Goal: Task Accomplishment & Management: Use online tool/utility

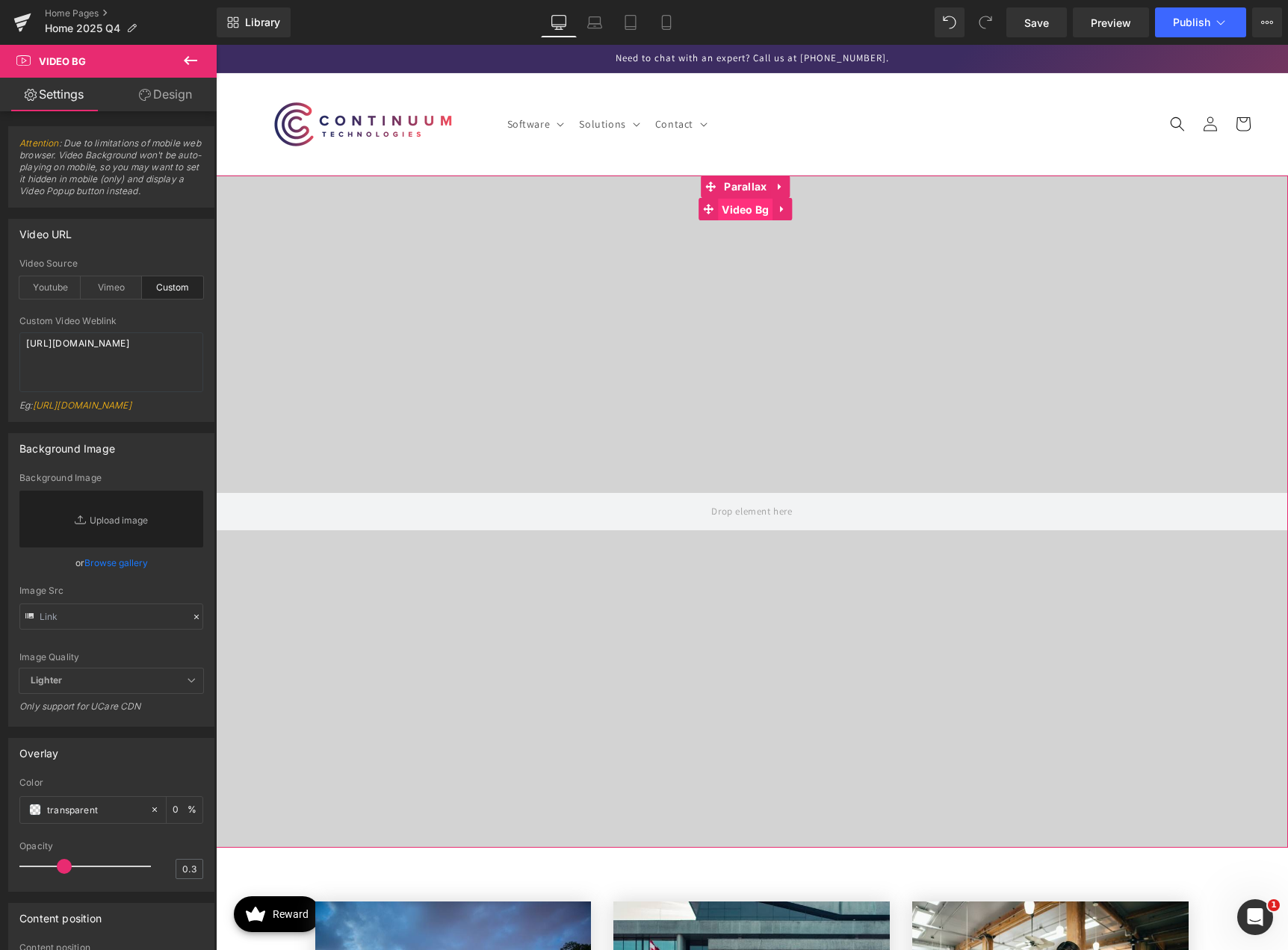
click at [751, 207] on span "Video Bg" at bounding box center [745, 210] width 54 height 23
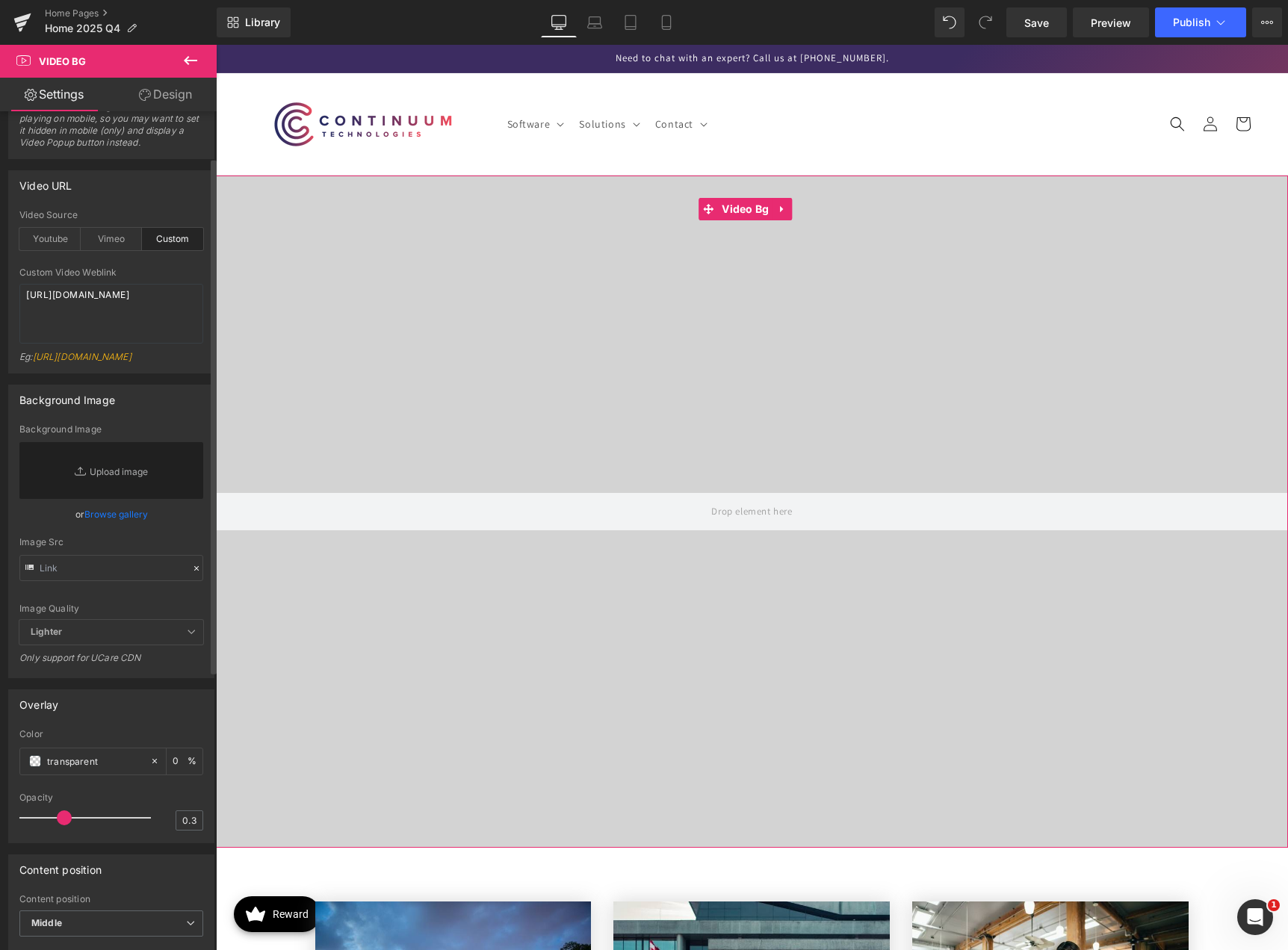
scroll to position [74, 0]
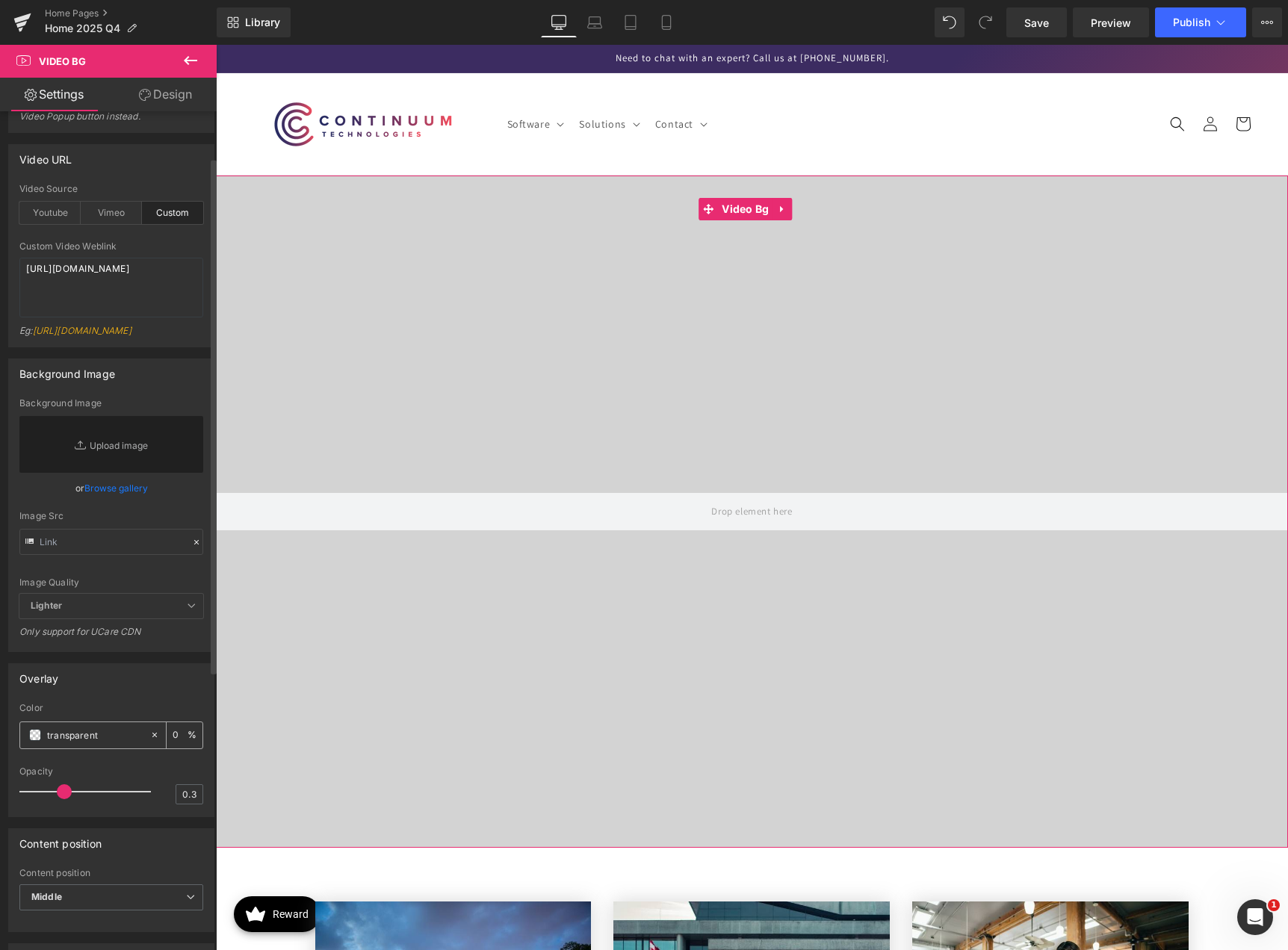
click at [89, 749] on div "transparent" at bounding box center [85, 735] width 130 height 26
click at [37, 741] on span at bounding box center [35, 735] width 12 height 12
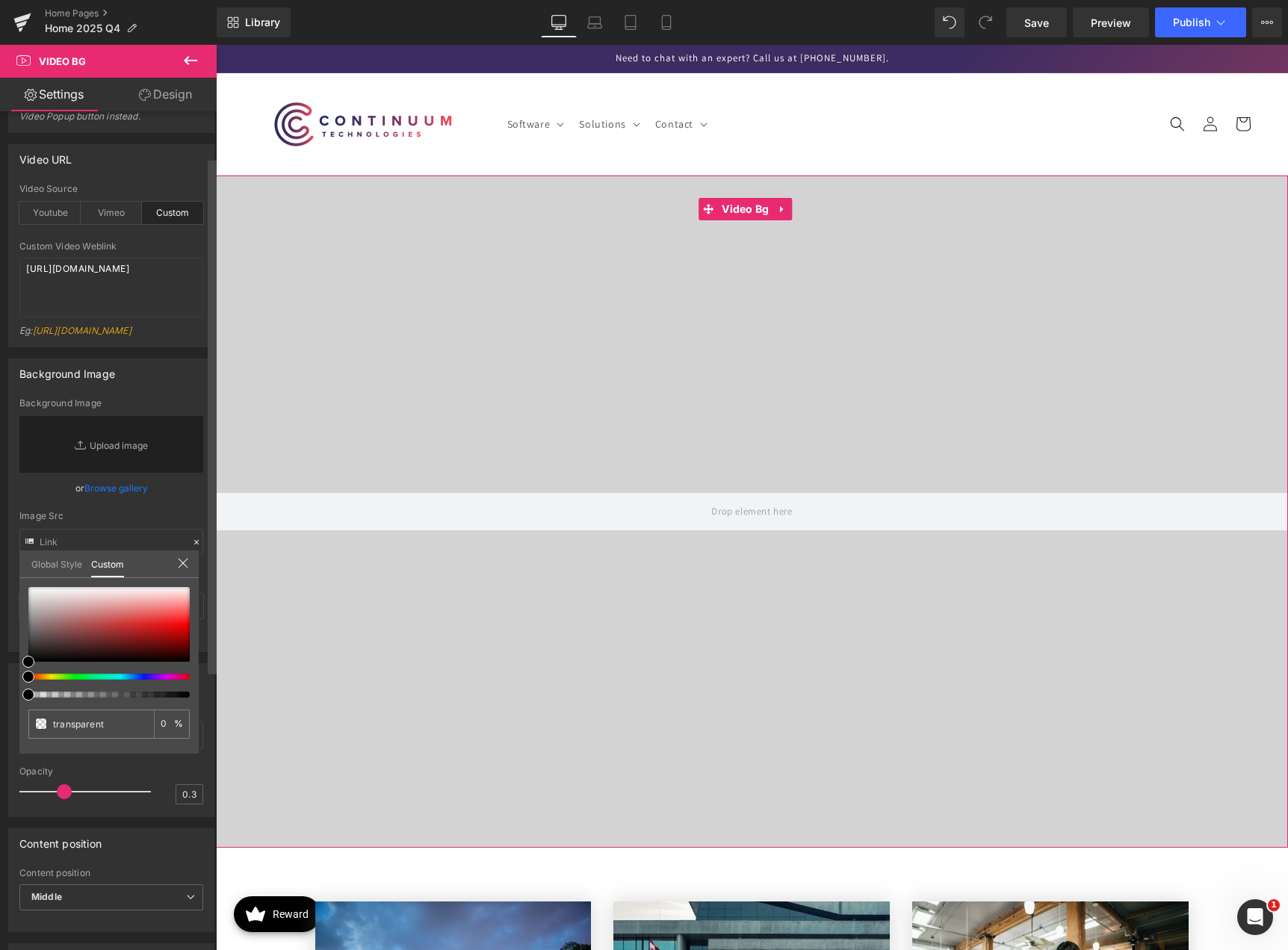
type input "#000000"
type input "6"
type input "#000000"
type input "6"
type input "50"
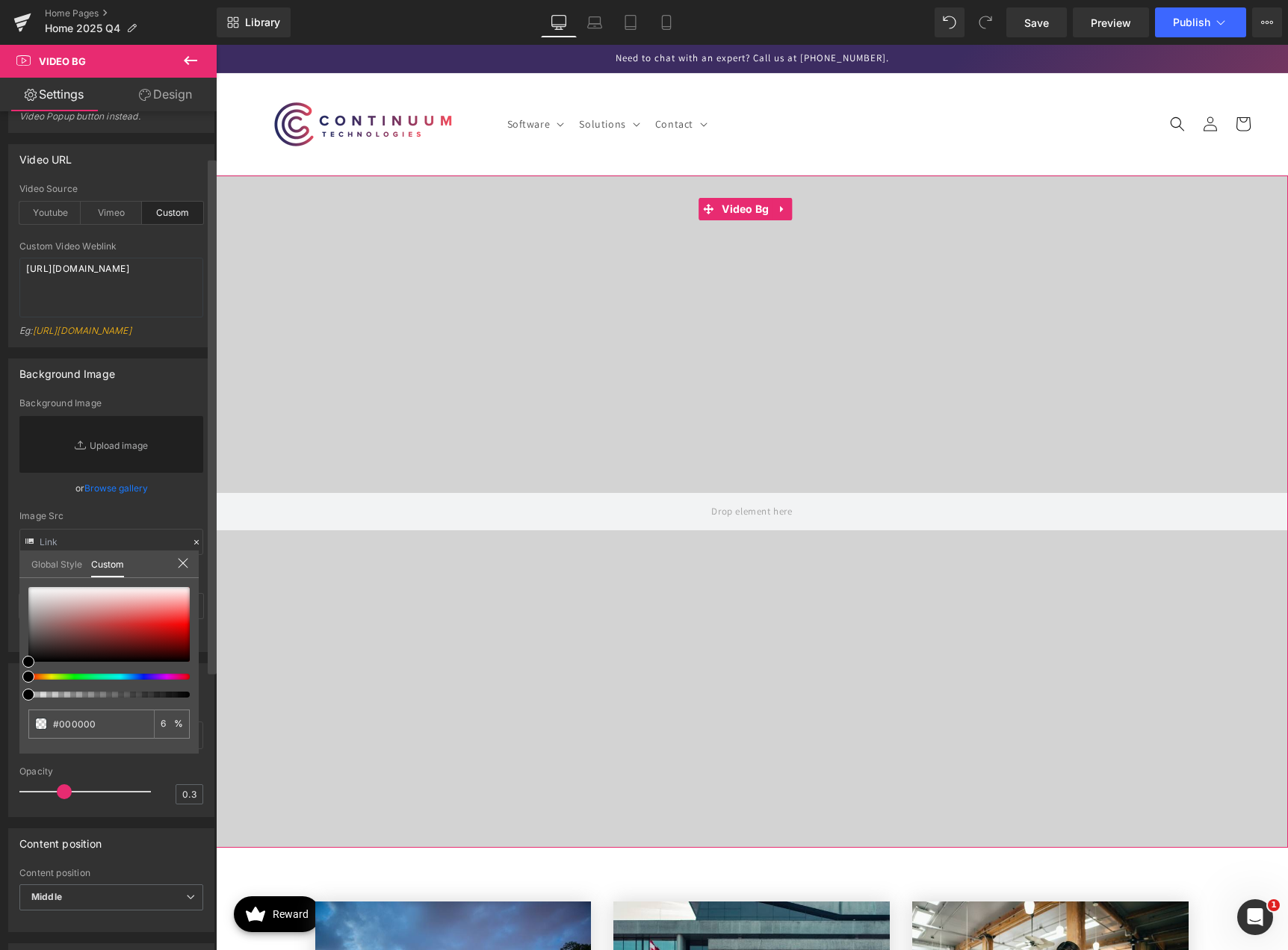
type input "50"
type input "100"
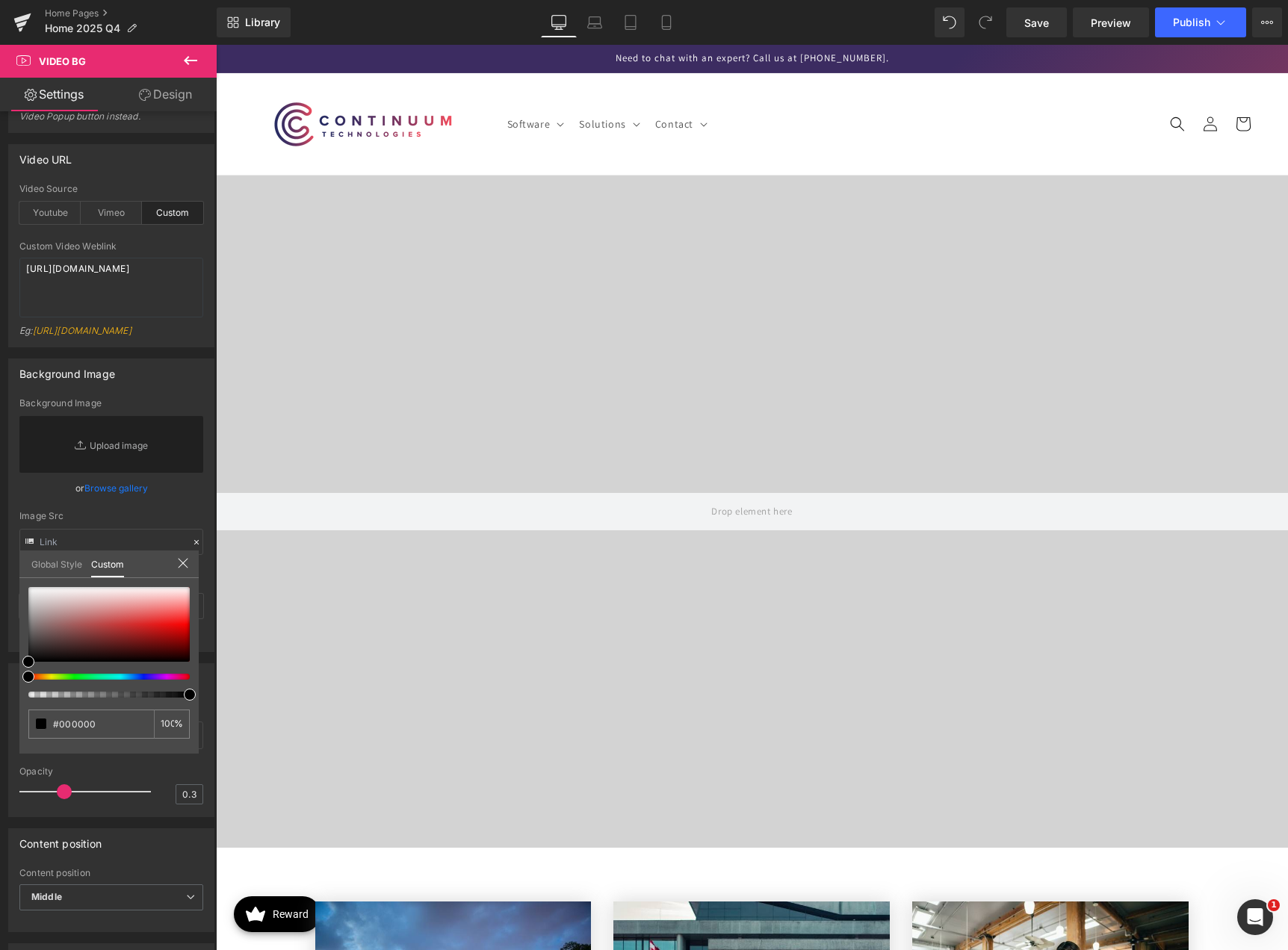
drag, startPoint x: 246, startPoint y: 739, endPoint x: 240, endPoint y: 701, distance: 38.5
drag, startPoint x: 24, startPoint y: 659, endPoint x: 16, endPoint y: 668, distance: 12.0
click at [16, 668] on div "Overlay rgba(0, 0, 0, 1) Color #000000 100 % 0.3 Opacity 0.3 Global Style Custo…" at bounding box center [111, 735] width 223 height 165
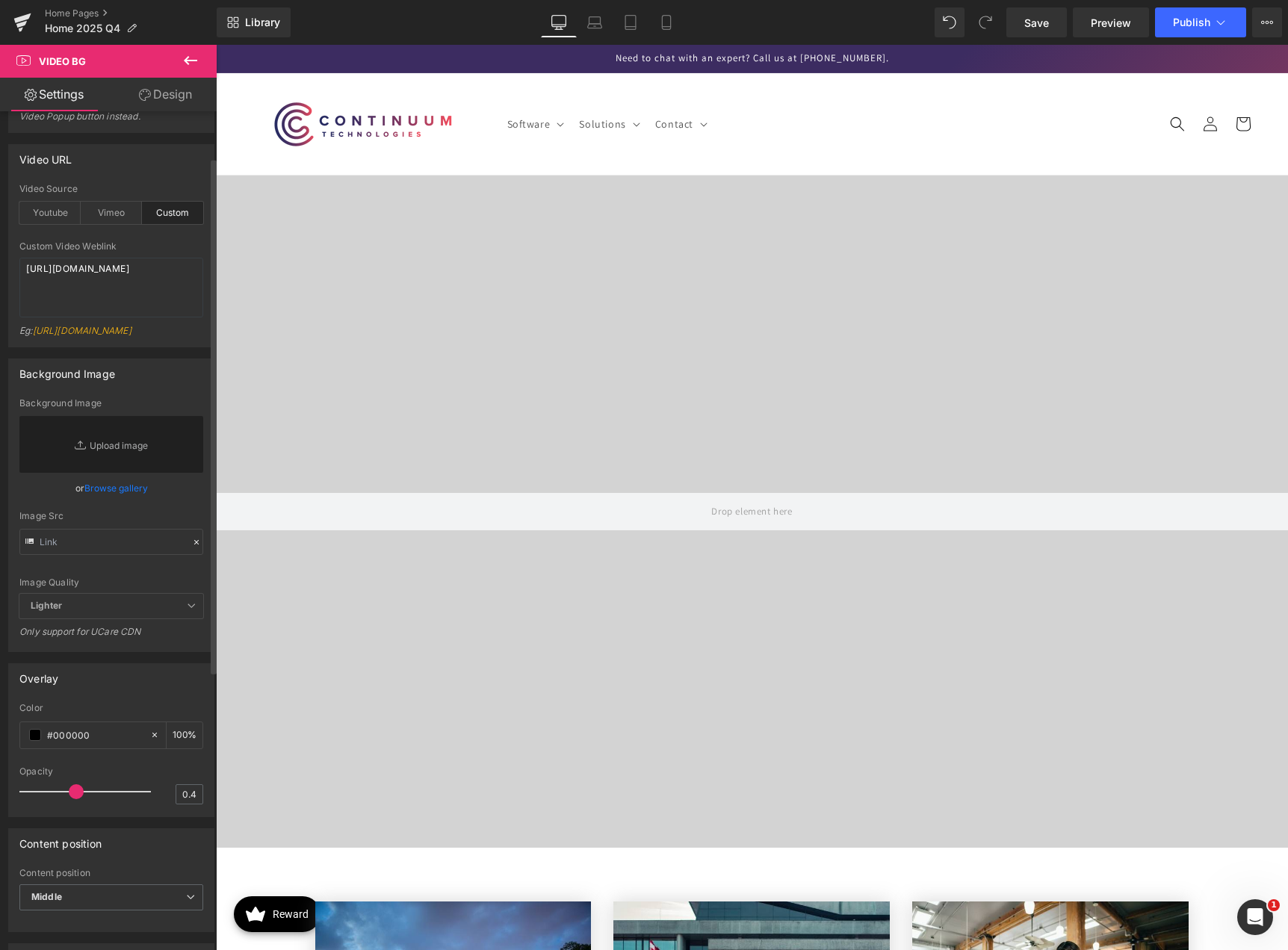
type input "0.3"
drag, startPoint x: 62, startPoint y: 827, endPoint x: 57, endPoint y: 837, distance: 11.2
click at [57, 806] on div at bounding box center [89, 792] width 124 height 30
click at [152, 737] on icon at bounding box center [154, 735] width 4 height 4
type input "none"
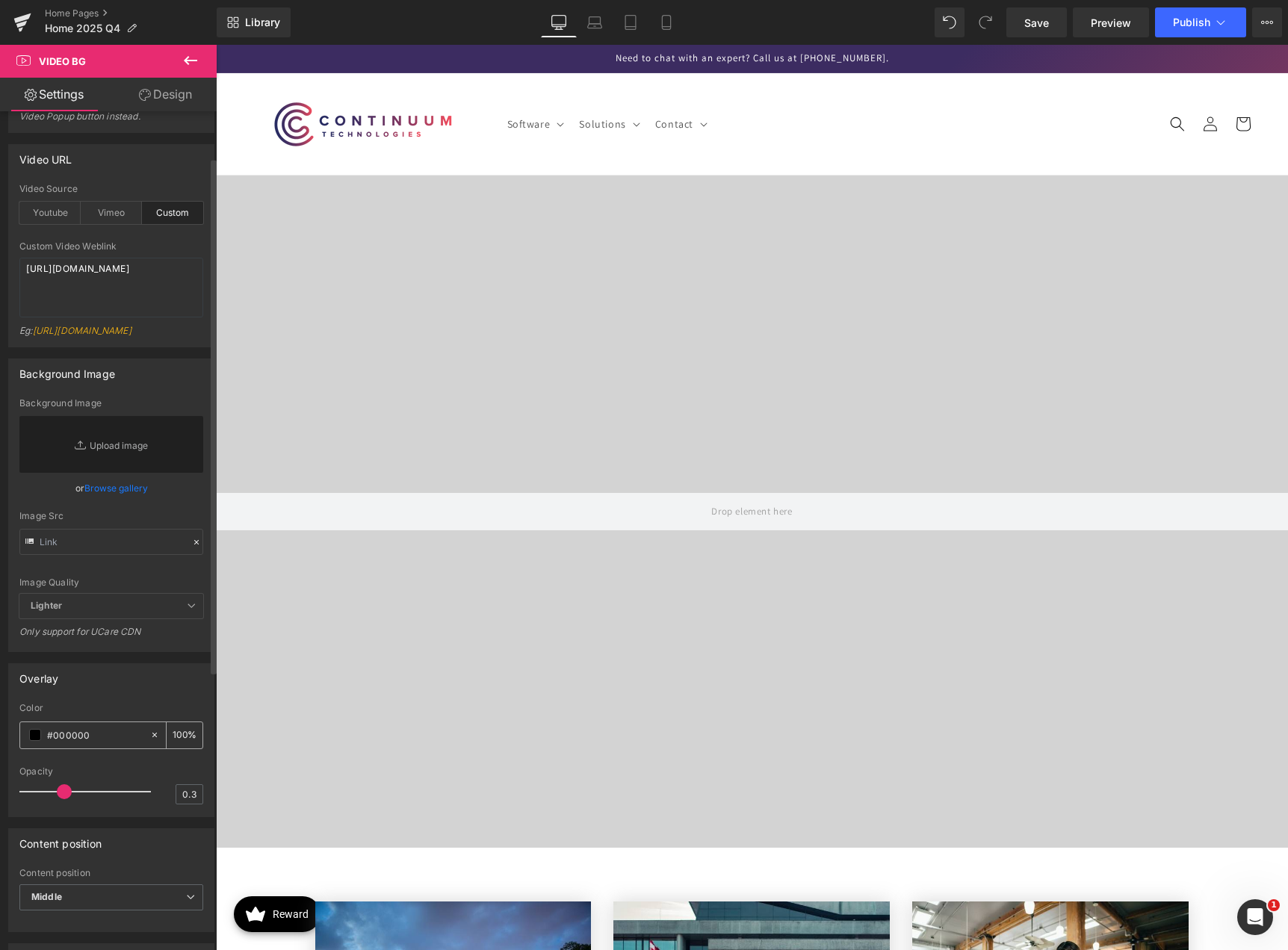
type input "0"
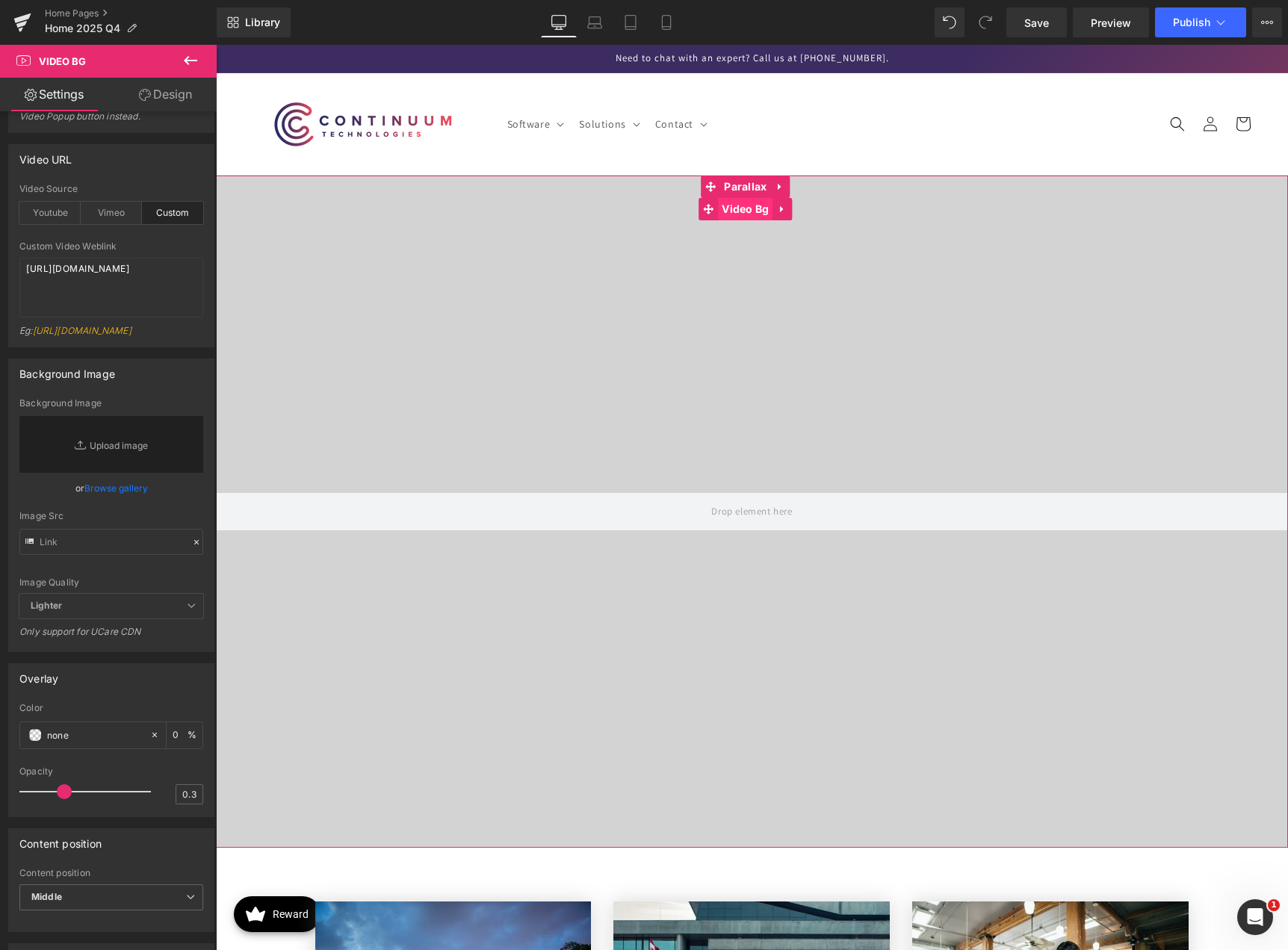
click at [742, 208] on span "Video Bg" at bounding box center [745, 209] width 54 height 23
click at [747, 186] on span "Parallax" at bounding box center [744, 186] width 50 height 23
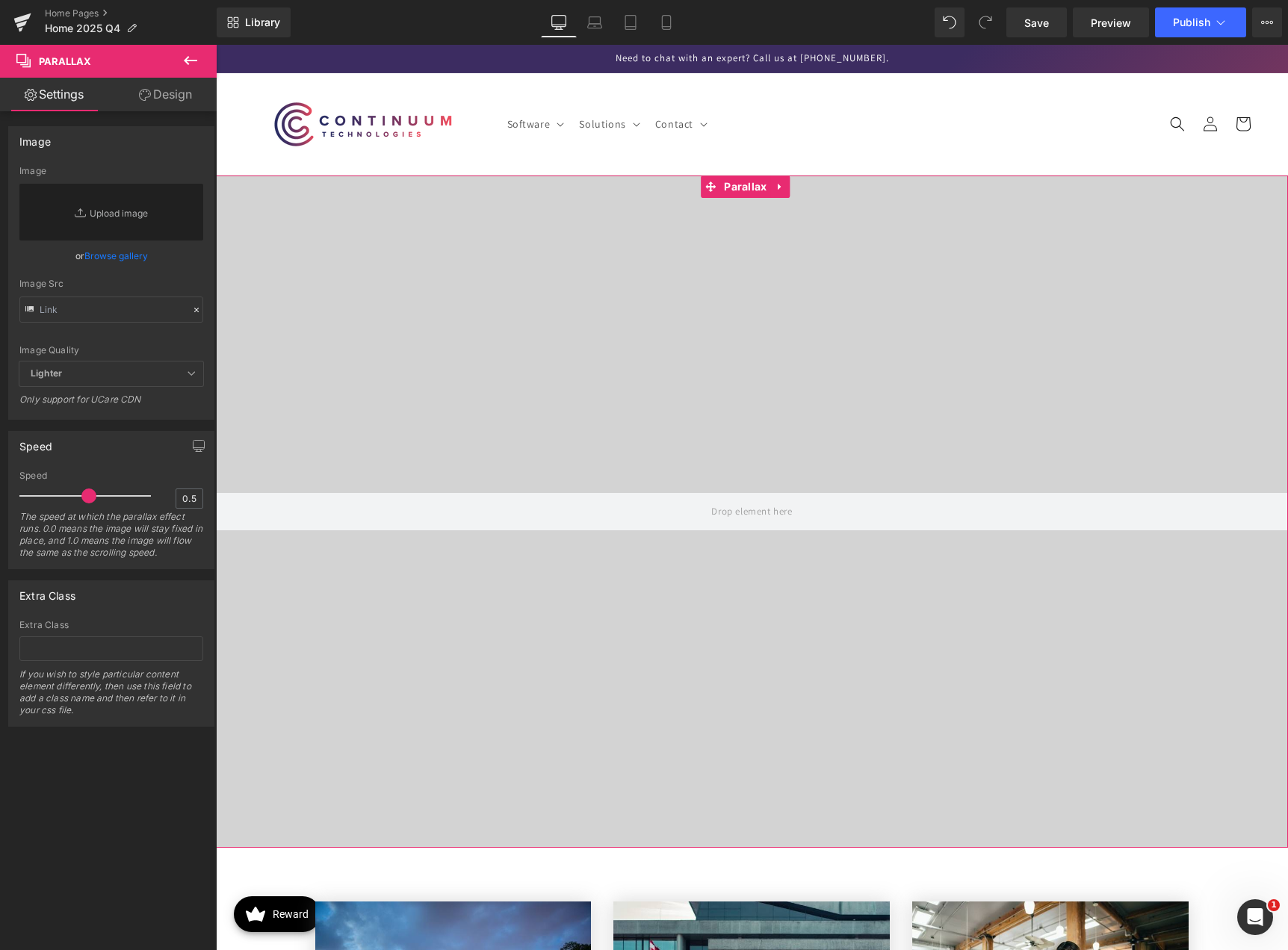
click at [162, 100] on link "Design" at bounding box center [165, 95] width 109 height 33
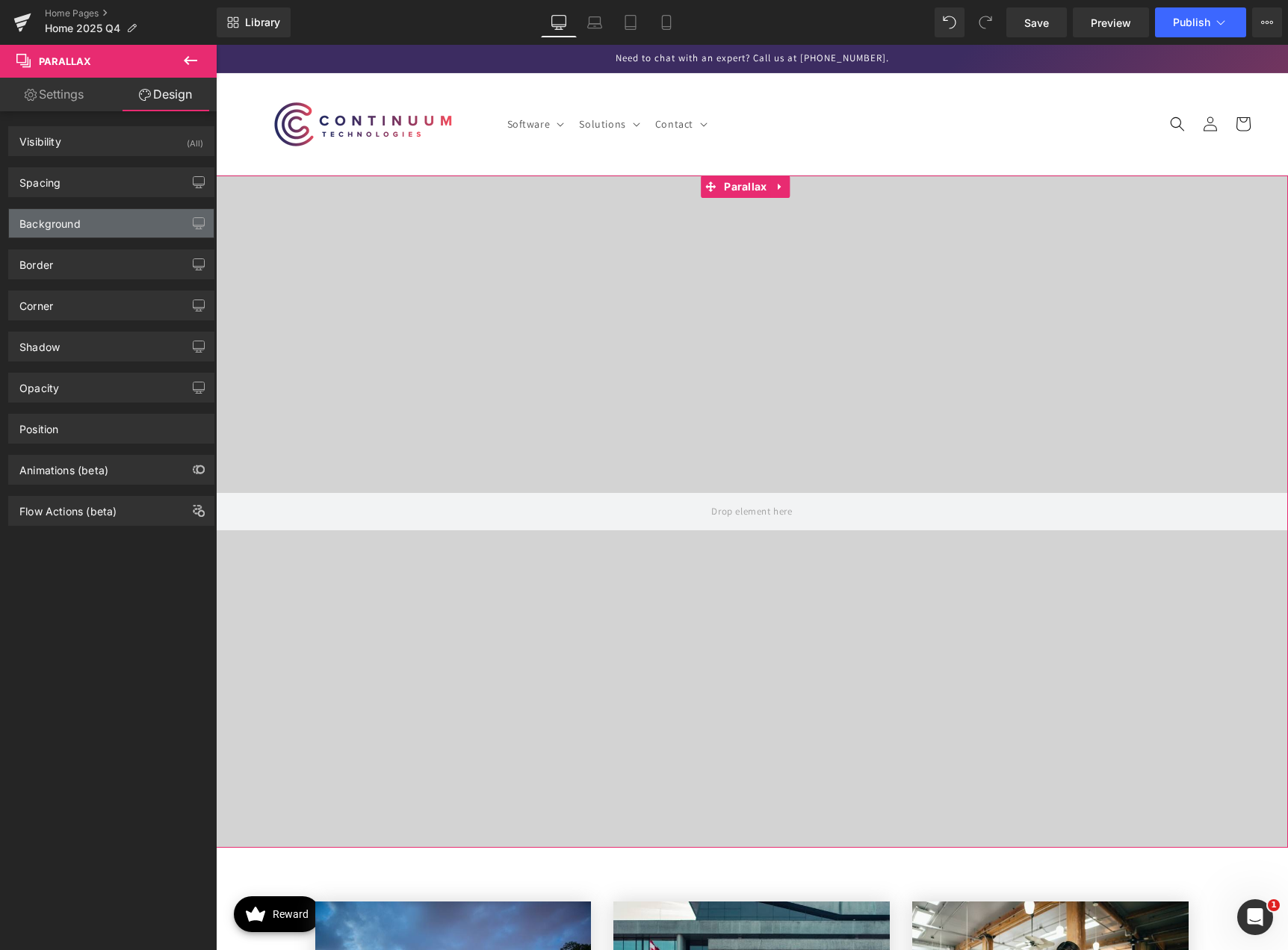
click at [103, 229] on div "Background" at bounding box center [111, 223] width 205 height 28
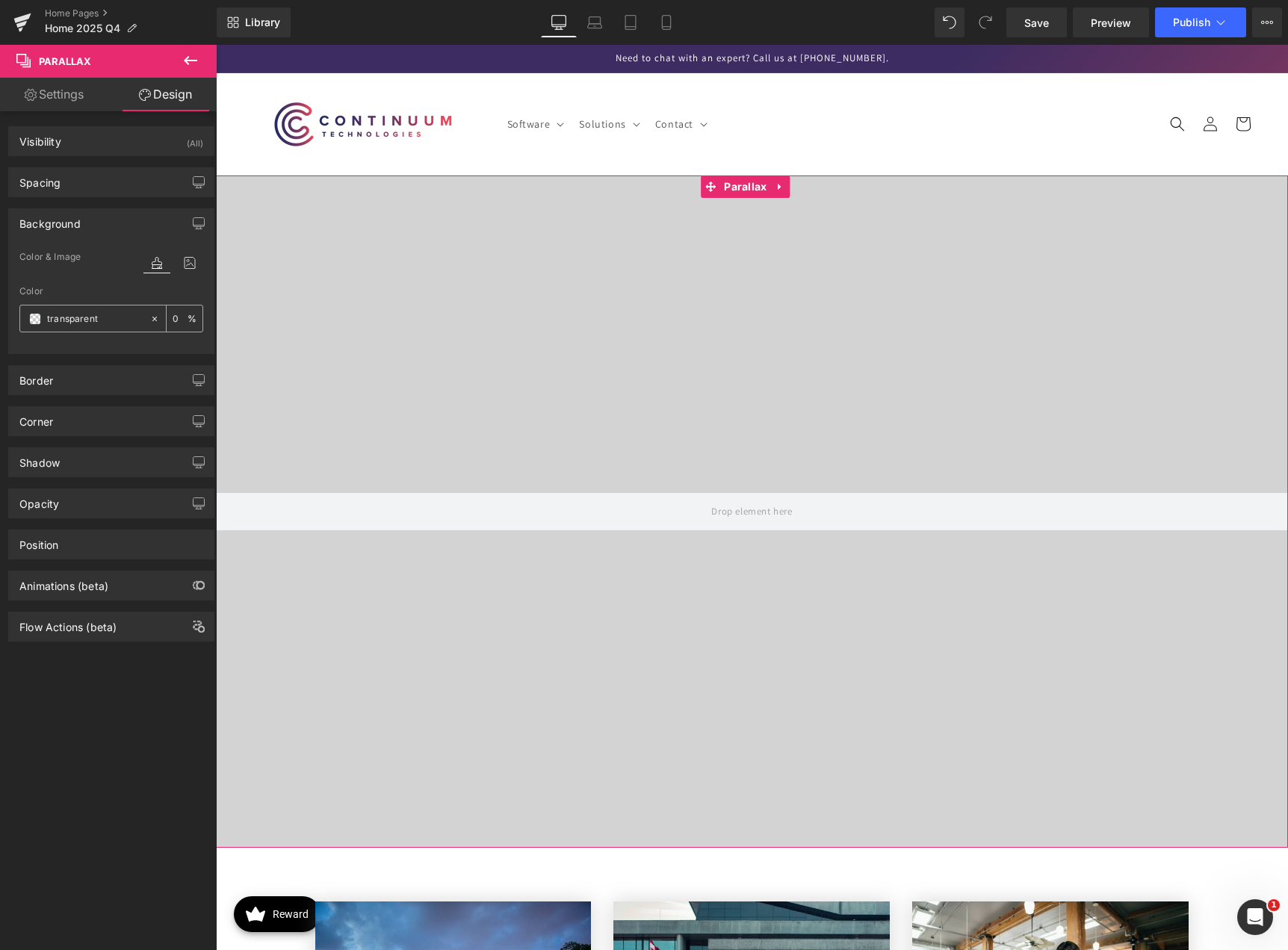
click at [35, 319] on span at bounding box center [35, 319] width 12 height 12
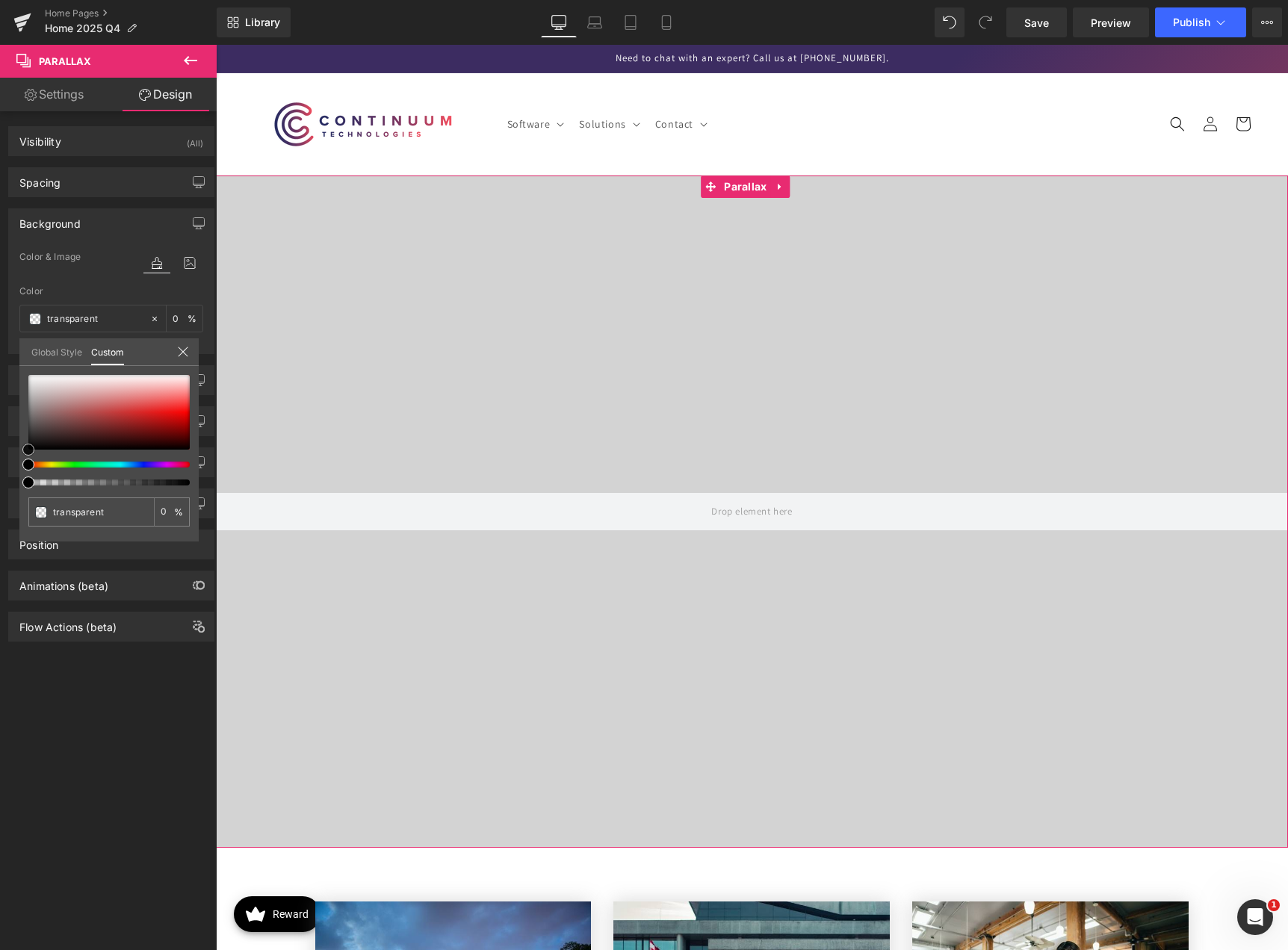
type input "#cdbaba"
type input "100"
type input "#cdbaba"
type input "100"
type input "#c8b5b5"
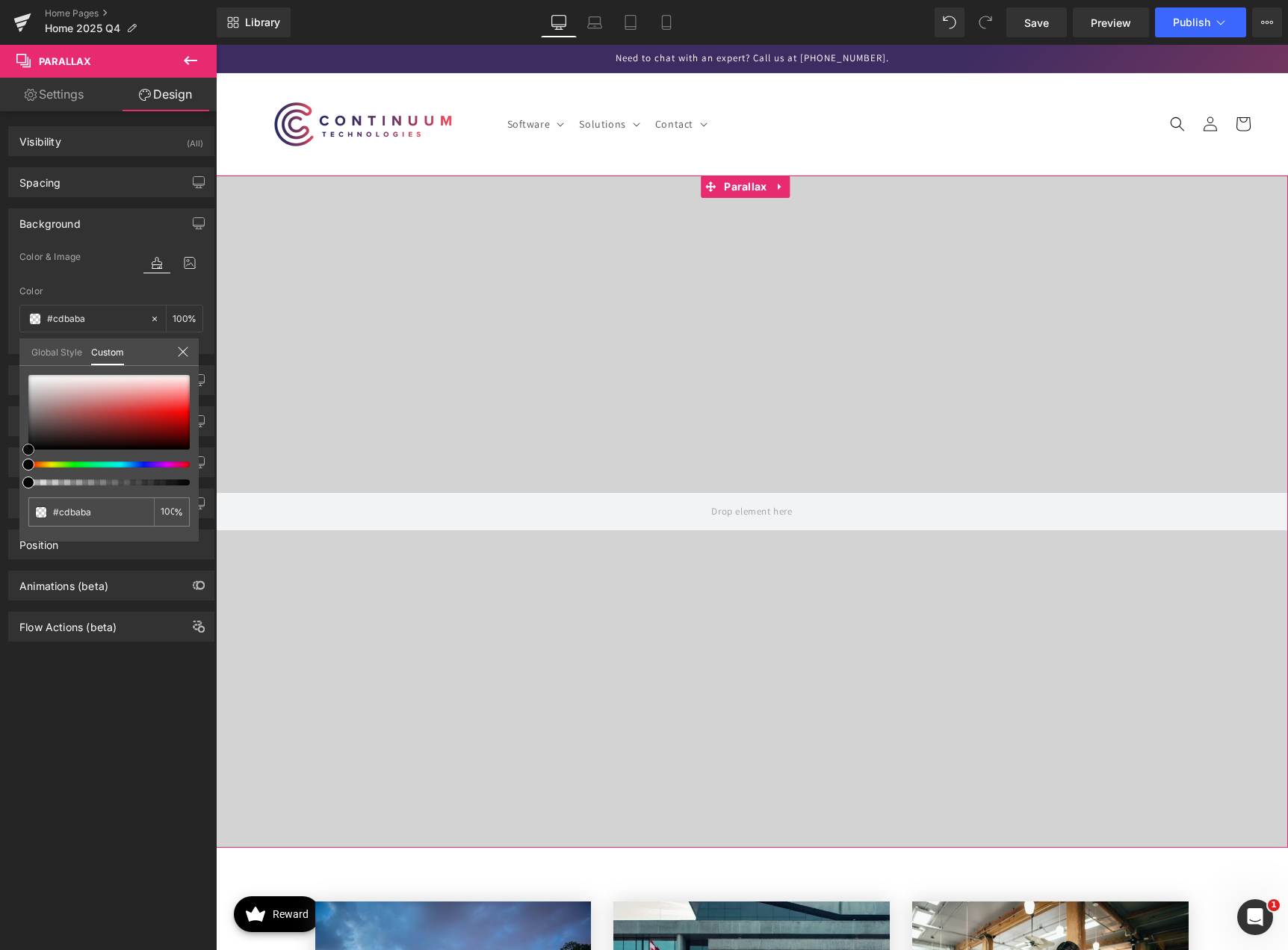
type input "#c8b5b5"
type input "#b1a9a9"
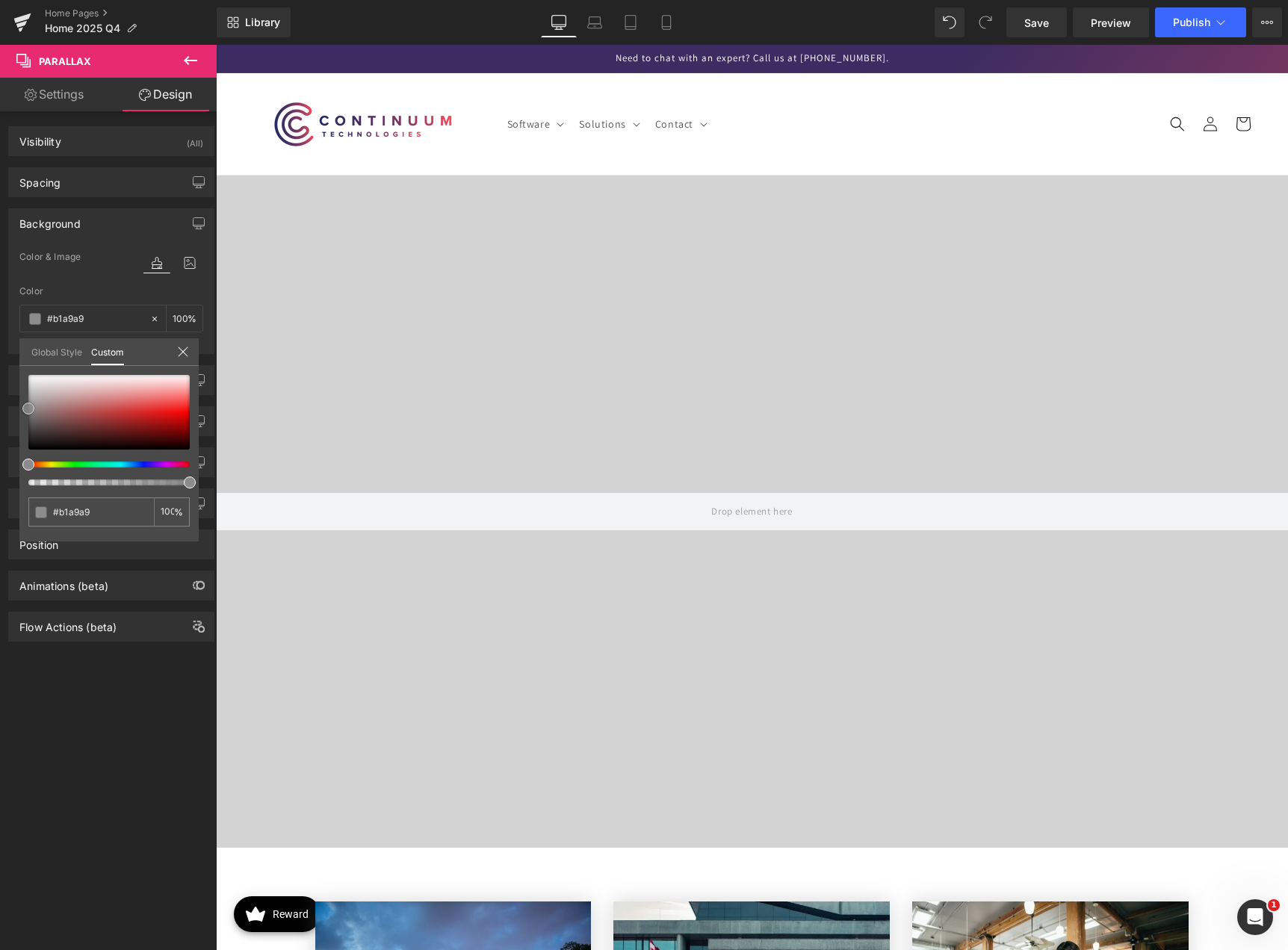
type input "#969696"
type input "#8c8c8c"
drag, startPoint x: 54, startPoint y: 392, endPoint x: -27, endPoint y: 409, distance: 82.8
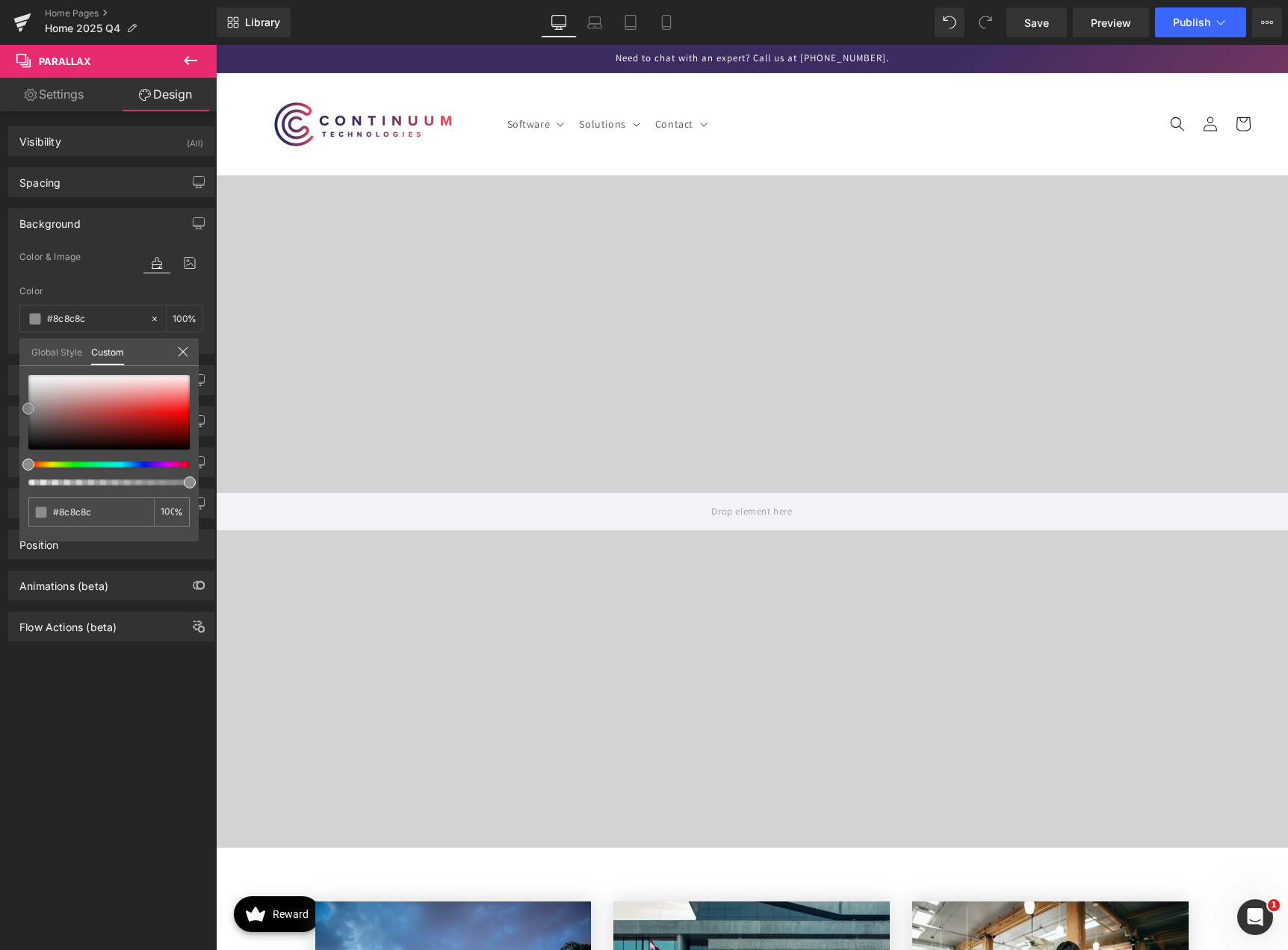
click at [0, 409] on html "Parallax You are previewing how the will restyle your page. You can not edit El…" at bounding box center [644, 475] width 1288 height 950
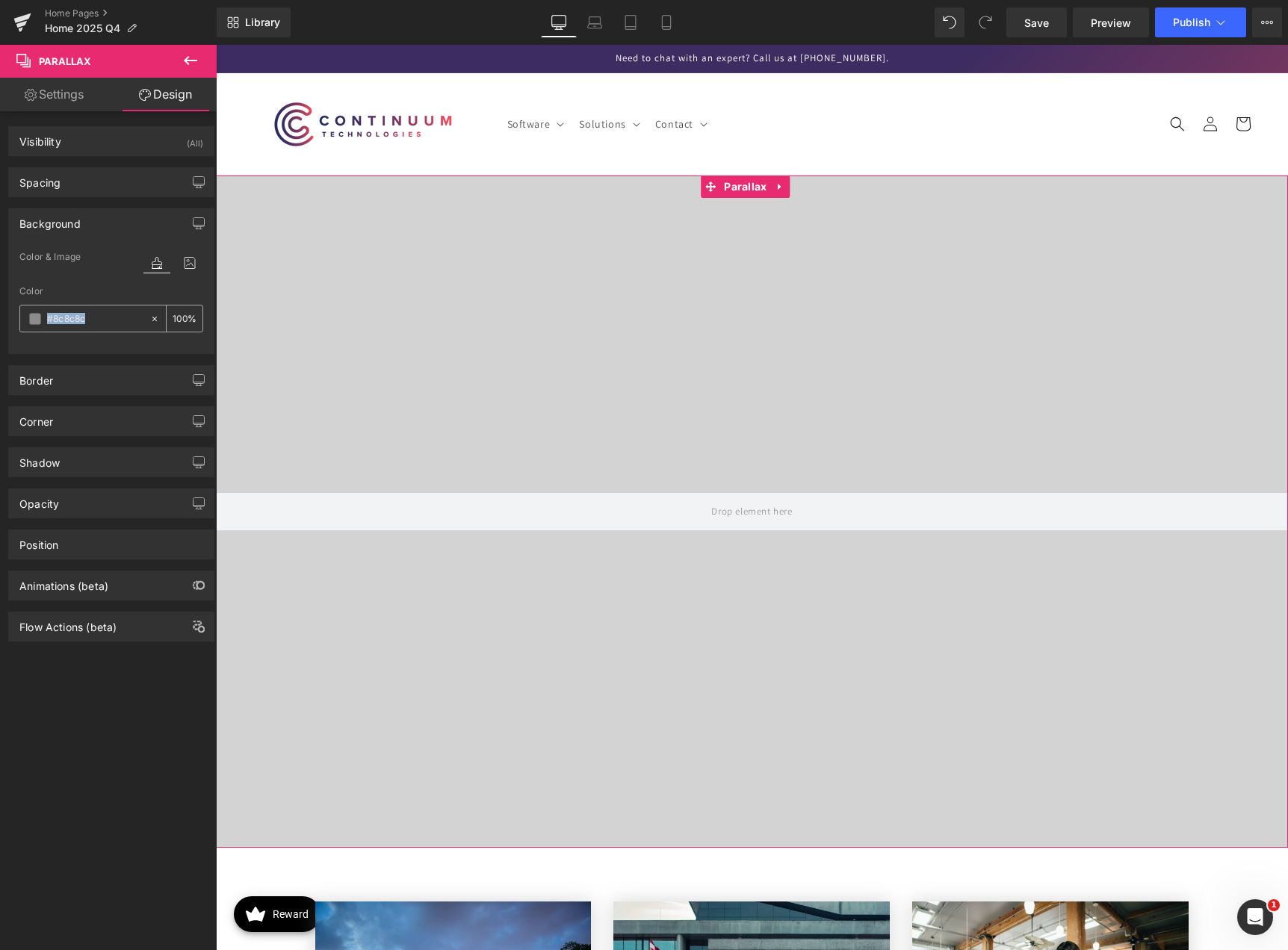
click at [150, 321] on icon at bounding box center [155, 319] width 11 height 11
type input "none"
type input "0"
click at [743, 208] on span "Video Bg" at bounding box center [745, 209] width 54 height 23
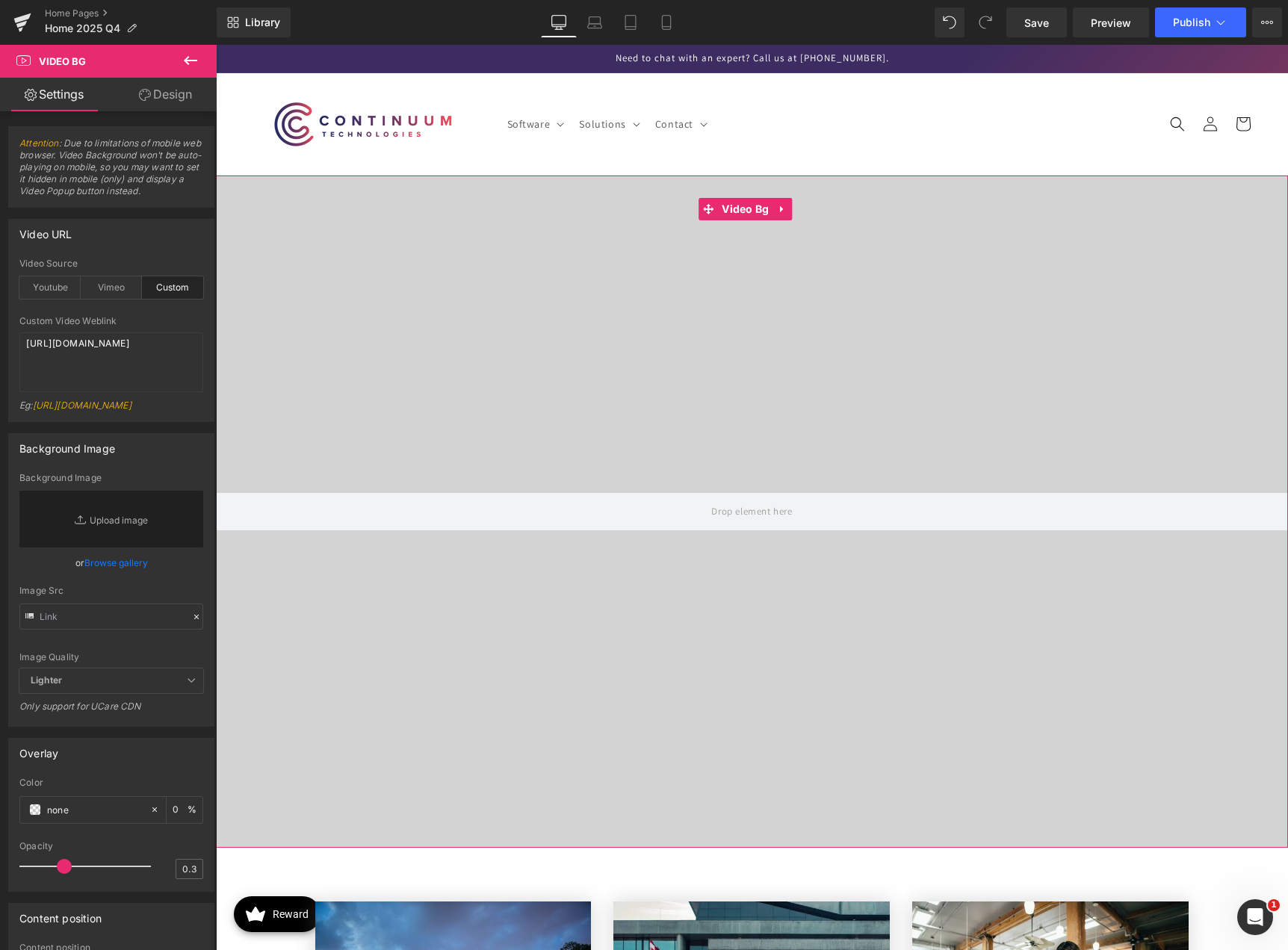
click at [180, 99] on link "Design" at bounding box center [165, 95] width 109 height 33
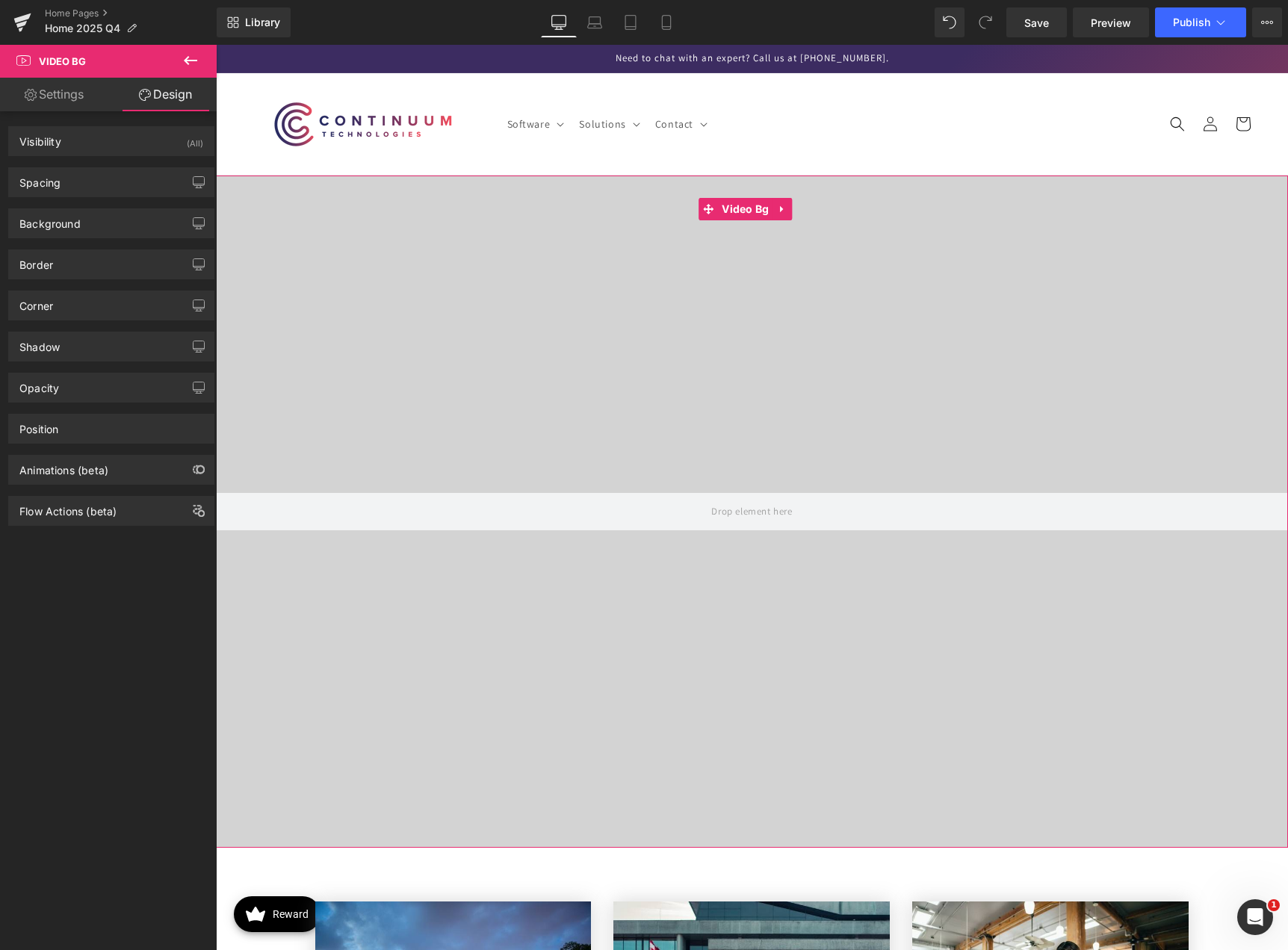
click at [107, 630] on div "Visibility (All) 0|0|0|0 1 Show on Desktop 1 Show on Laptop 1 Show on Tablet 1 …" at bounding box center [111, 534] width 223 height 846
click at [91, 105] on link "Settings" at bounding box center [54, 95] width 109 height 33
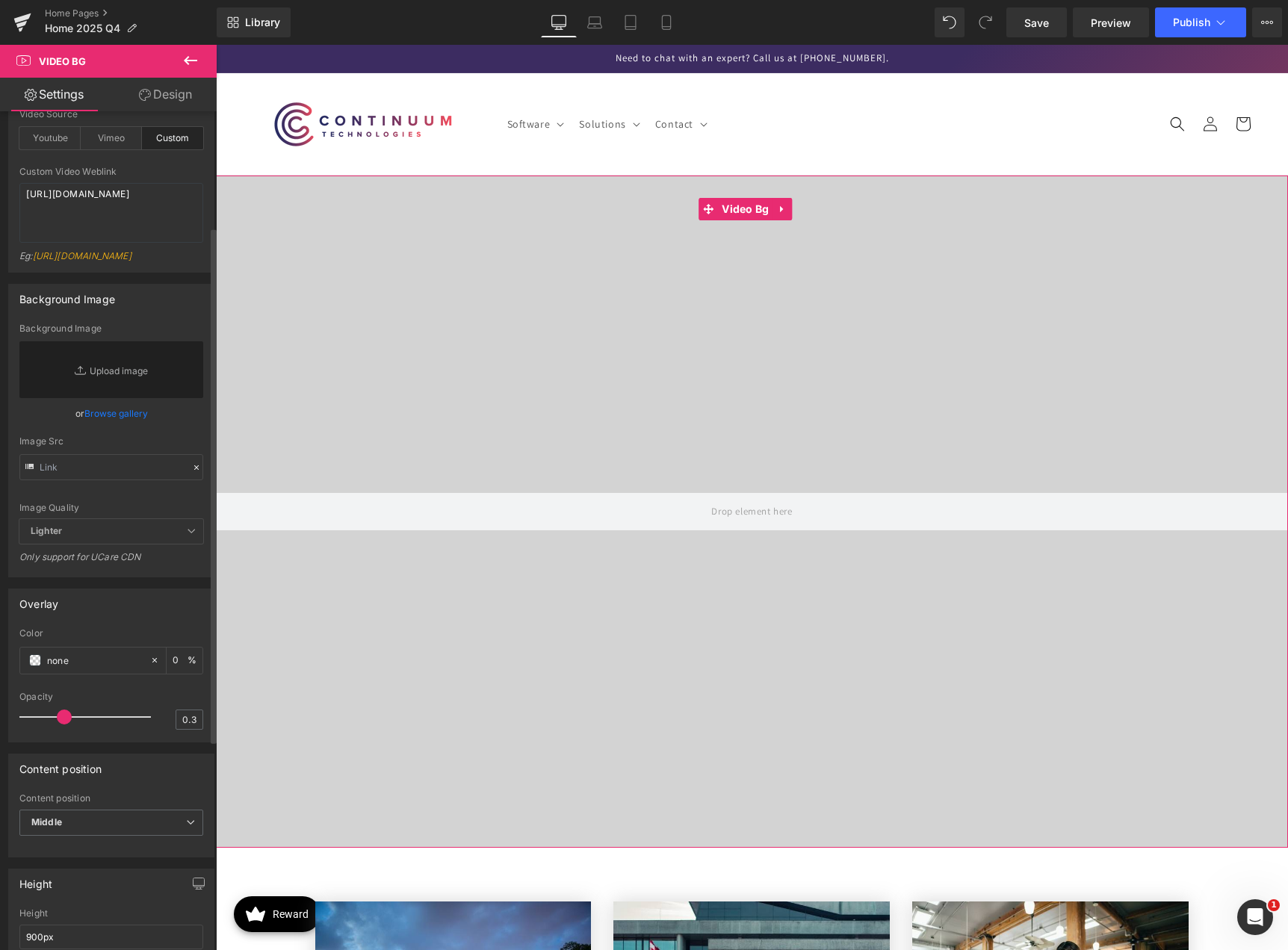
scroll to position [224, 0]
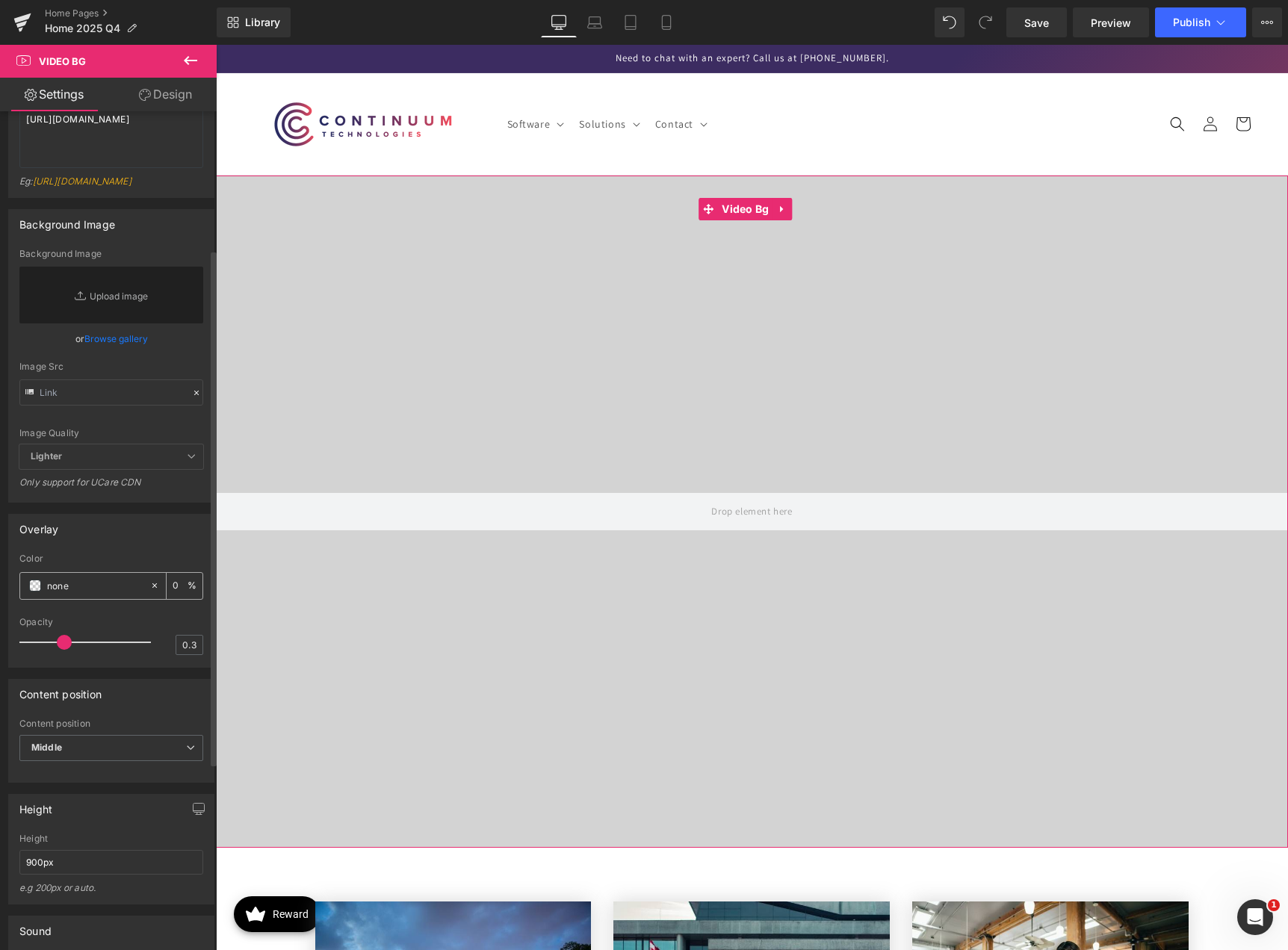
click at [38, 592] on span at bounding box center [35, 586] width 12 height 12
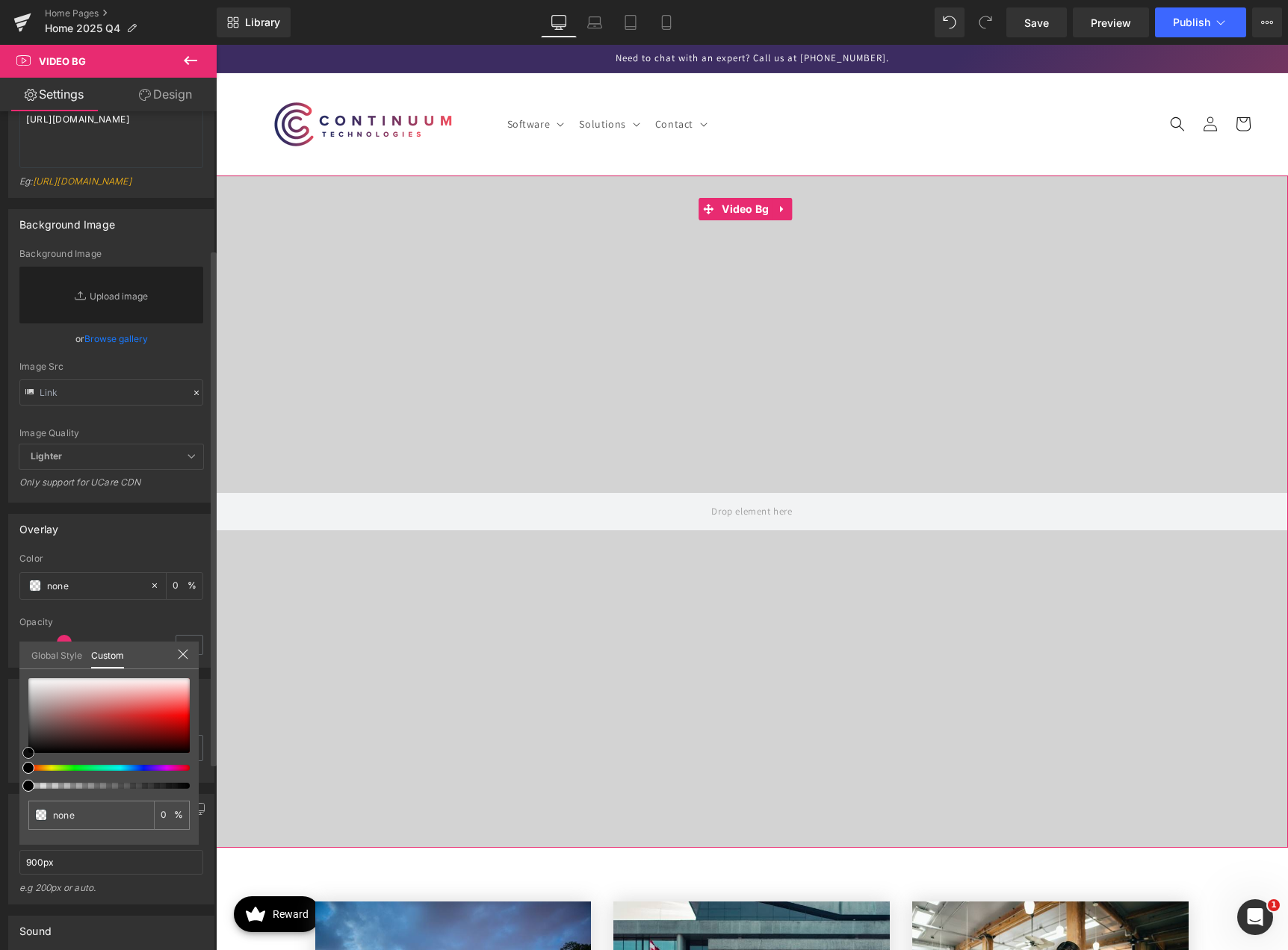
type input "#ac7575"
type input "100"
type input "#ac7575"
type input "100"
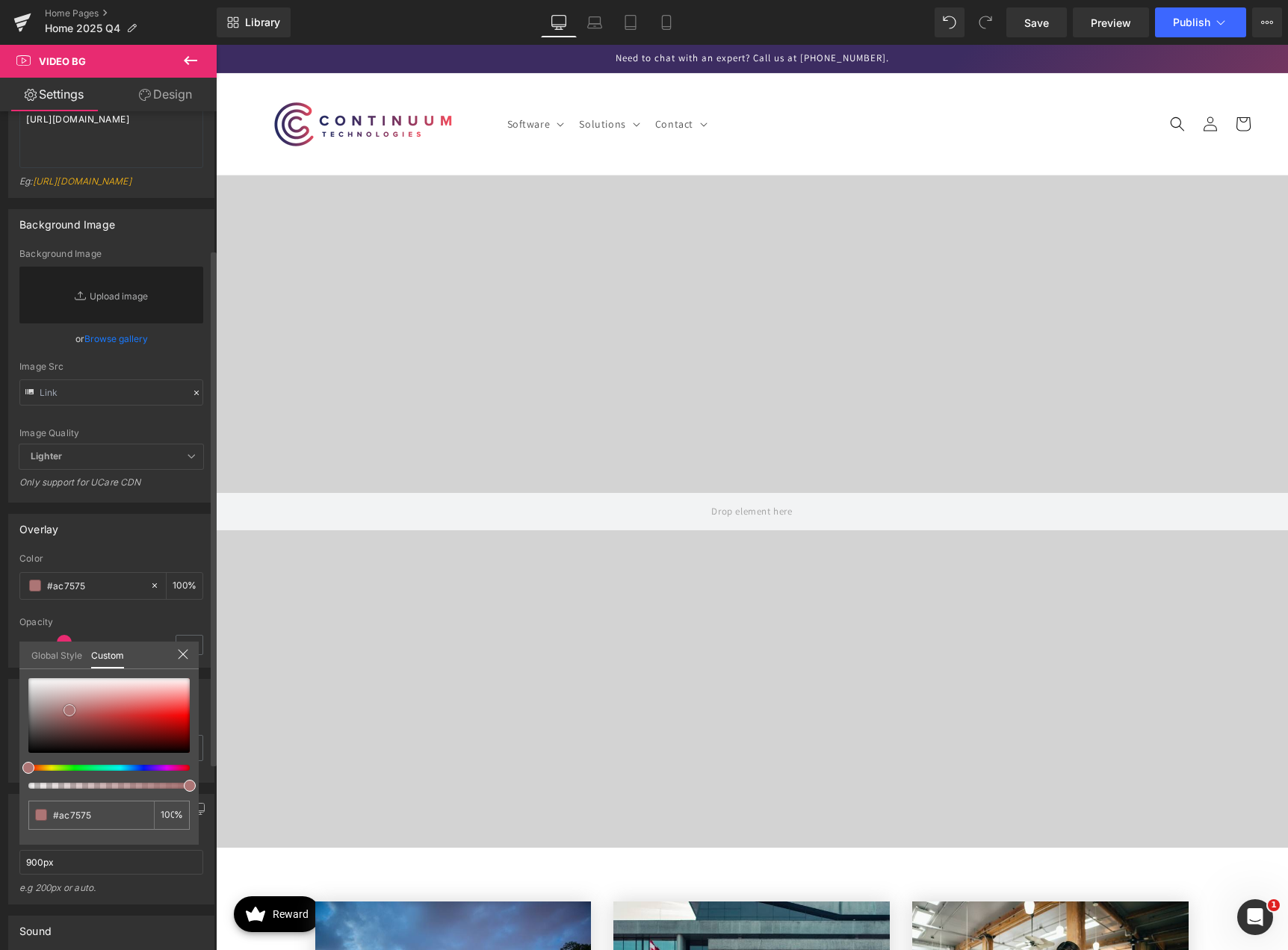
type input "#b36f6f"
type input "#c95959"
type input "#cd5555"
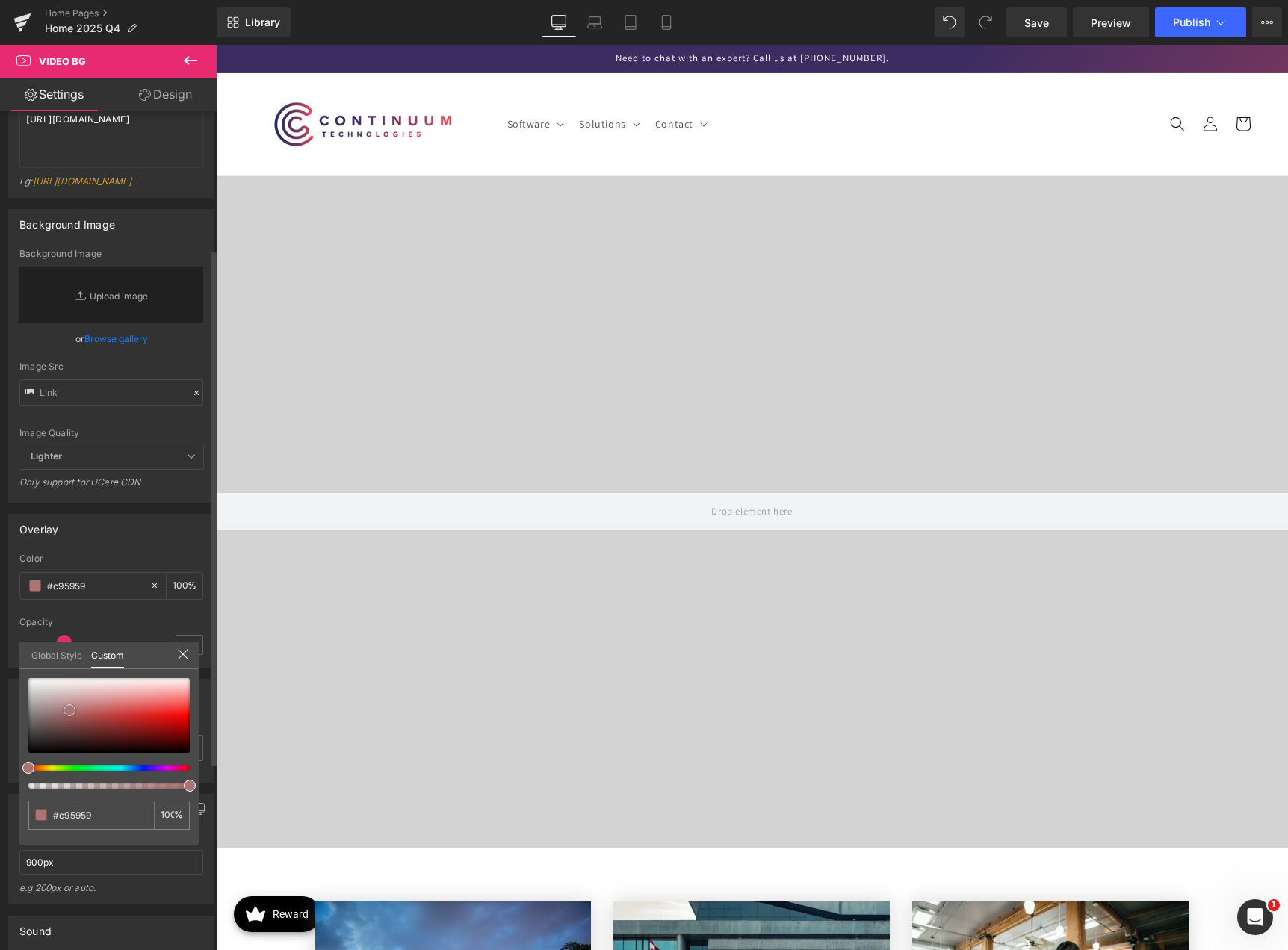
type input "#cd5555"
type input "#ce5353"
type input "#df2424"
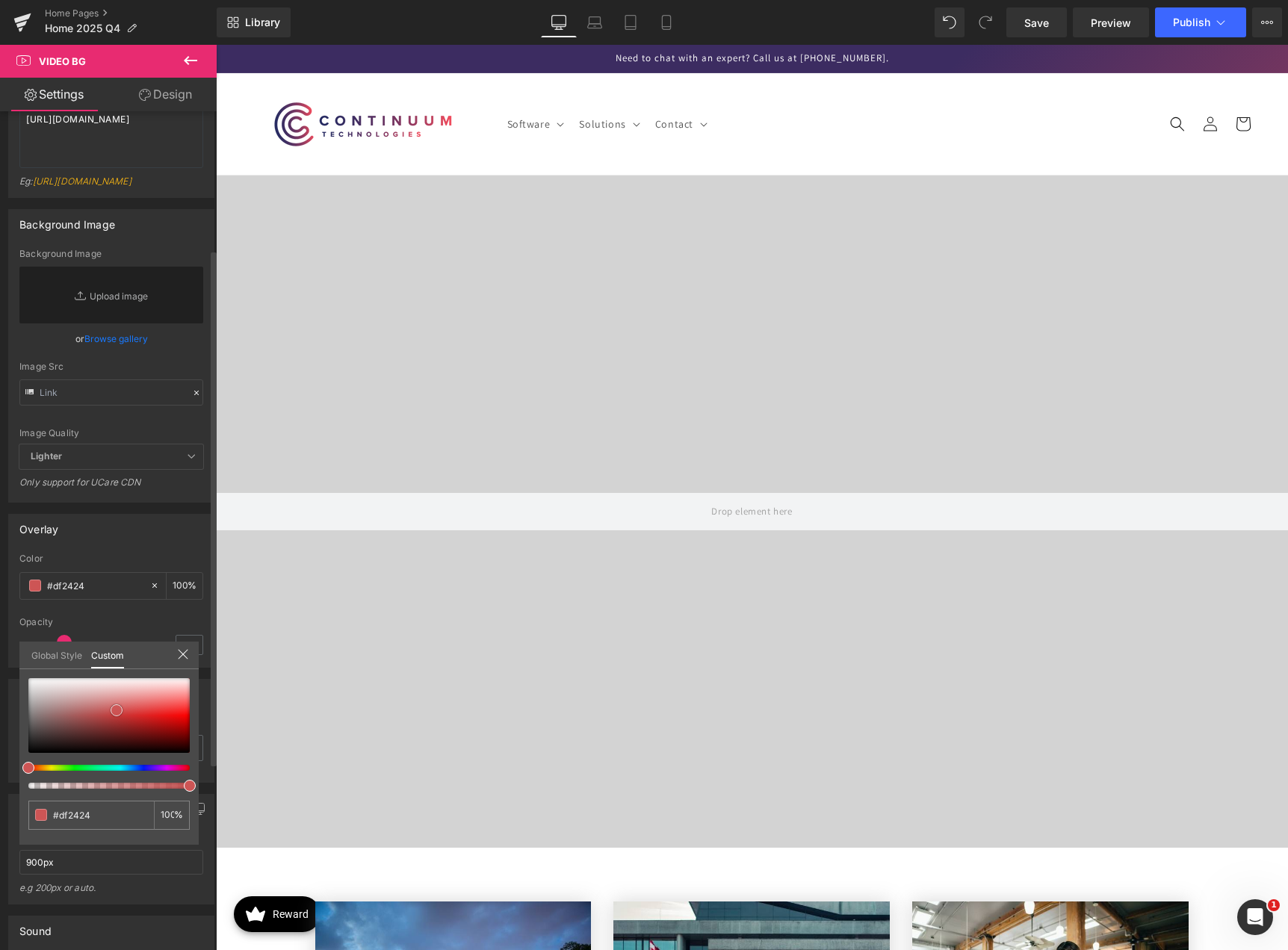
type input "#dc0909"
type input "#dd0808"
type input "#fd0101"
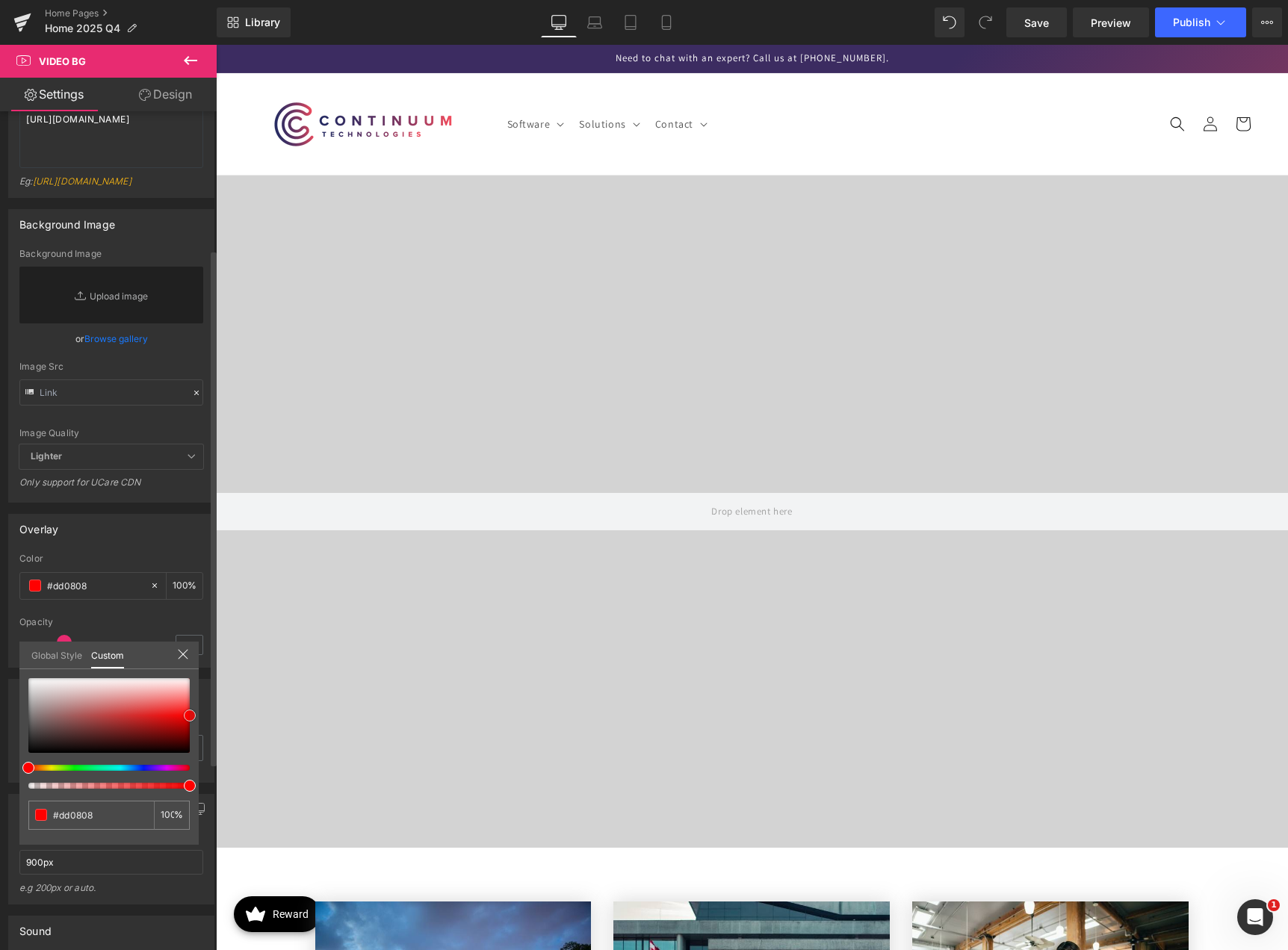
type input "#fd0101"
type input "#ff0a0a"
type input "#bc1e1e"
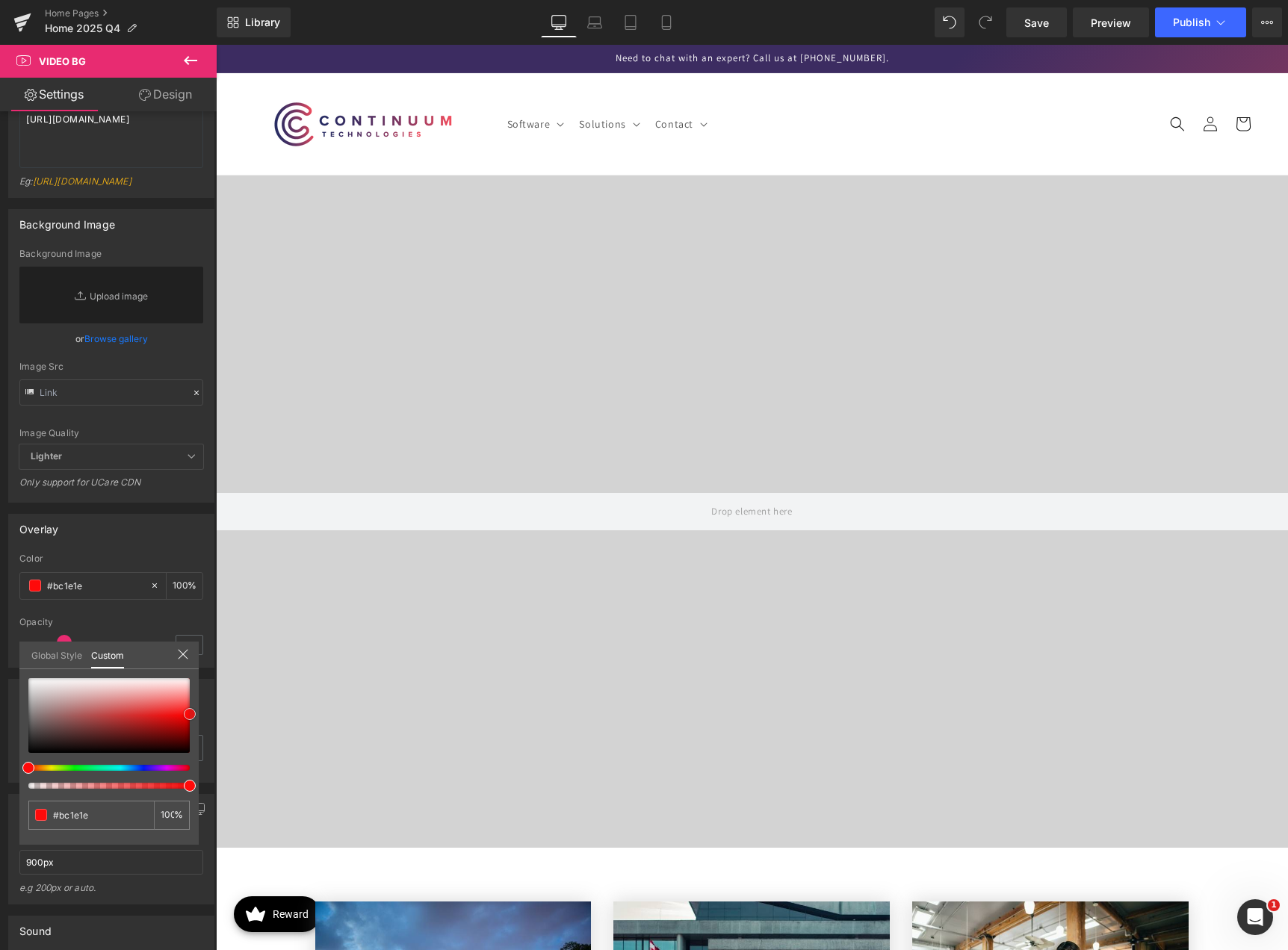
type input "#653e3e"
type input "#424242"
type input "#3a3a3a"
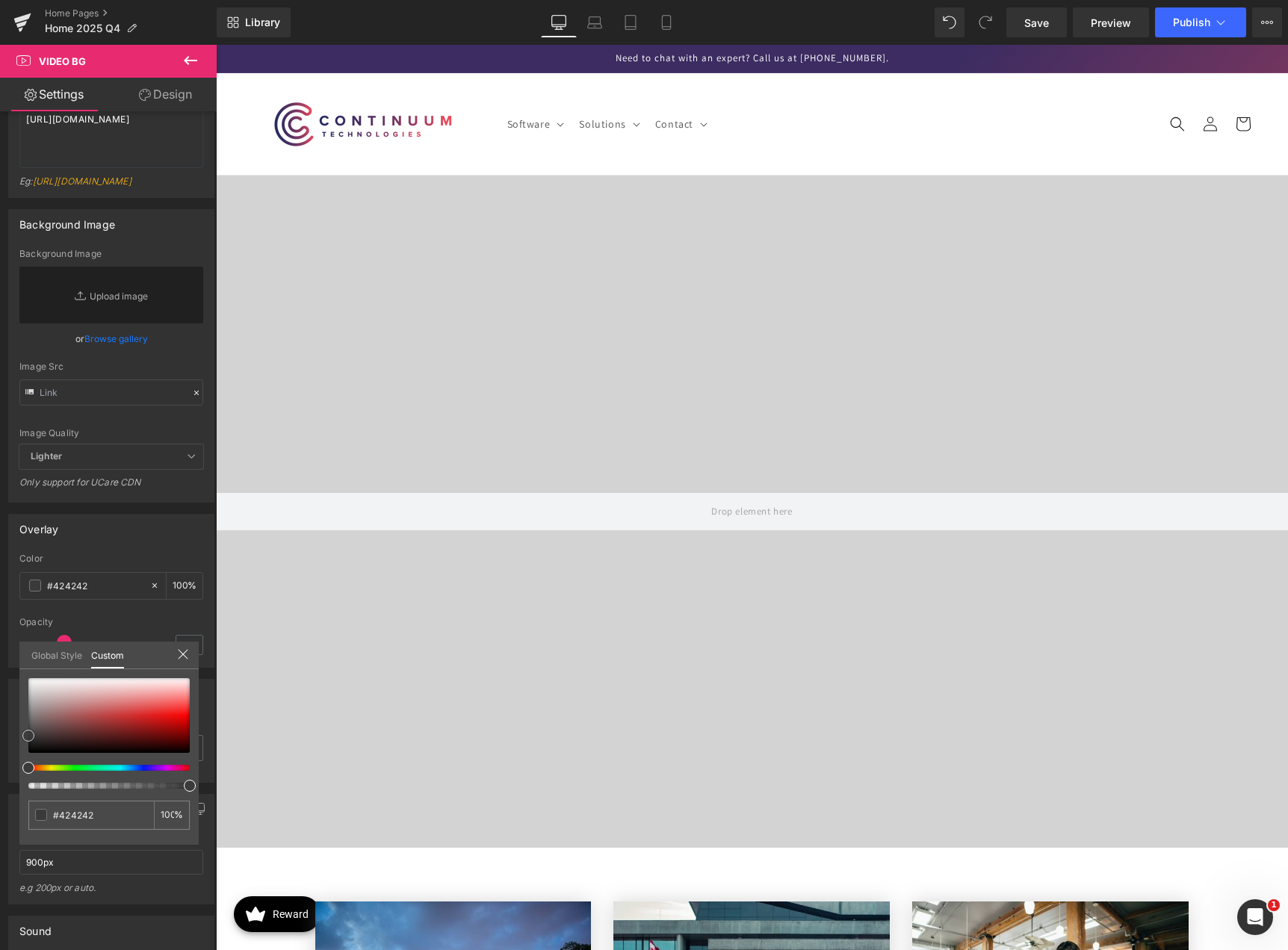
type input "#3a3a3a"
type input "#4c4c4c"
type input "#ffffff"
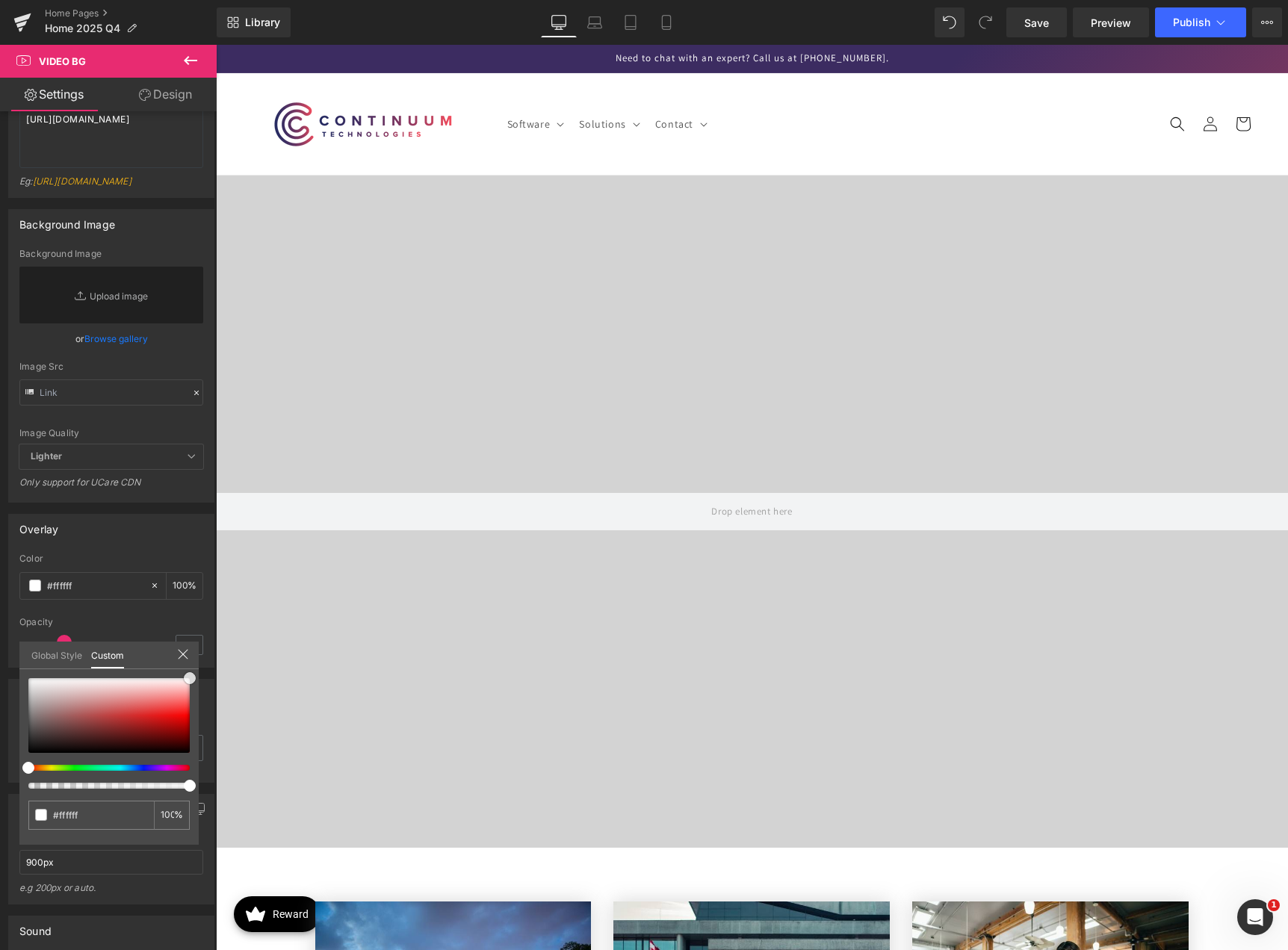
type input "#000000"
type input "#4e2727"
type input "#ffffff"
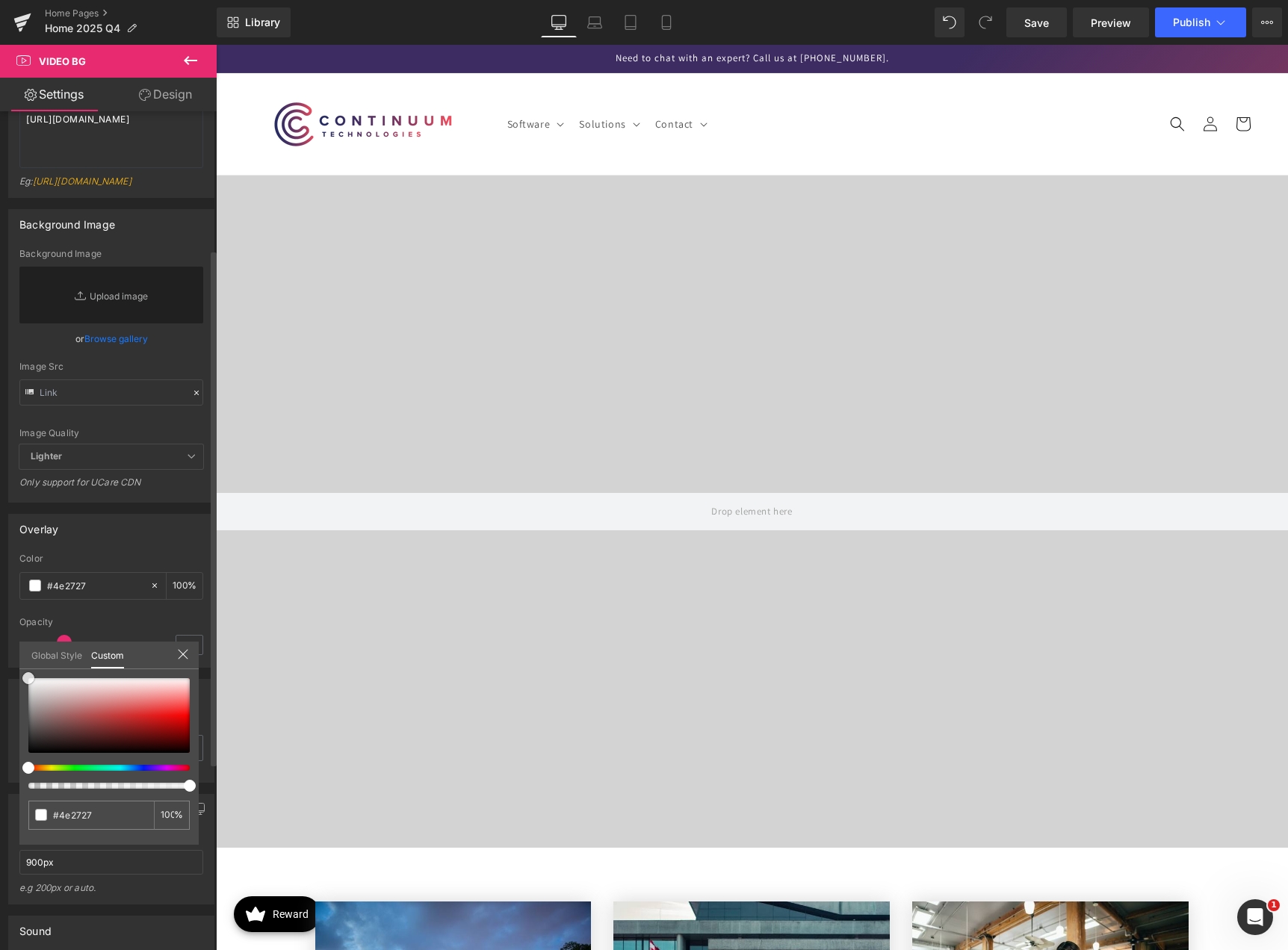
type input "#ffffff"
drag, startPoint x: 69, startPoint y: 710, endPoint x: 8, endPoint y: 638, distance: 94.4
click at [8, 638] on div "Overlay rgba(255, 255, 255, 1) Color #ffffff 100 % 0.3 Opacity 0.3 Global Style…" at bounding box center [111, 585] width 223 height 165
click at [166, 814] on input "100" at bounding box center [166, 815] width 13 height 11
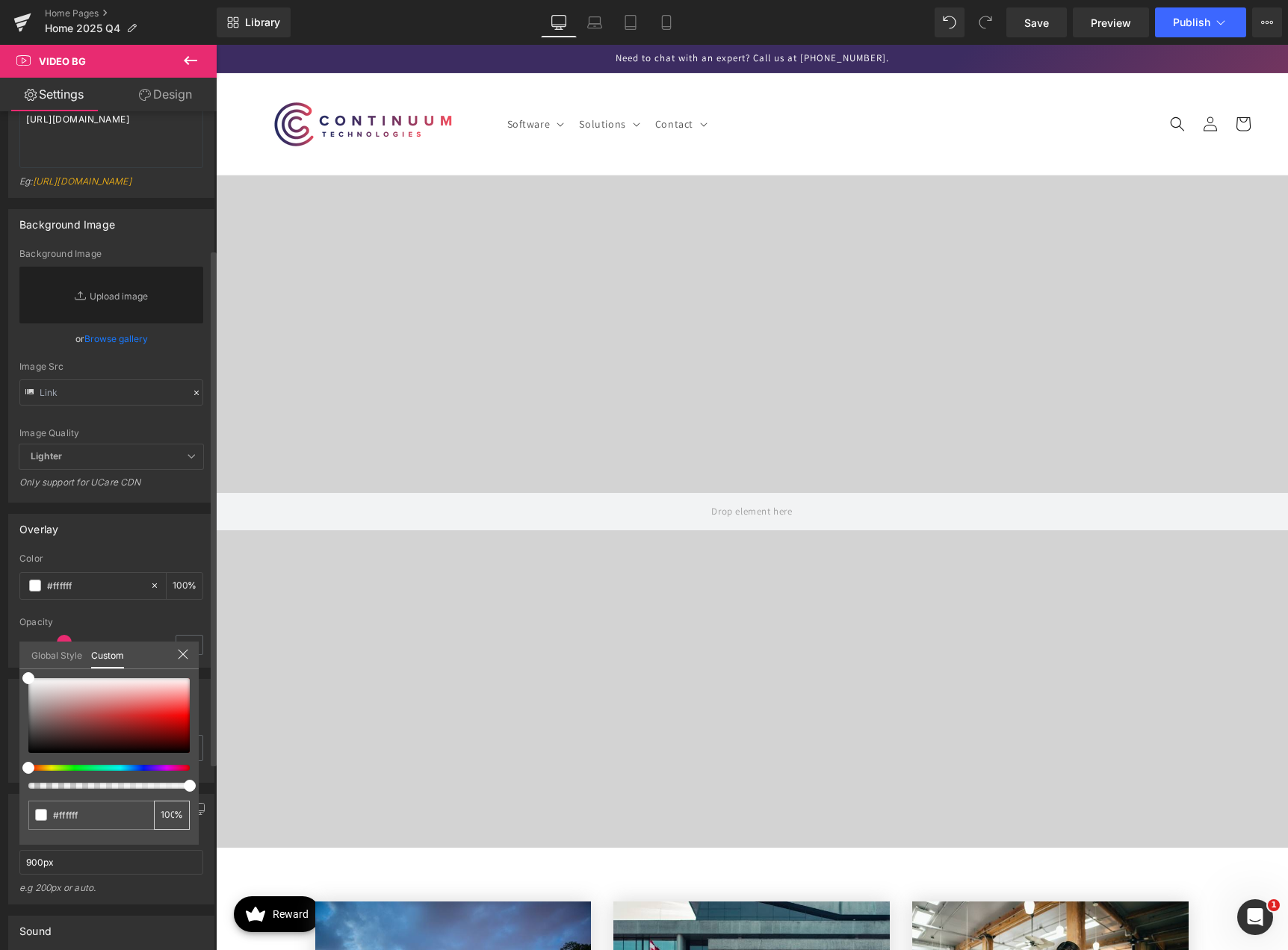
click at [166, 814] on input "100" at bounding box center [166, 815] width 13 height 11
type input "1"
type input "10"
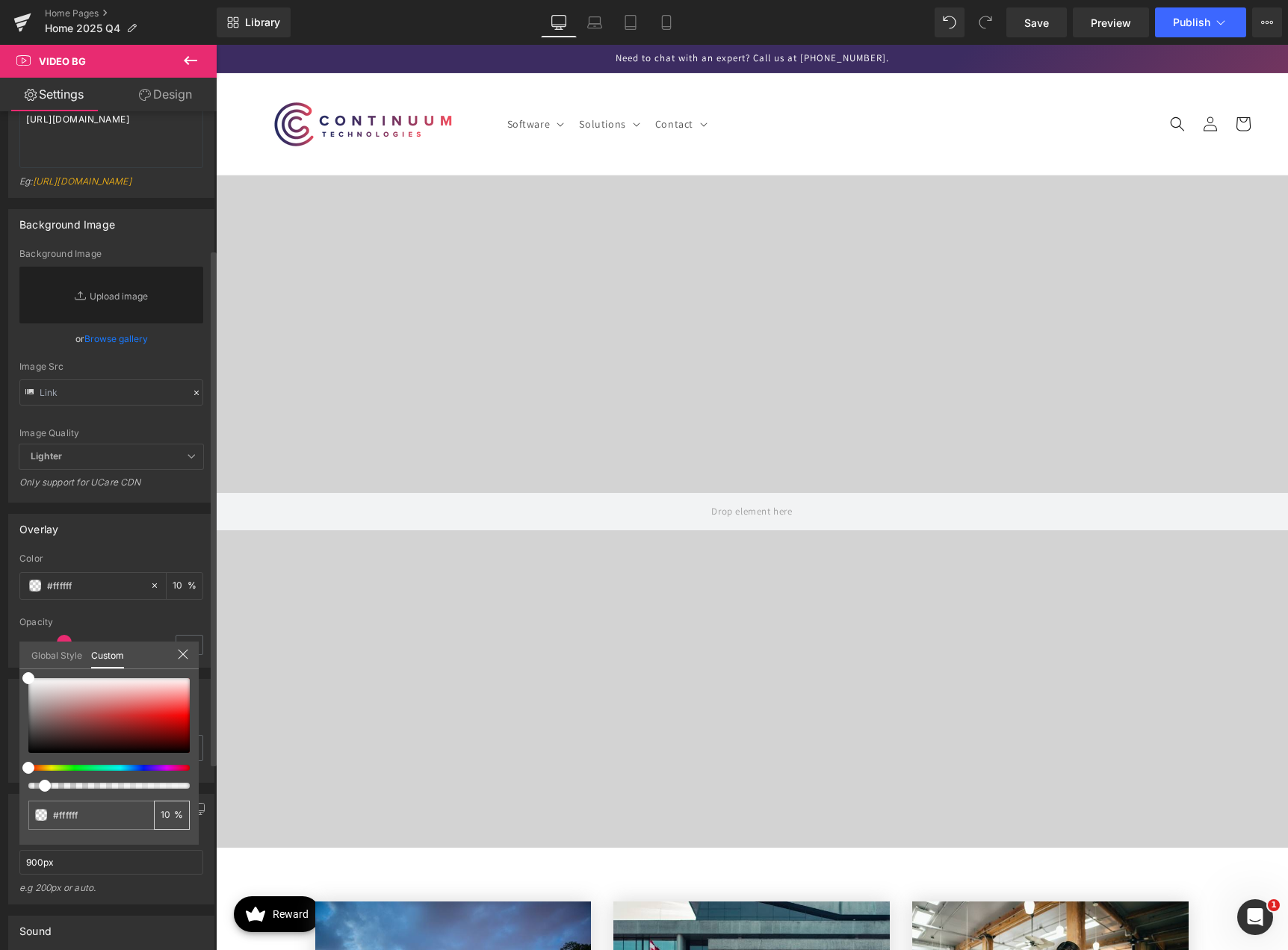
type input "100"
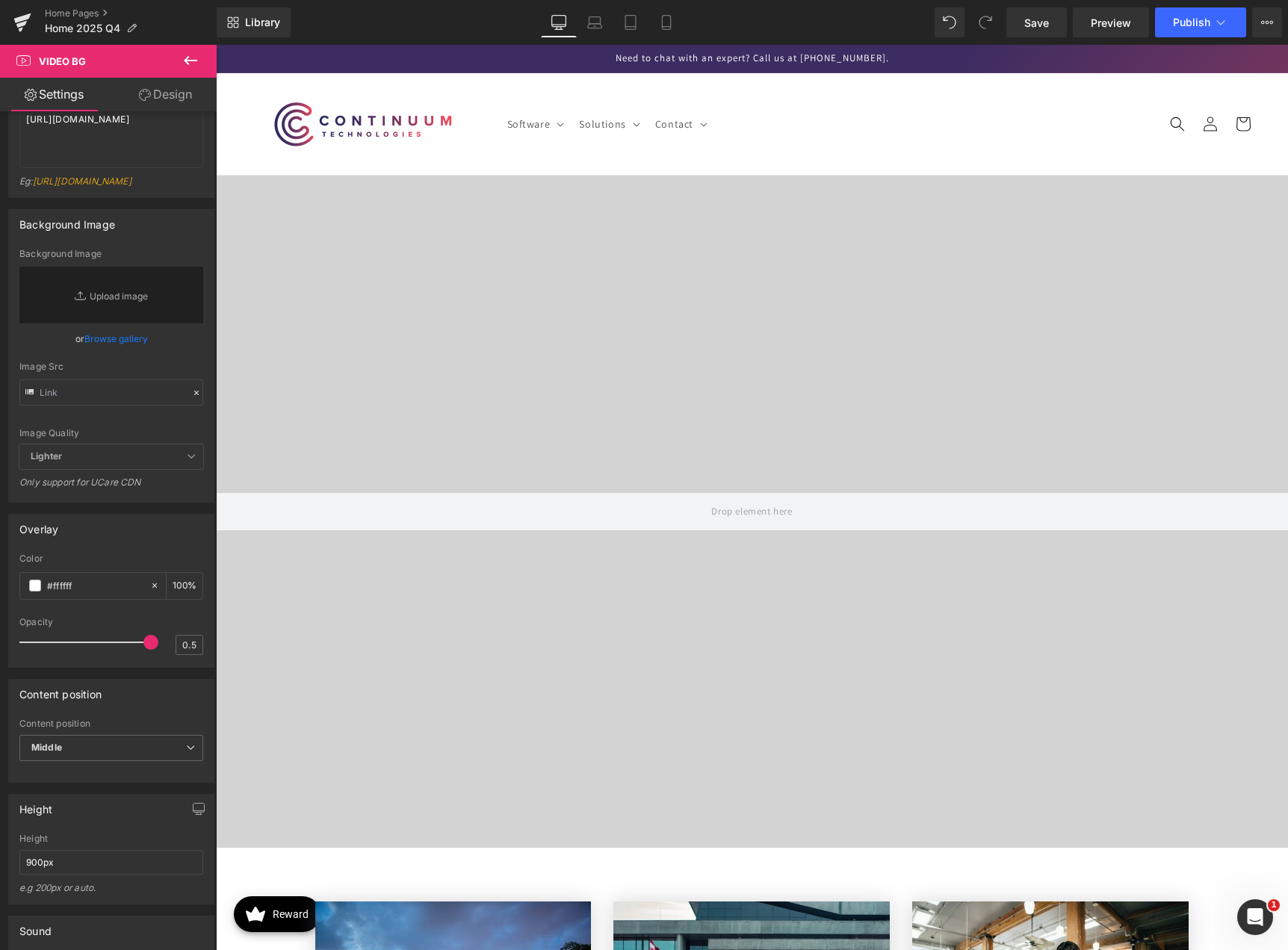
type input "0"
drag, startPoint x: 60, startPoint y: 677, endPoint x: -307, endPoint y: 686, distance: 367.1
click at [0, 686] on html "Video Bg You are previewing how the will restyle your page. You can not edit El…" at bounding box center [644, 475] width 1288 height 950
click at [150, 591] on icon at bounding box center [155, 586] width 11 height 11
type input "none"
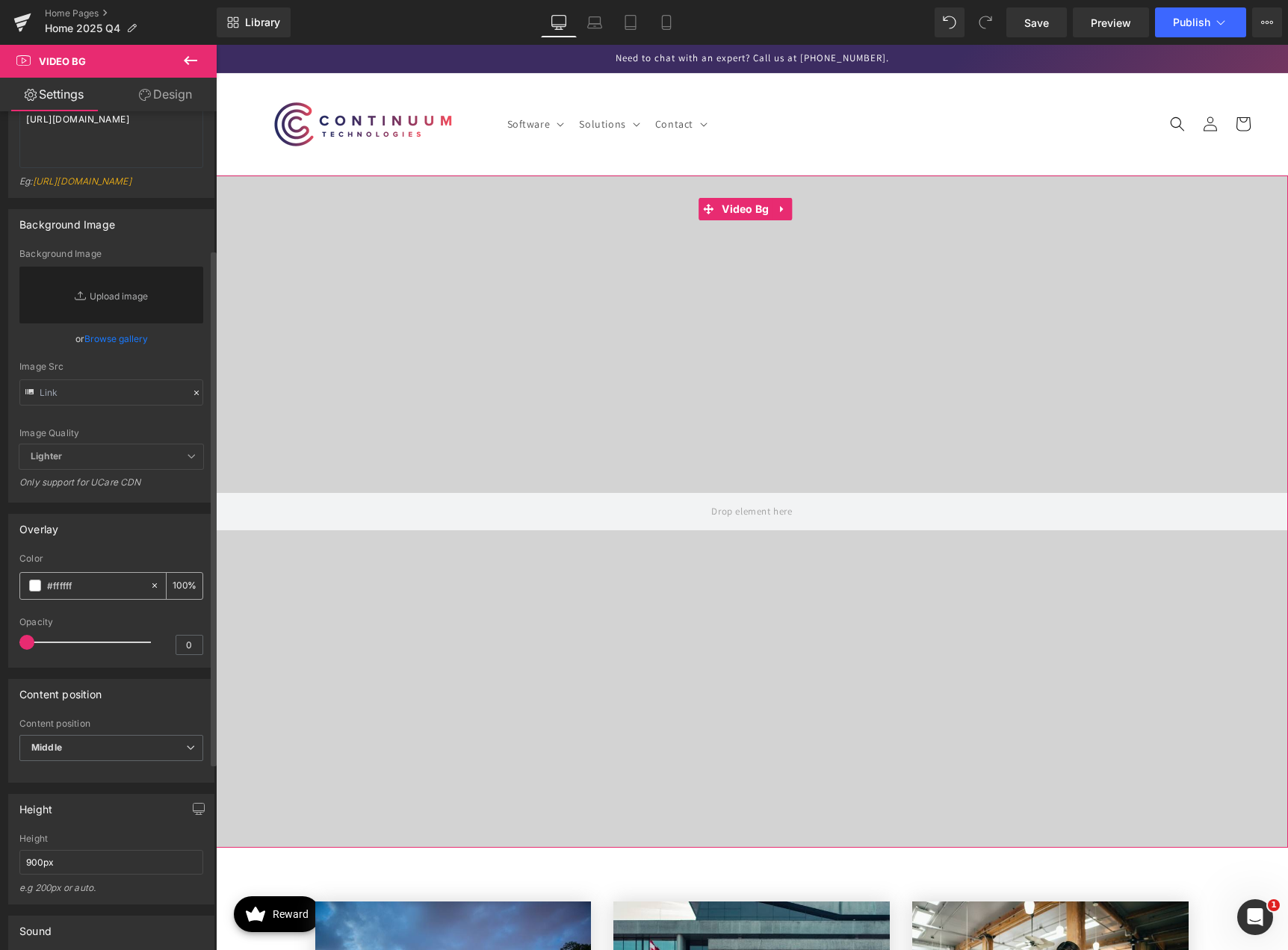
type input "0"
click at [137, 543] on div "Overlay" at bounding box center [111, 529] width 205 height 28
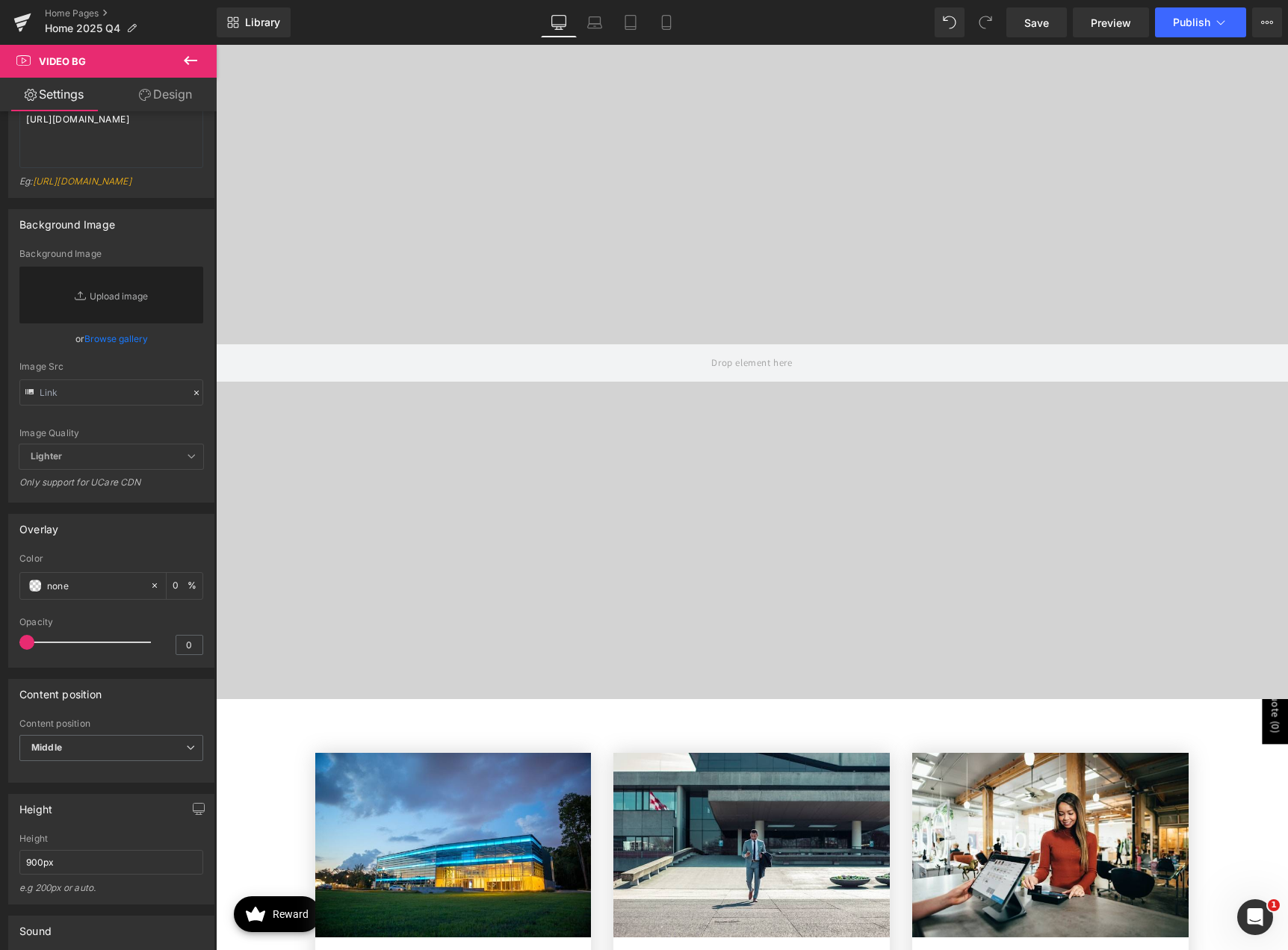
scroll to position [0, 0]
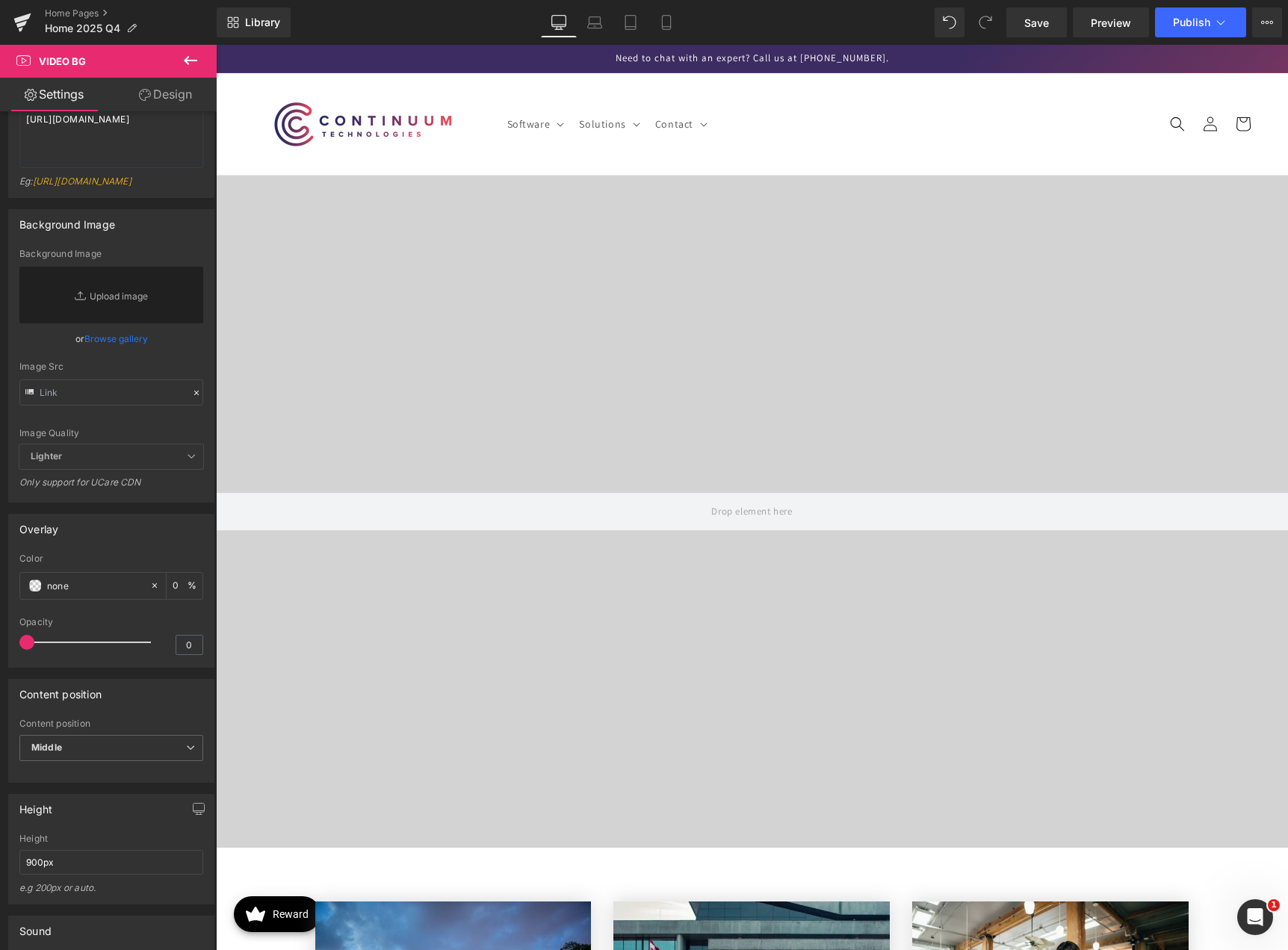
click at [744, 207] on span "Video Bg" at bounding box center [745, 210] width 54 height 23
click at [778, 205] on icon at bounding box center [783, 208] width 11 height 11
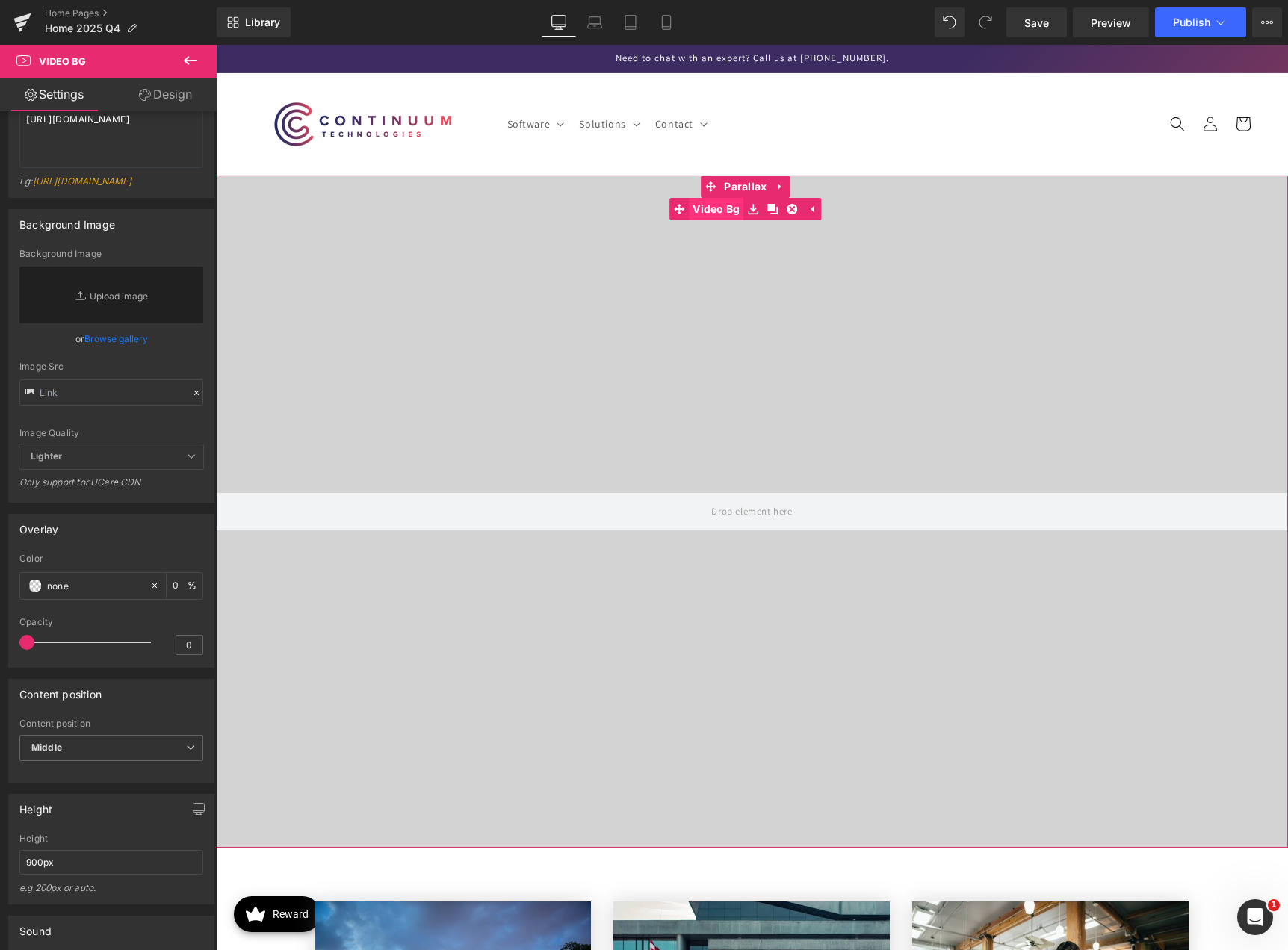
click at [717, 208] on link "Video Bg" at bounding box center [706, 209] width 74 height 23
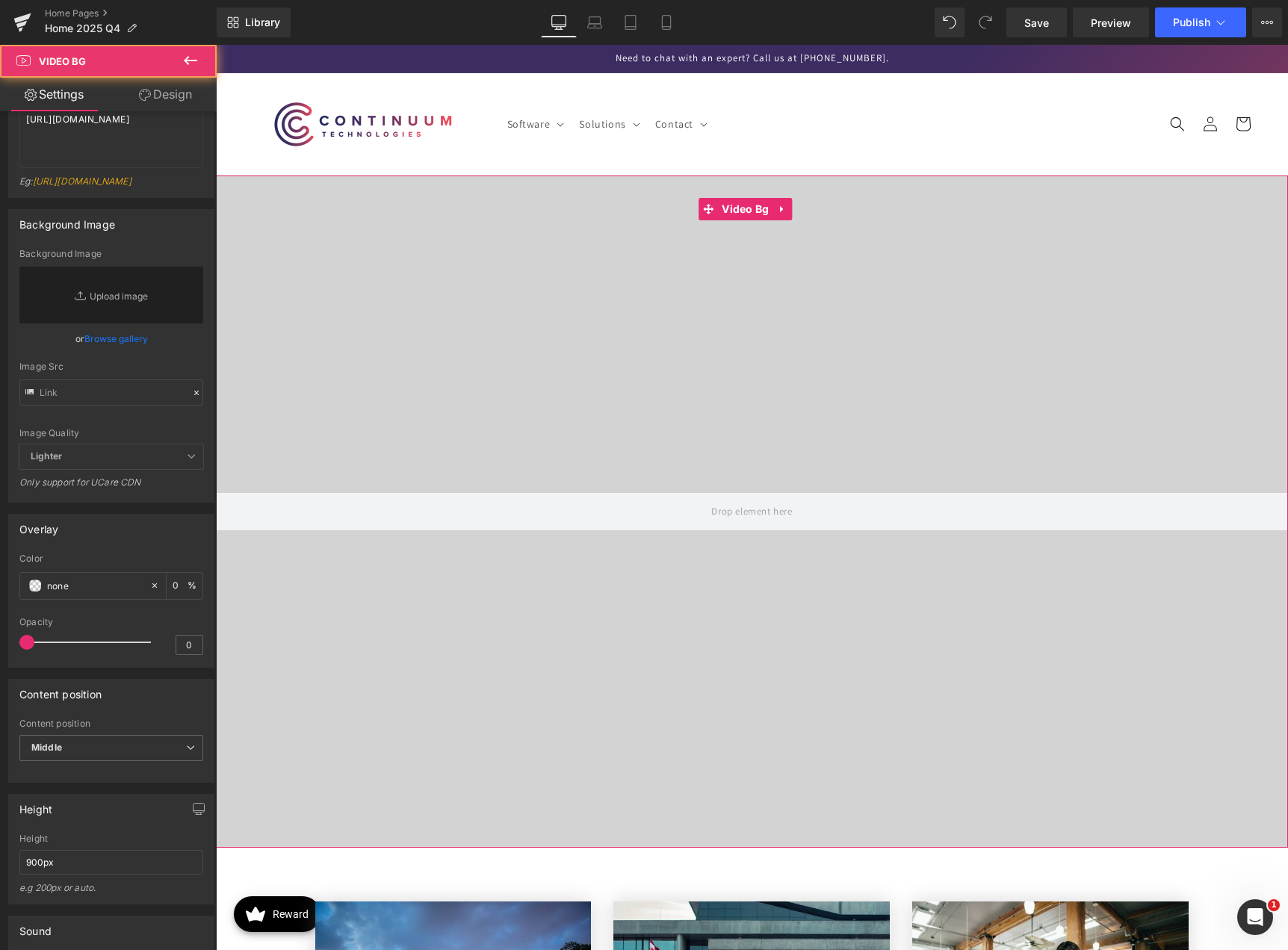
click at [168, 93] on link "Design" at bounding box center [165, 95] width 109 height 33
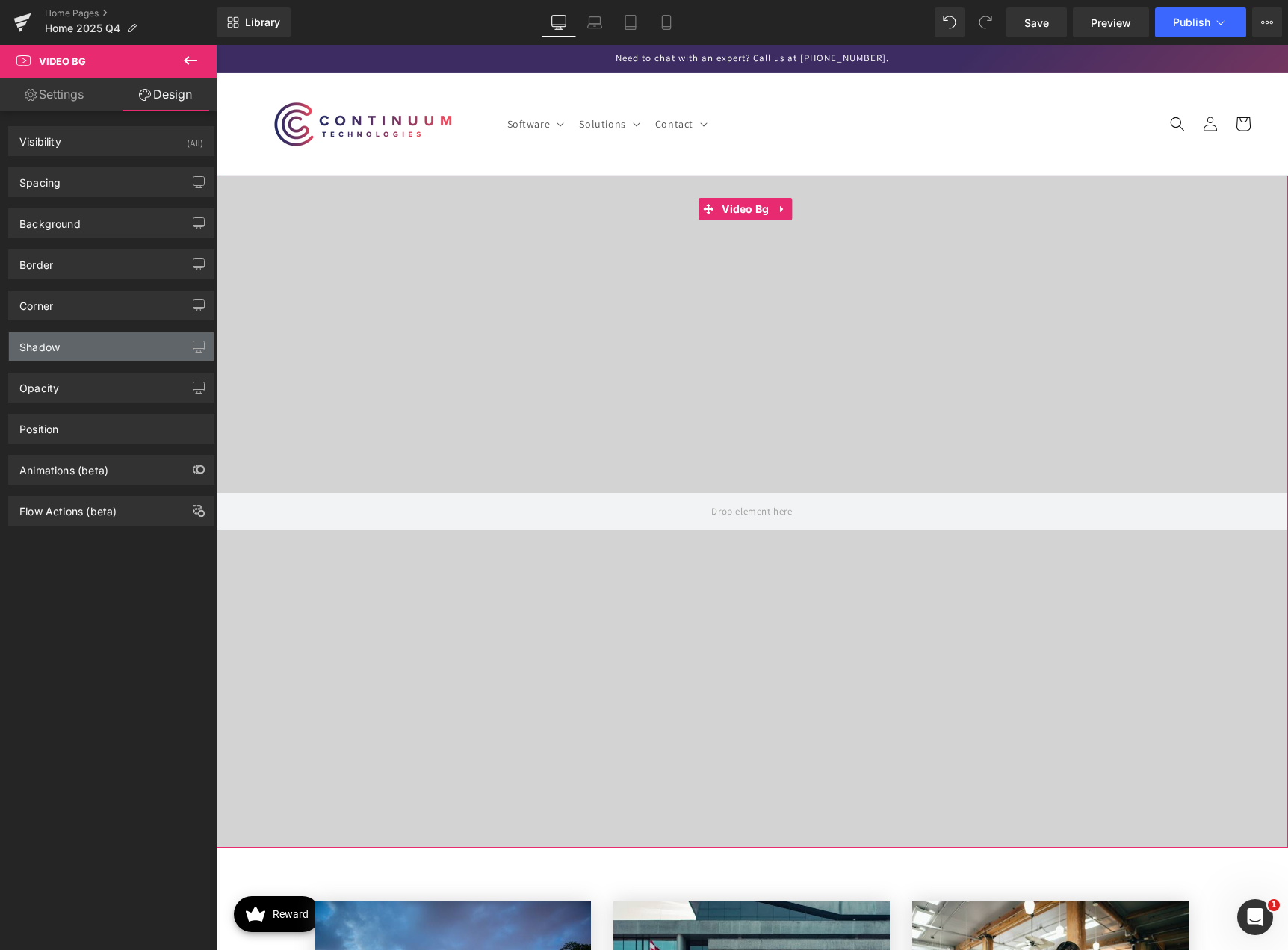
click at [99, 341] on div "Shadow" at bounding box center [111, 347] width 205 height 28
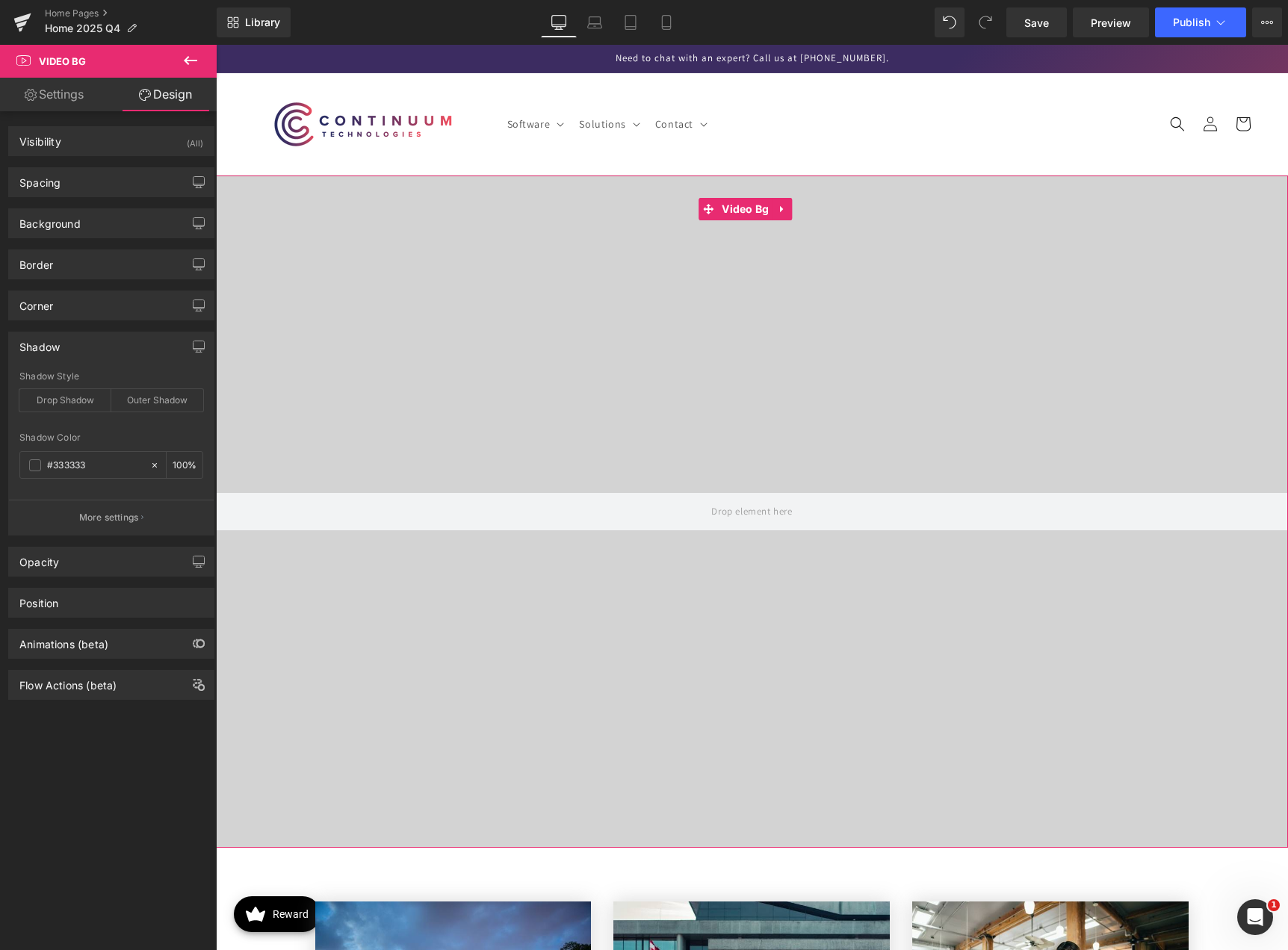
click at [99, 341] on div "Shadow" at bounding box center [111, 347] width 205 height 28
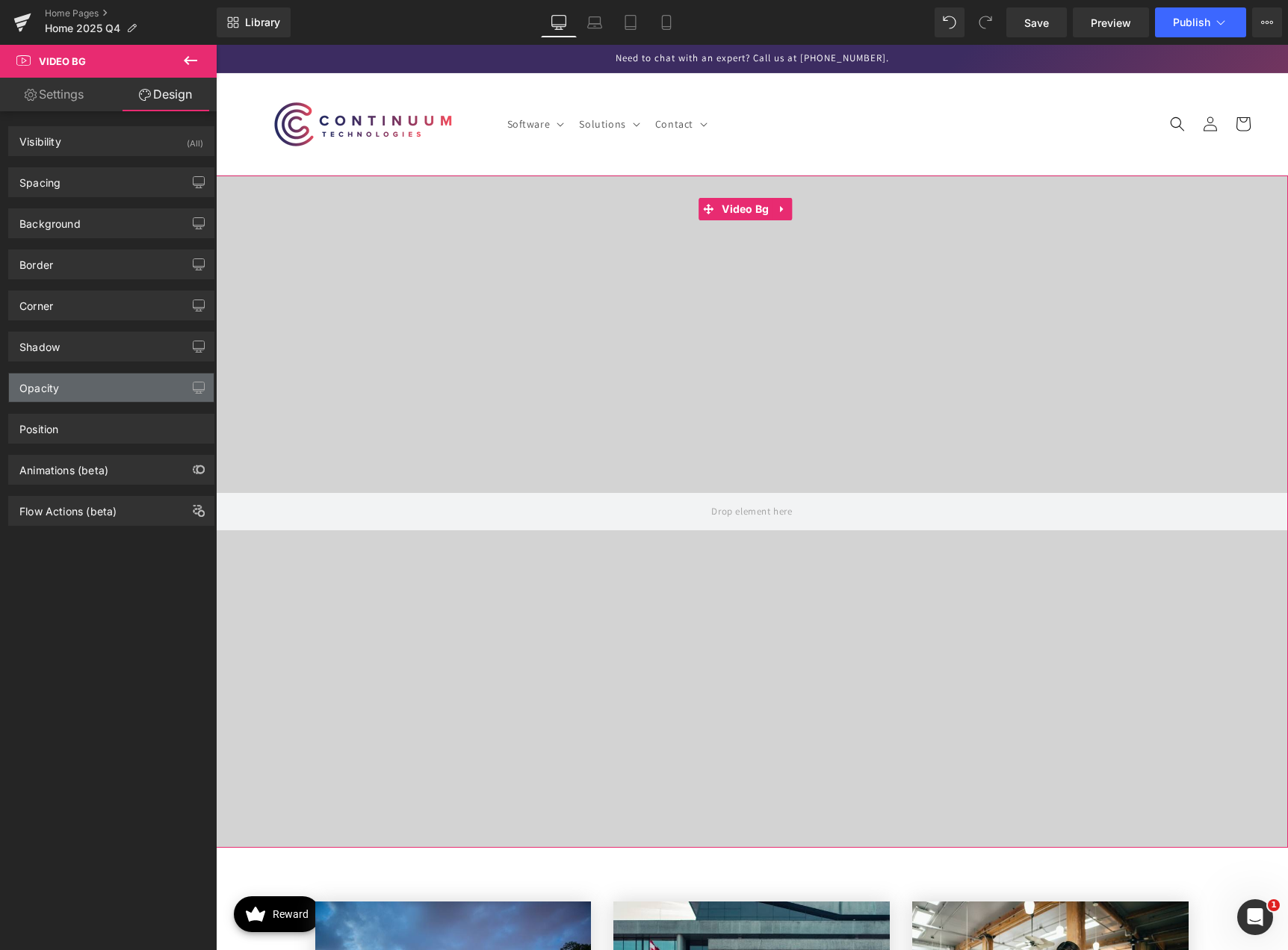
click at [101, 386] on div "Opacity" at bounding box center [111, 387] width 205 height 28
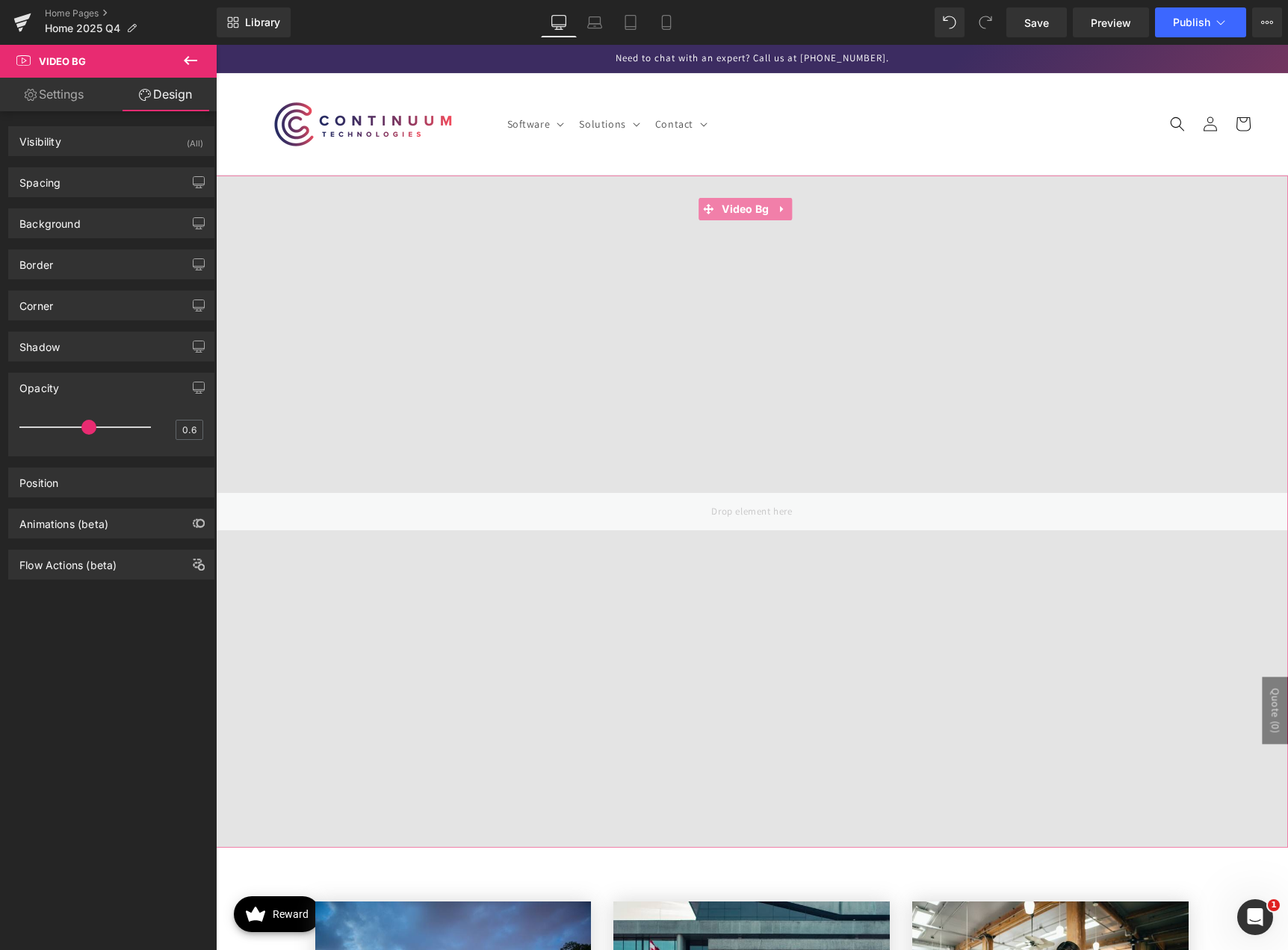
type input "0.7"
drag, startPoint x: 146, startPoint y: 426, endPoint x: 96, endPoint y: 422, distance: 50.2
click at [97, 422] on span at bounding box center [104, 426] width 15 height 15
click at [106, 429] on span at bounding box center [104, 426] width 15 height 15
click at [47, 99] on link "Settings" at bounding box center [54, 95] width 109 height 33
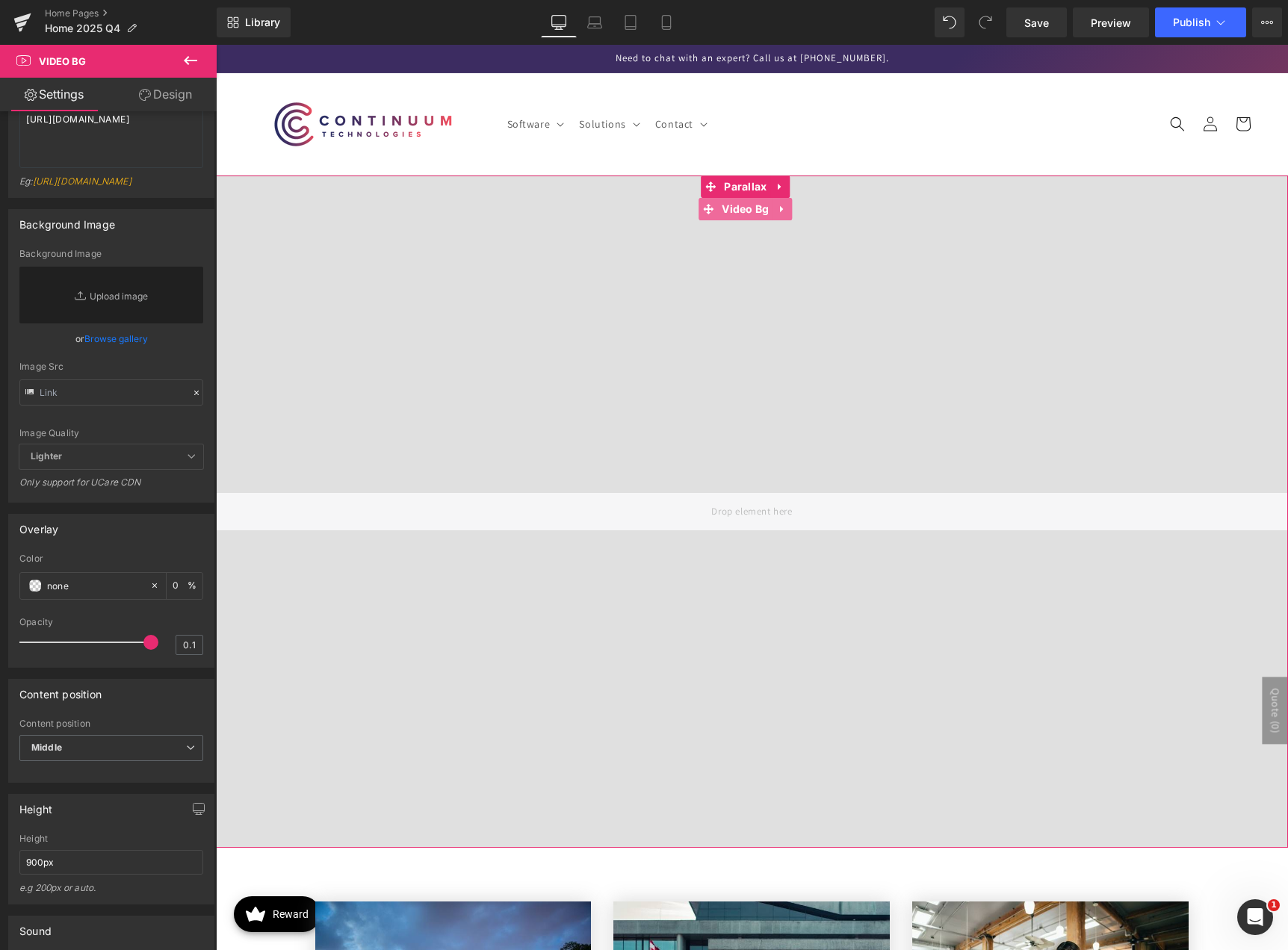
type input "0"
drag, startPoint x: 32, startPoint y: 678, endPoint x: -79, endPoint y: 674, distance: 111.1
click at [0, 674] on html "Video Bg You are previewing how the will restyle your page. You can not edit El…" at bounding box center [644, 475] width 1288 height 950
click at [126, 594] on input "none" at bounding box center [95, 585] width 95 height 17
click at [150, 591] on icon at bounding box center [155, 586] width 11 height 11
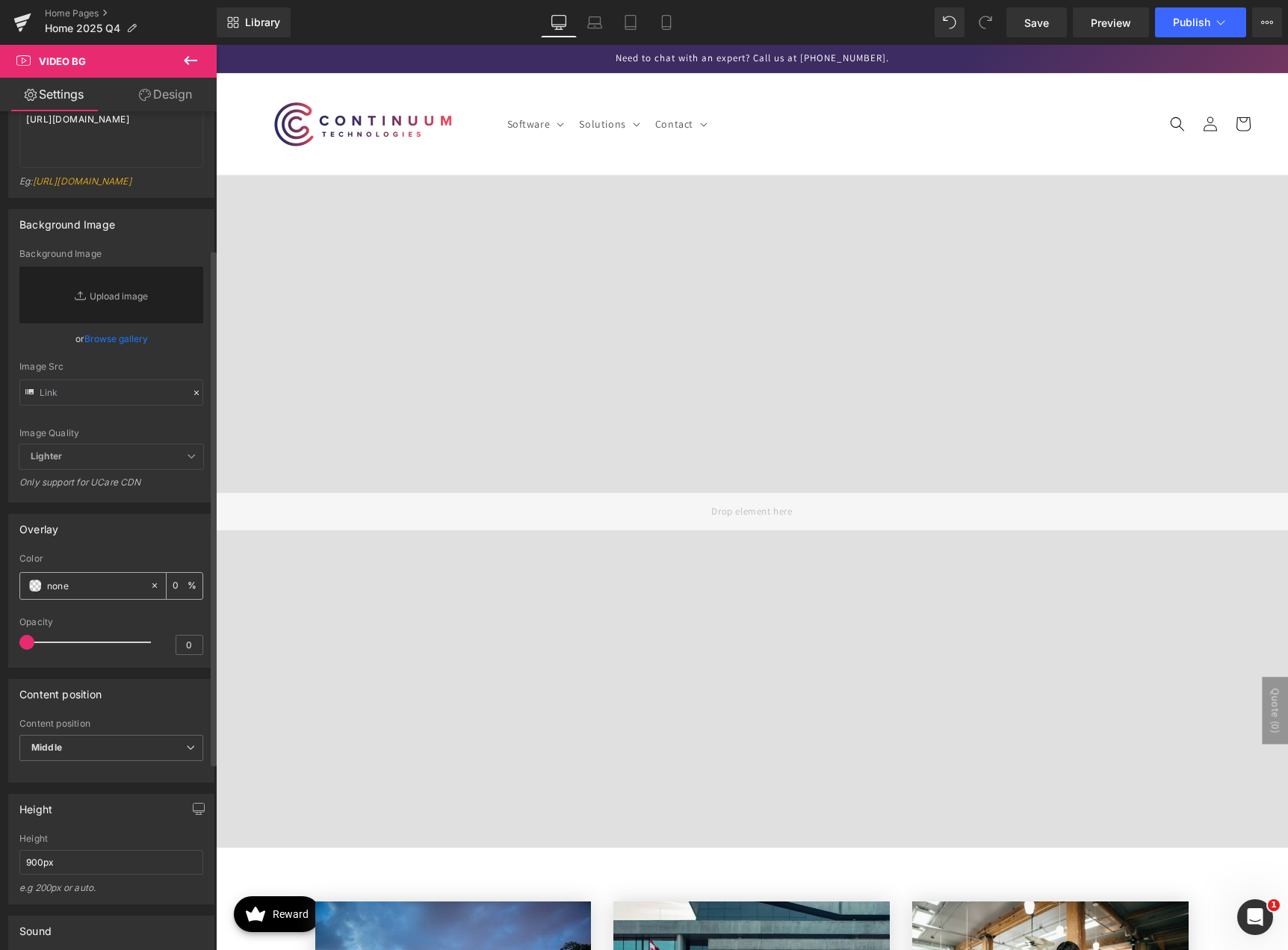
click at [38, 592] on span at bounding box center [35, 586] width 12 height 12
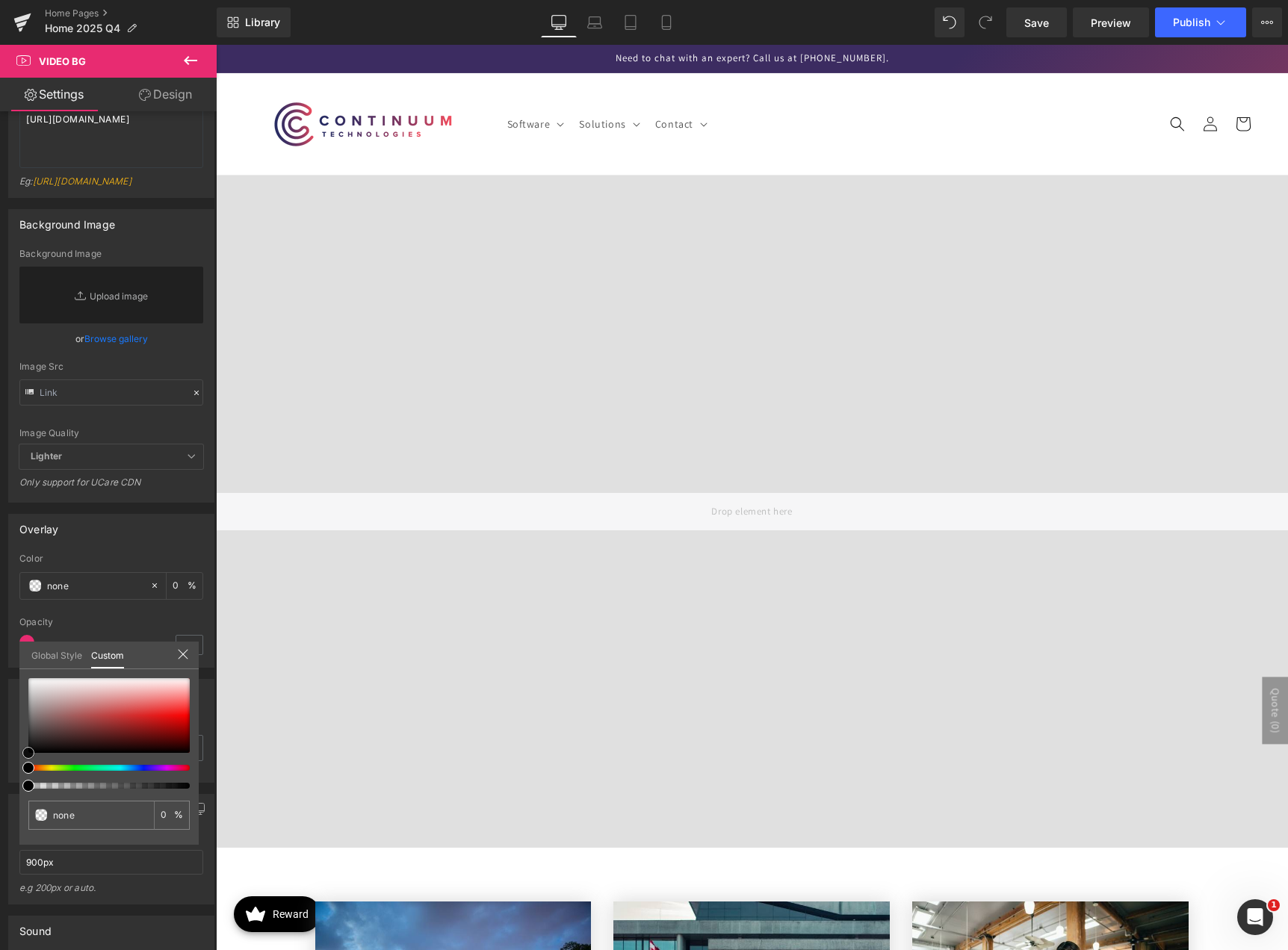
type input "#503939"
type input "100"
type input "#503939"
type input "100"
type input "#4a3f3f"
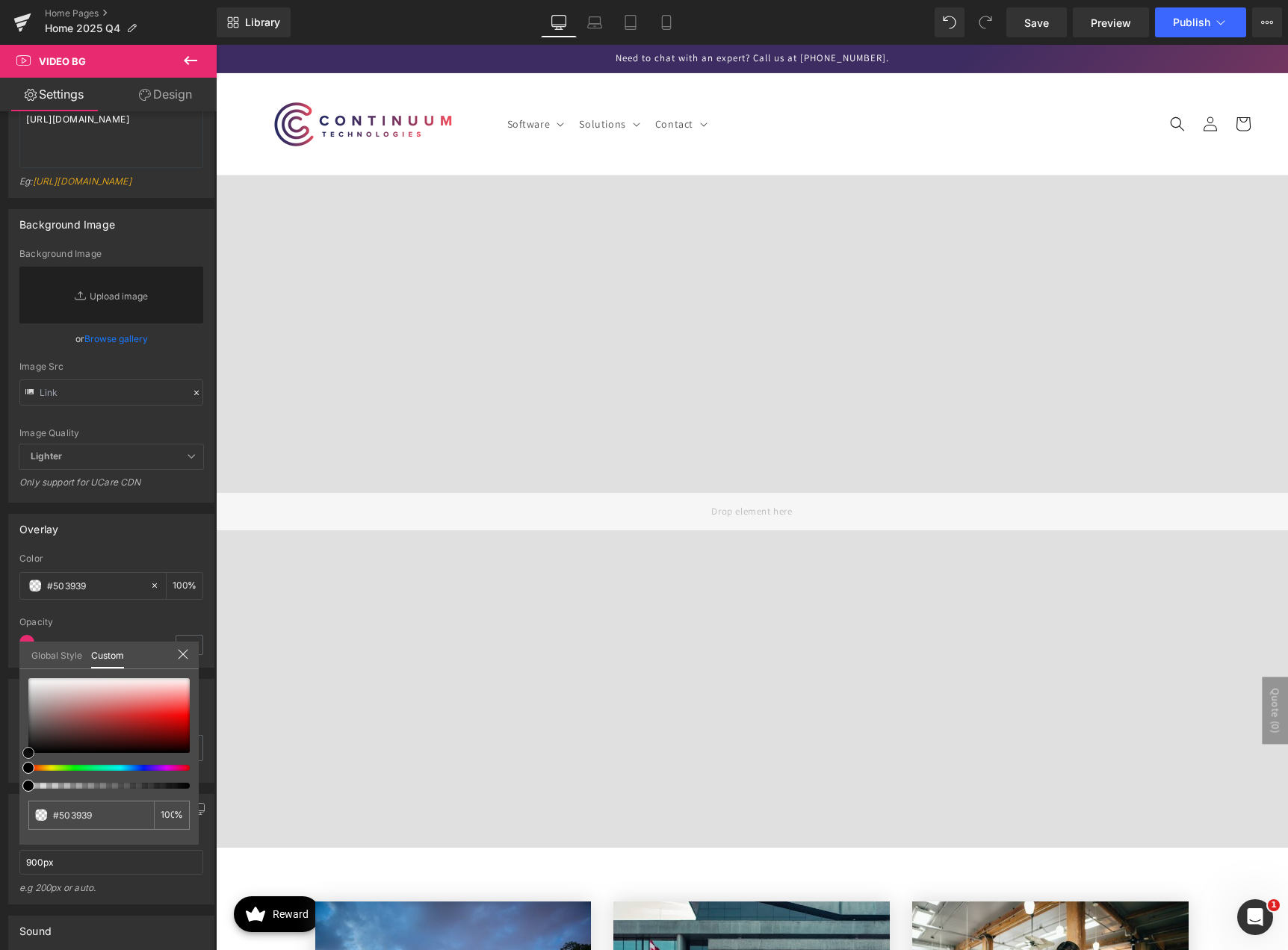
type input "#4a3f3f"
type input "#000000"
drag, startPoint x: 56, startPoint y: 733, endPoint x: -11, endPoint y: 764, distance: 73.8
click at [0, 764] on html "Video Bg You are previewing how the will restyle your page. You can not edit El…" at bounding box center [644, 475] width 1288 height 950
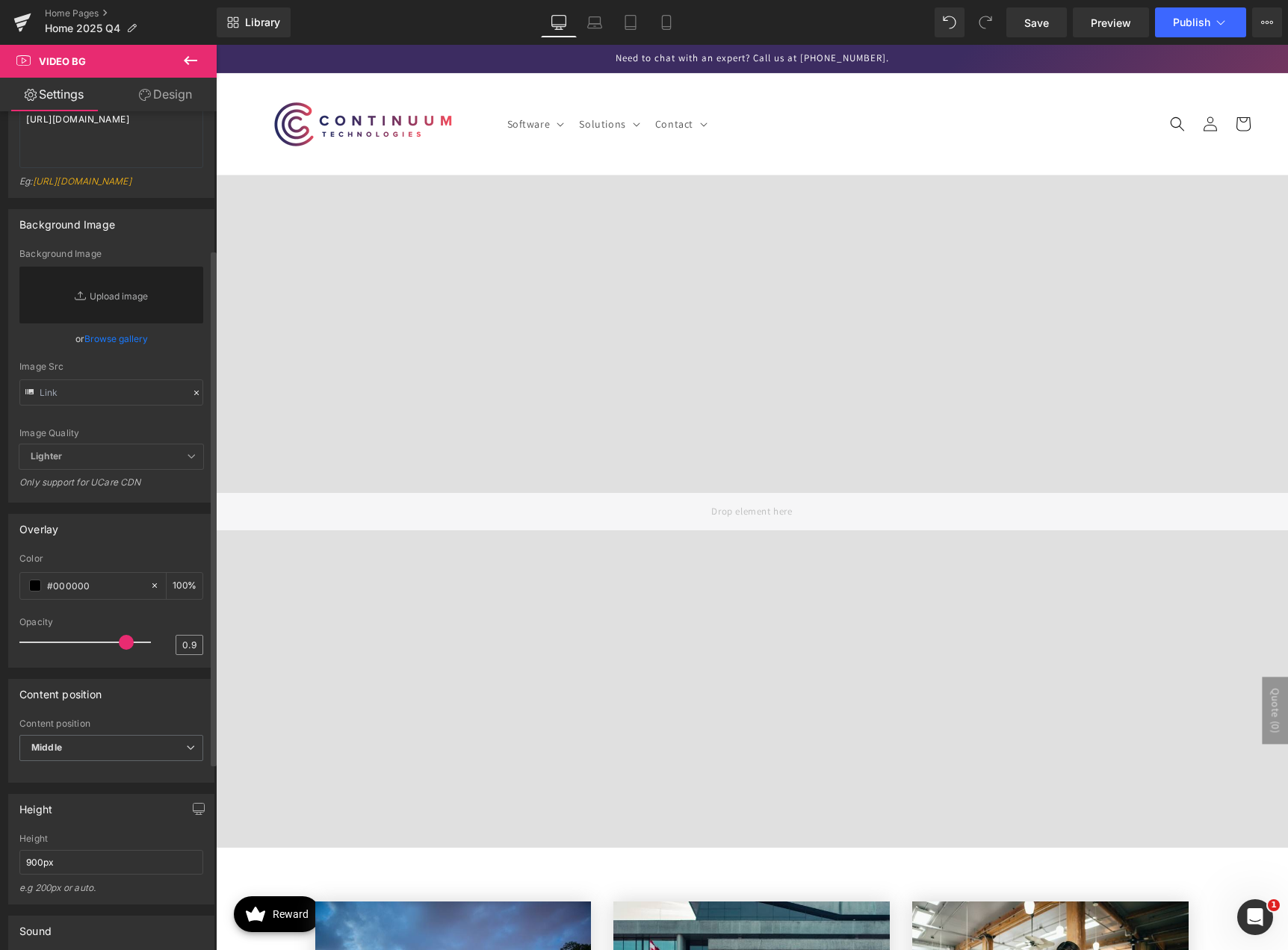
type input "1"
drag, startPoint x: 88, startPoint y: 674, endPoint x: 194, endPoint y: 675, distance: 106.0
click at [194, 667] on div "Opacity 1" at bounding box center [111, 642] width 184 height 50
click at [150, 591] on icon at bounding box center [155, 586] width 11 height 11
type input "none"
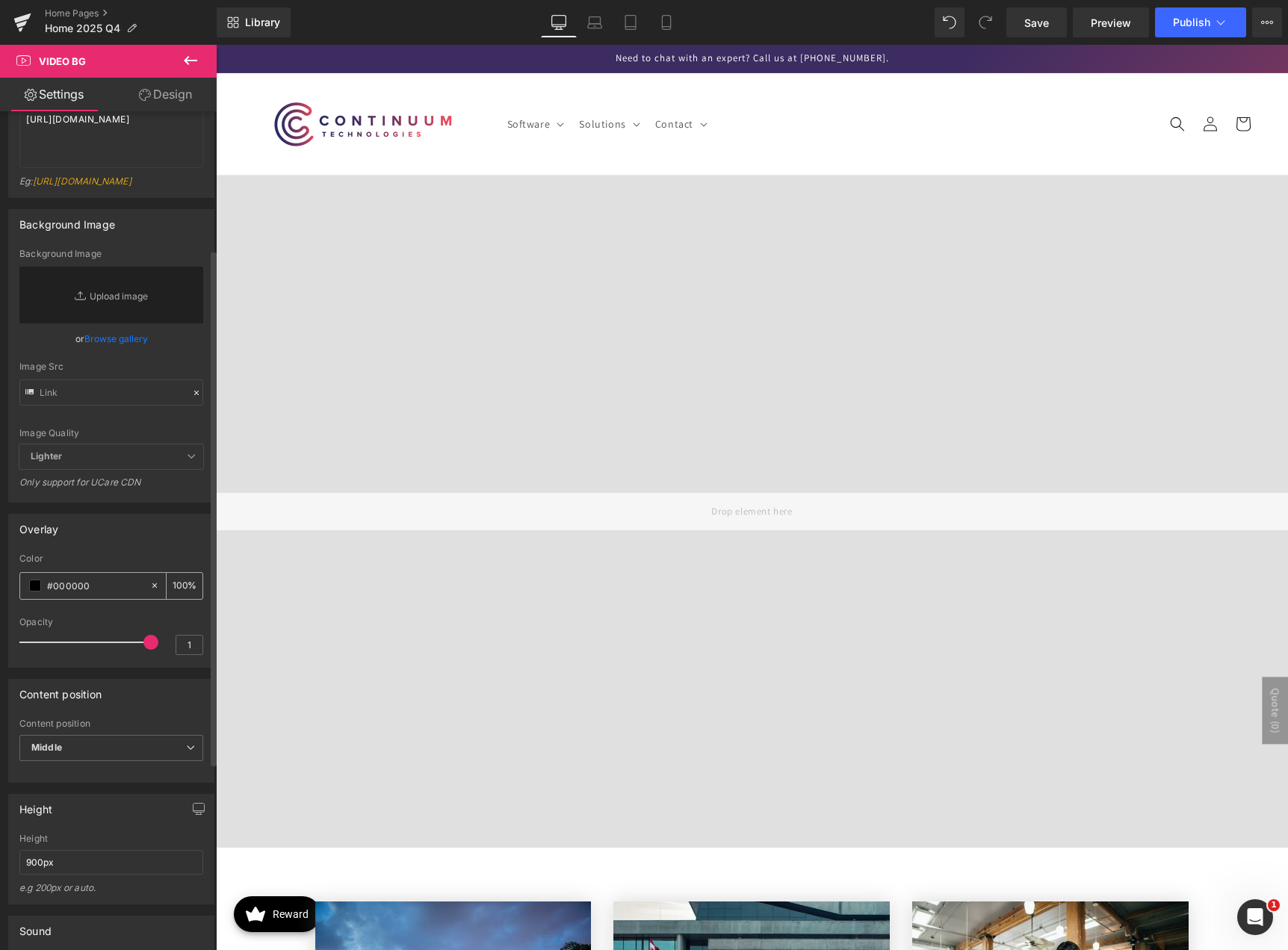
type input "0"
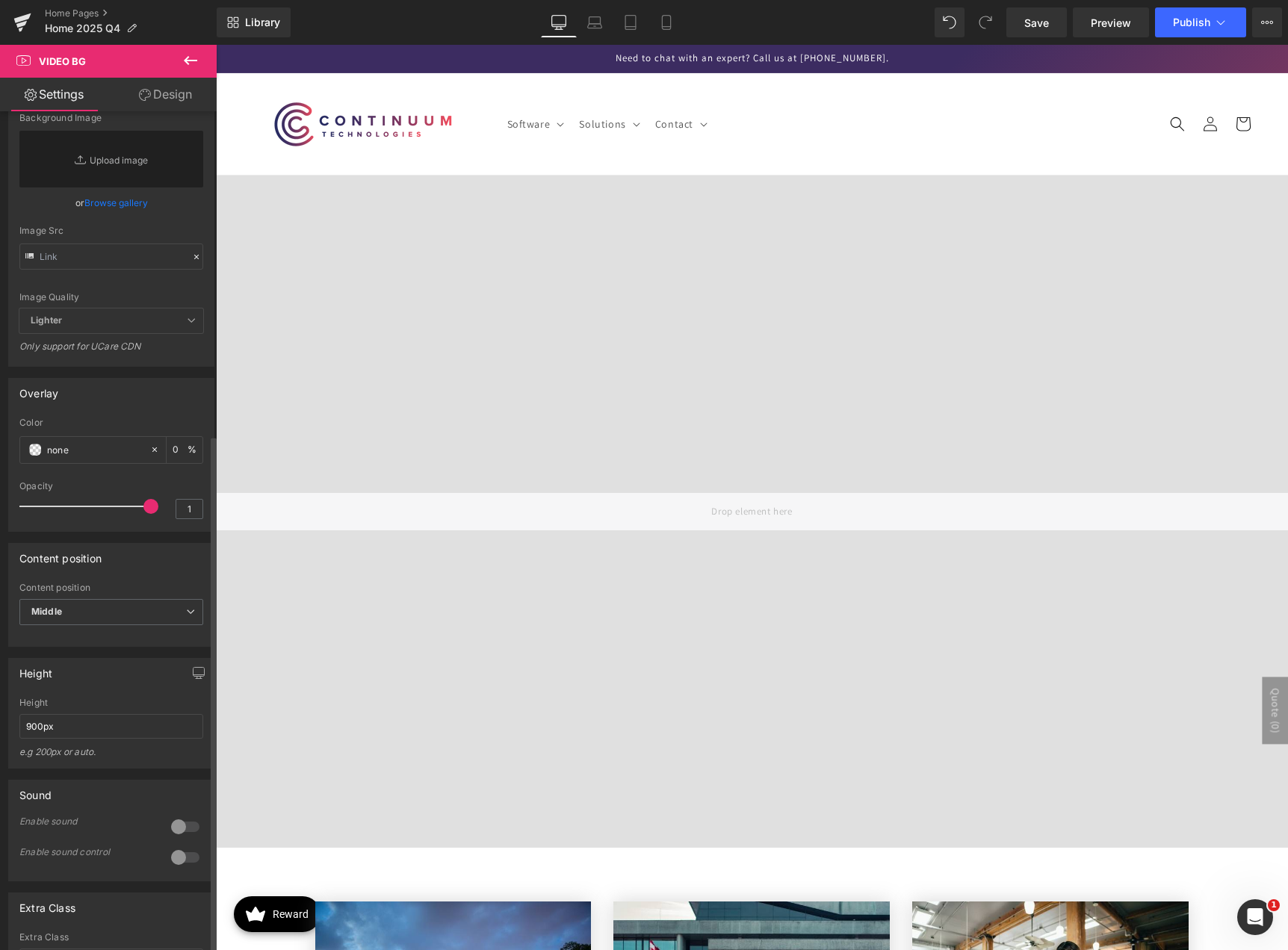
scroll to position [528, 0]
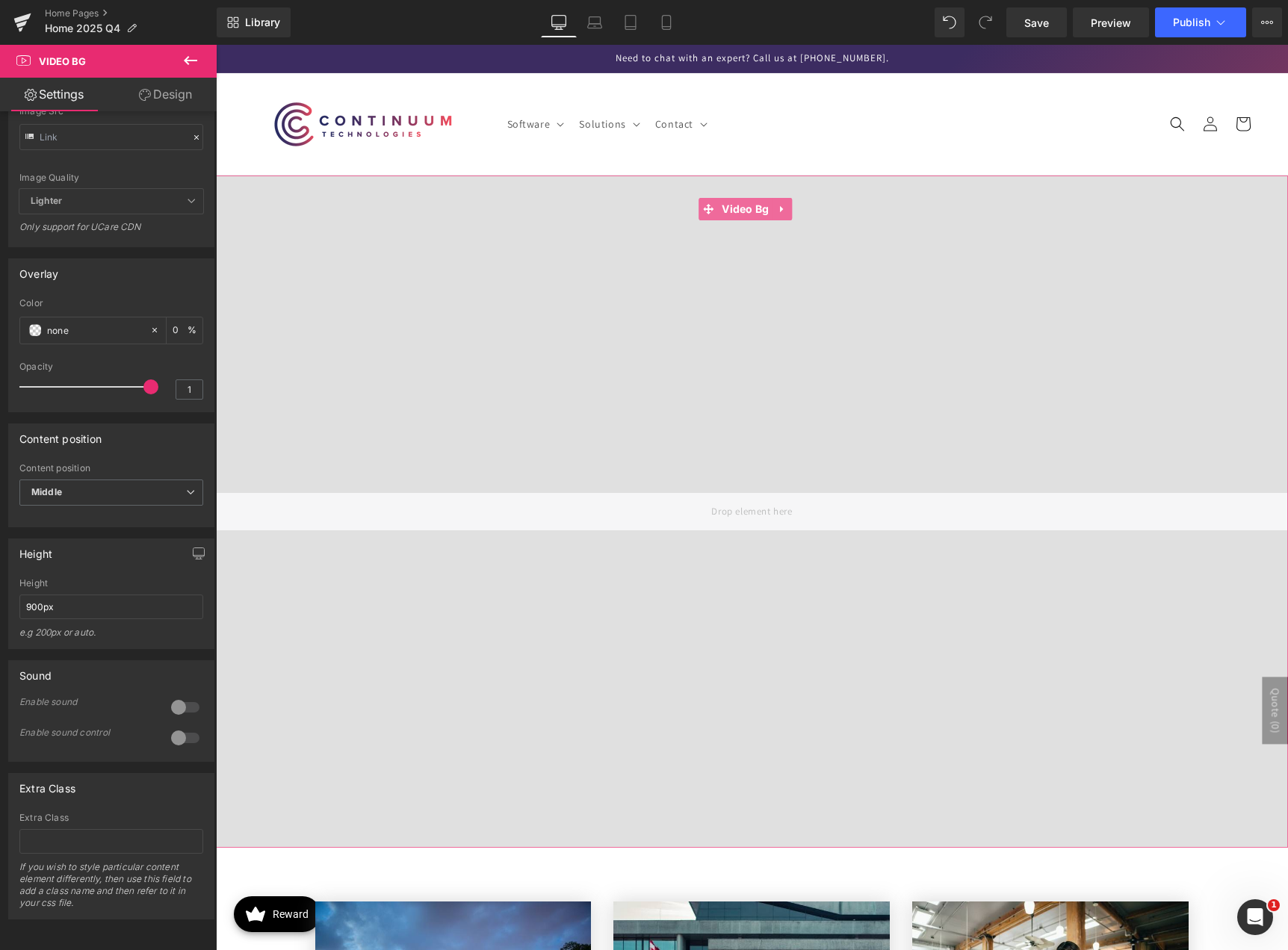
click at [176, 94] on link "Design" at bounding box center [165, 95] width 109 height 33
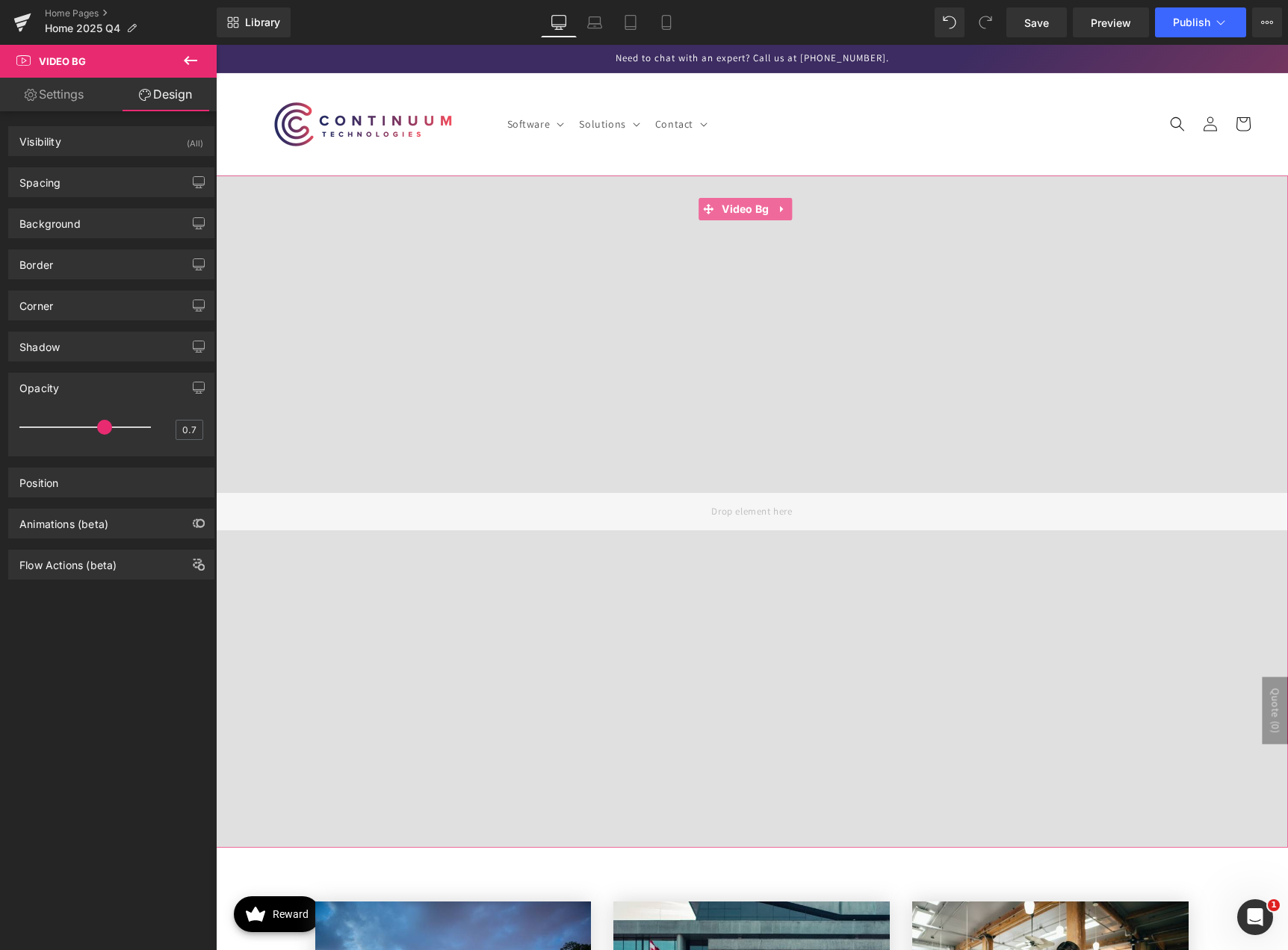
click at [59, 89] on link "Settings" at bounding box center [54, 95] width 109 height 33
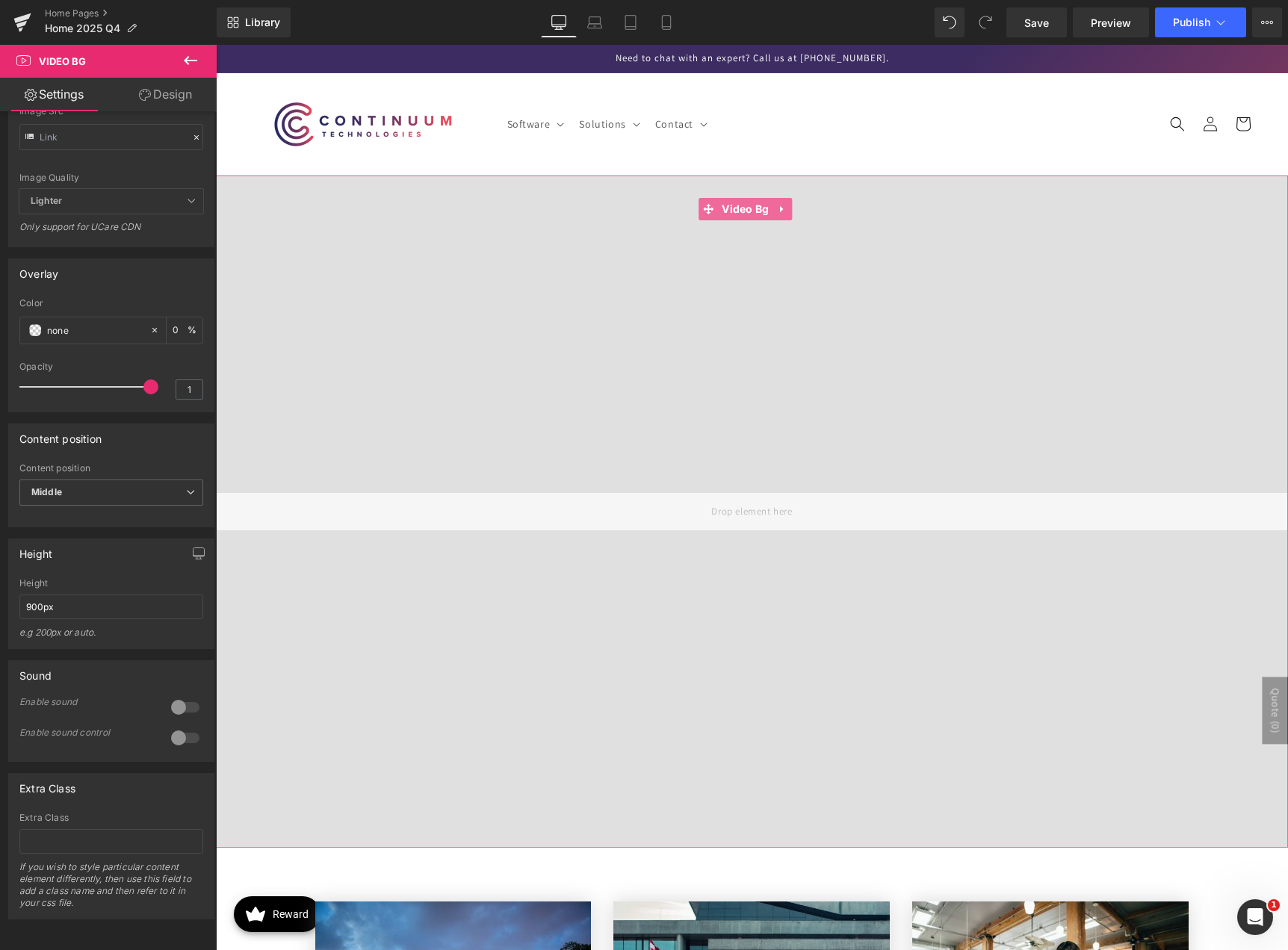
click at [198, 92] on link "Design" at bounding box center [165, 95] width 109 height 33
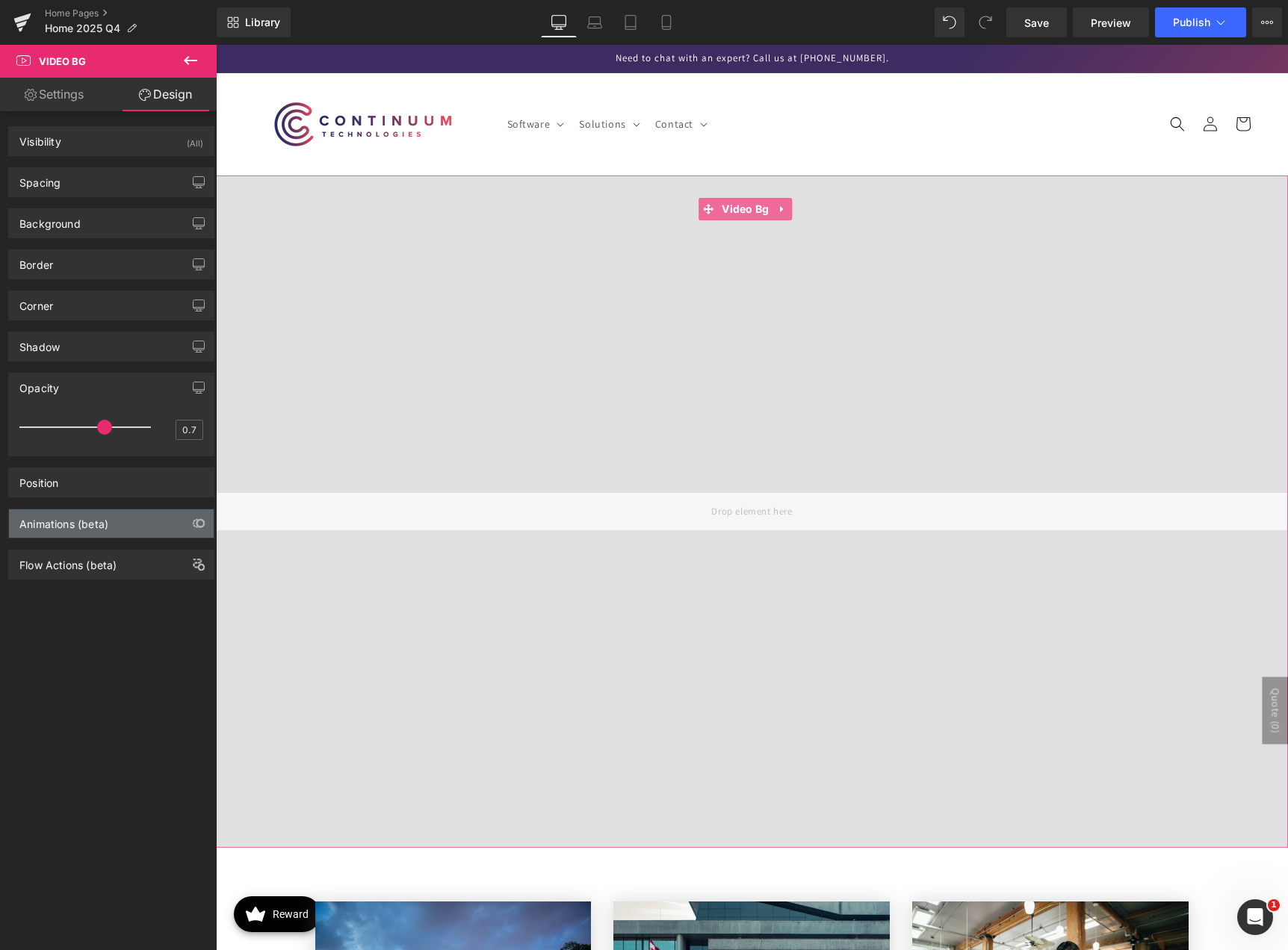
click at [95, 523] on div "Animations (beta)" at bounding box center [64, 520] width 89 height 21
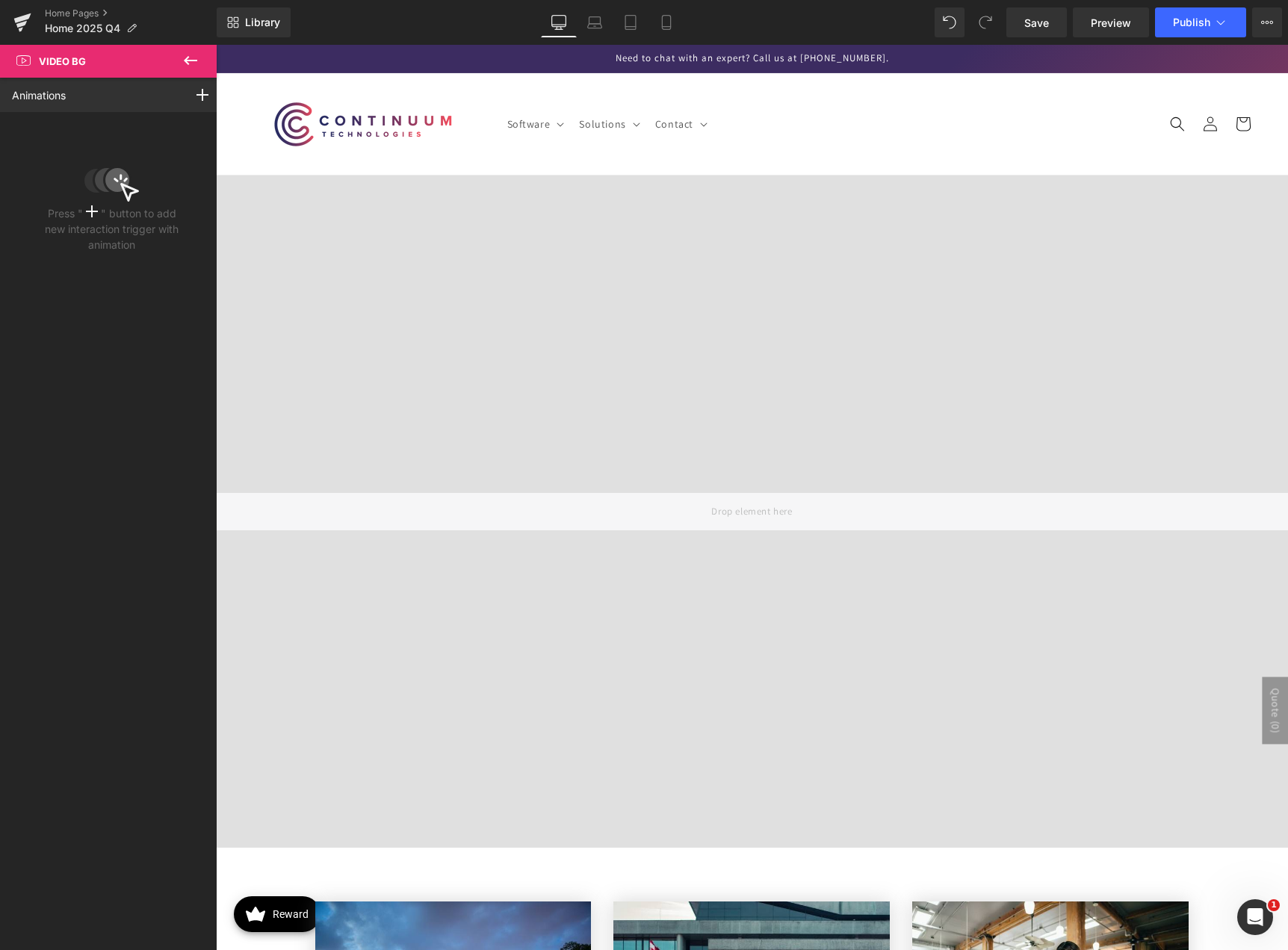
click at [190, 61] on icon at bounding box center [190, 60] width 13 height 9
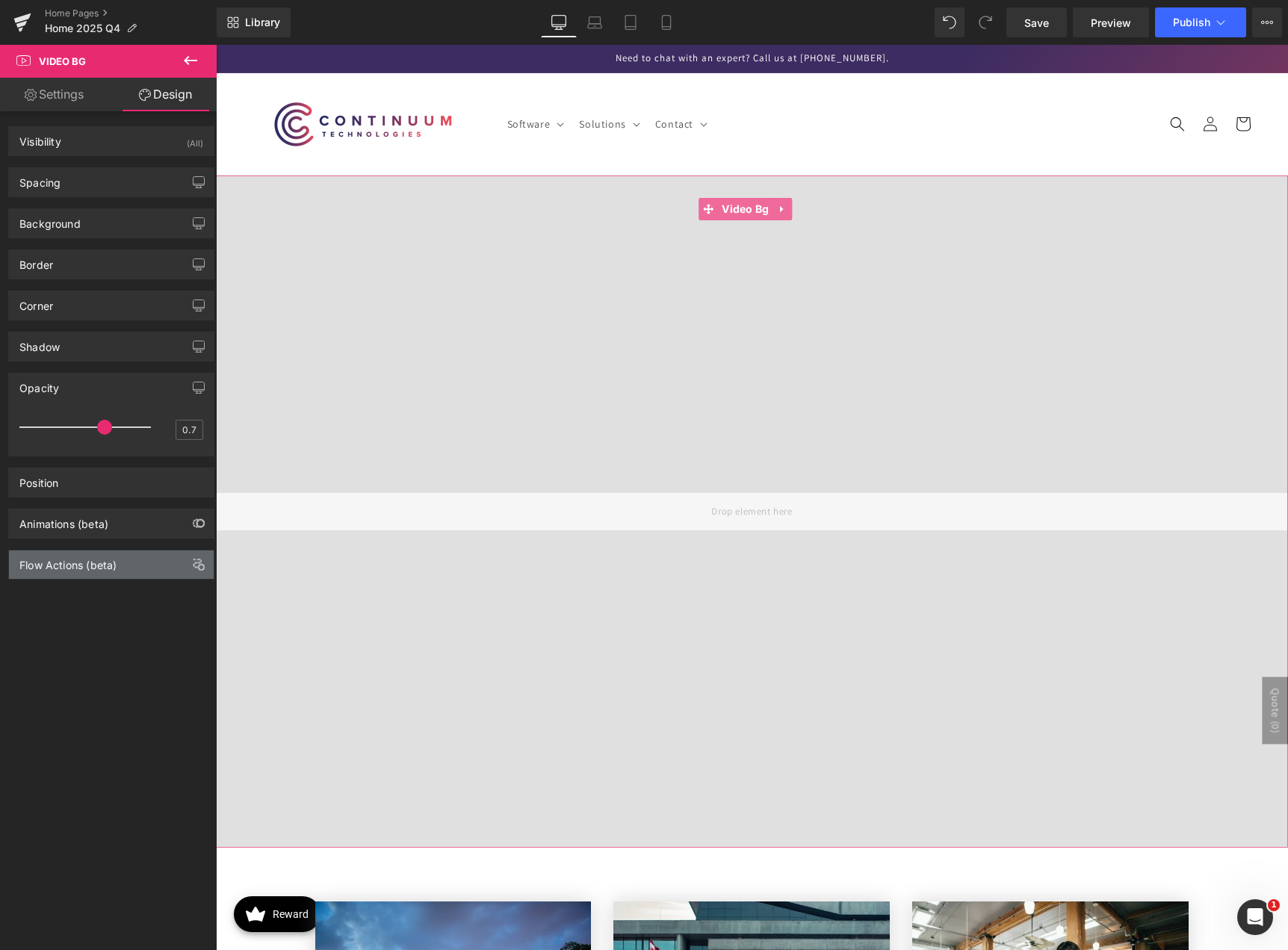
click at [137, 560] on div "Flow Actions (beta)" at bounding box center [111, 565] width 205 height 28
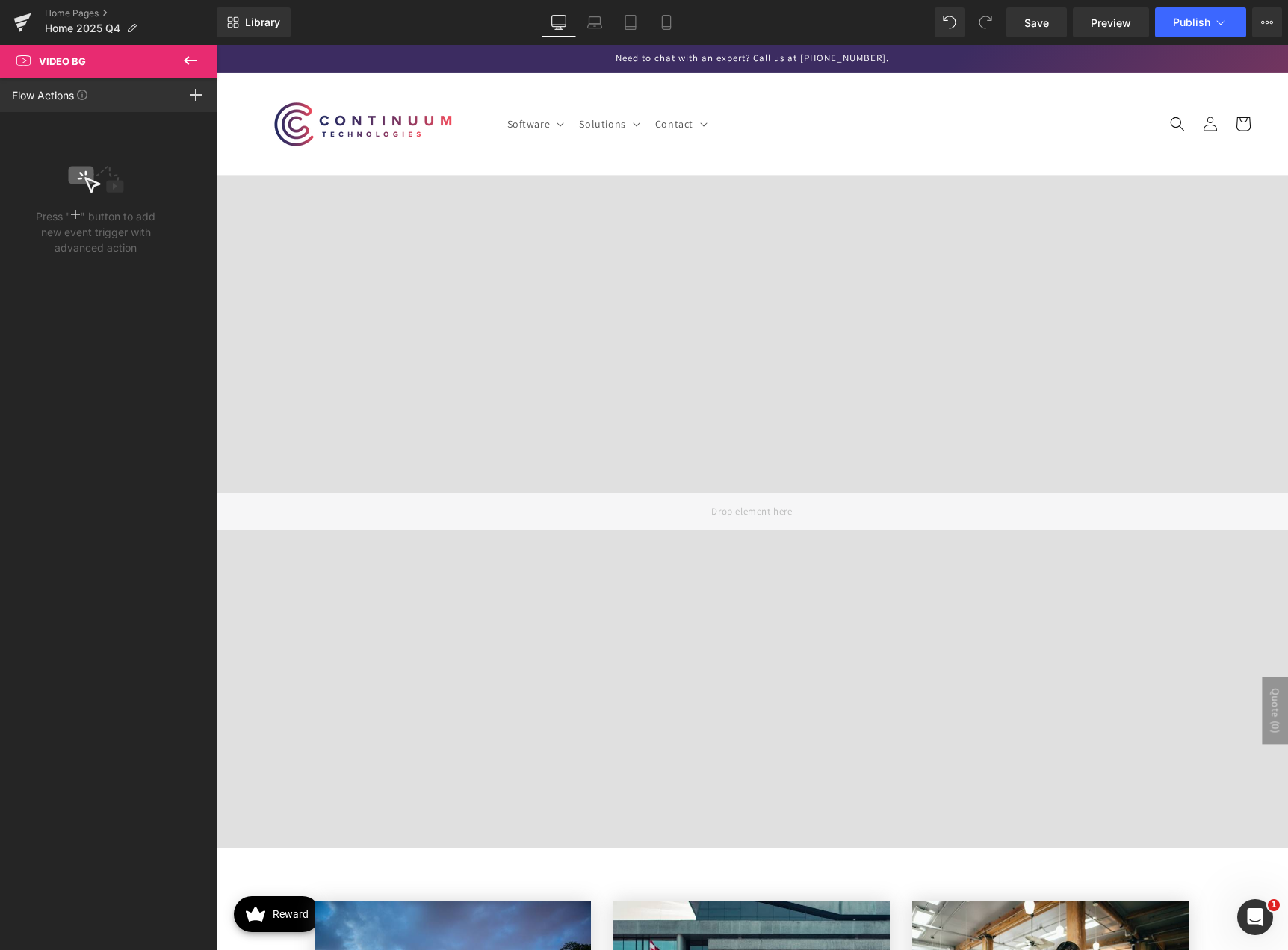
click at [188, 58] on icon at bounding box center [190, 60] width 13 height 9
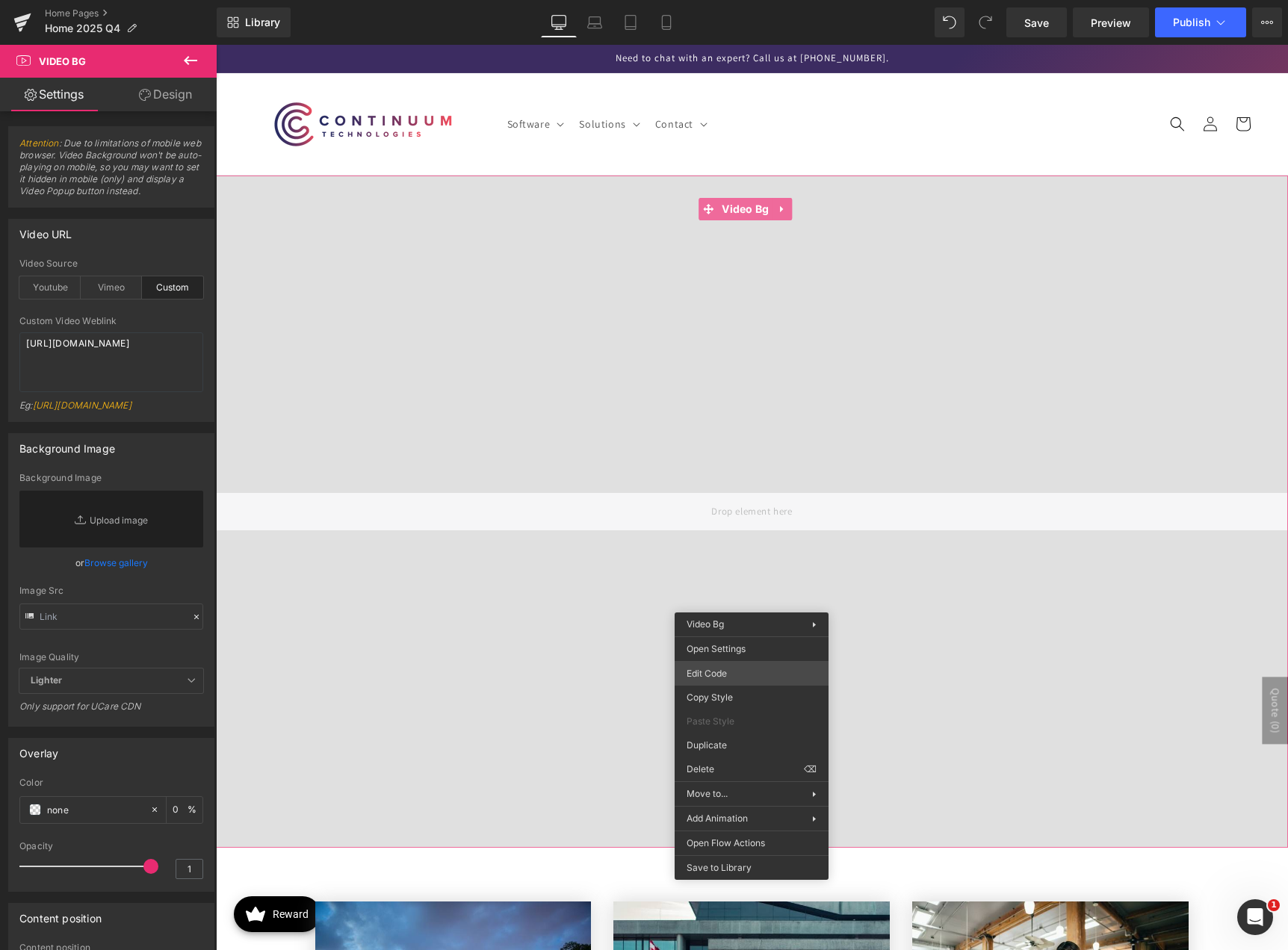
click at [767, 30] on div "Video Bg You are previewing how the will restyle your page. You can not edit El…" at bounding box center [644, 30] width 1288 height 0
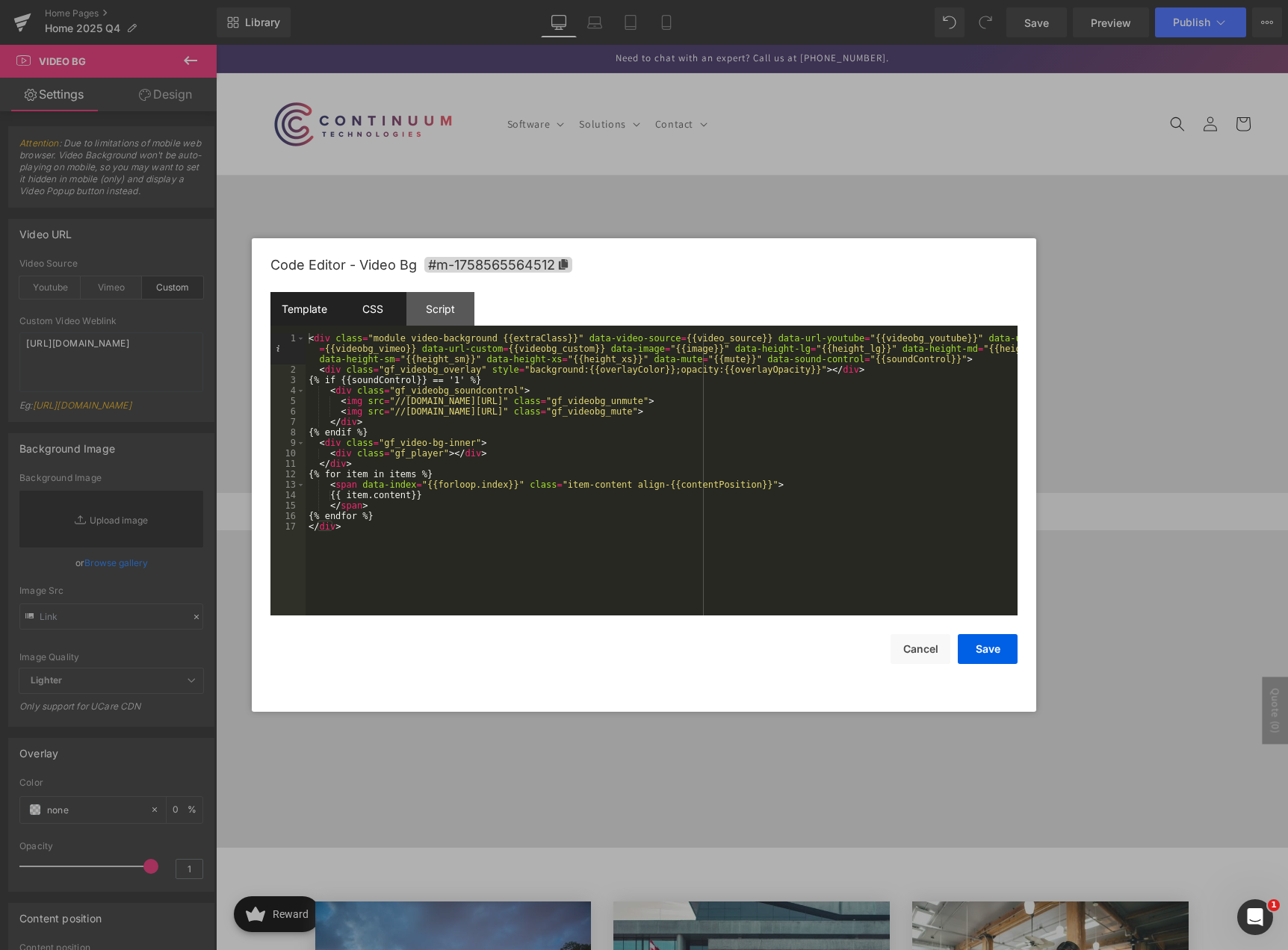
click at [375, 311] on div "CSS" at bounding box center [372, 309] width 68 height 33
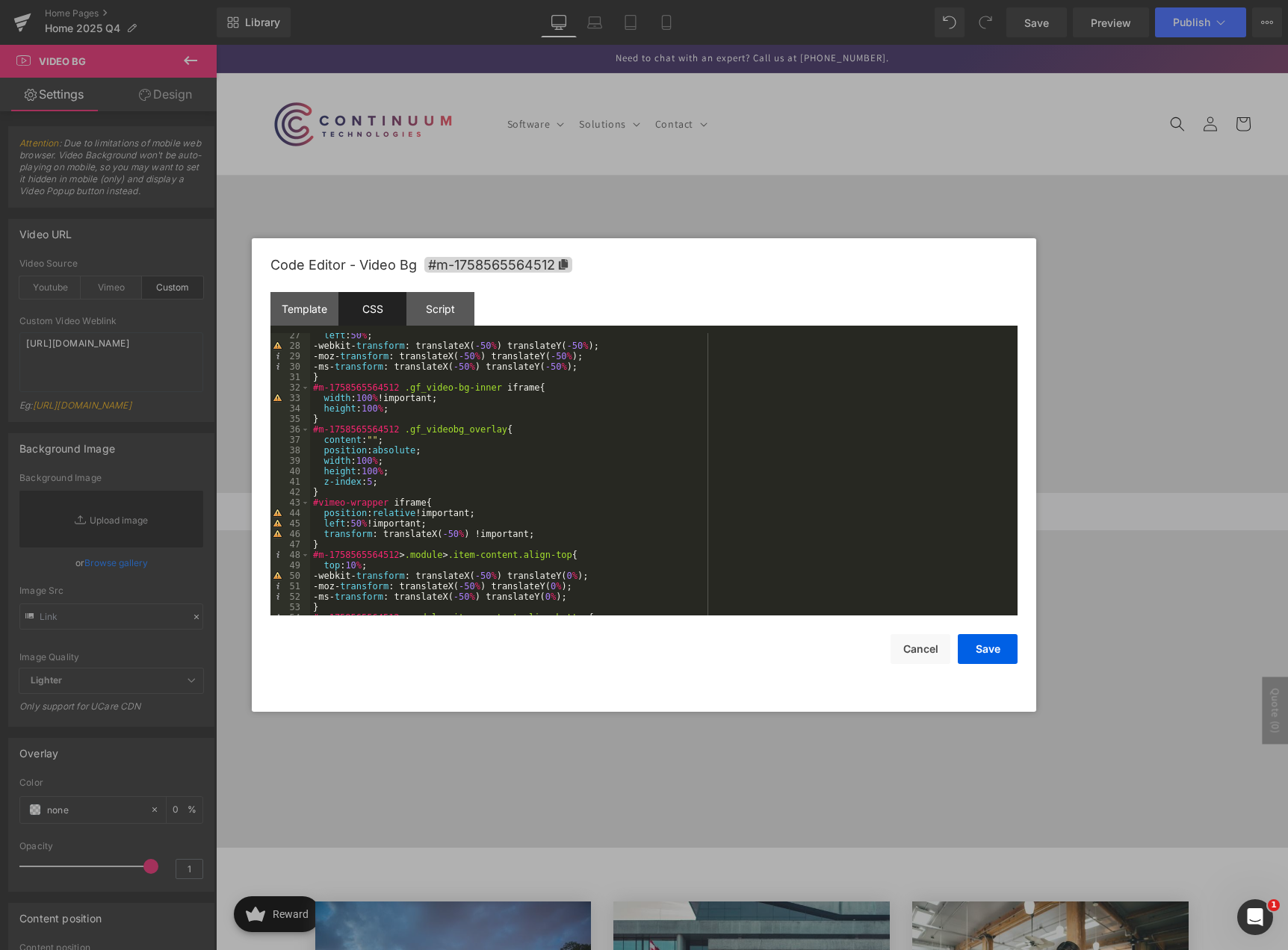
scroll to position [186, 0]
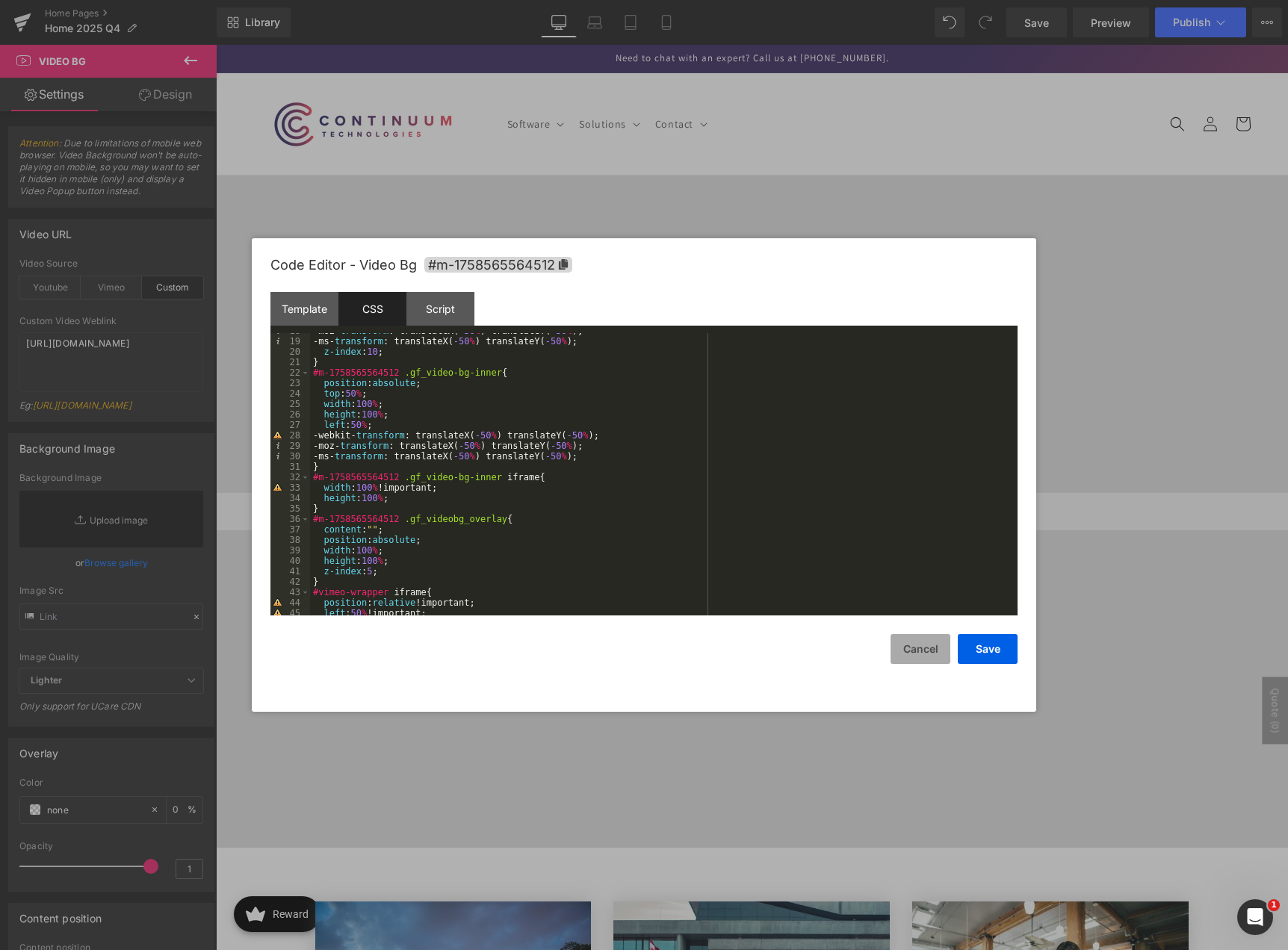
drag, startPoint x: 904, startPoint y: 651, endPoint x: 320, endPoint y: 343, distance: 660.2
click at [904, 651] on button "Cancel" at bounding box center [920, 649] width 60 height 30
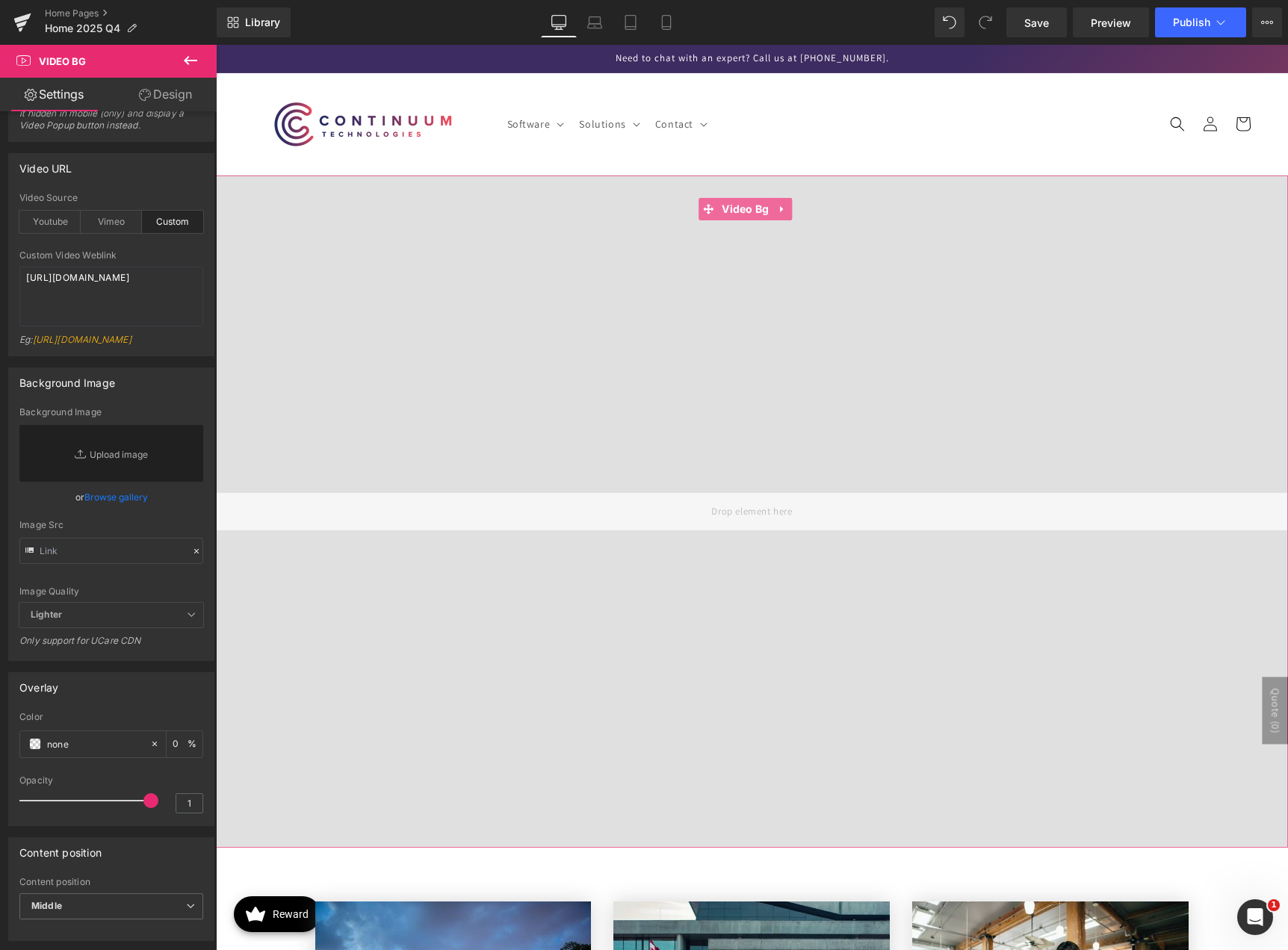
scroll to position [150, 0]
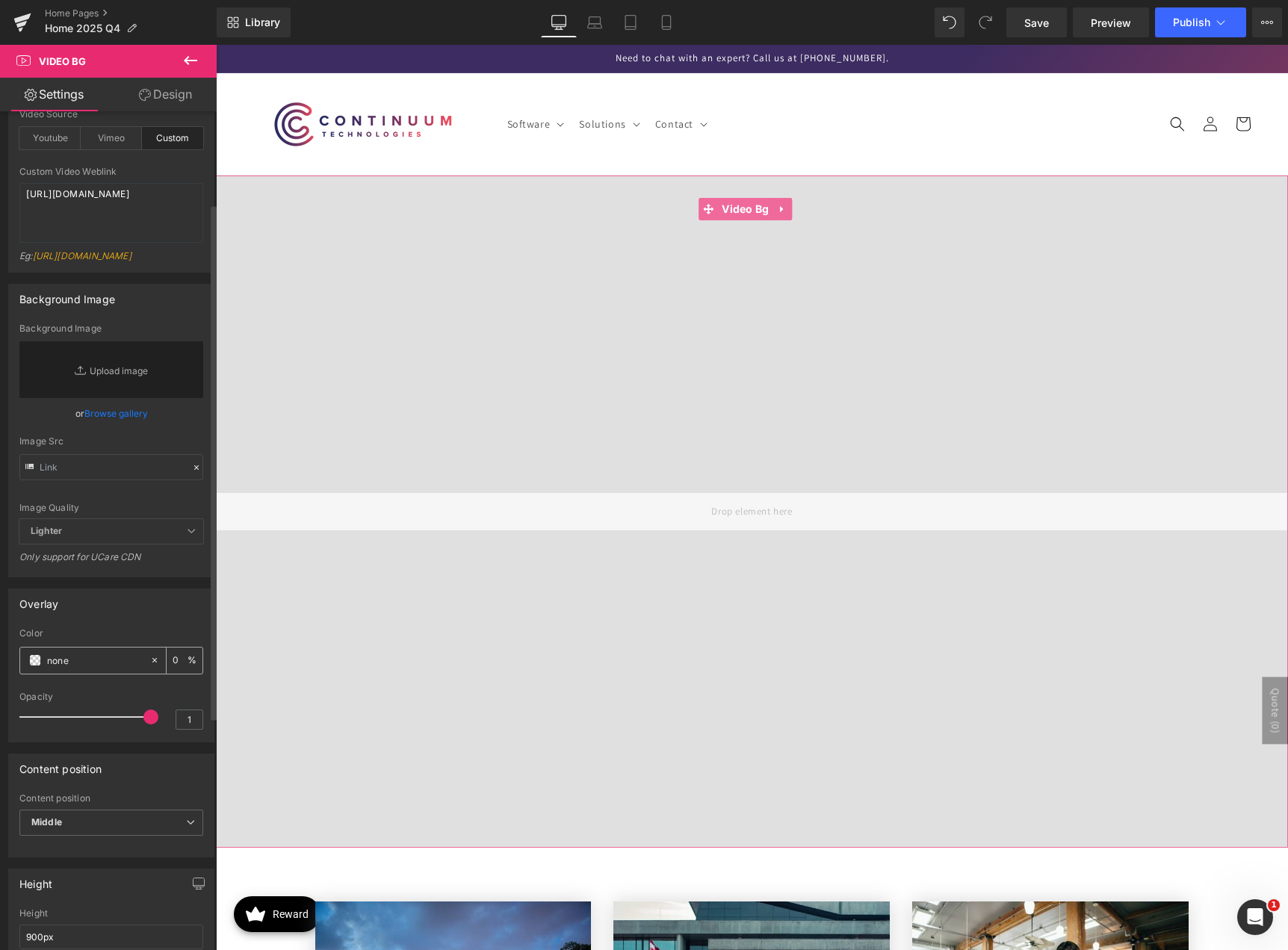
click at [35, 666] on span at bounding box center [35, 660] width 12 height 12
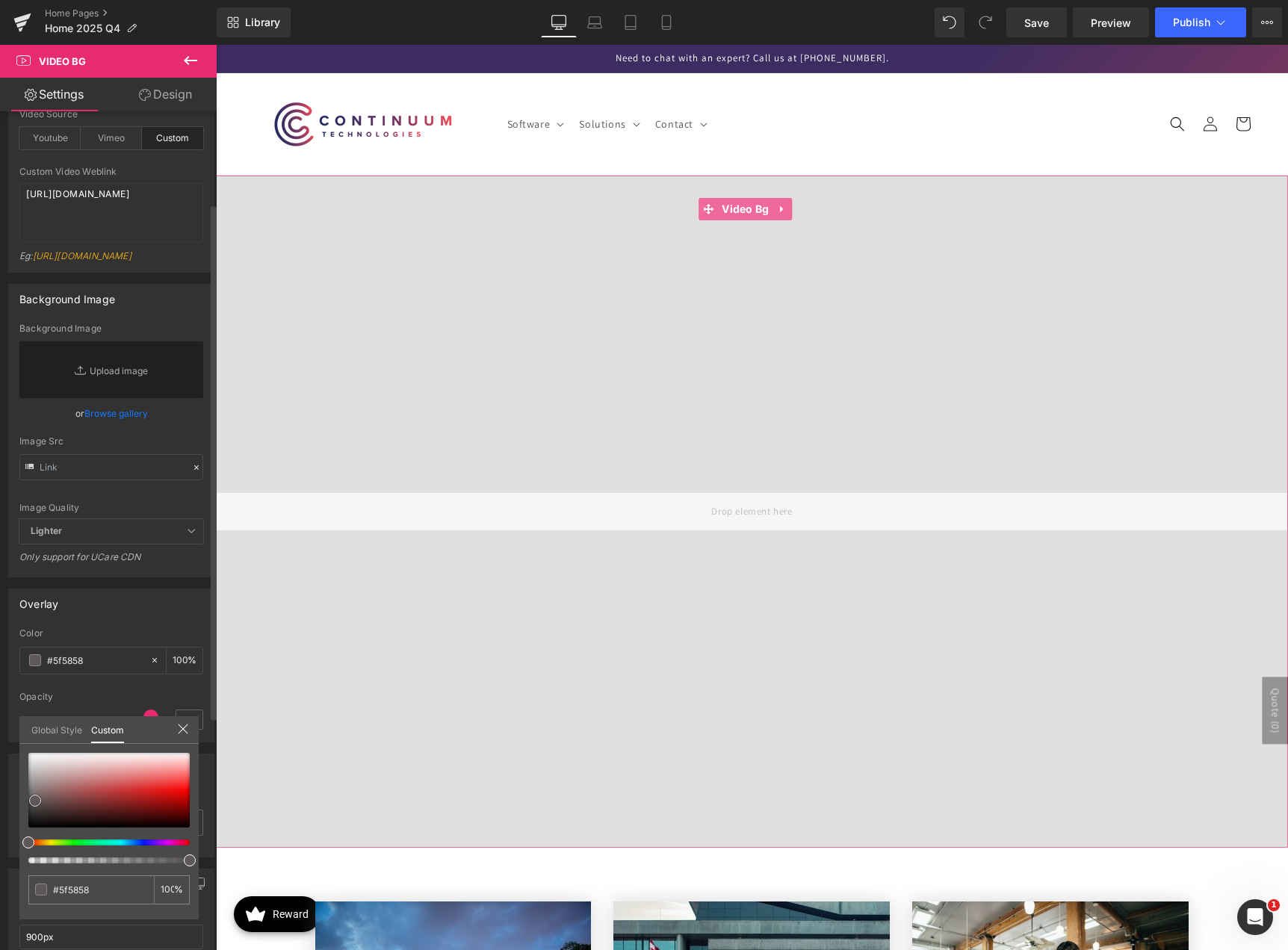
type input "#5f5858"
type input "100"
type input "#5f5858"
type input "100"
type input "#5c5555"
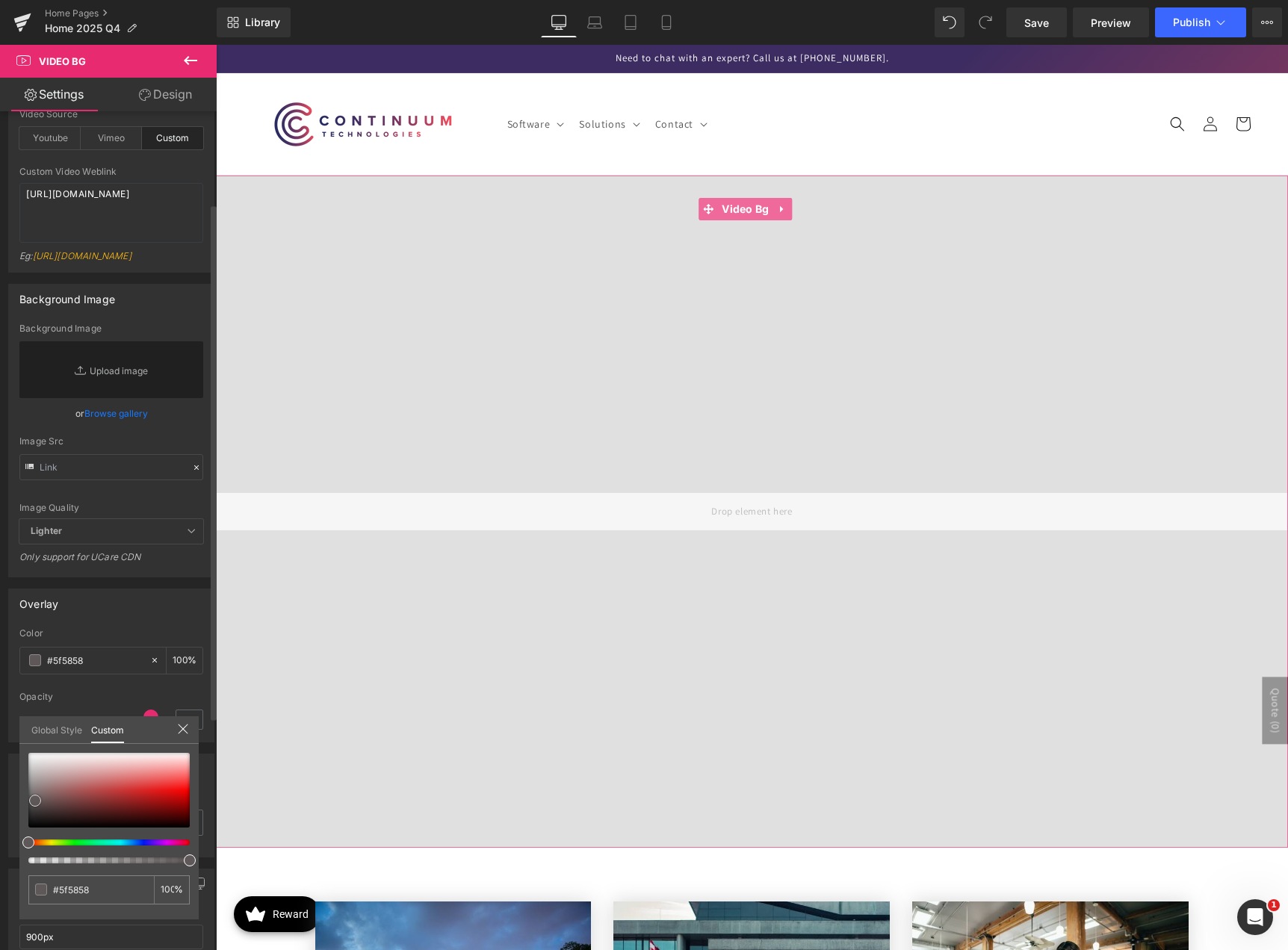
type input "#5c5555"
type input "#444444"
type input "#424242"
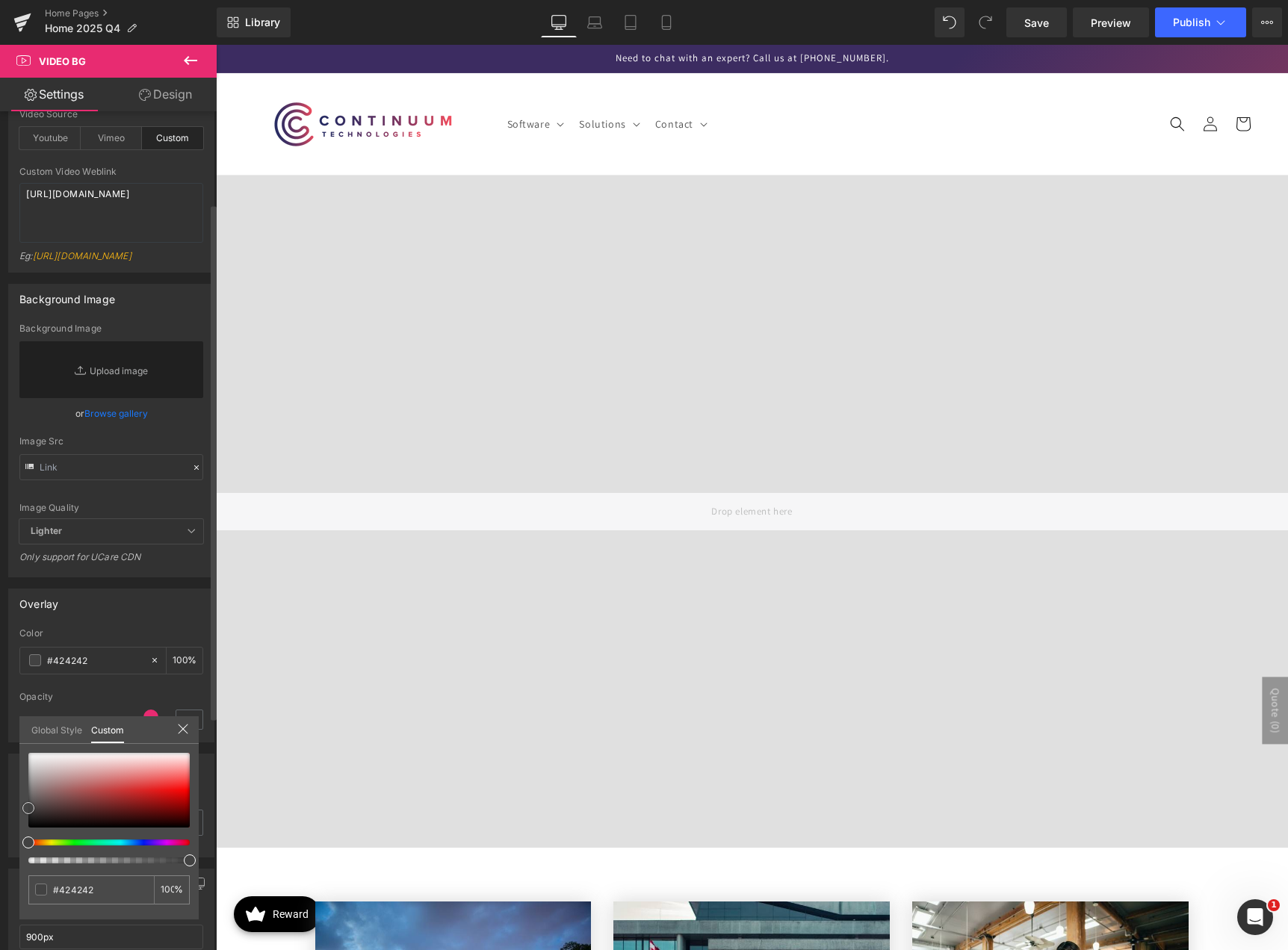
type input "#383838"
drag, startPoint x: 35, startPoint y: 800, endPoint x: 18, endPoint y: 811, distance: 20.2
click at [18, 742] on div "Overlay rgba(56, 56, 56, 1) Color #383838 100 % 1 Opacity 1 Global Style Custom…" at bounding box center [111, 659] width 223 height 165
type input "#333333"
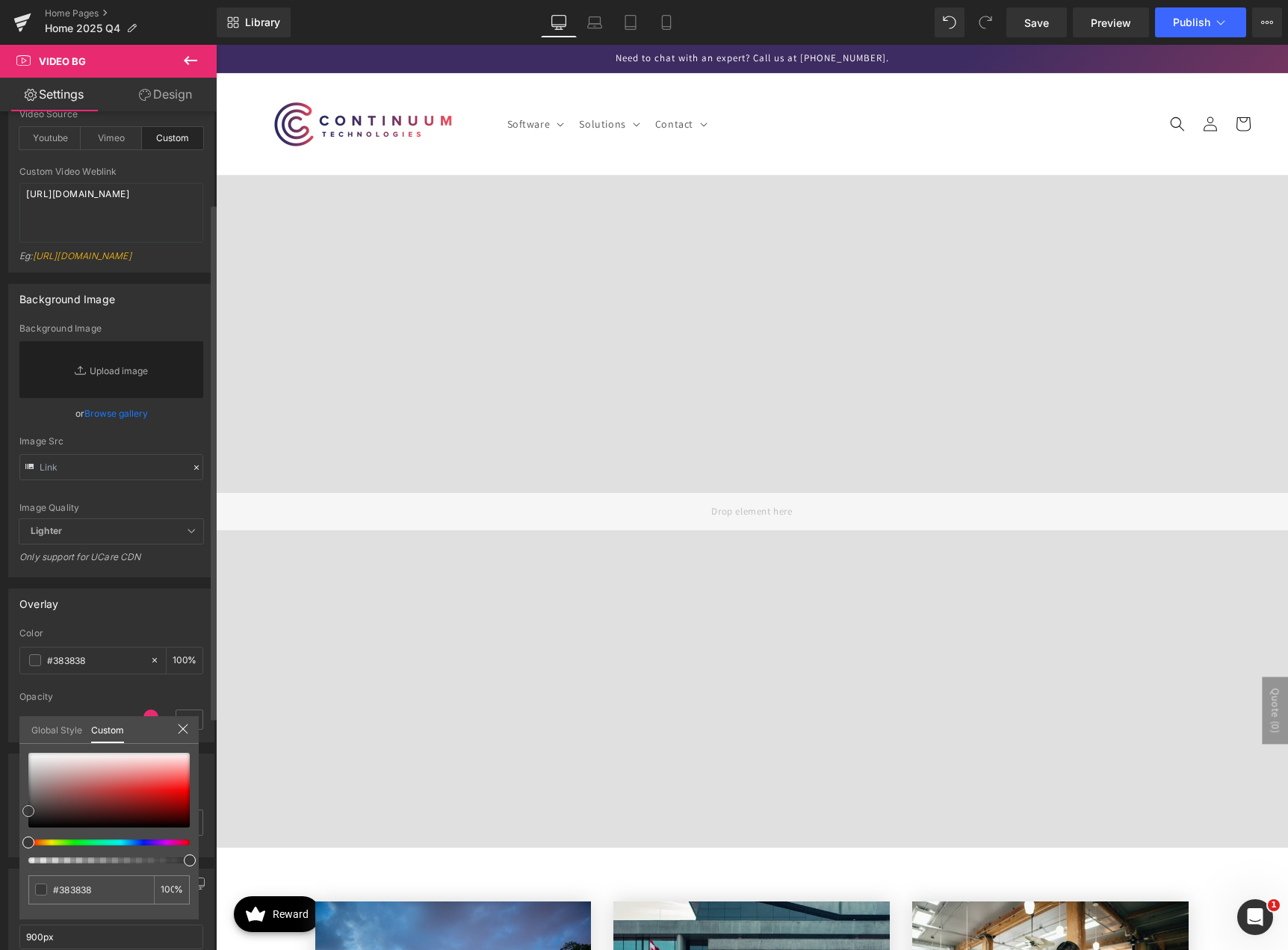
type input "#333333"
type input "#282828"
type input "#232323"
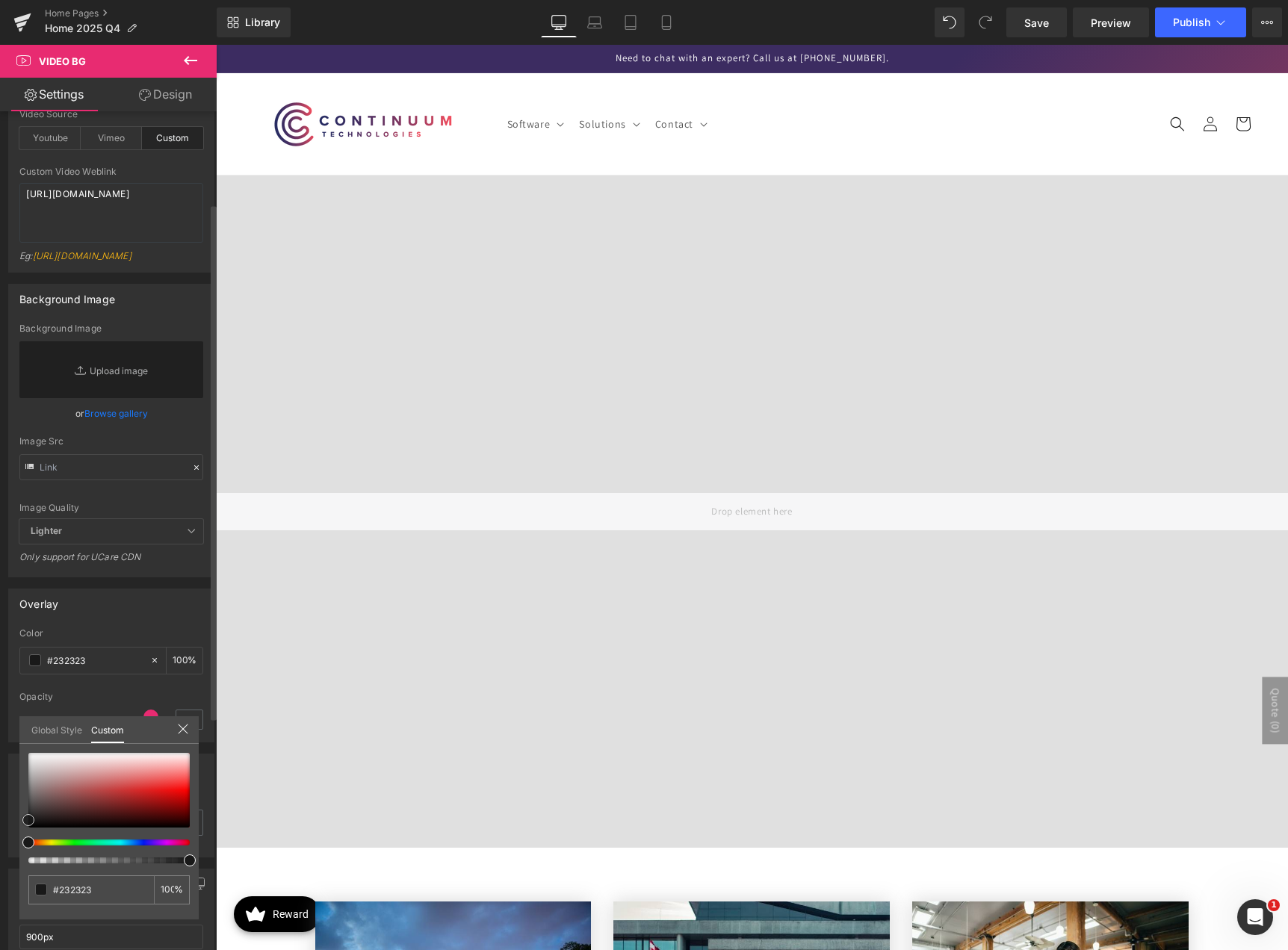
type input "#111111"
drag, startPoint x: 32, startPoint y: 808, endPoint x: 23, endPoint y: 820, distance: 15.0
click at [23, 820] on span at bounding box center [29, 822] width 12 height 12
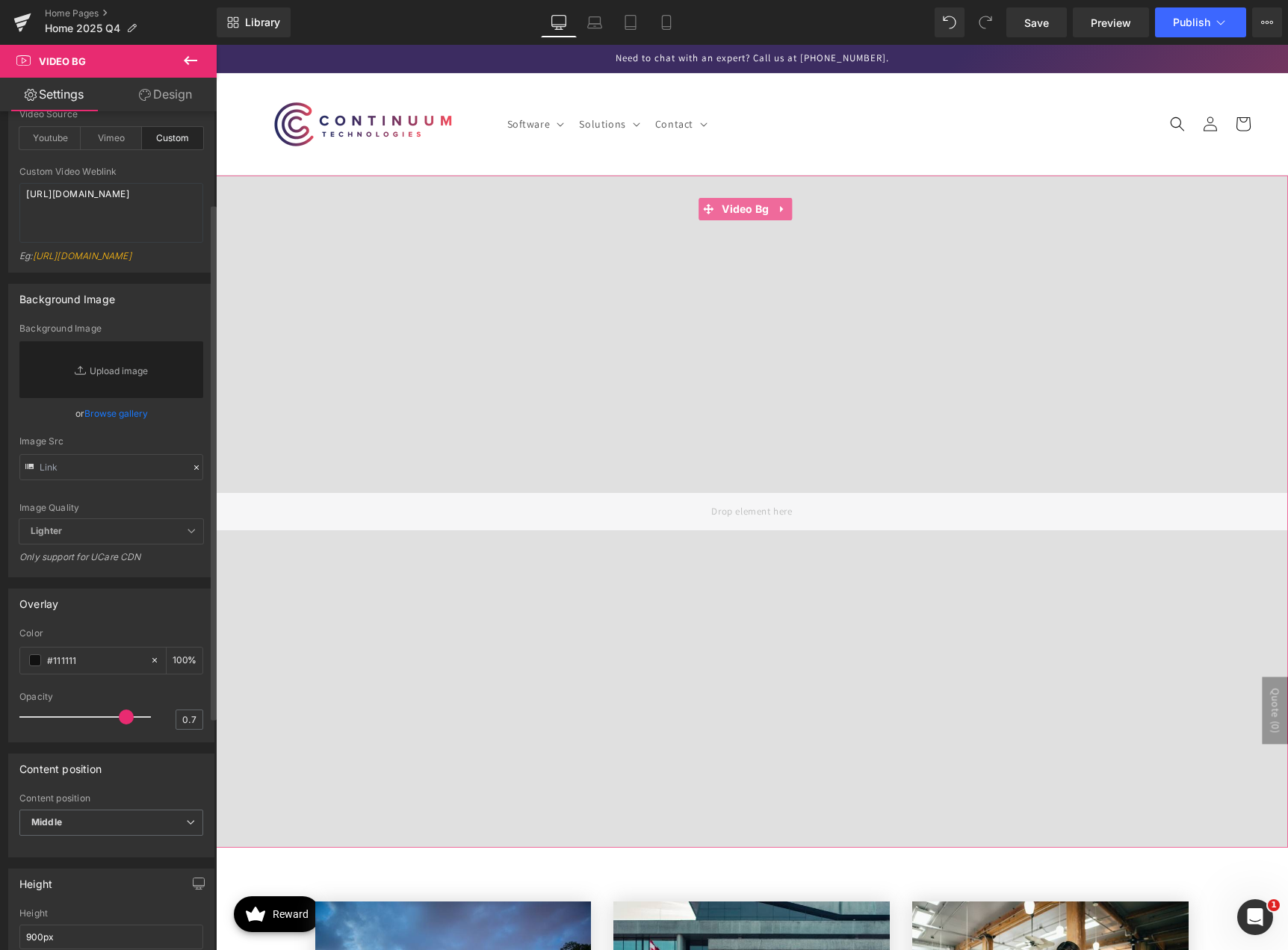
type input "0.6"
drag, startPoint x: 143, startPoint y: 751, endPoint x: 94, endPoint y: 754, distance: 49.1
click at [94, 724] on span at bounding box center [101, 716] width 15 height 15
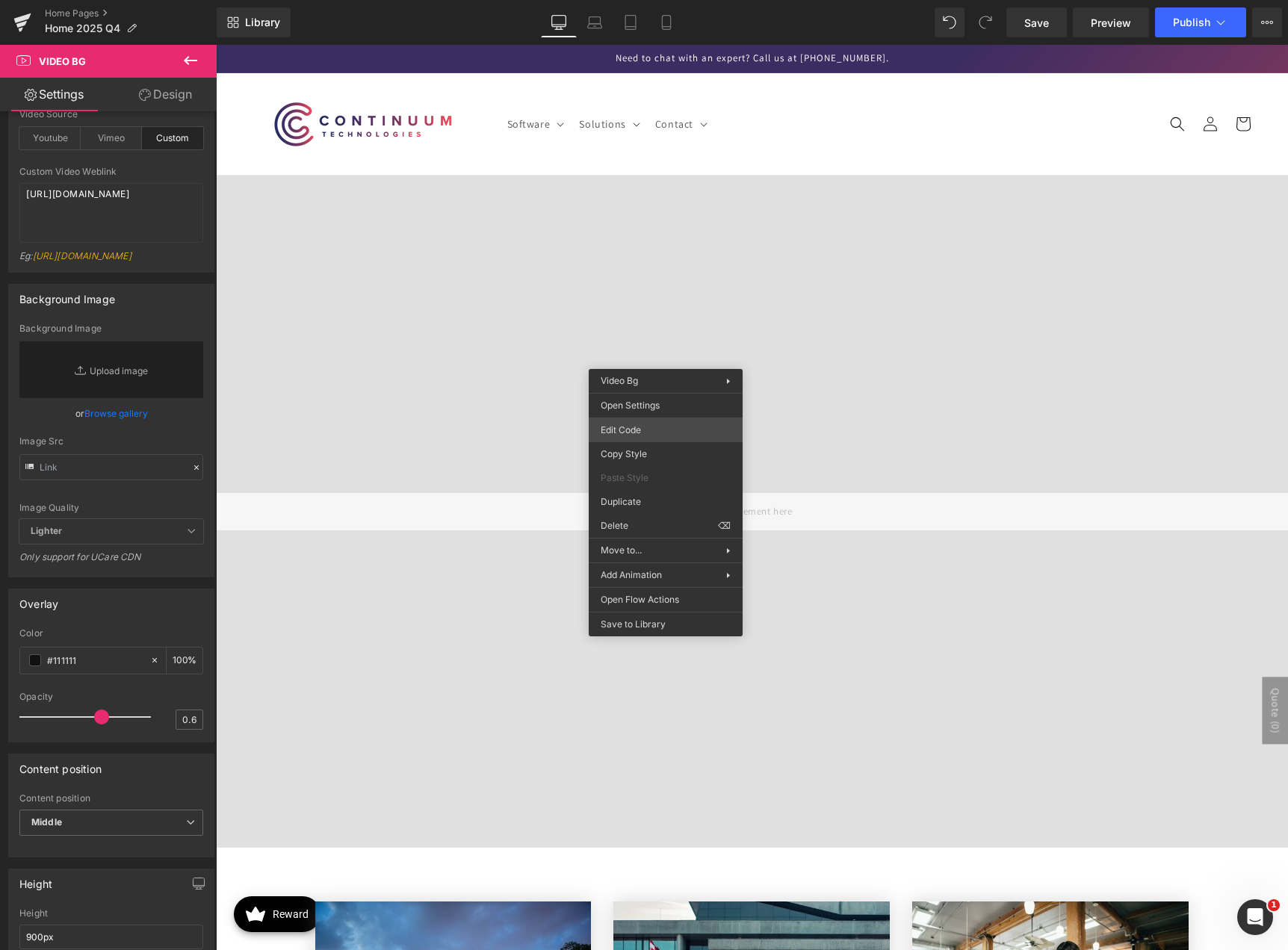
click at [700, 30] on div "Video Bg You are previewing how the will restyle your page. You can not edit El…" at bounding box center [644, 30] width 1288 height 0
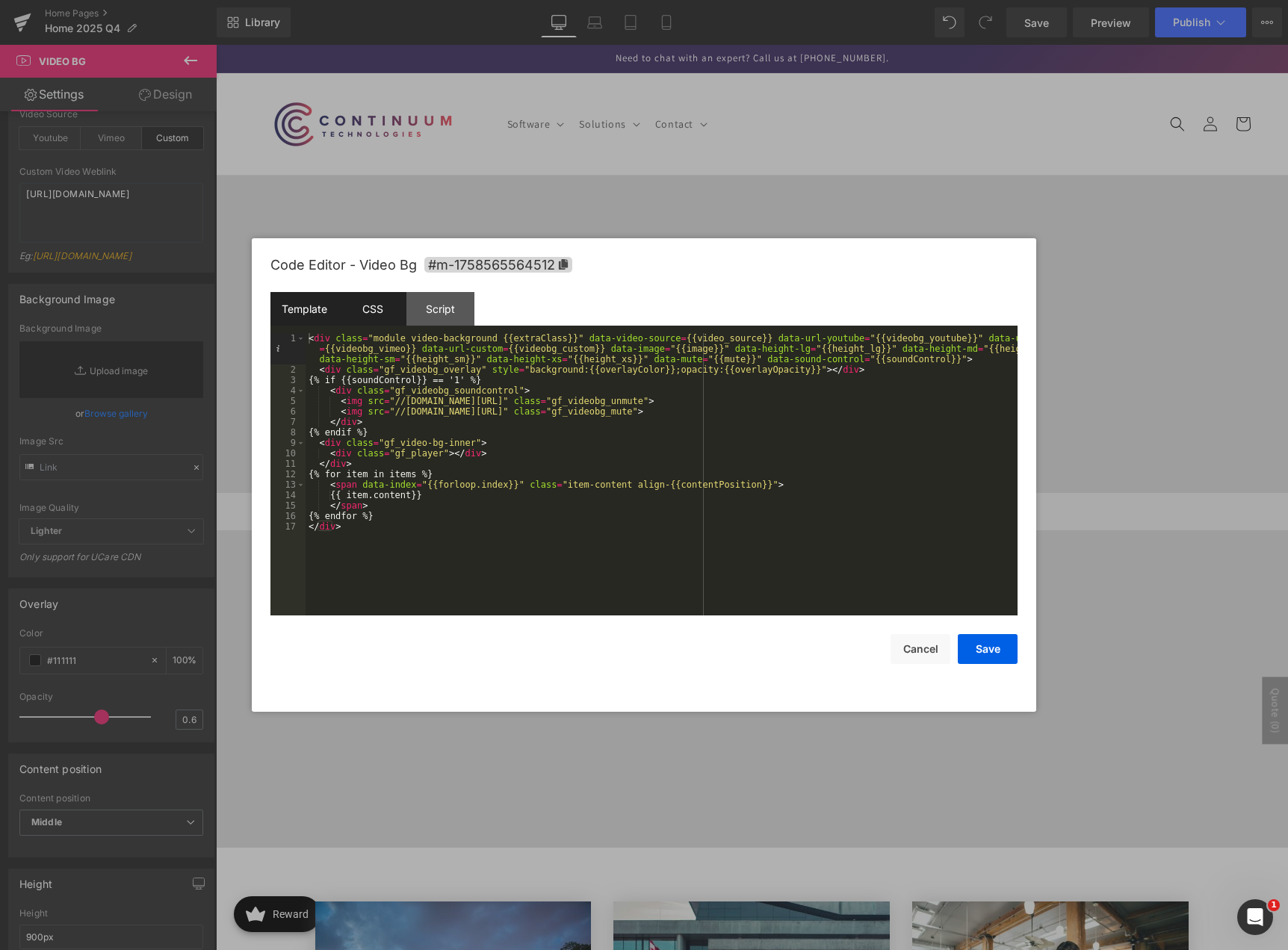
click at [381, 307] on div "CSS" at bounding box center [372, 309] width 68 height 33
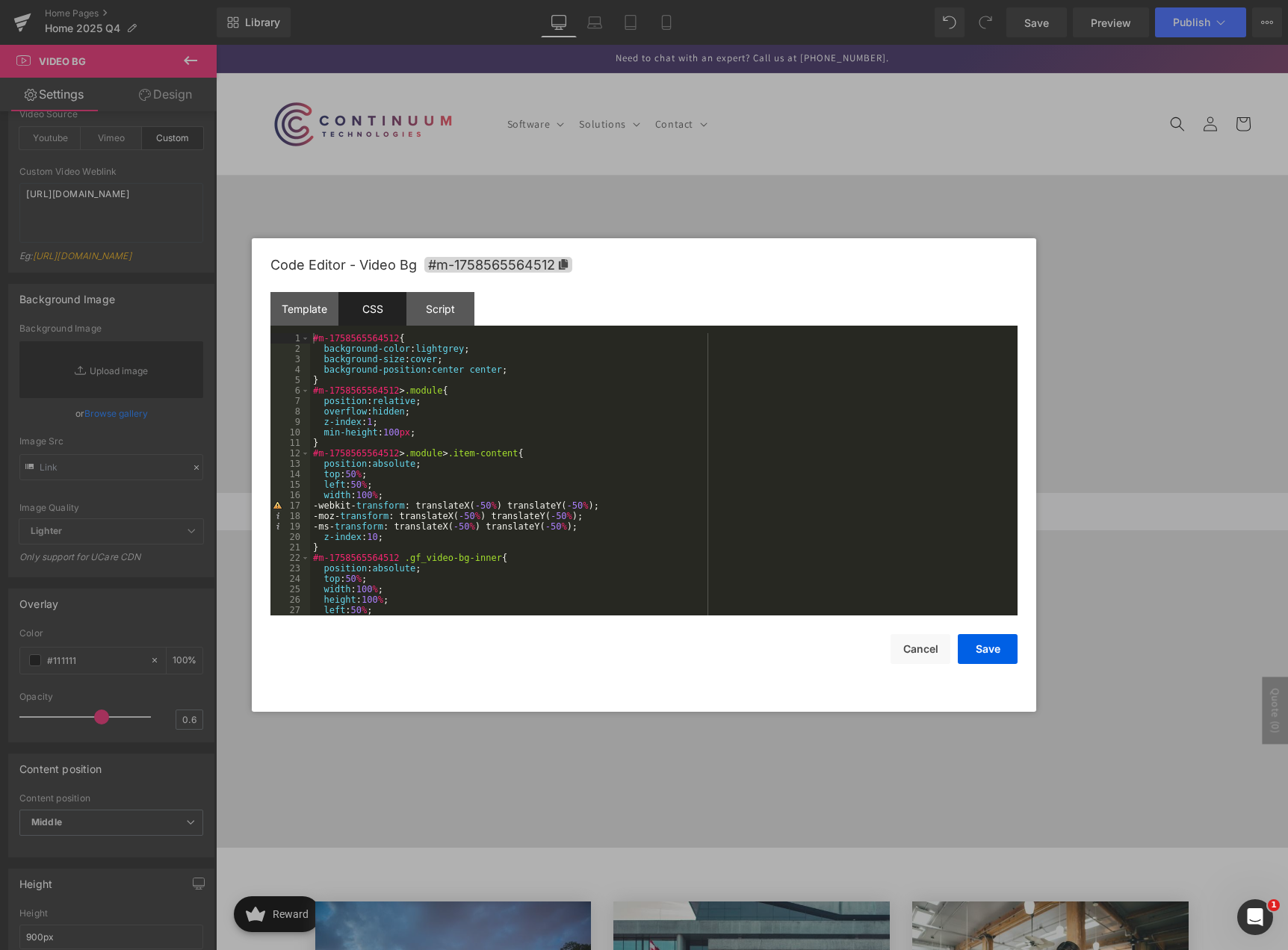
click at [482, 427] on div "#m-1758565564512 { background-color : lightgrey ; background-size : cover ; bac…" at bounding box center [660, 484] width 701 height 303
type input "#000"
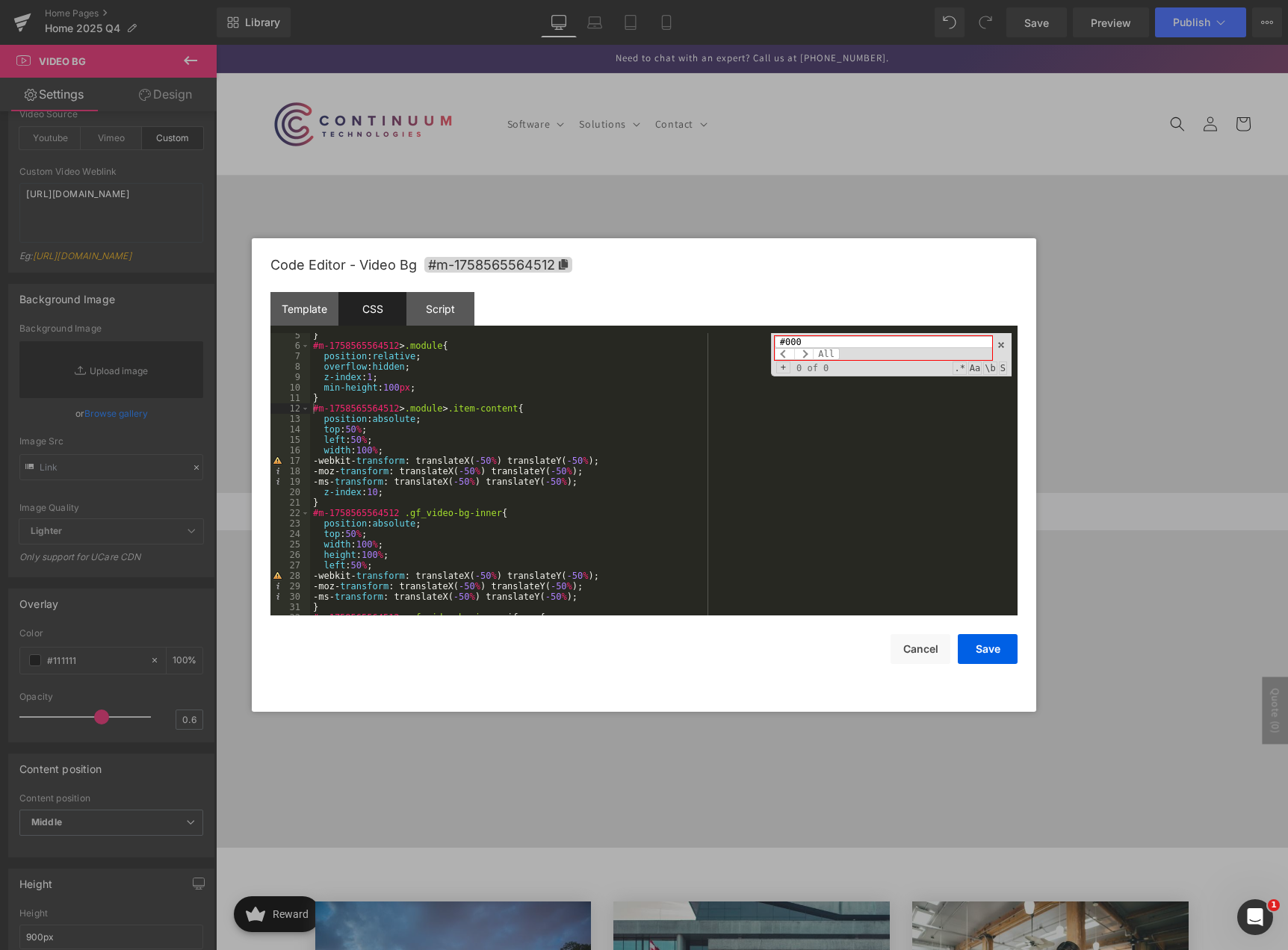
scroll to position [0, 0]
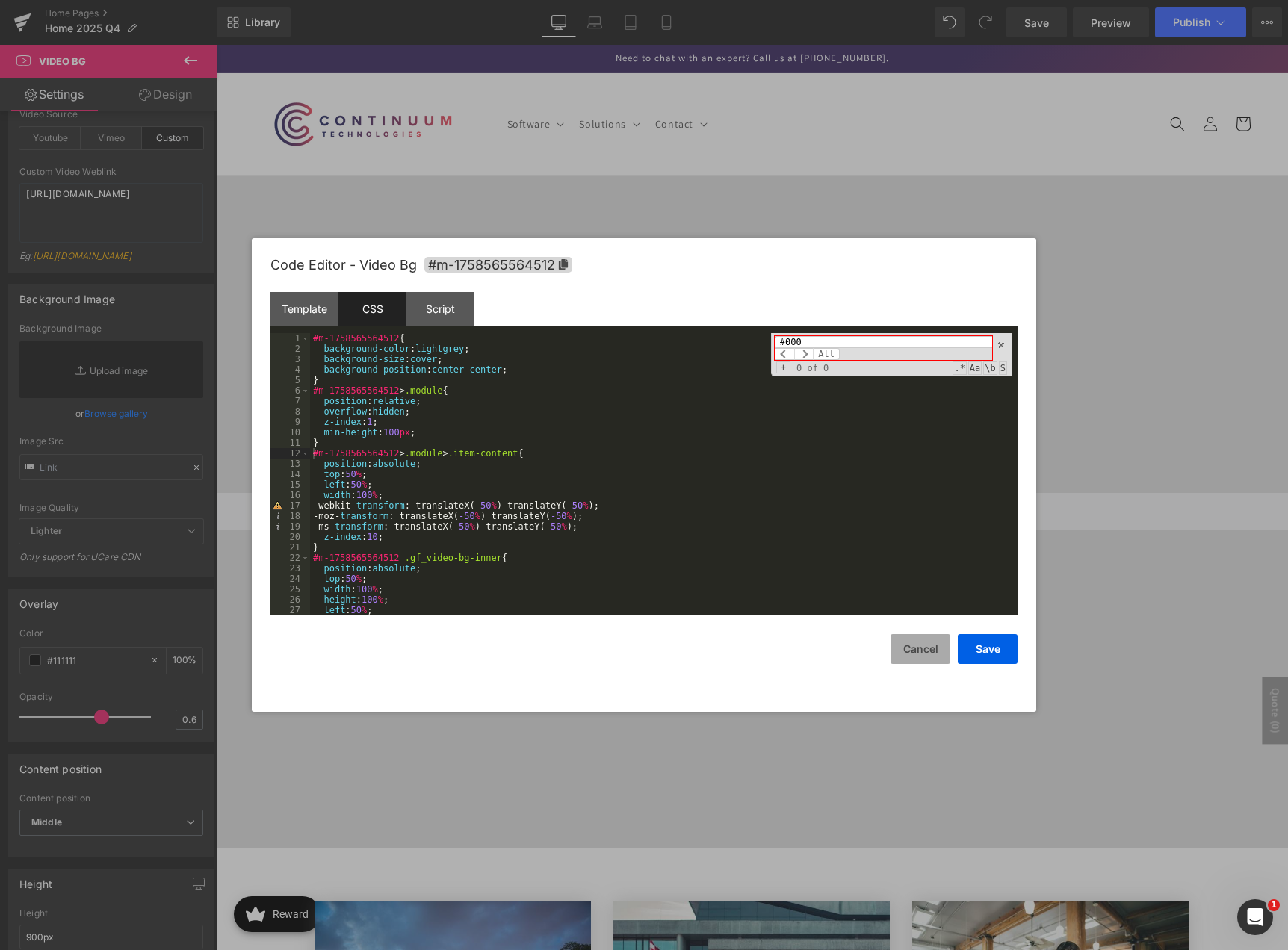
click at [911, 652] on button "Cancel" at bounding box center [920, 649] width 60 height 30
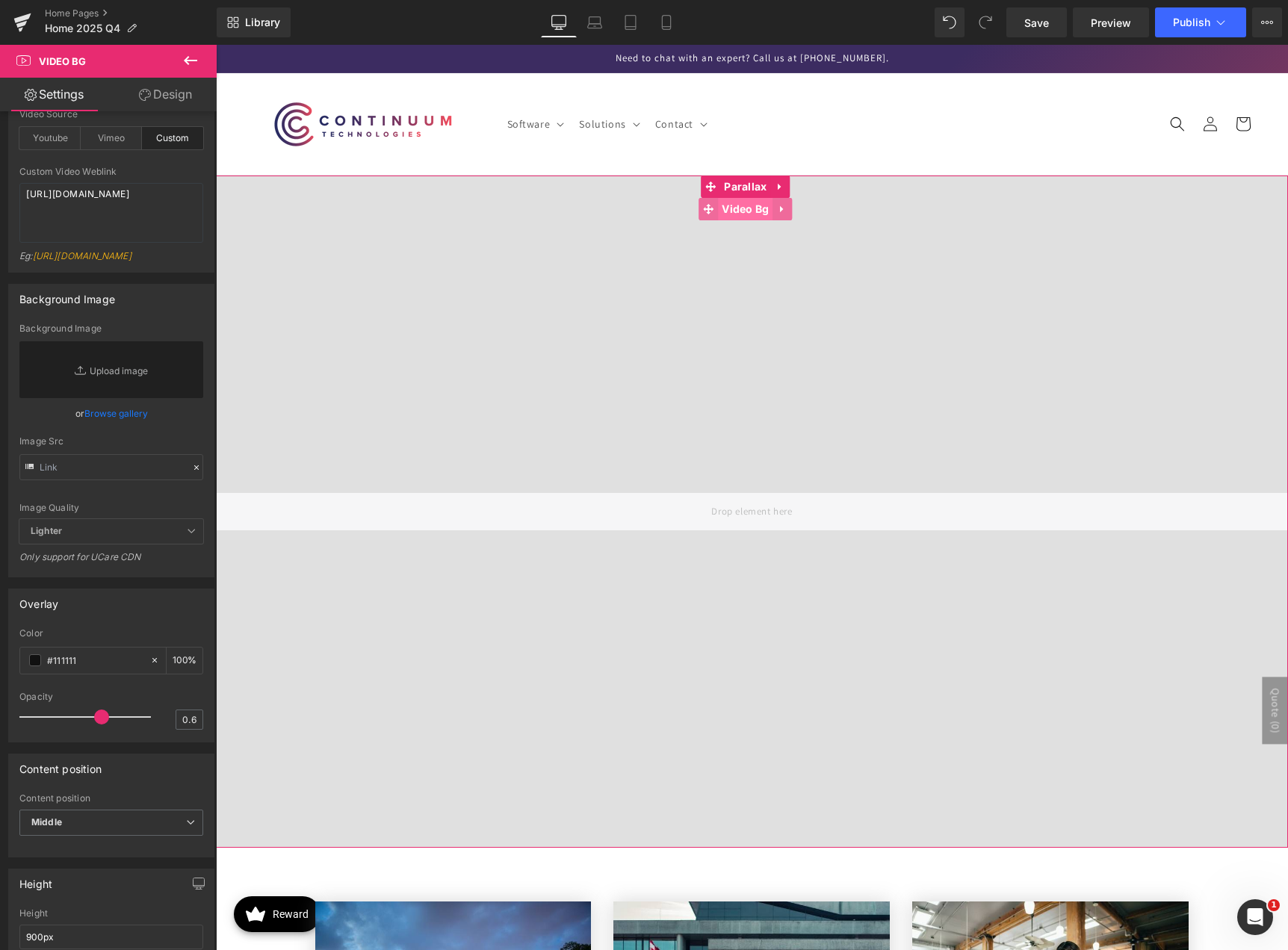
click at [753, 210] on span "Video Bg" at bounding box center [745, 209] width 54 height 23
click at [165, 94] on link "Design" at bounding box center [165, 95] width 109 height 33
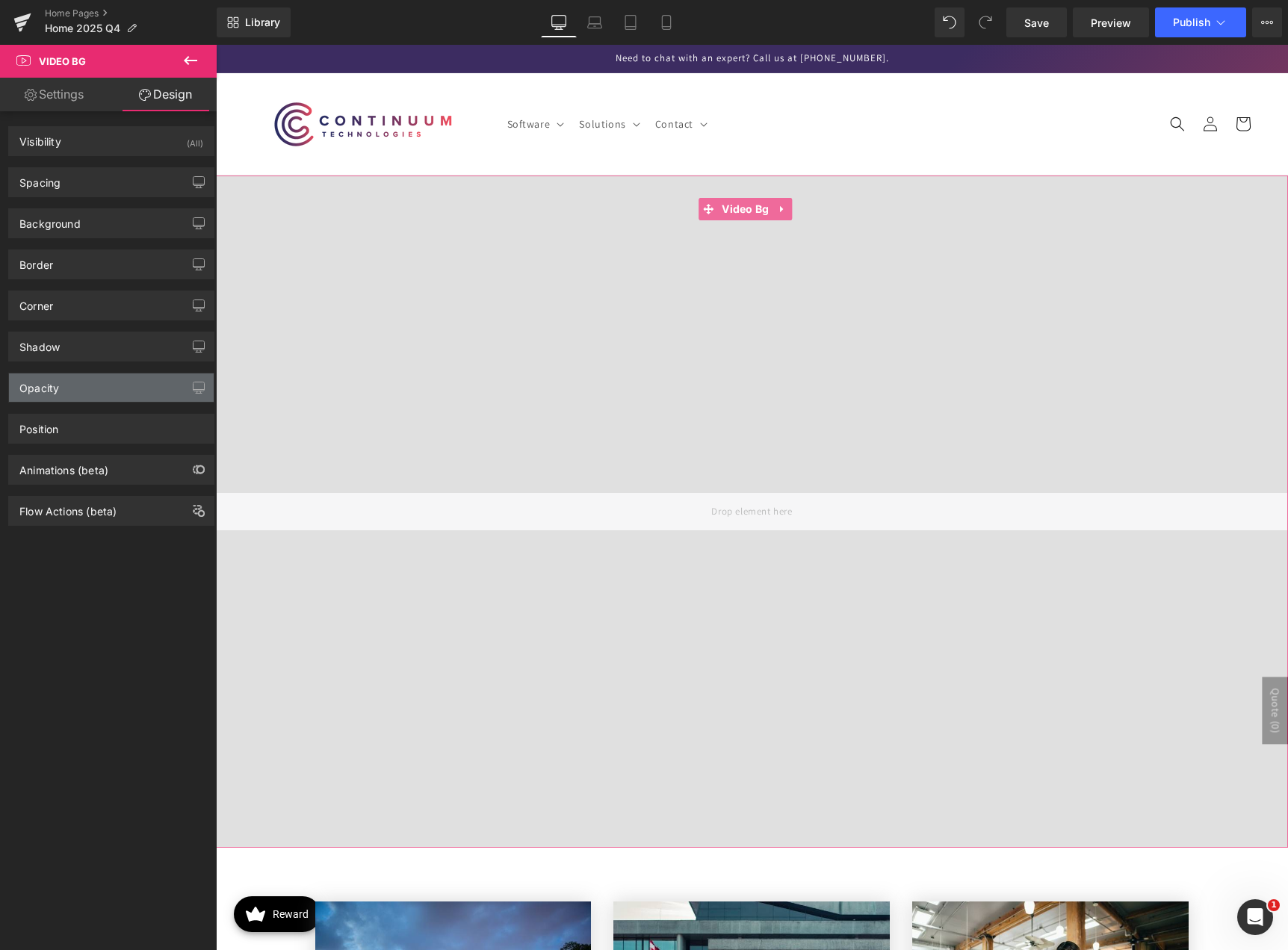
click at [71, 383] on div "Opacity" at bounding box center [111, 387] width 205 height 28
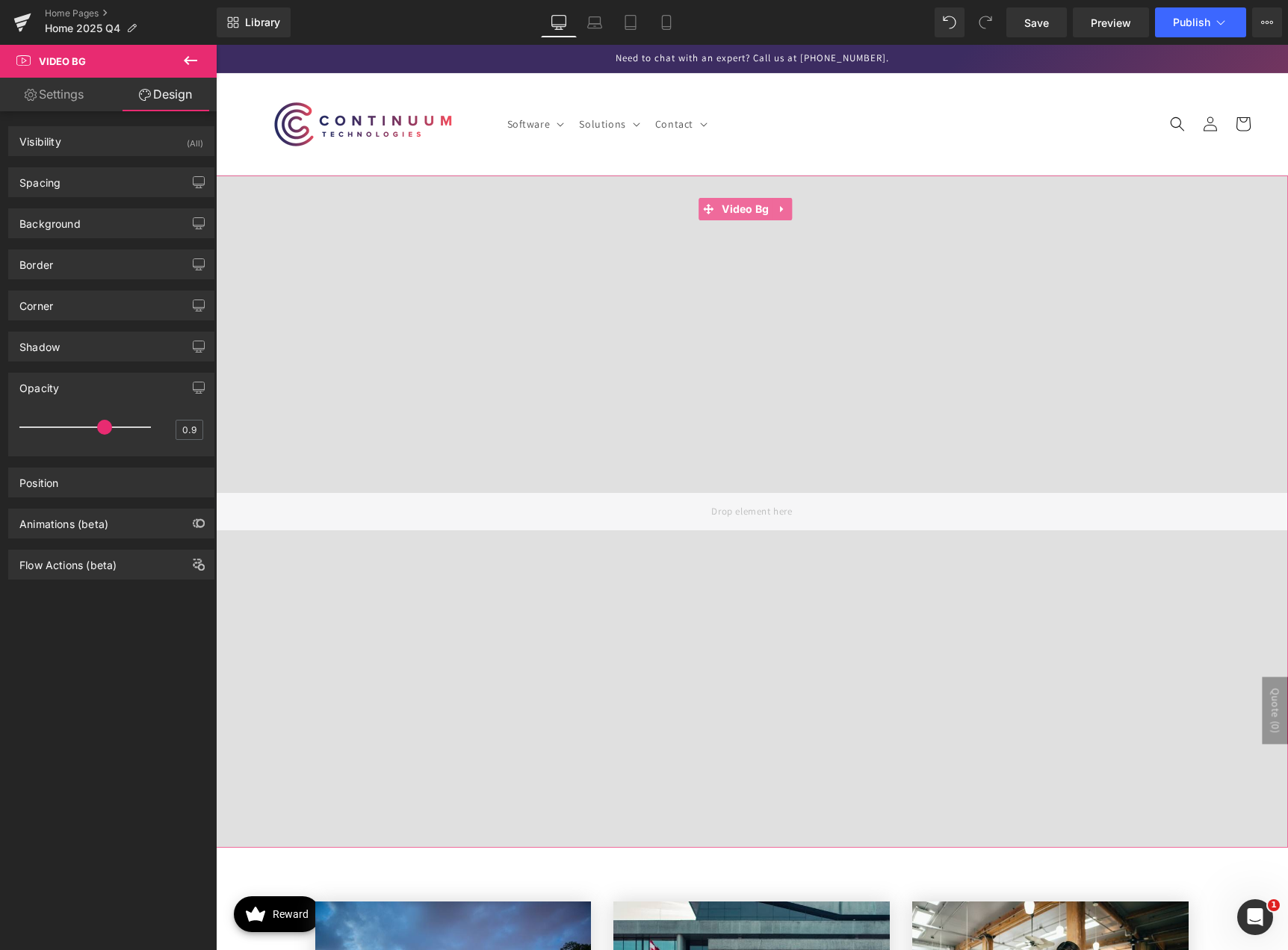
type input "1"
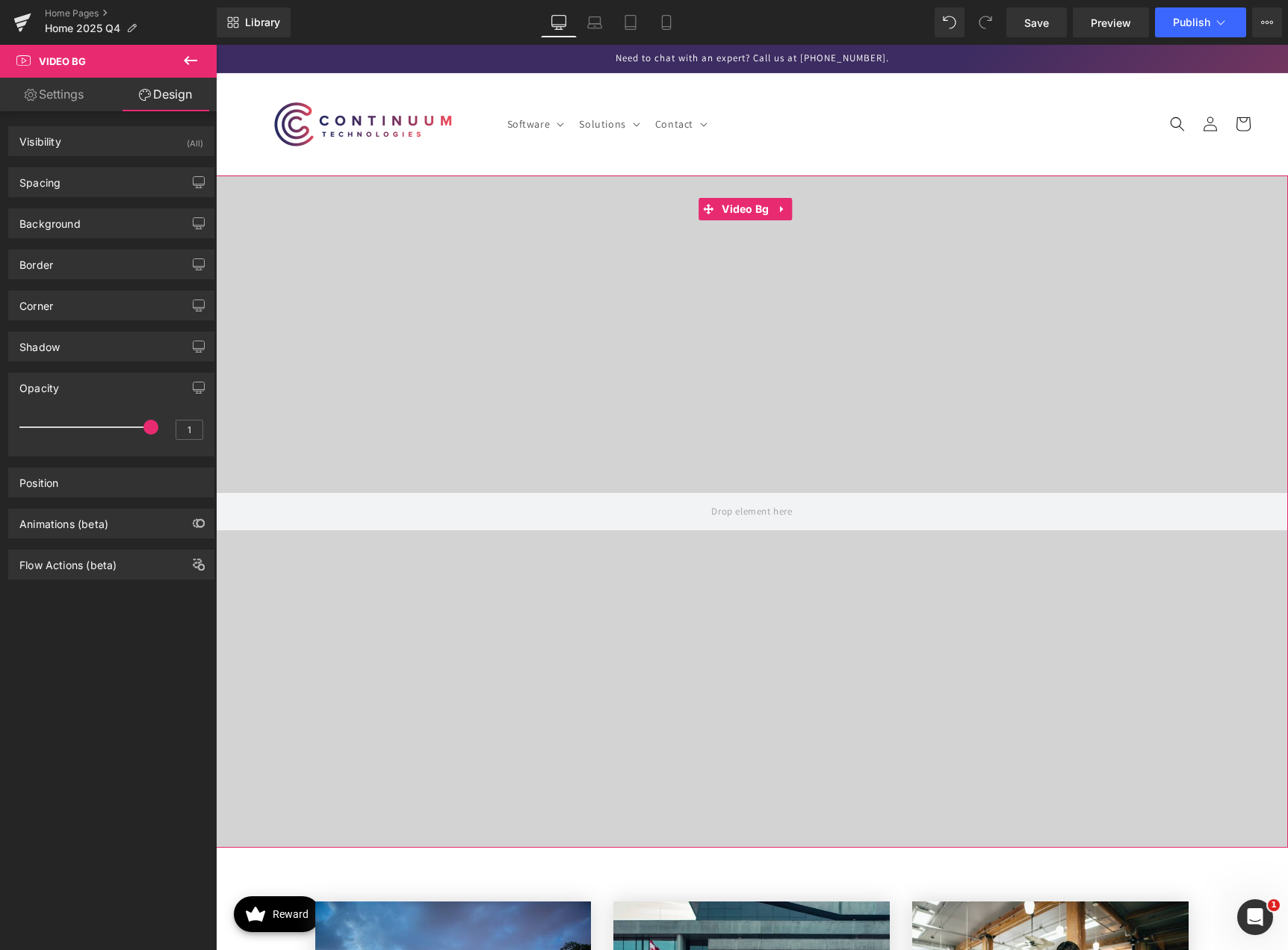
drag, startPoint x: 94, startPoint y: 424, endPoint x: 167, endPoint y: 425, distance: 73.0
click at [167, 425] on div "1" at bounding box center [111, 432] width 184 height 39
click at [198, 73] on button at bounding box center [191, 61] width 53 height 33
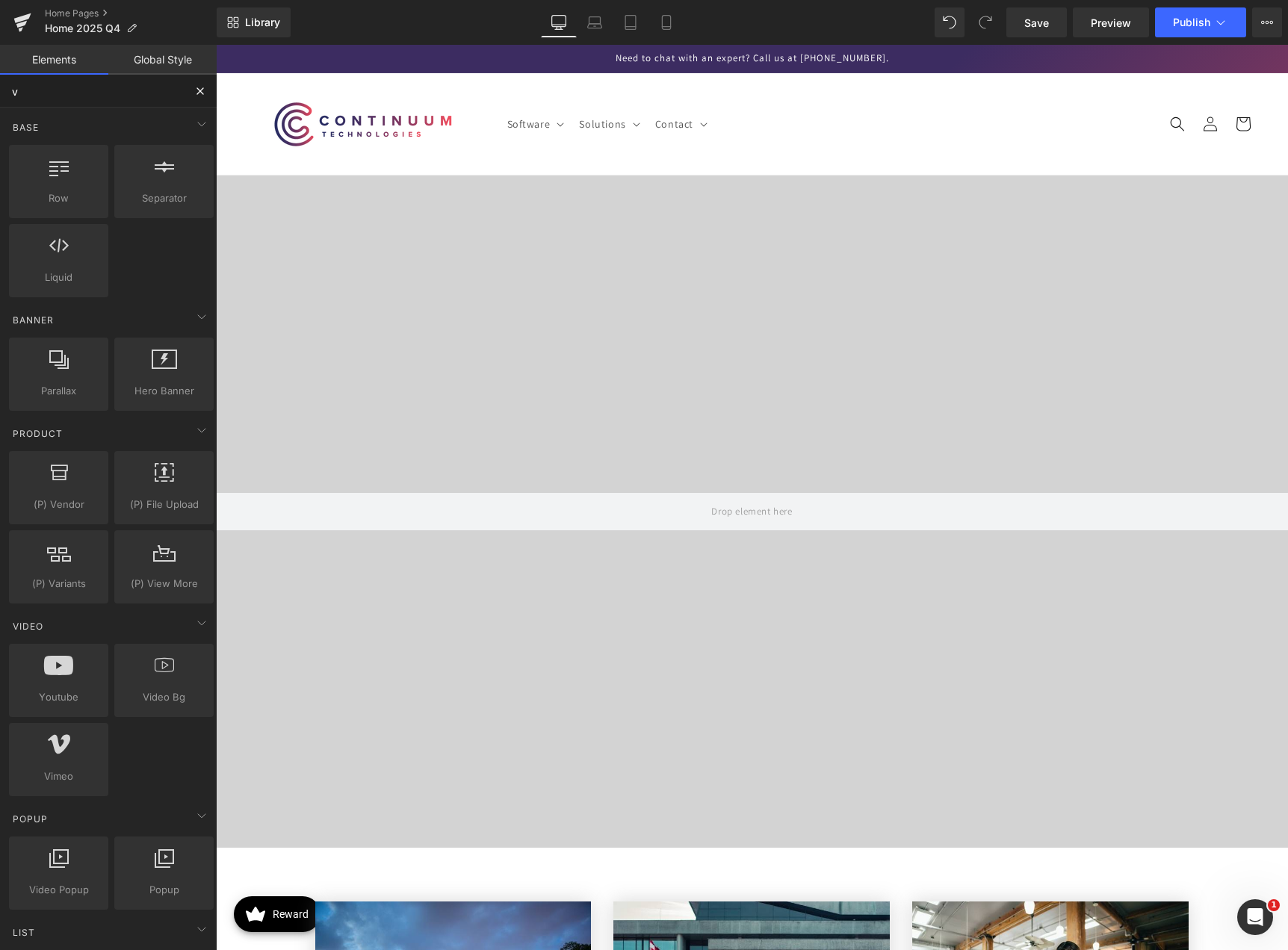
click at [107, 95] on input "v" at bounding box center [92, 91] width 184 height 33
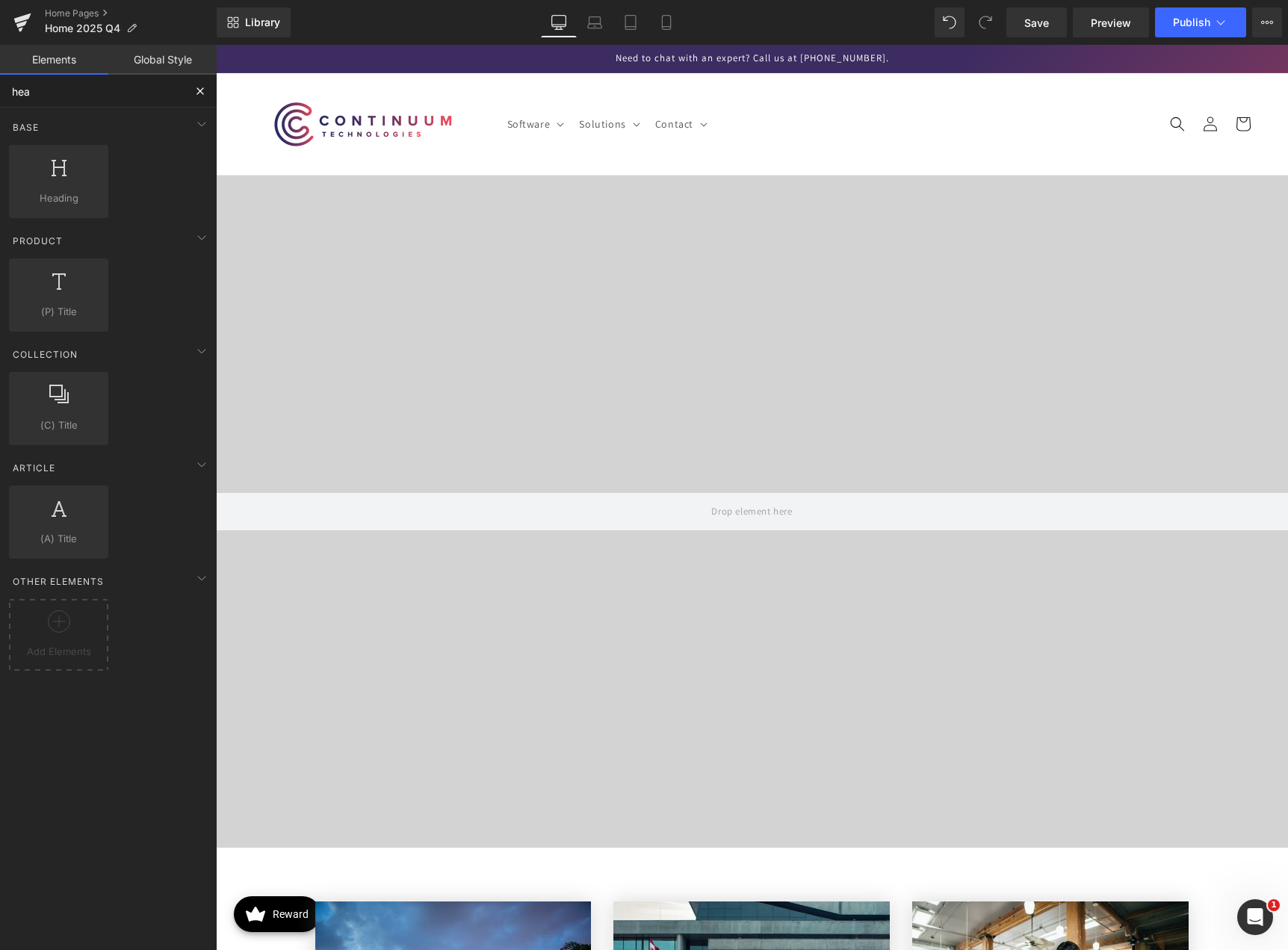
type input "head"
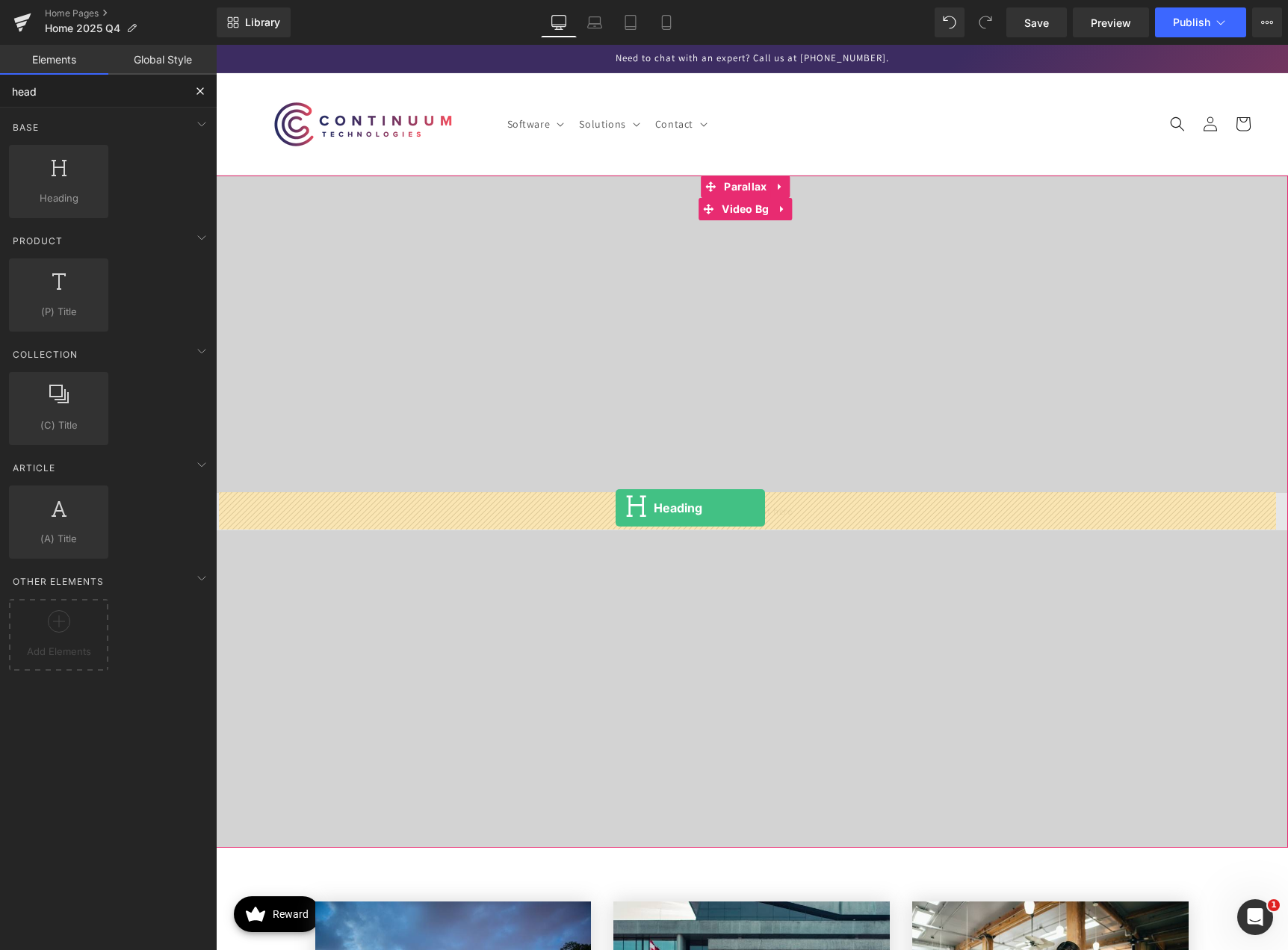
drag, startPoint x: 378, startPoint y: 327, endPoint x: 616, endPoint y: 508, distance: 299.0
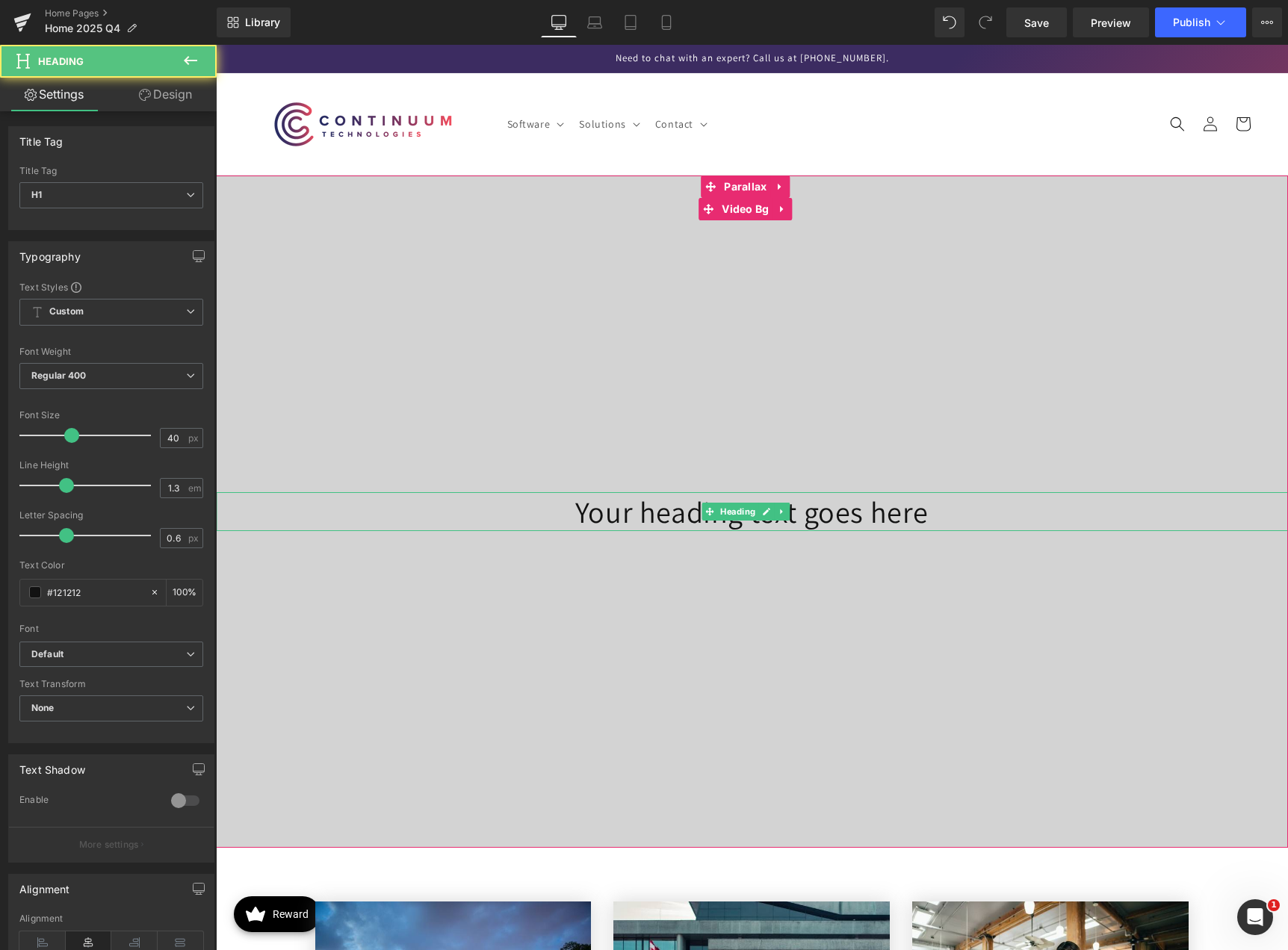
click at [602, 517] on h1 "Your heading text goes here" at bounding box center [752, 511] width 1072 height 39
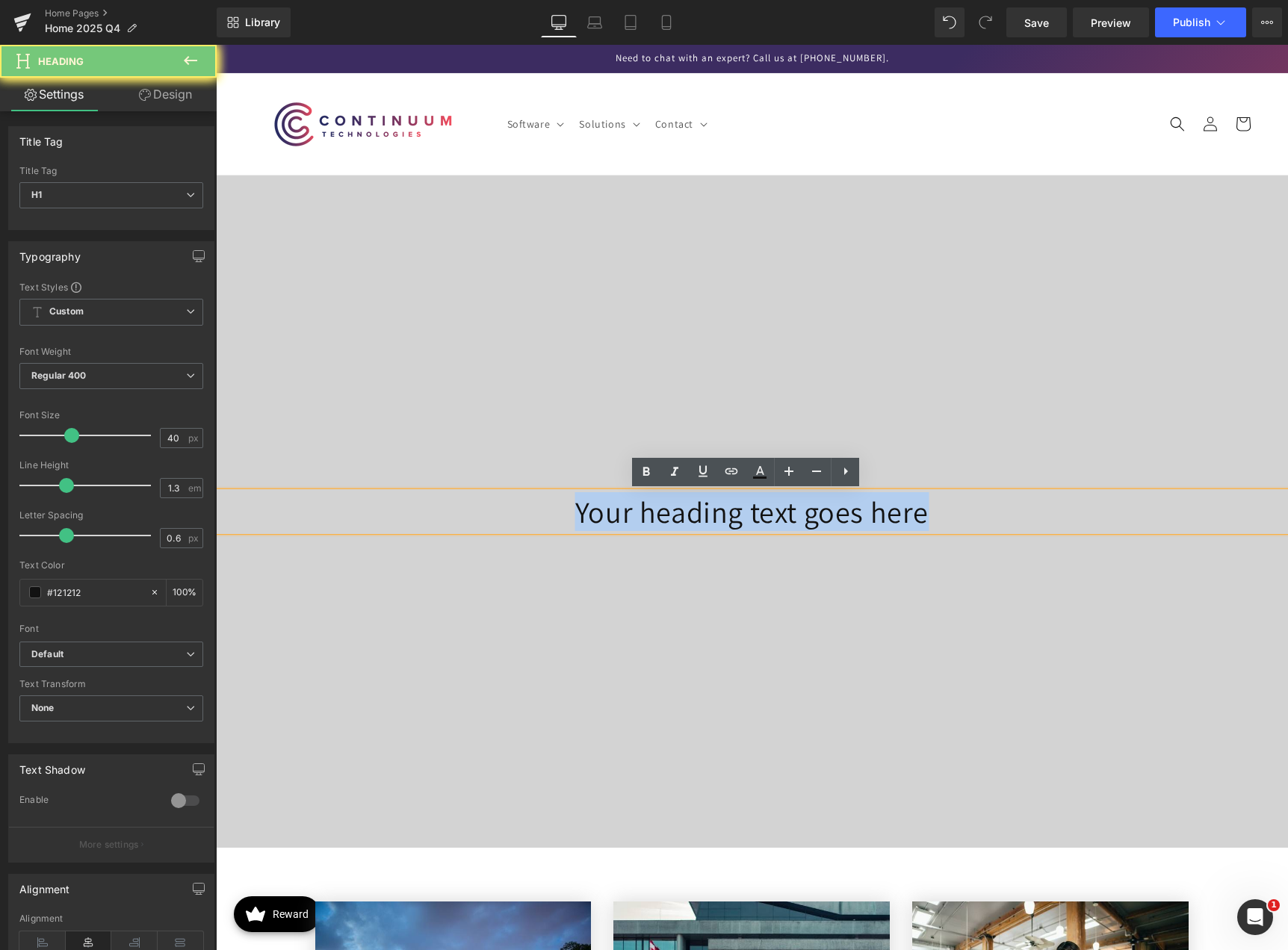
click at [602, 517] on h1 "Your heading text goes here" at bounding box center [752, 511] width 1072 height 39
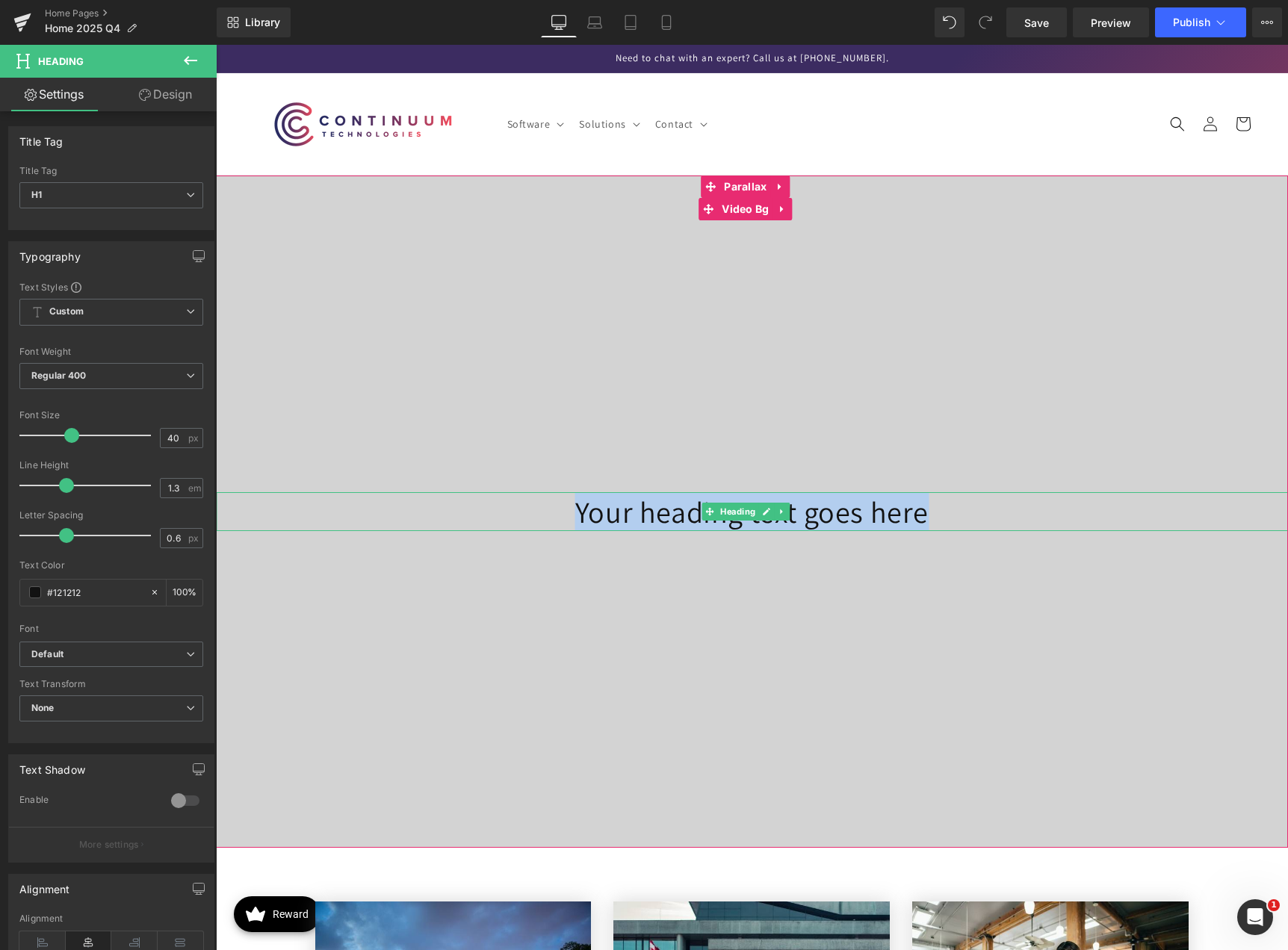
click at [632, 511] on h1 "Your heading text goes here" at bounding box center [752, 511] width 1072 height 39
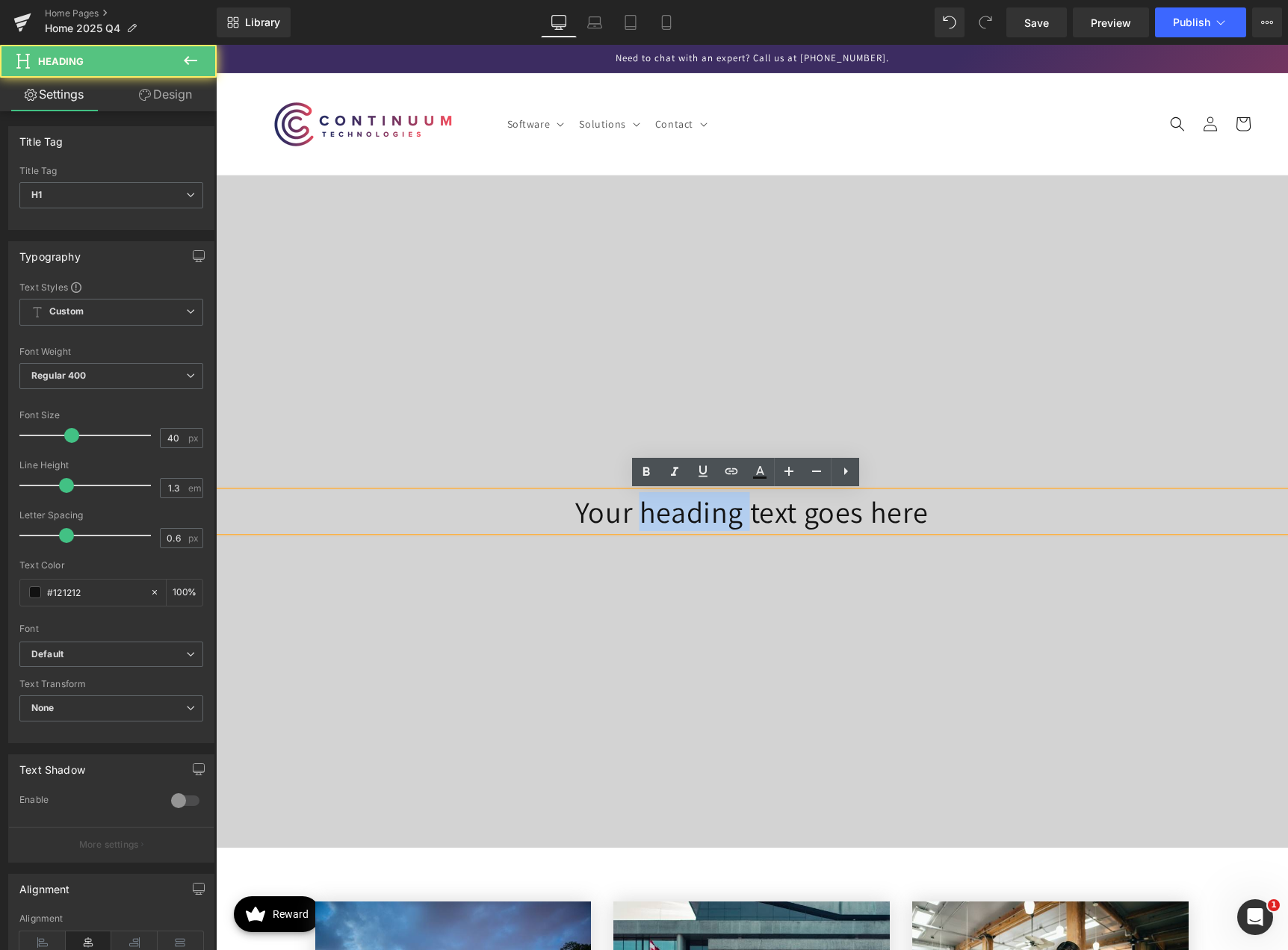
click at [632, 511] on h1 "Your heading text goes here" at bounding box center [752, 511] width 1072 height 39
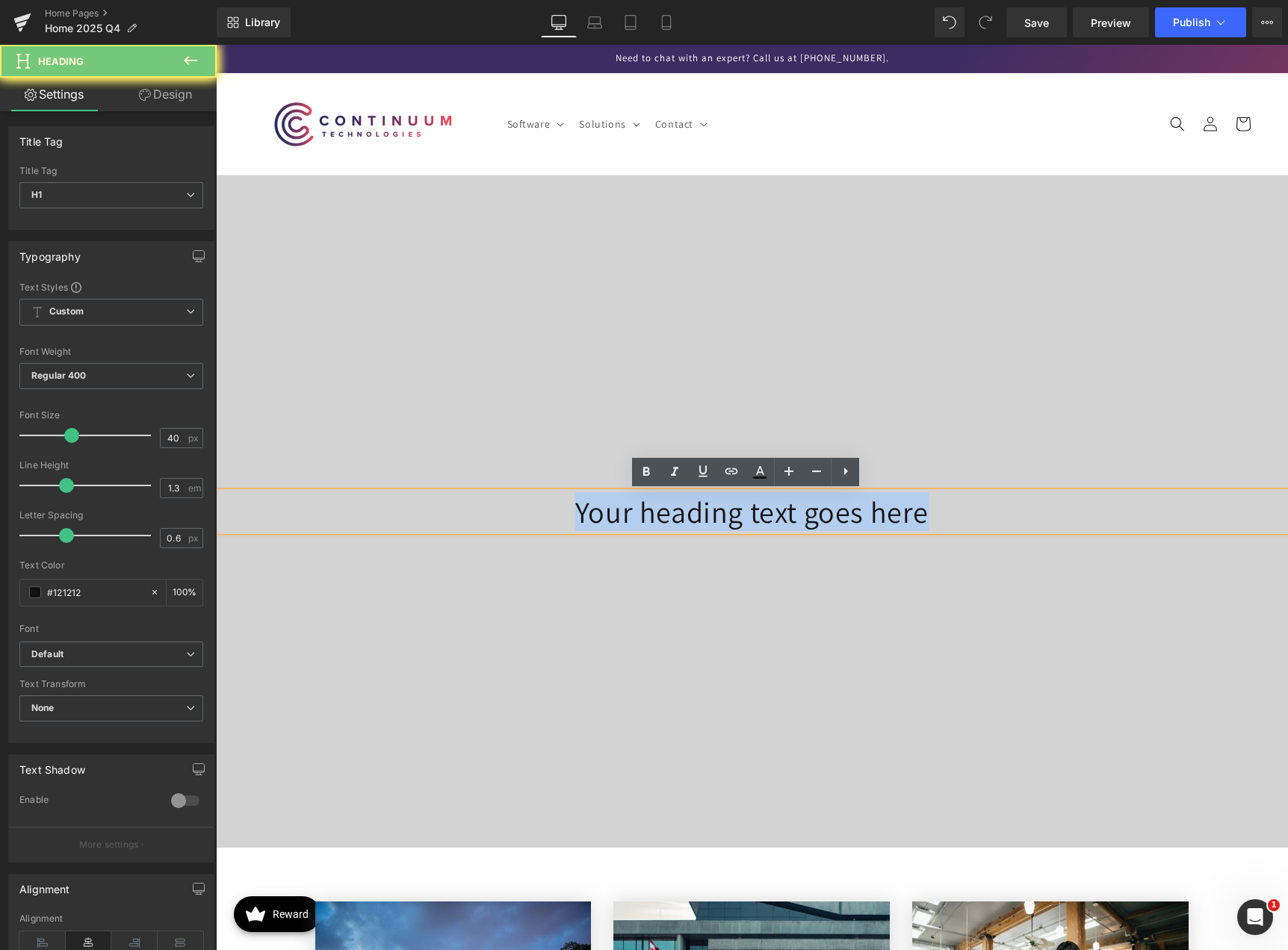
click at [632, 511] on h1 "Your heading text goes here" at bounding box center [752, 511] width 1072 height 39
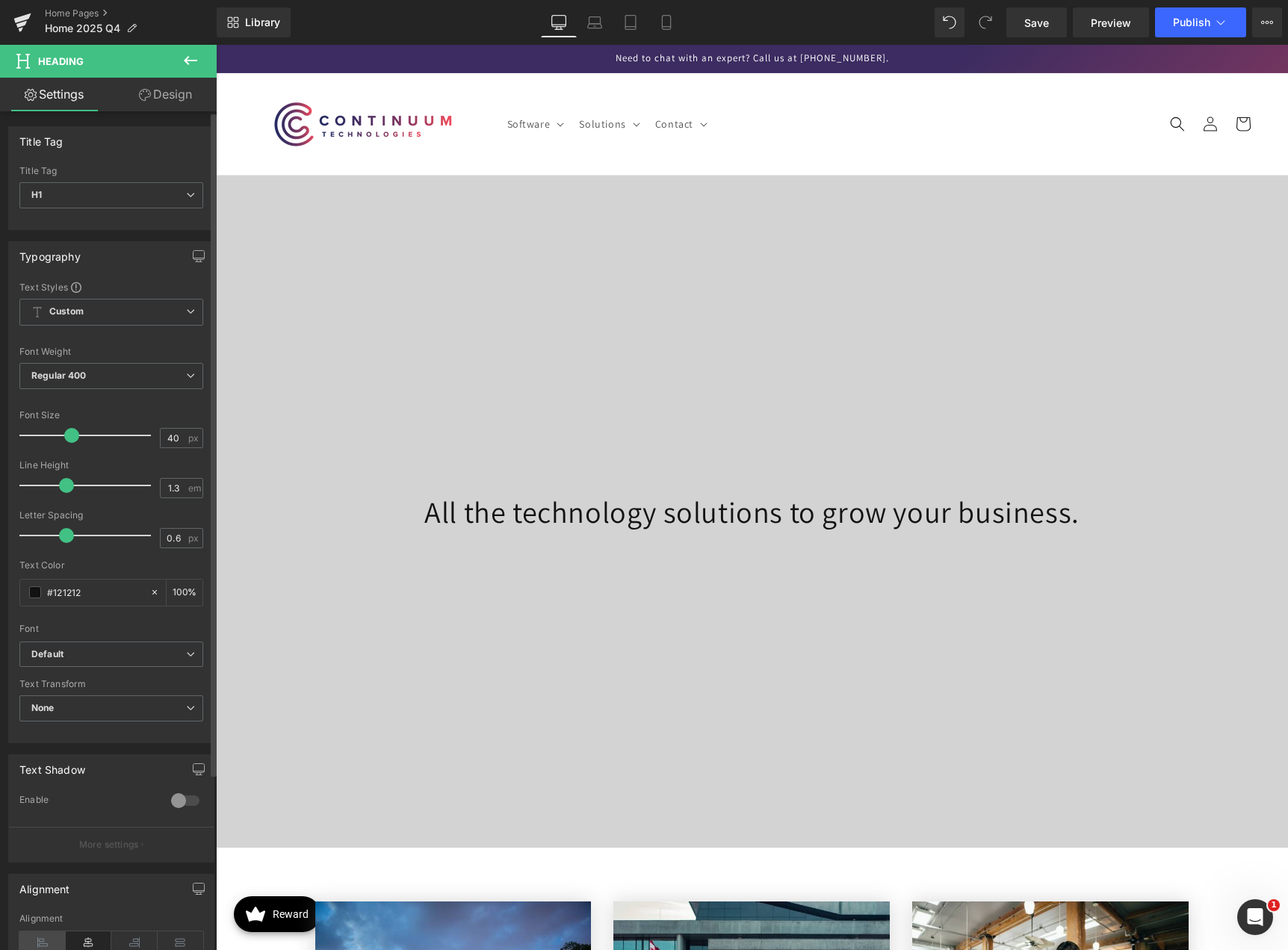
click at [53, 933] on icon at bounding box center [42, 943] width 46 height 23
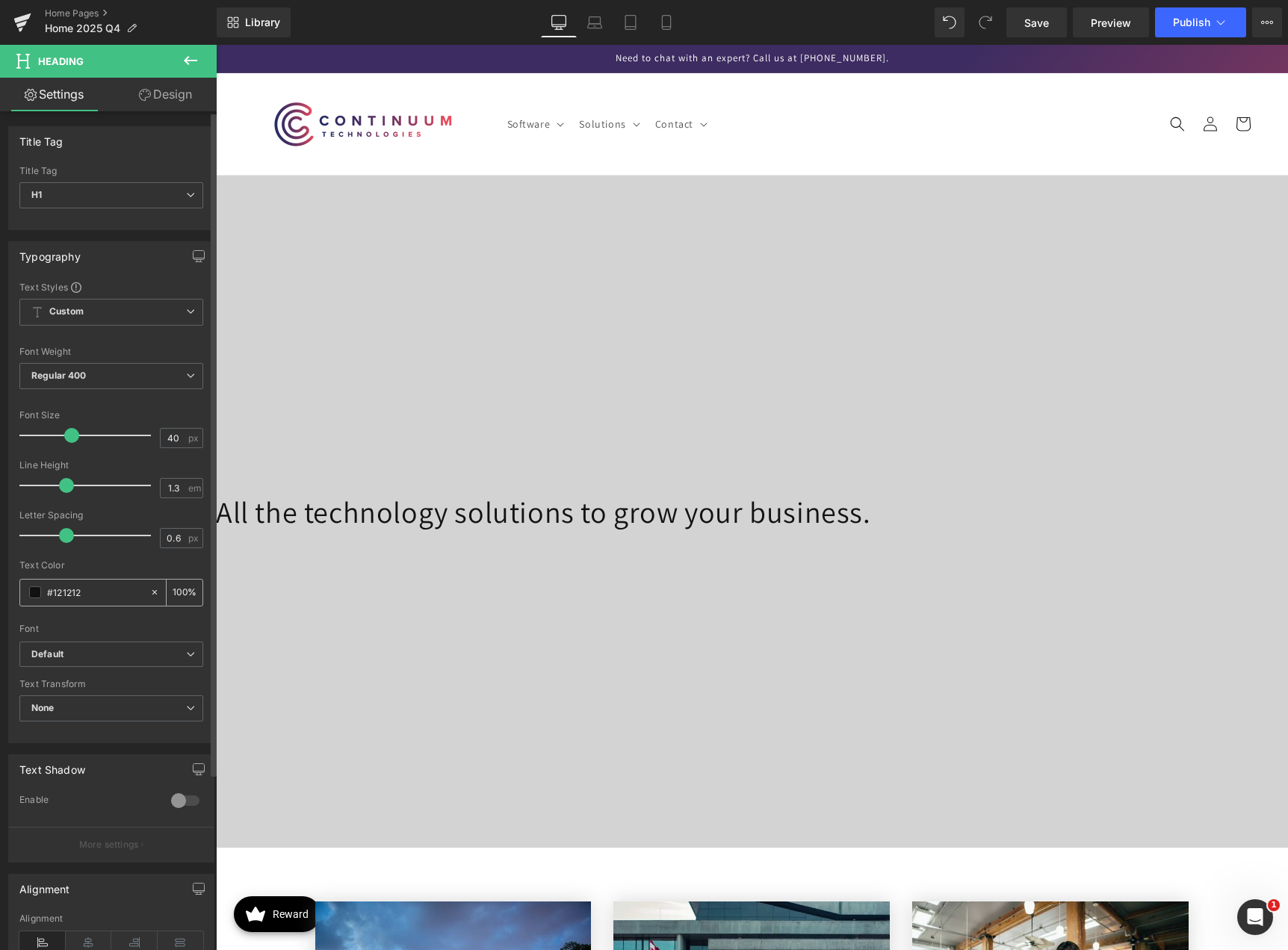
click at [35, 595] on span at bounding box center [35, 593] width 12 height 12
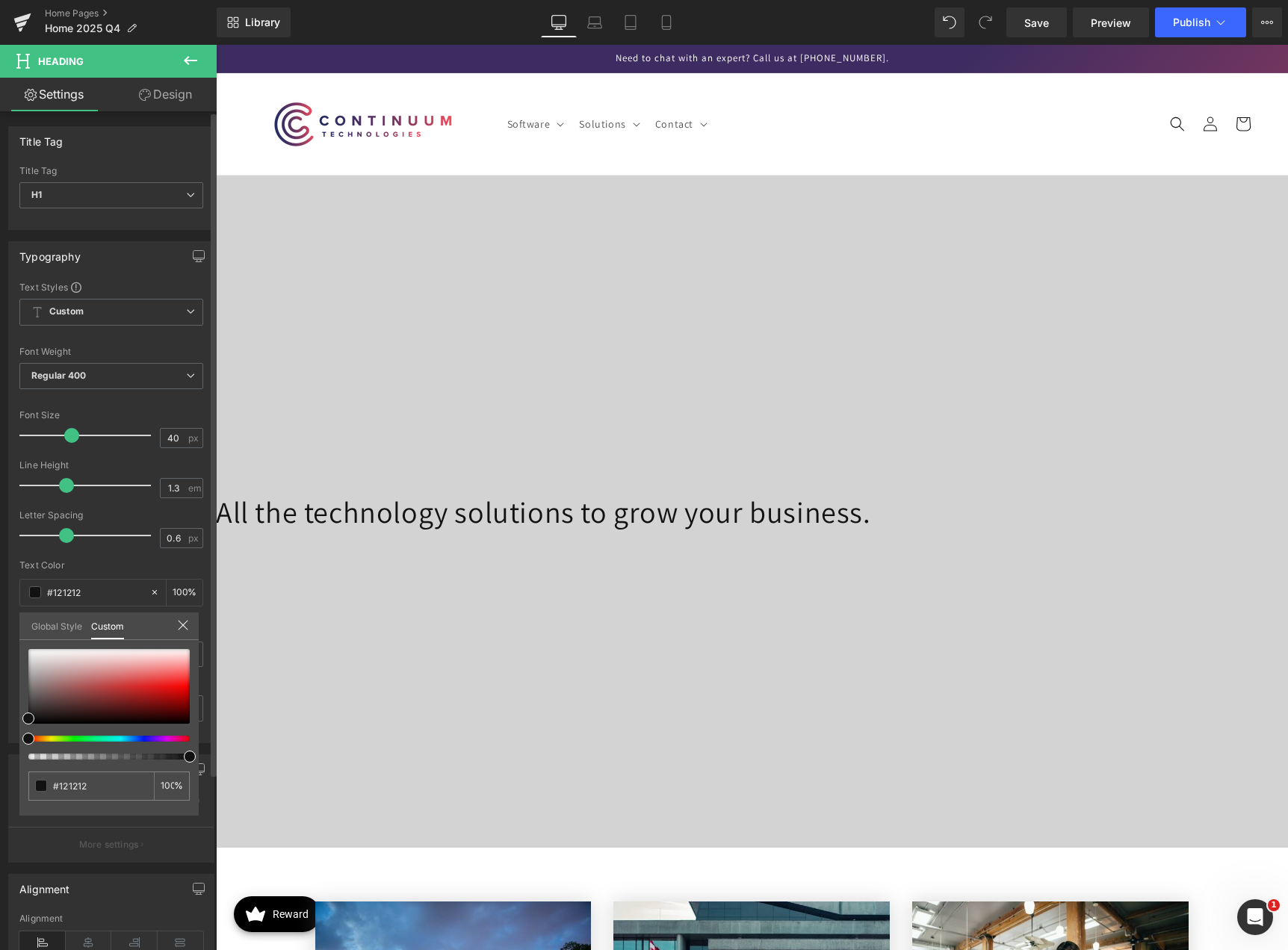
drag, startPoint x: 28, startPoint y: 678, endPoint x: 52, endPoint y: 659, distance: 30.6
click at [52, 659] on div "#121212 100 %" at bounding box center [109, 732] width 179 height 166
type input "#e0d6d6"
type input "#f9f9f9"
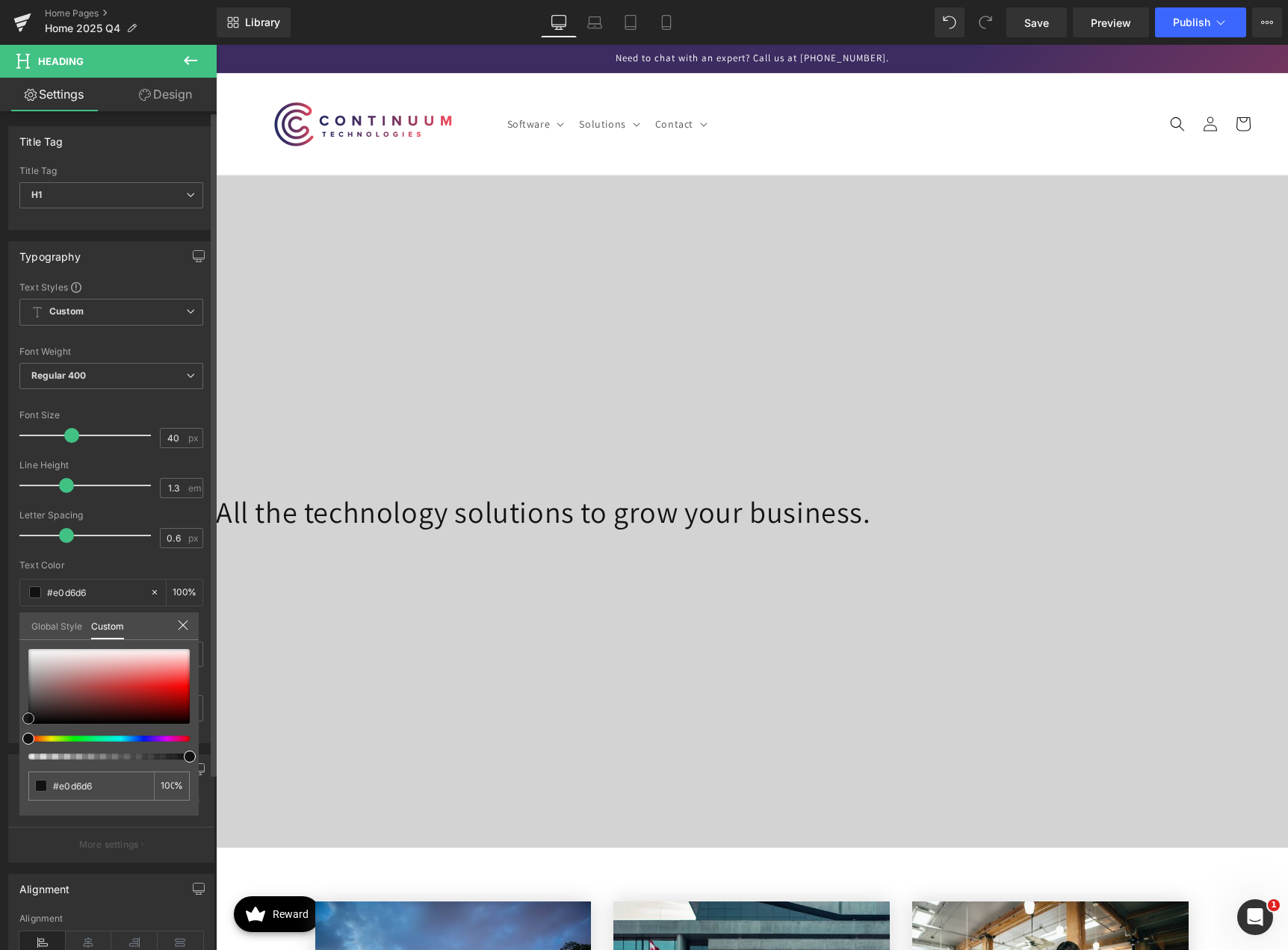
type input "#f9f9f9"
type input "#ffffff"
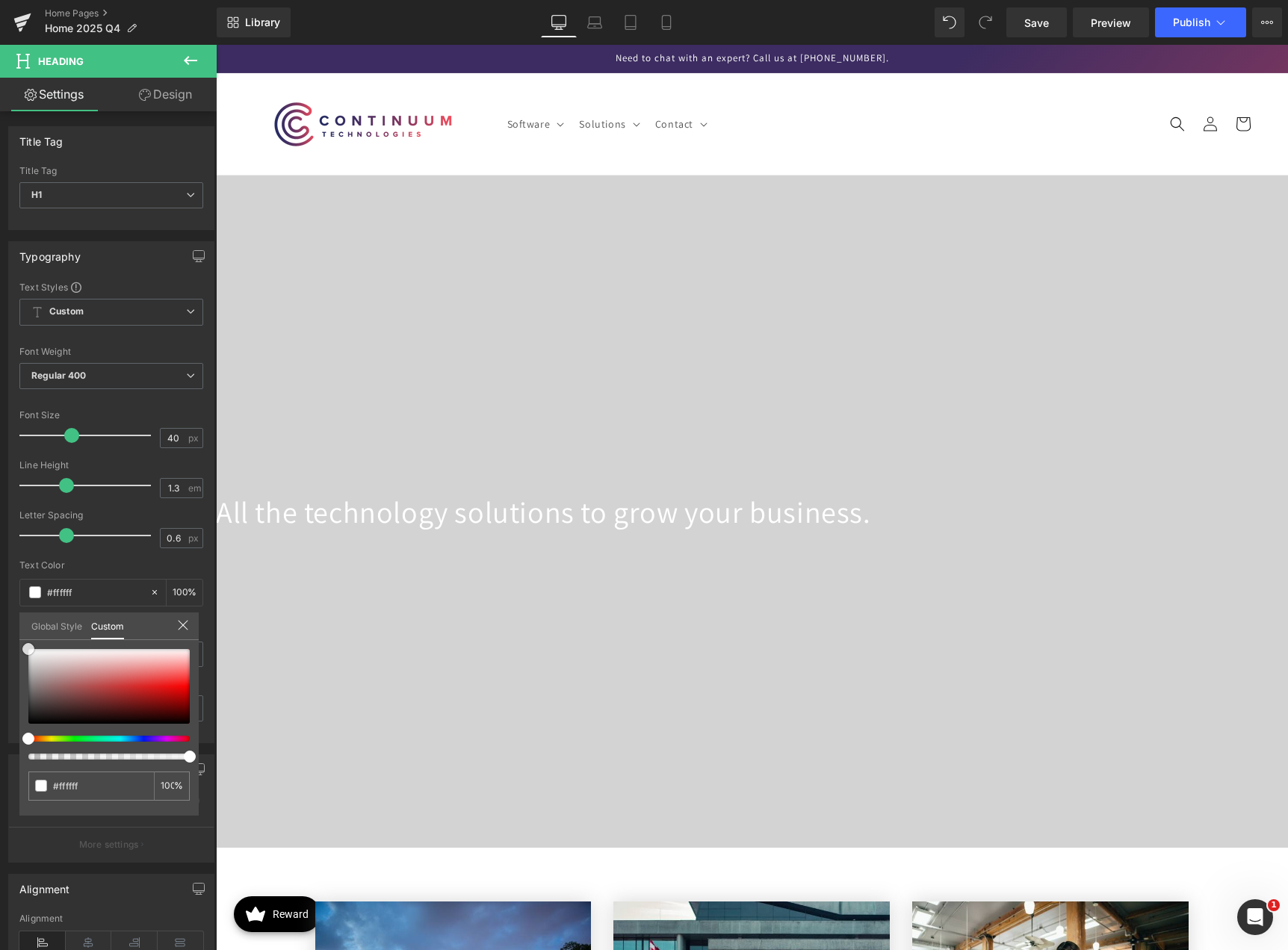
drag, startPoint x: 52, startPoint y: 659, endPoint x: -25, endPoint y: 588, distance: 104.7
click at [0, 588] on html "Heading You are previewing how the will restyle your page. You can not edit Ele…" at bounding box center [644, 475] width 1288 height 950
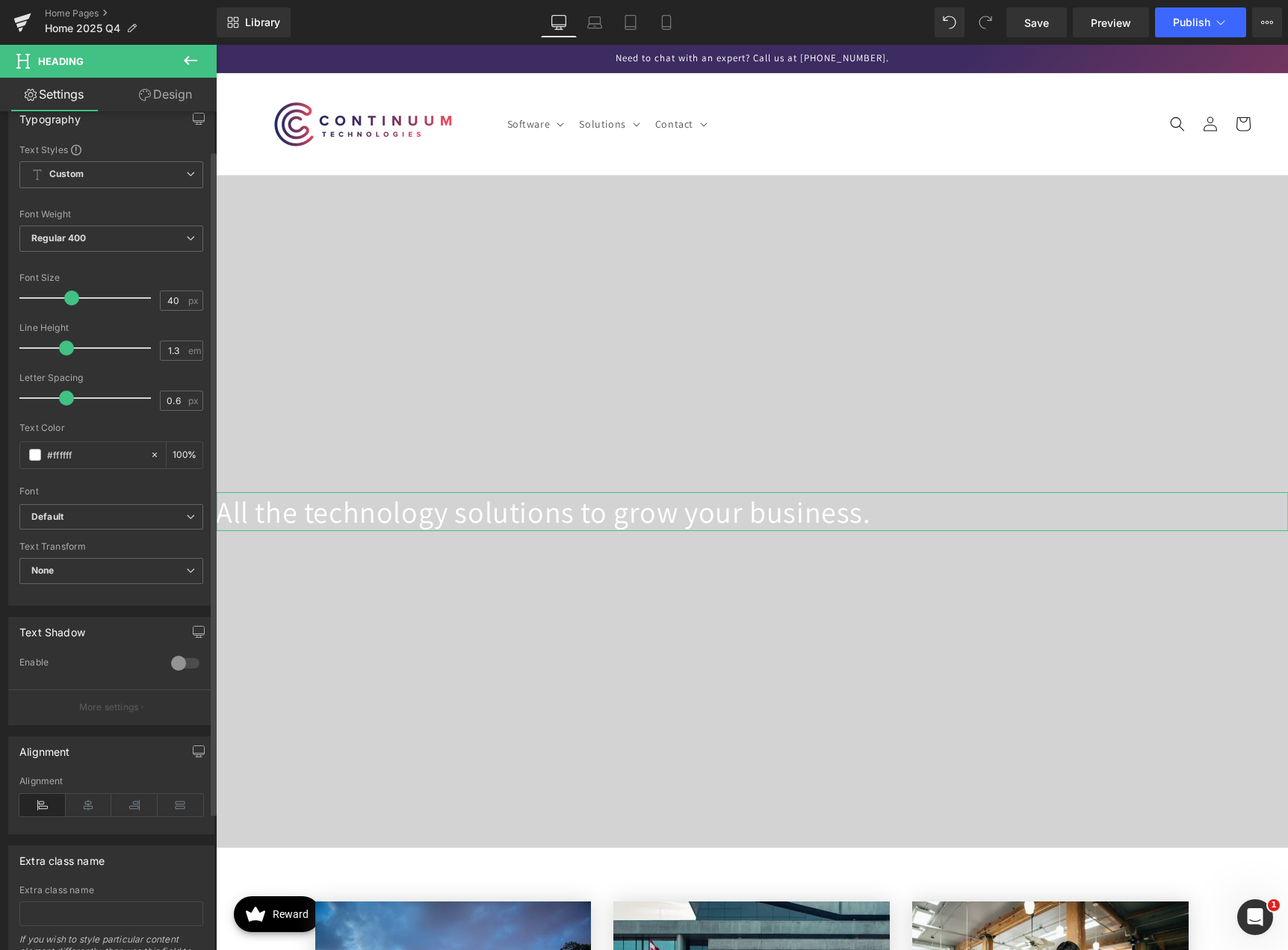
scroll to position [150, 0]
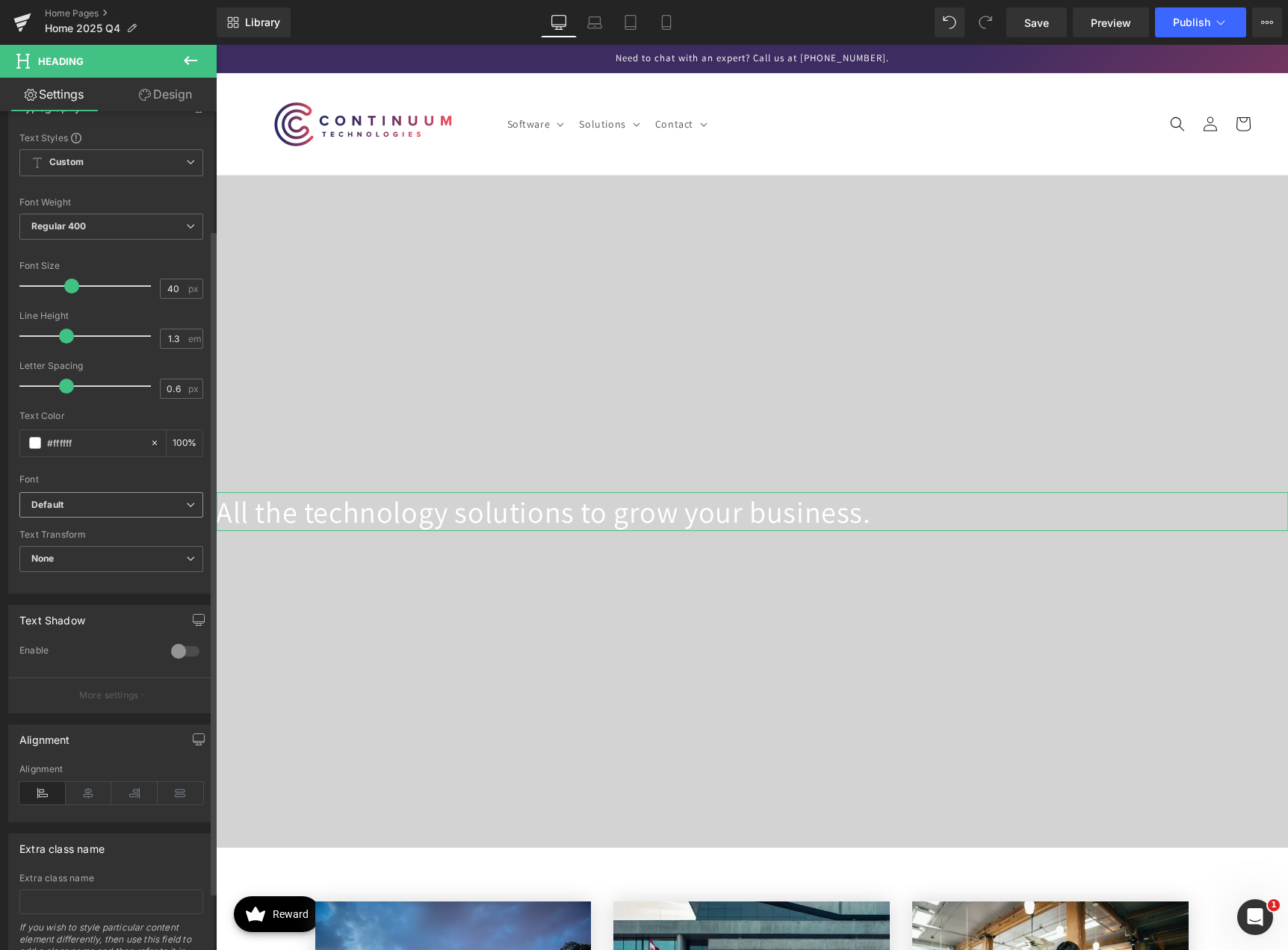
click at [130, 505] on b "Default" at bounding box center [109, 505] width 155 height 13
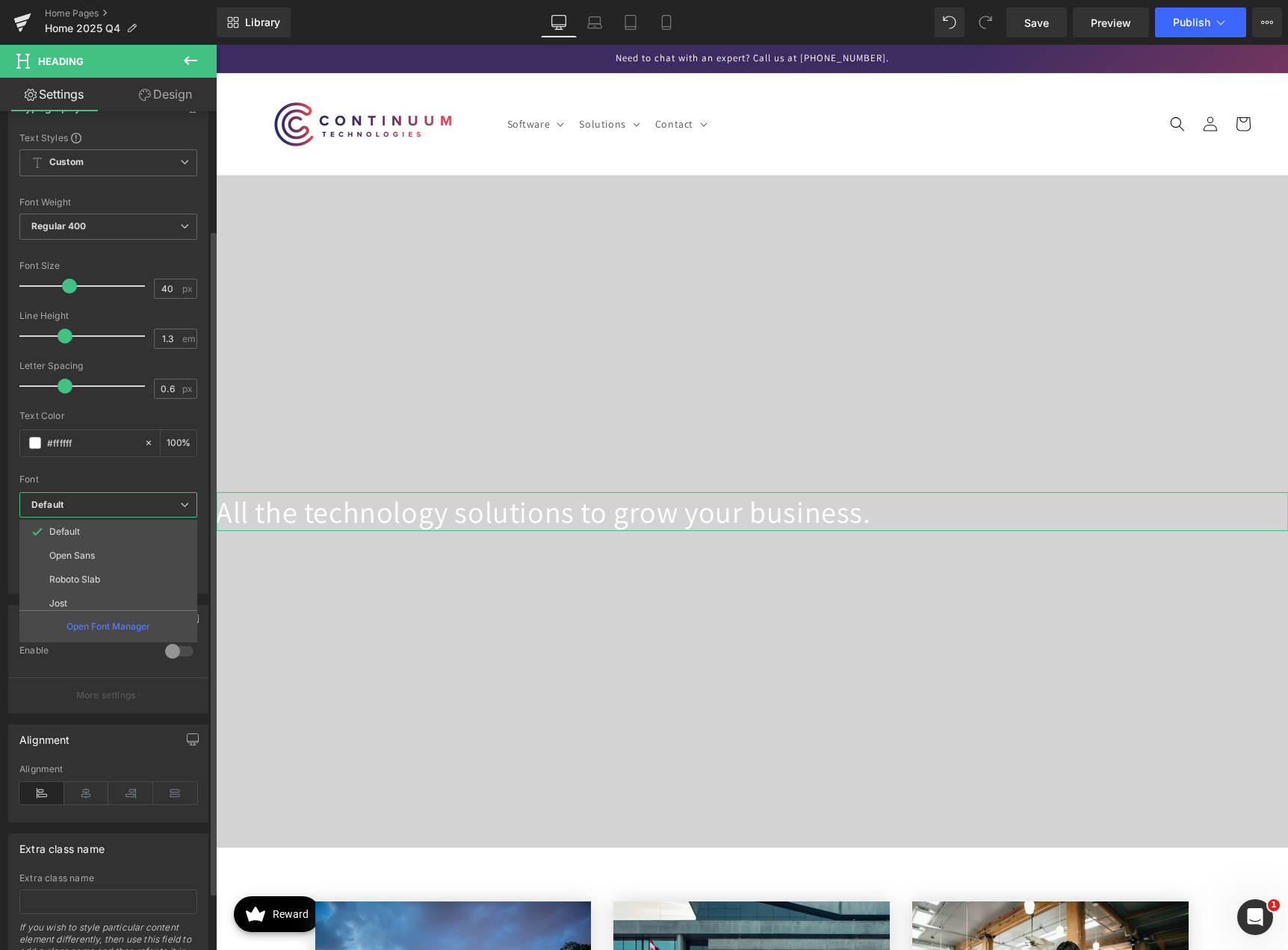
click at [130, 476] on div "Font" at bounding box center [108, 480] width 178 height 11
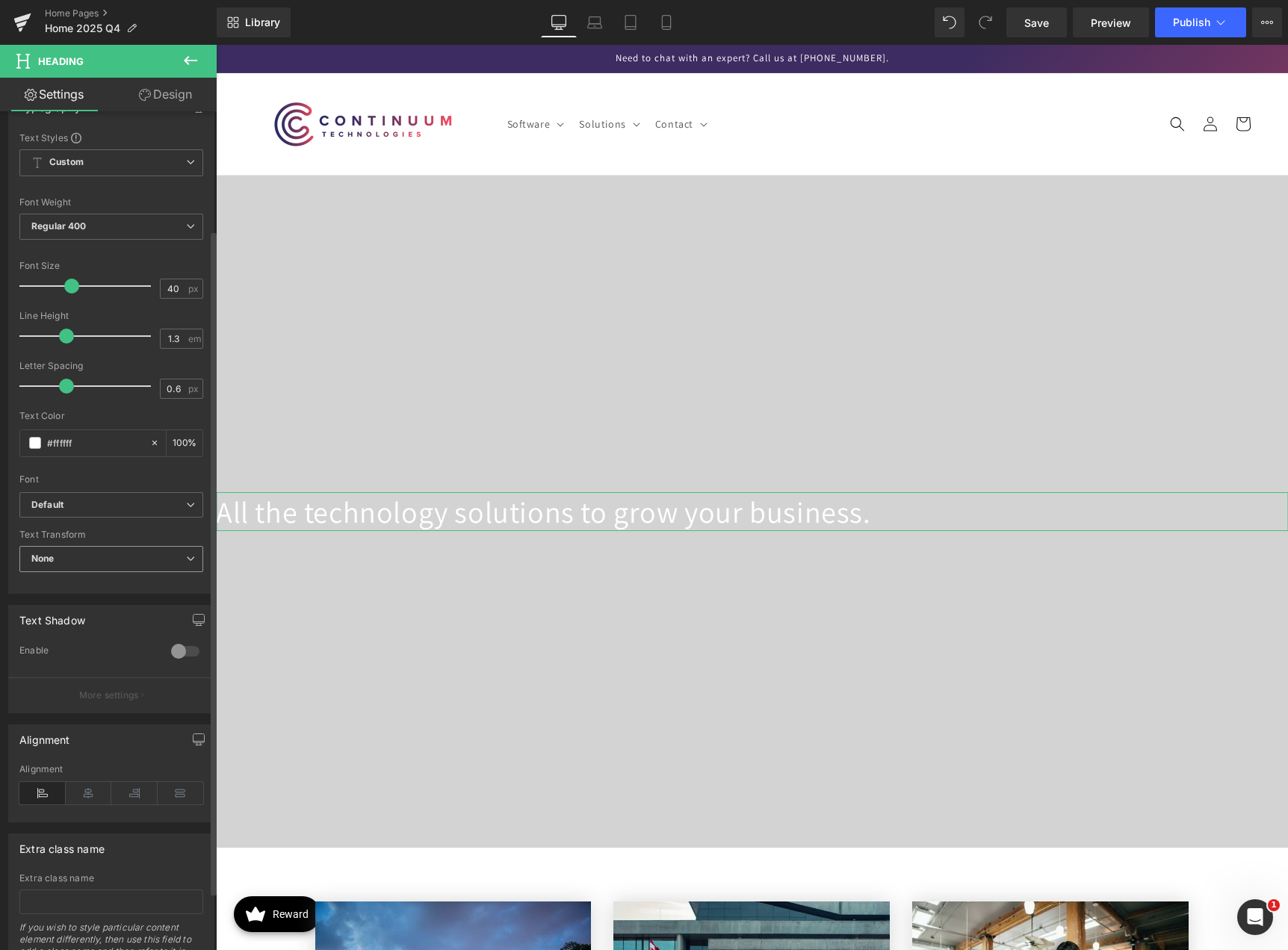
click at [109, 553] on span "None" at bounding box center [111, 559] width 184 height 26
click at [104, 601] on li "Uppercase" at bounding box center [108, 609] width 178 height 23
click at [128, 566] on span "Uppercase" at bounding box center [111, 559] width 184 height 26
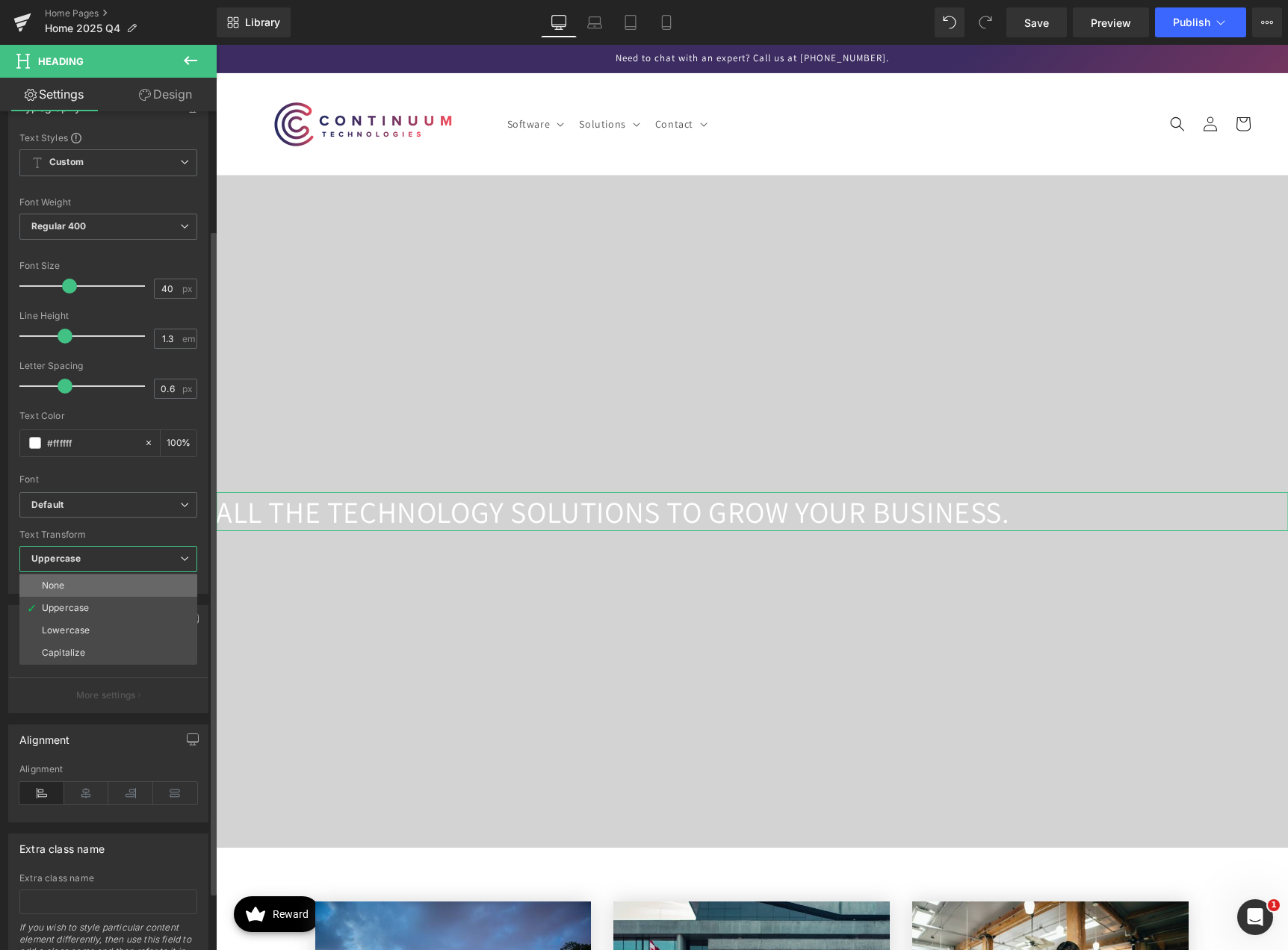
click at [111, 581] on li "None" at bounding box center [108, 586] width 178 height 23
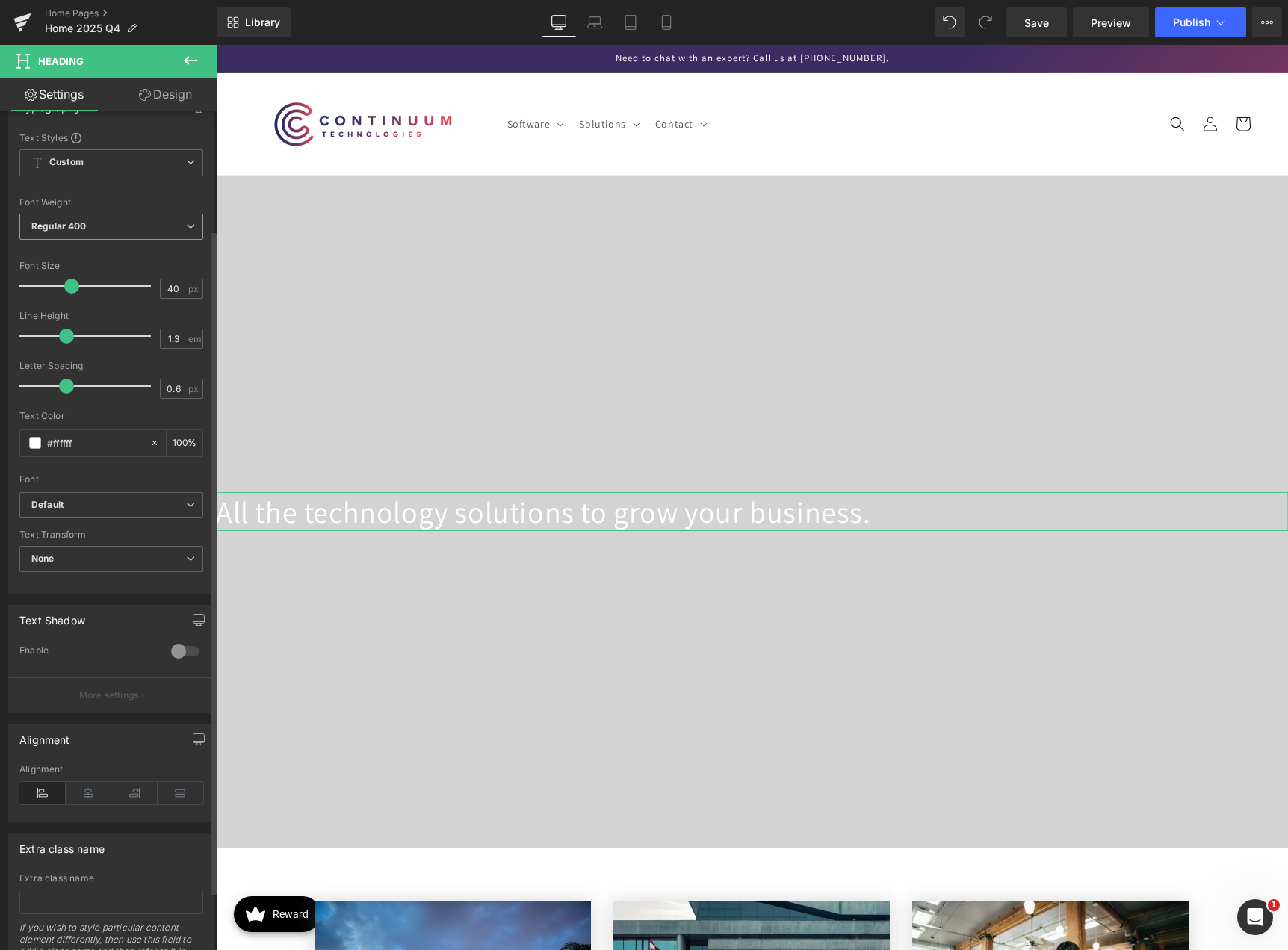
click at [152, 229] on span "Regular 400" at bounding box center [111, 227] width 184 height 26
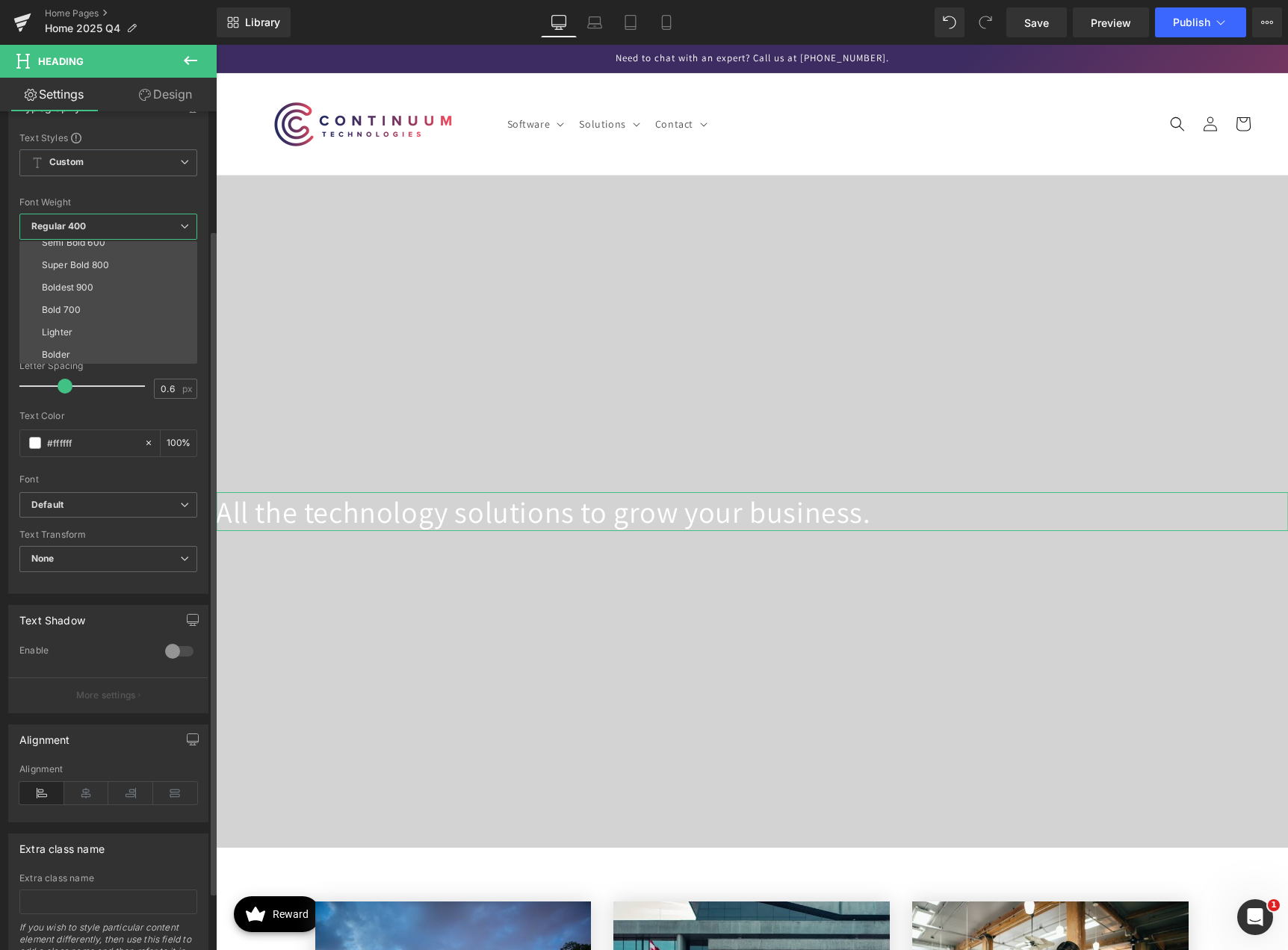
scroll to position [124, 0]
click at [119, 285] on li "Boldest 900" at bounding box center [111, 285] width 185 height 23
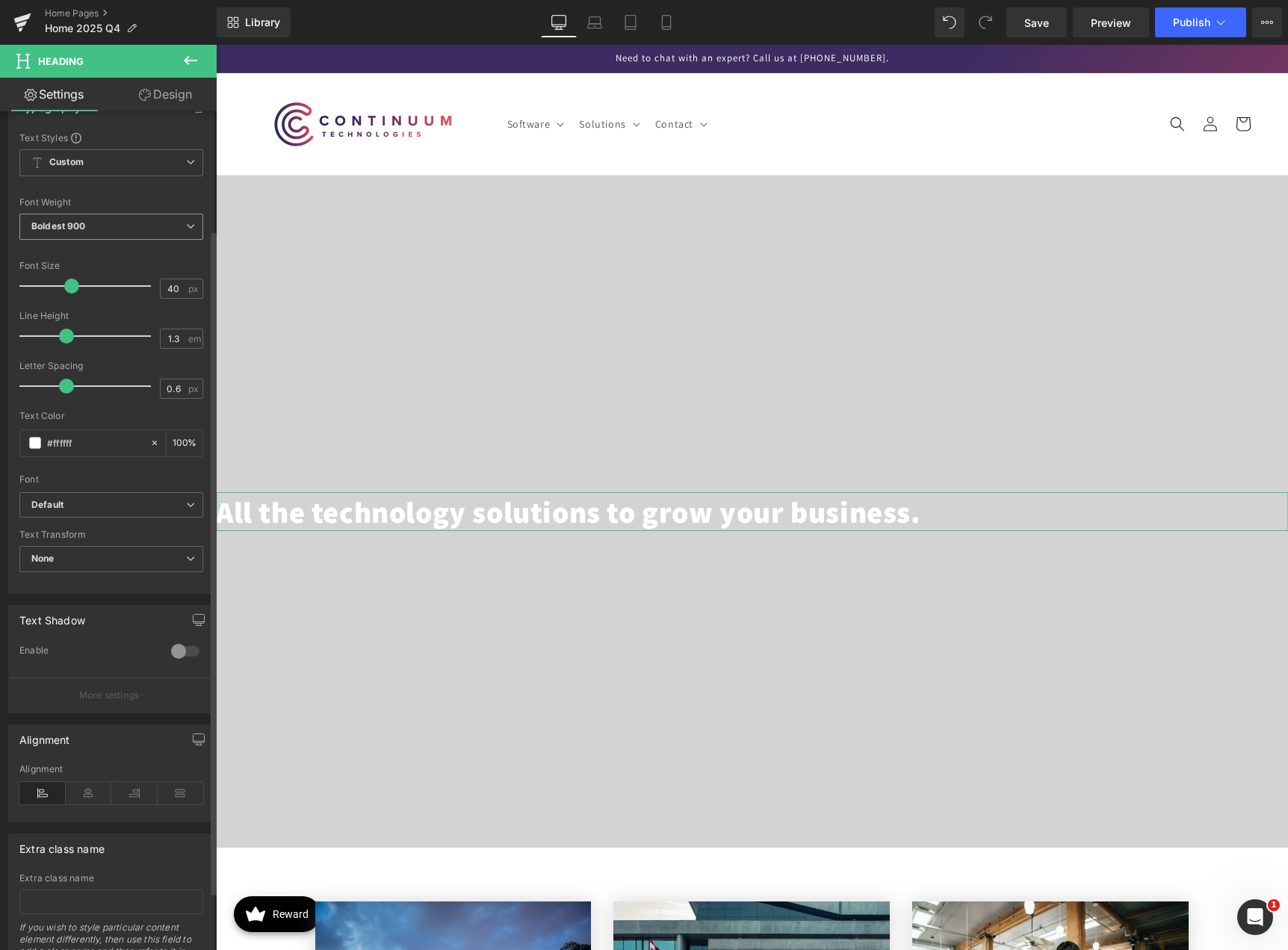
click at [146, 233] on span "Boldest 900" at bounding box center [111, 227] width 184 height 26
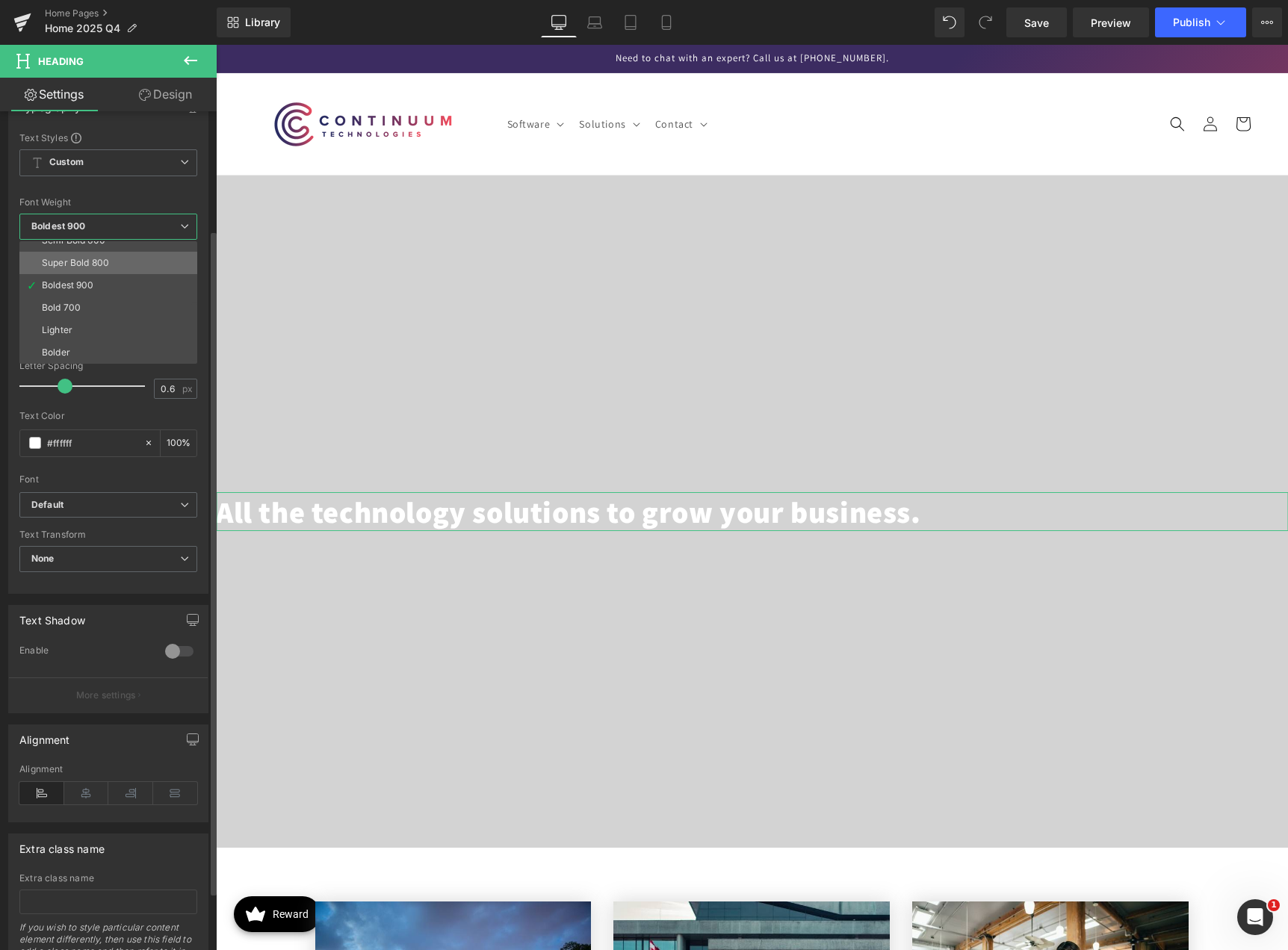
click at [138, 255] on li "Super Bold 800" at bounding box center [111, 263] width 185 height 23
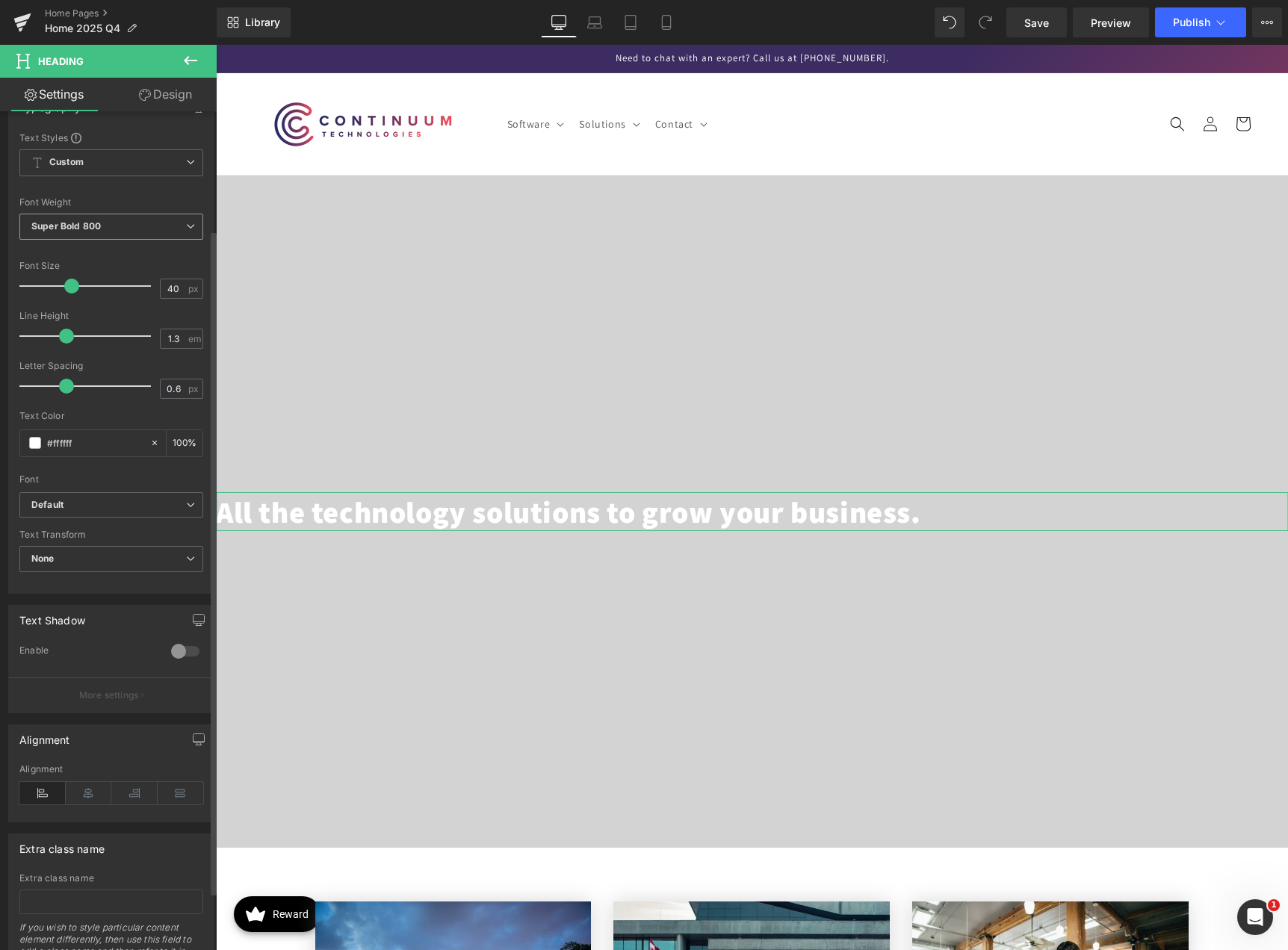
click at [144, 227] on span "Super Bold 800" at bounding box center [111, 227] width 184 height 26
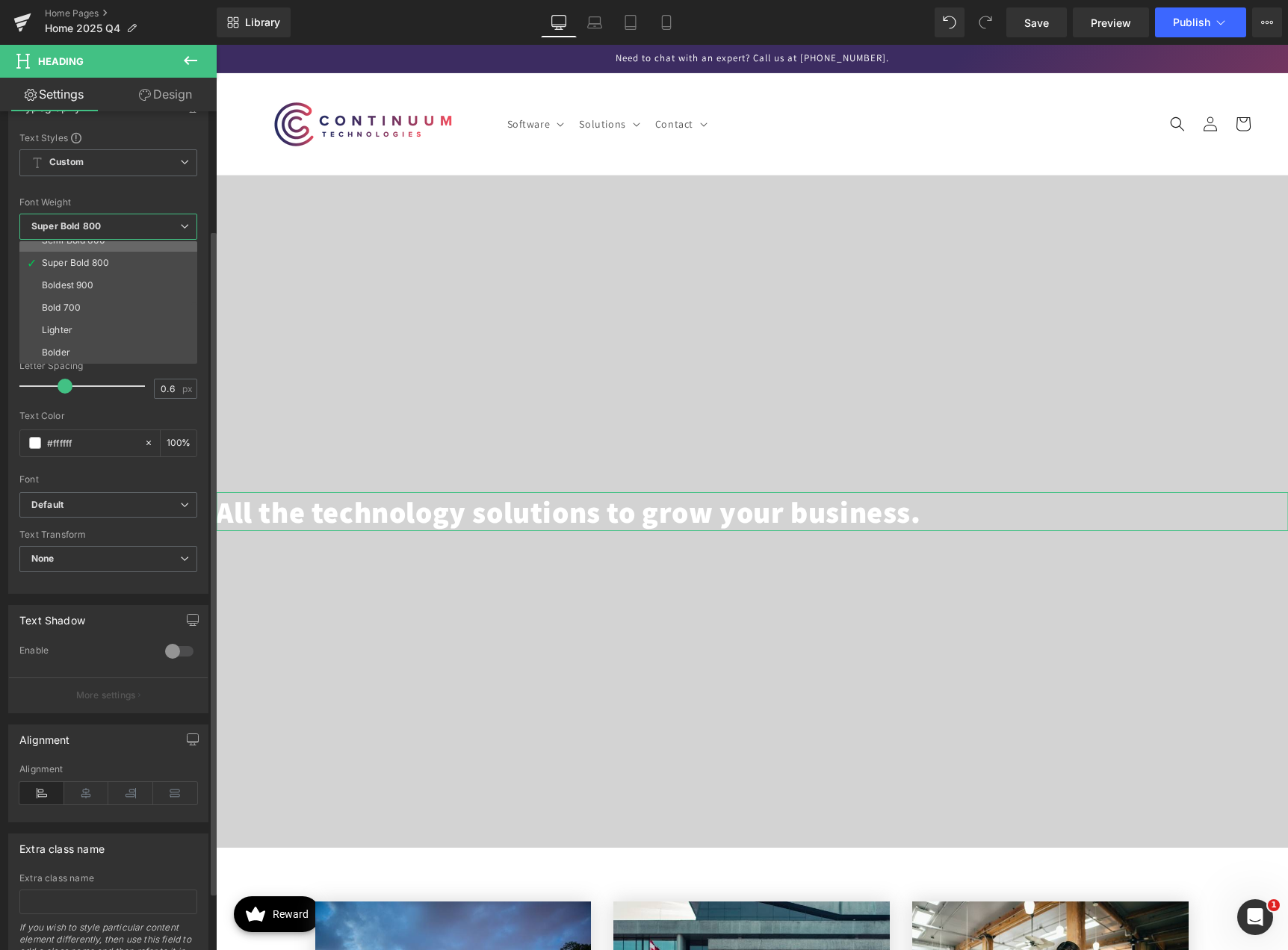
click at [136, 250] on li "Semi Bold 600" at bounding box center [111, 241] width 185 height 23
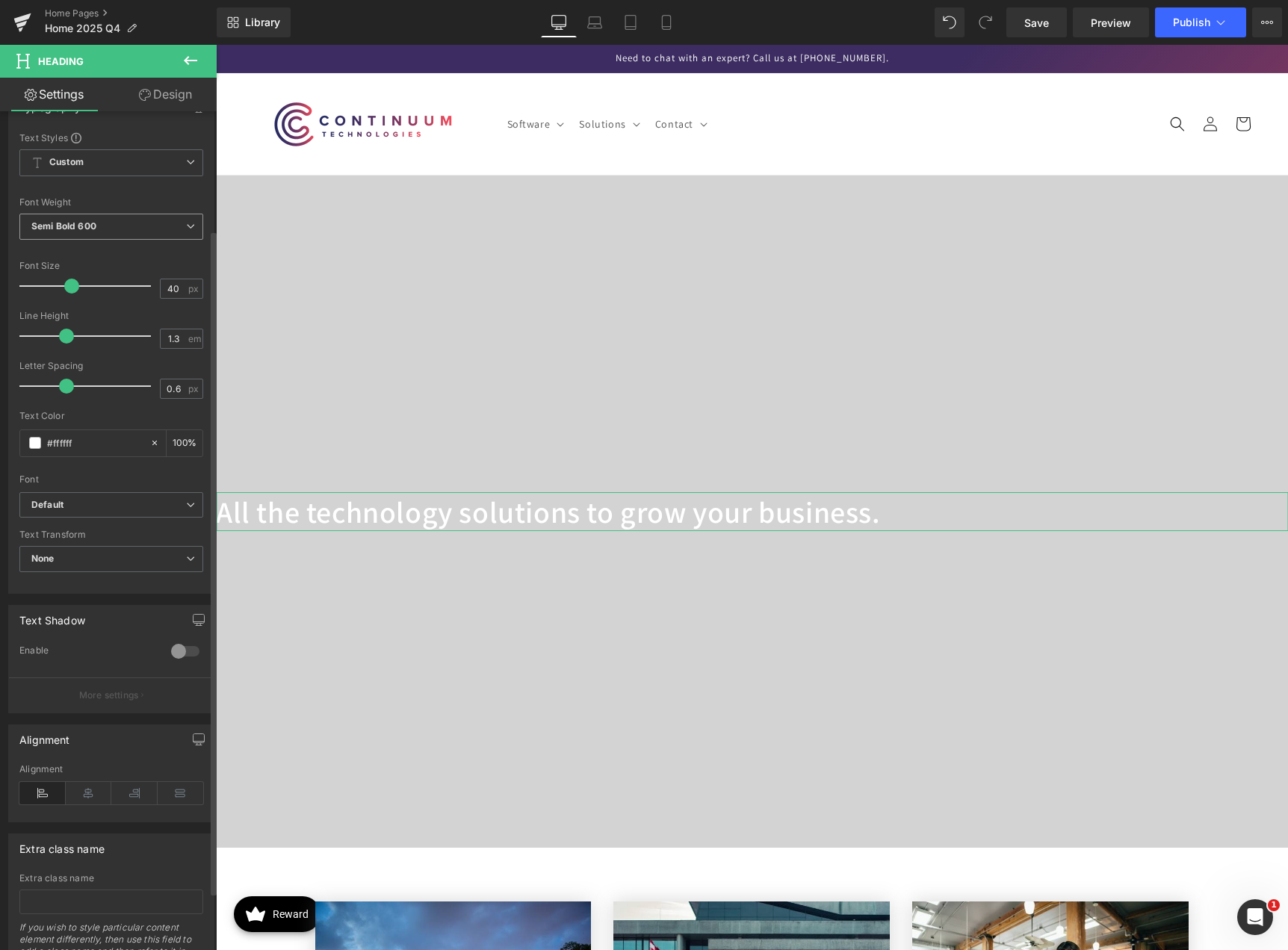
click at [147, 230] on span "Semi Bold 600" at bounding box center [111, 227] width 184 height 26
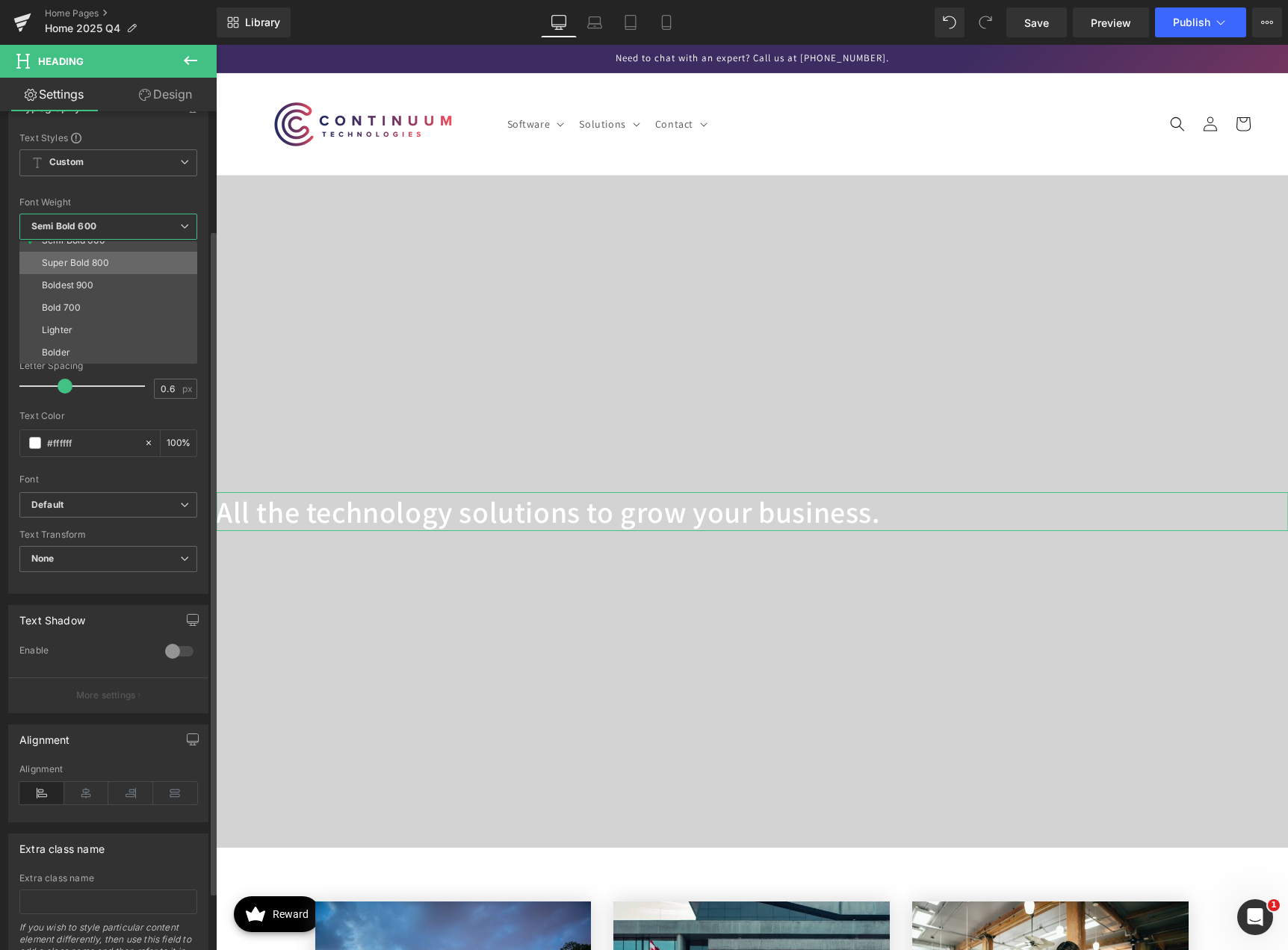
click at [130, 264] on li "Super Bold 800" at bounding box center [111, 263] width 185 height 23
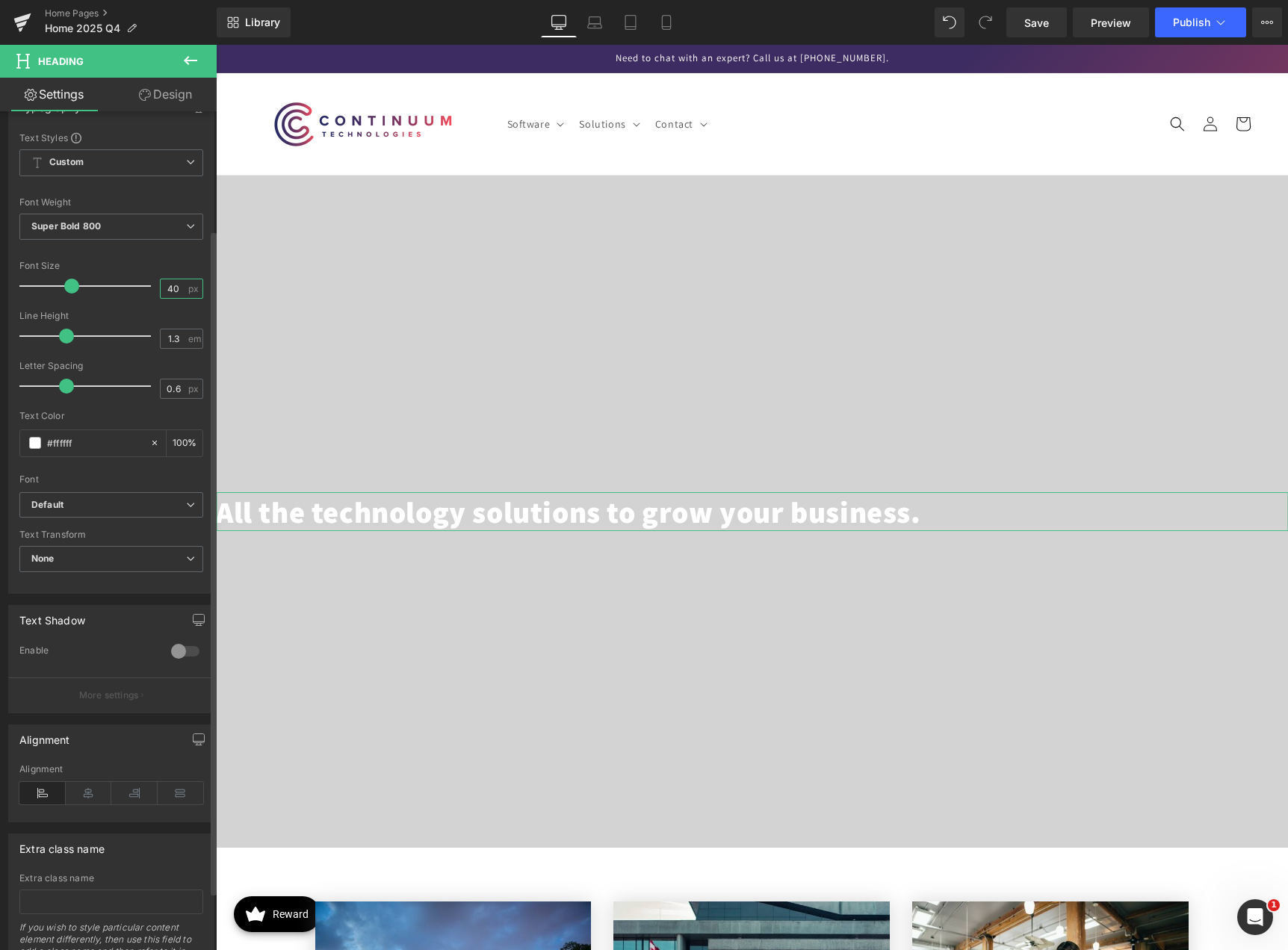
drag, startPoint x: 170, startPoint y: 287, endPoint x: 161, endPoint y: 286, distance: 9.1
click at [161, 286] on input "40" at bounding box center [173, 288] width 26 height 18
click at [171, 285] on input "40" at bounding box center [173, 288] width 26 height 18
drag, startPoint x: 171, startPoint y: 285, endPoint x: 155, endPoint y: 287, distance: 16.1
click at [160, 287] on input "40" at bounding box center [173, 288] width 26 height 18
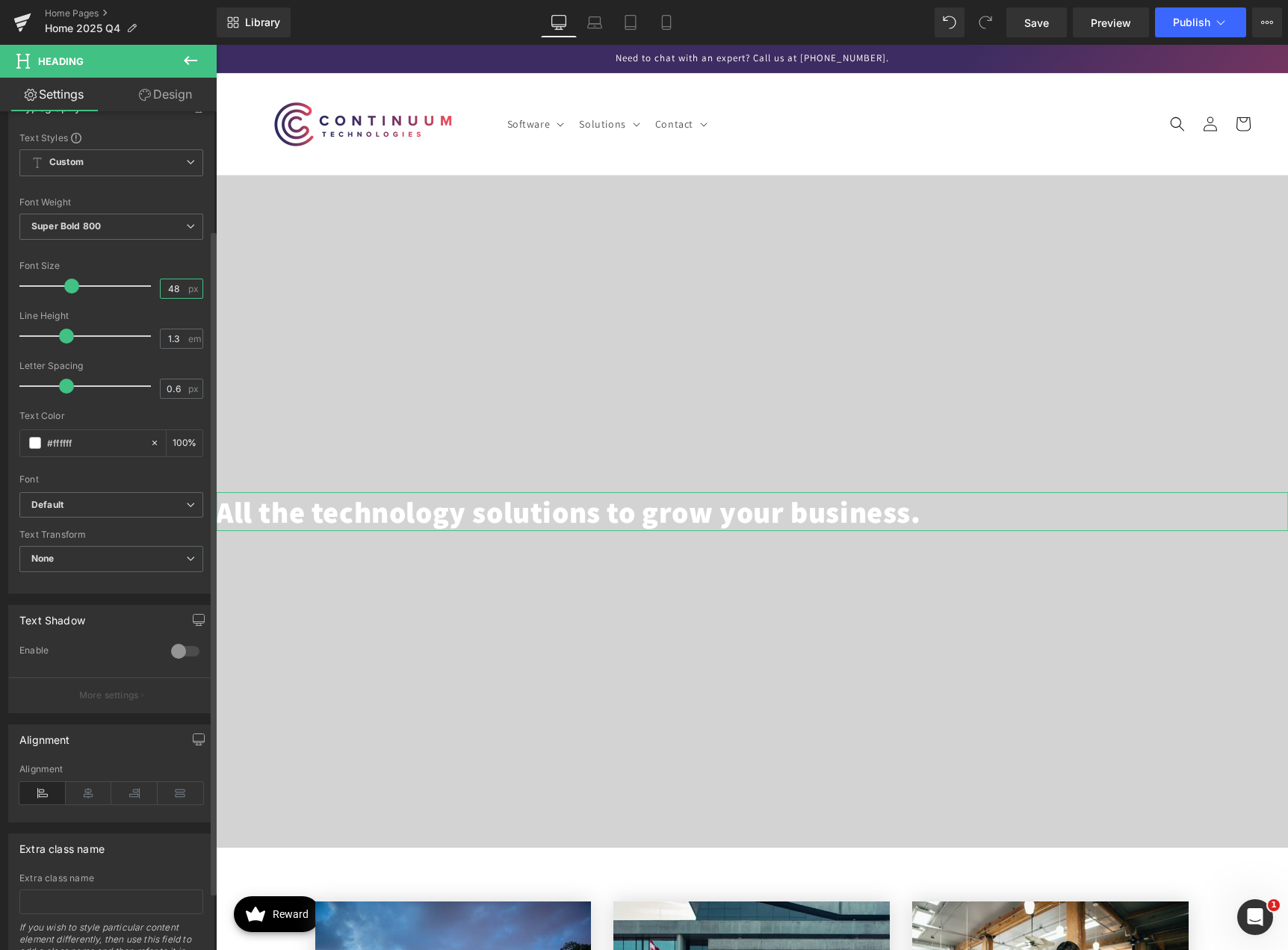
type input "48"
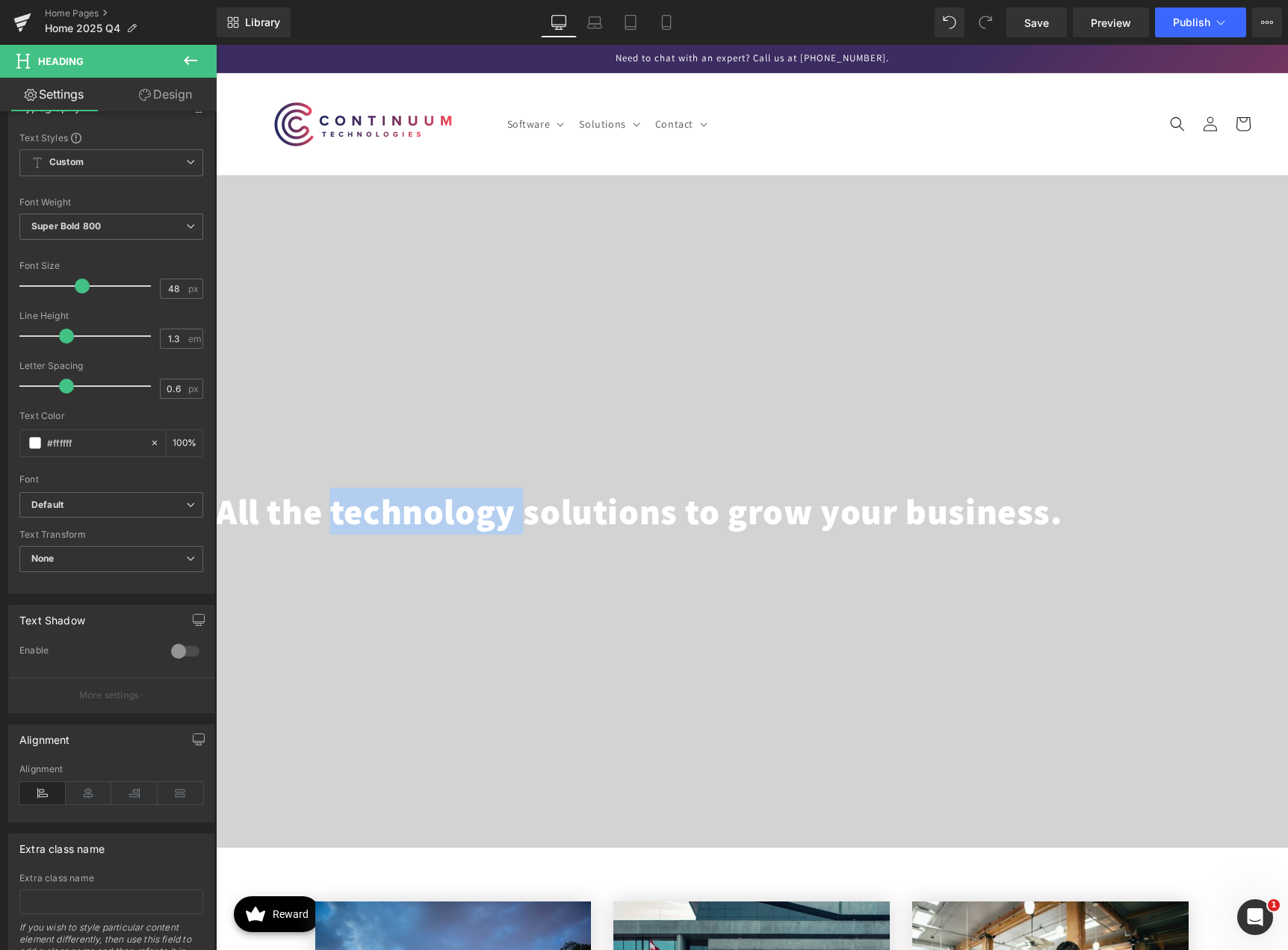
click at [426, 514] on h1 "All the technology solutions to grow your business." at bounding box center [752, 511] width 1072 height 46
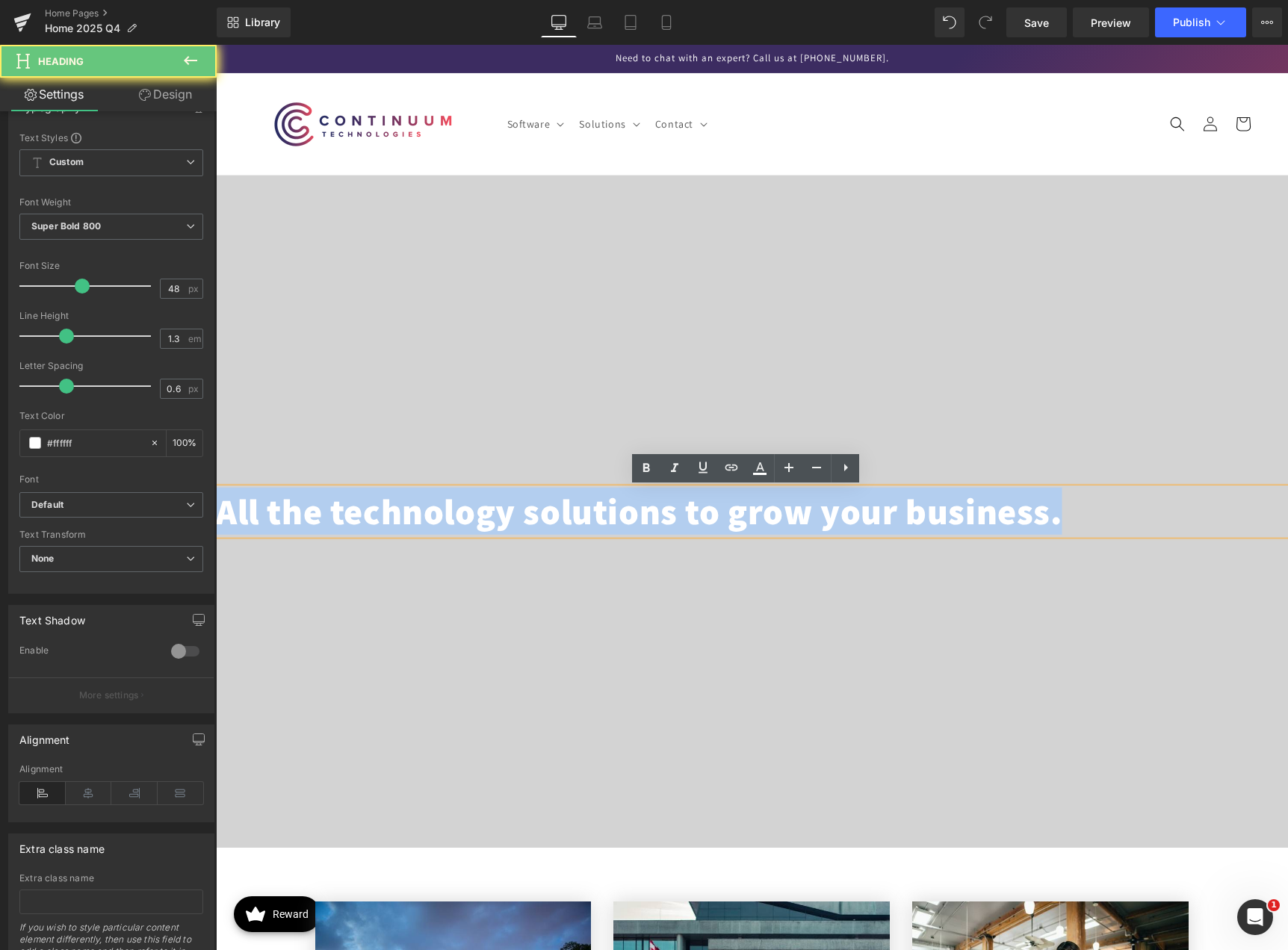
click at [426, 514] on h1 "All the technology solutions to grow your business." at bounding box center [752, 511] width 1072 height 46
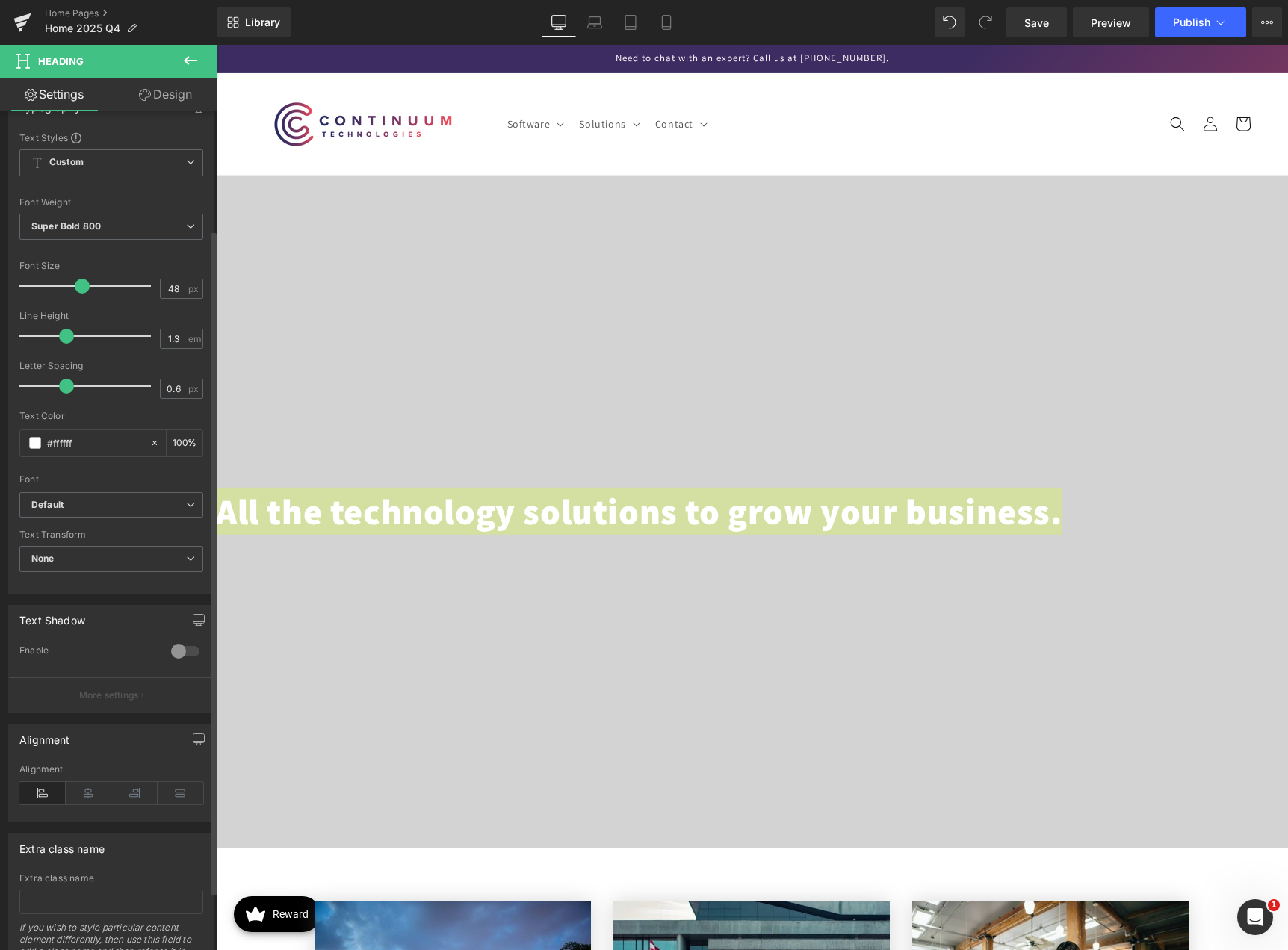
click at [139, 257] on div at bounding box center [111, 251] width 184 height 10
click at [194, 96] on link "Design" at bounding box center [165, 95] width 109 height 33
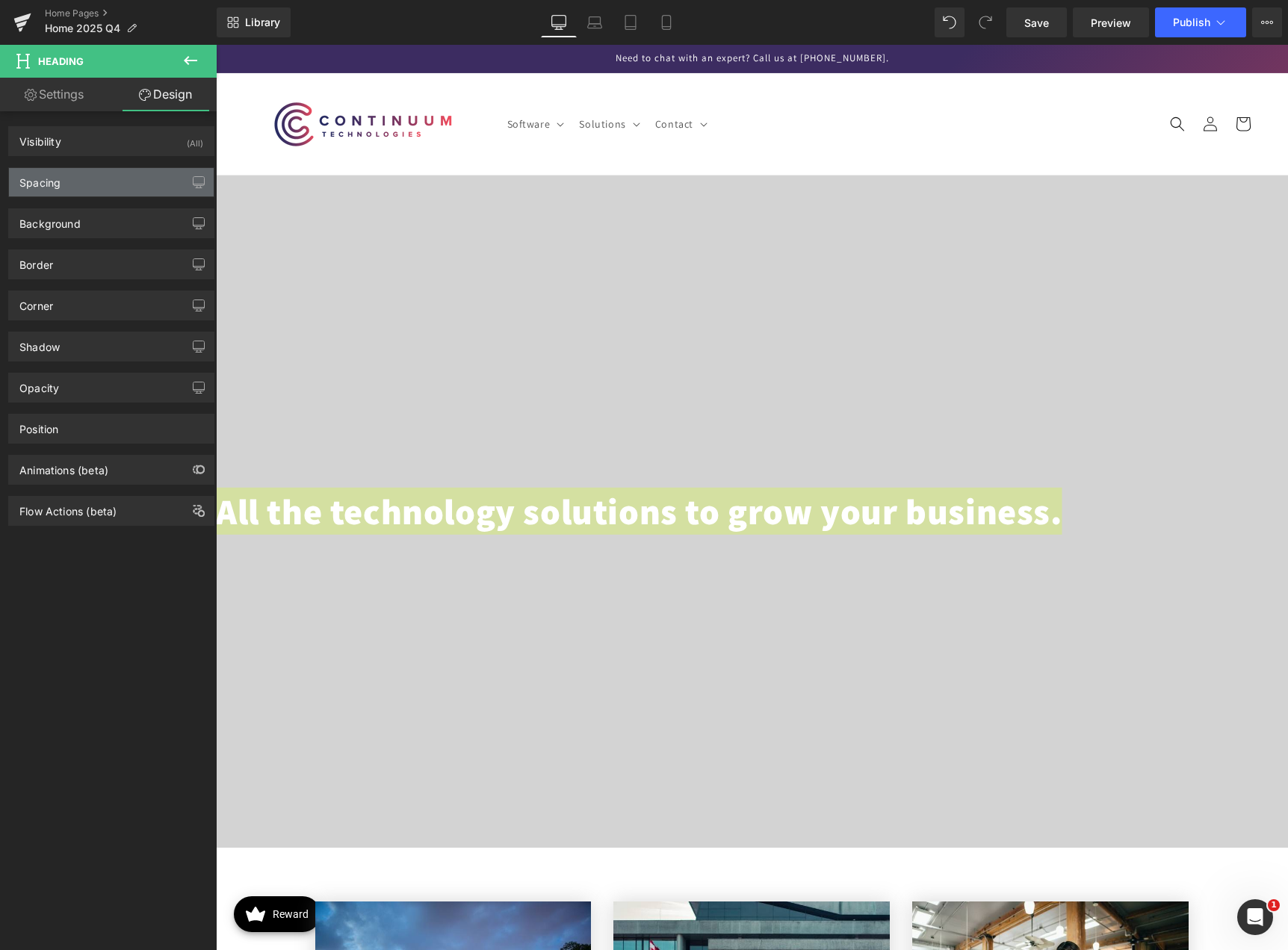
type input "0"
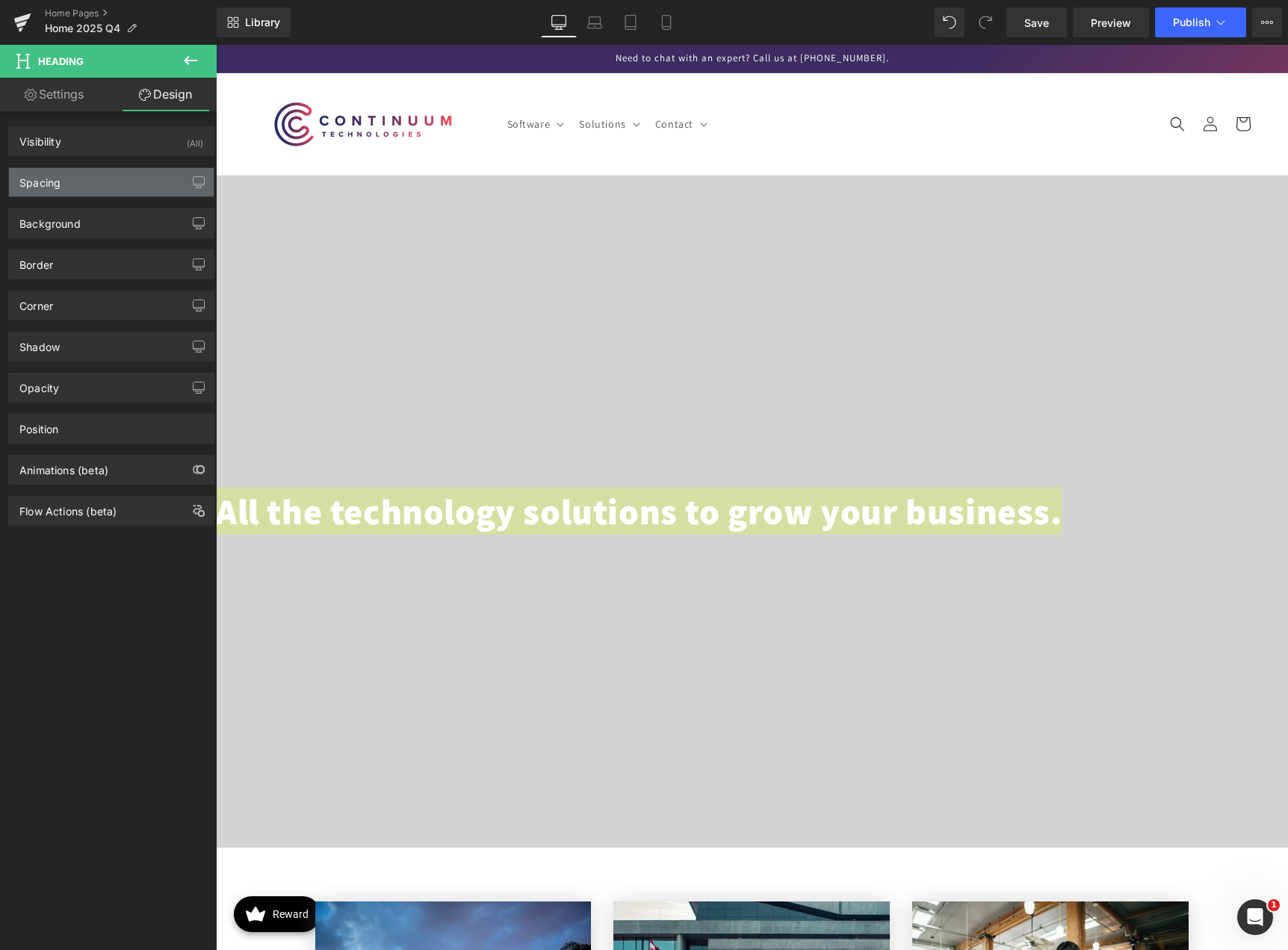
type input "0"
type input "transparent"
type input "0"
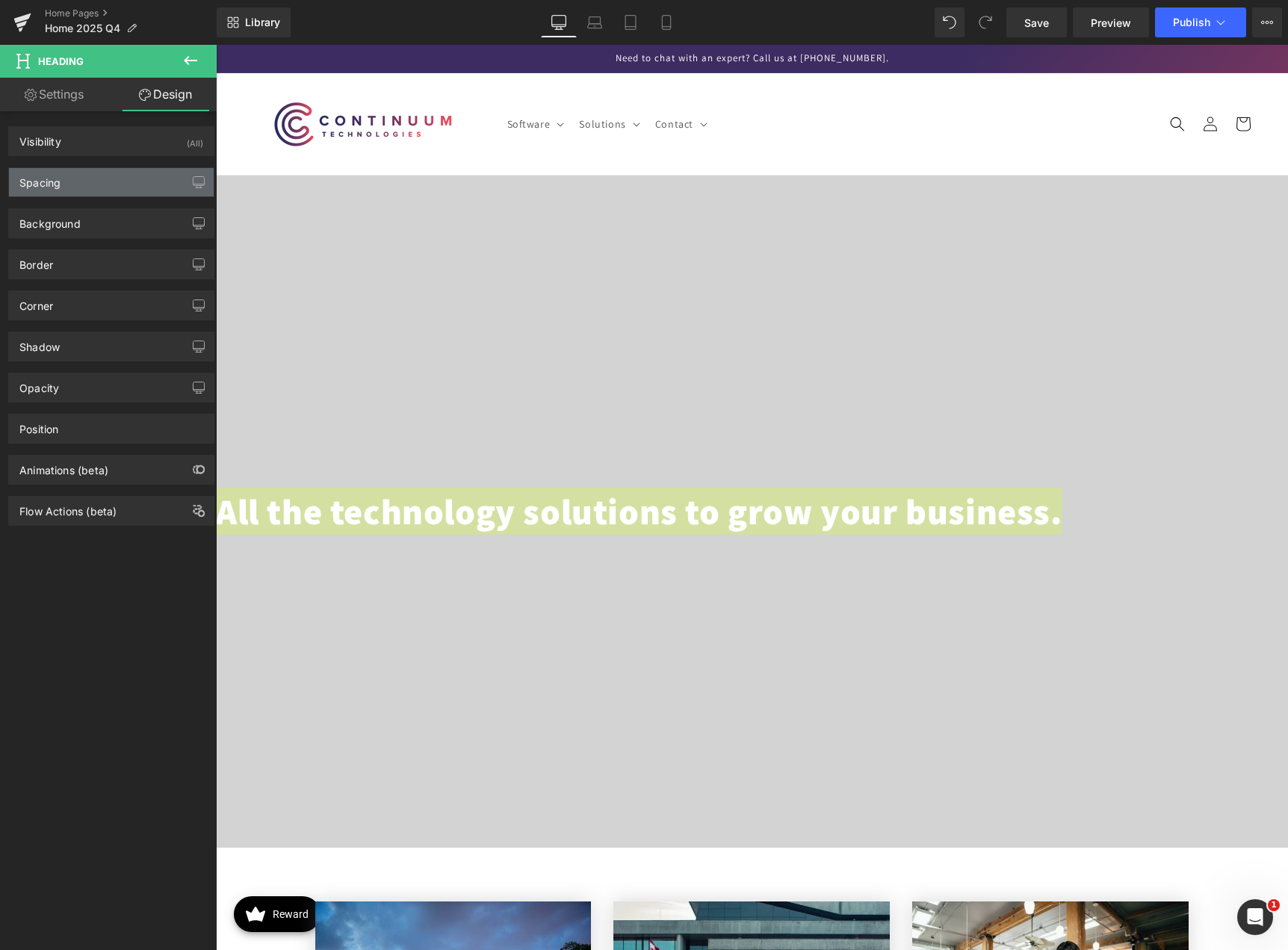
click at [84, 180] on div "Spacing" at bounding box center [111, 182] width 205 height 28
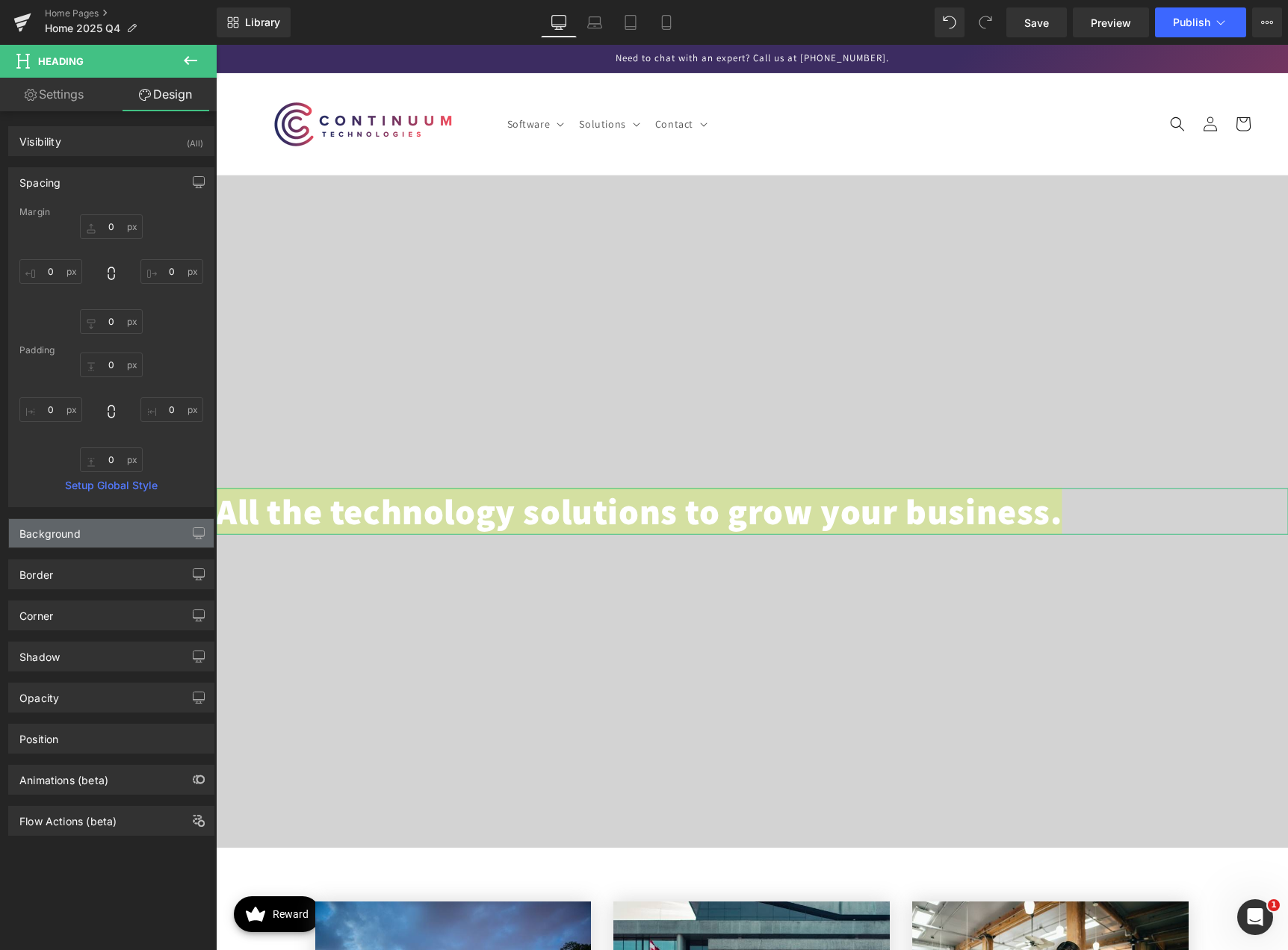
click at [91, 531] on div "Background" at bounding box center [111, 533] width 205 height 28
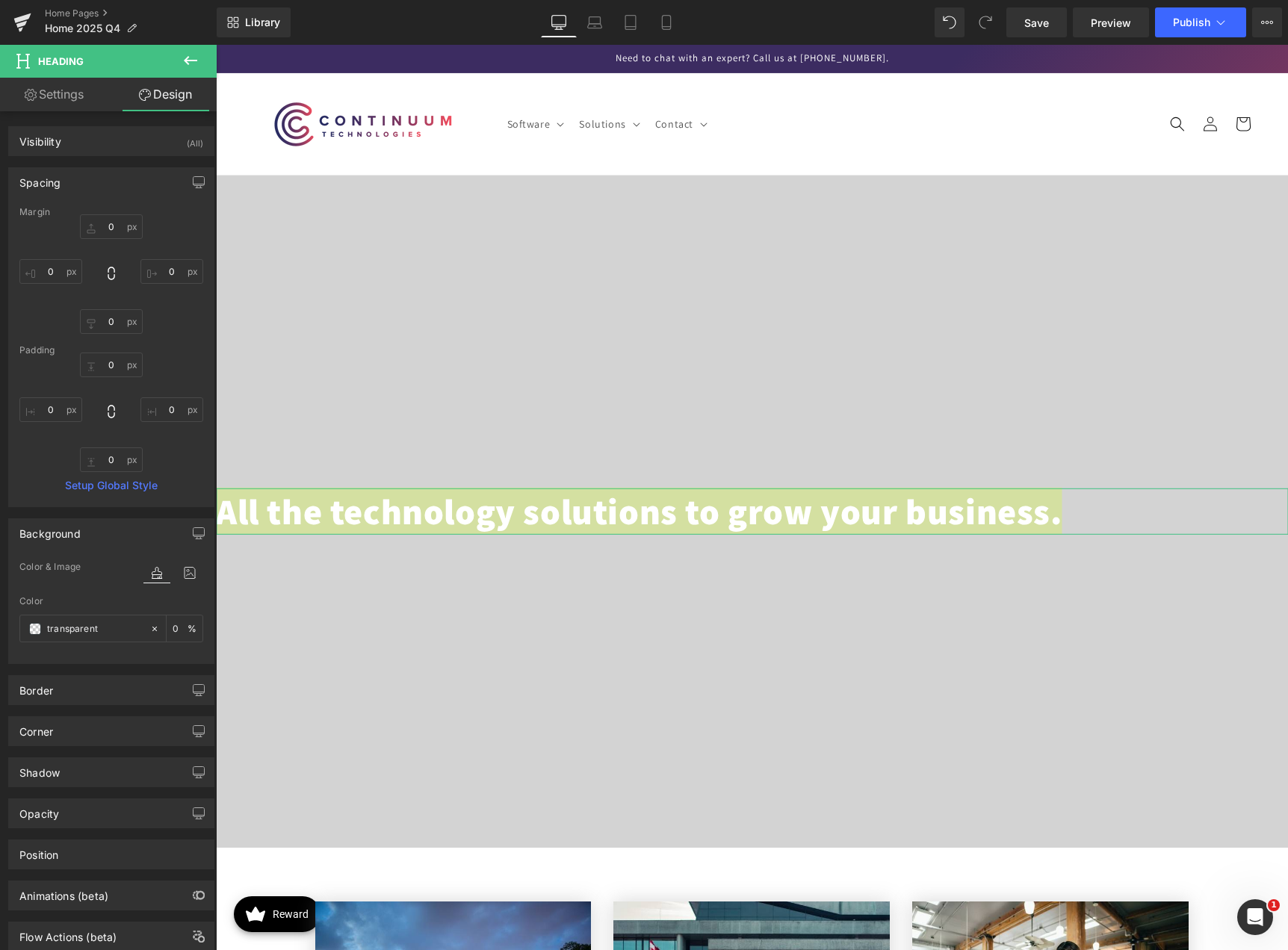
click at [95, 534] on div "Background" at bounding box center [111, 533] width 205 height 28
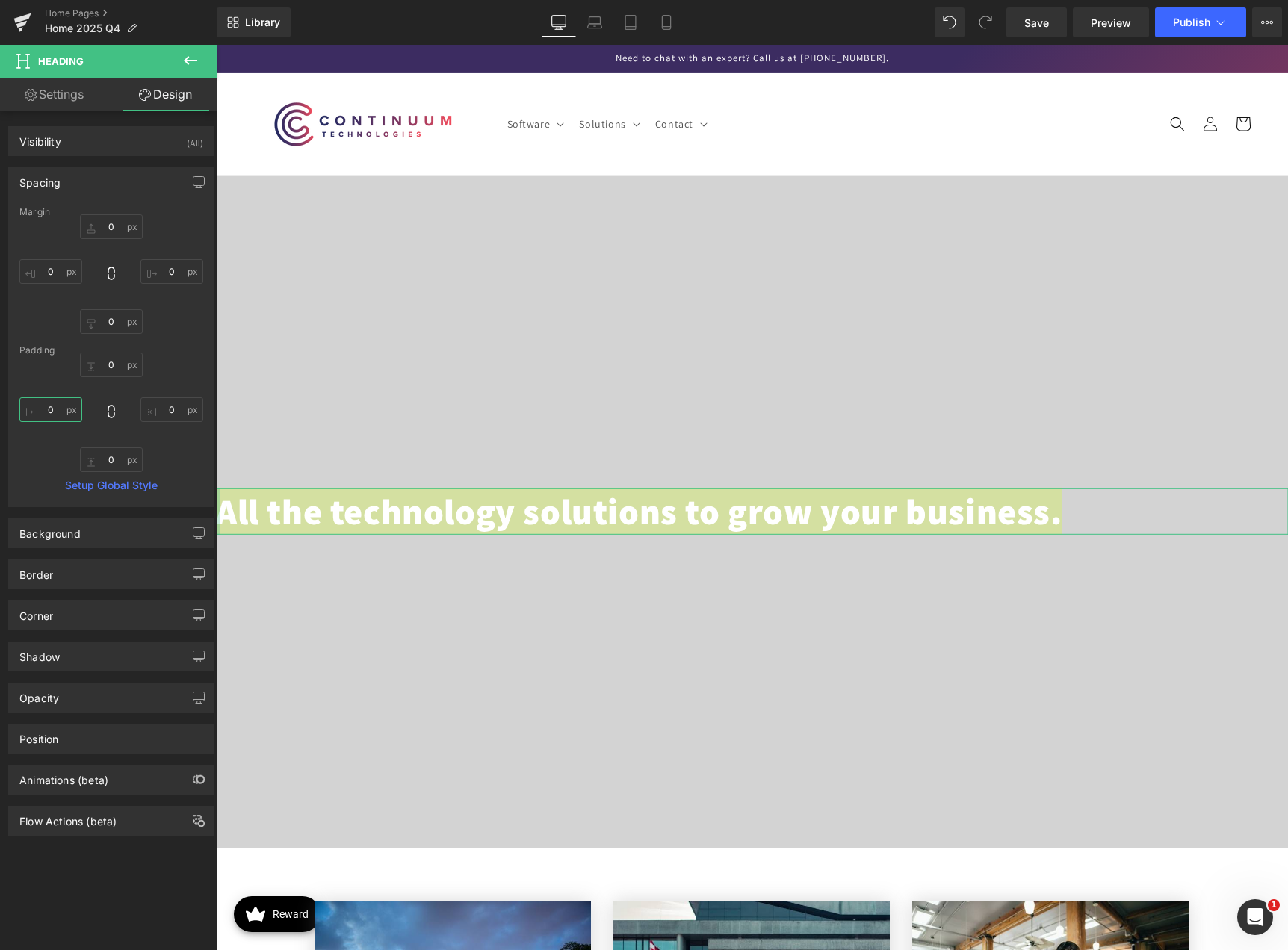
click at [61, 412] on input "0" at bounding box center [51, 410] width 63 height 25
click at [47, 267] on input "0" at bounding box center [51, 271] width 63 height 25
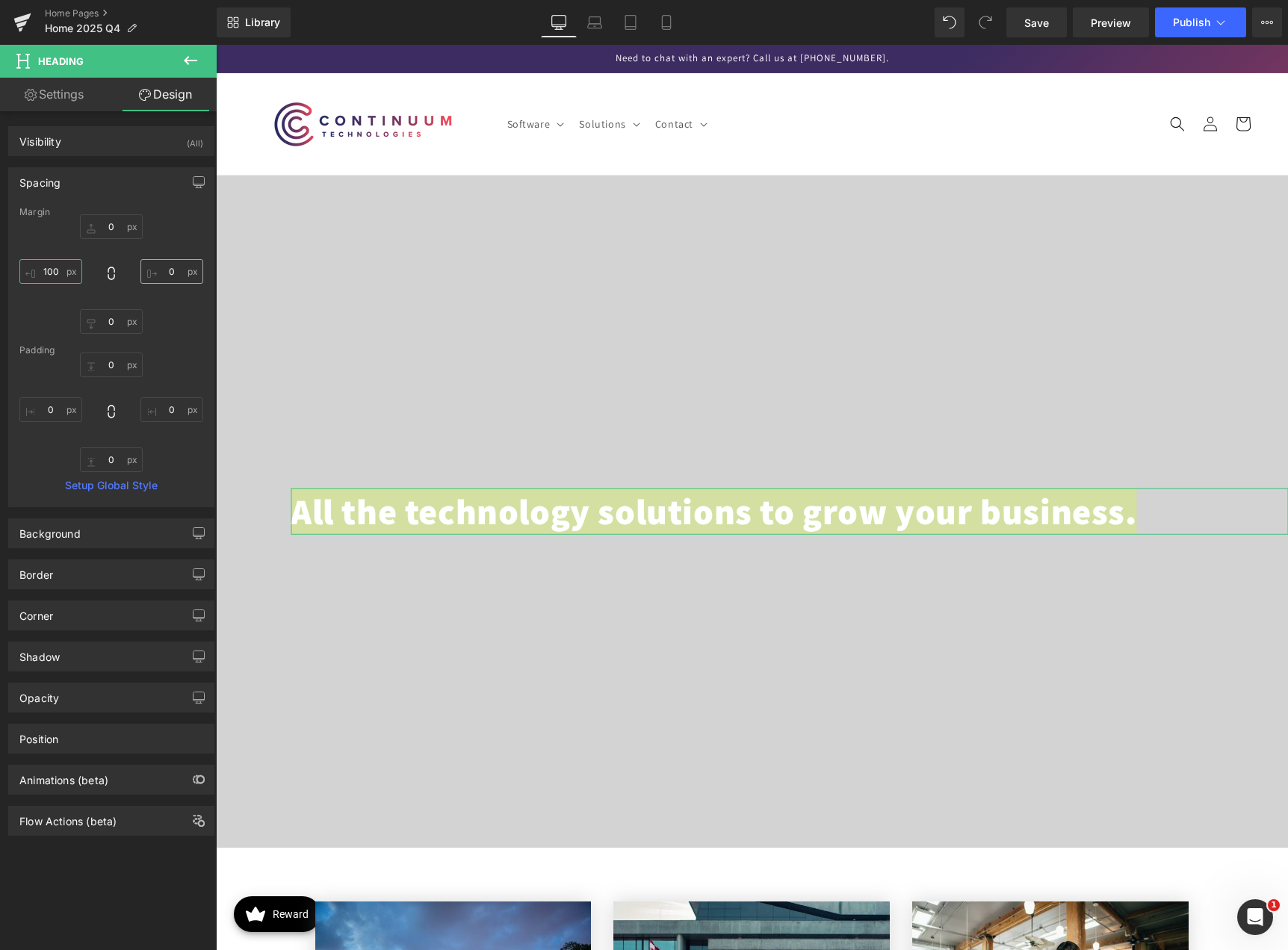
type input "100"
click at [159, 271] on input "0" at bounding box center [172, 271] width 63 height 25
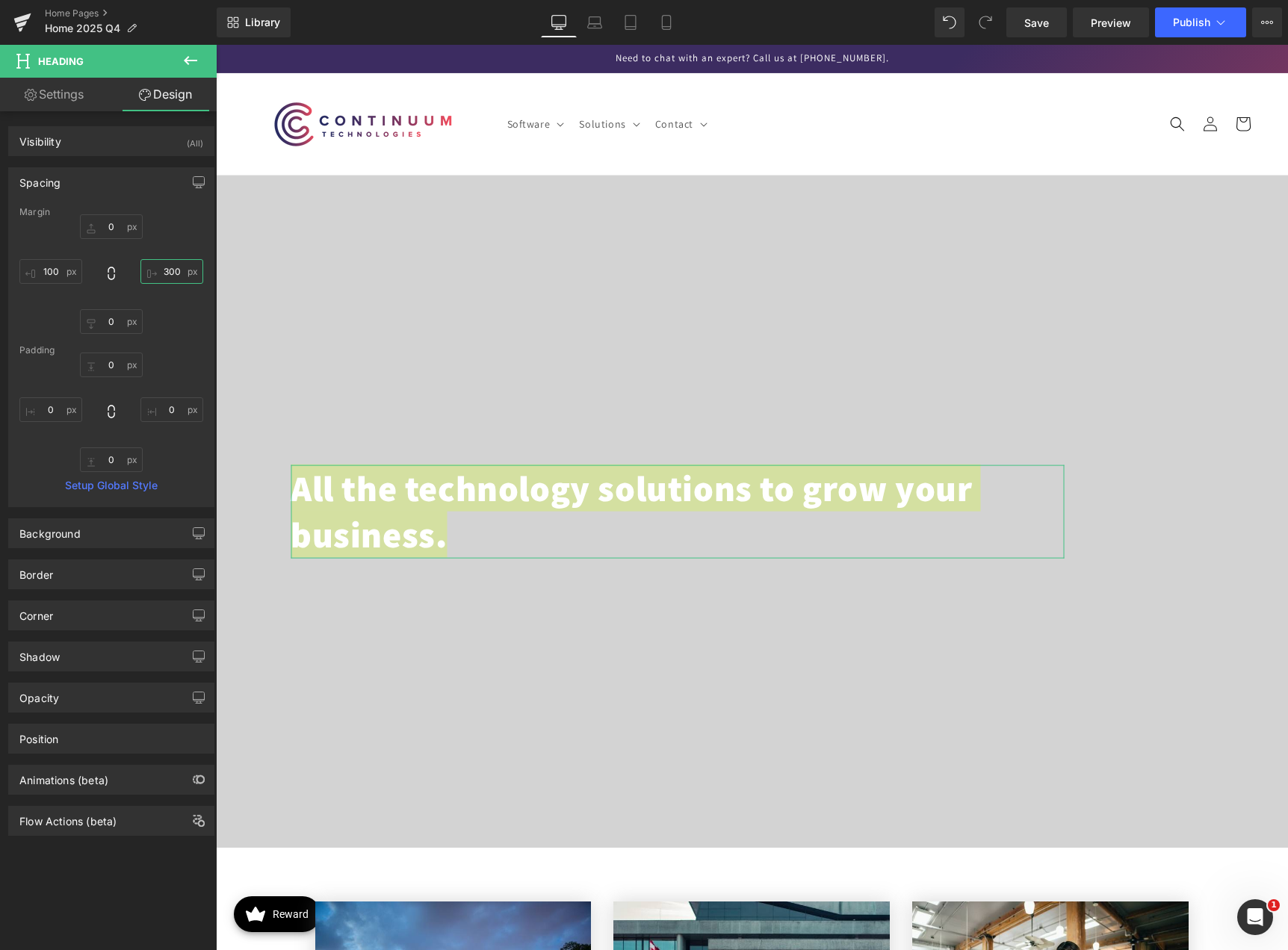
click at [167, 269] on input "300" at bounding box center [172, 271] width 63 height 25
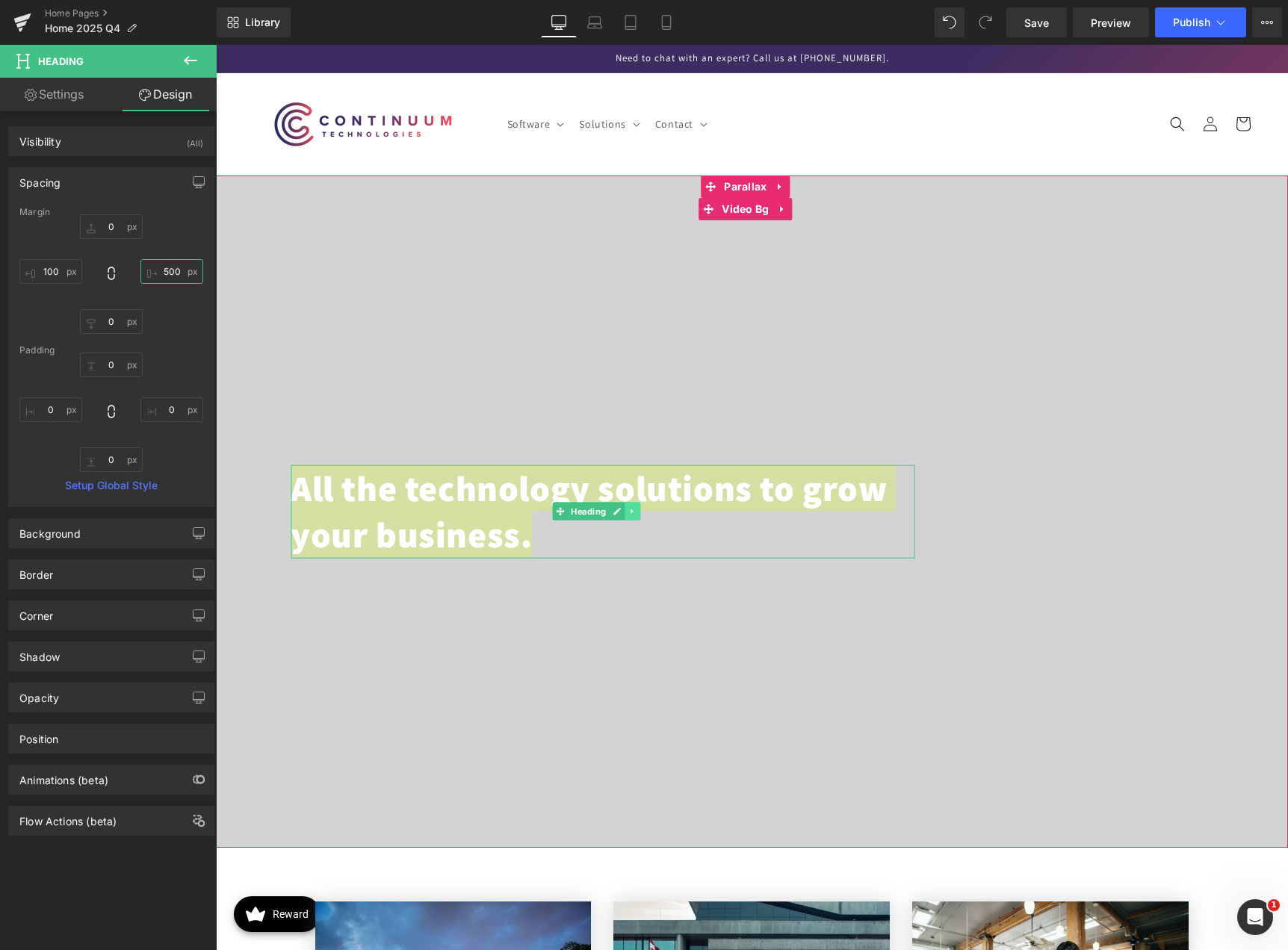
type input "500"
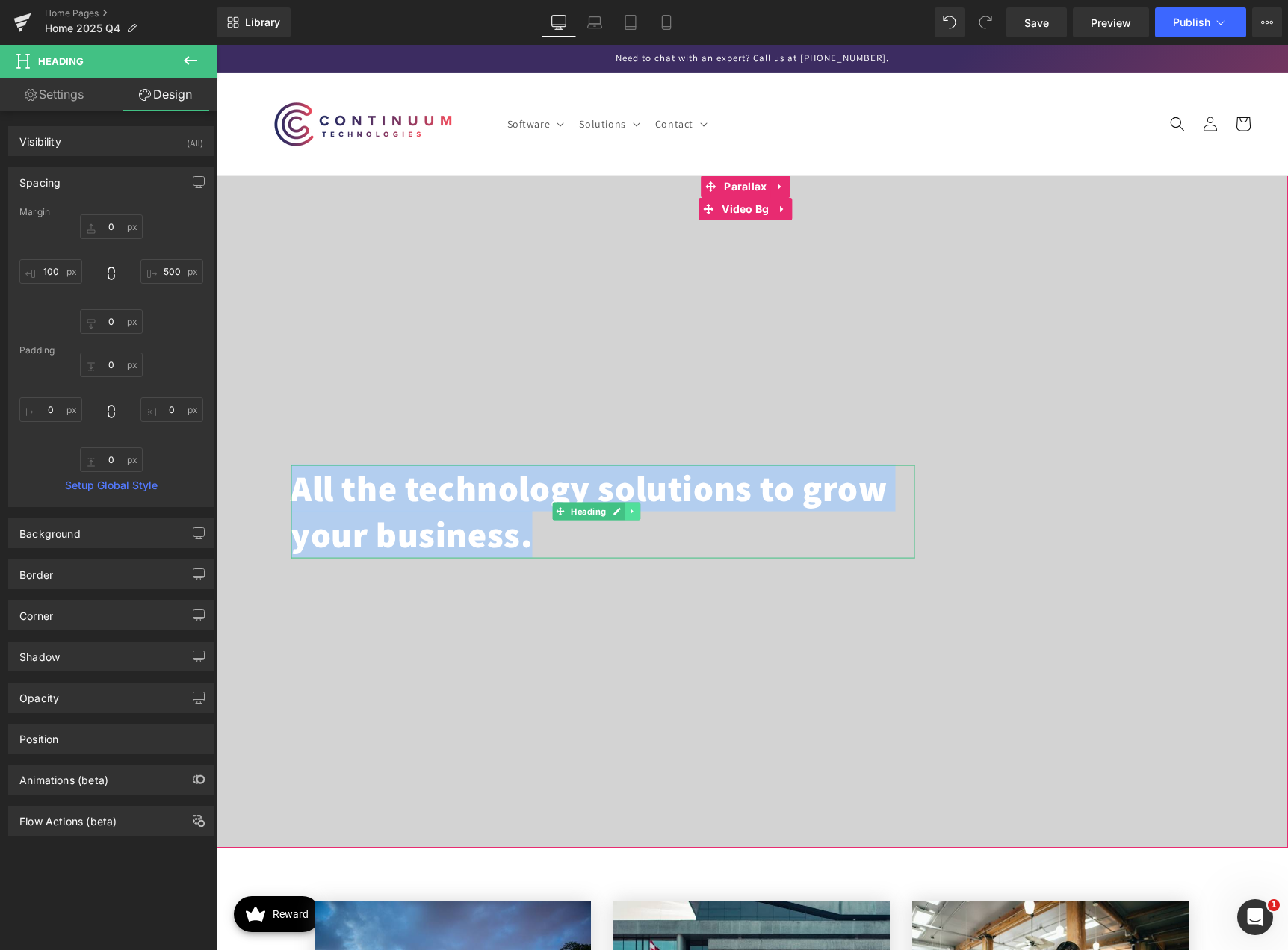
click at [630, 514] on icon at bounding box center [631, 511] width 3 height 5
click at [637, 531] on h1 "All the technology solutions to grow your business." at bounding box center [602, 511] width 623 height 94
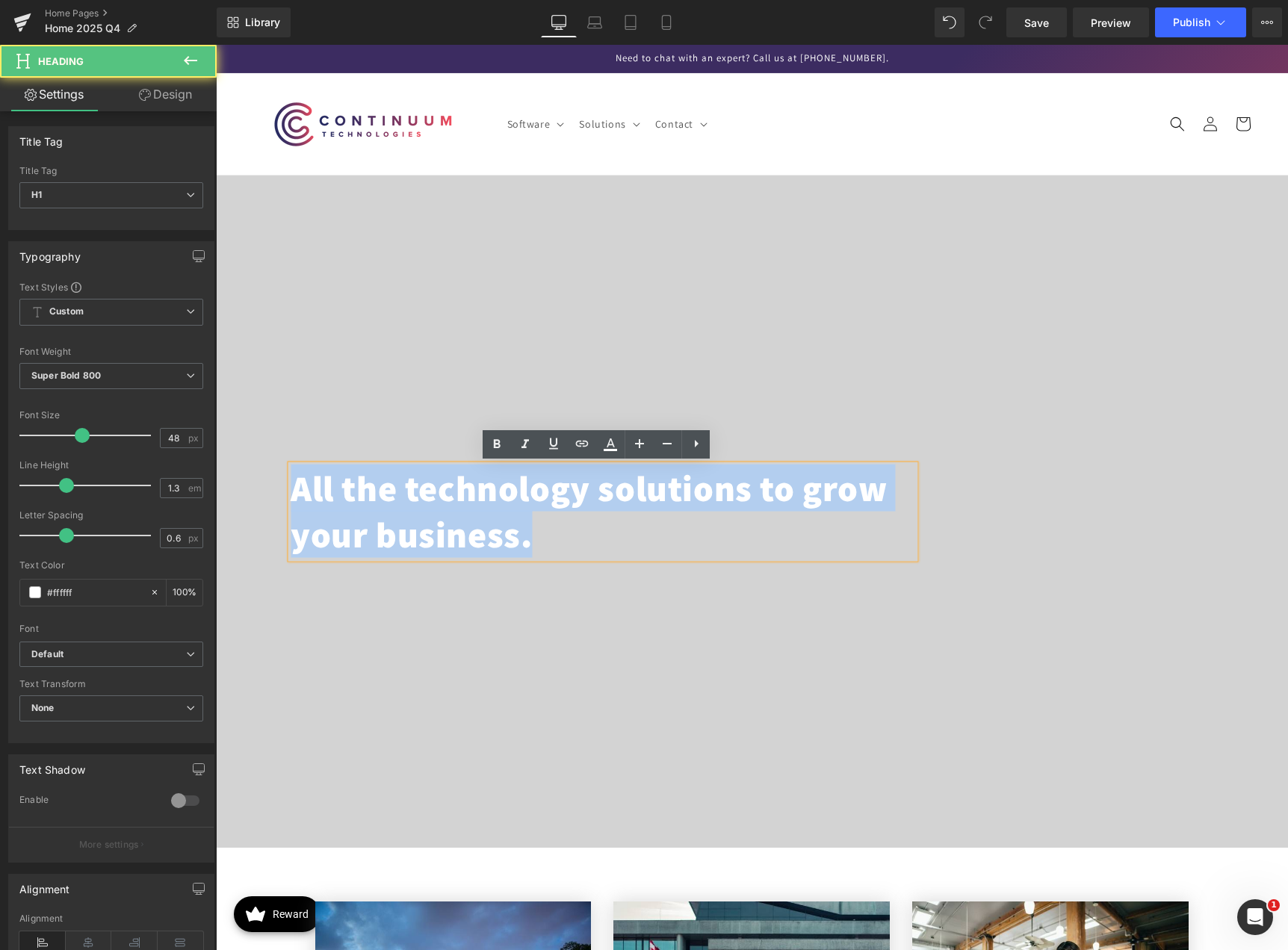
drag, startPoint x: 556, startPoint y: 538, endPoint x: 269, endPoint y: 495, distance: 290.2
click at [269, 495] on span "All the technology solutions to grow your business. Heading" at bounding box center [752, 511] width 1072 height 94
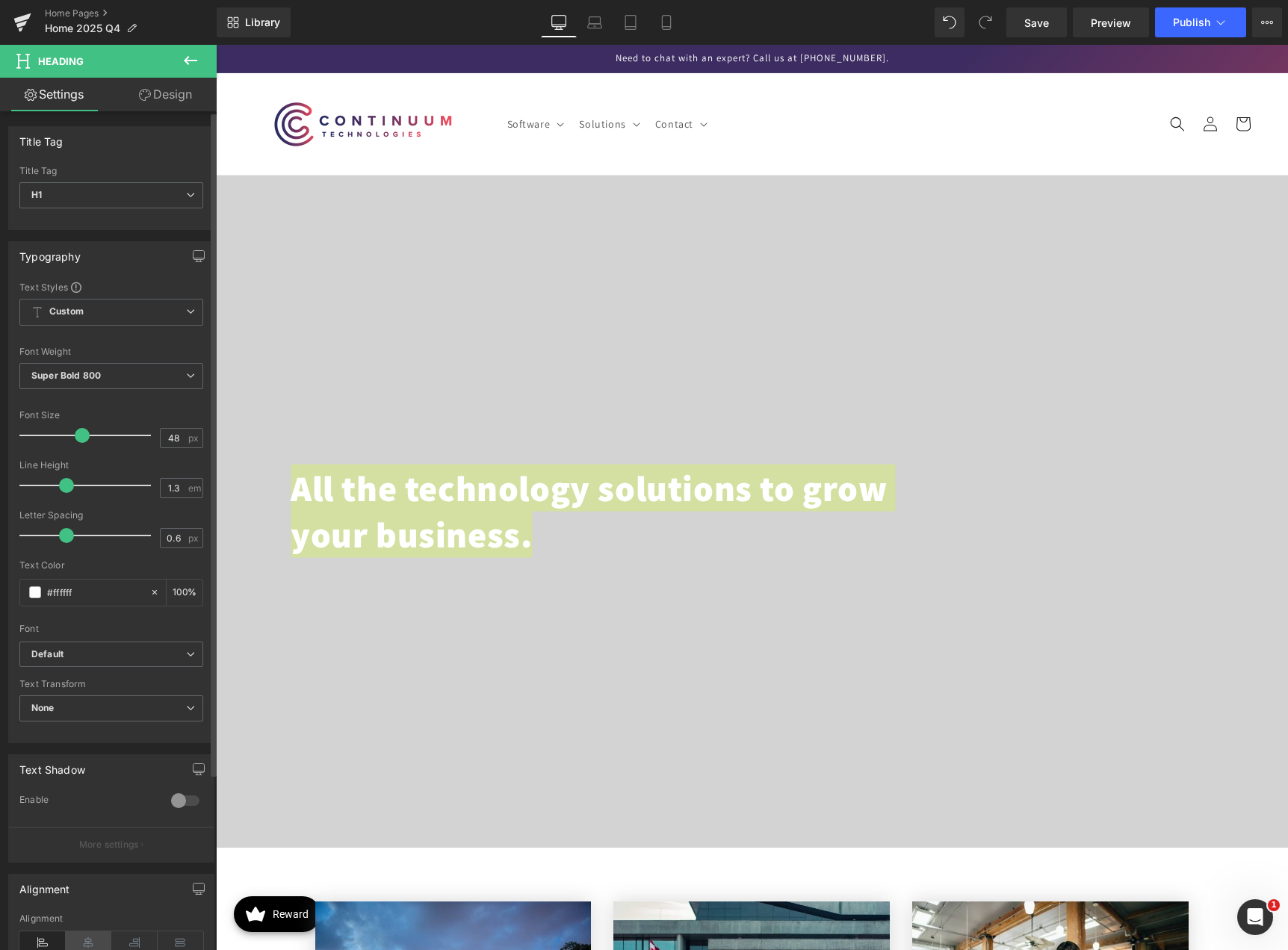
click at [81, 932] on icon at bounding box center [88, 943] width 46 height 23
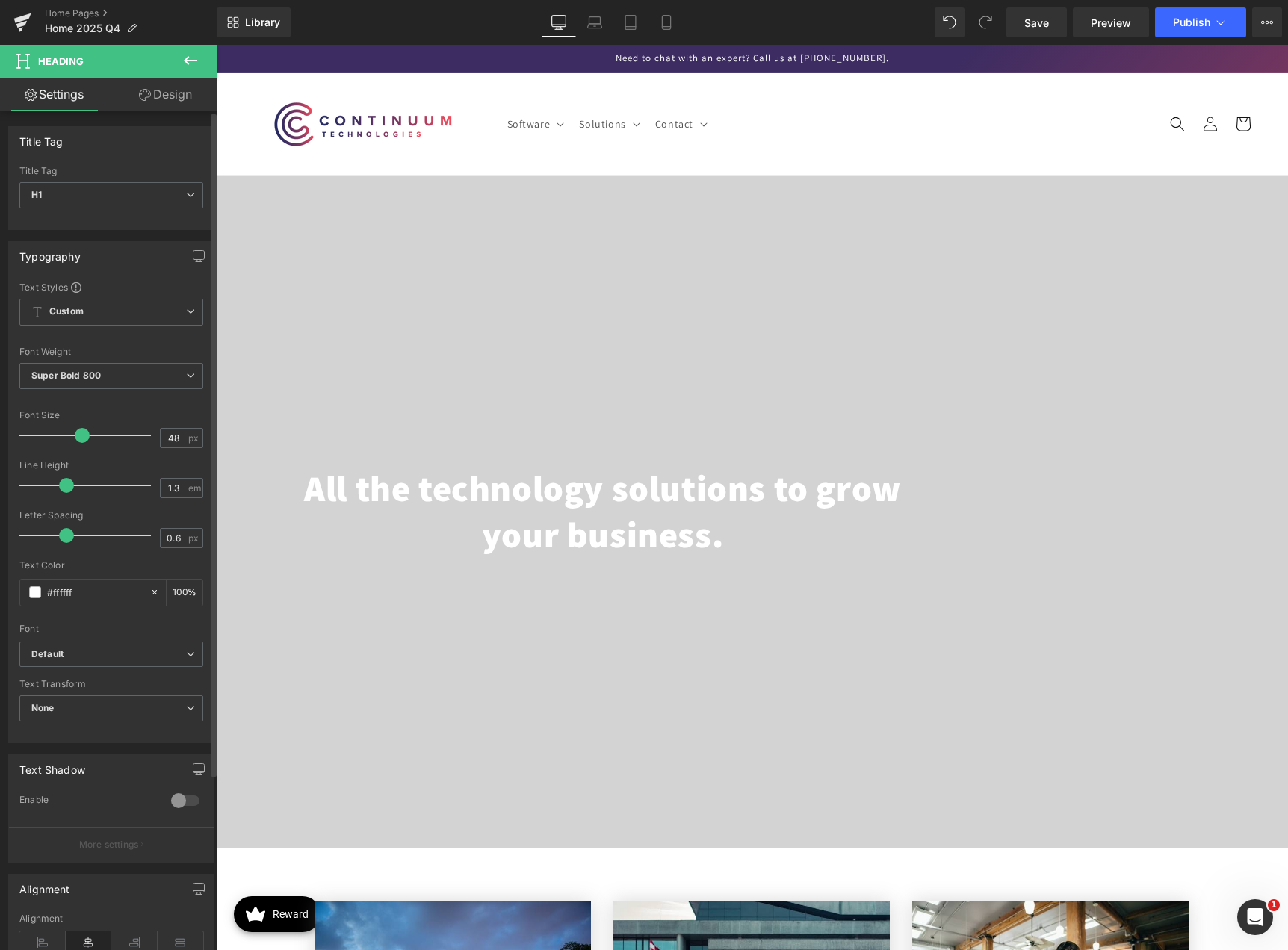
click at [174, 799] on div at bounding box center [185, 800] width 36 height 24
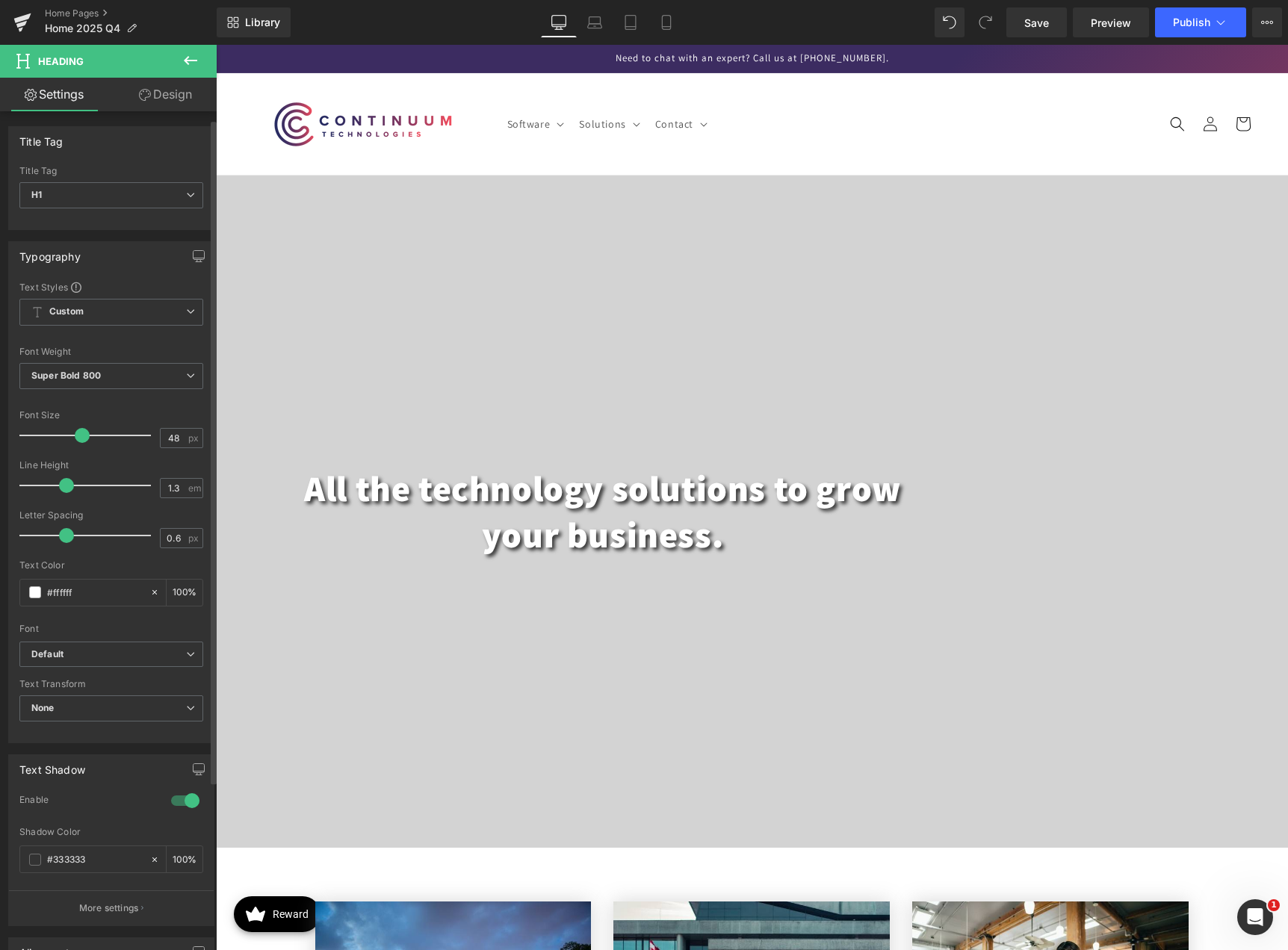
scroll to position [74, 0]
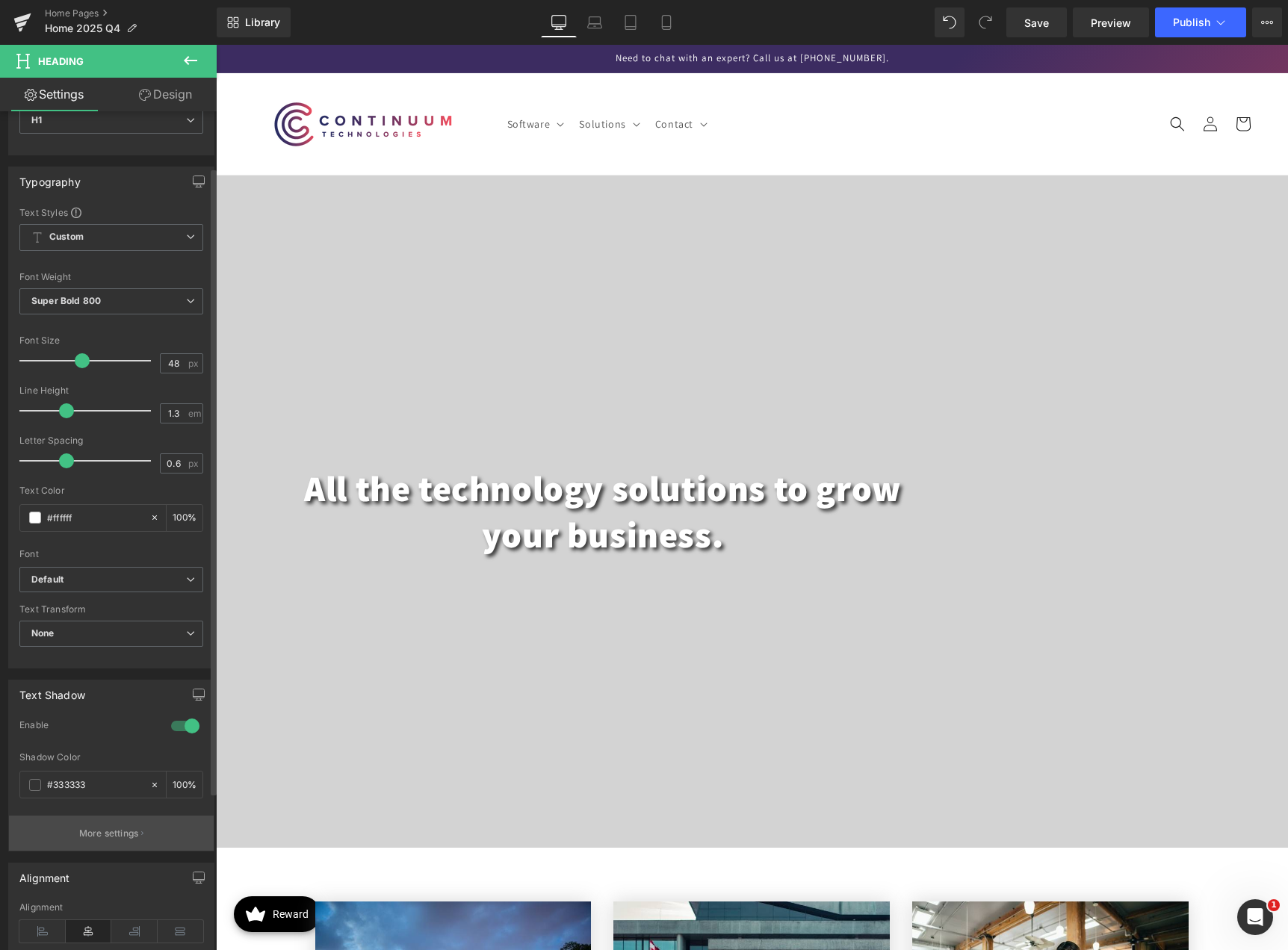
click at [112, 824] on button "More settings" at bounding box center [111, 833] width 205 height 35
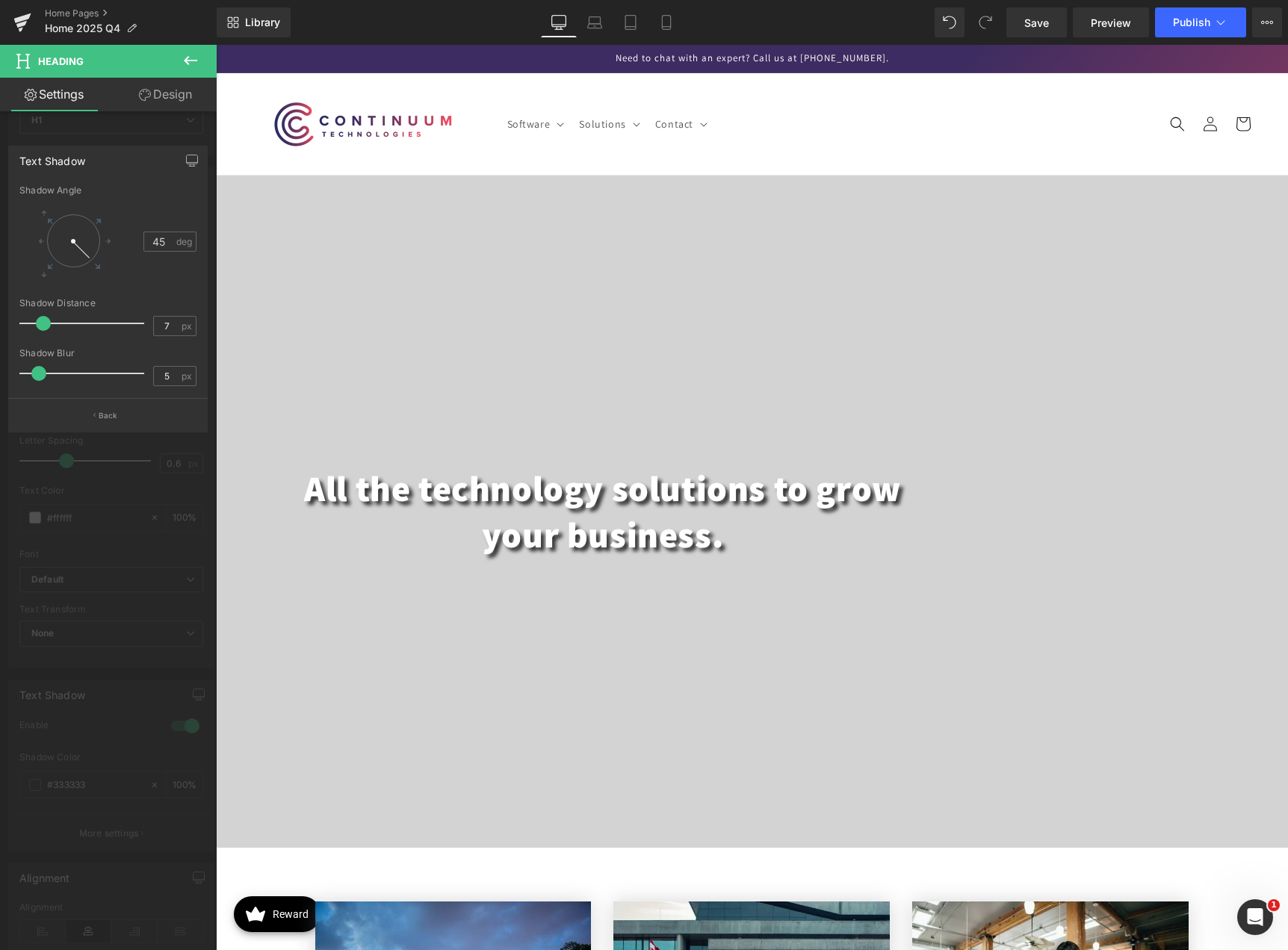
type input "8"
drag, startPoint x: 39, startPoint y: 322, endPoint x: 46, endPoint y: 321, distance: 7.1
click at [46, 321] on span at bounding box center [46, 323] width 15 height 15
type input "20"
drag, startPoint x: 41, startPoint y: 373, endPoint x: 75, endPoint y: 369, distance: 34.2
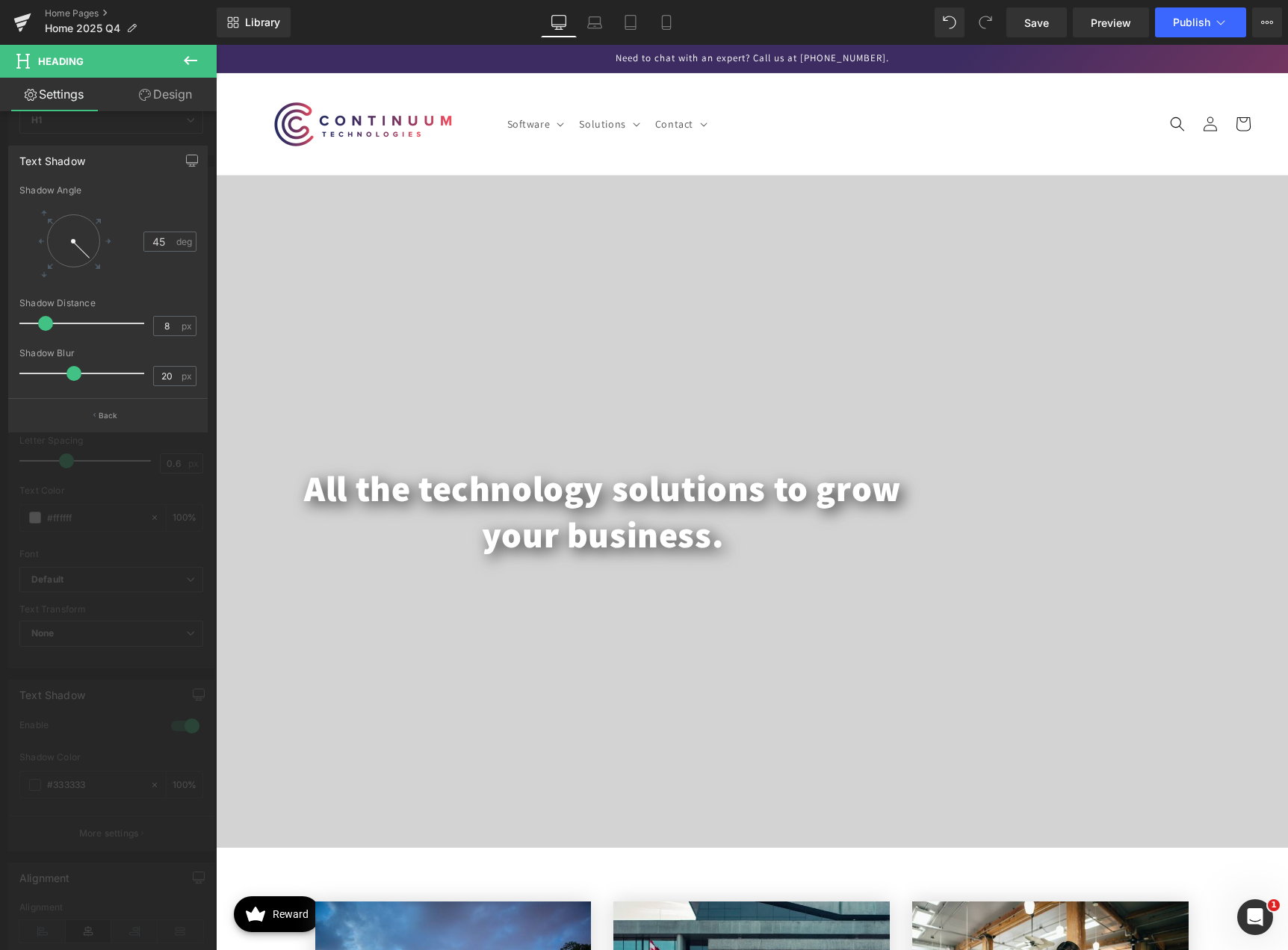
click at [75, 369] on span at bounding box center [74, 373] width 15 height 15
click at [133, 554] on div at bounding box center [108, 501] width 216 height 912
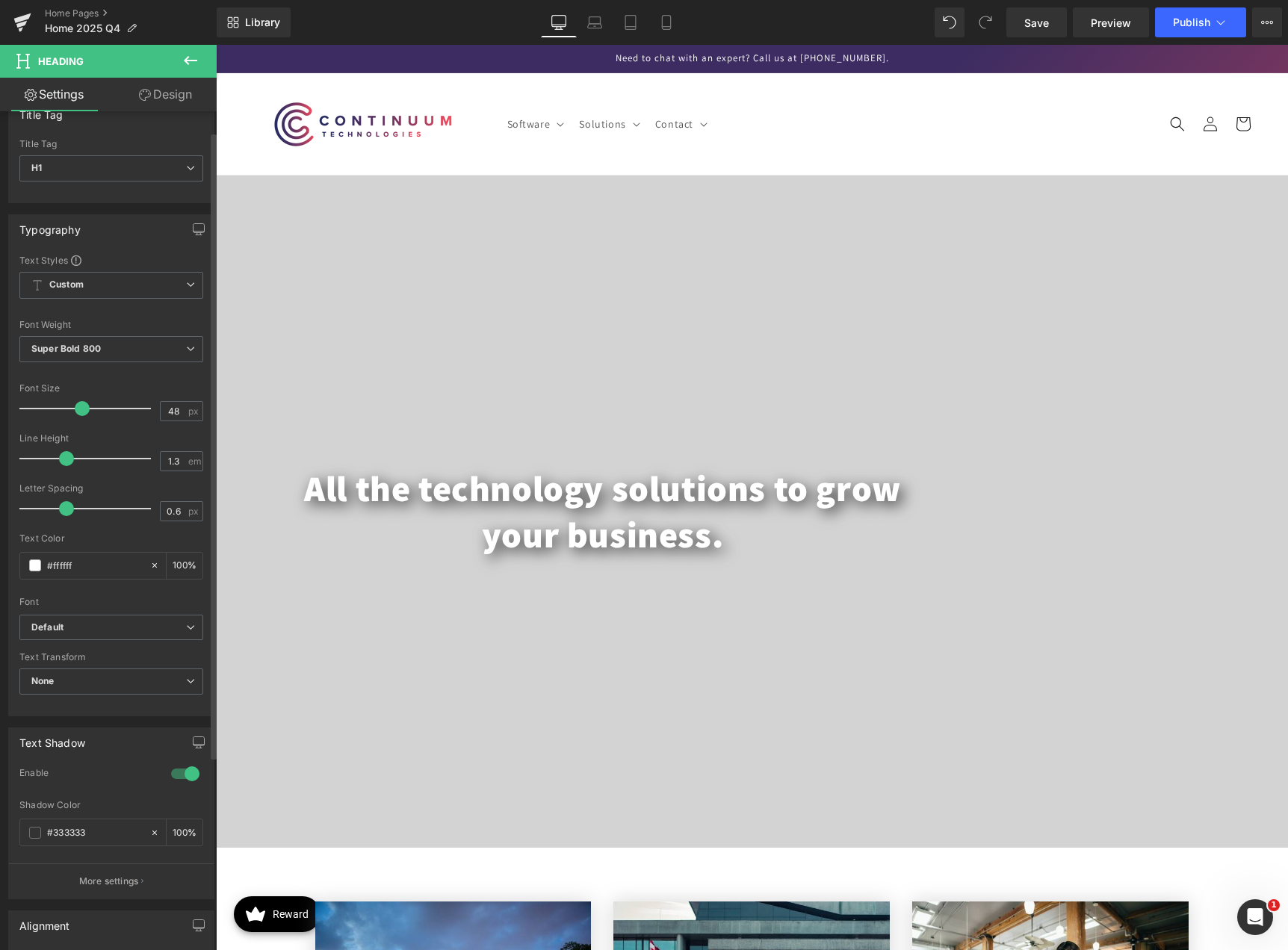
scroll to position [0, 0]
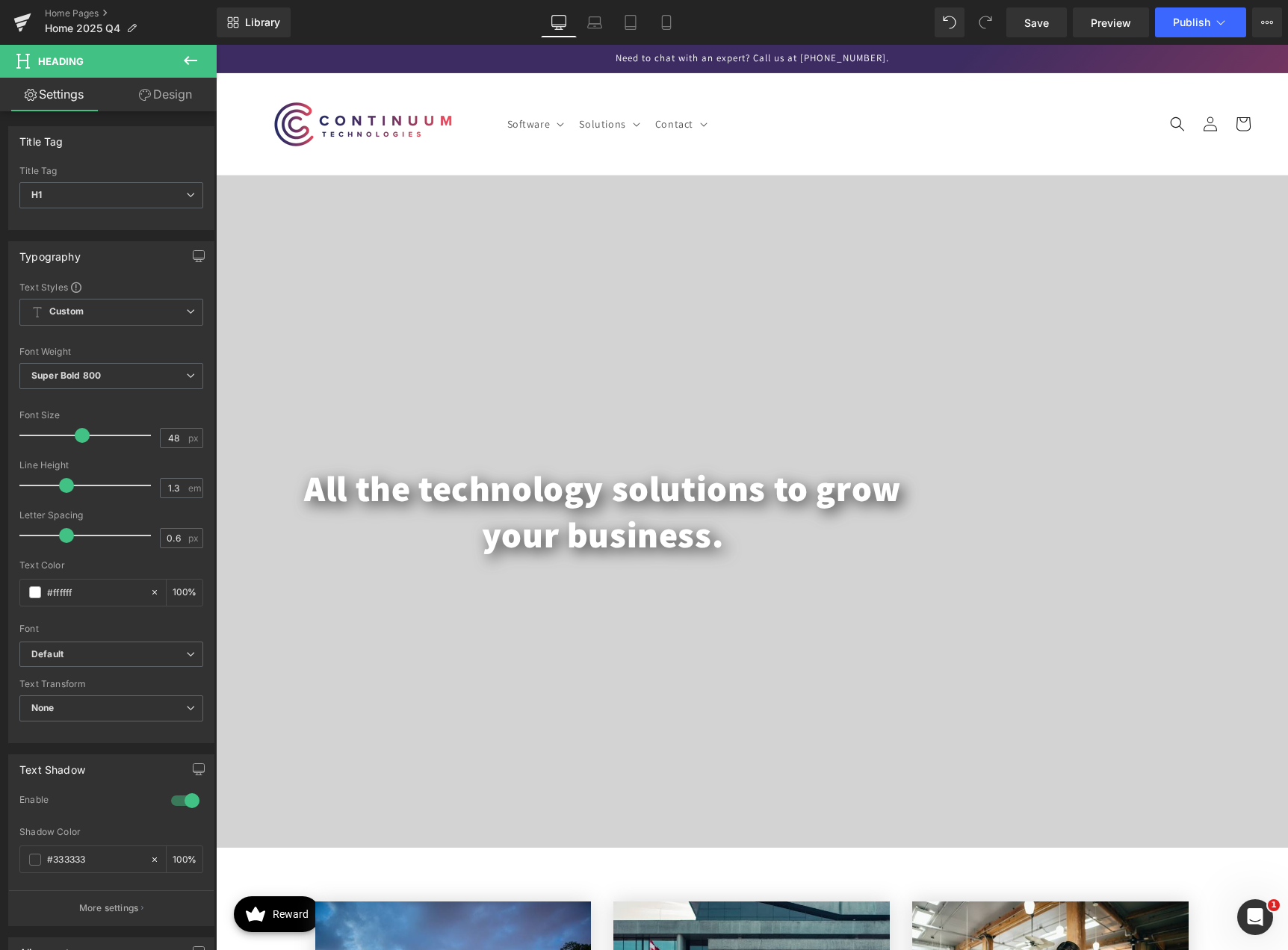
click at [193, 58] on icon at bounding box center [190, 60] width 18 height 18
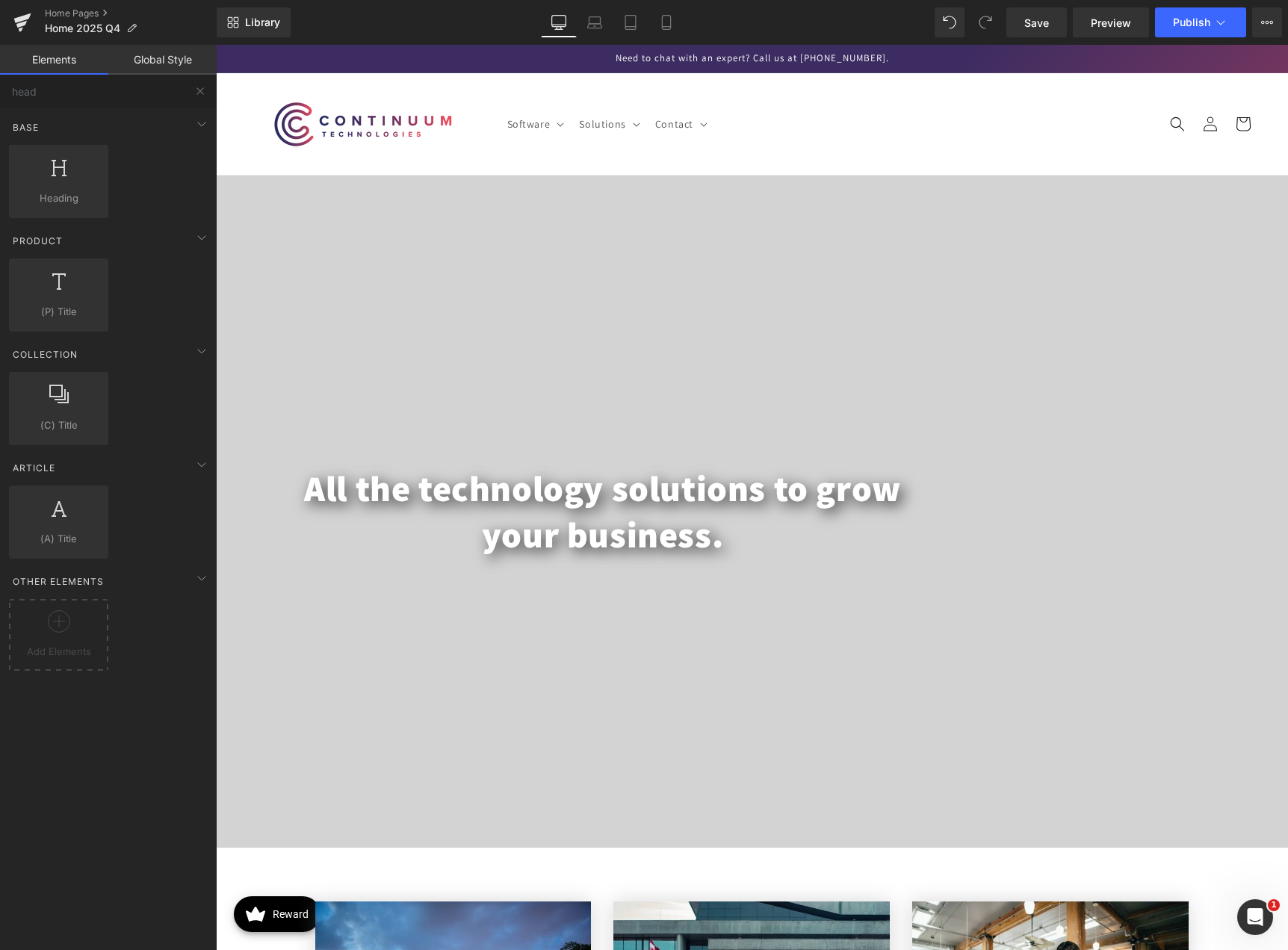
click at [188, 54] on link "Global Style" at bounding box center [163, 60] width 109 height 30
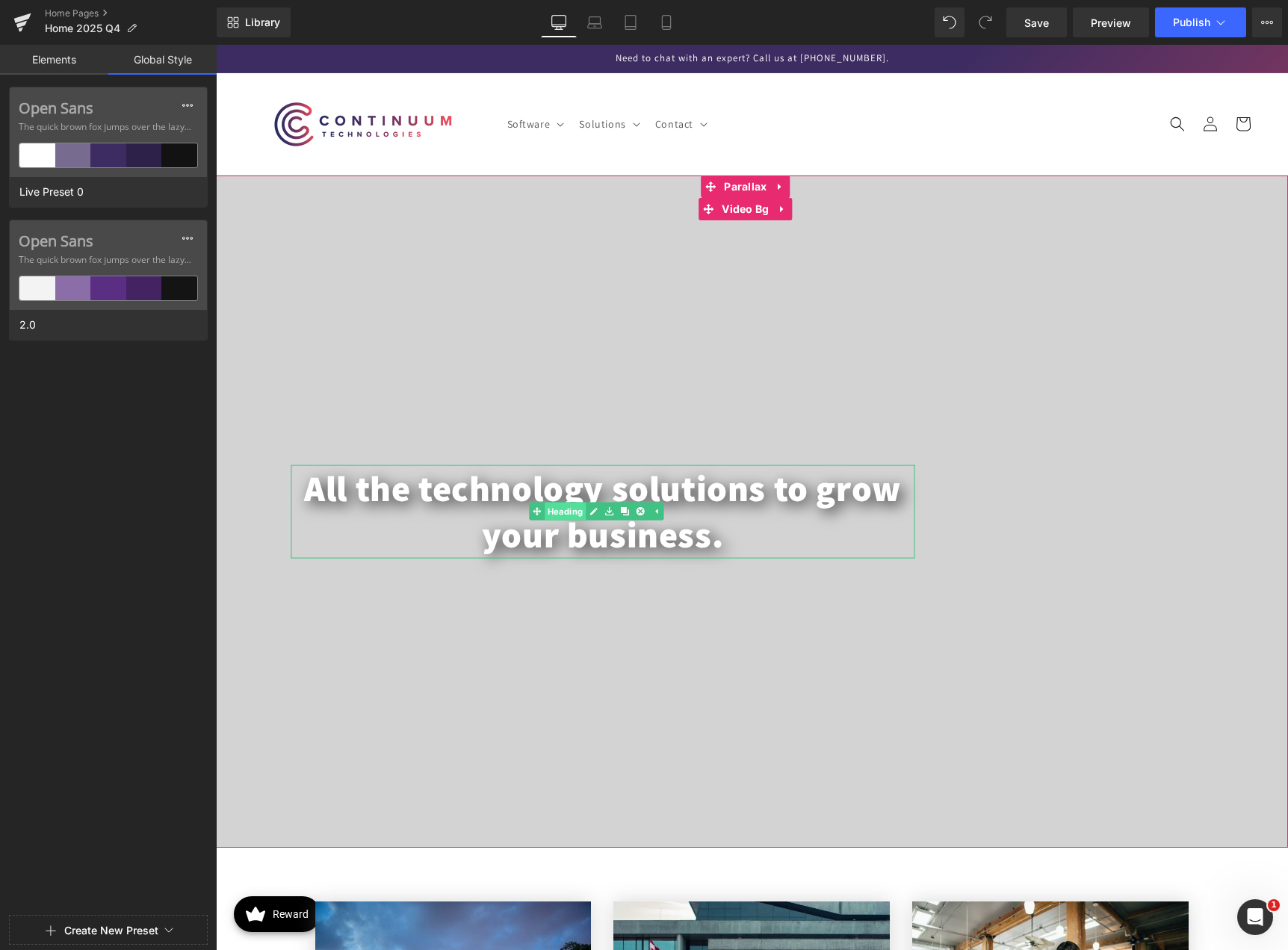
click at [580, 513] on span "Heading" at bounding box center [565, 511] width 41 height 18
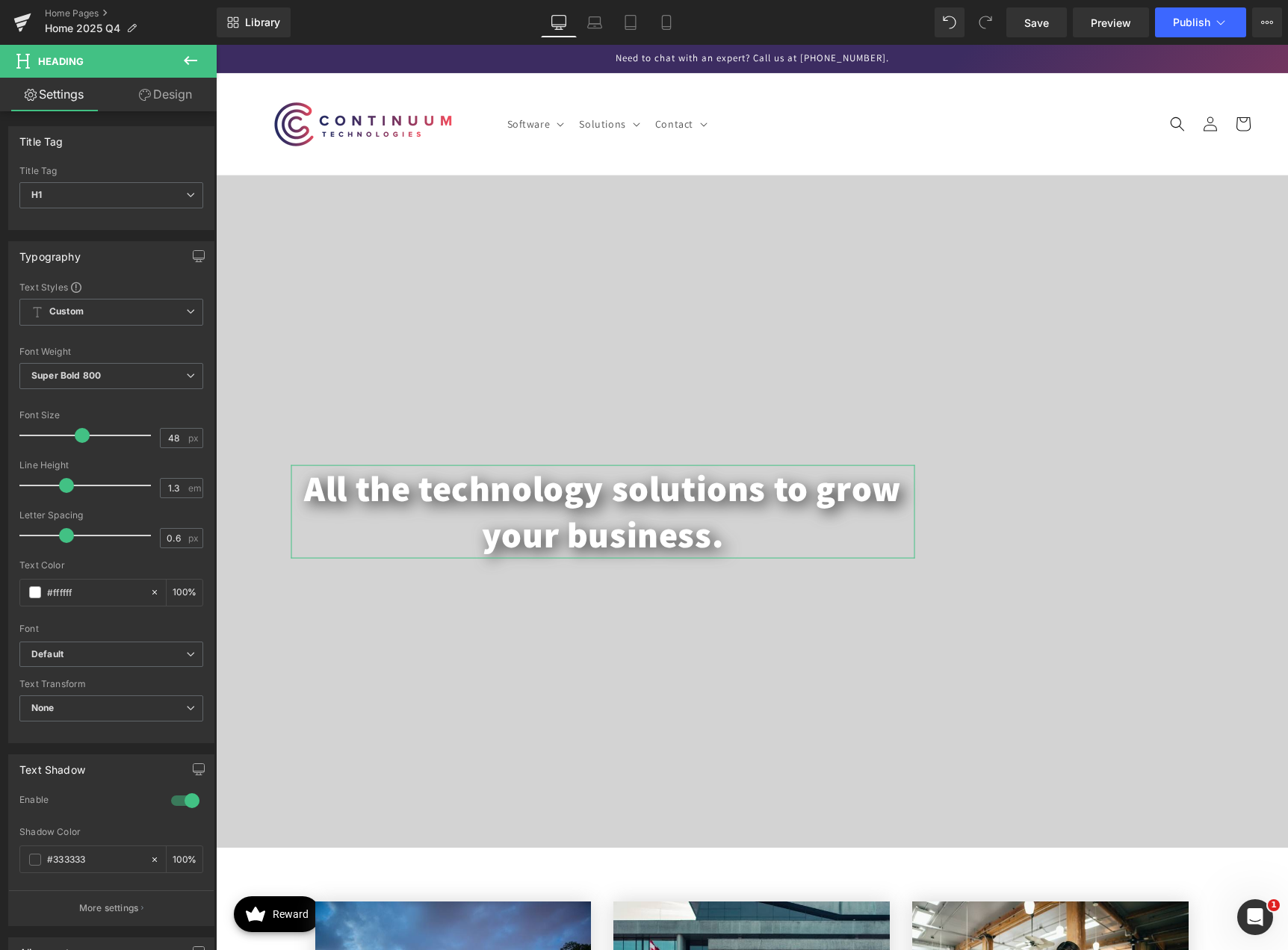
click at [164, 92] on link "Design" at bounding box center [165, 95] width 109 height 33
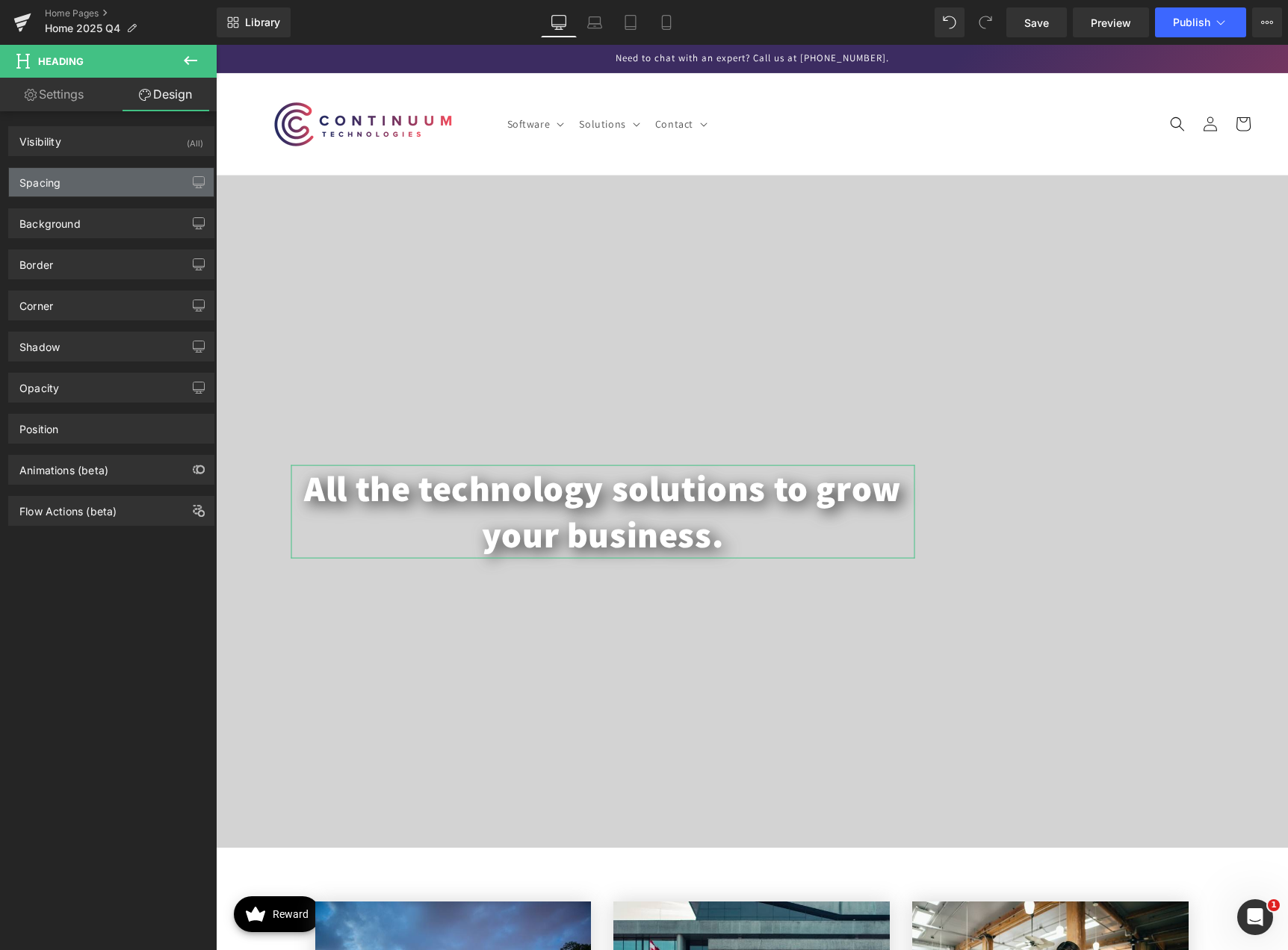
click at [92, 185] on div "Spacing" at bounding box center [111, 182] width 205 height 28
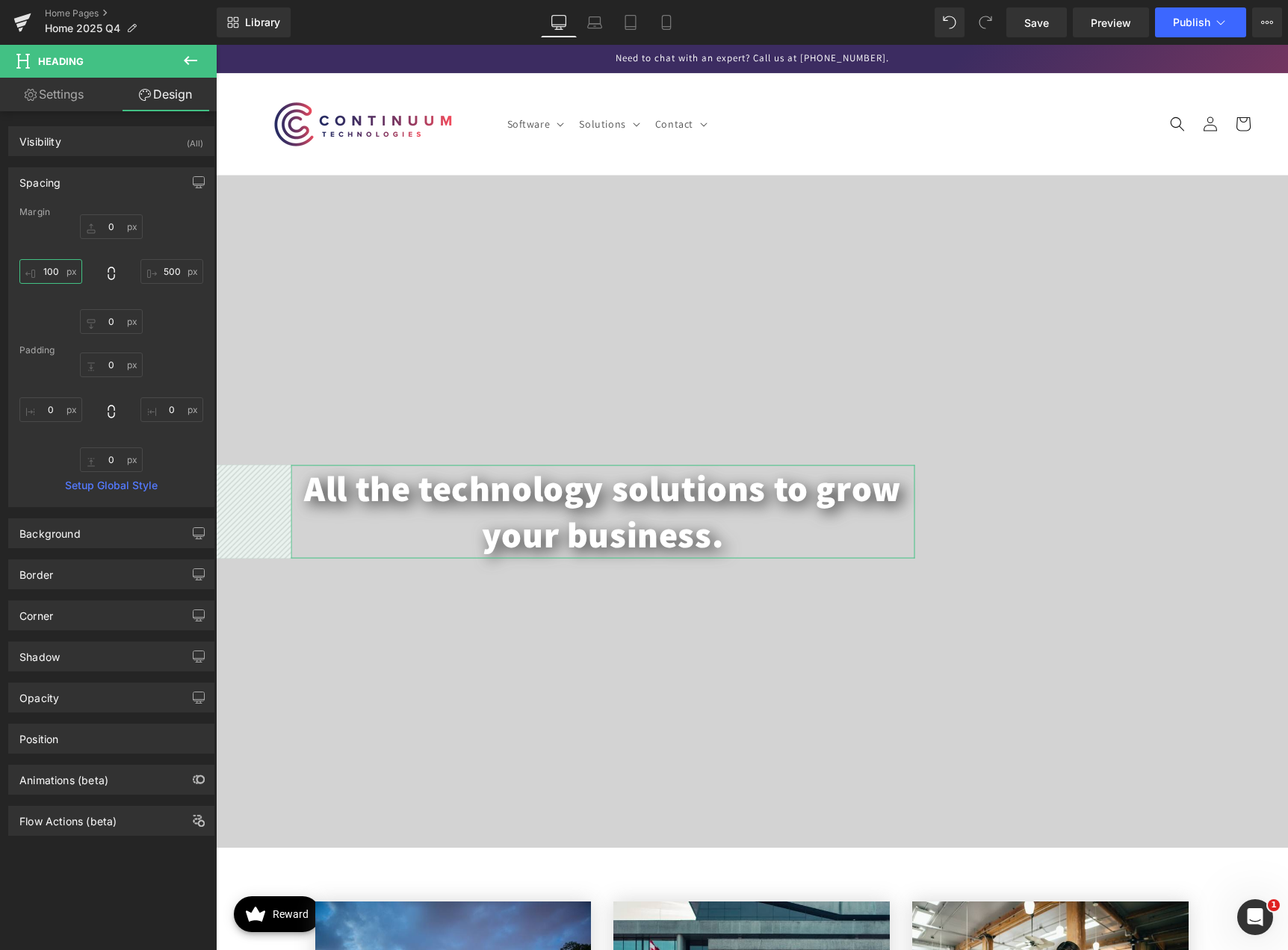
click at [51, 270] on input "100" at bounding box center [51, 271] width 63 height 25
type input "2"
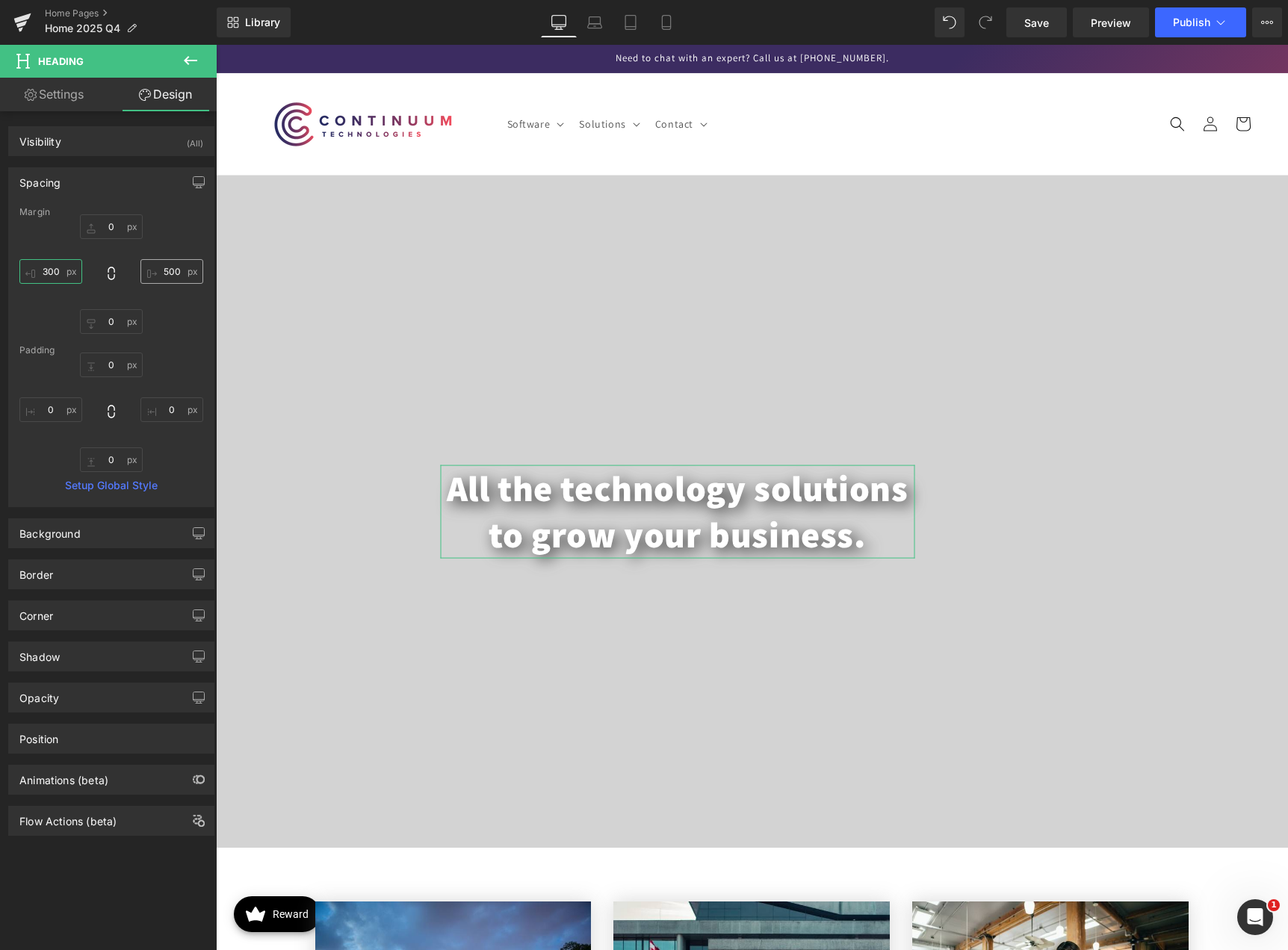
type input "300"
click at [164, 269] on input "500" at bounding box center [172, 271] width 63 height 25
type input "300"
click at [1040, 23] on span "Save" at bounding box center [1036, 23] width 25 height 16
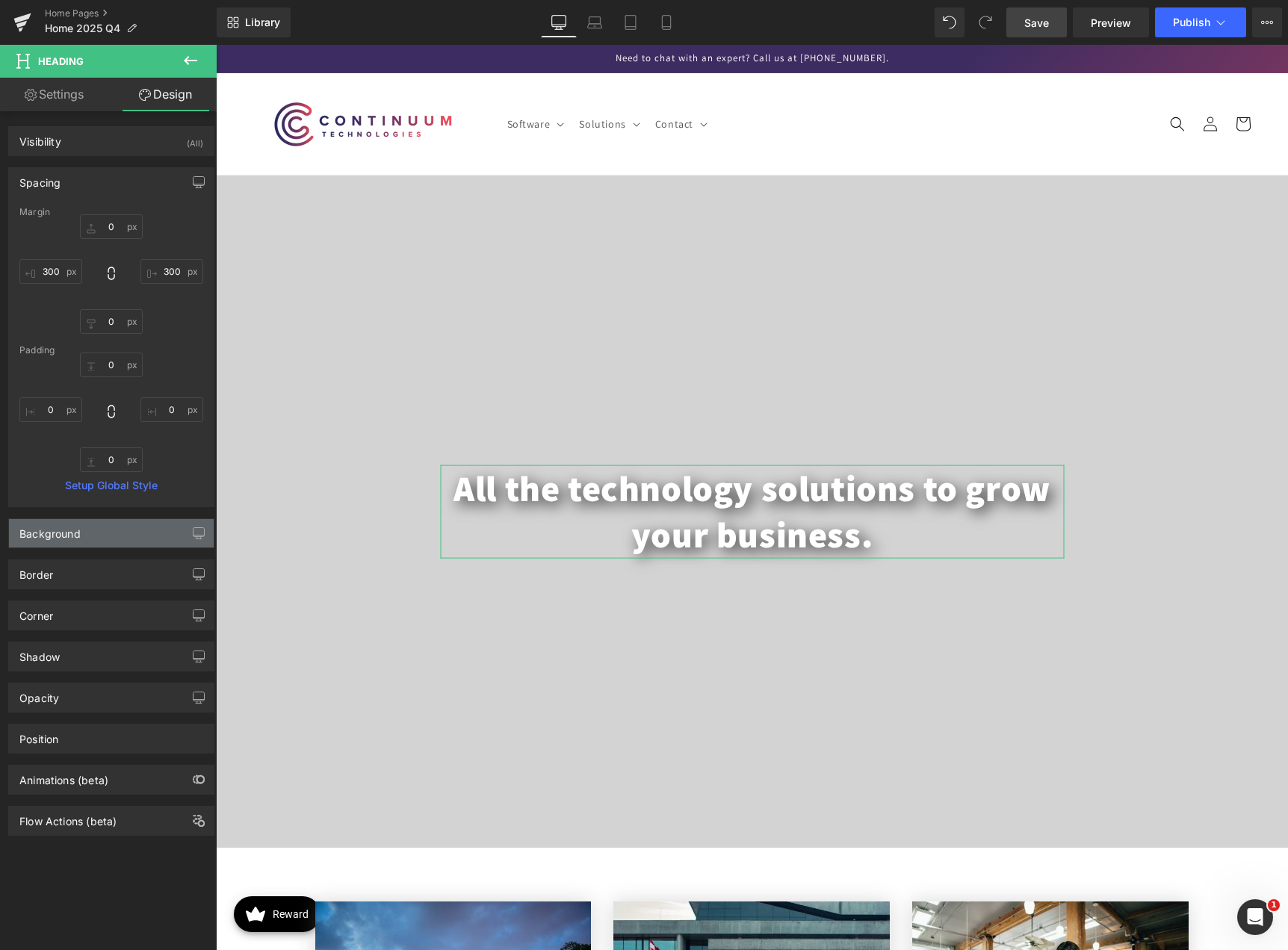
click at [68, 525] on div "Background" at bounding box center [50, 530] width 61 height 21
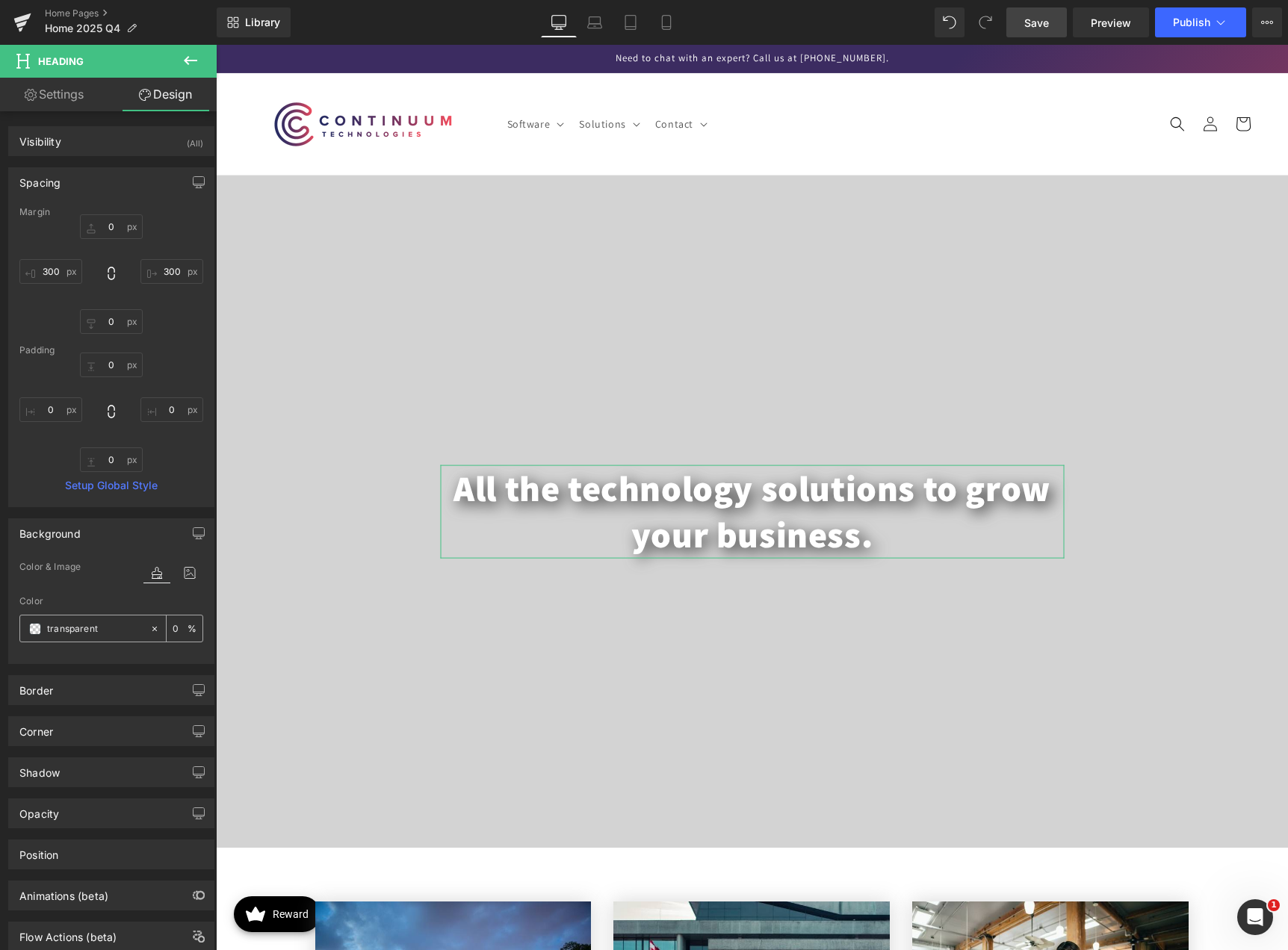
click at [39, 630] on span at bounding box center [35, 629] width 12 height 12
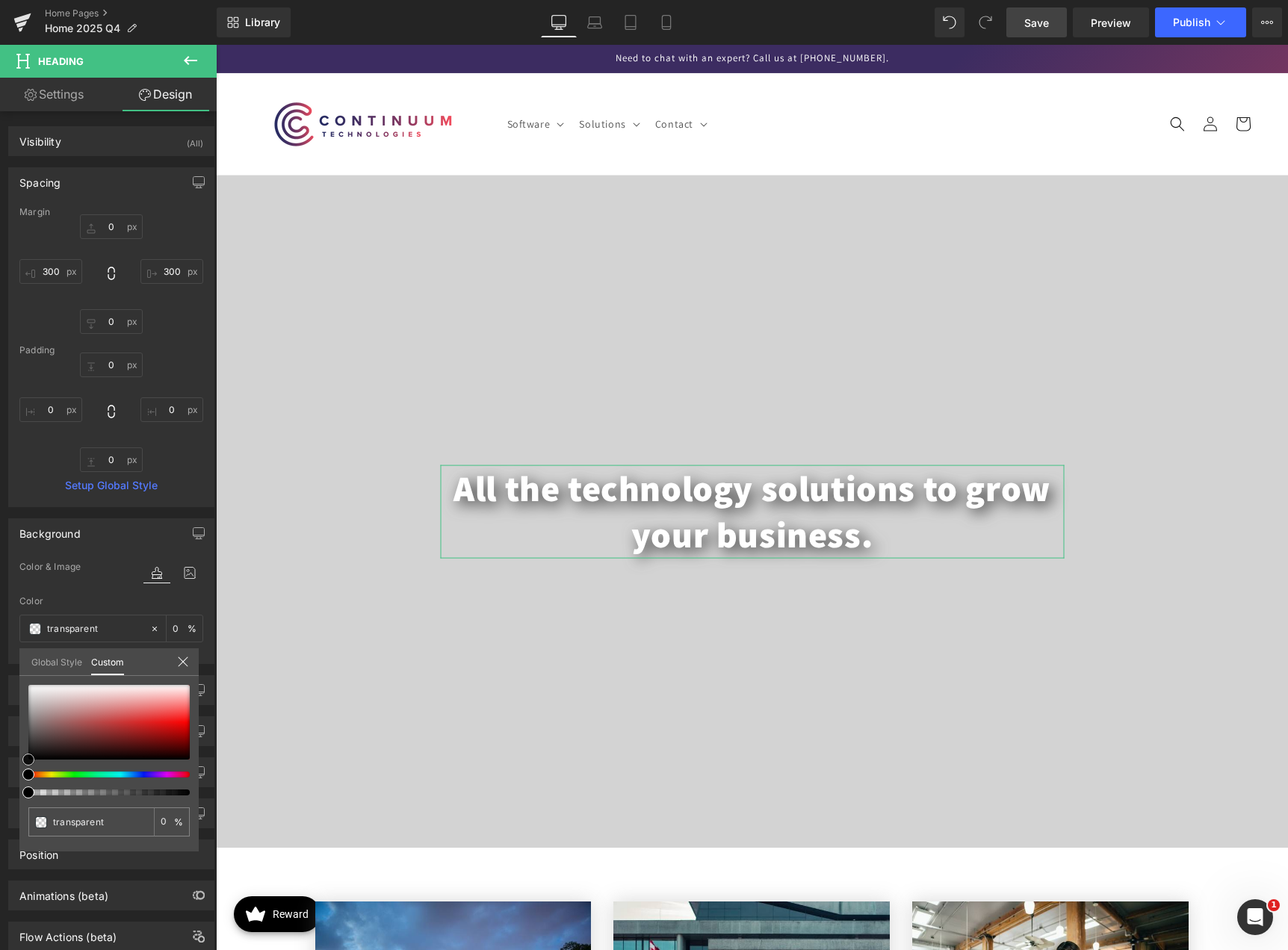
type input "#1d1a1a"
type input "100"
type input "#1d1a1a"
type input "100"
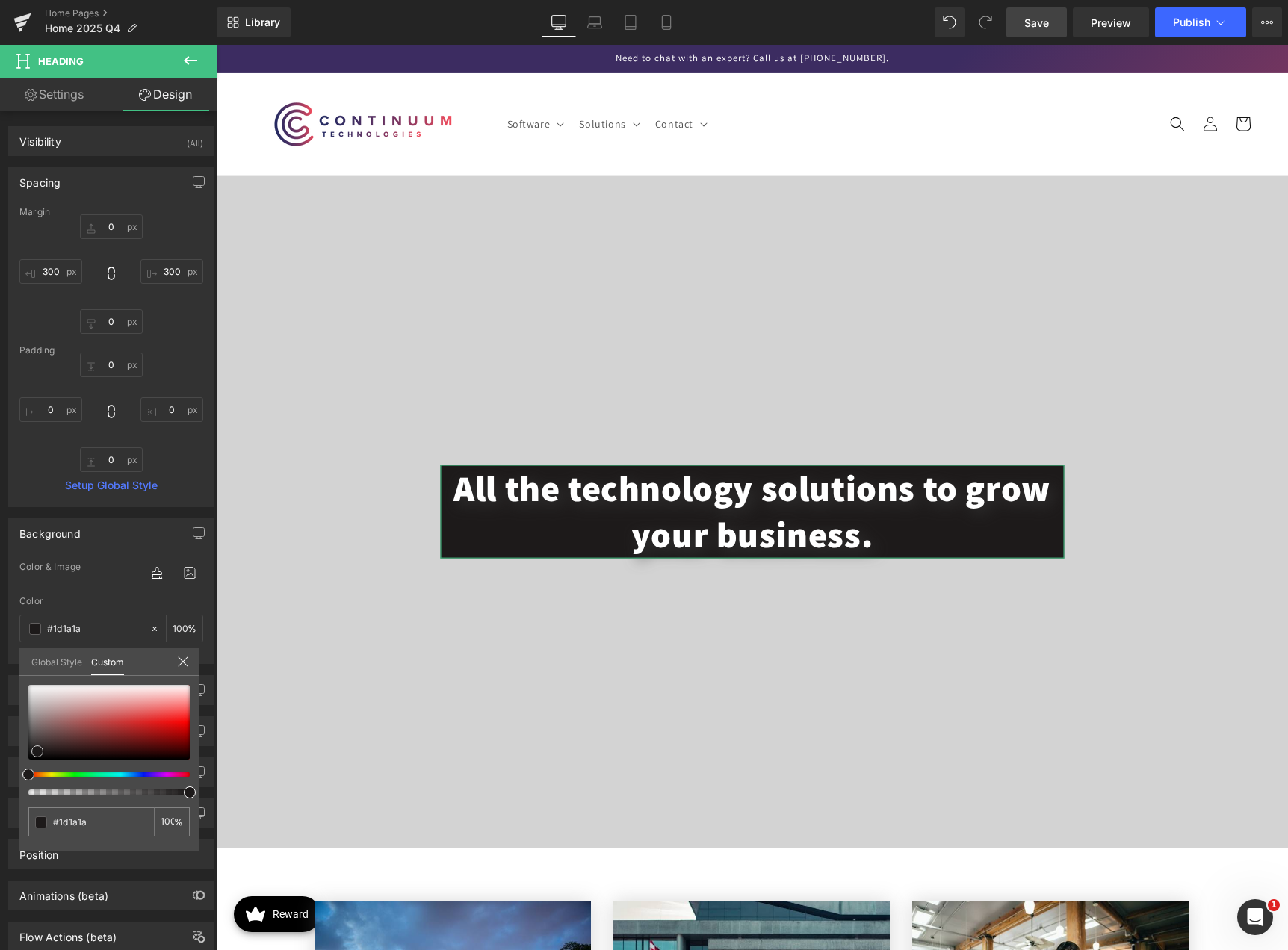
type input "#1e1919"
type input "#201717"
type input "#241818"
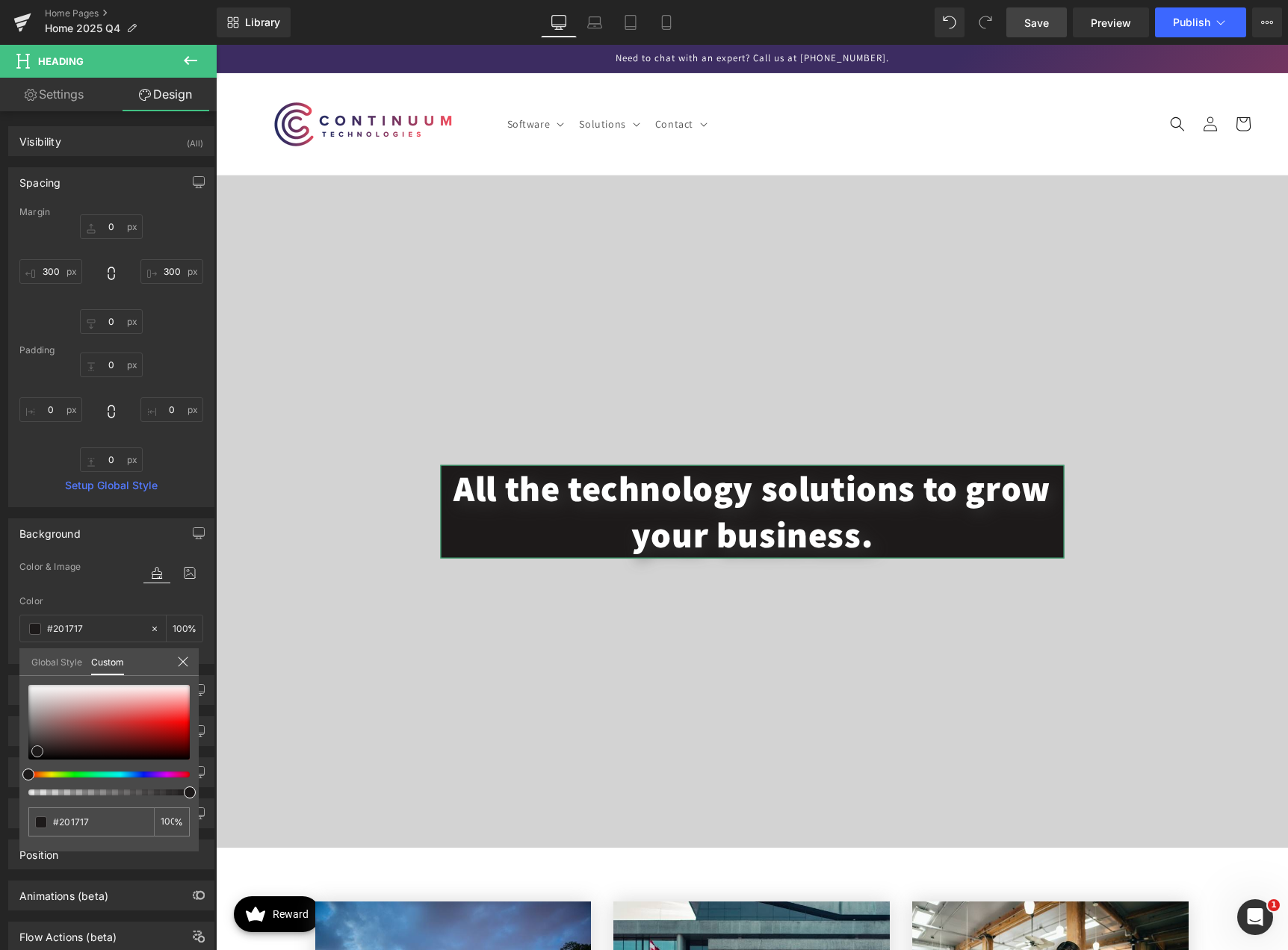
type input "#241818"
type input "#2f1d1d"
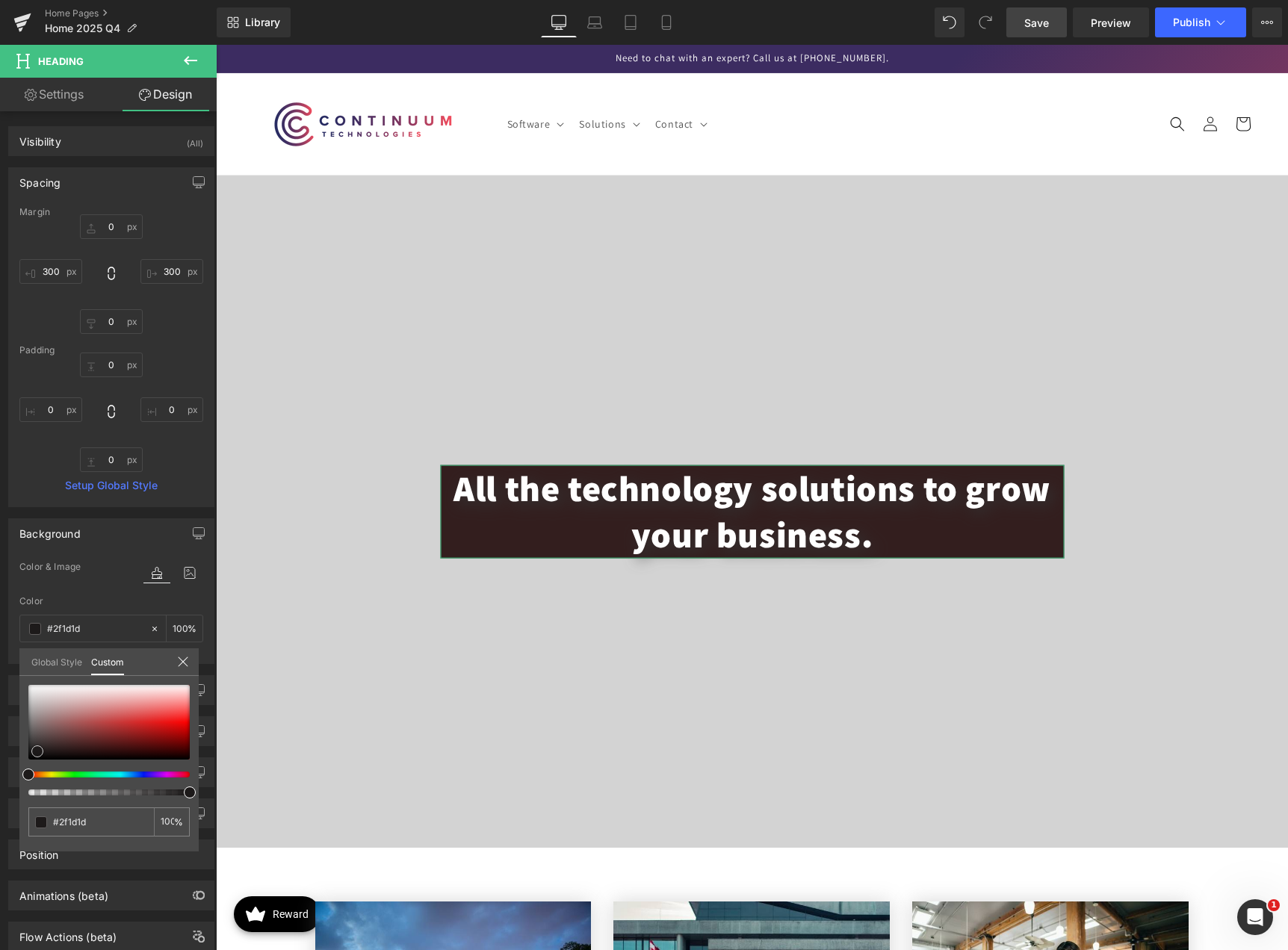
type input "#331e1e"
type input "#3a2121"
type input "#3f2020"
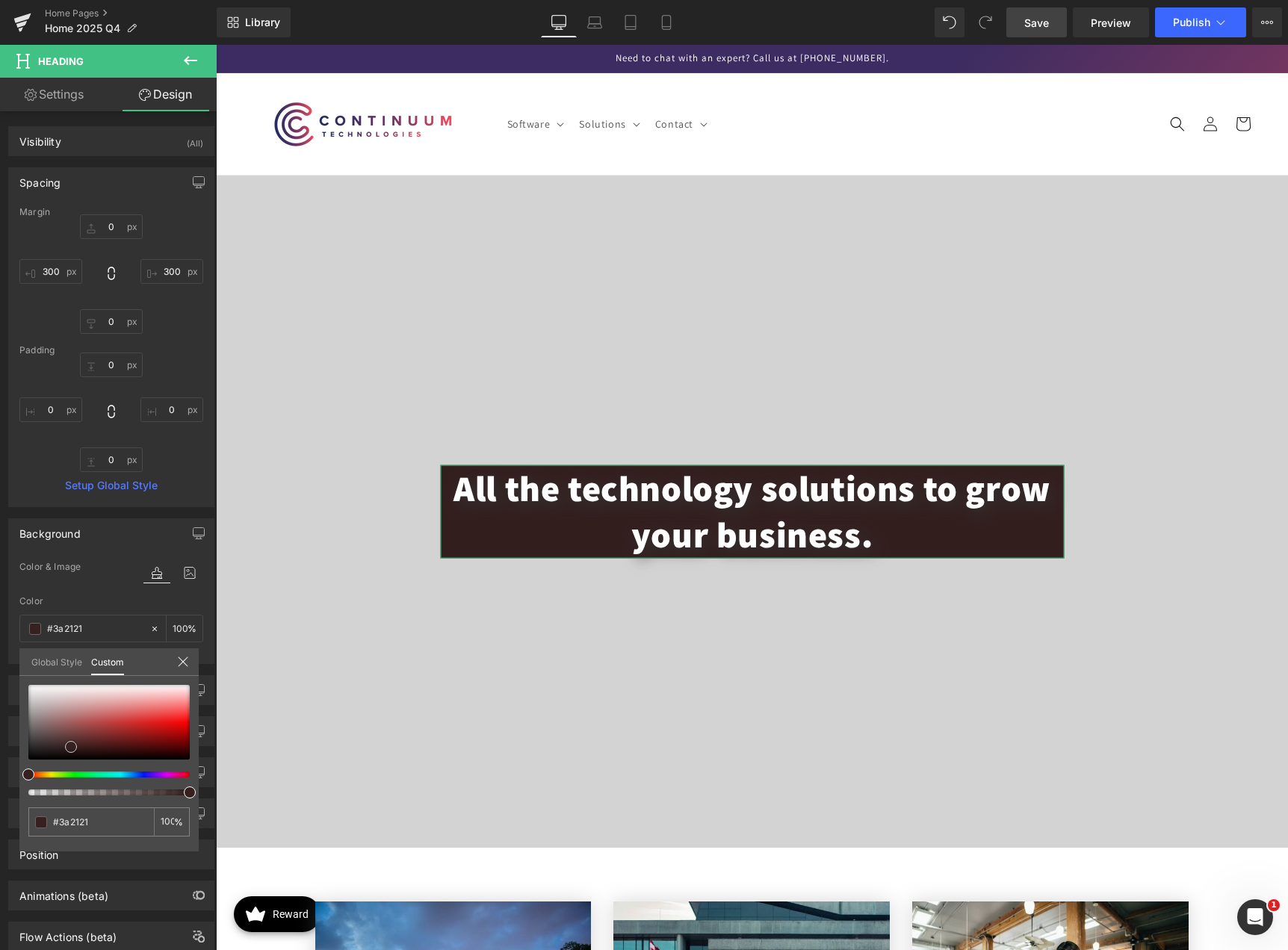
type input "#3f2020"
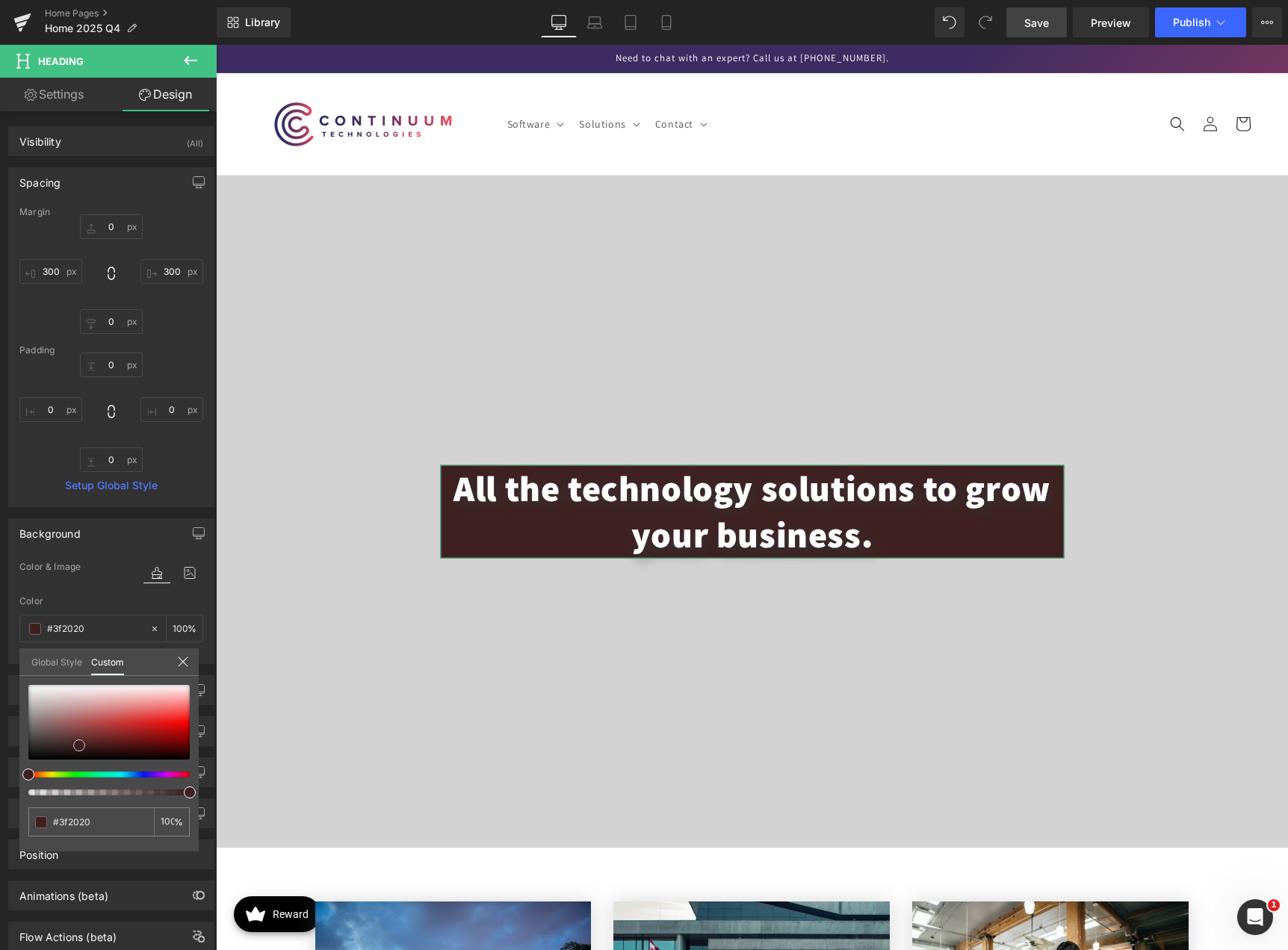
type input "#3f2121"
type input "#472323"
type input "#442121"
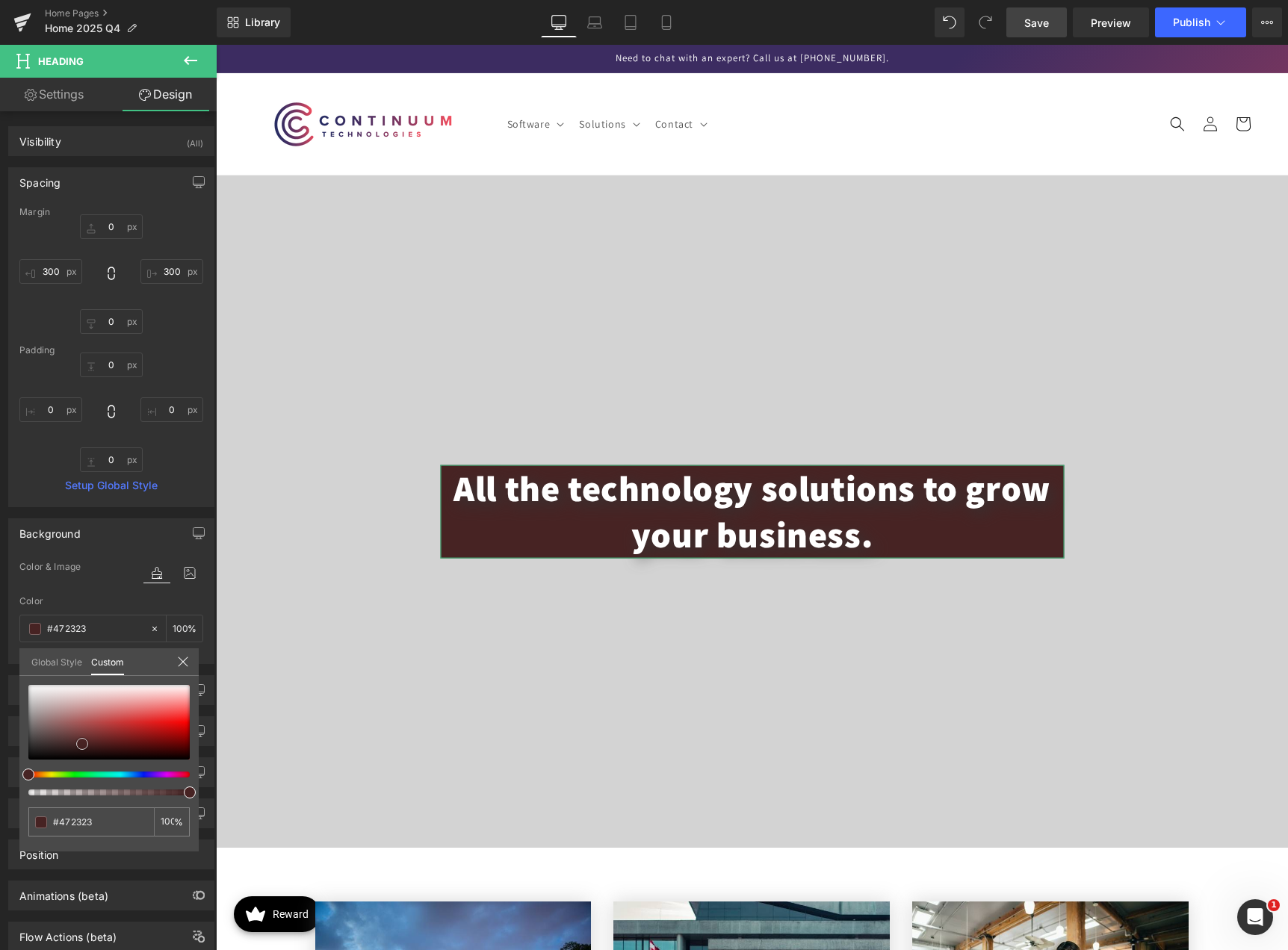
type input "#442121"
type input "#361a1a"
type input "#251212"
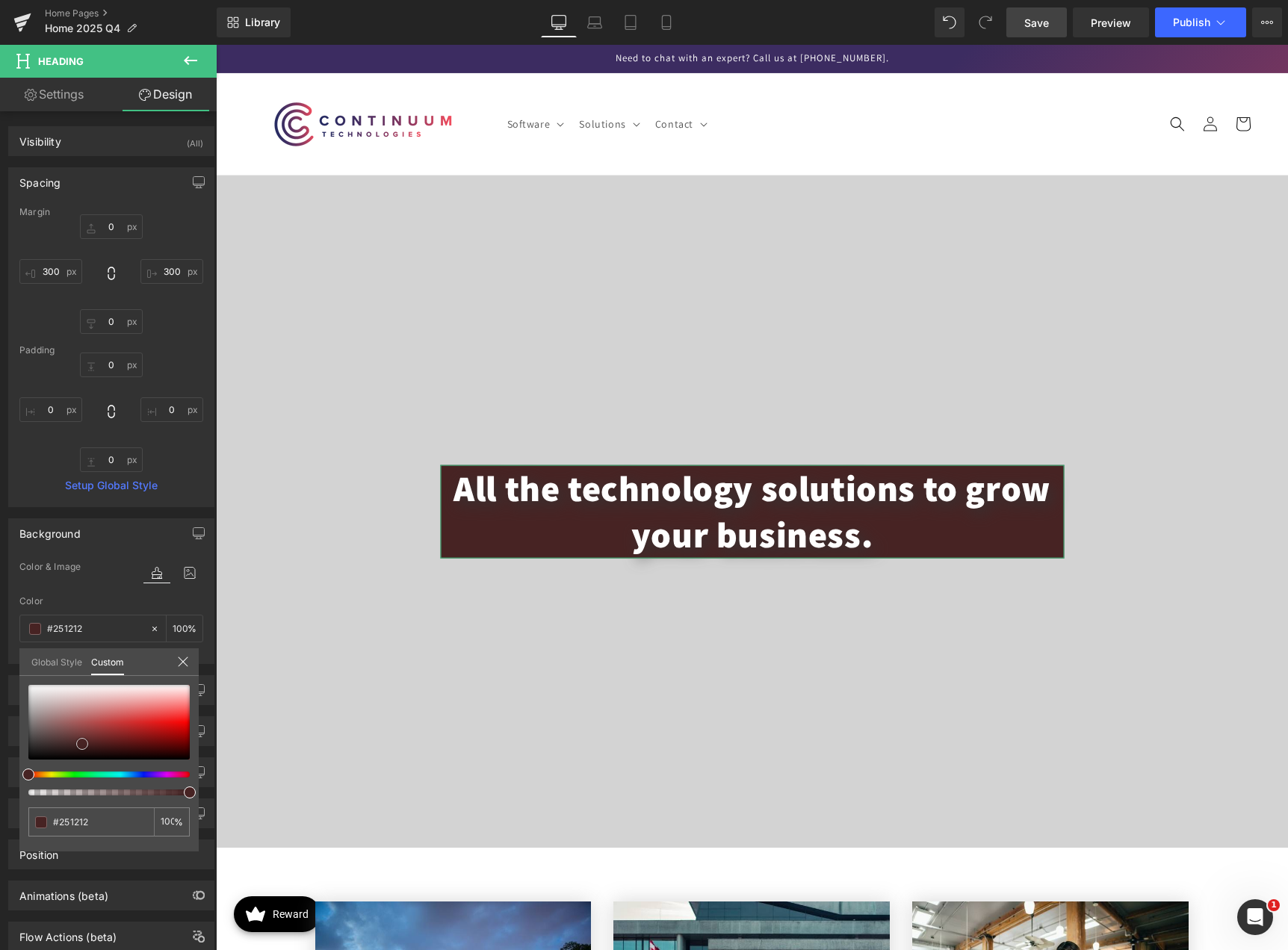
type input "#1e0f0f"
type input "#1a0e0e"
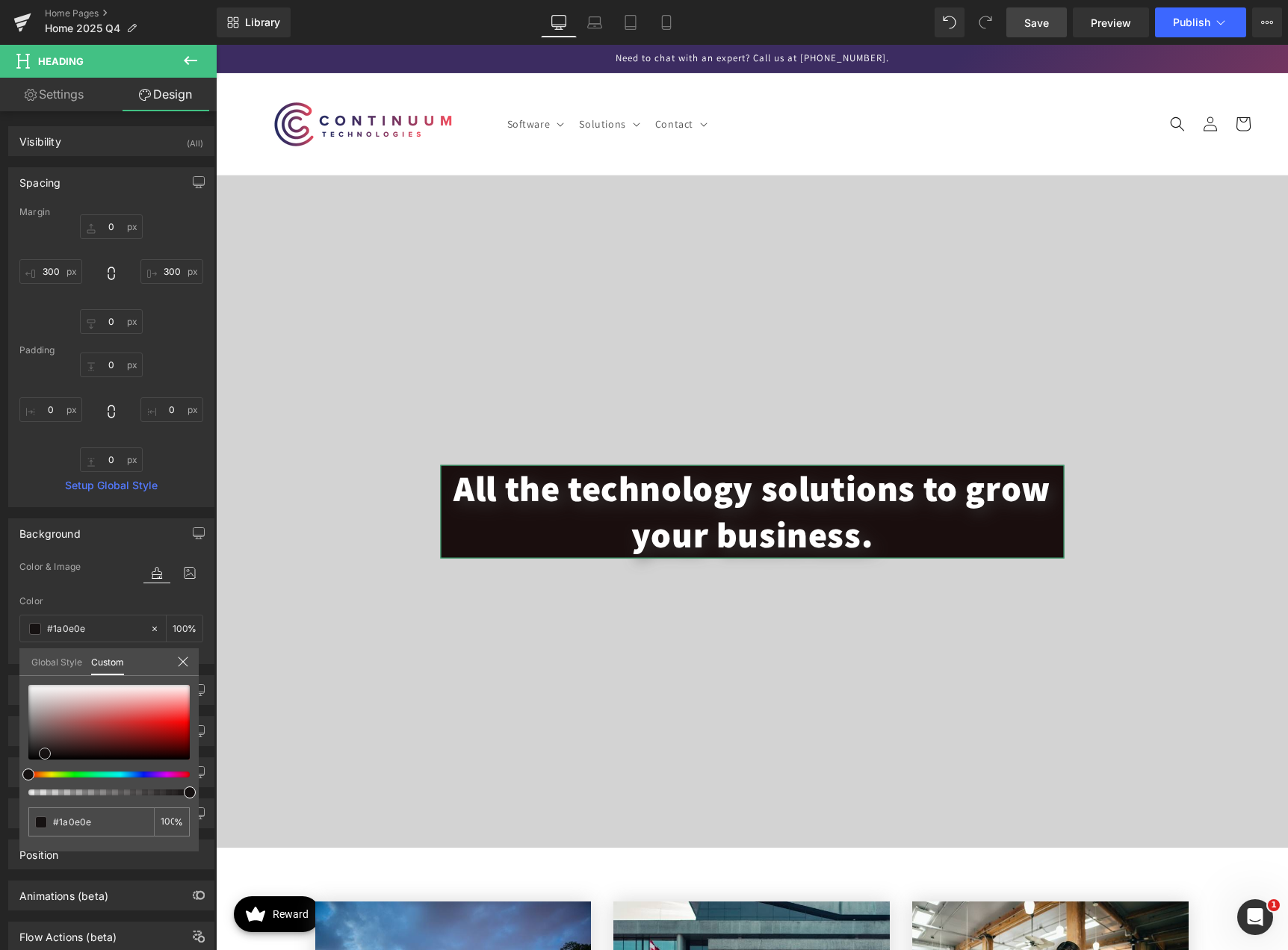
type input "#181010"
type input "#161212"
type input "#0f0e0e"
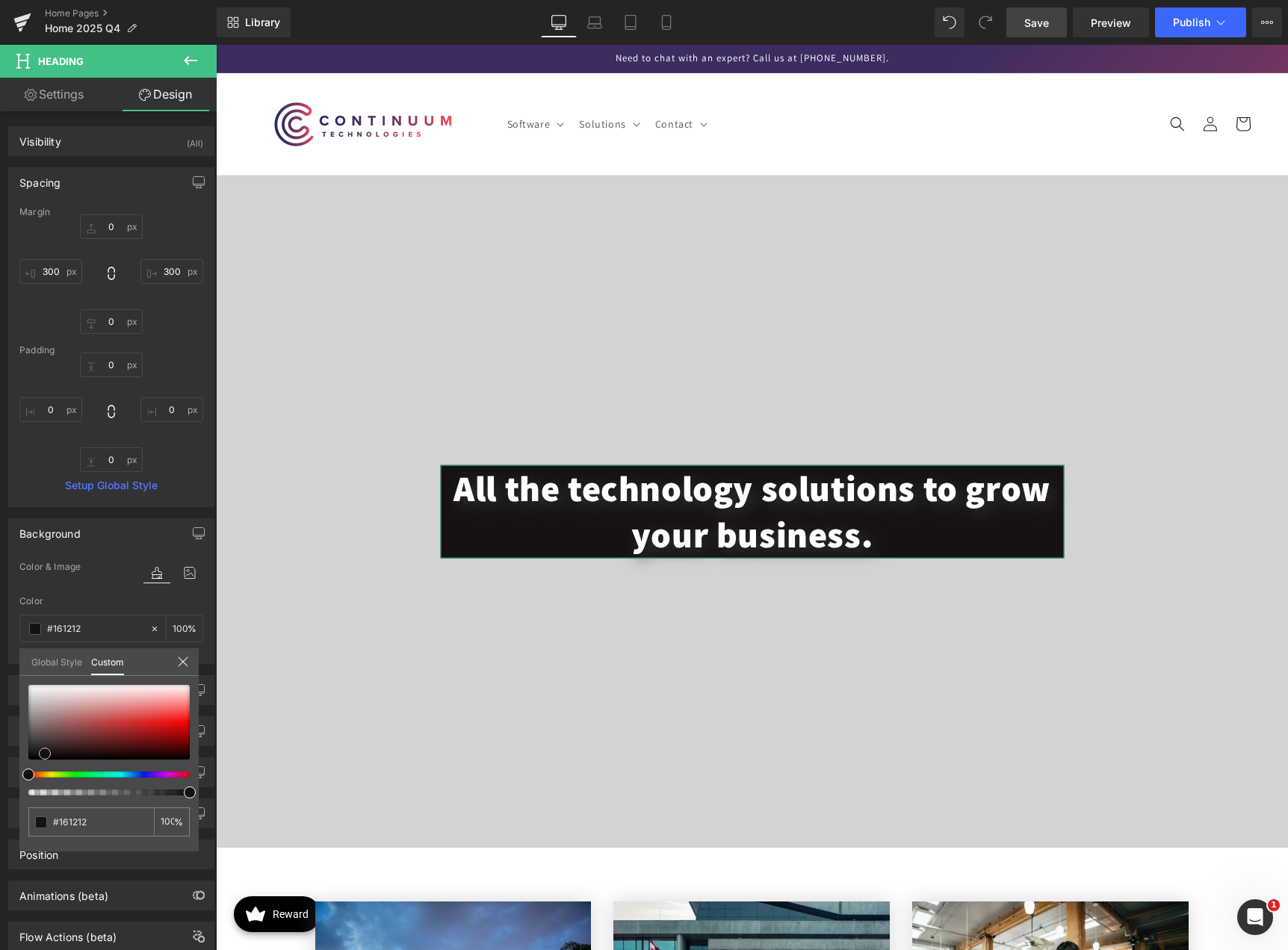
type input "#0f0e0e"
type input "#0c0c0c"
type input "#050505"
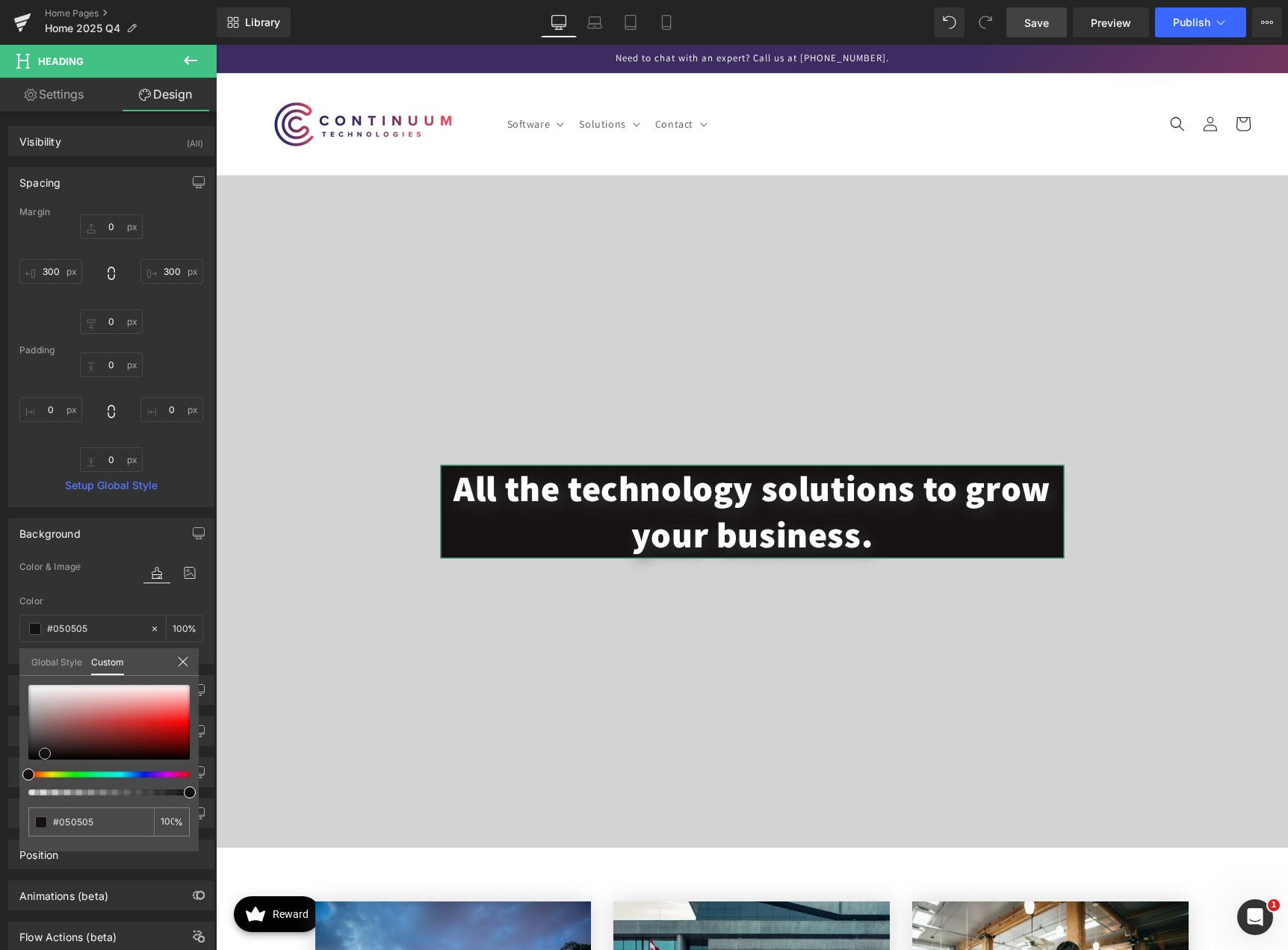
type input "#000000"
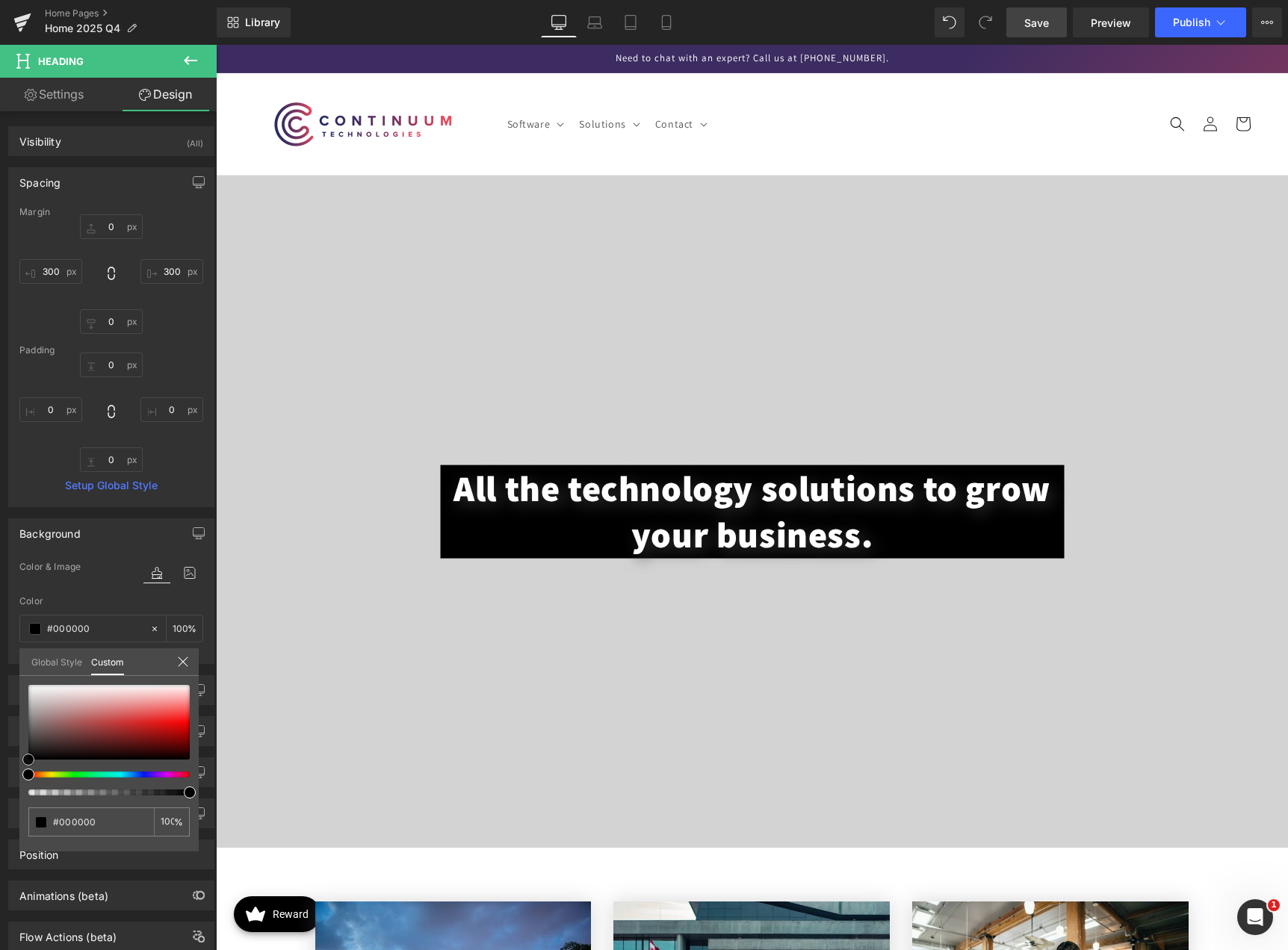
drag, startPoint x: 38, startPoint y: 751, endPoint x: -11, endPoint y: 764, distance: 50.7
click at [0, 764] on html "Heading You are previewing how the will restyle your page. You can not edit Ele…" at bounding box center [644, 475] width 1288 height 950
drag, startPoint x: 42, startPoint y: 772, endPoint x: 153, endPoint y: 778, distance: 111.2
click at [153, 778] on div at bounding box center [109, 740] width 161 height 110
drag, startPoint x: 155, startPoint y: 772, endPoint x: 190, endPoint y: 773, distance: 35.0
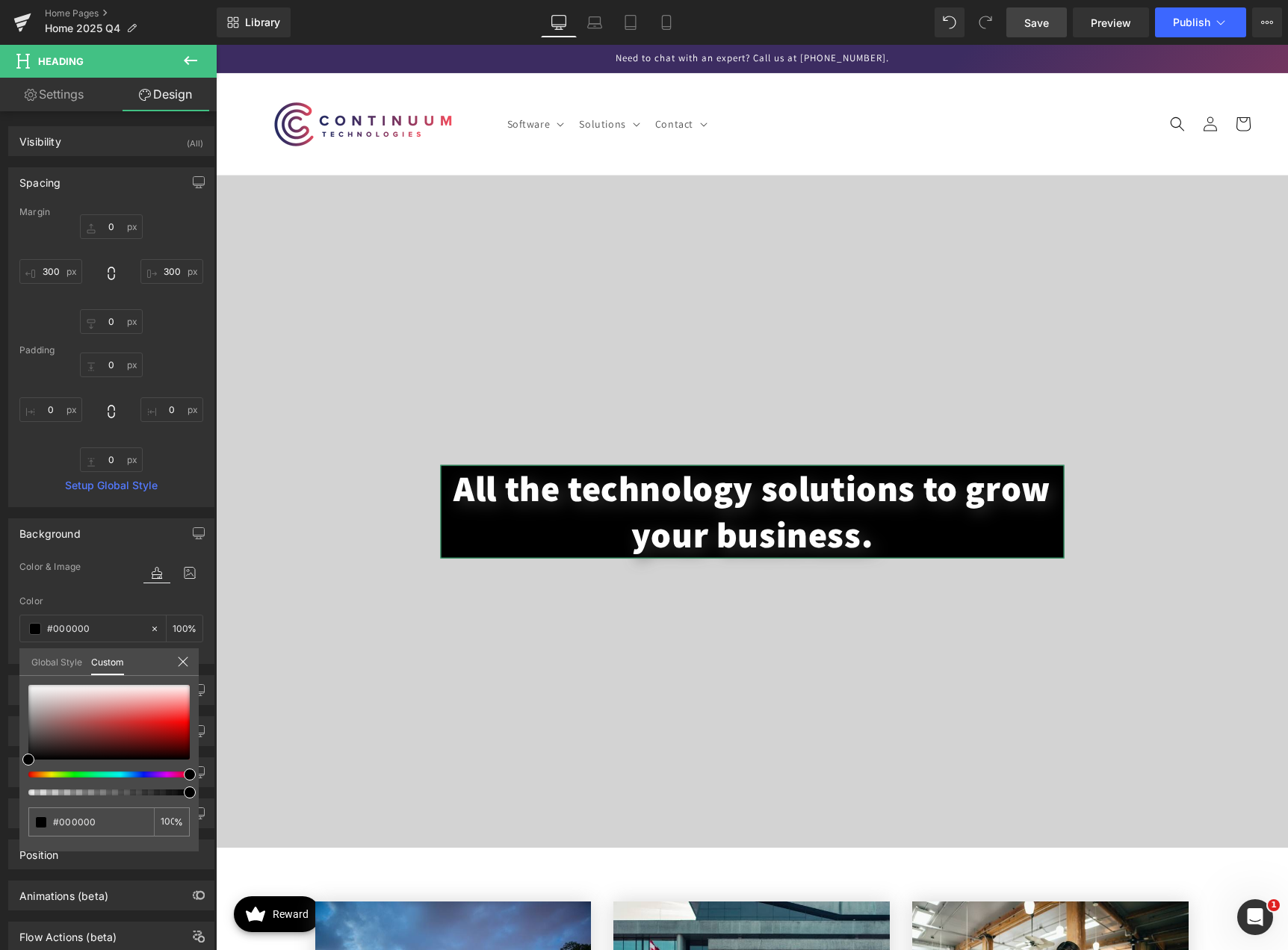
click at [190, 773] on span at bounding box center [190, 775] width 12 height 12
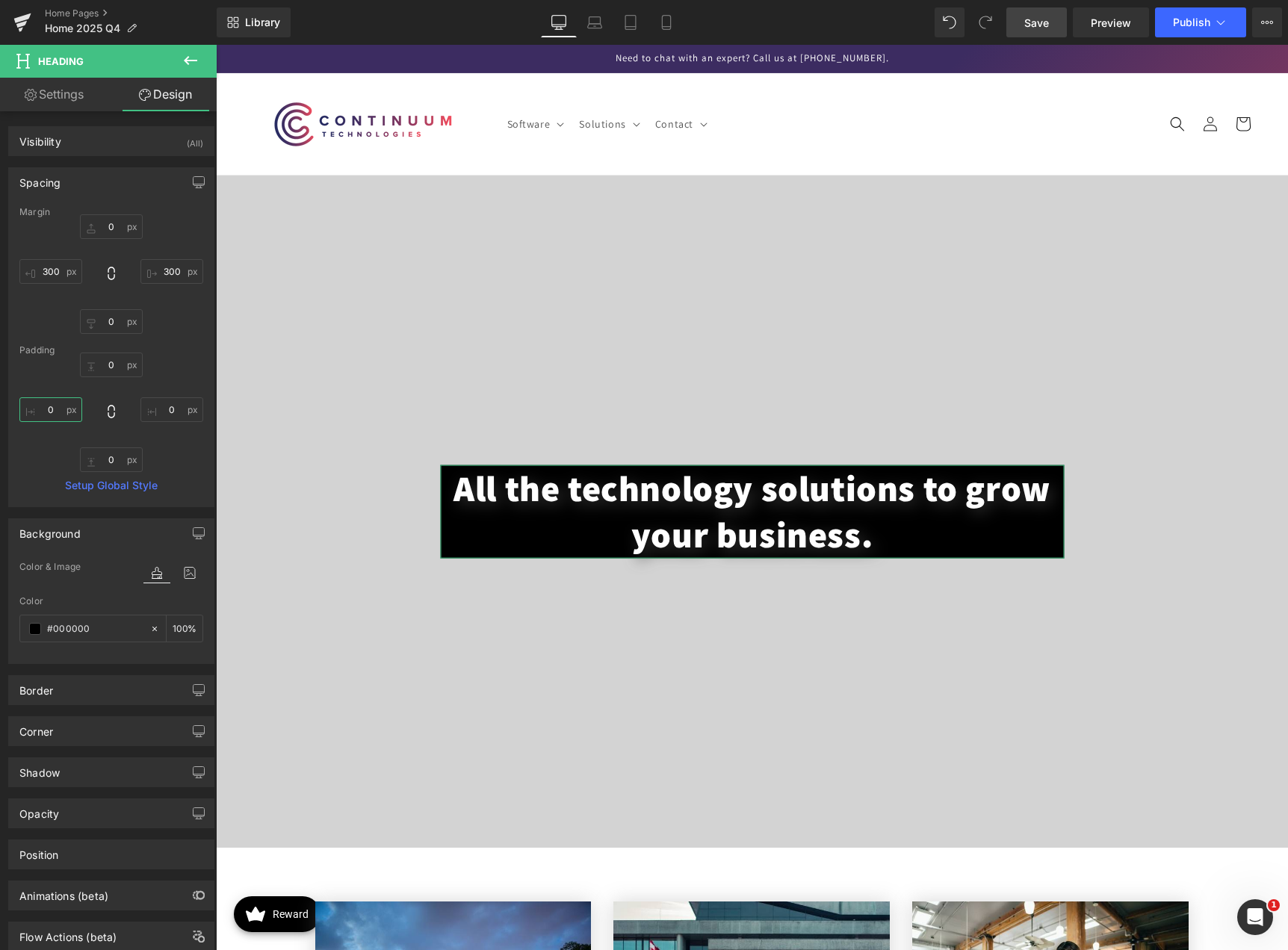
click at [53, 409] on input "0" at bounding box center [51, 410] width 63 height 25
type input "0"
click at [150, 628] on icon at bounding box center [155, 629] width 11 height 11
type input "none"
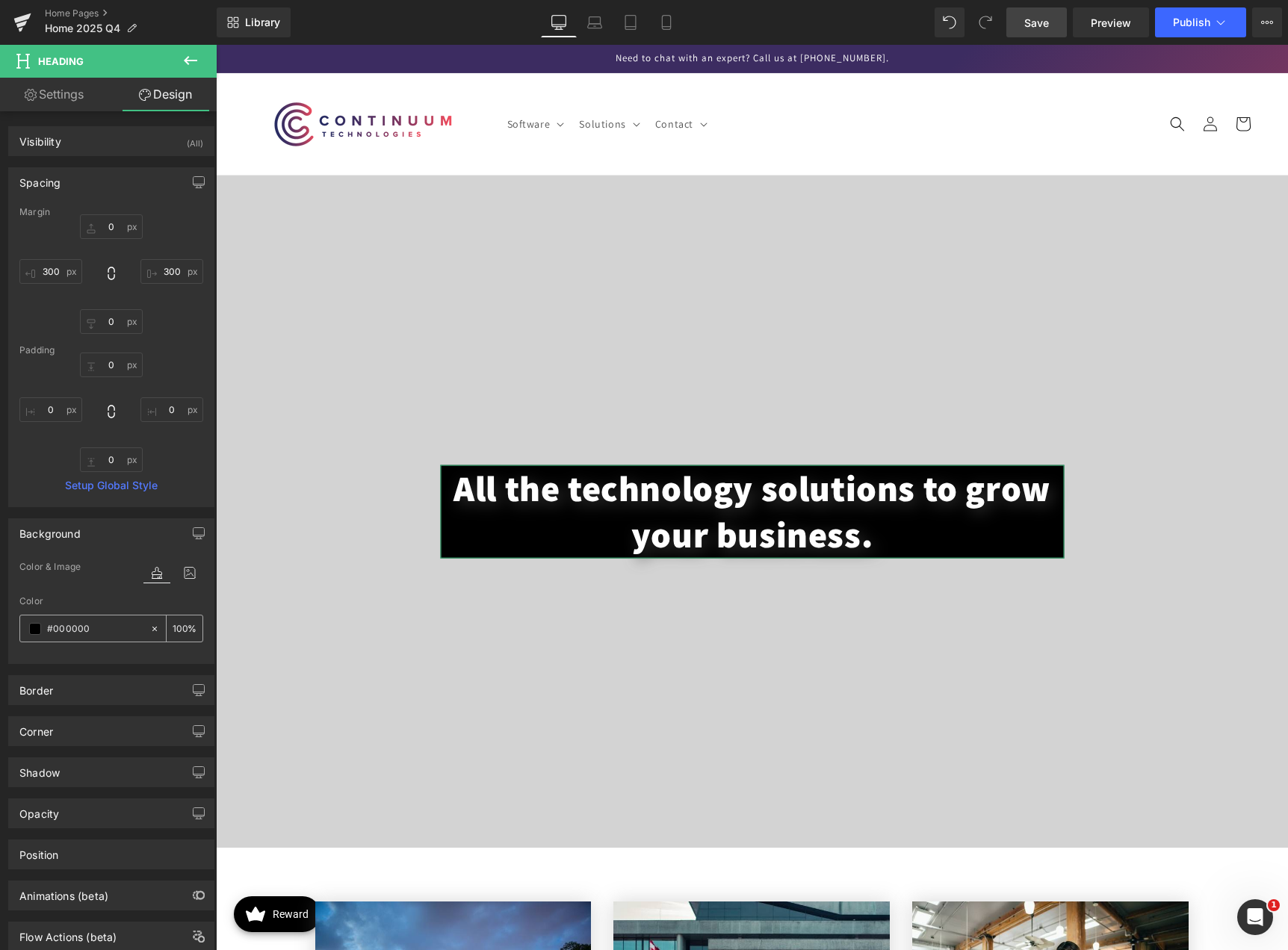
type input "0"
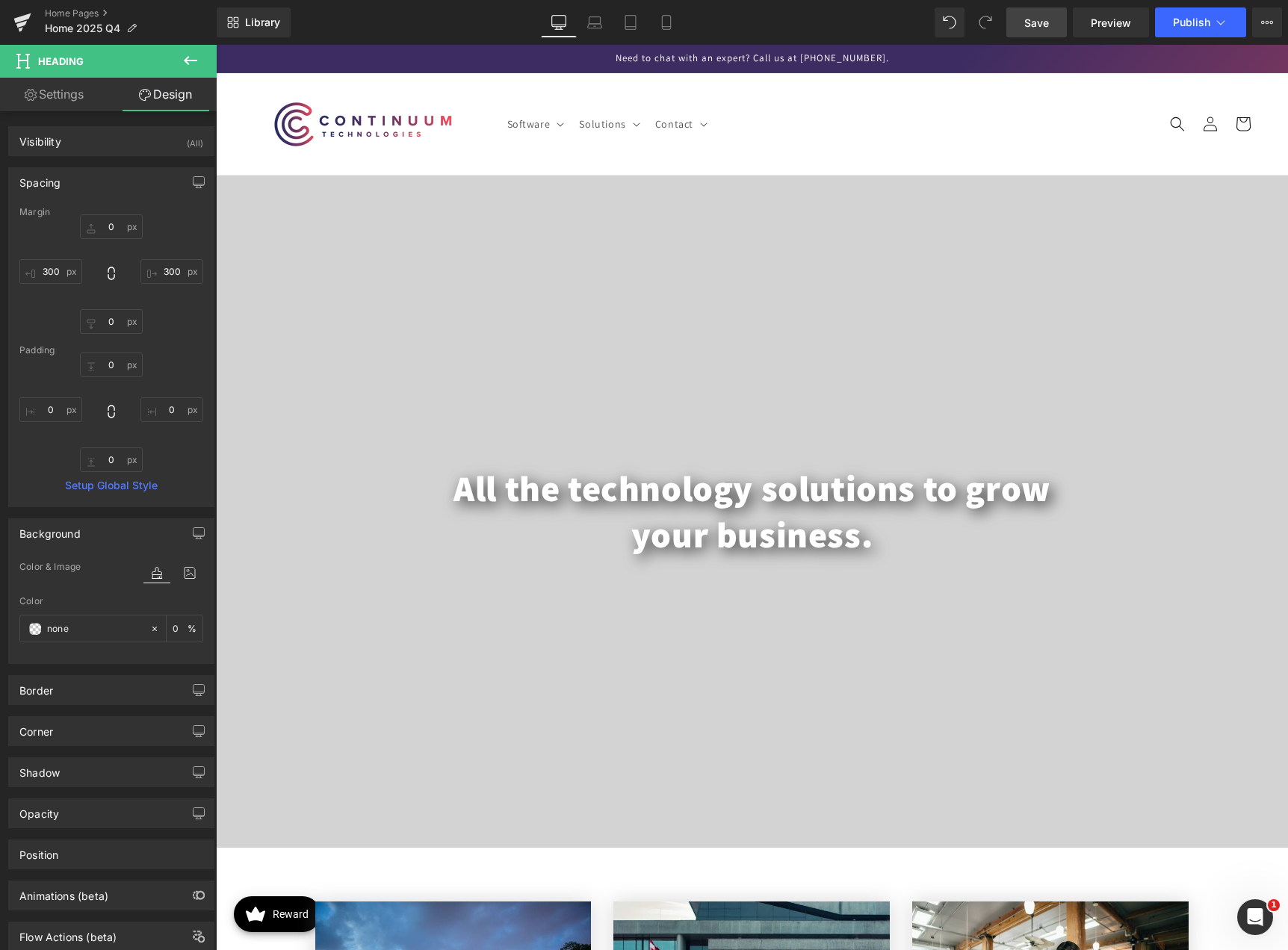
click at [194, 60] on icon at bounding box center [190, 60] width 13 height 9
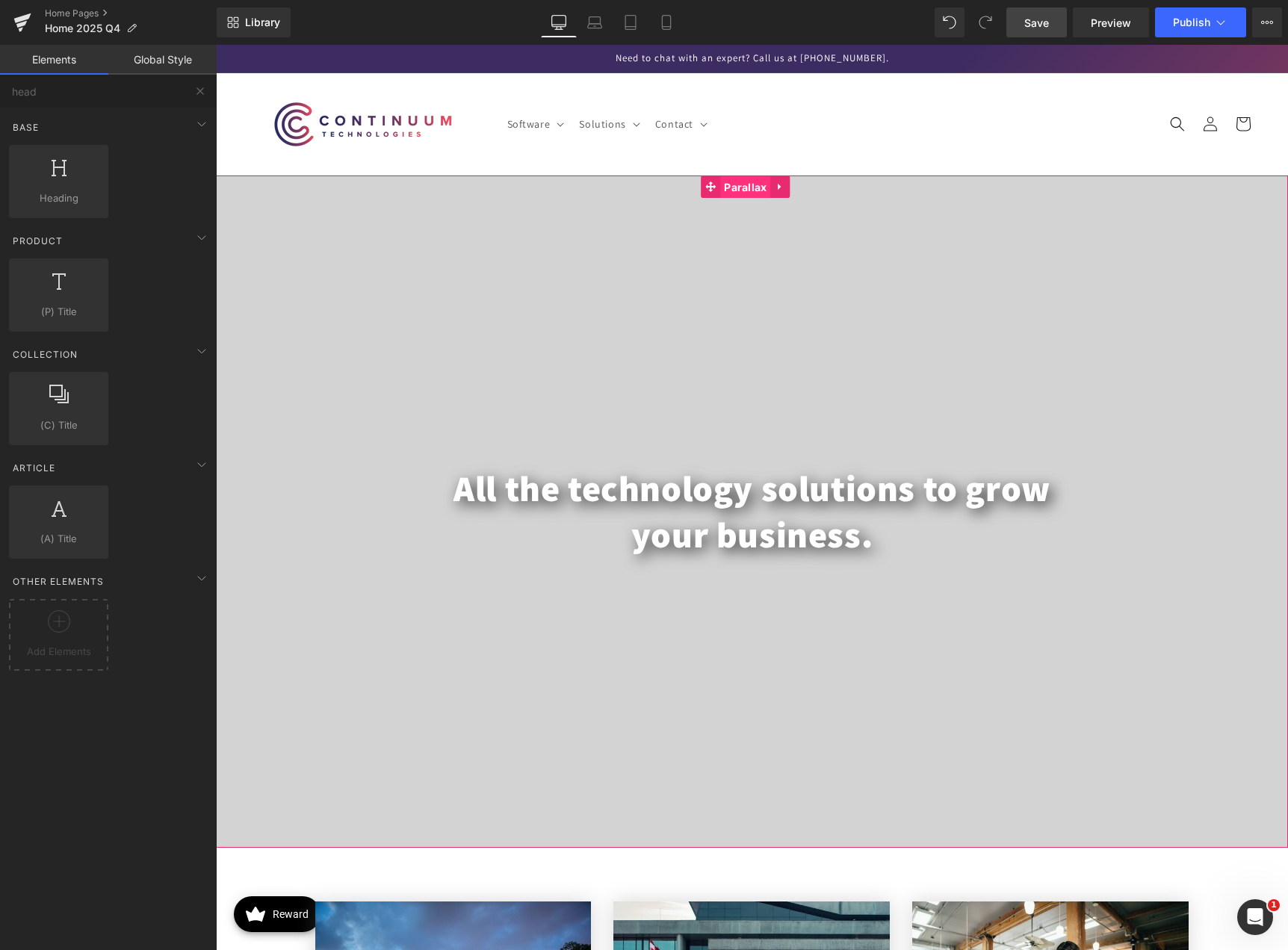
click at [753, 187] on span "Parallax" at bounding box center [744, 187] width 50 height 23
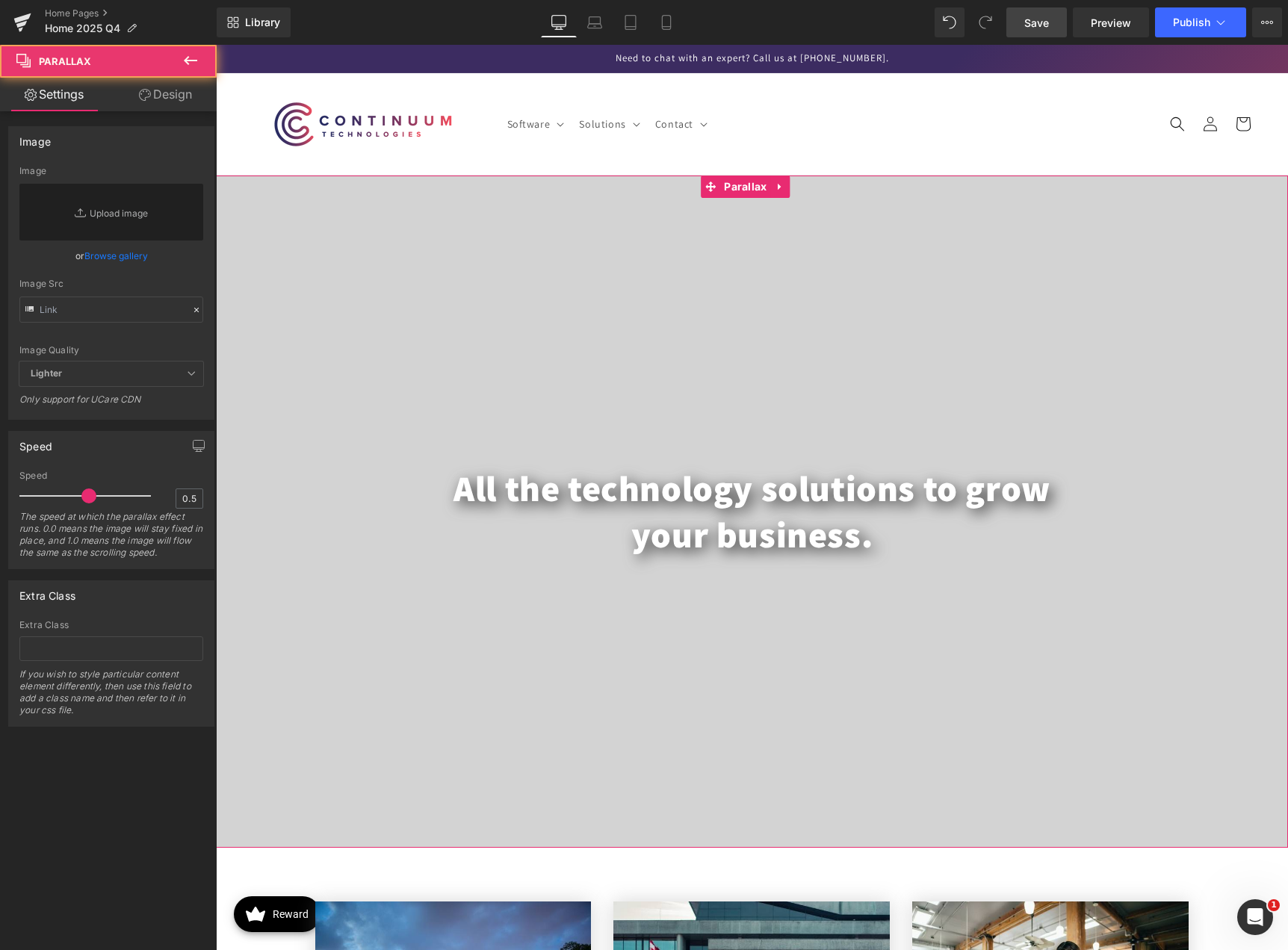
click at [155, 101] on link "Design" at bounding box center [165, 95] width 109 height 33
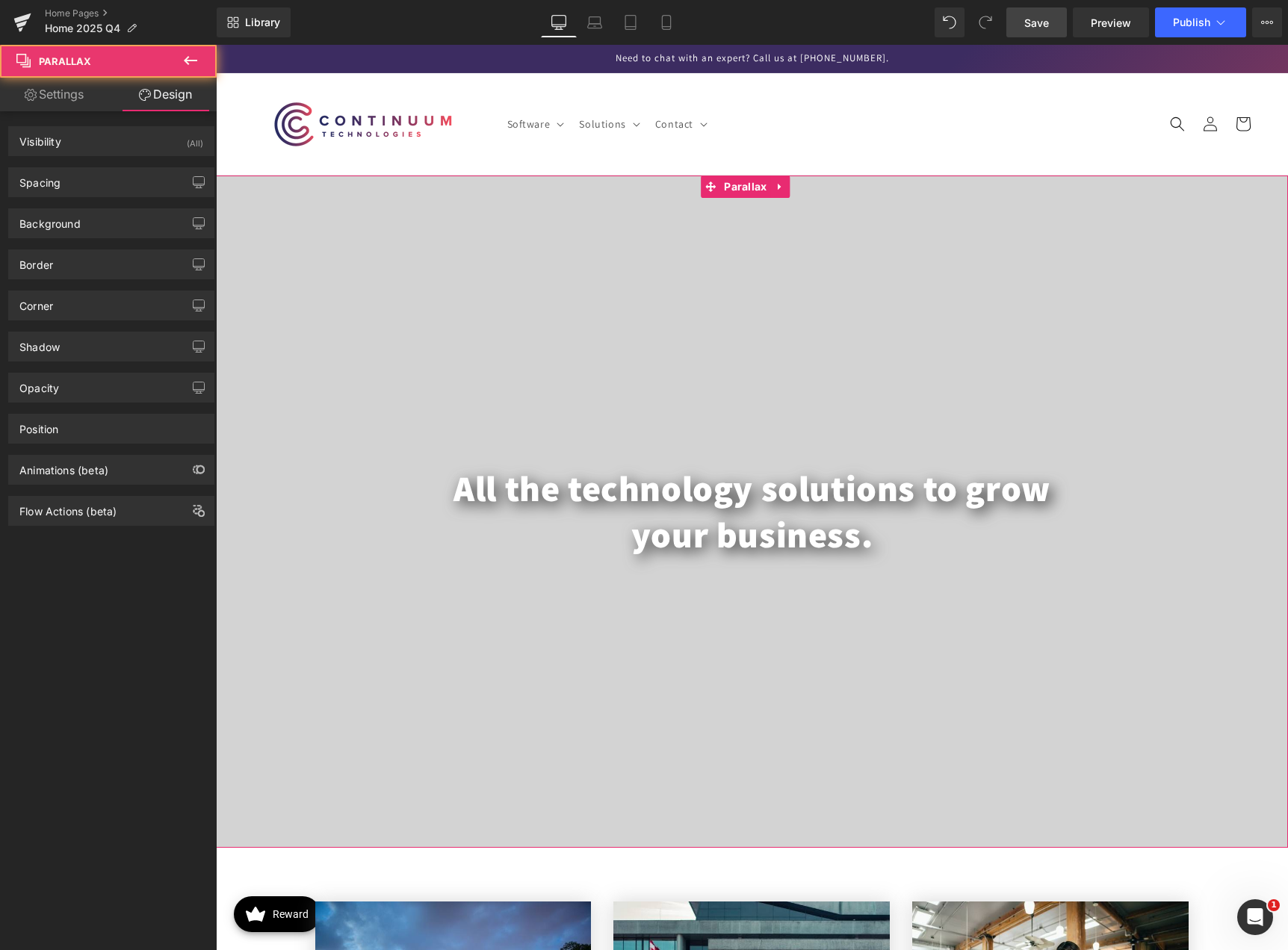
type input "none"
type input "0"
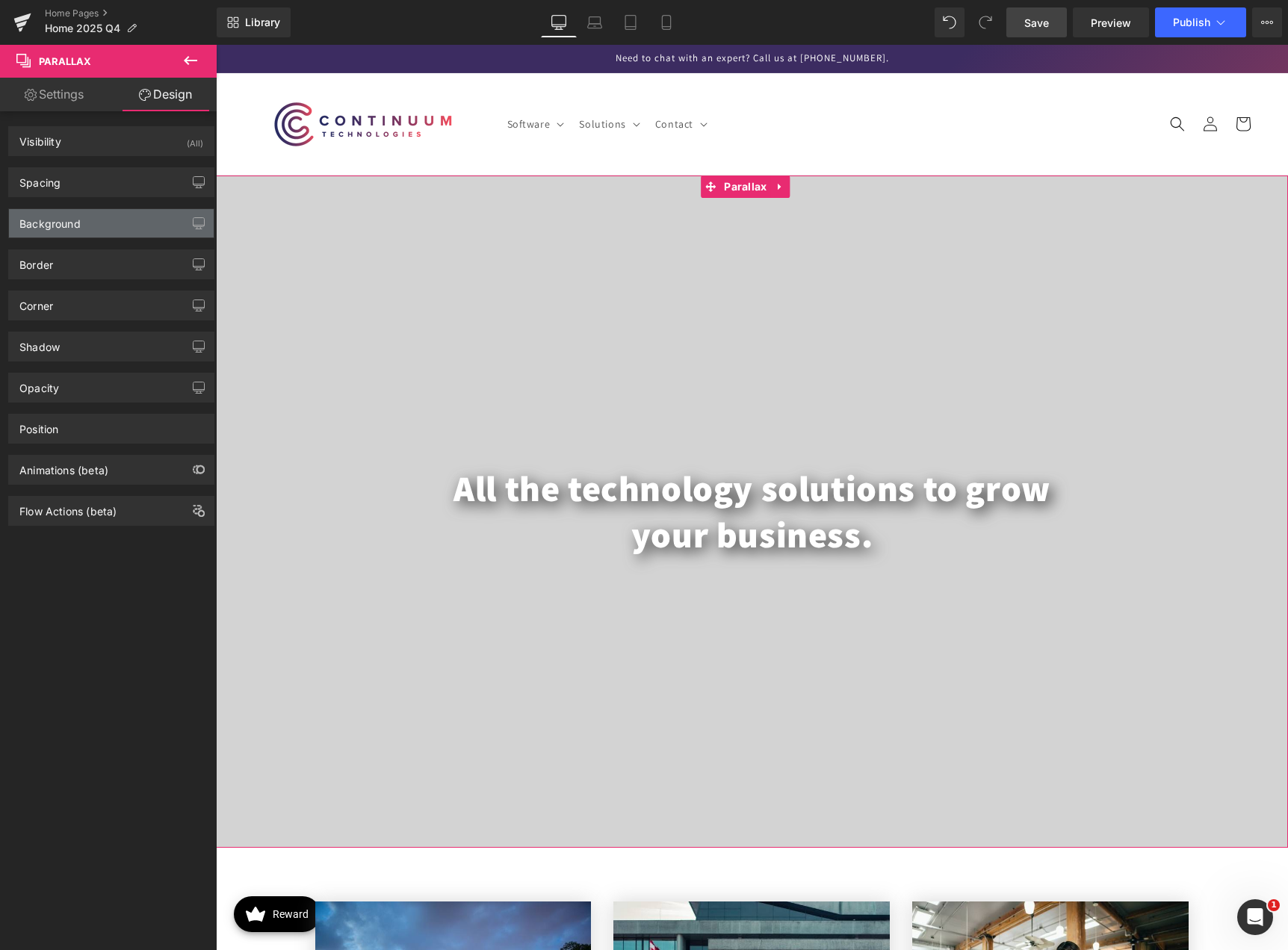
click at [69, 220] on div "Background" at bounding box center [50, 220] width 61 height 21
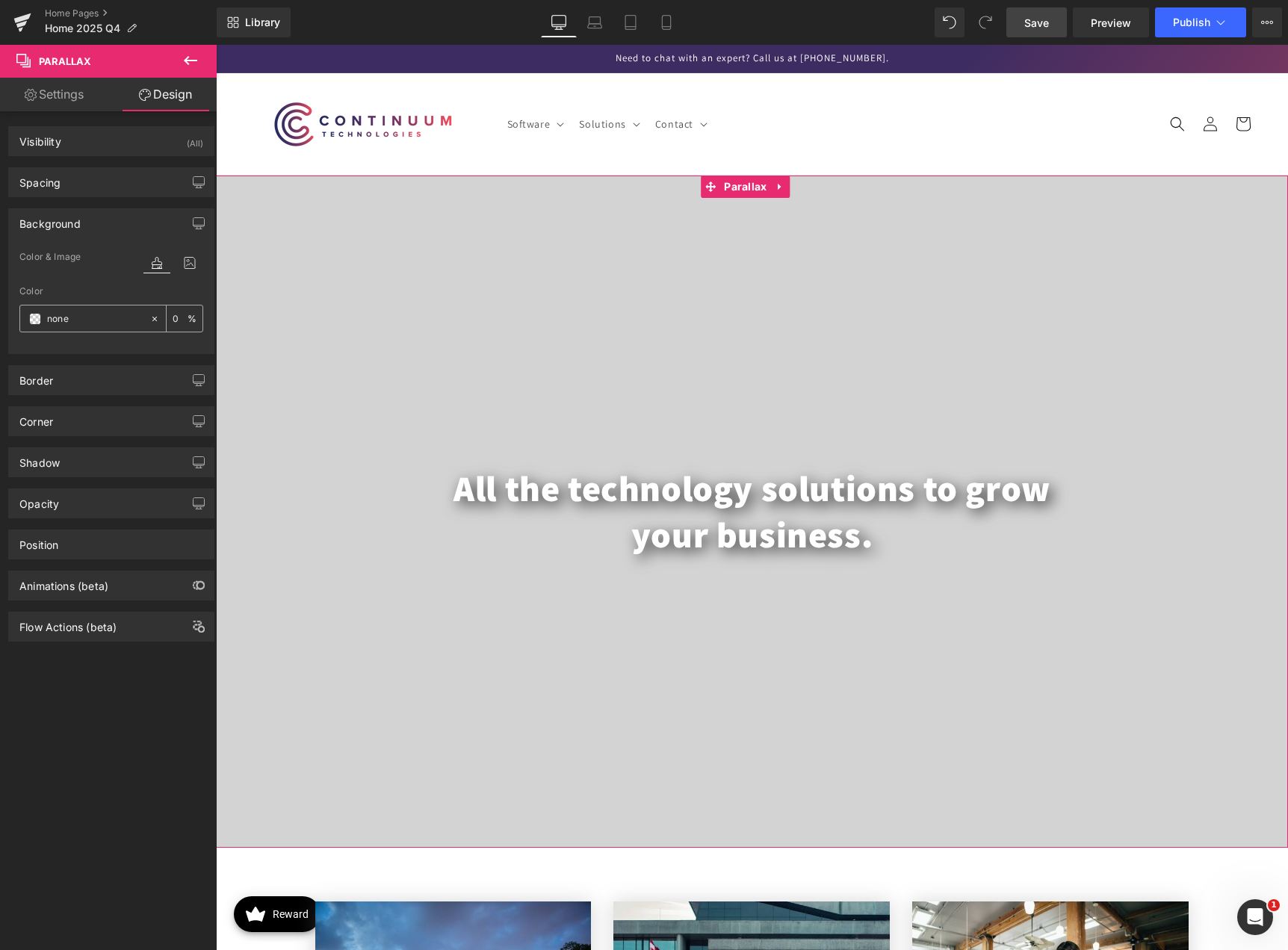
click at [39, 318] on span at bounding box center [35, 319] width 12 height 12
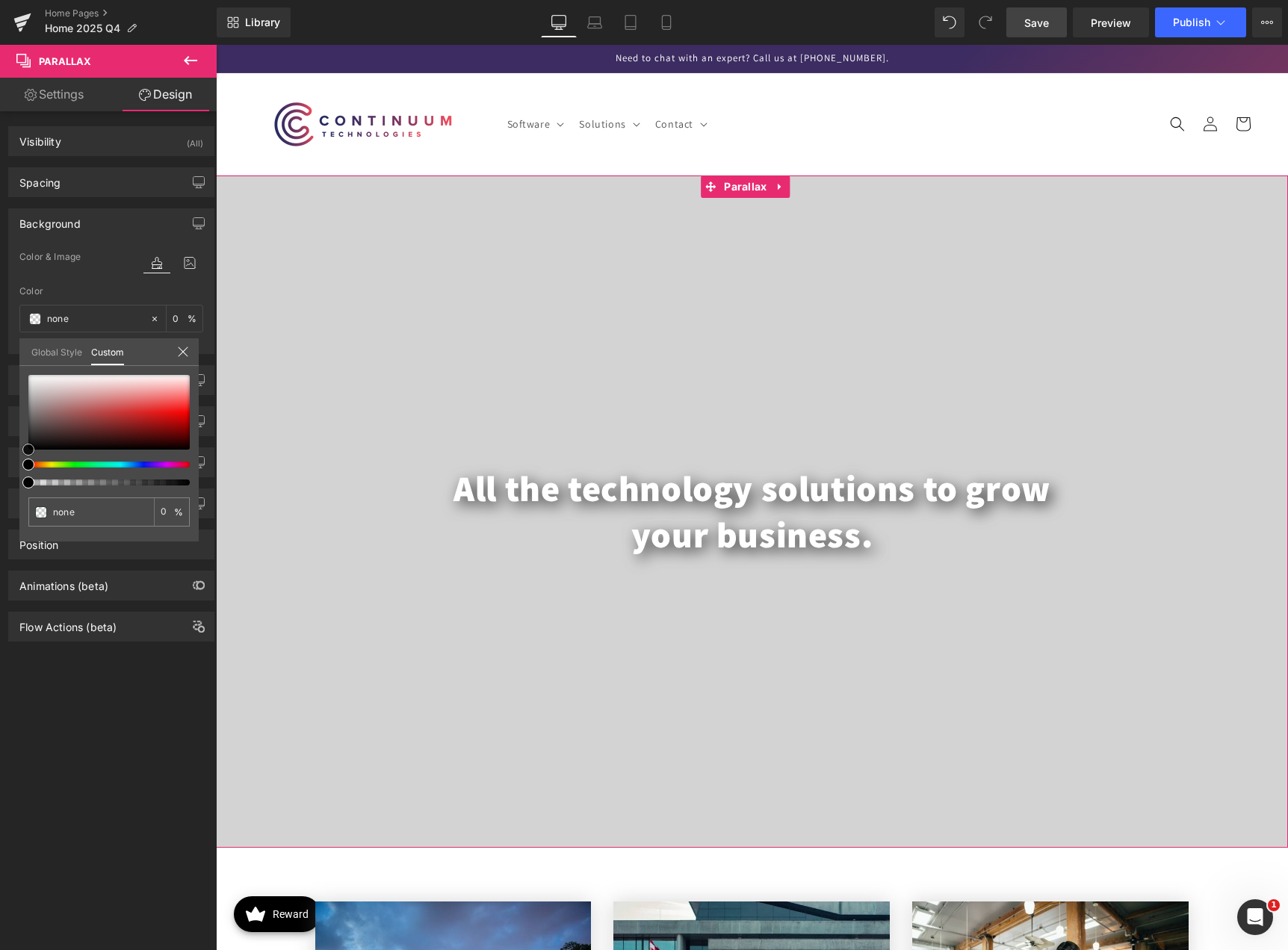
type input "#c1a8a8"
type input "100"
type input "#c1a8a8"
type input "100"
type input "#bda7a7"
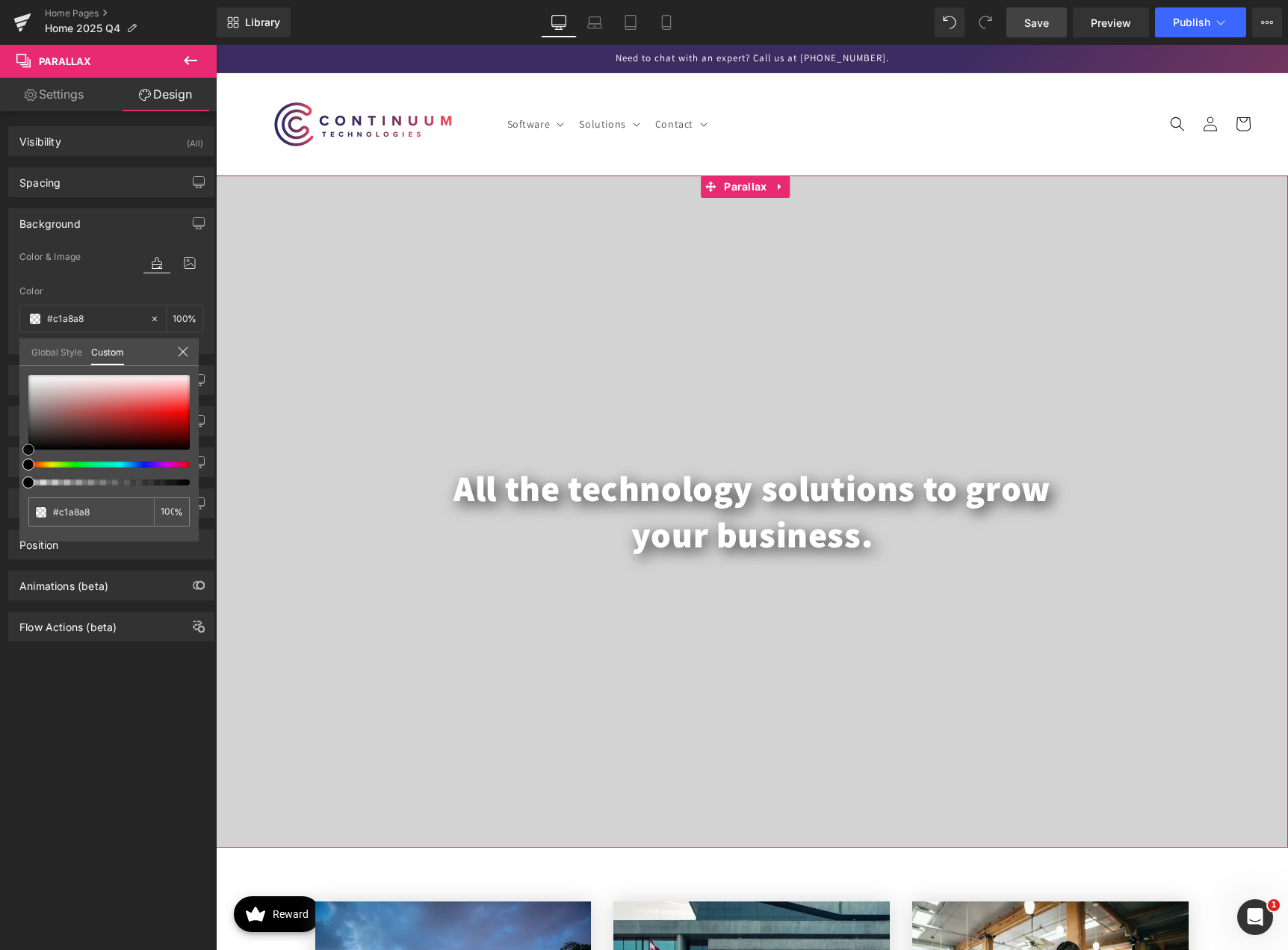
type input "#bda7a7"
type input "#9d9494"
type input "#5b5b5b"
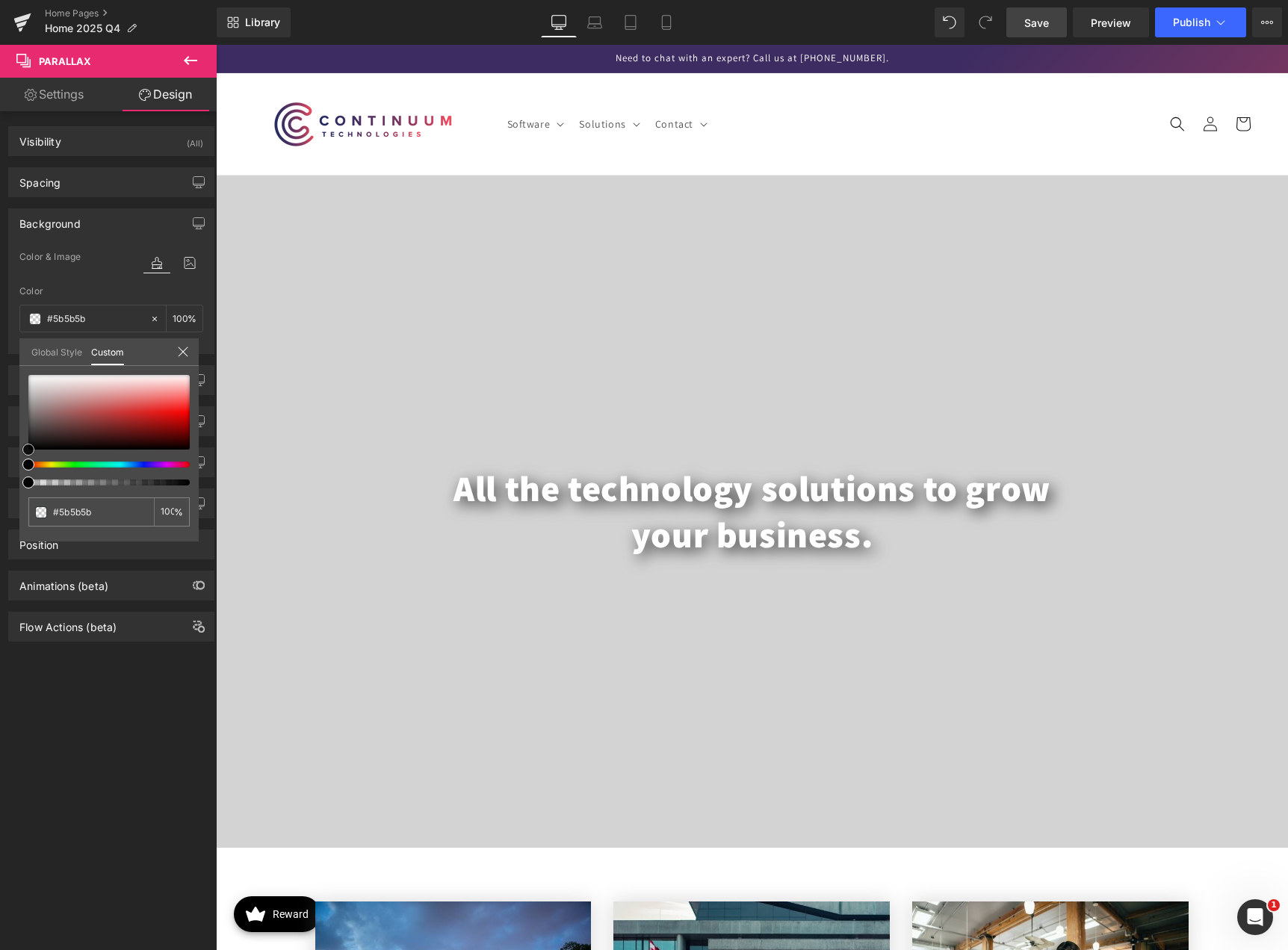
type input "#494949"
drag, startPoint x: 55, startPoint y: 397, endPoint x: -28, endPoint y: 428, distance: 88.6
click at [0, 428] on html "Parallax You are previewing how the will restyle your page. You can not edit El…" at bounding box center [644, 475] width 1288 height 950
type input "#8f8383"
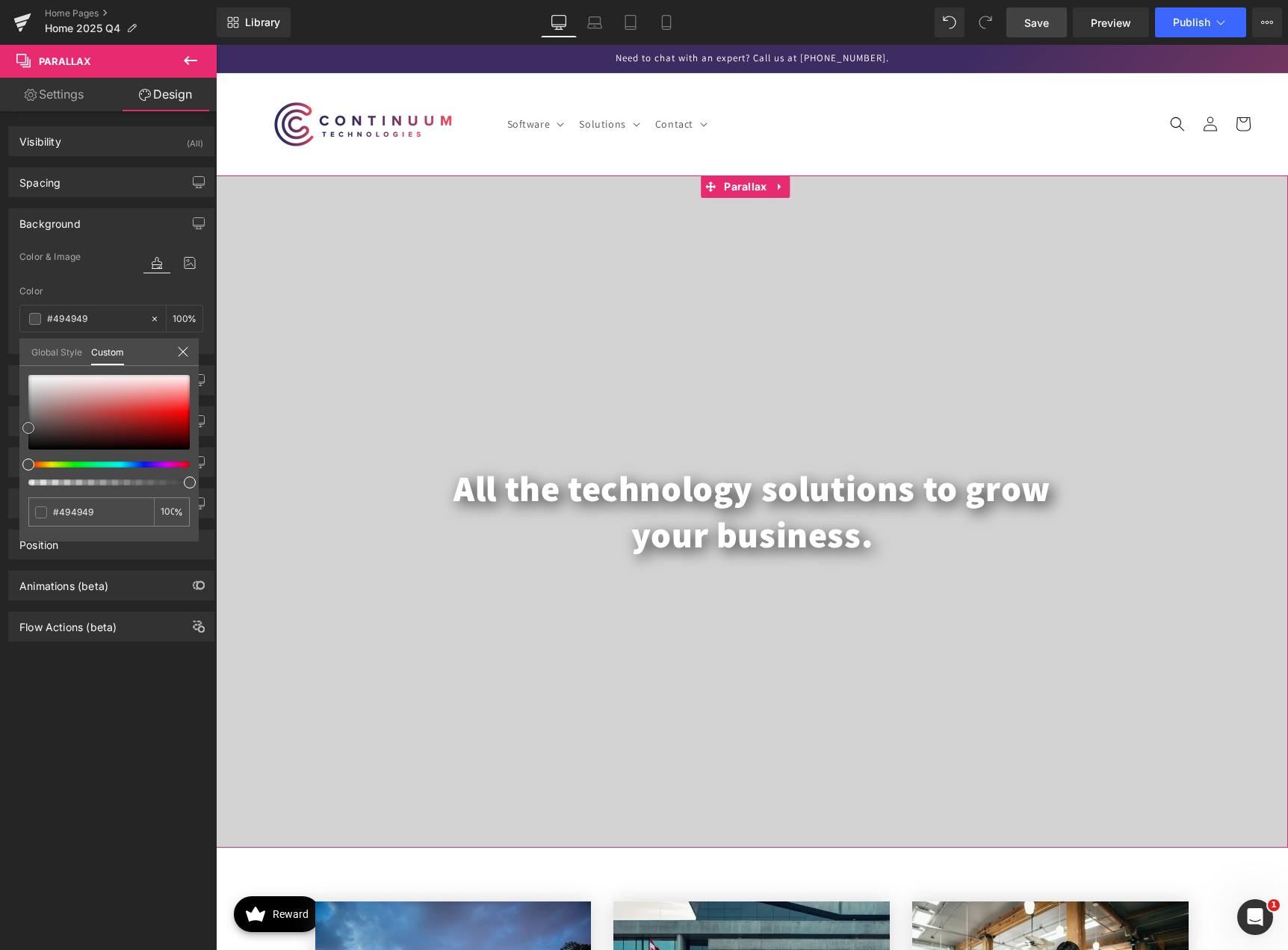
type input "#8f8383"
type input "#8a7e7e"
drag, startPoint x: 37, startPoint y: 409, endPoint x: 1770, endPoint y: 746, distance: 1765.5
click at [1287, 746] on html "Parallax You are previewing how the will restyle your page. You can not edit El…" at bounding box center [644, 475] width 1288 height 950
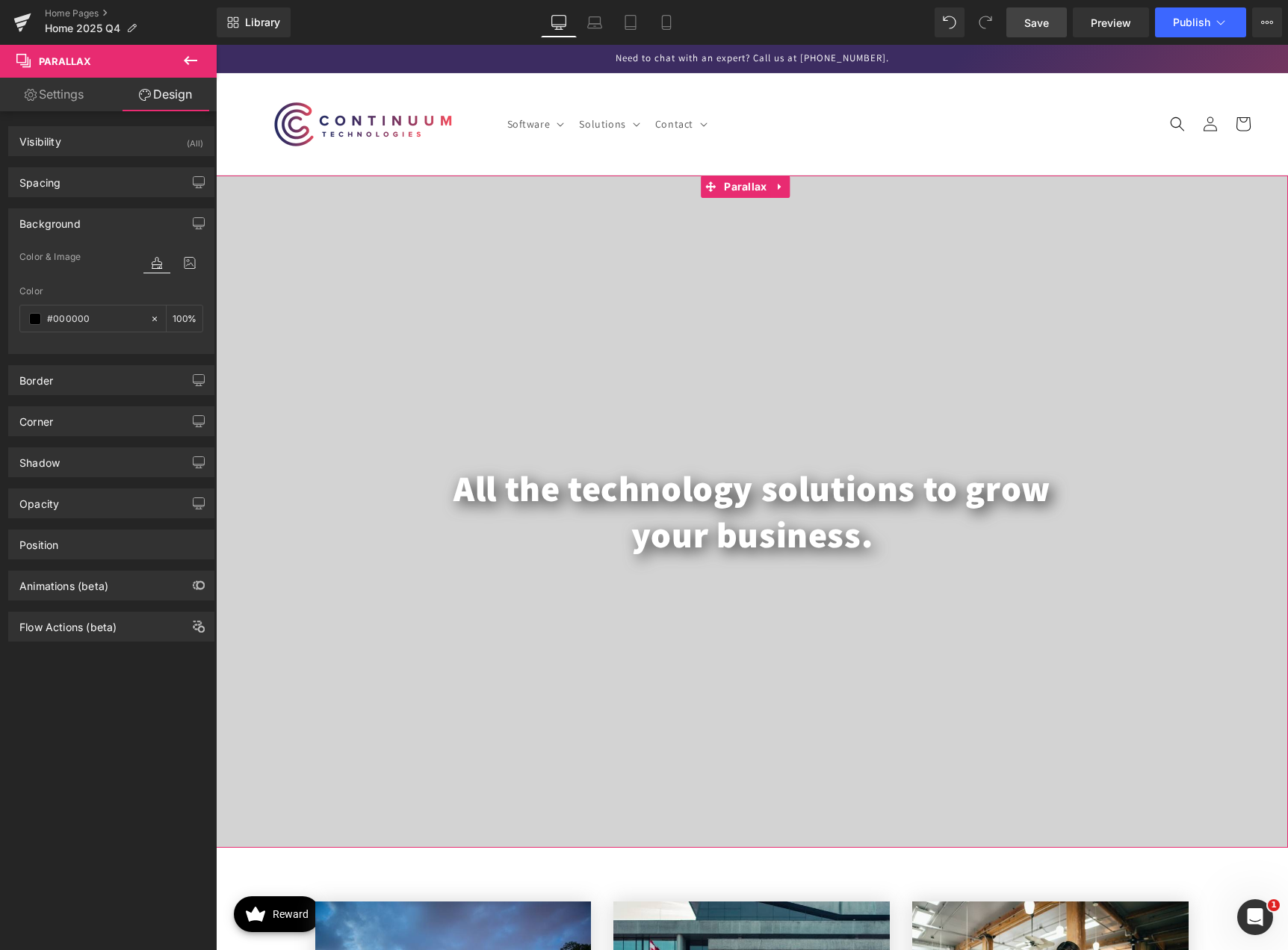
click at [152, 320] on icon at bounding box center [154, 318] width 4 height 4
click at [120, 139] on div "Visibility (All)" at bounding box center [111, 141] width 205 height 28
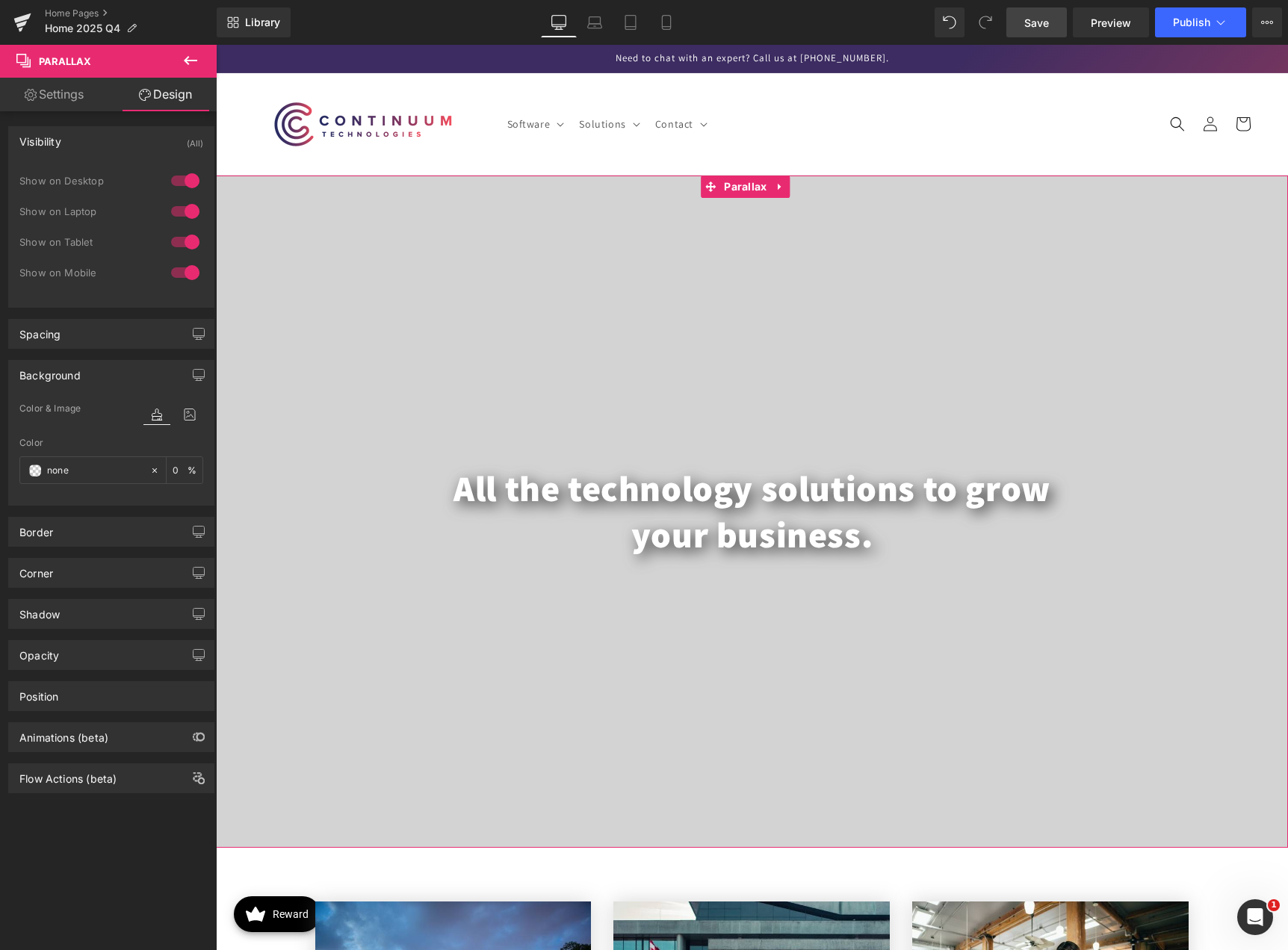
click at [120, 139] on div "Visibility (All)" at bounding box center [111, 141] width 205 height 28
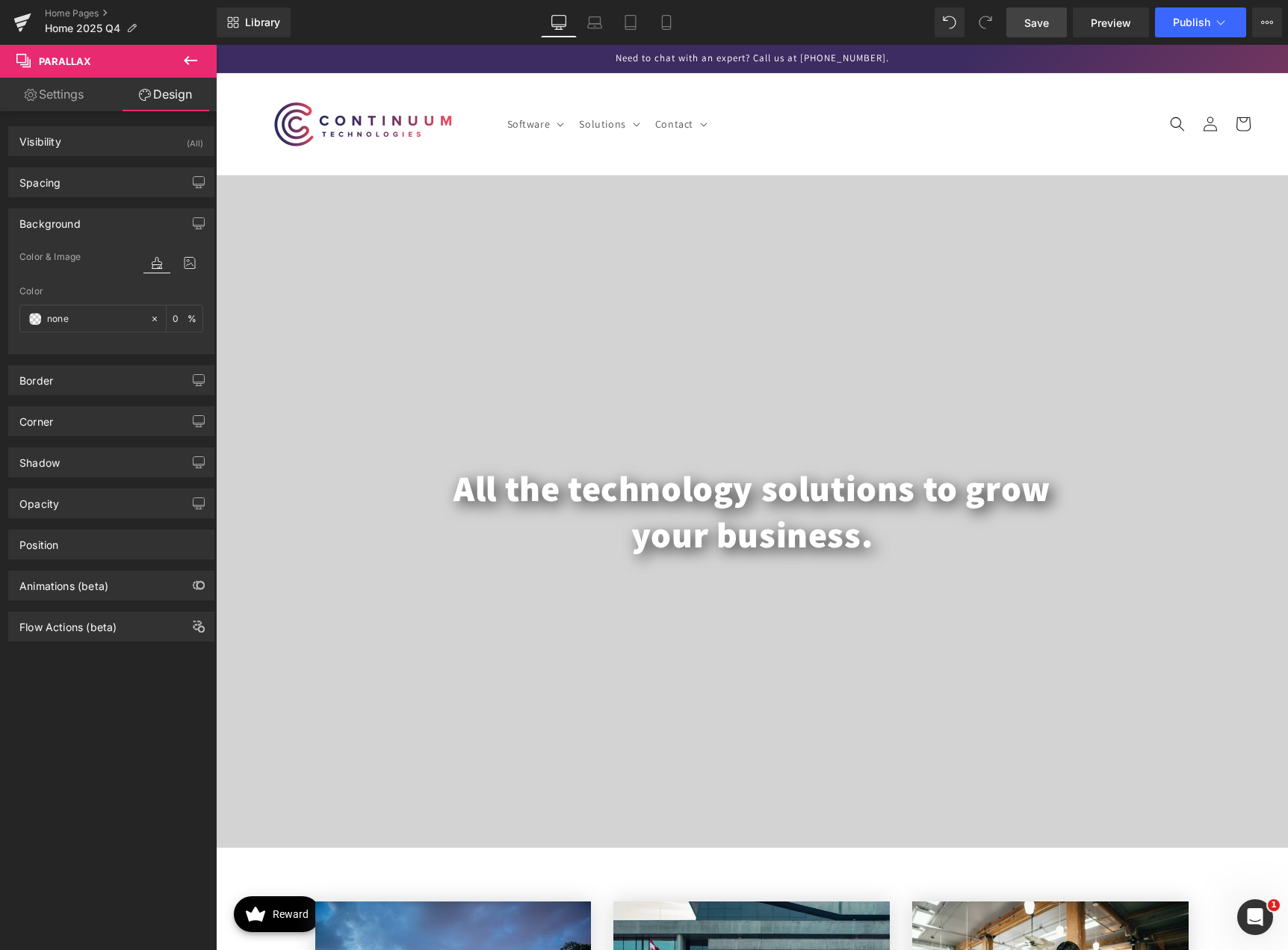
click at [1024, 22] on link "Save" at bounding box center [1036, 23] width 60 height 30
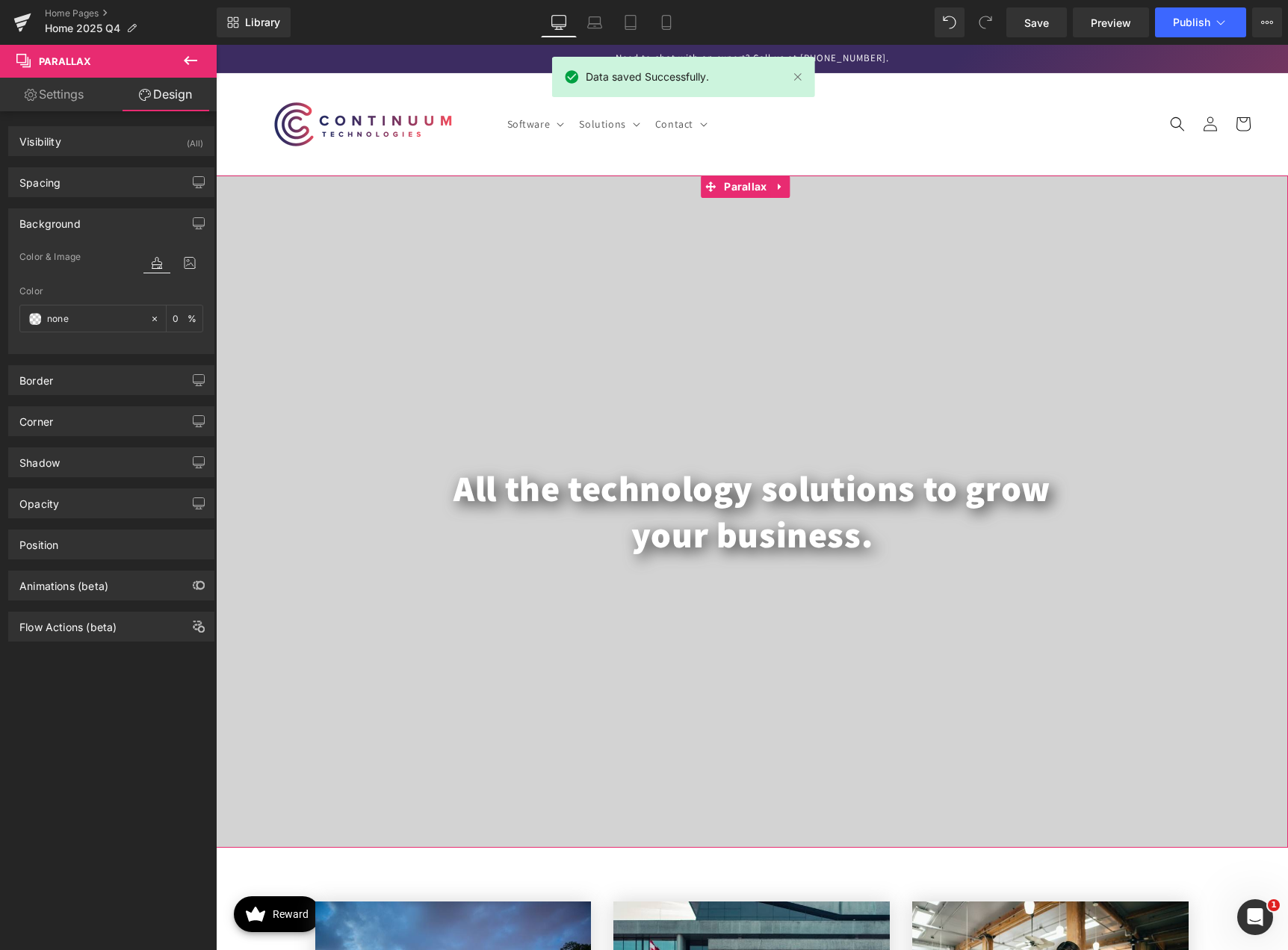
click at [48, 91] on link "Settings" at bounding box center [54, 95] width 109 height 33
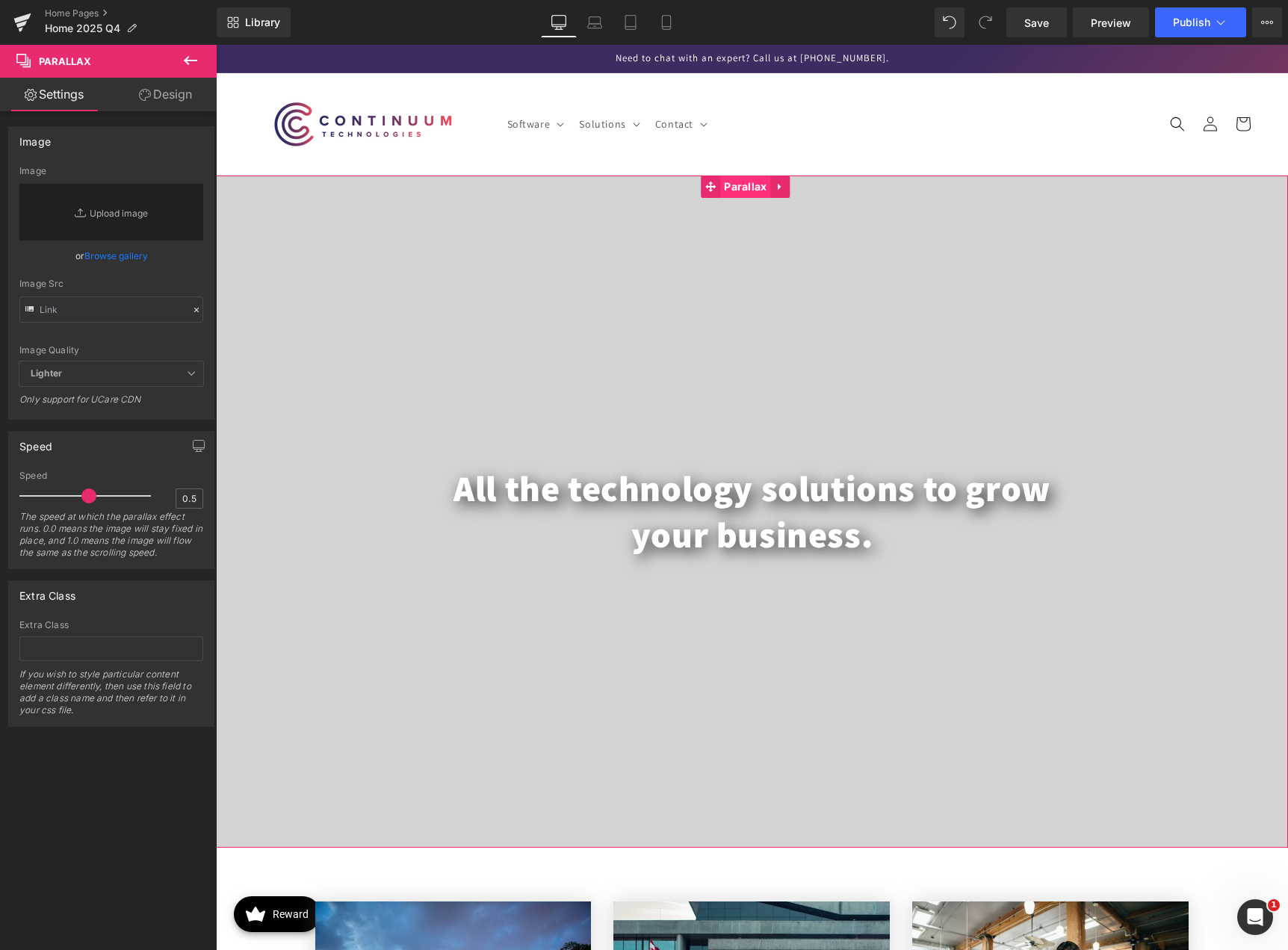
click at [750, 187] on span "Parallax" at bounding box center [744, 186] width 50 height 23
click at [207, 53] on button at bounding box center [191, 61] width 53 height 33
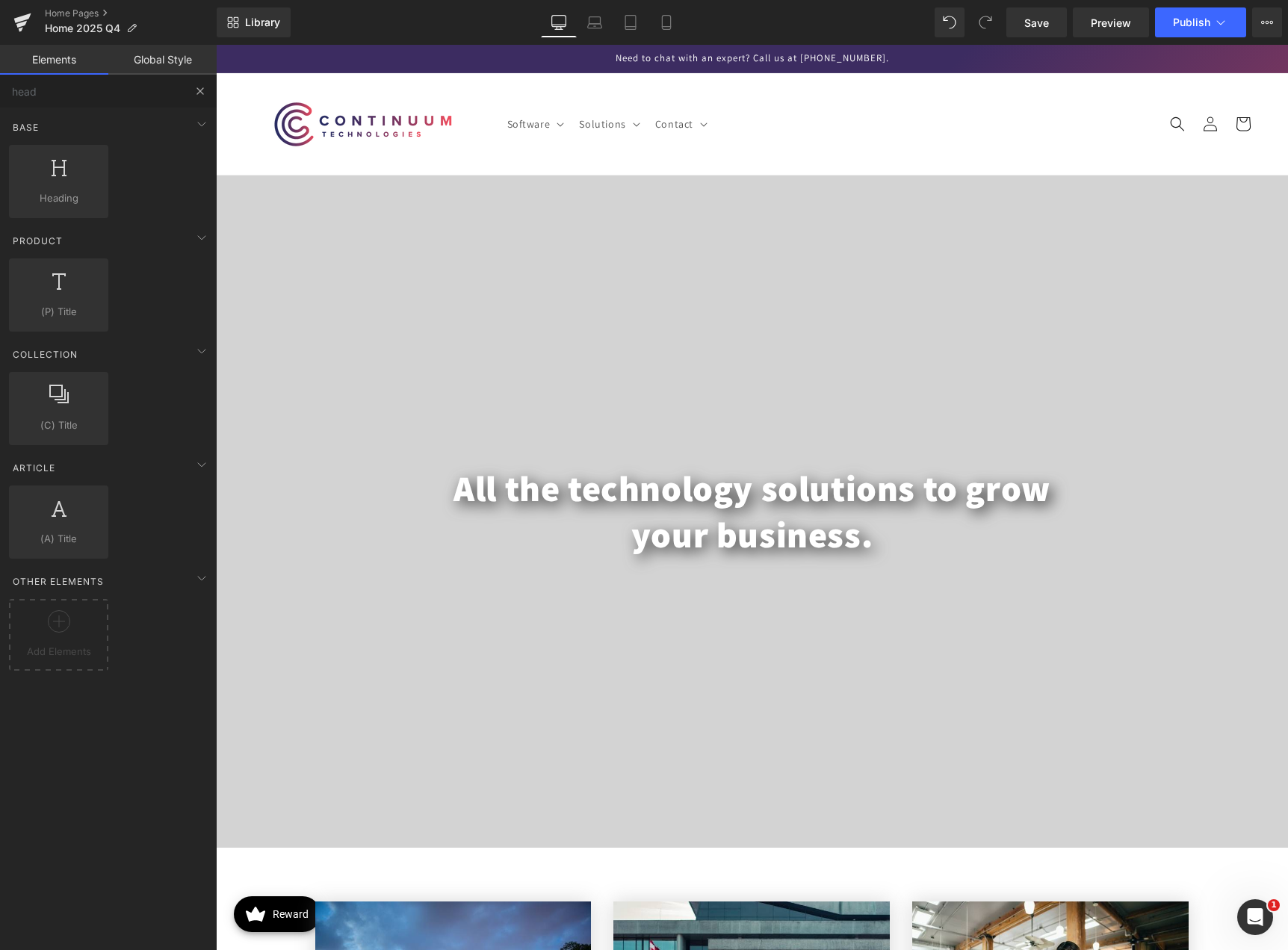
click at [210, 89] on button at bounding box center [201, 91] width 33 height 33
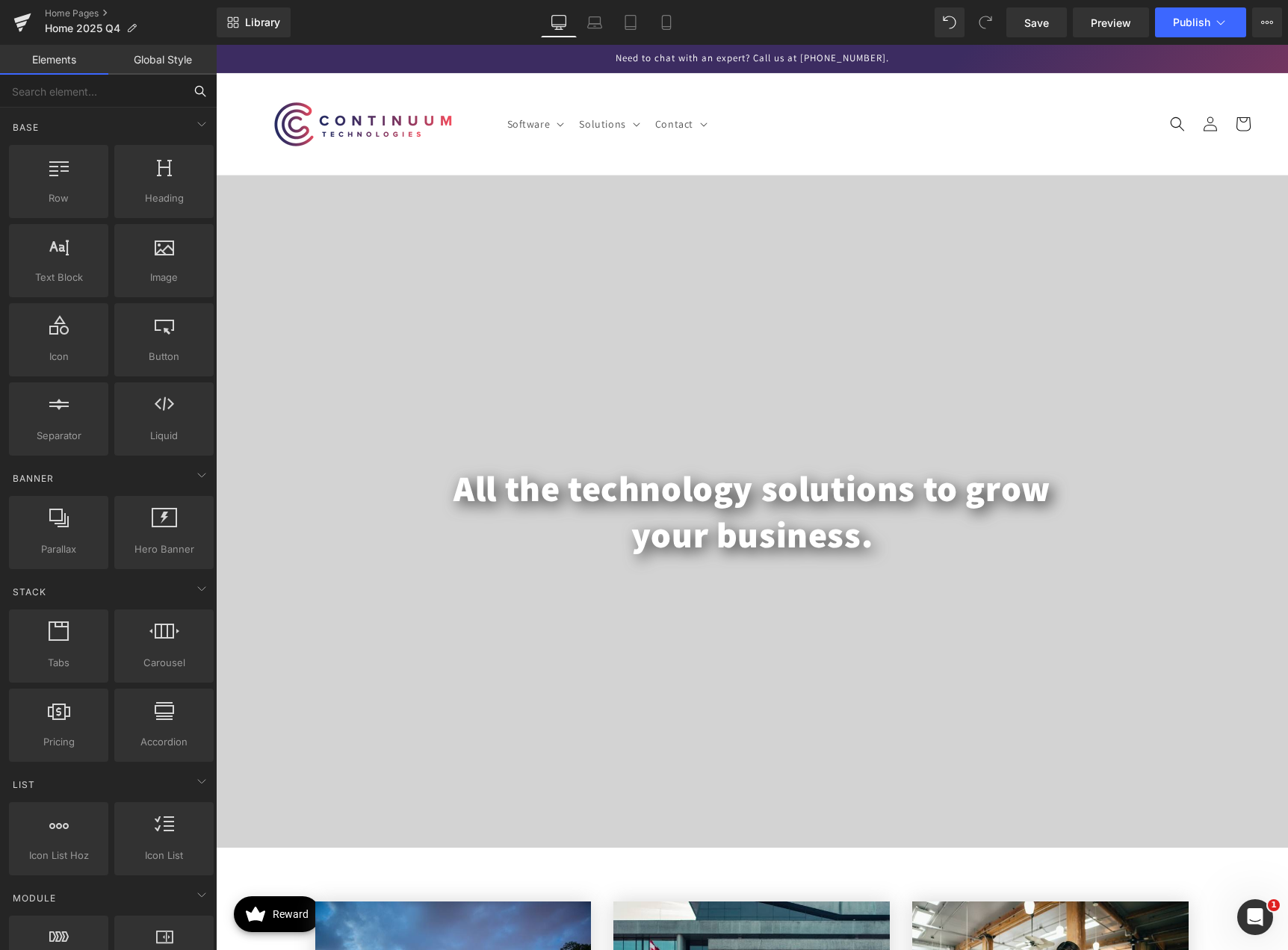
click at [100, 96] on input "text" at bounding box center [92, 91] width 184 height 33
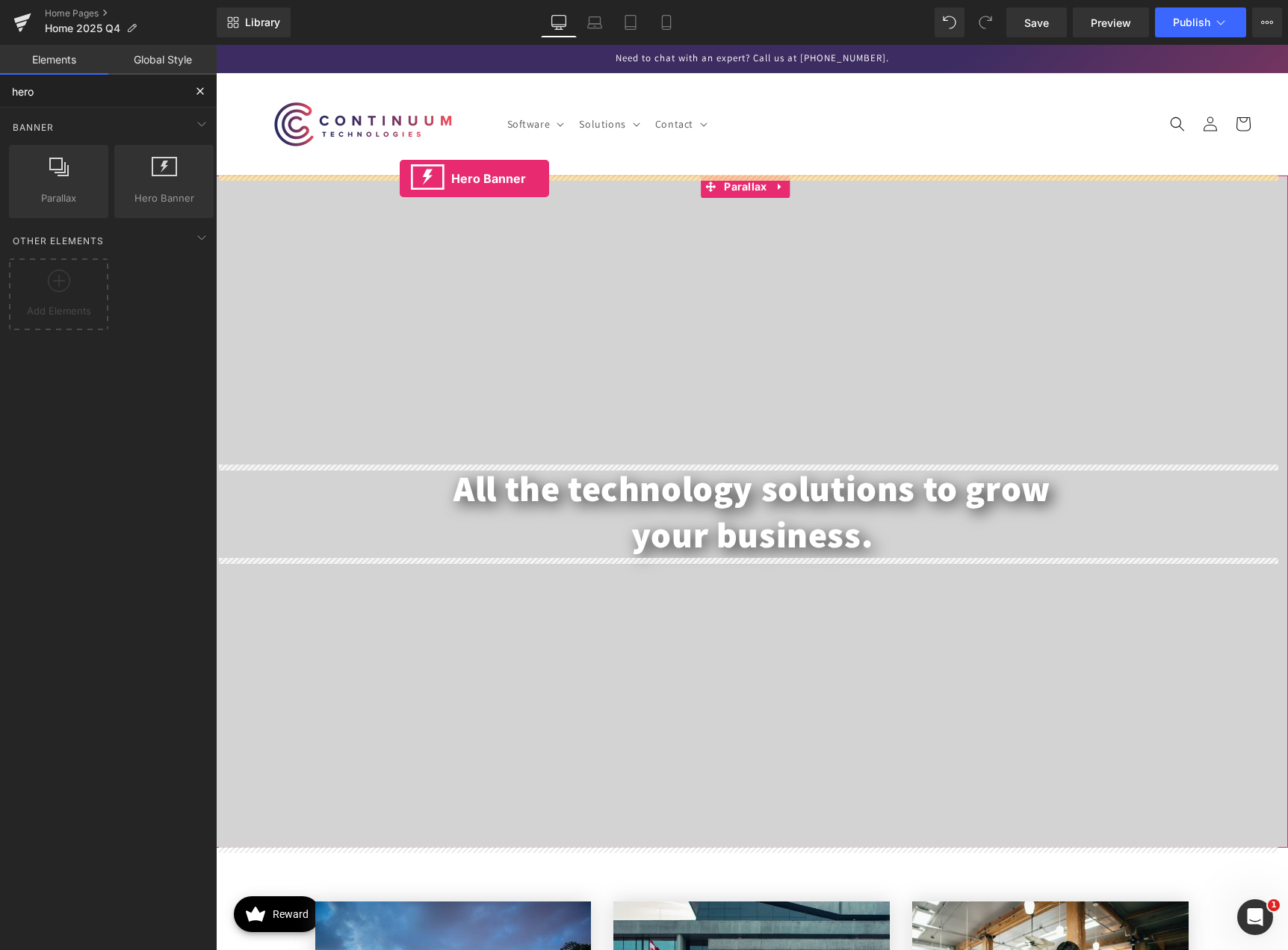
drag, startPoint x: 375, startPoint y: 241, endPoint x: 399, endPoint y: 179, distance: 66.5
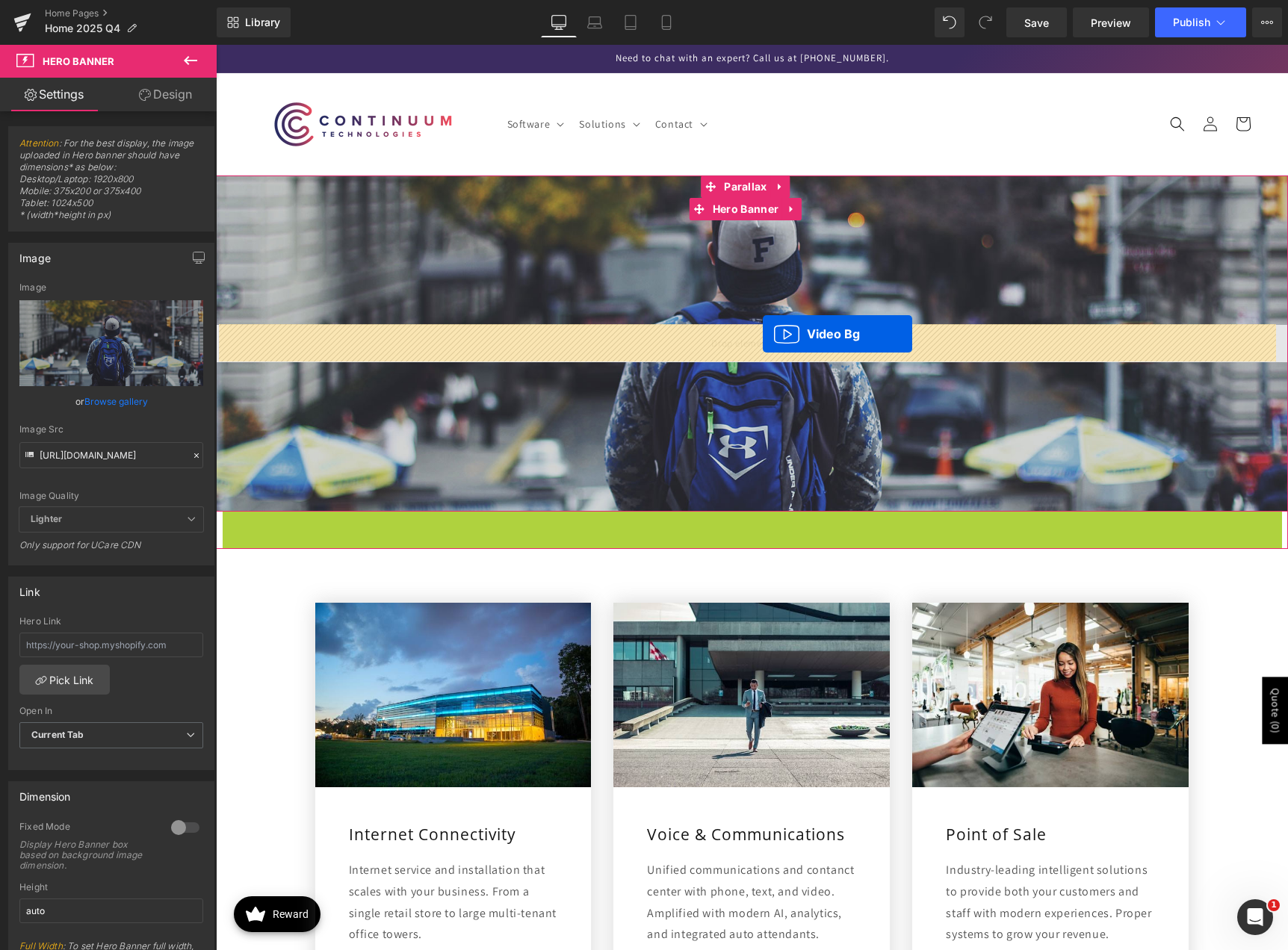
drag, startPoint x: 744, startPoint y: 546, endPoint x: 763, endPoint y: 334, distance: 212.8
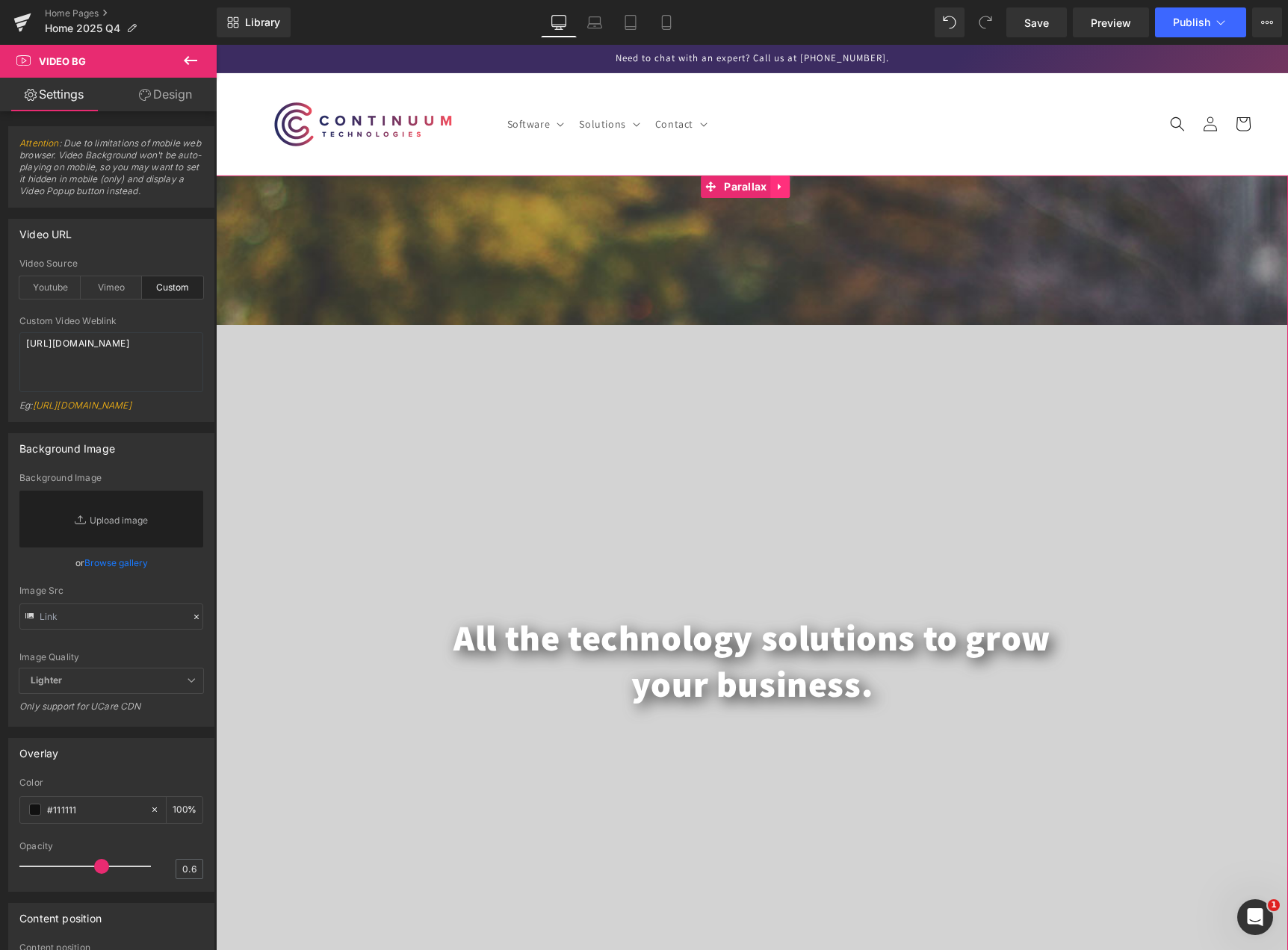
click at [779, 181] on icon at bounding box center [780, 186] width 11 height 11
click at [785, 186] on icon at bounding box center [790, 186] width 11 height 11
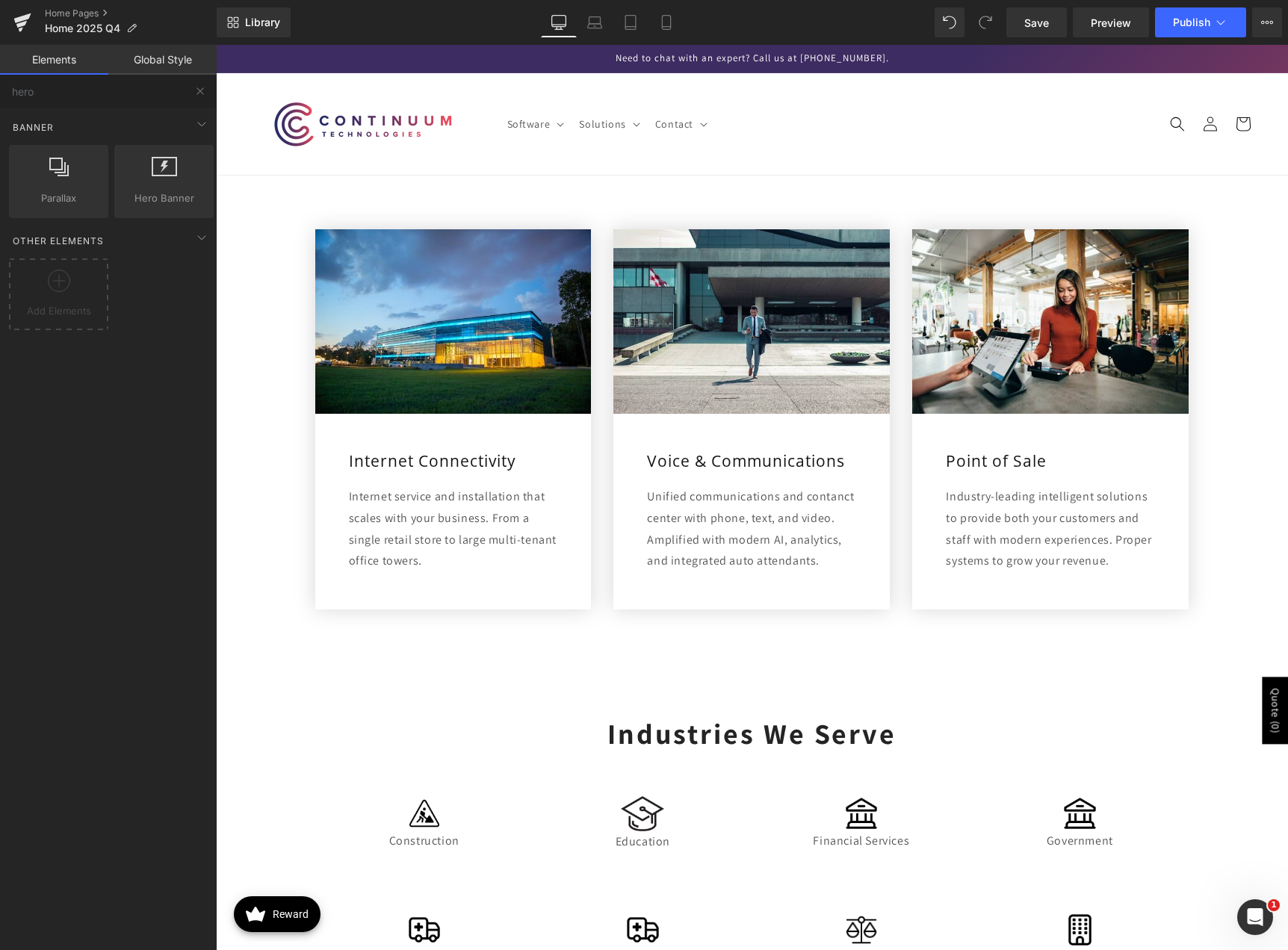
click at [162, 64] on link "Global Style" at bounding box center [163, 60] width 109 height 30
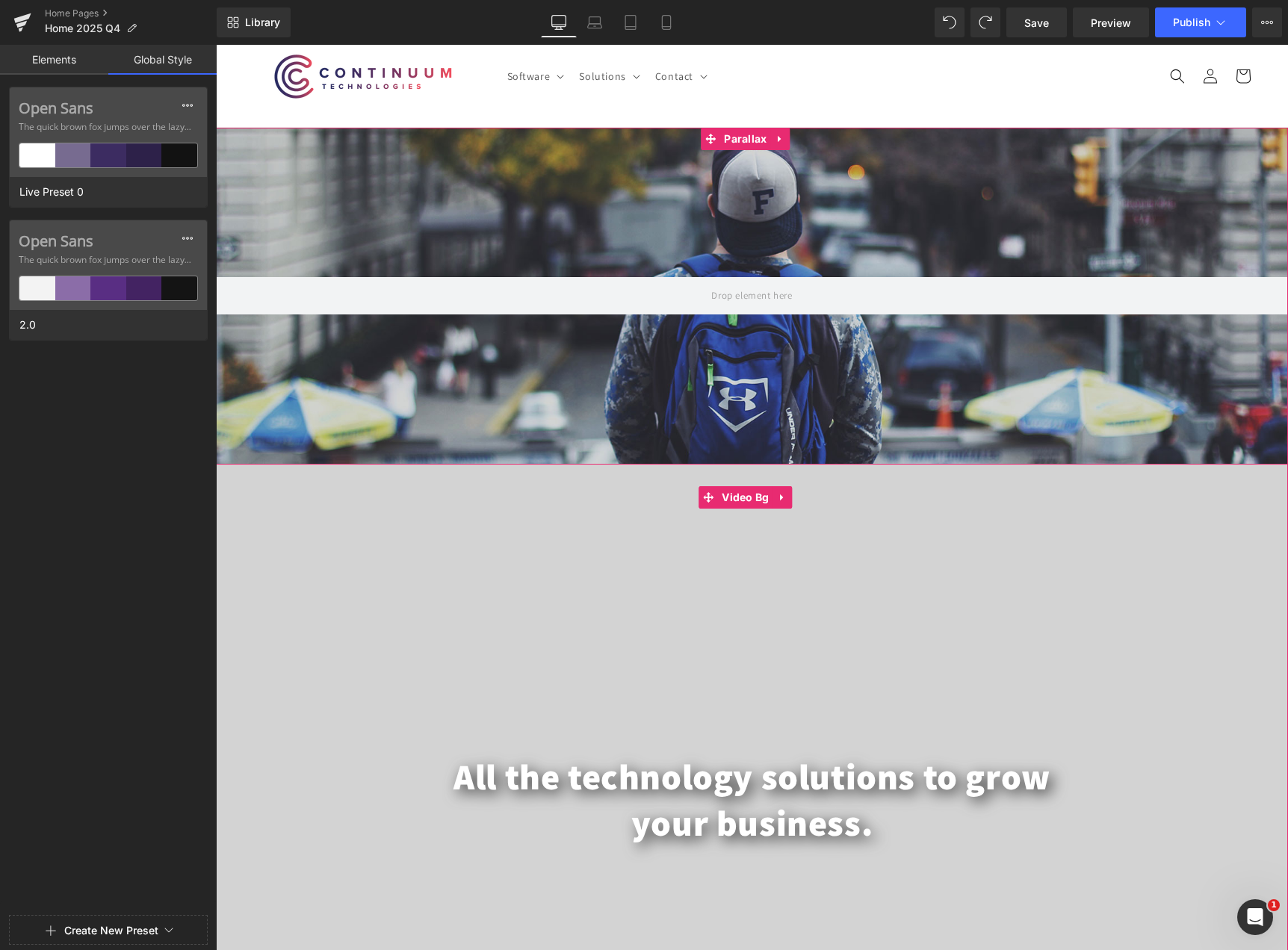
scroll to position [74, 0]
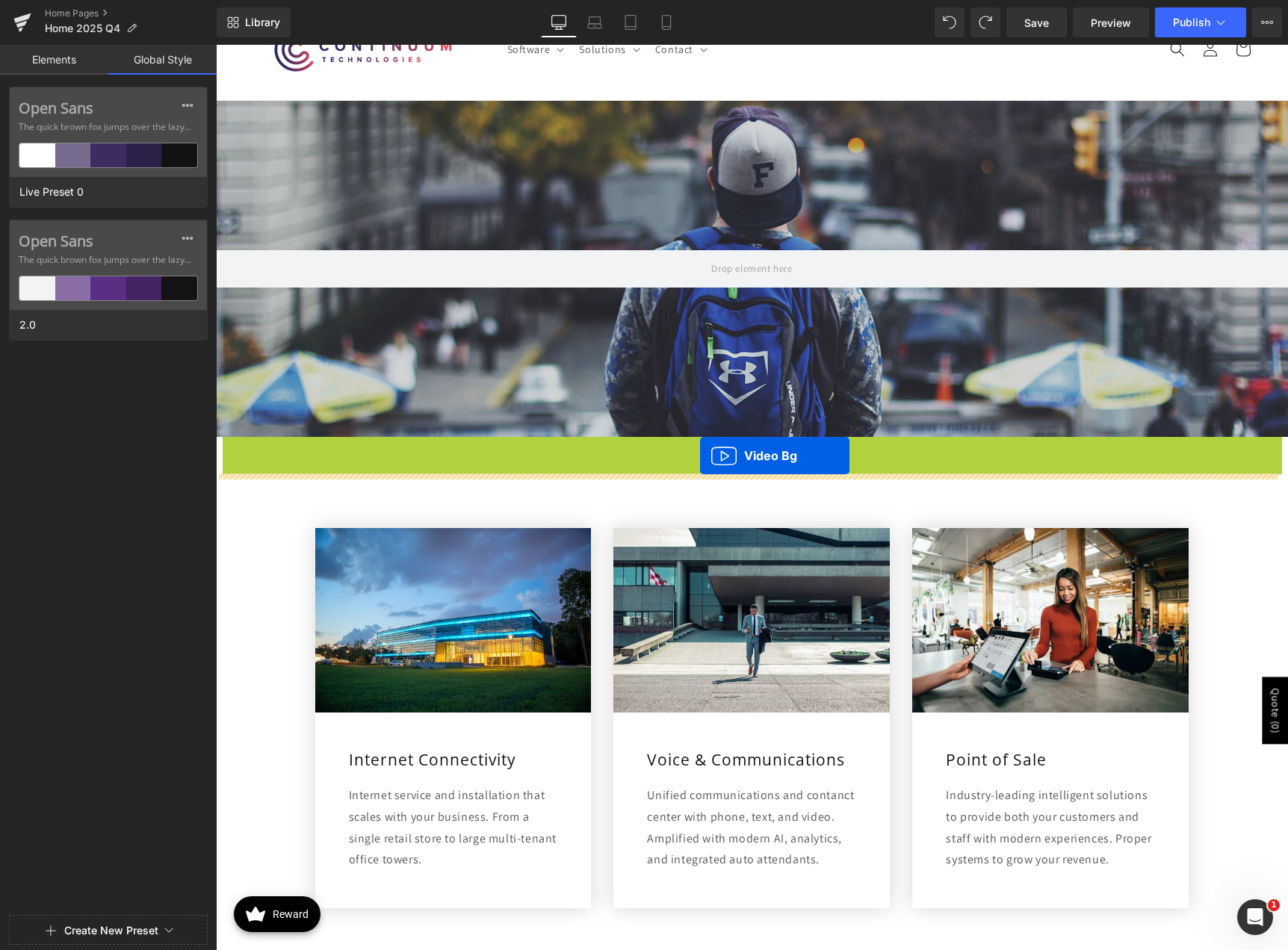
drag, startPoint x: 750, startPoint y: 475, endPoint x: 700, endPoint y: 455, distance: 53.9
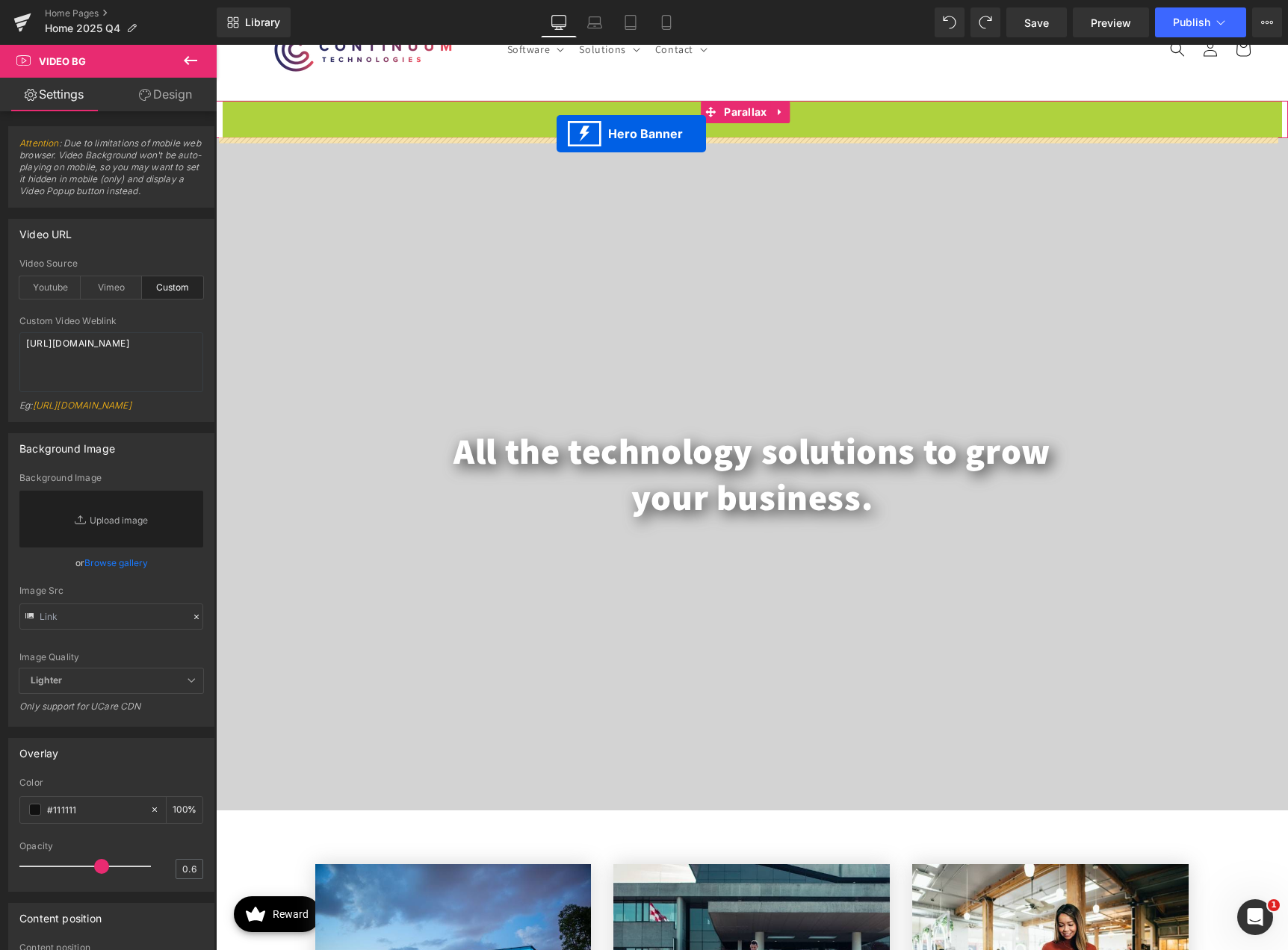
drag, startPoint x: 699, startPoint y: 135, endPoint x: 556, endPoint y: 134, distance: 143.0
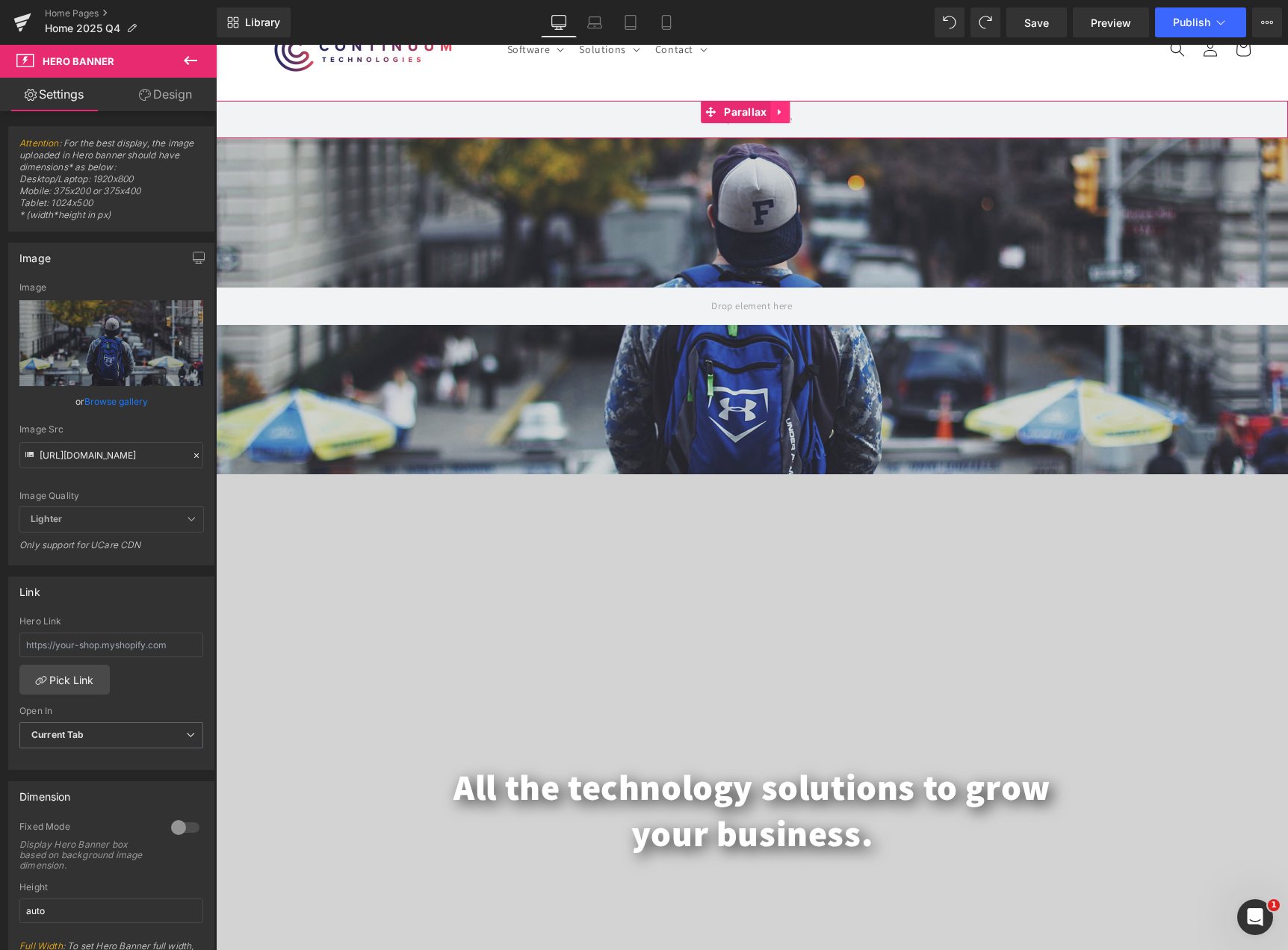
click at [778, 113] on icon at bounding box center [778, 113] width 3 height 7
click at [785, 113] on icon at bounding box center [790, 112] width 11 height 11
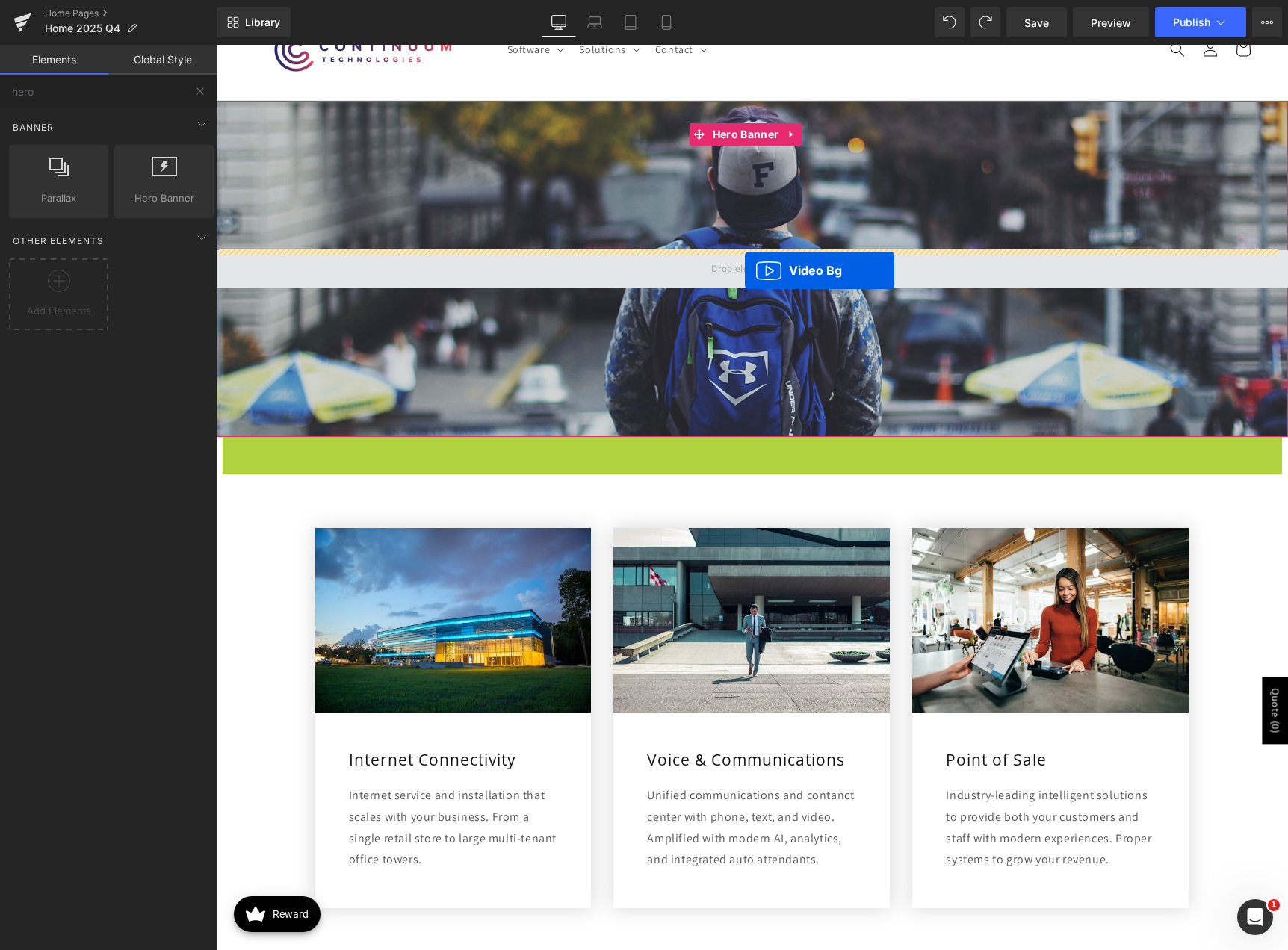
drag, startPoint x: 714, startPoint y: 468, endPoint x: 744, endPoint y: 271, distance: 199.3
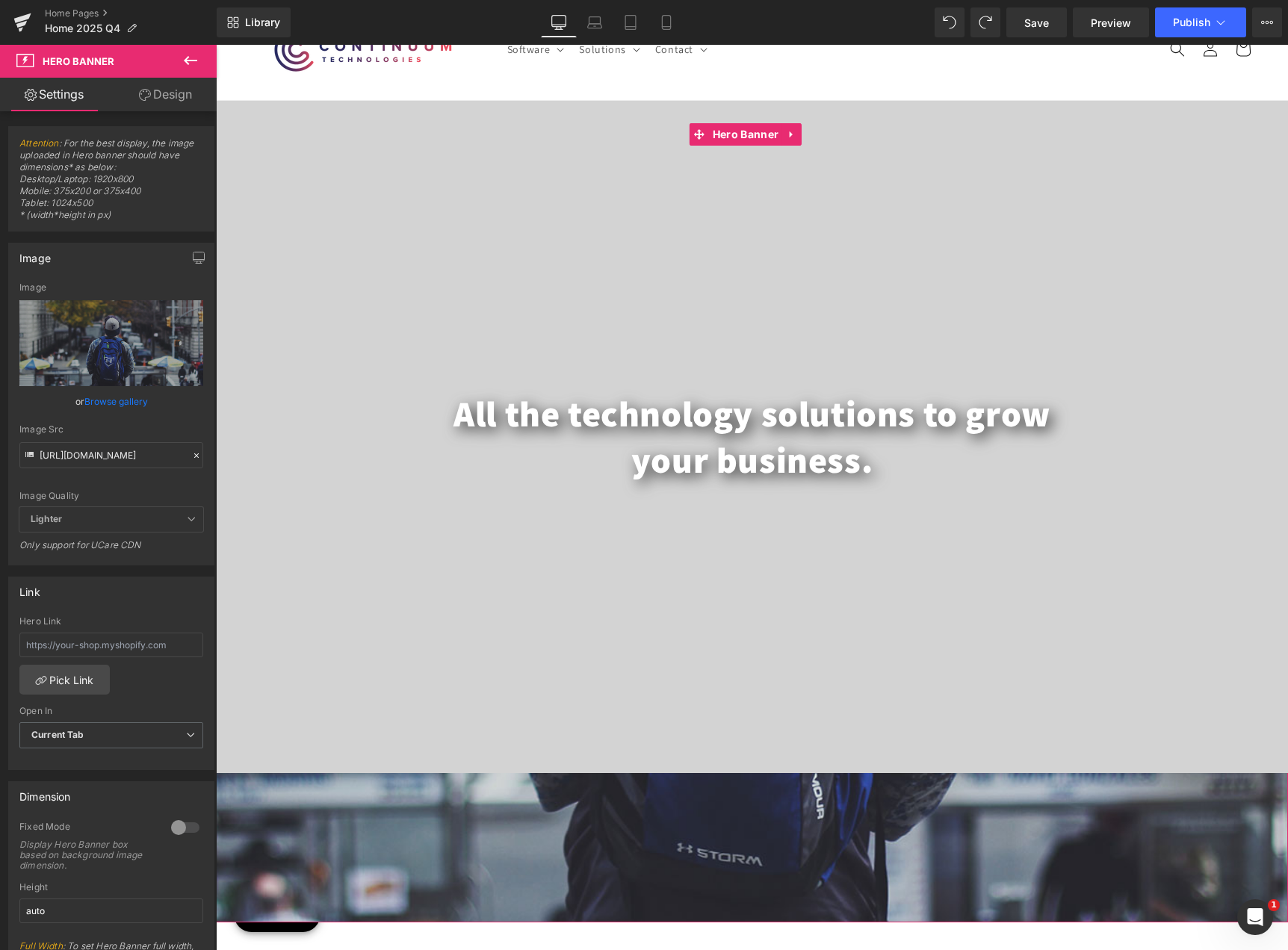
drag, startPoint x: 747, startPoint y: 248, endPoint x: 773, endPoint y: 90, distance: 160.1
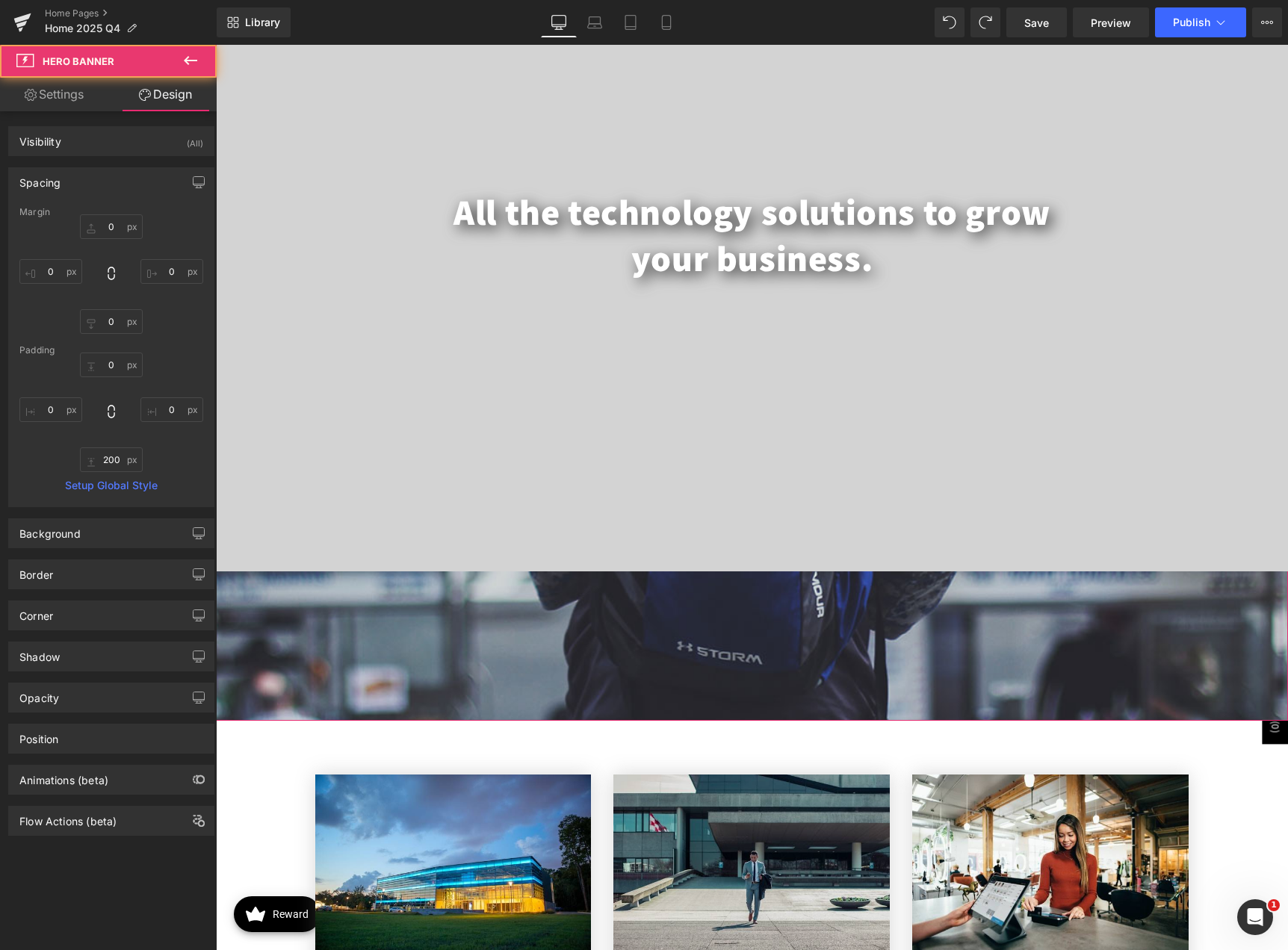
scroll to position [299, 0]
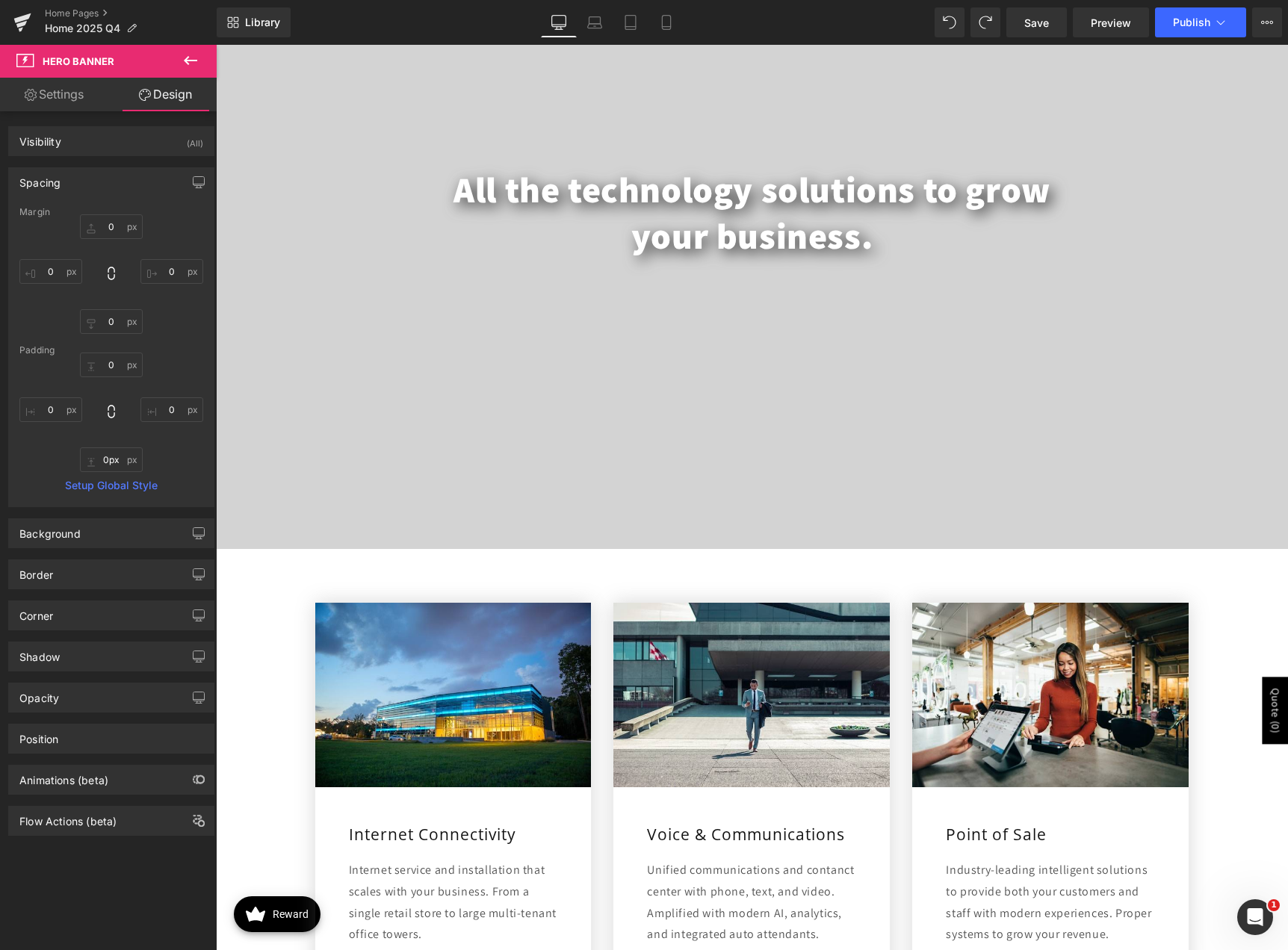
drag, startPoint x: 723, startPoint y: 689, endPoint x: 735, endPoint y: 517, distance: 172.4
click at [735, 517] on div "All the technology solutions to grow your business. Heading Video Bg Hero Banner" at bounding box center [752, 213] width 1072 height 672
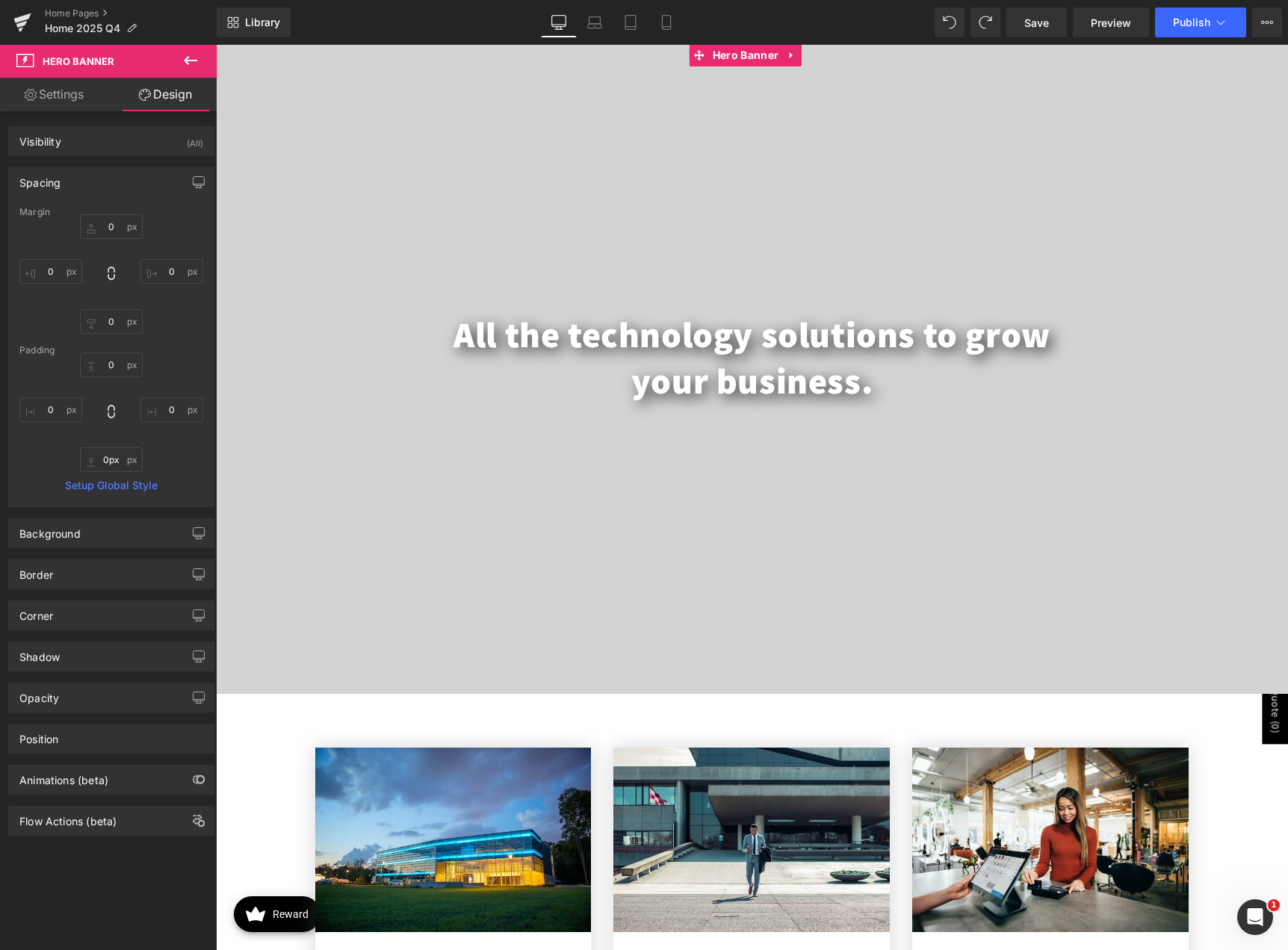
scroll to position [0, 0]
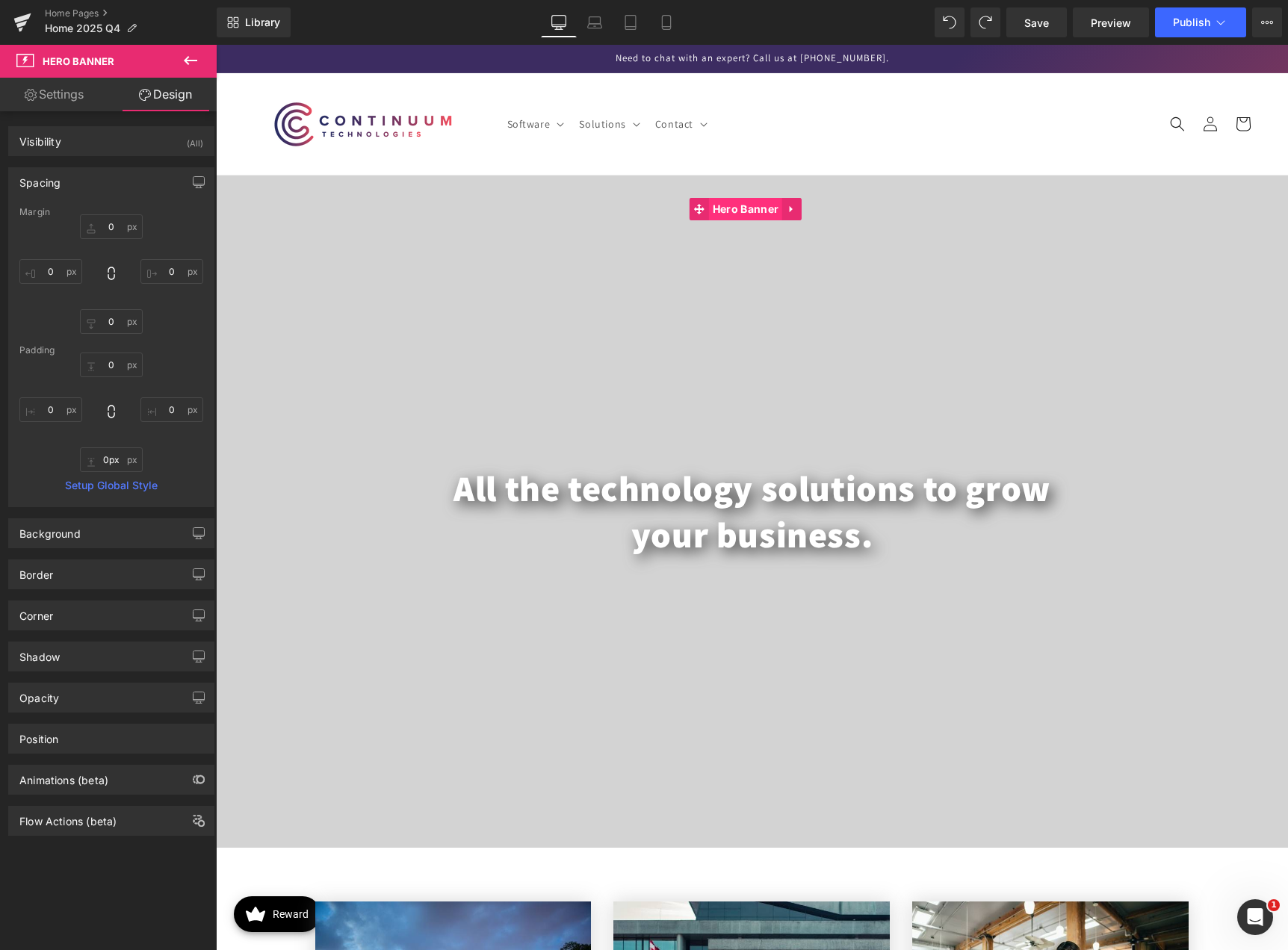
click at [751, 207] on span "Hero Banner" at bounding box center [745, 209] width 74 height 23
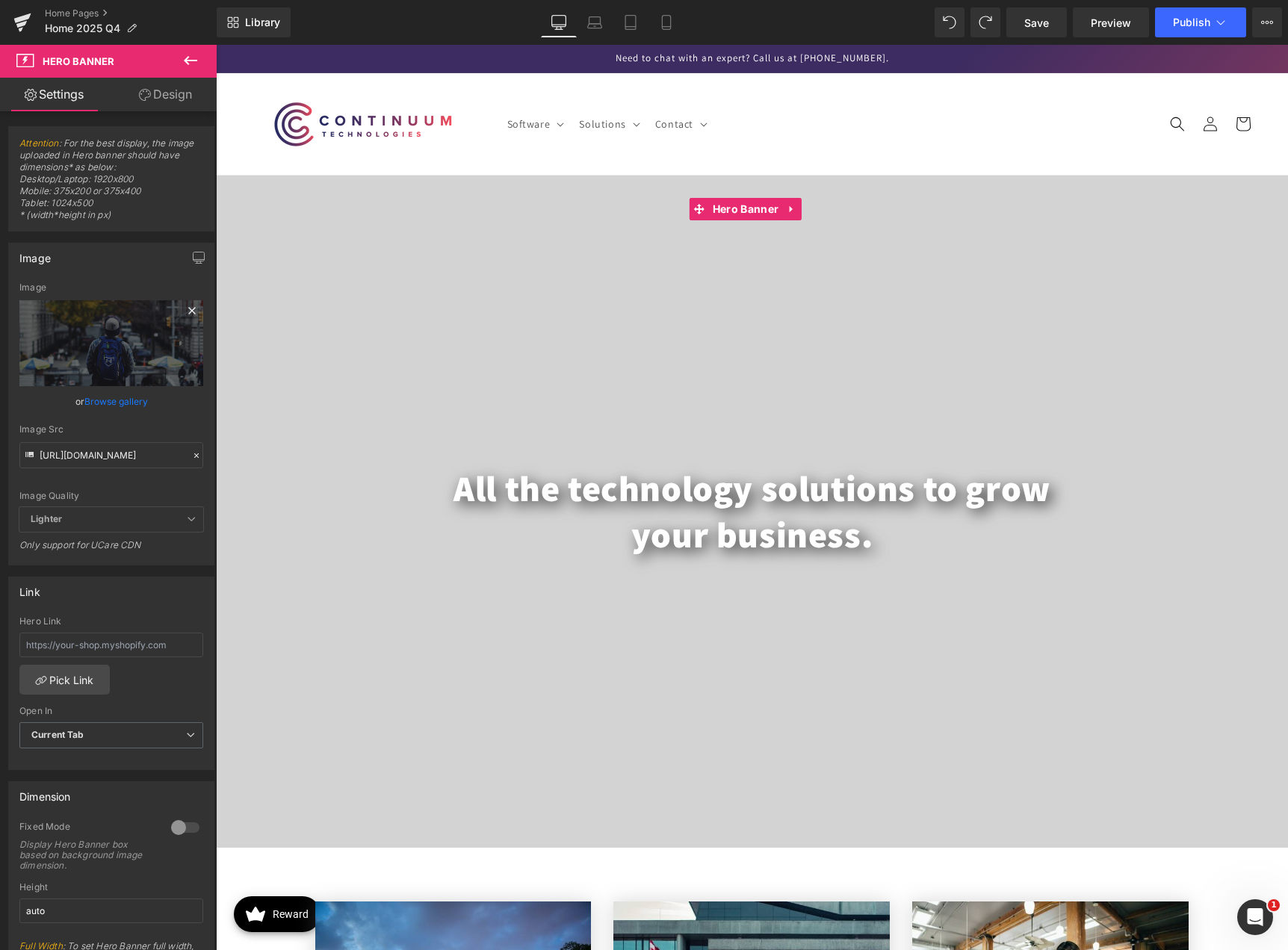
click at [188, 311] on icon at bounding box center [192, 311] width 7 height 7
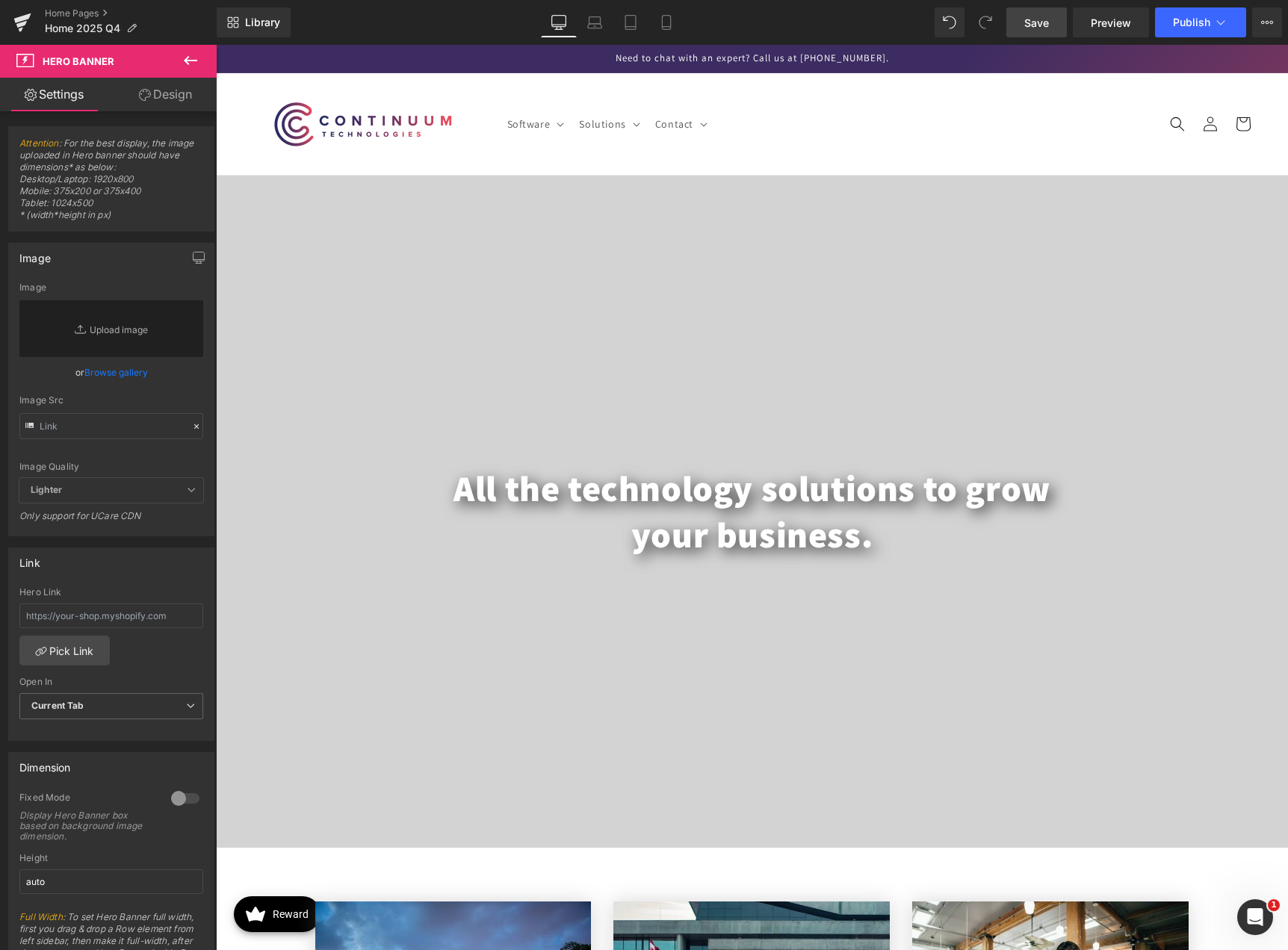
click at [1041, 21] on span "Save" at bounding box center [1036, 23] width 25 height 16
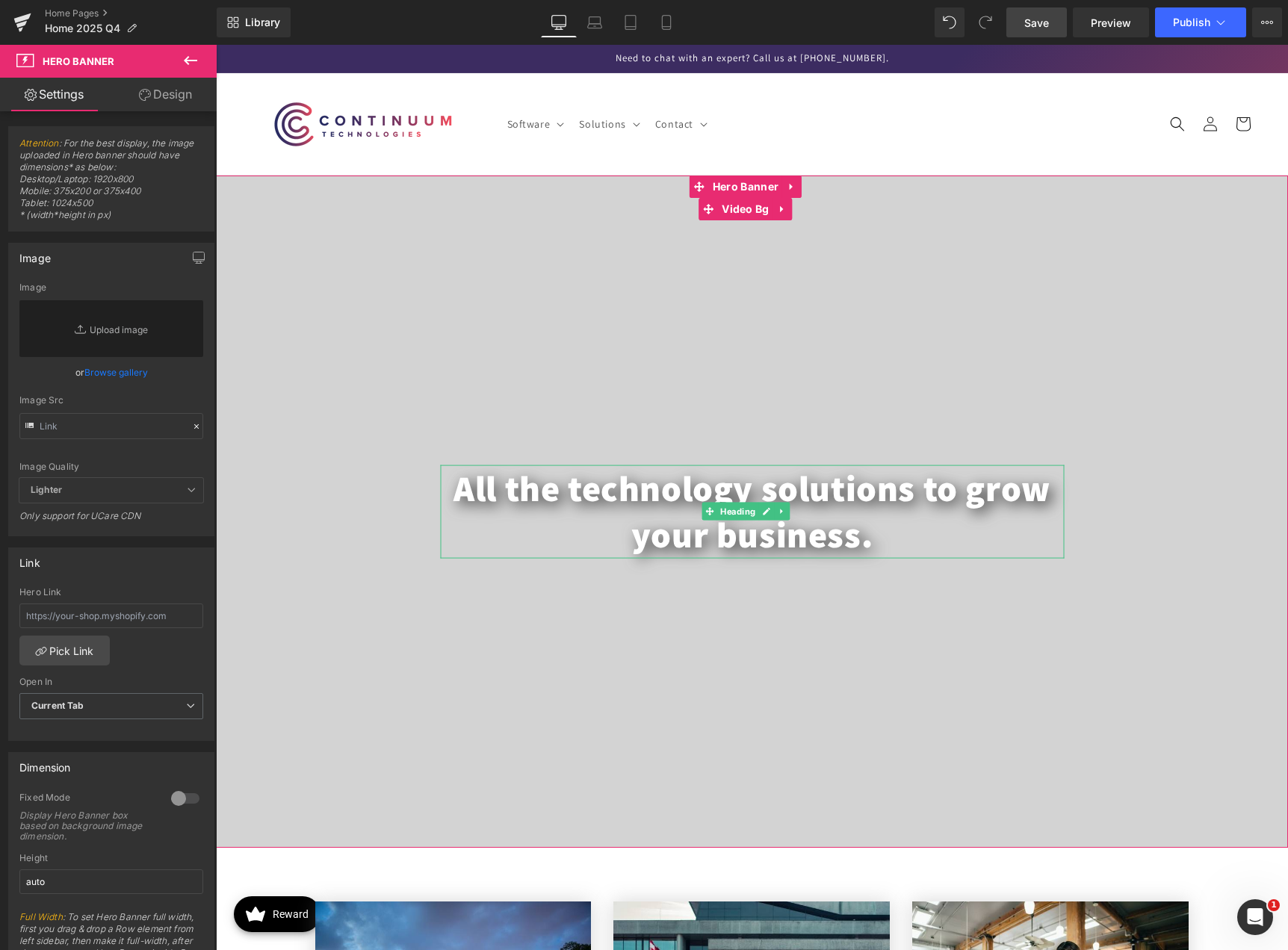
click at [862, 537] on h1 "All the technology solutions to grow your business." at bounding box center [751, 511] width 623 height 94
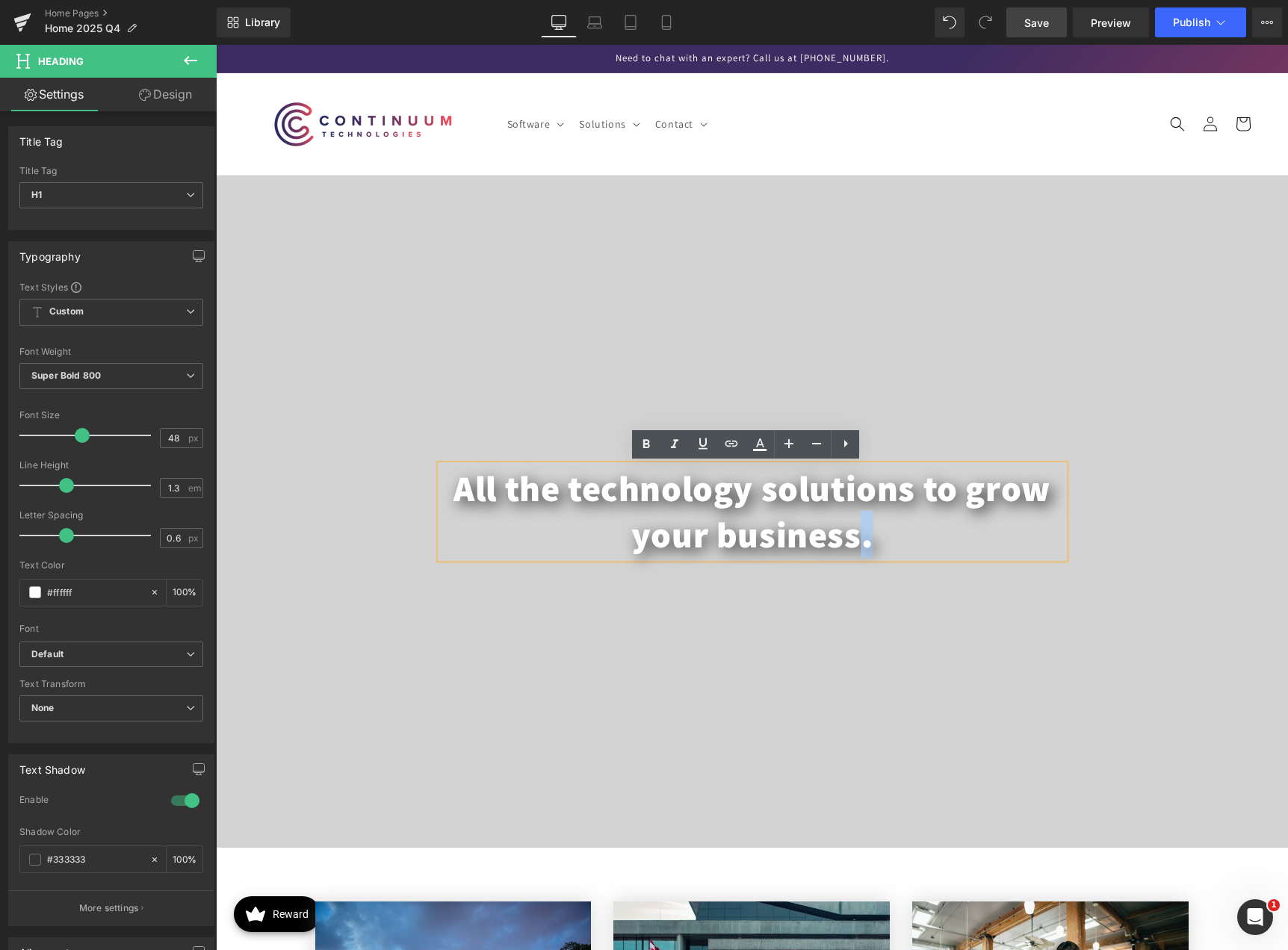
drag, startPoint x: 853, startPoint y: 540, endPoint x: 864, endPoint y: 538, distance: 11.2
click at [864, 538] on h1 "All the technology solutions to grow your business." at bounding box center [751, 511] width 623 height 94
click at [871, 537] on h1 "All the technology solutions to grow your business." at bounding box center [751, 511] width 623 height 94
click at [853, 116] on header "Software Software Enterprise Automation IBM" at bounding box center [752, 124] width 1072 height 102
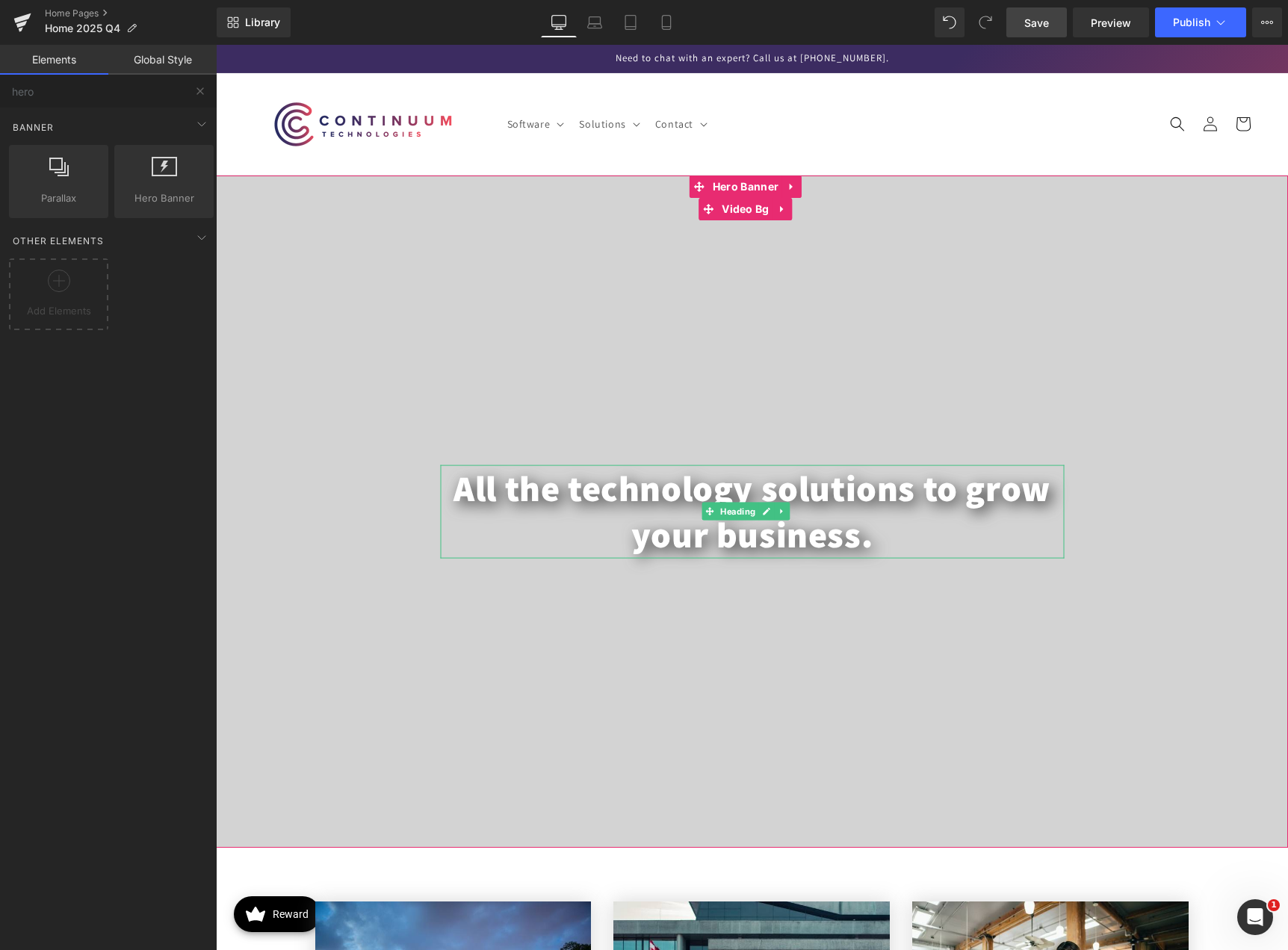
click at [876, 540] on h1 "All the technology solutions to grow your business." at bounding box center [751, 511] width 623 height 94
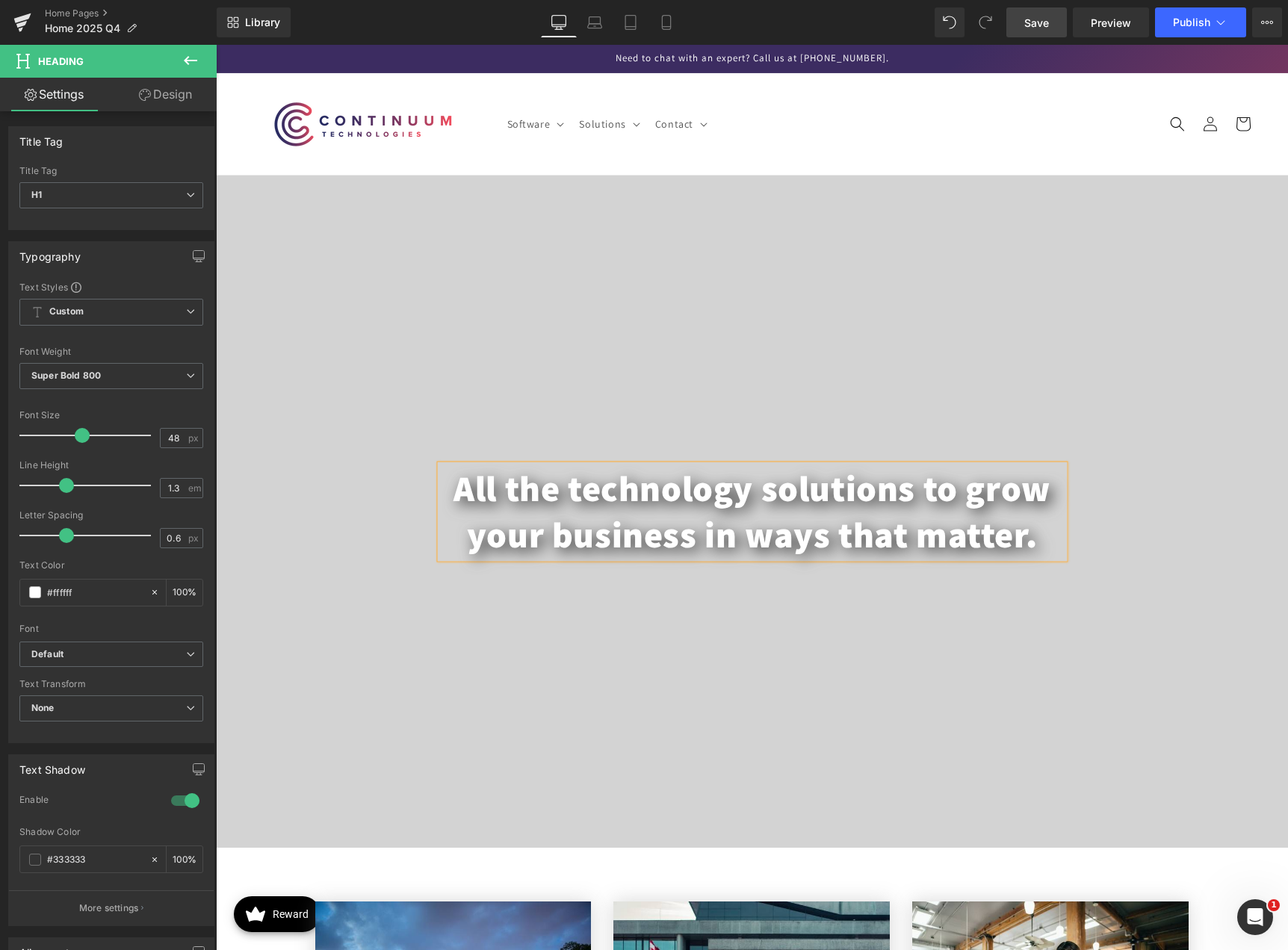
click at [913, 148] on header "Software Software Enterprise Automation IBM" at bounding box center [752, 124] width 1072 height 102
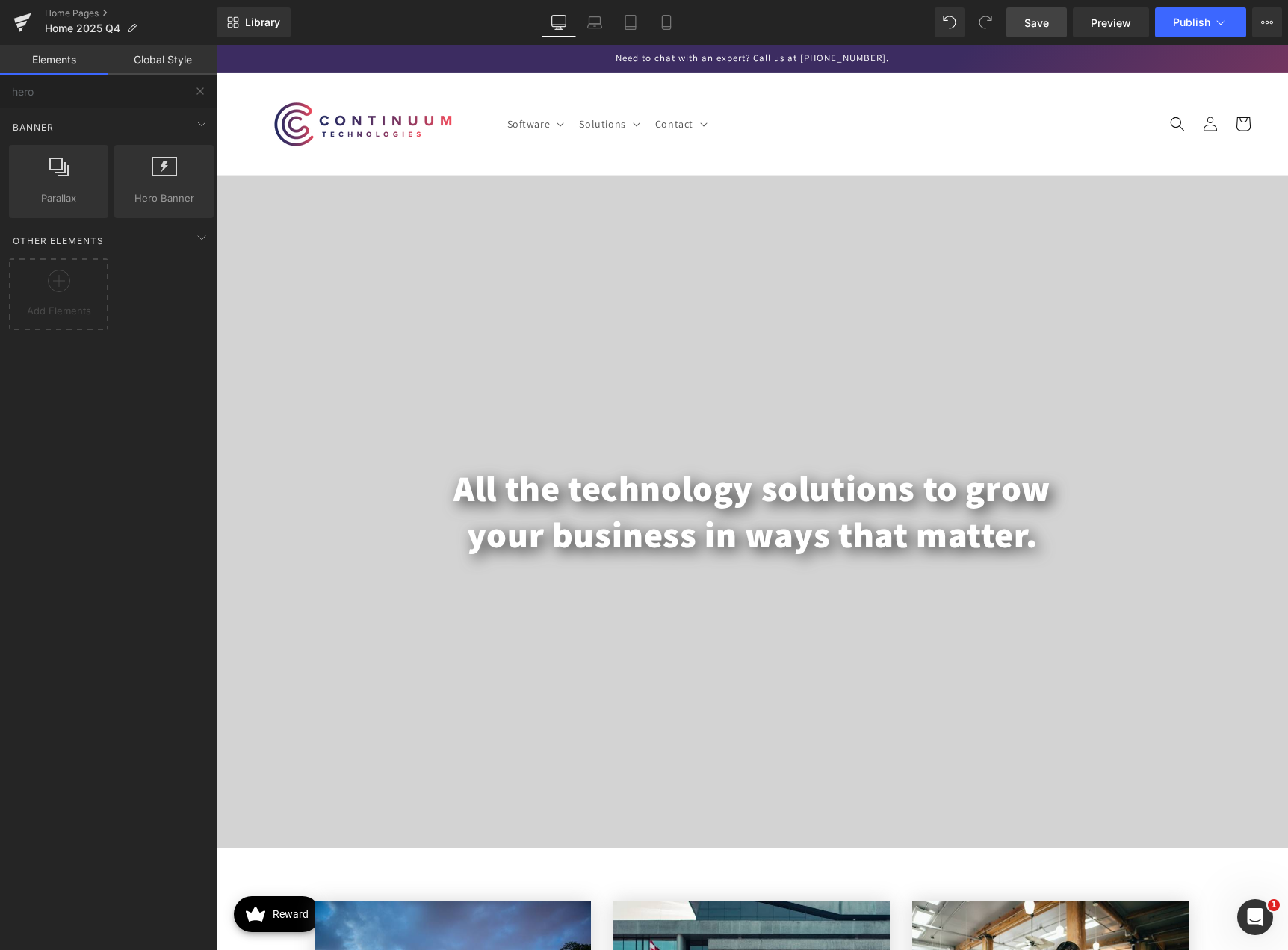
drag, startPoint x: 1037, startPoint y: 25, endPoint x: 771, endPoint y: 46, distance: 266.8
click at [1037, 25] on span "Save" at bounding box center [1036, 23] width 25 height 16
click at [1123, 22] on span "Preview" at bounding box center [1110, 23] width 40 height 16
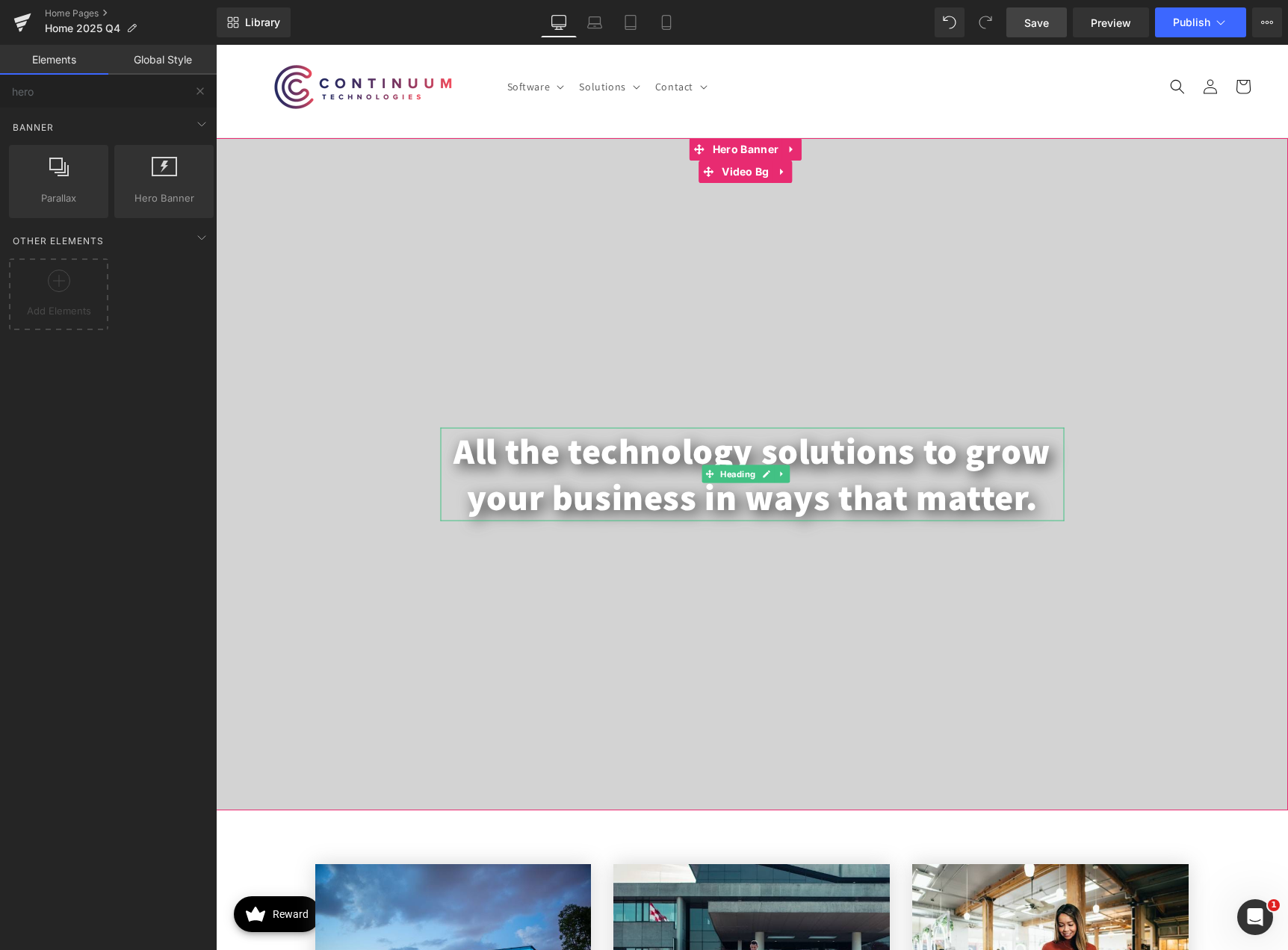
scroll to position [74, 0]
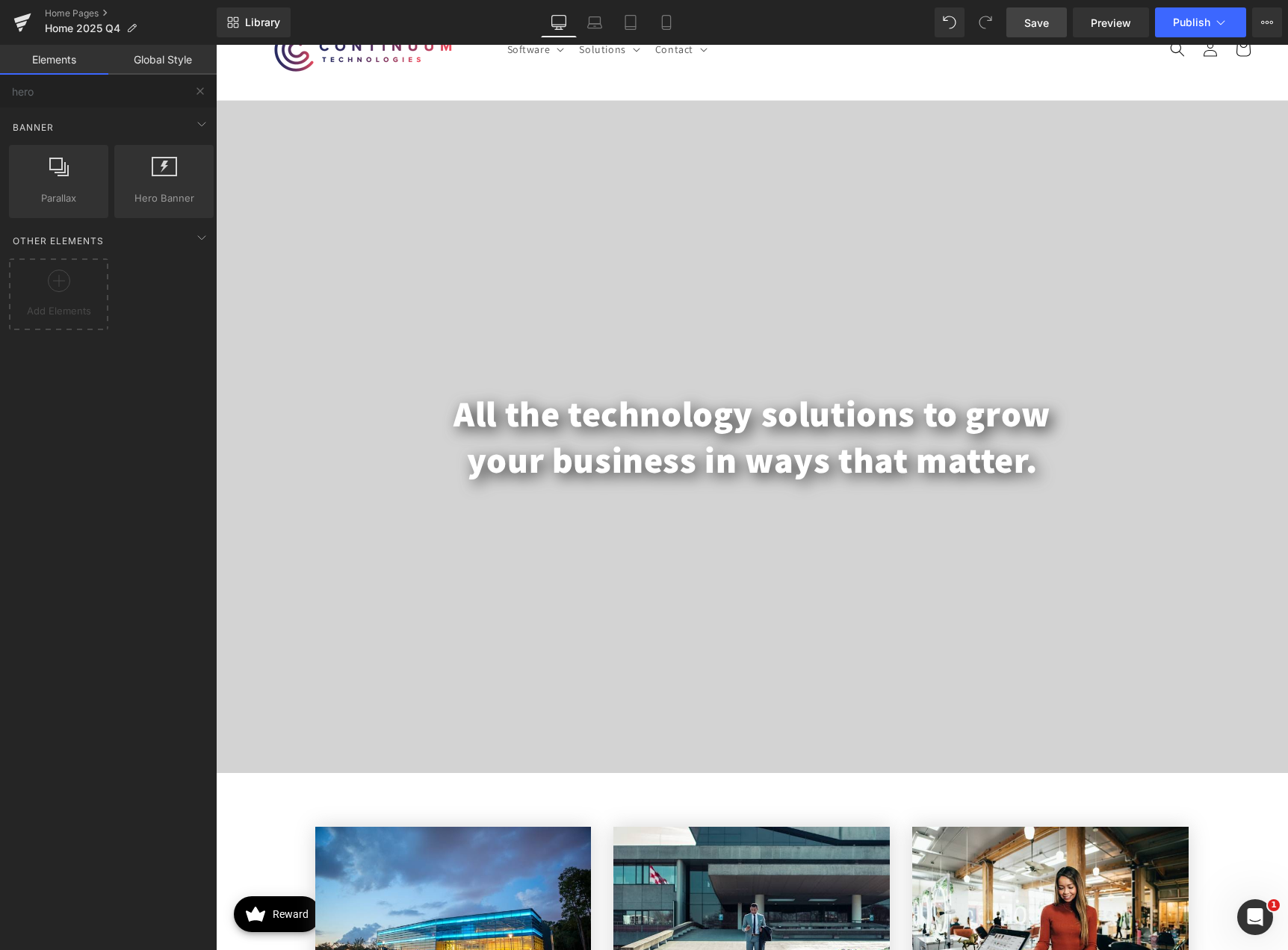
click at [172, 363] on div "Base Row rows, columns, layouts, div Heading headings, titles, h1,h2,h3,h4,h5,h…" at bounding box center [111, 257] width 222 height 300
click at [195, 102] on button at bounding box center [201, 91] width 33 height 33
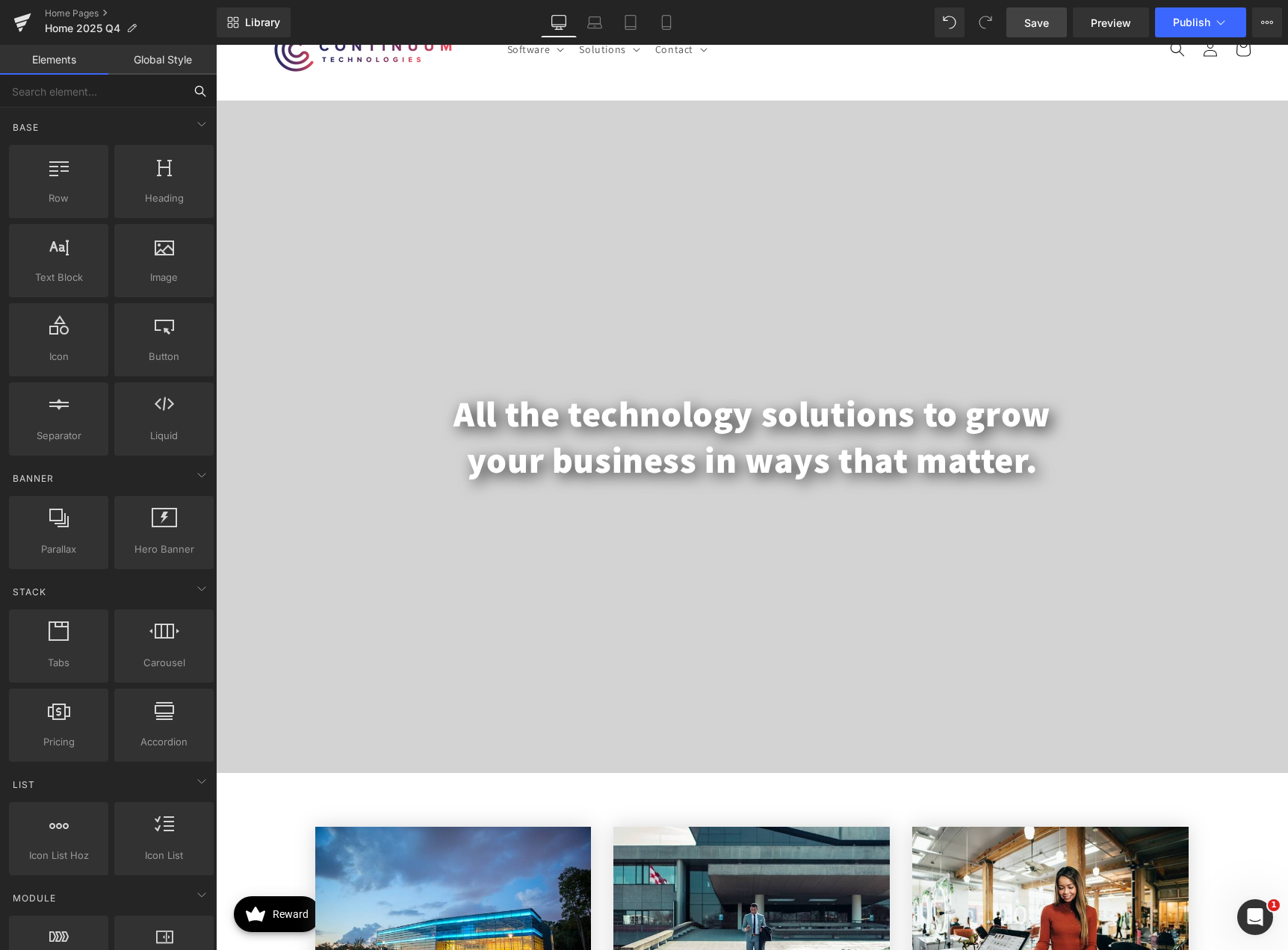
click at [112, 93] on input "text" at bounding box center [92, 91] width 184 height 33
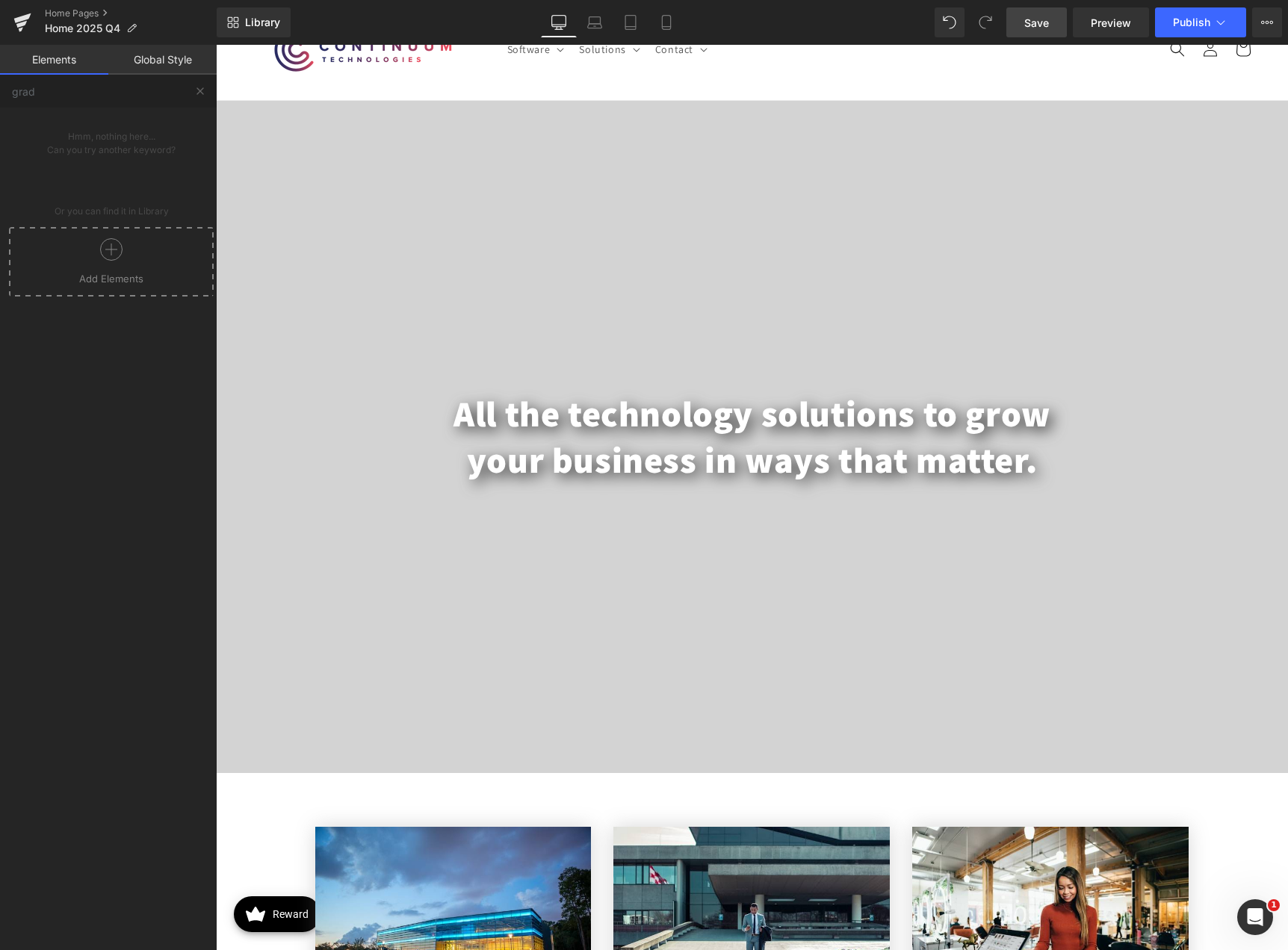
click at [193, 88] on button at bounding box center [201, 91] width 33 height 33
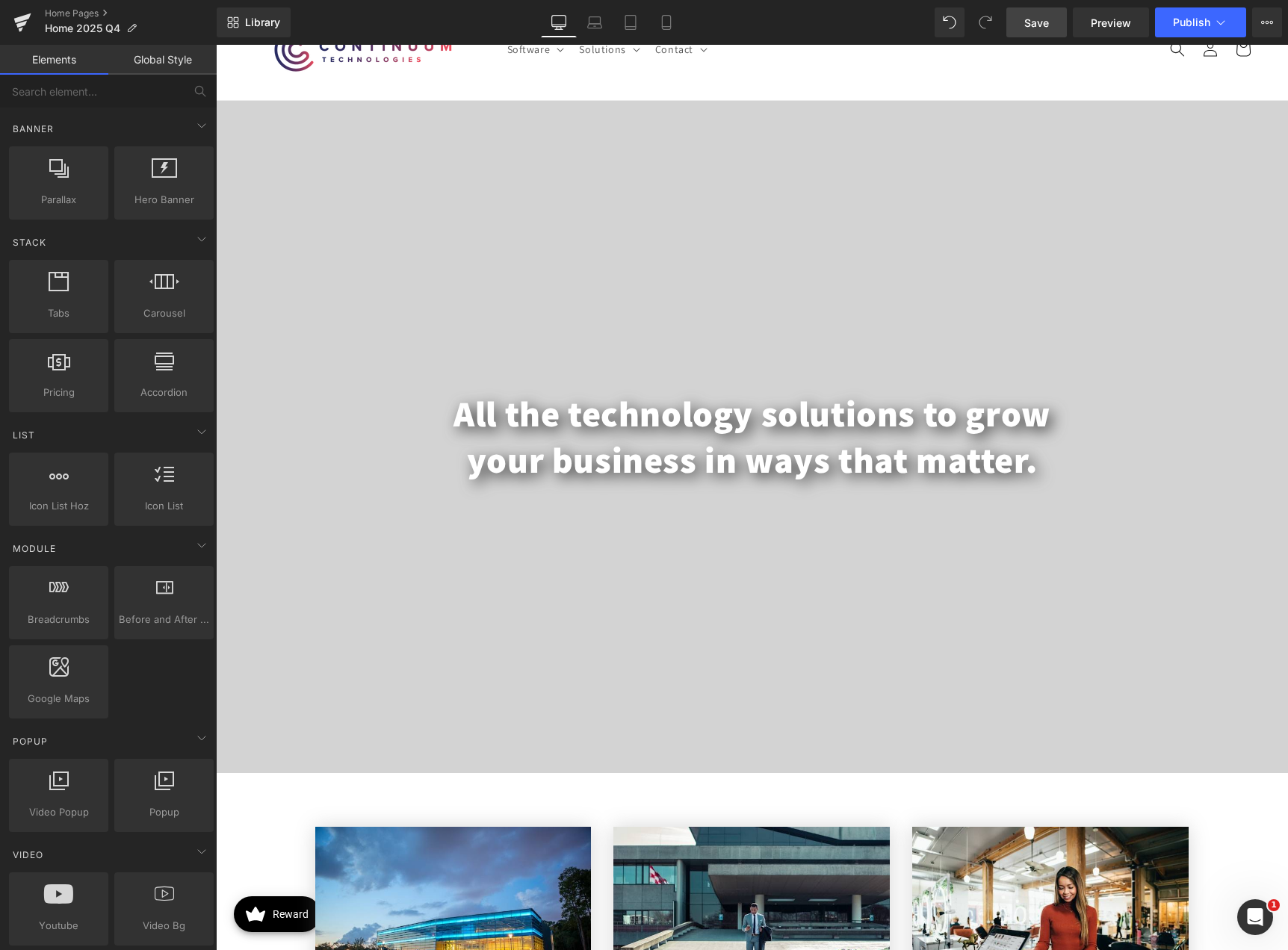
scroll to position [373, 0]
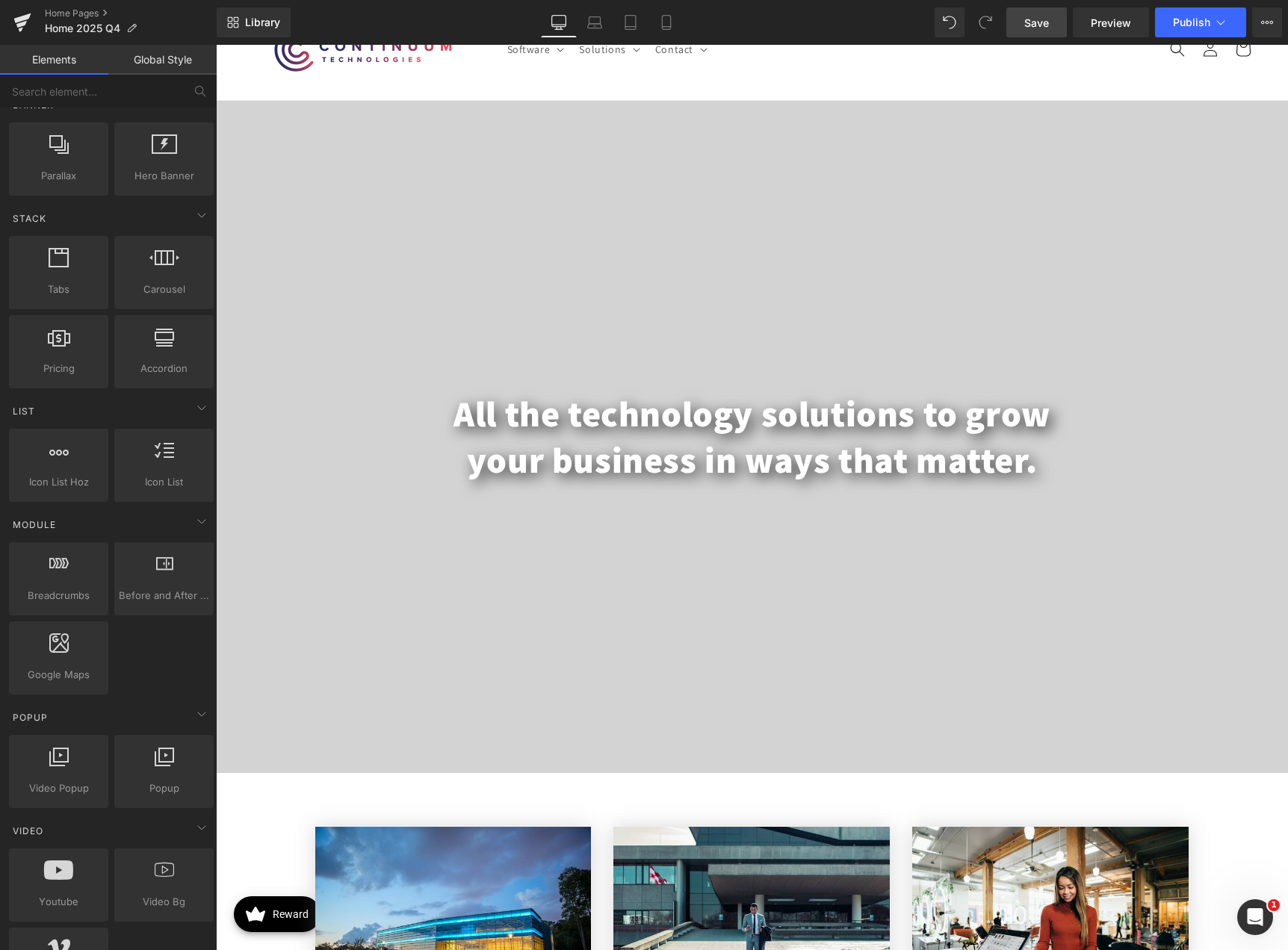
click at [151, 683] on div "Breadcrumbs app Before and After Images image,before,after,compare Google Maps …" at bounding box center [111, 618] width 211 height 158
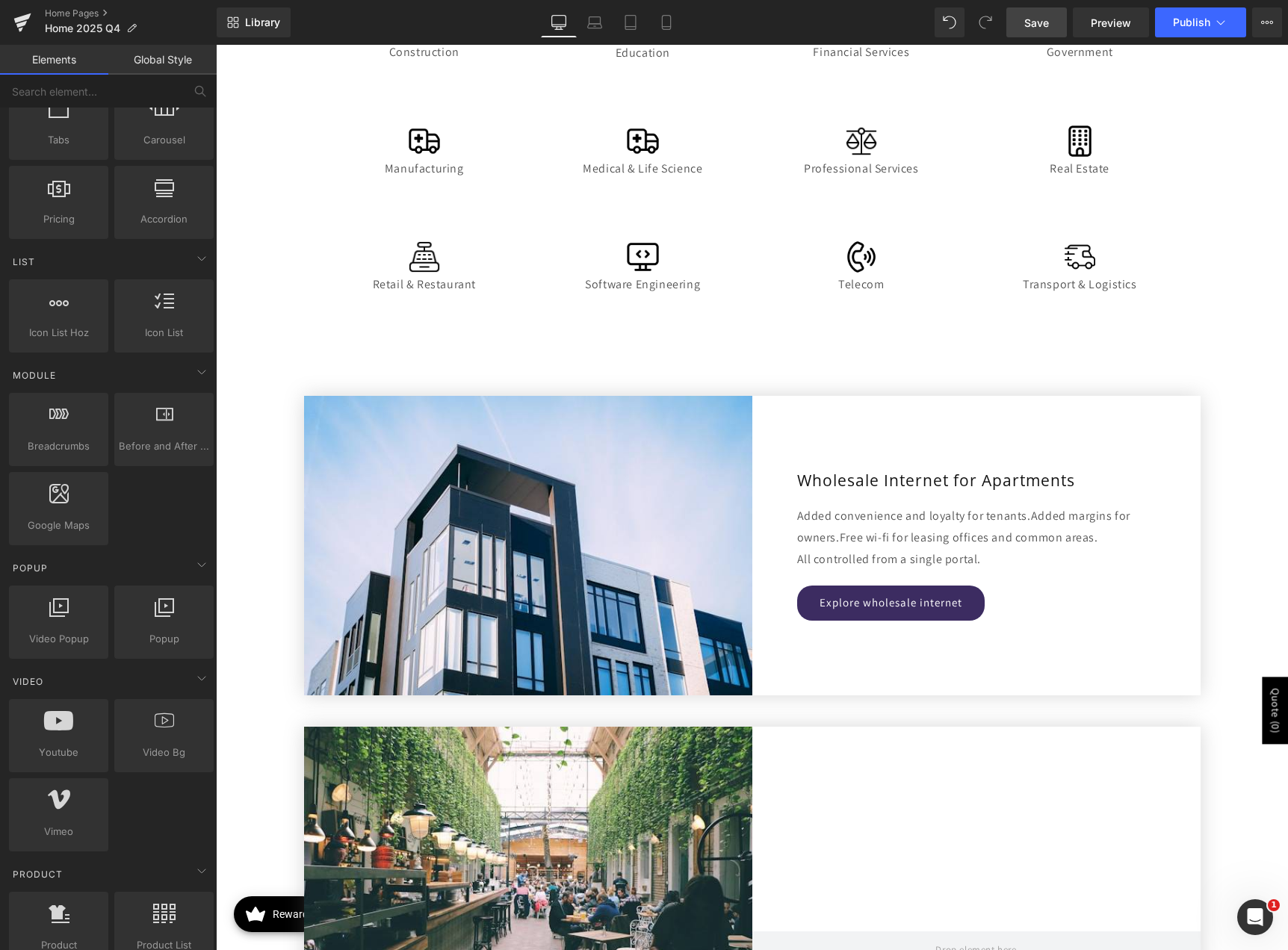
scroll to position [1494, 0]
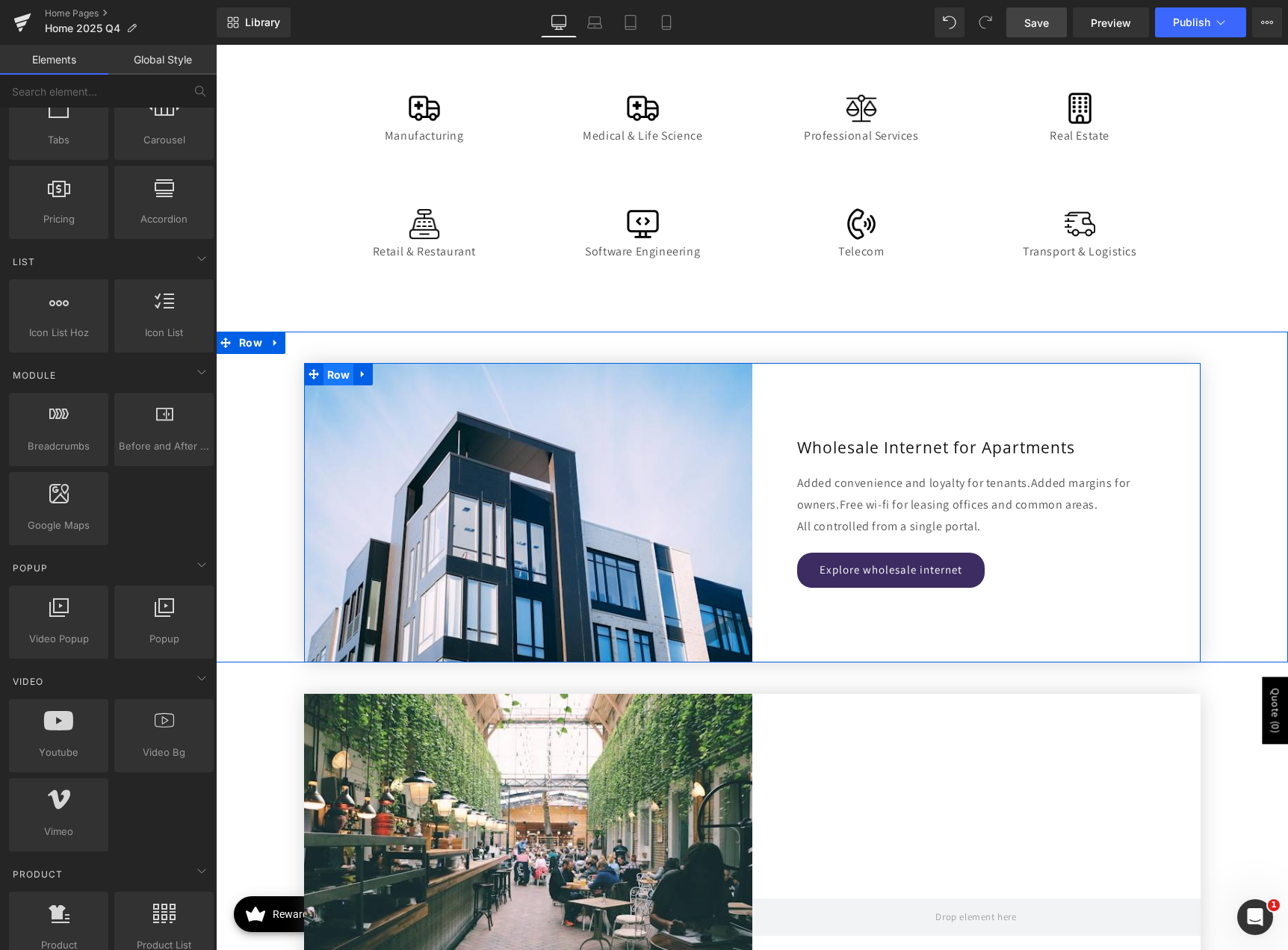
click at [323, 374] on span "Row" at bounding box center [338, 375] width 31 height 23
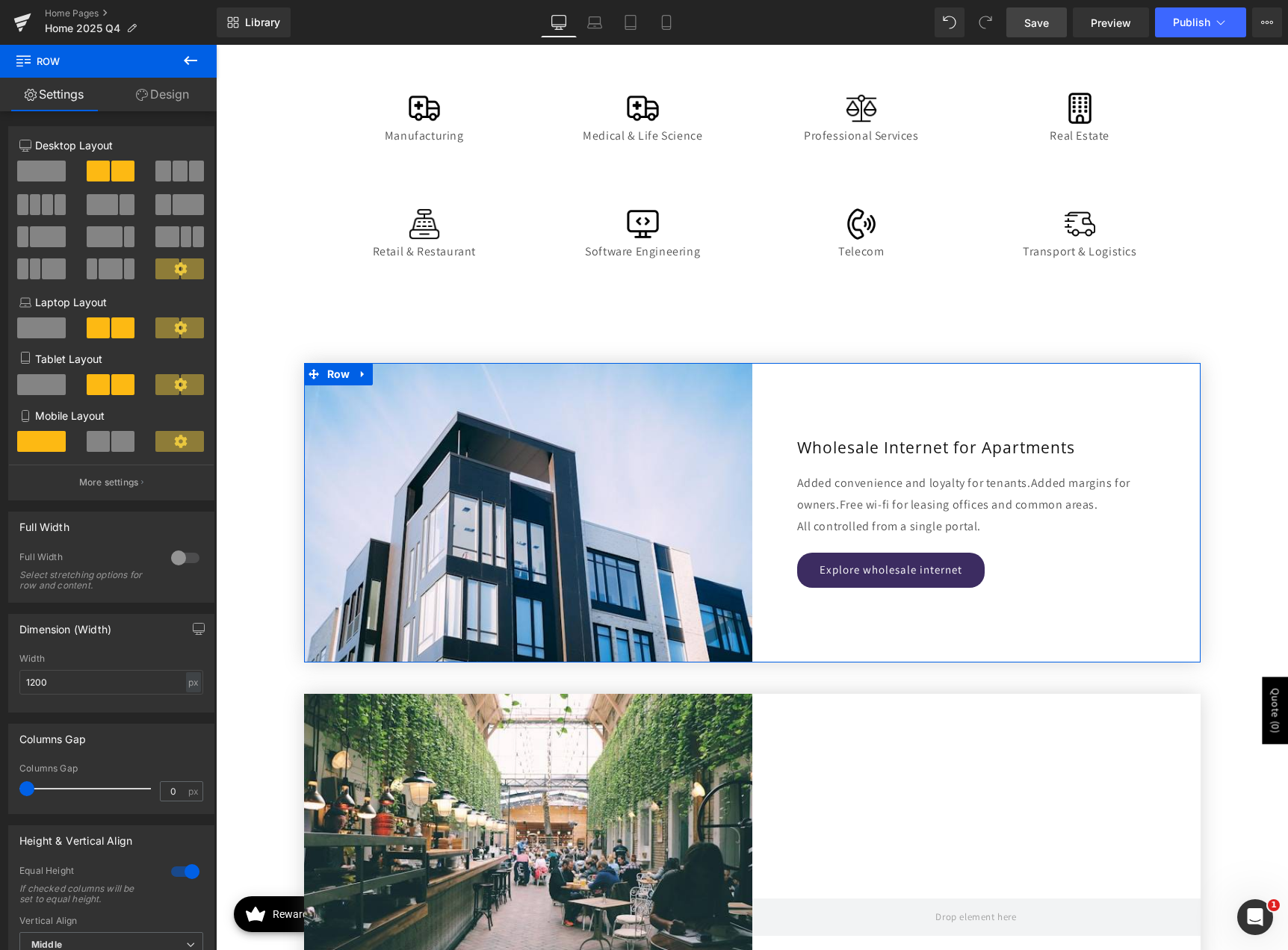
click at [179, 559] on div at bounding box center [185, 558] width 36 height 24
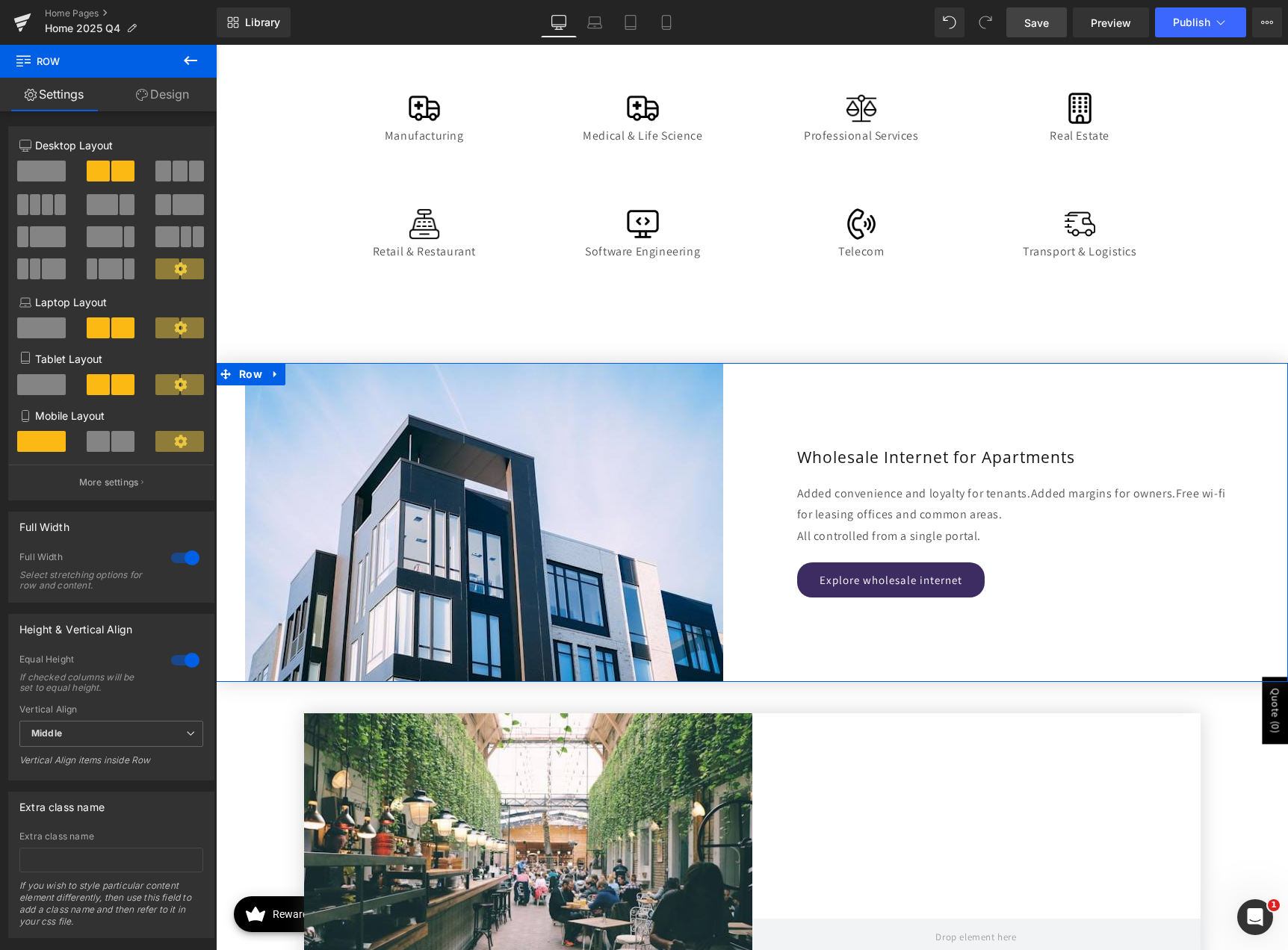
click at [179, 559] on div at bounding box center [185, 558] width 36 height 24
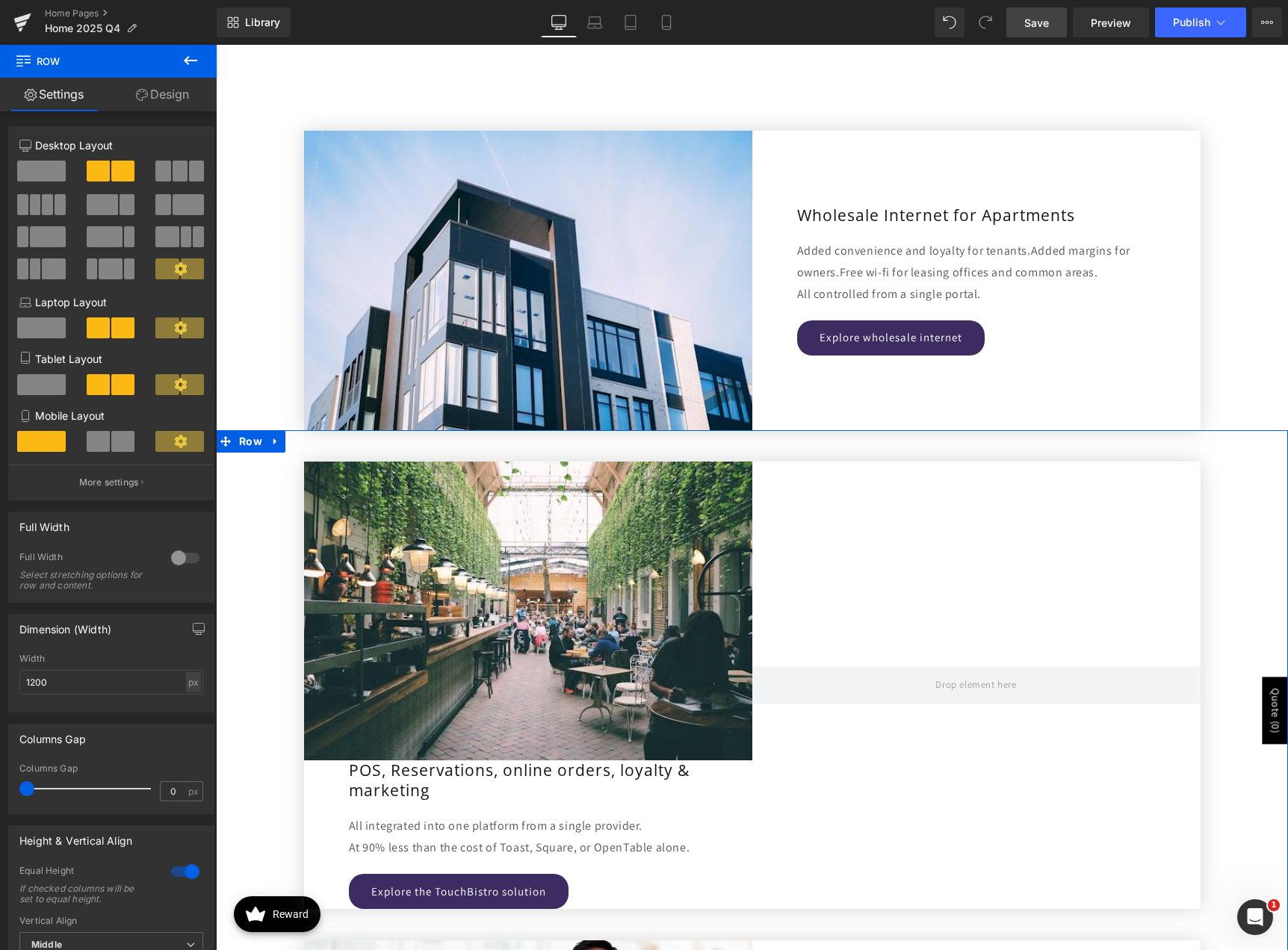
scroll to position [1792, 0]
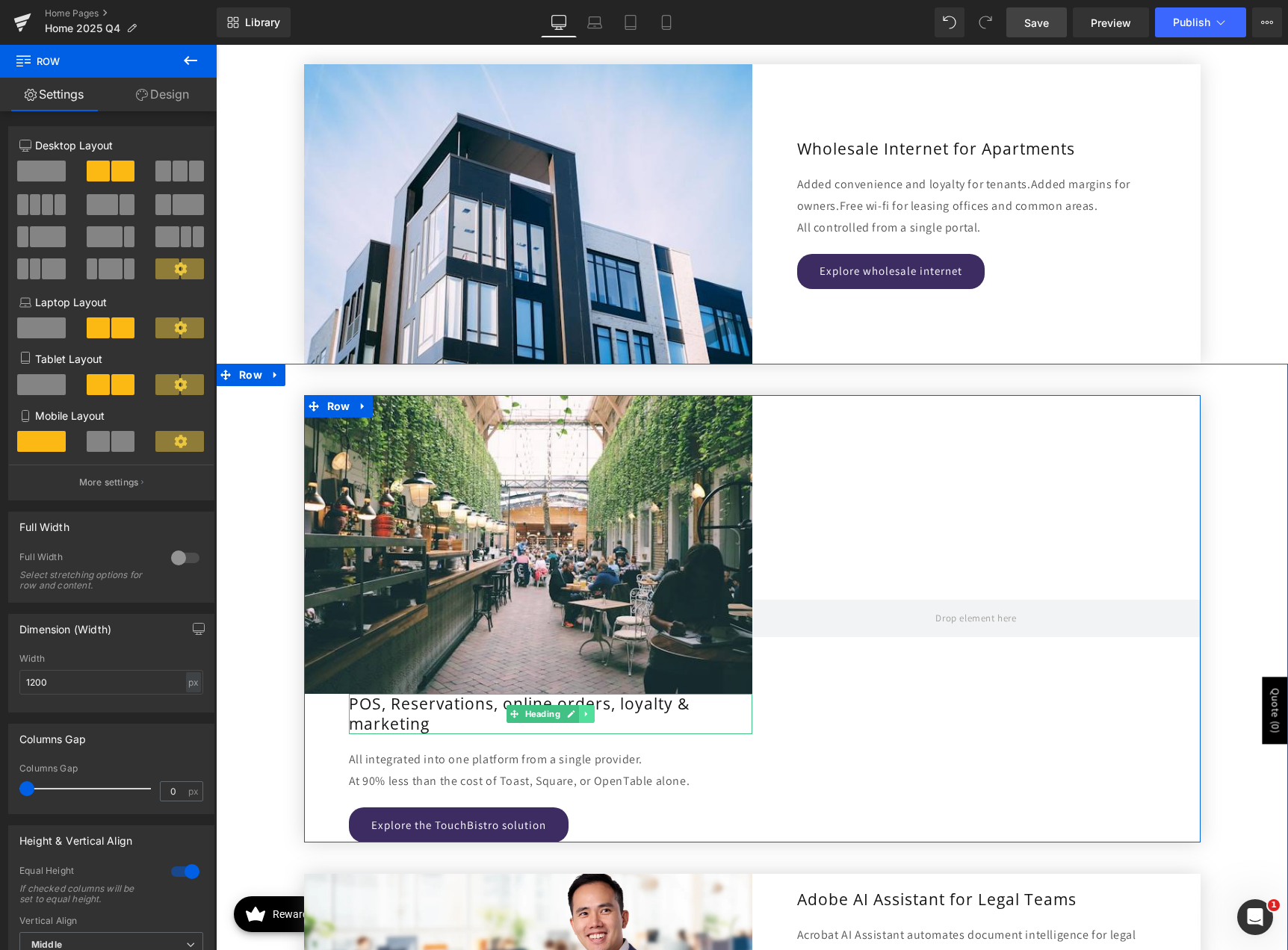
click at [581, 709] on icon at bounding box center [585, 714] width 8 height 9
click at [590, 713] on icon at bounding box center [594, 714] width 8 height 8
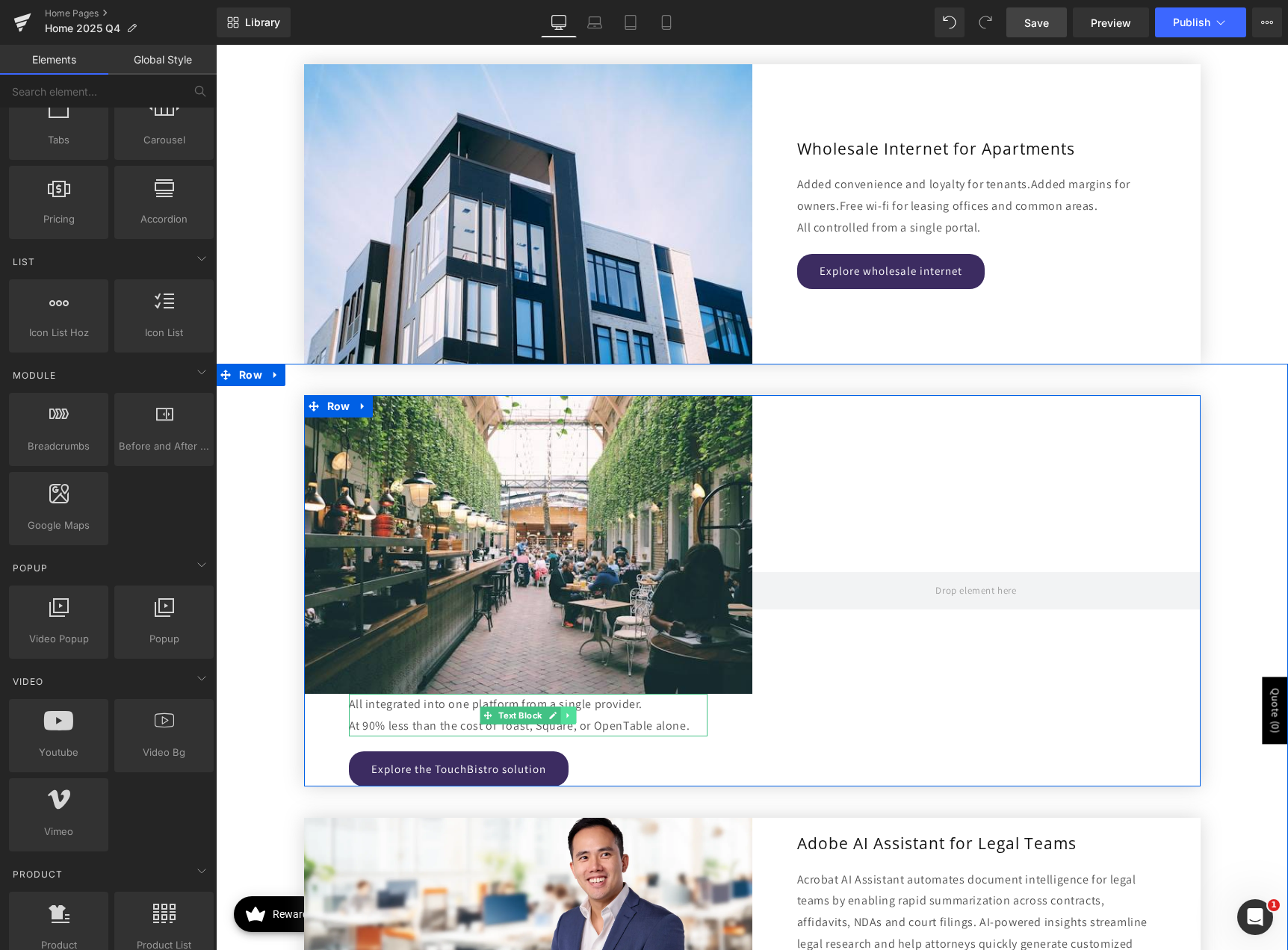
click at [567, 711] on icon at bounding box center [567, 715] width 8 height 9
click at [568, 714] on link at bounding box center [576, 715] width 16 height 18
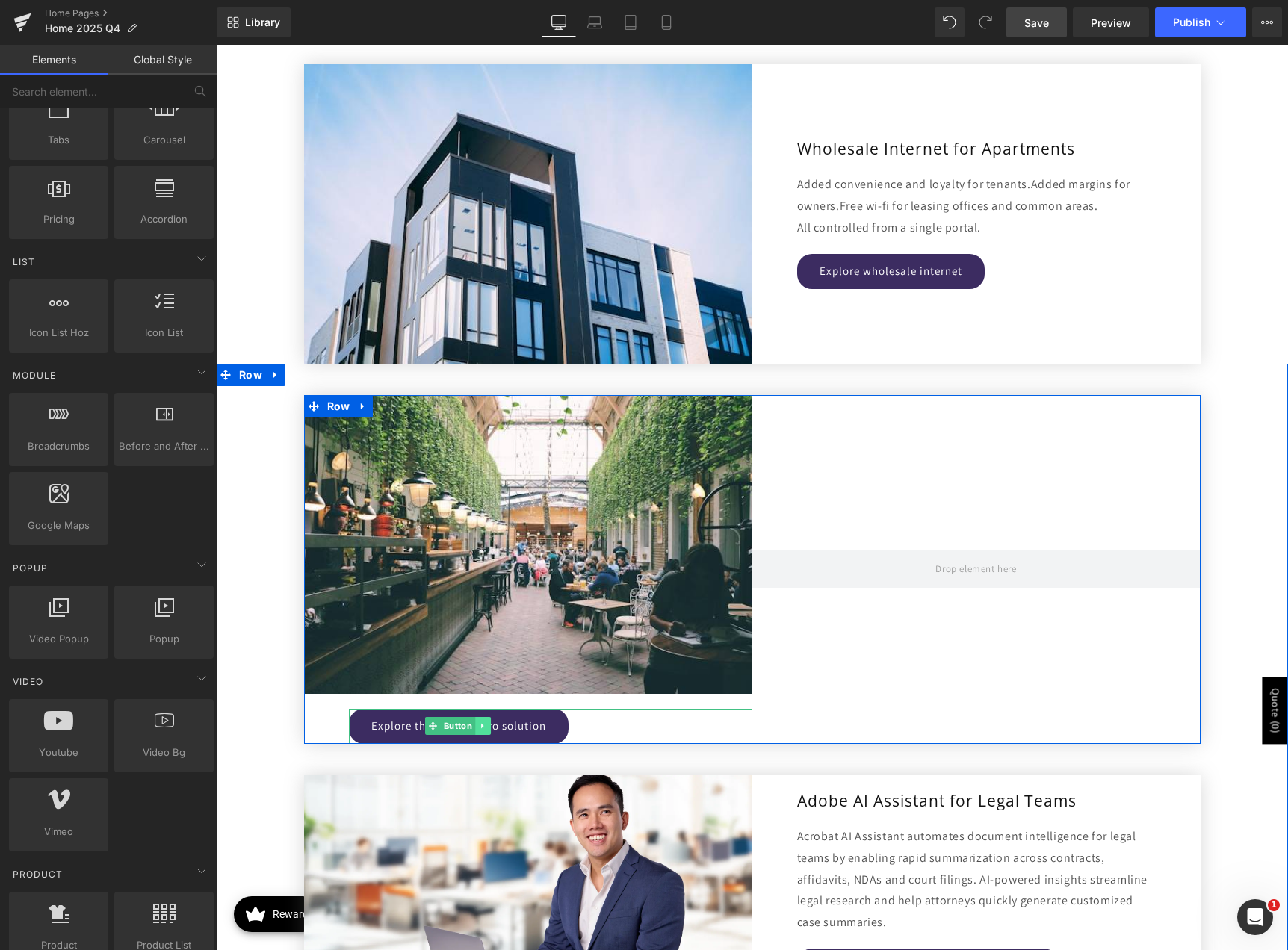
click at [483, 728] on link at bounding box center [482, 726] width 16 height 18
click at [489, 724] on link at bounding box center [491, 726] width 16 height 18
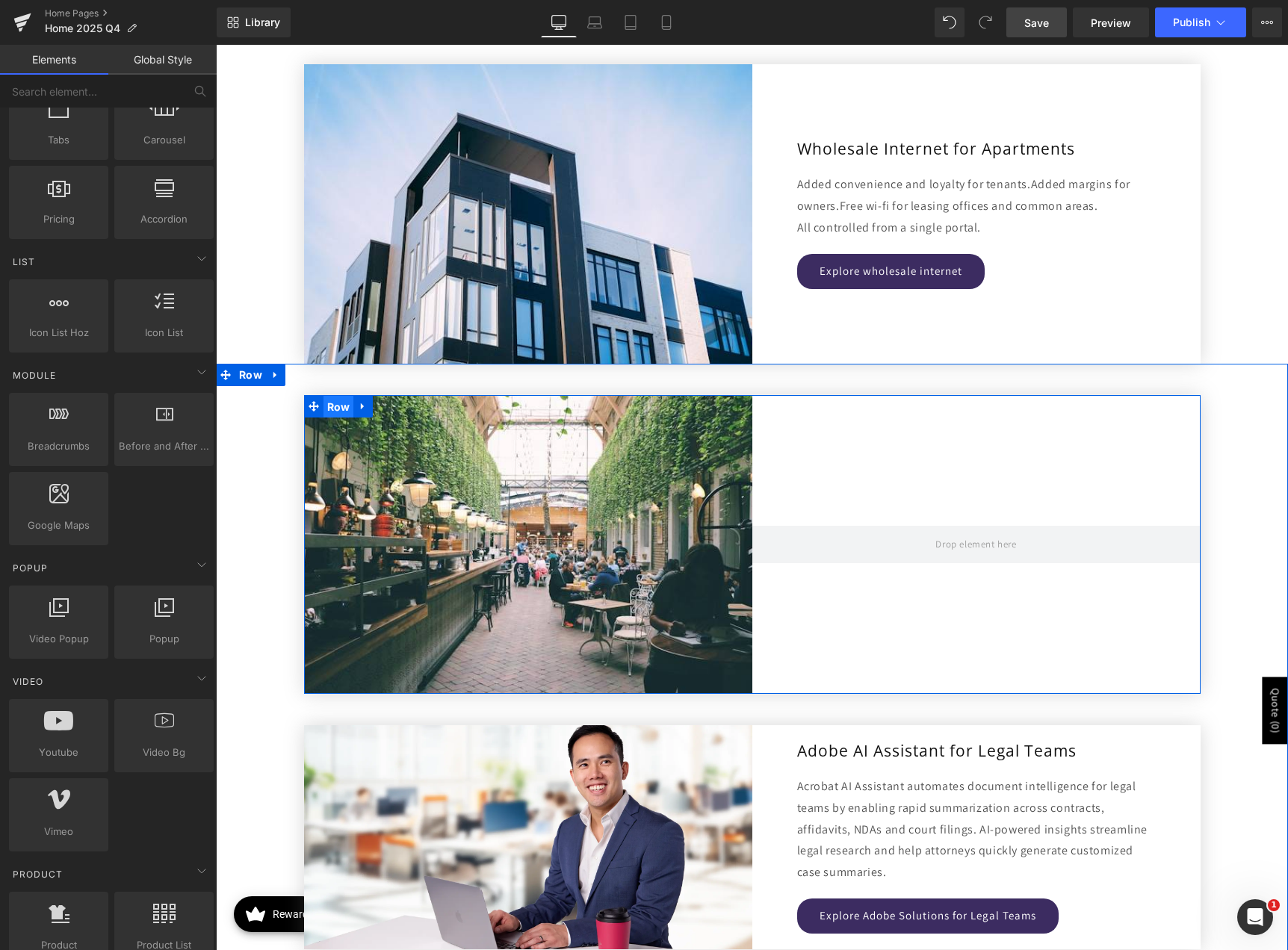
click at [334, 409] on span "Row" at bounding box center [338, 407] width 31 height 23
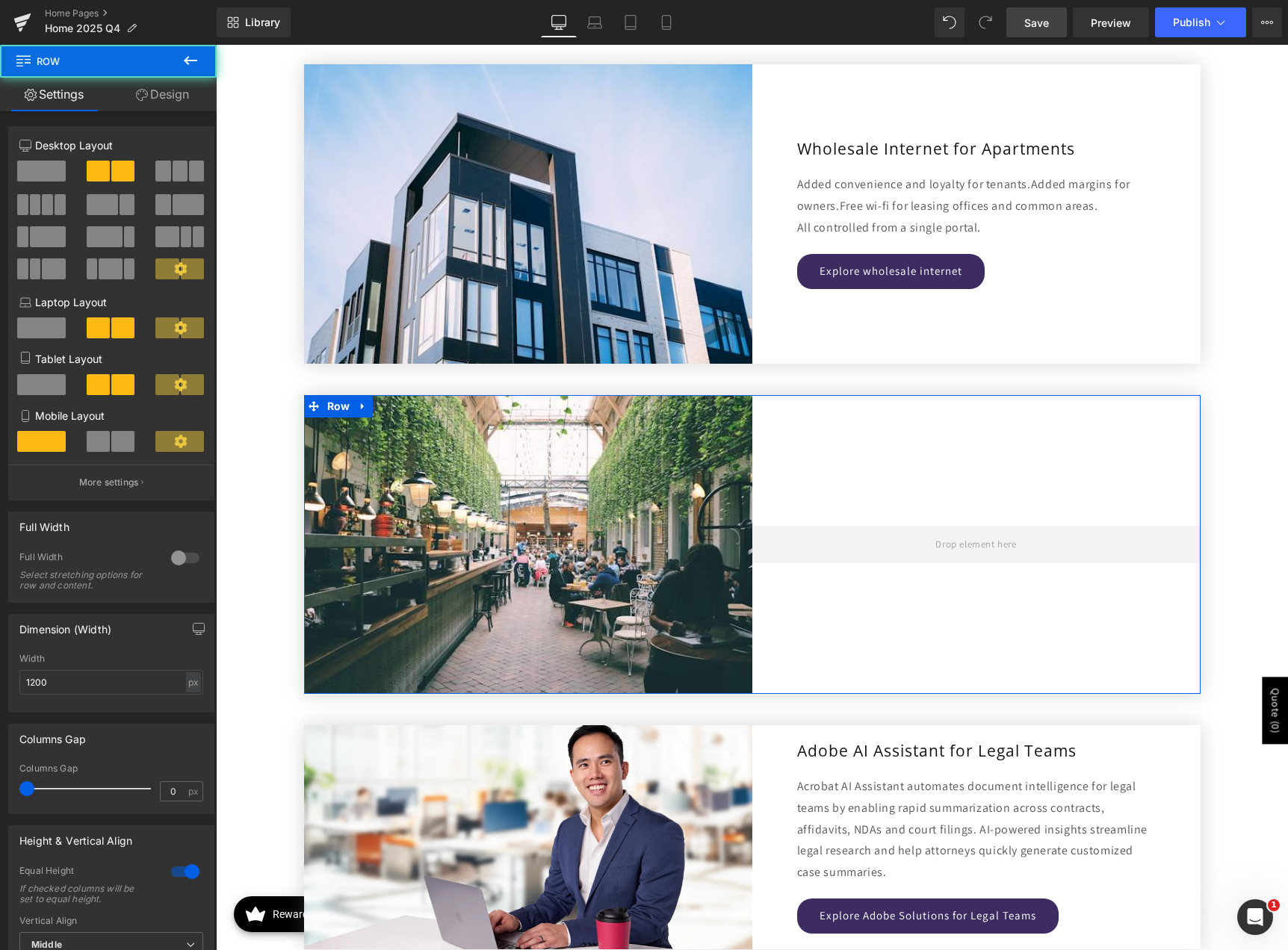
click at [178, 559] on div at bounding box center [185, 558] width 36 height 24
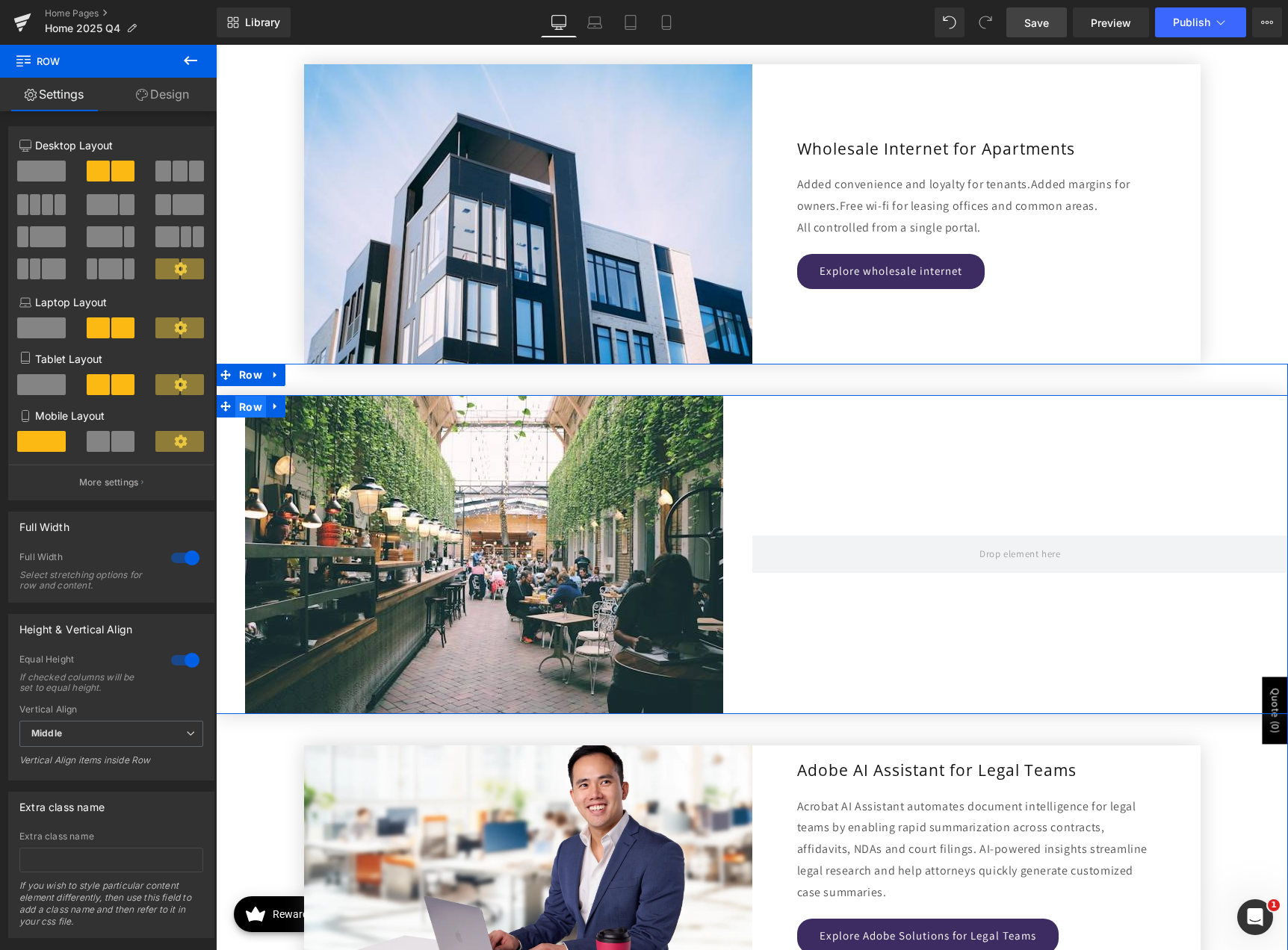
click at [251, 406] on span "Row" at bounding box center [250, 407] width 31 height 23
click at [175, 98] on link "Design" at bounding box center [163, 95] width 109 height 33
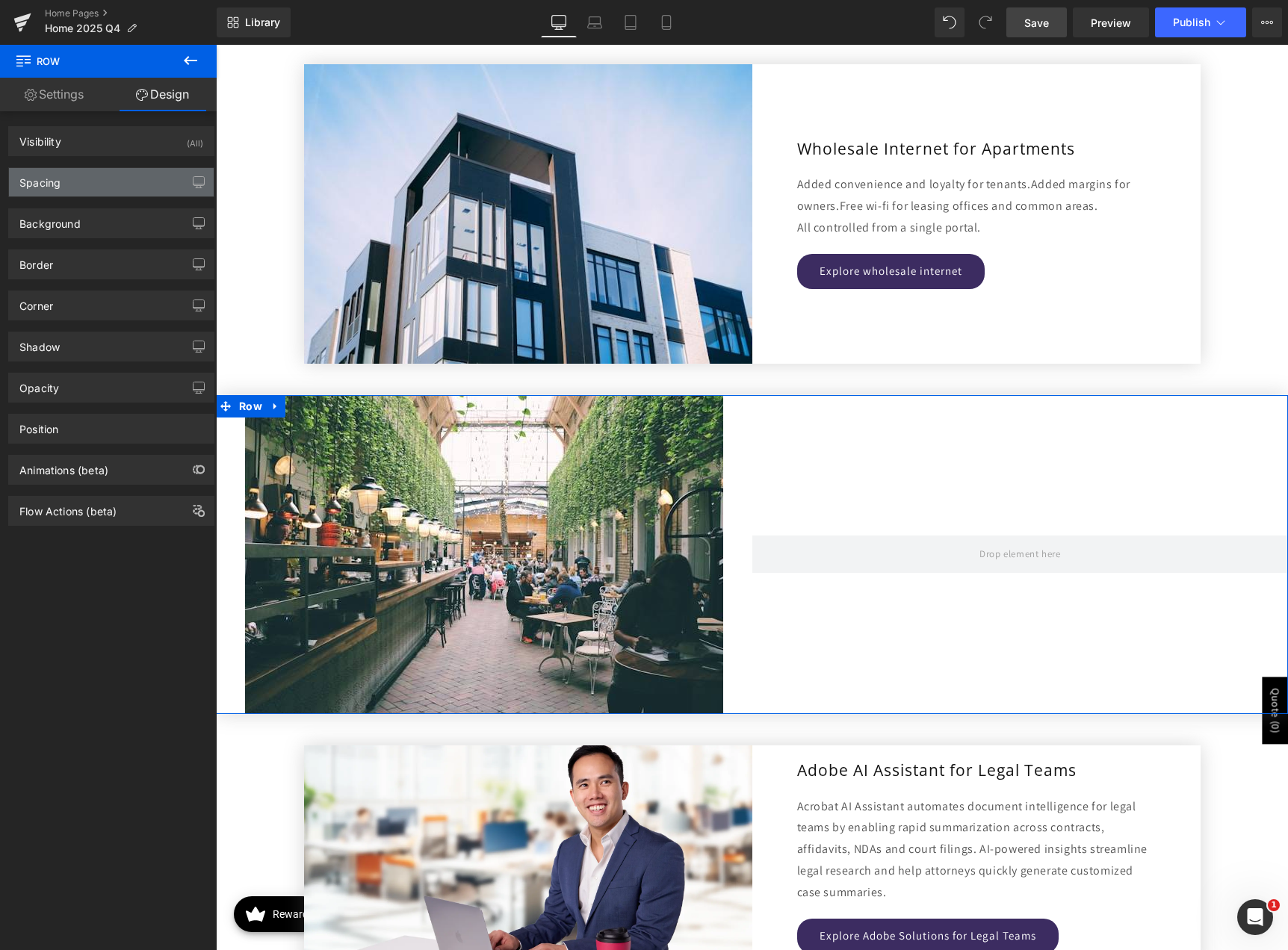
click at [119, 182] on div "Spacing" at bounding box center [111, 182] width 205 height 28
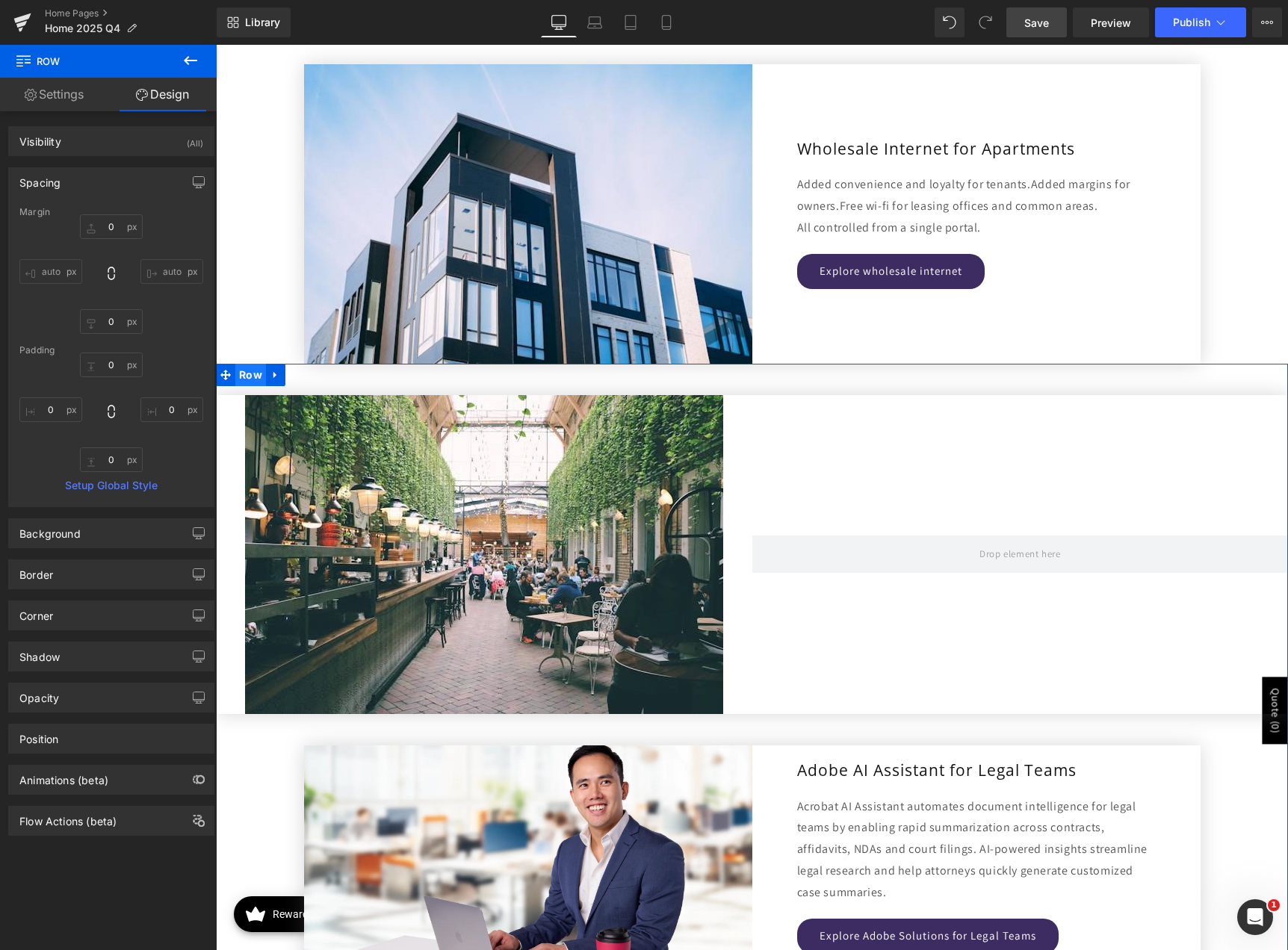
click at [242, 377] on span "Row" at bounding box center [250, 375] width 31 height 23
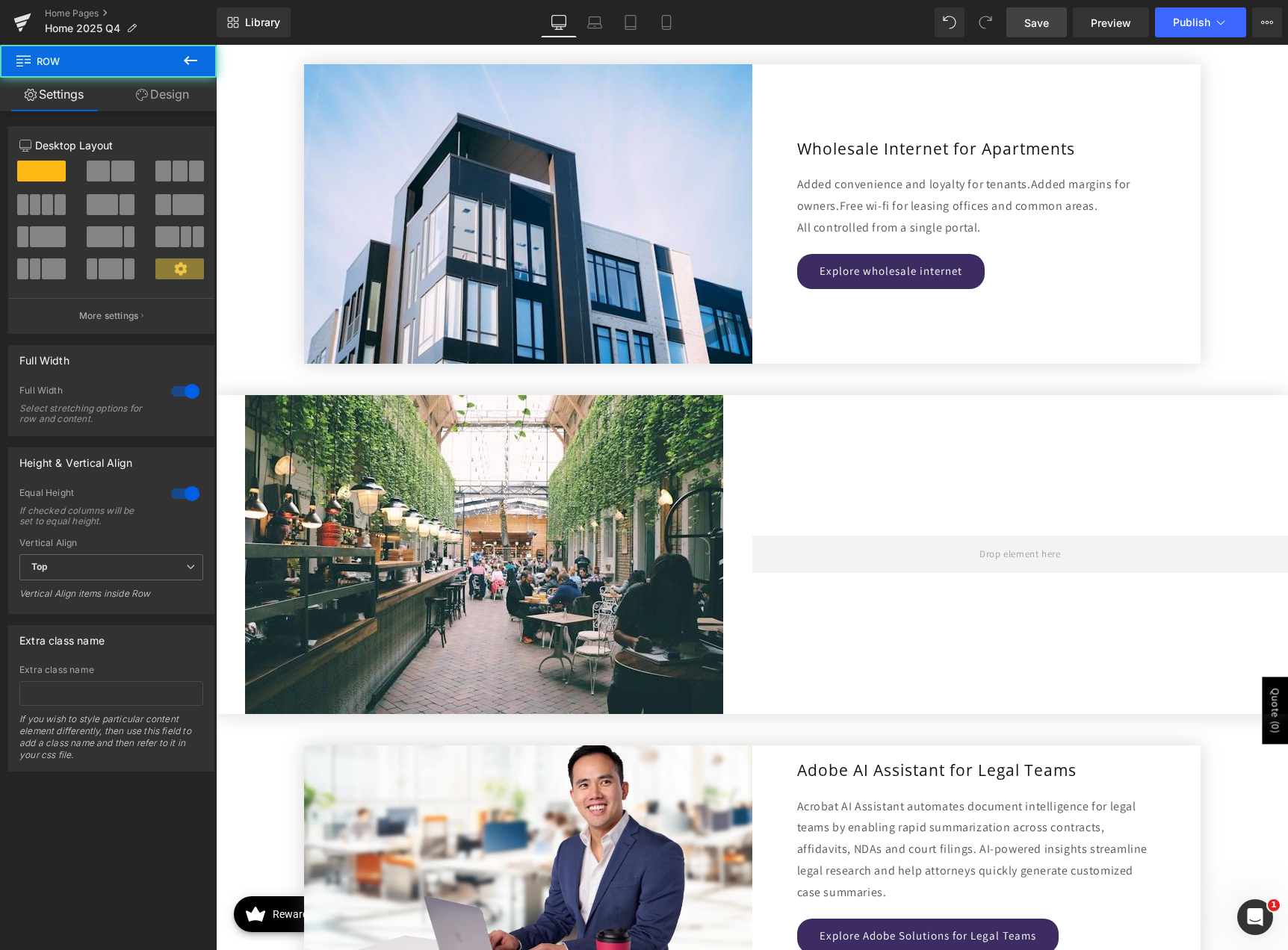
click at [149, 95] on link "Design" at bounding box center [163, 95] width 109 height 33
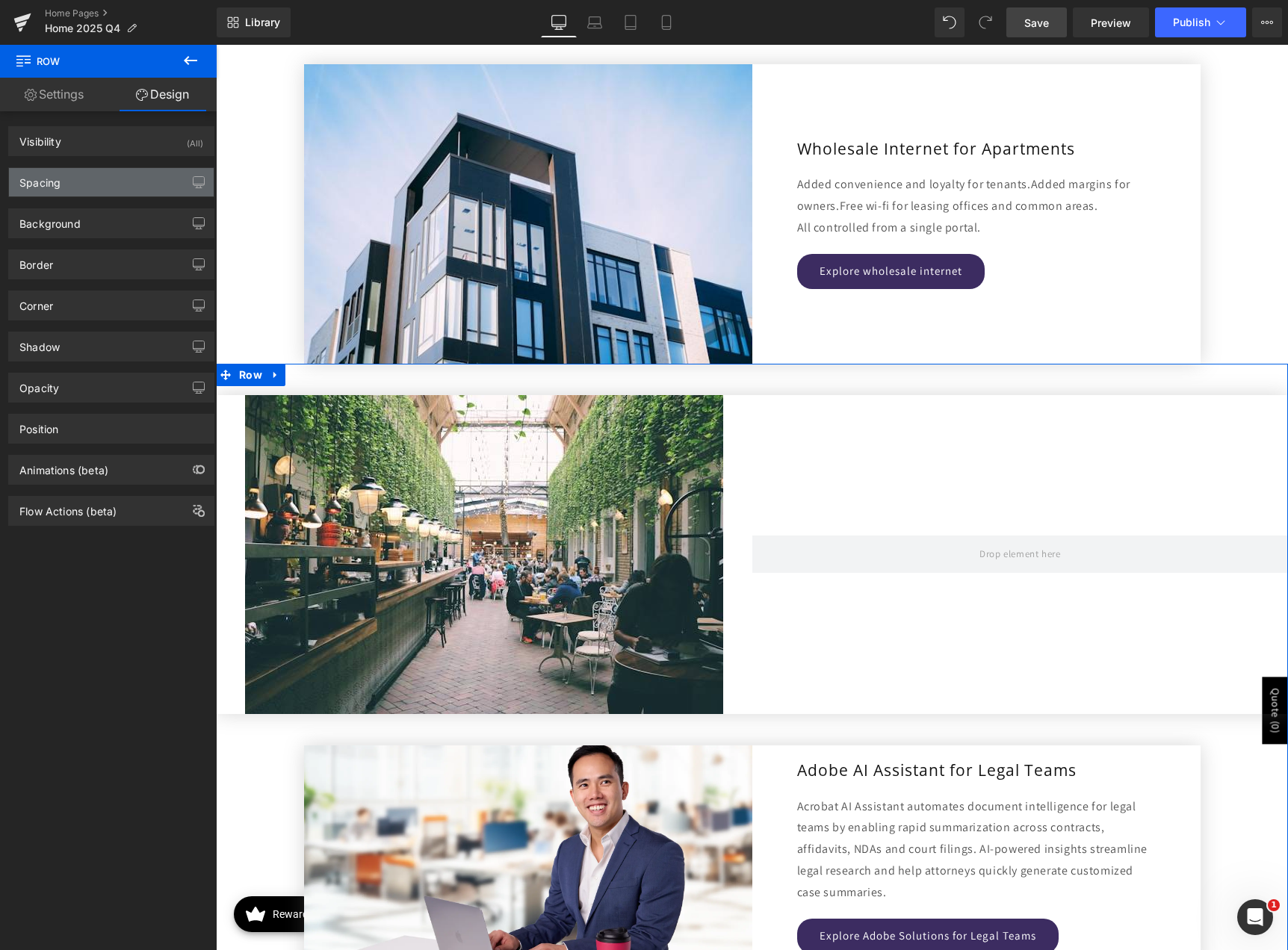
click at [72, 180] on div "Spacing" at bounding box center [111, 182] width 205 height 28
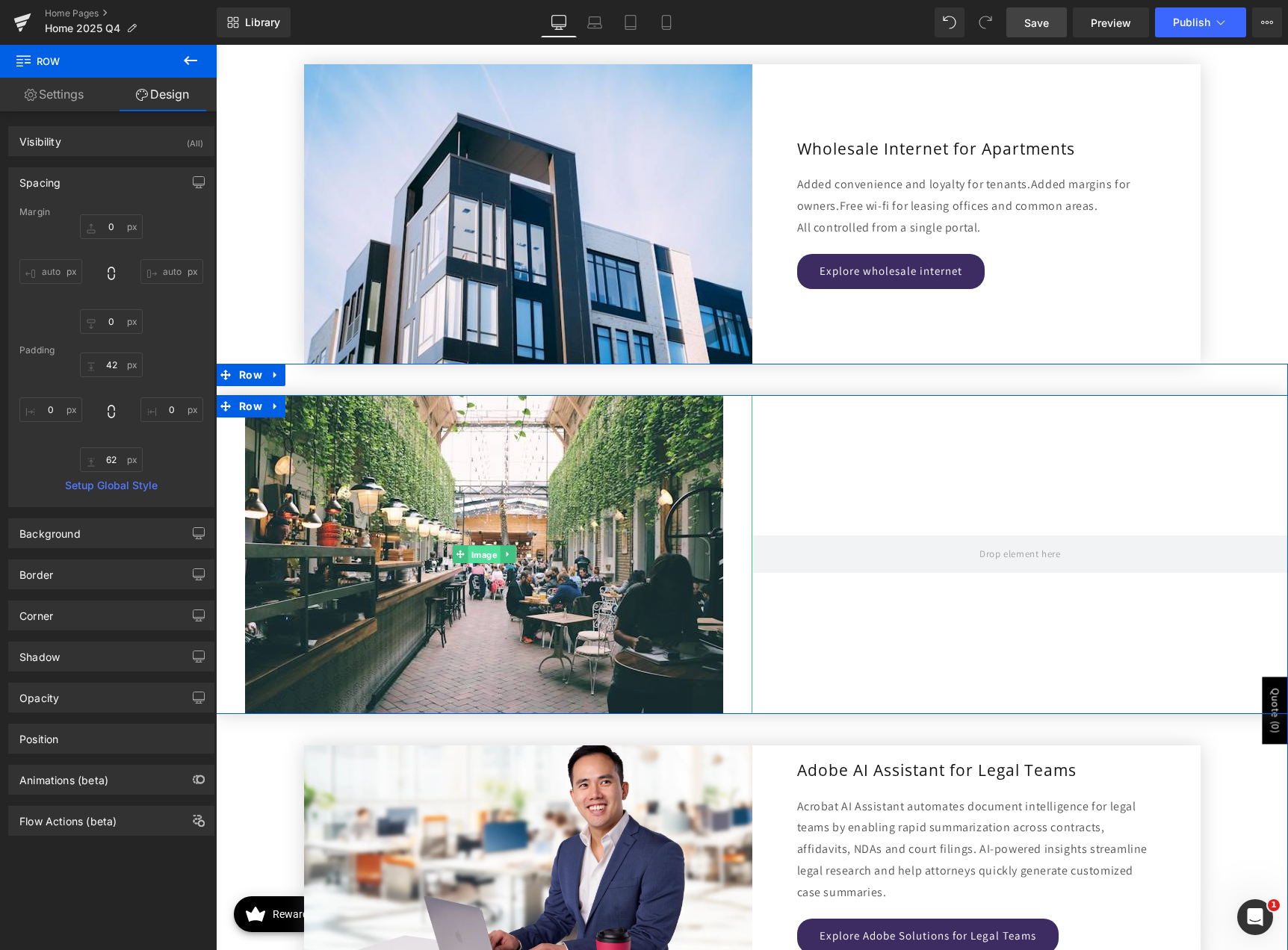
click at [480, 552] on span "Image" at bounding box center [483, 555] width 32 height 18
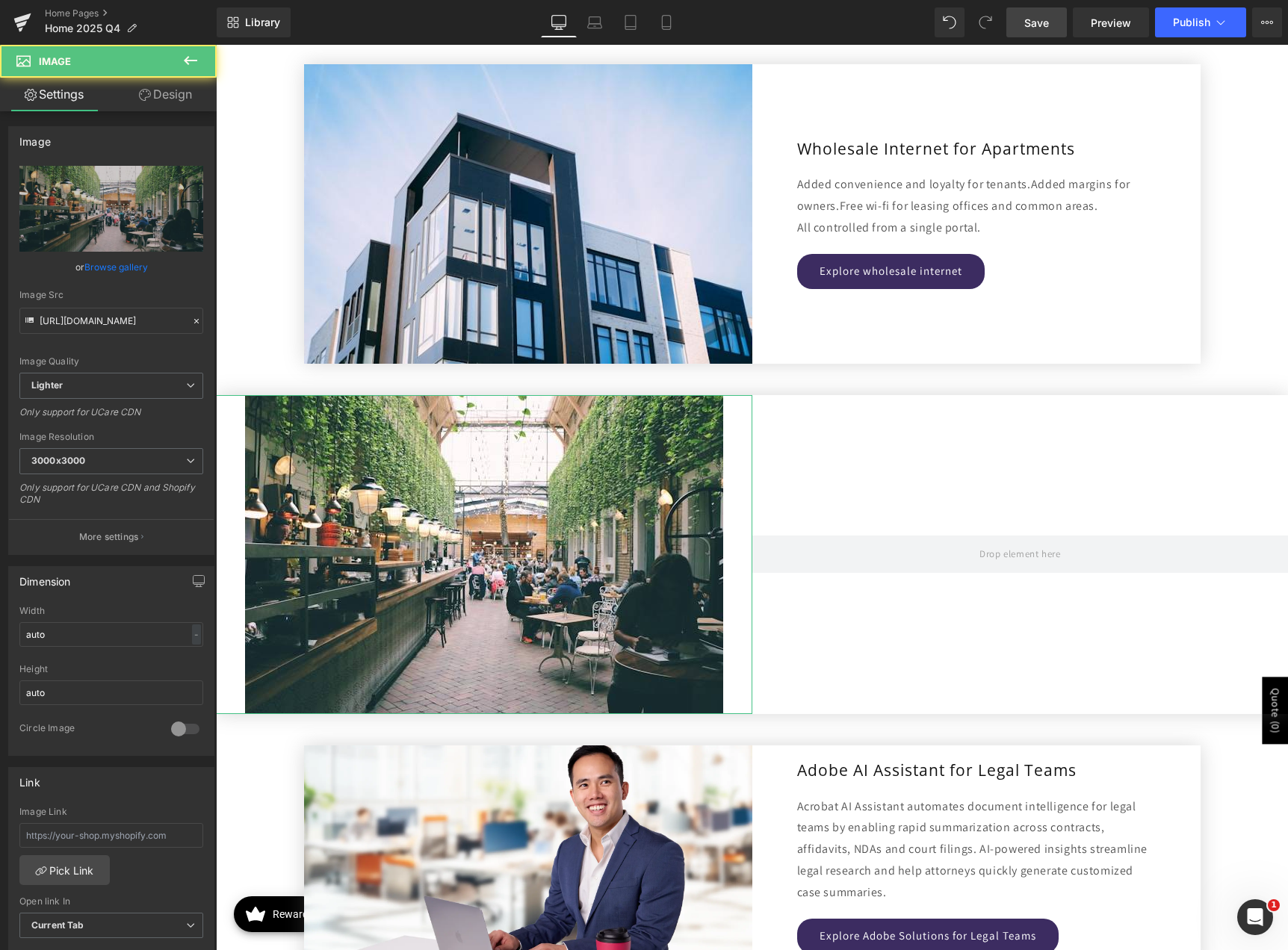
click at [170, 84] on link "Design" at bounding box center [165, 95] width 109 height 33
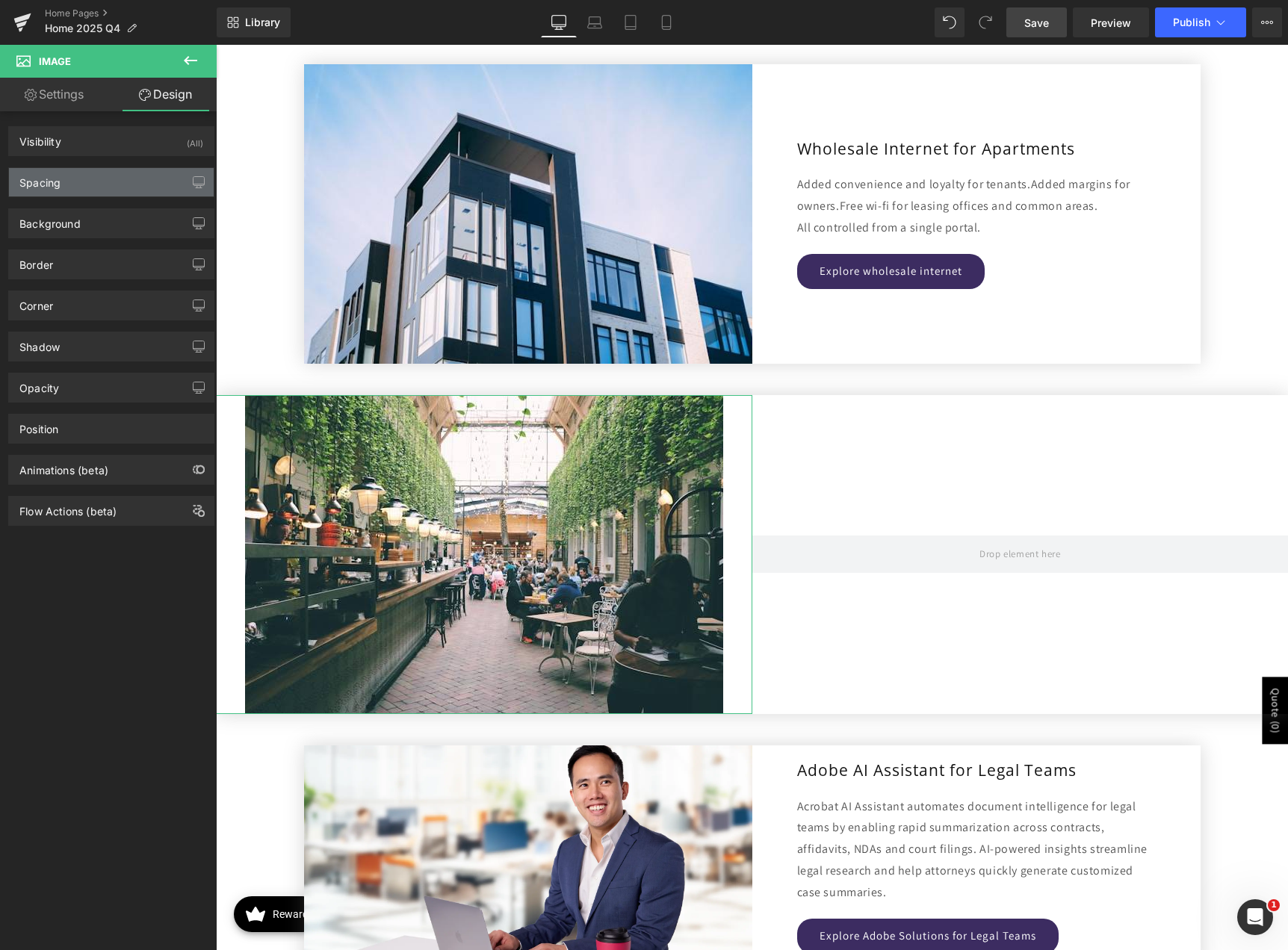
click at [100, 182] on div "Spacing" at bounding box center [111, 182] width 205 height 28
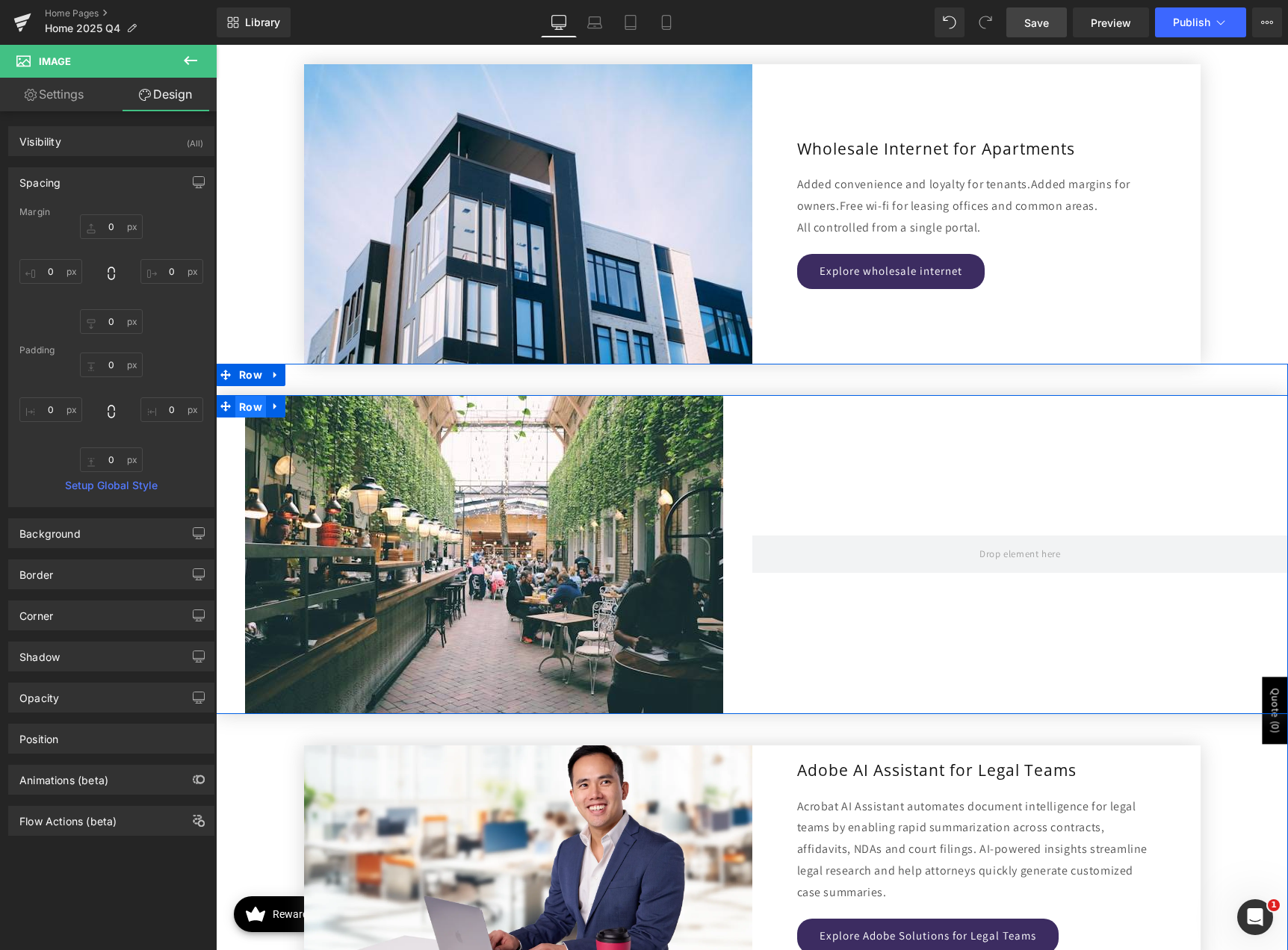
click at [249, 400] on span "Row" at bounding box center [250, 407] width 31 height 23
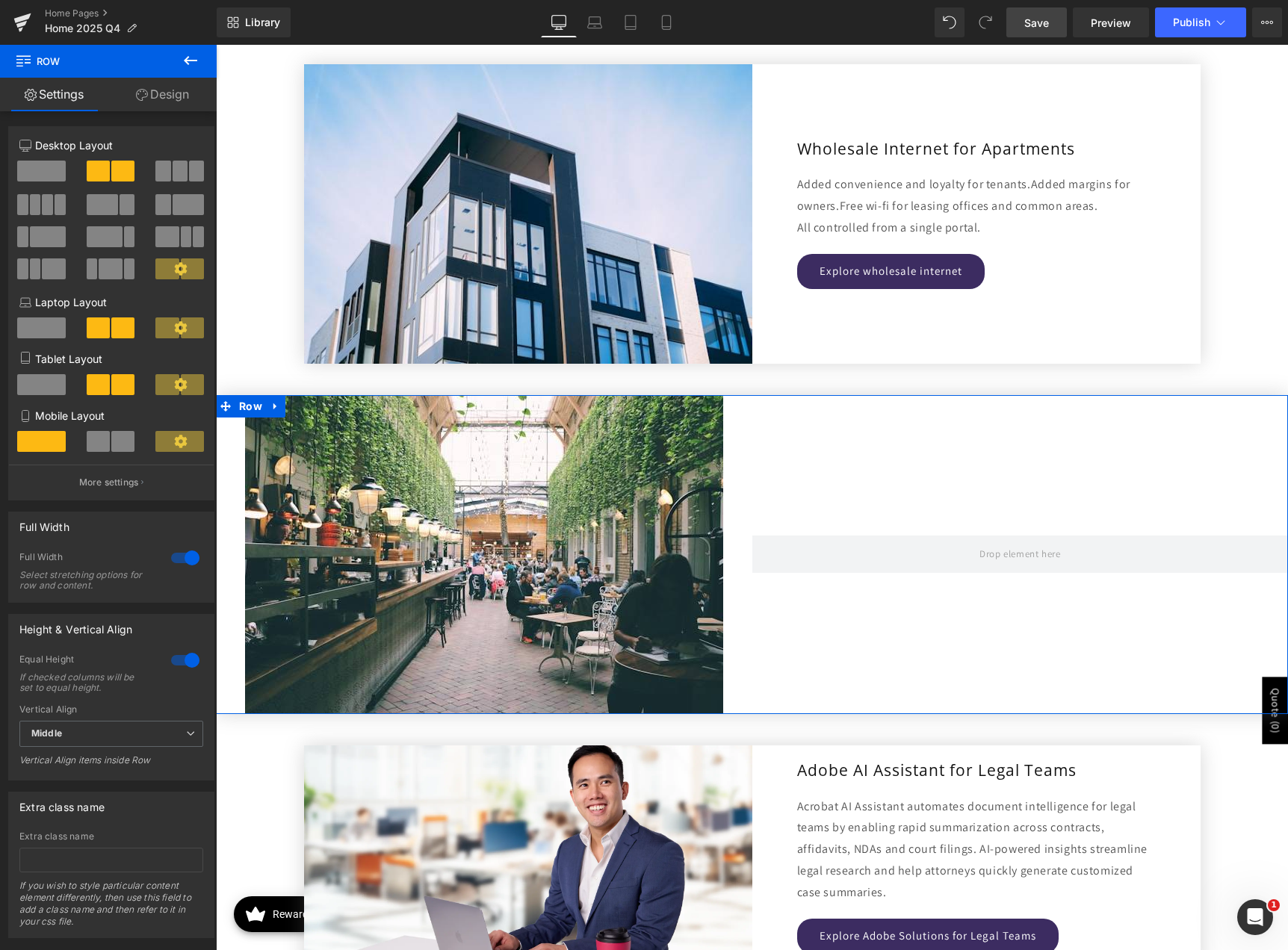
click at [165, 87] on link "Design" at bounding box center [163, 95] width 109 height 33
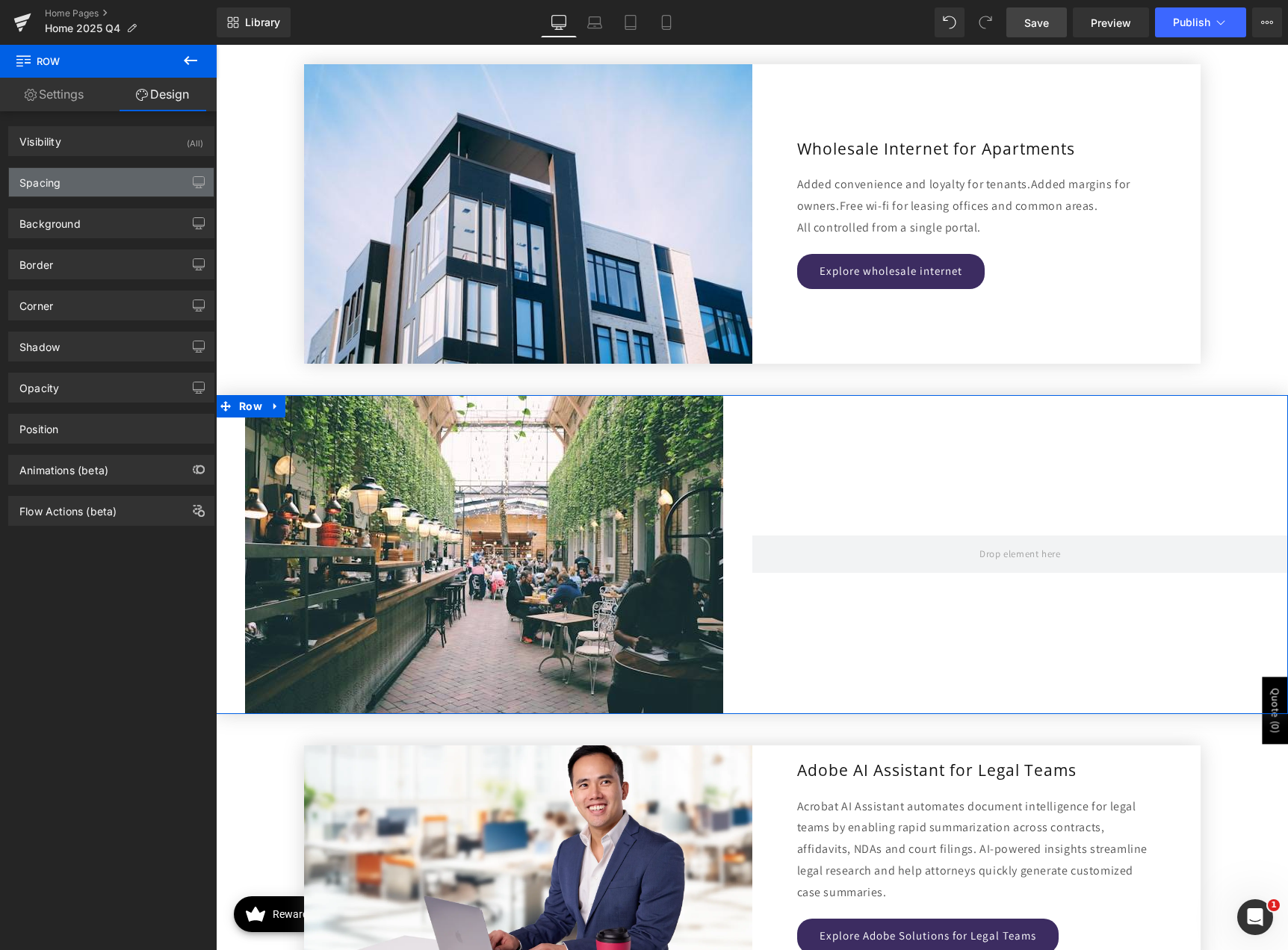
click at [110, 178] on div "Spacing" at bounding box center [111, 182] width 205 height 28
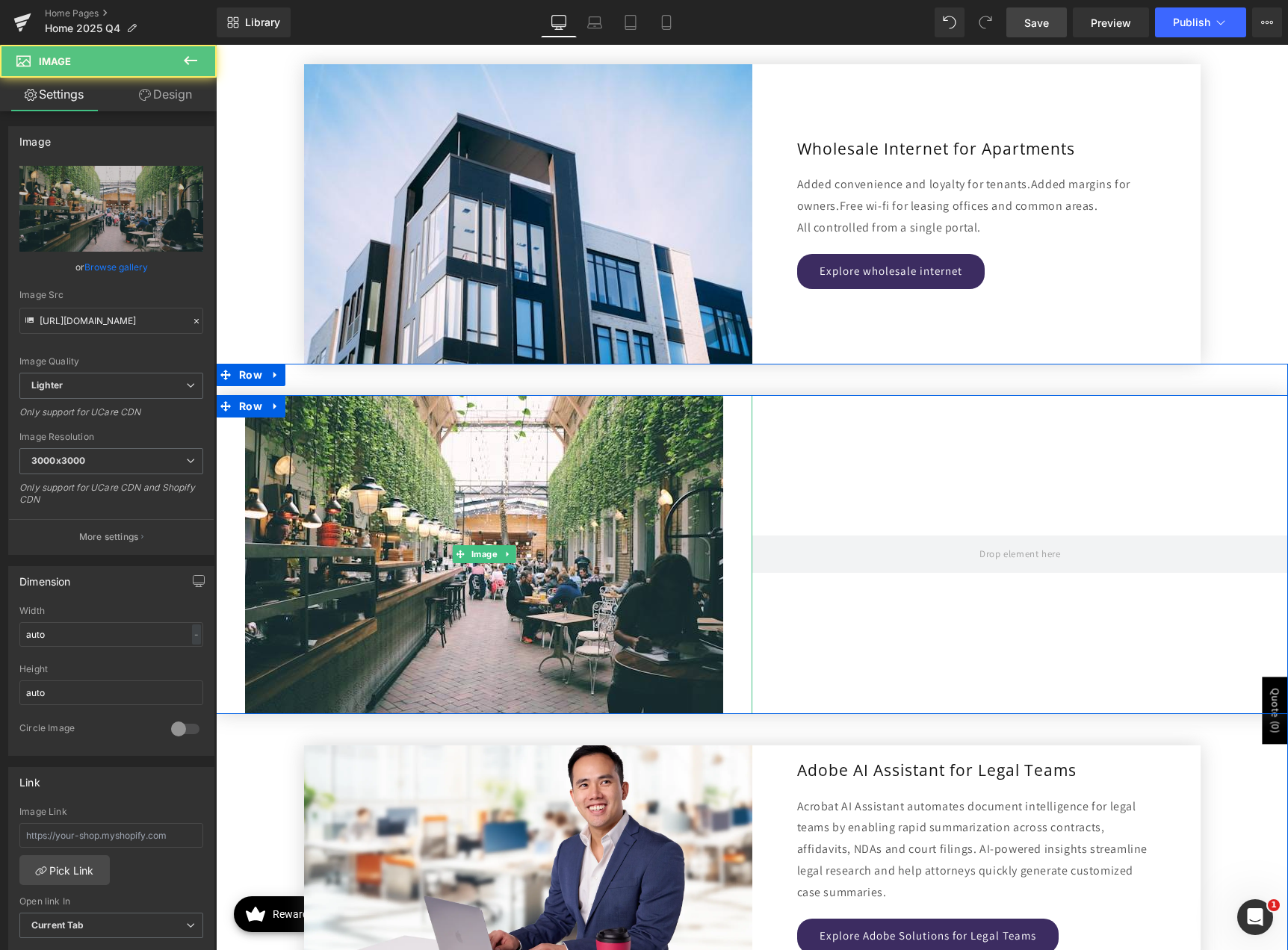
click at [229, 601] on div at bounding box center [484, 554] width 536 height 319
click at [230, 596] on div at bounding box center [484, 554] width 536 height 319
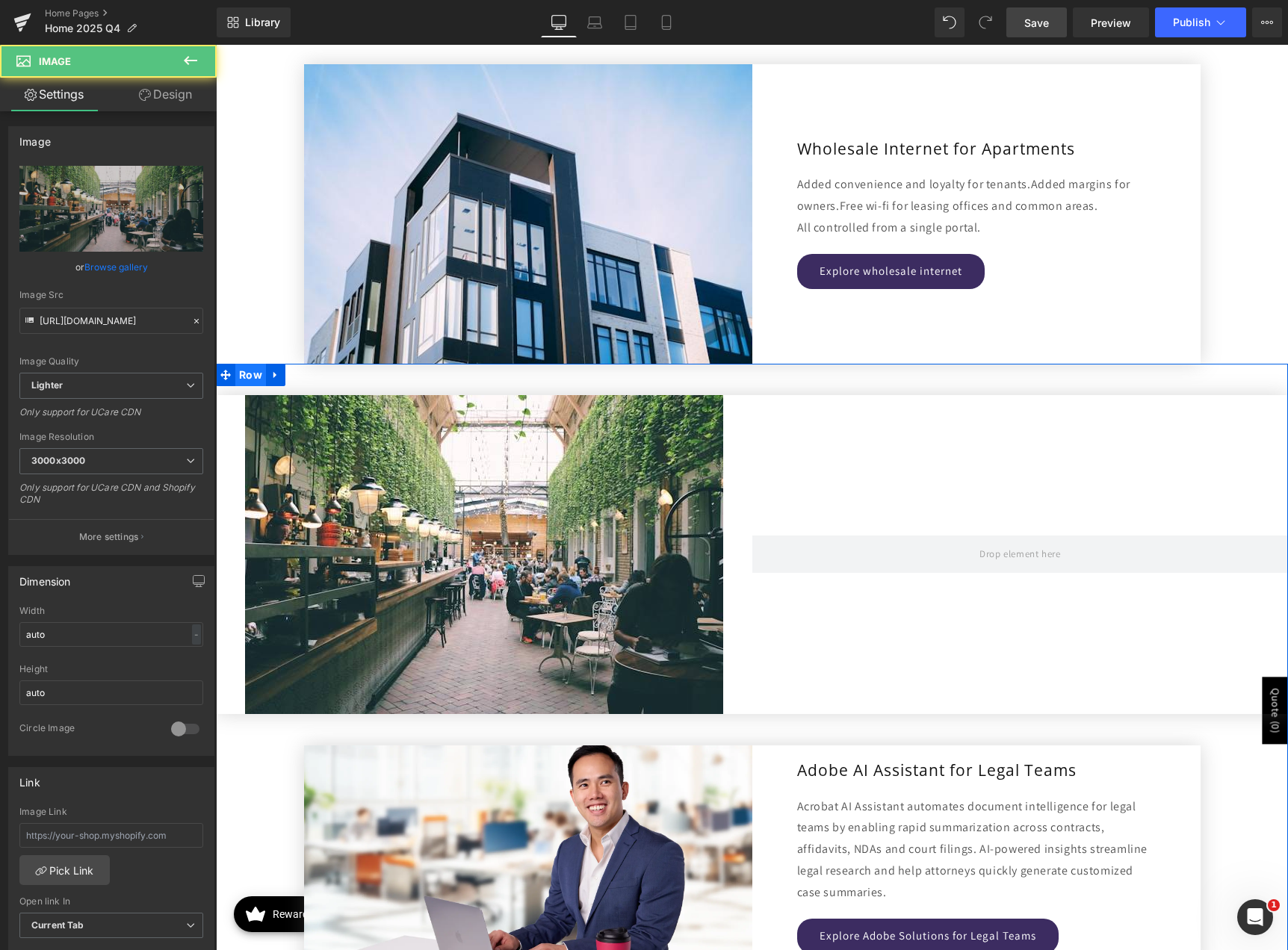
click at [243, 376] on span "Row" at bounding box center [250, 375] width 31 height 23
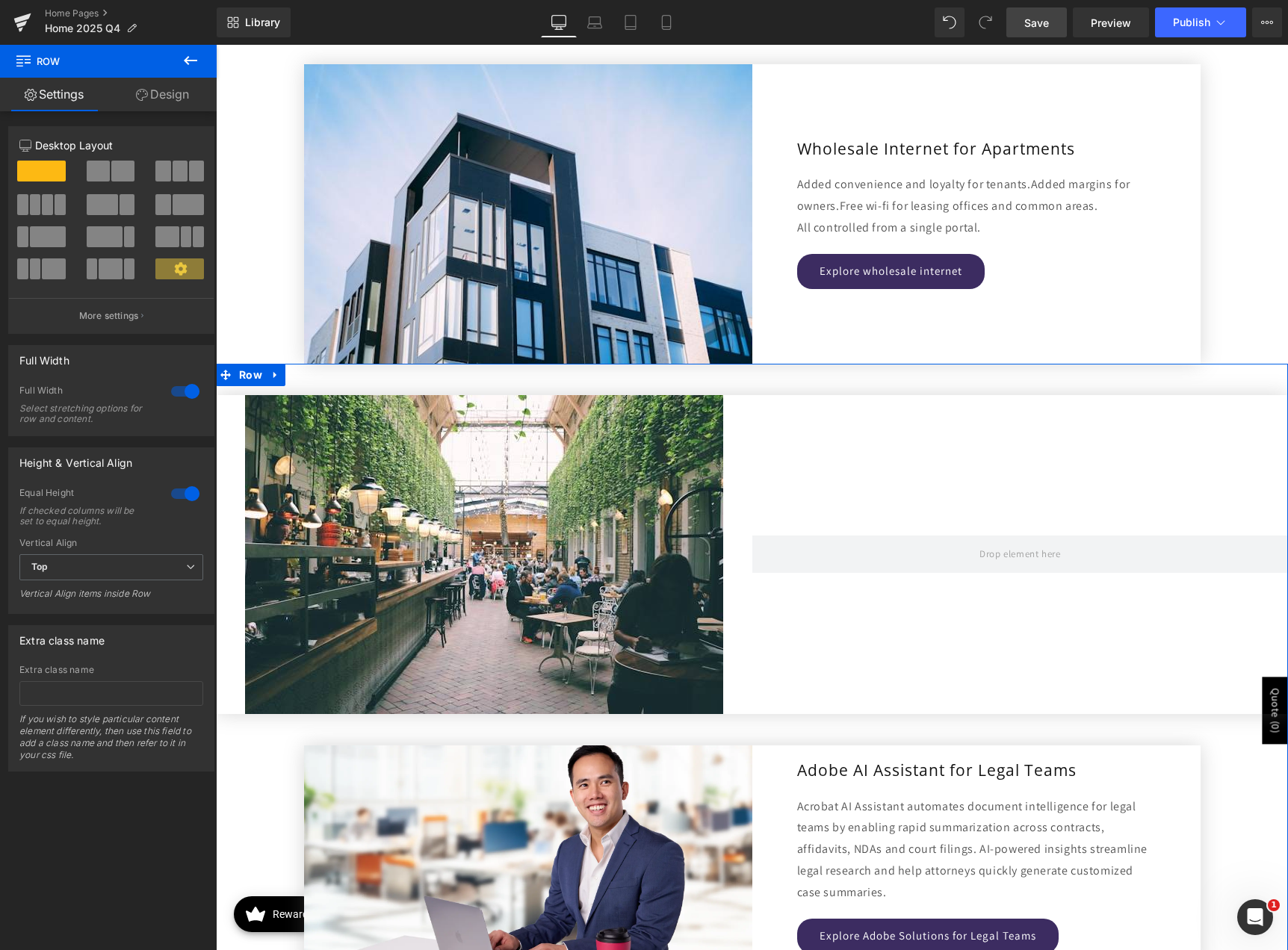
click at [156, 100] on link "Design" at bounding box center [163, 95] width 109 height 33
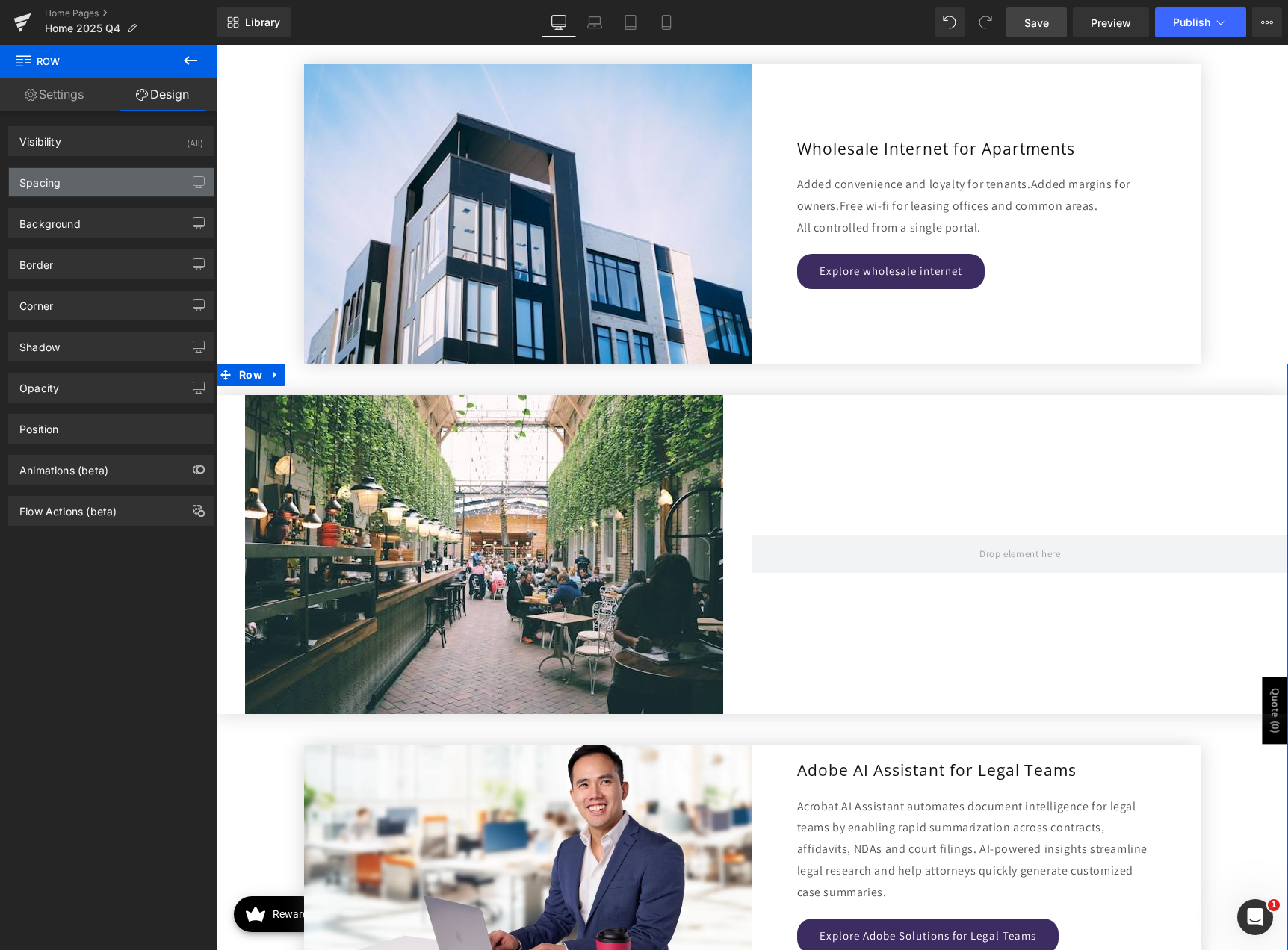
click at [84, 175] on div "Spacing" at bounding box center [111, 182] width 205 height 28
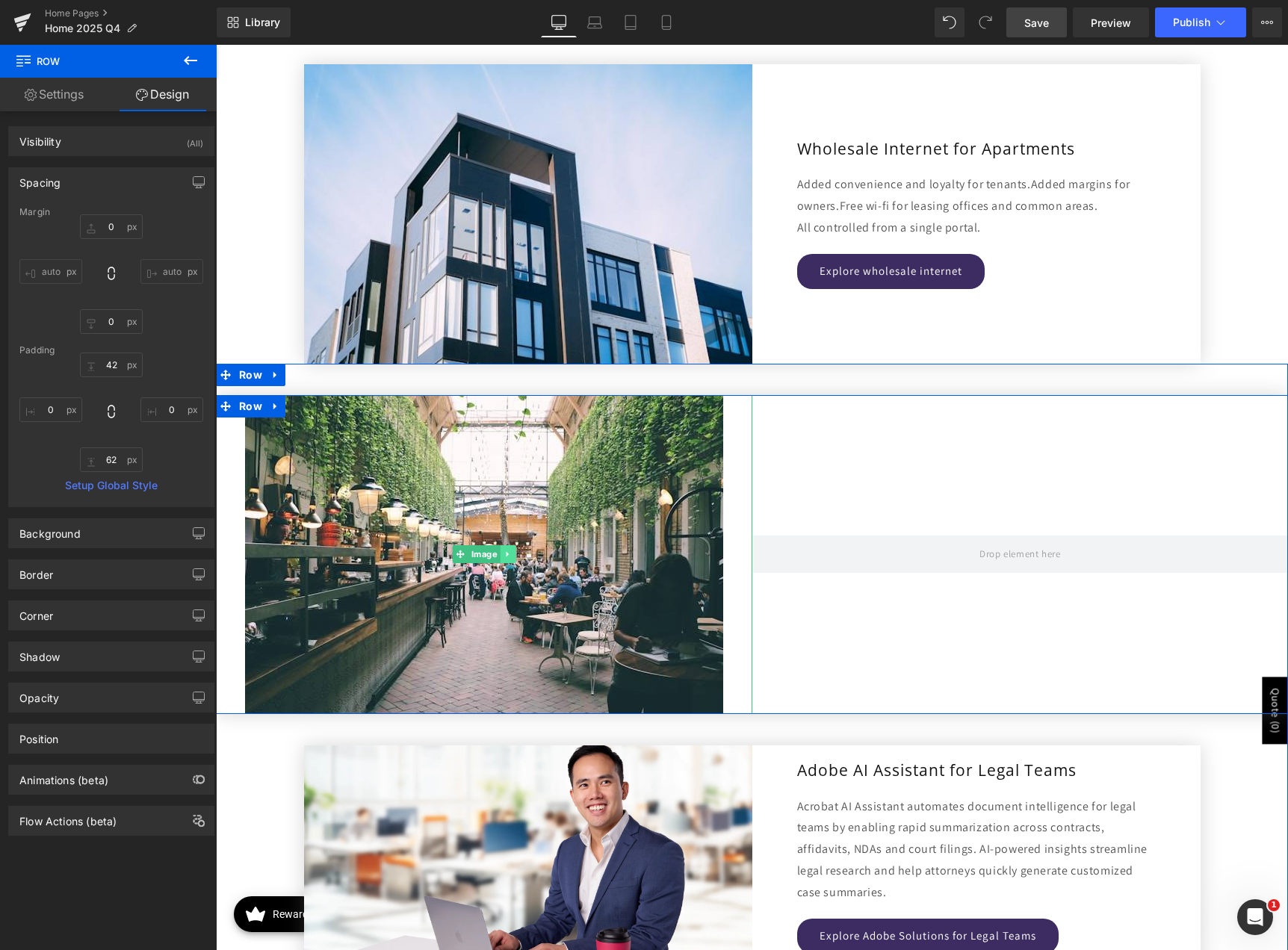
click at [500, 554] on link at bounding box center [508, 554] width 16 height 18
click at [510, 554] on icon at bounding box center [514, 554] width 8 height 9
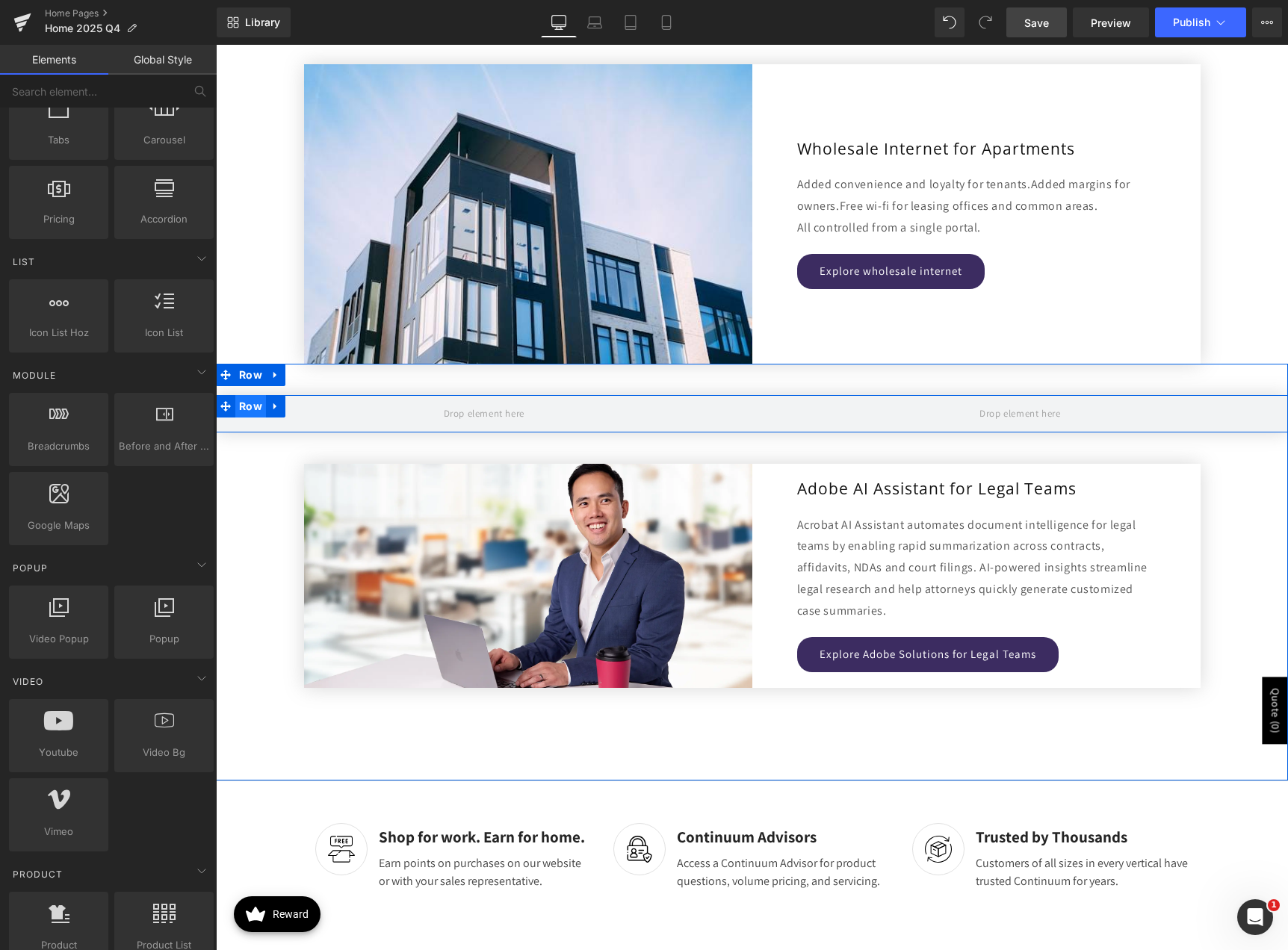
click at [248, 405] on span "Row" at bounding box center [250, 406] width 31 height 23
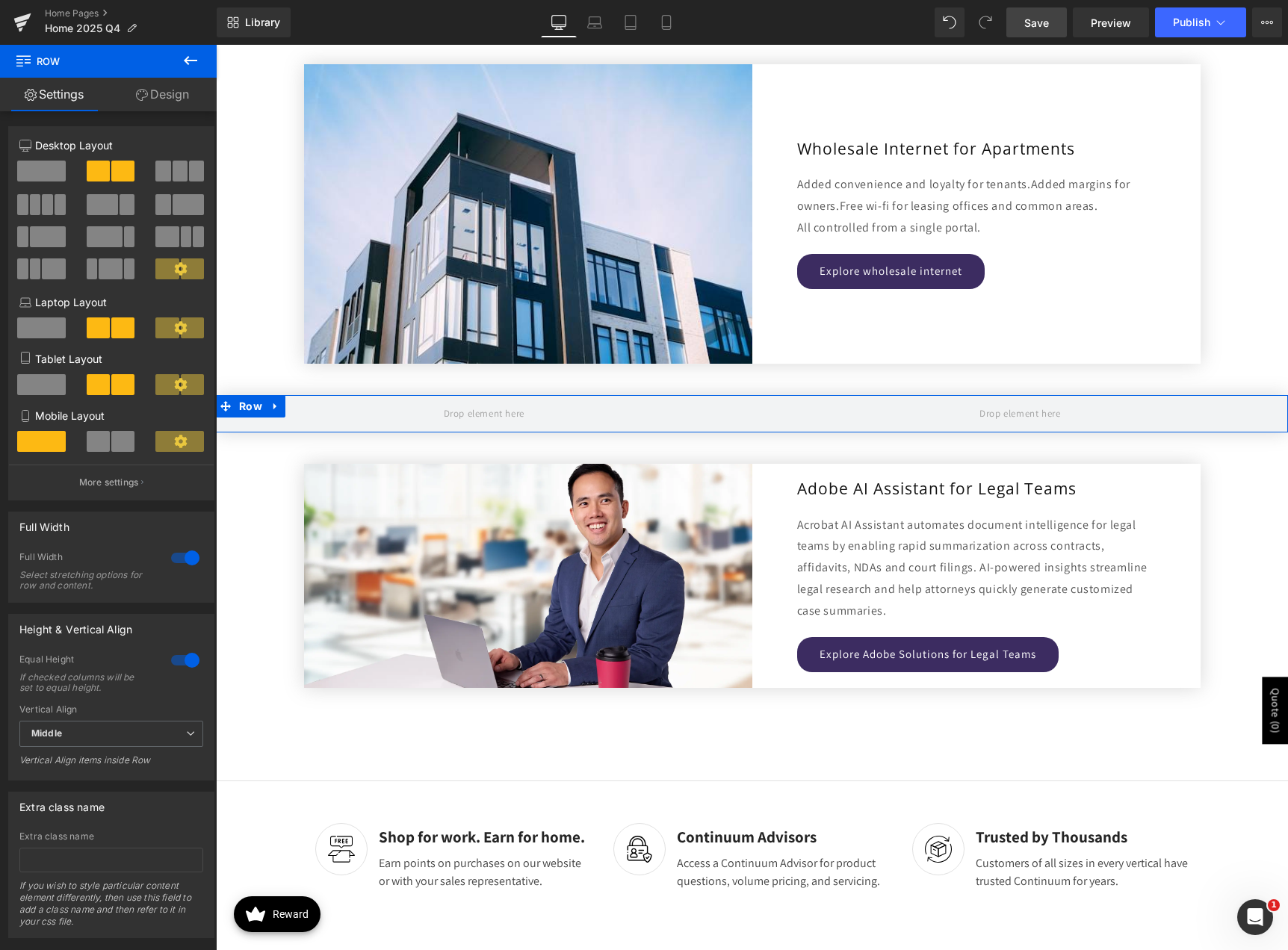
click at [23, 167] on span at bounding box center [41, 171] width 48 height 21
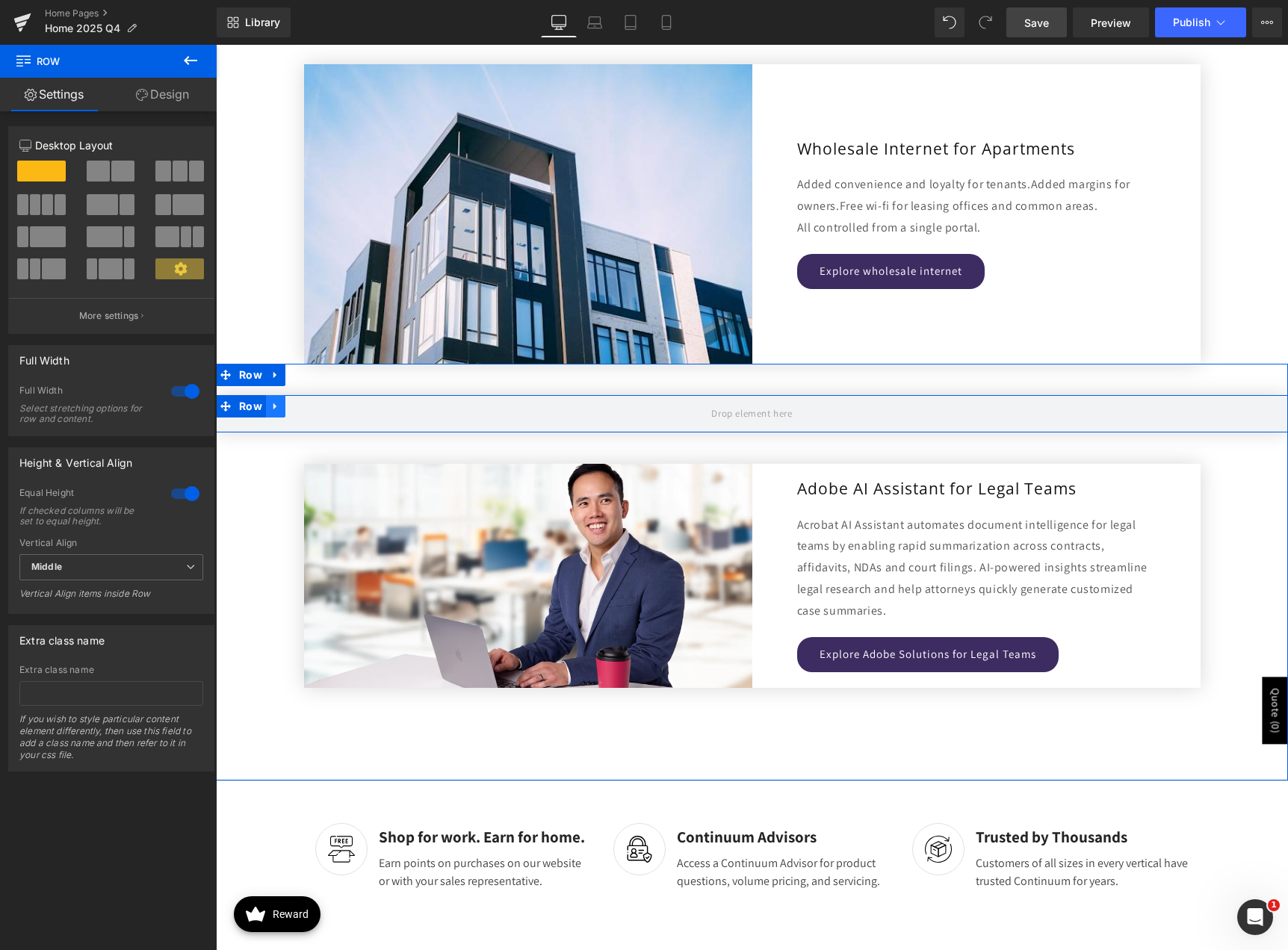
click at [273, 404] on icon at bounding box center [276, 405] width 11 height 11
click at [252, 412] on span "Row" at bounding box center [250, 406] width 31 height 23
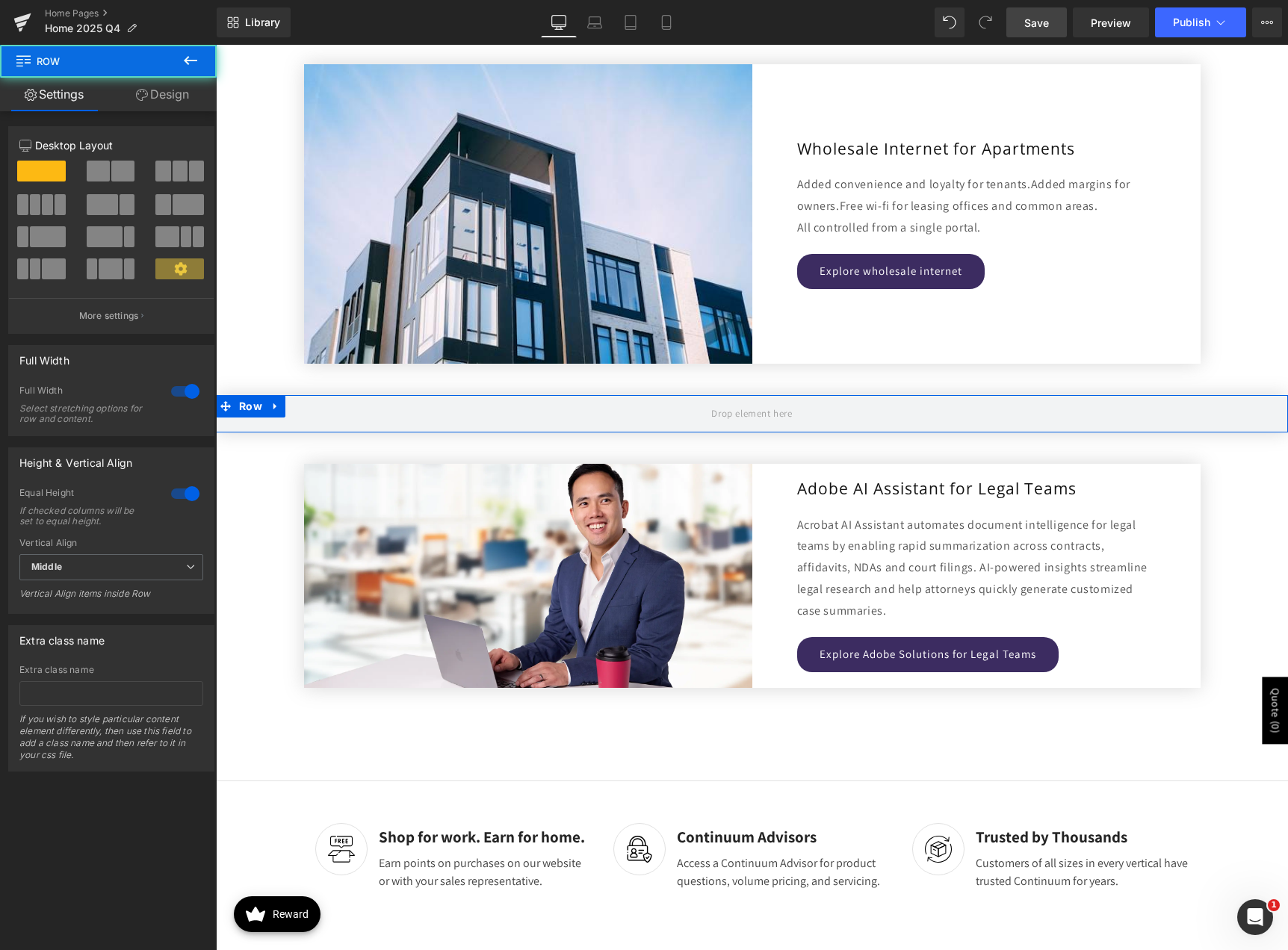
click at [164, 101] on link "Design" at bounding box center [163, 95] width 109 height 33
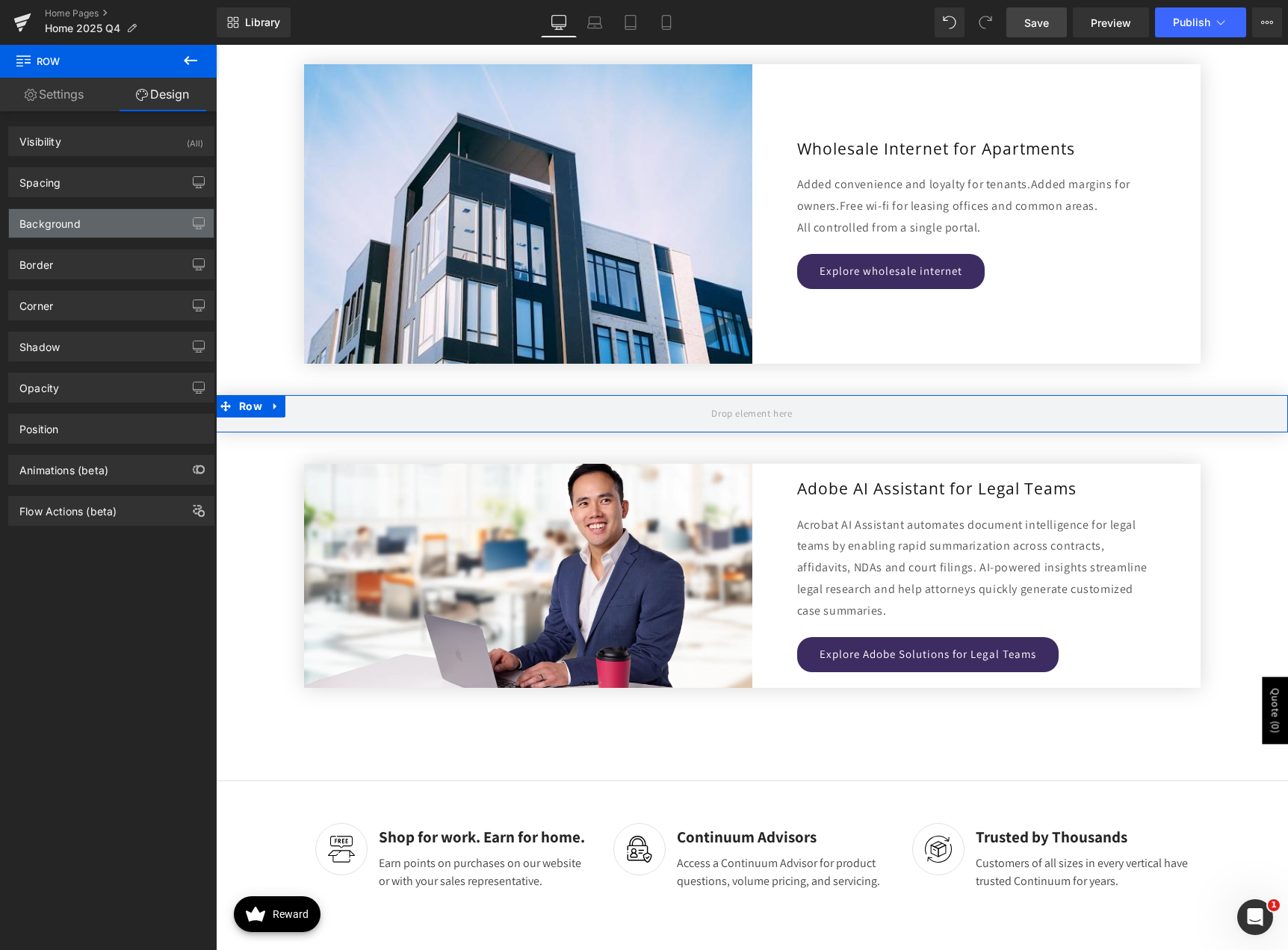
click at [102, 216] on div "Background" at bounding box center [111, 223] width 205 height 28
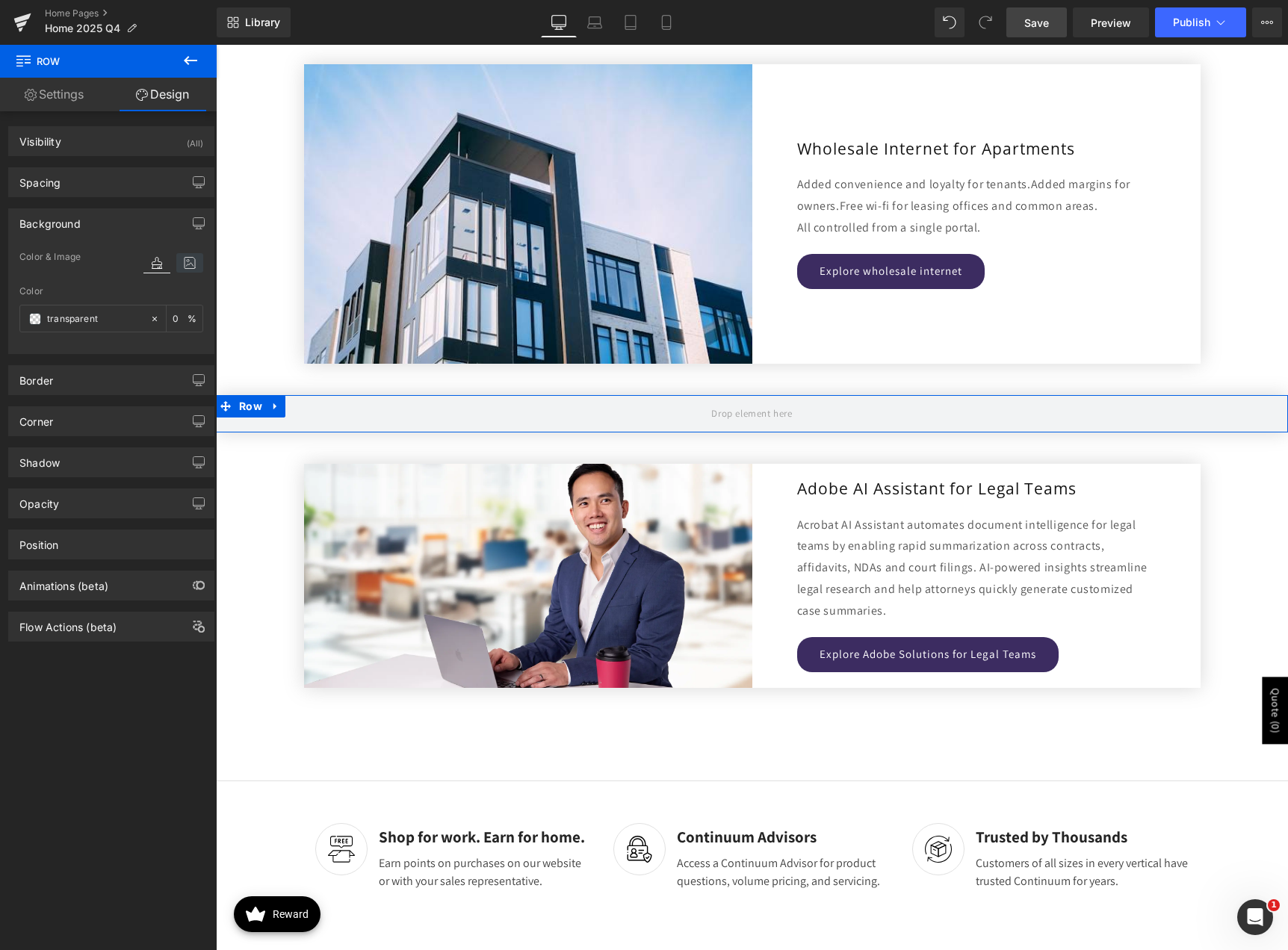
click at [187, 262] on icon at bounding box center [189, 263] width 27 height 19
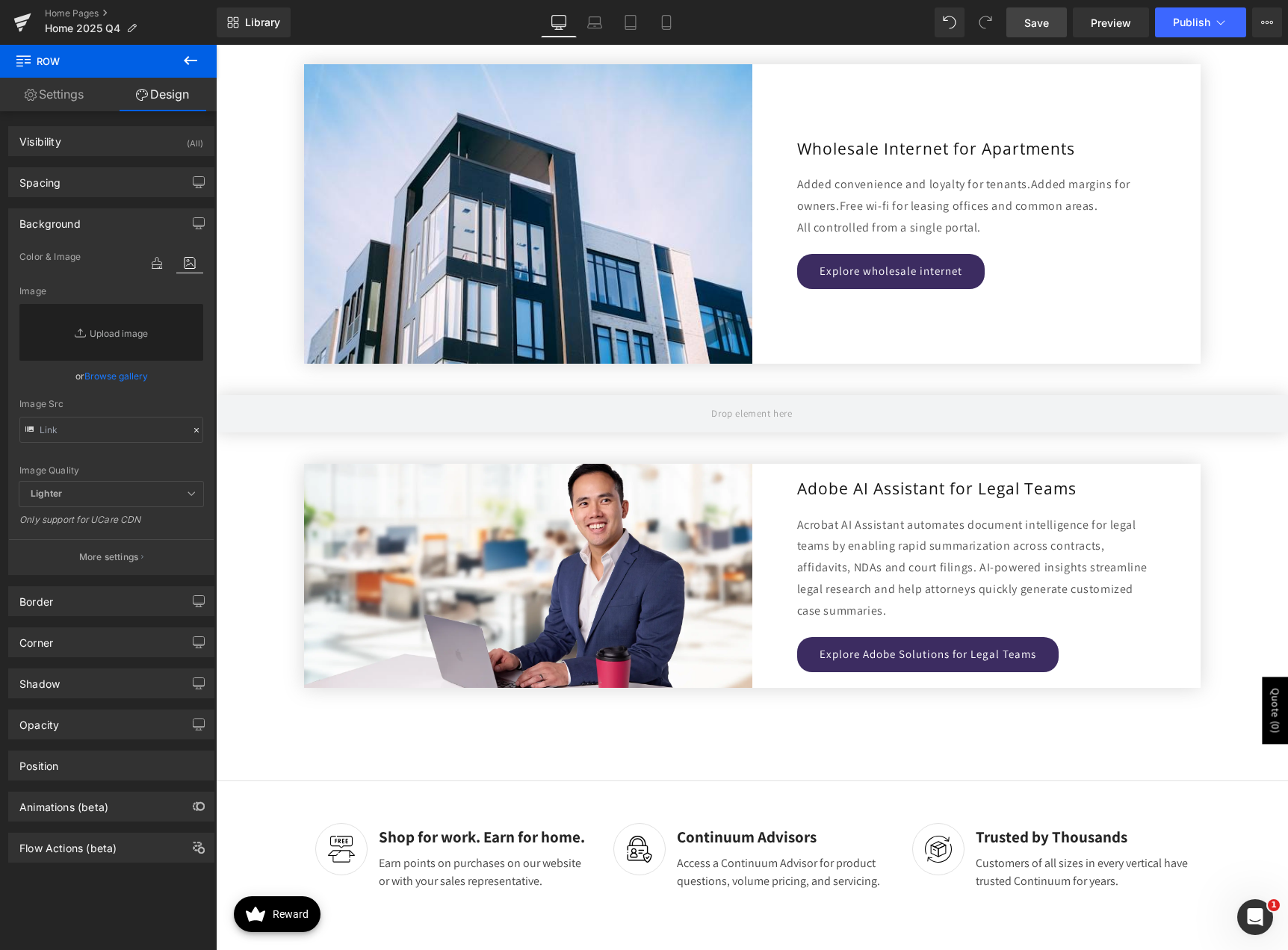
click at [194, 63] on icon at bounding box center [190, 60] width 18 height 18
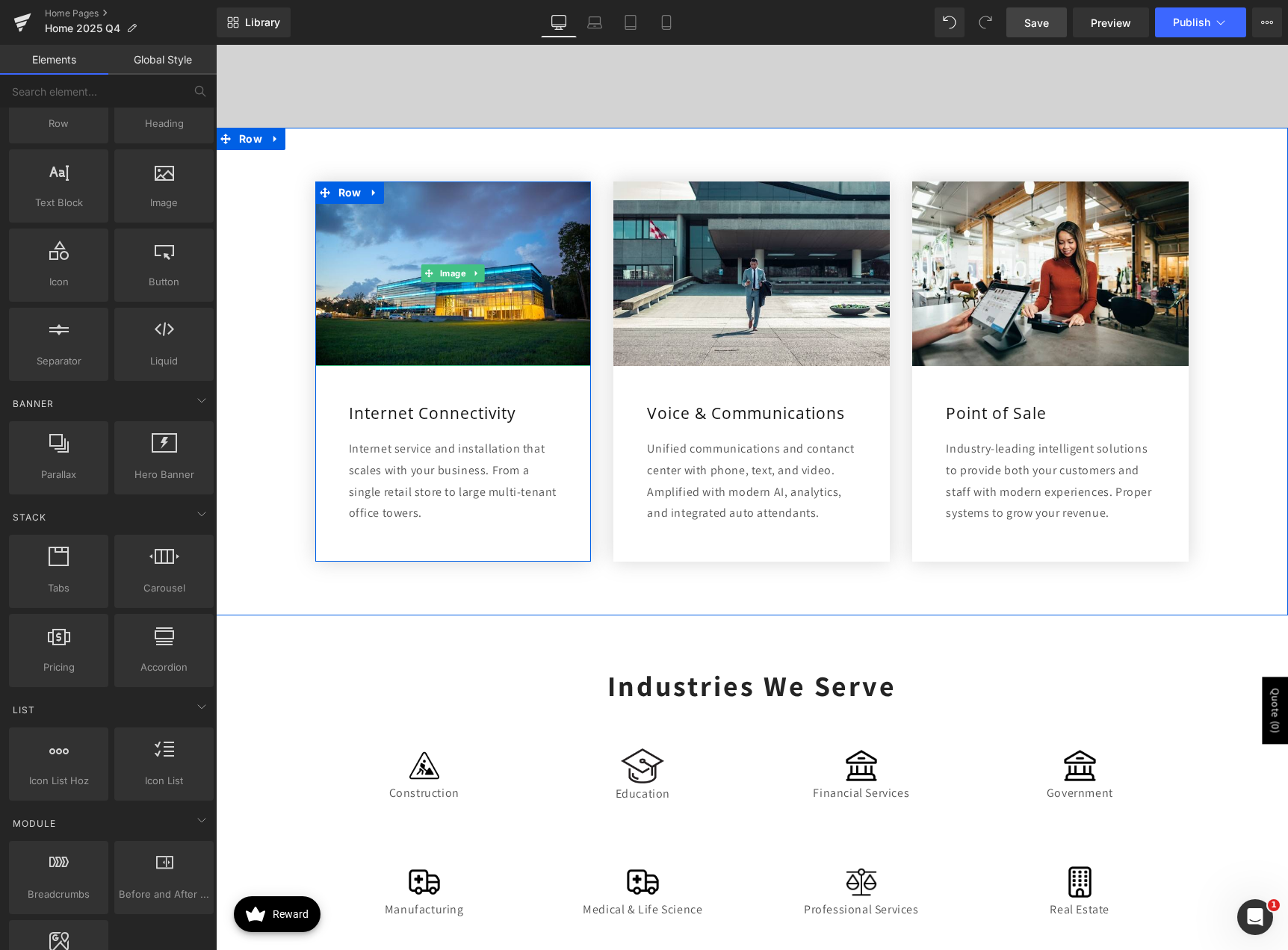
scroll to position [747, 0]
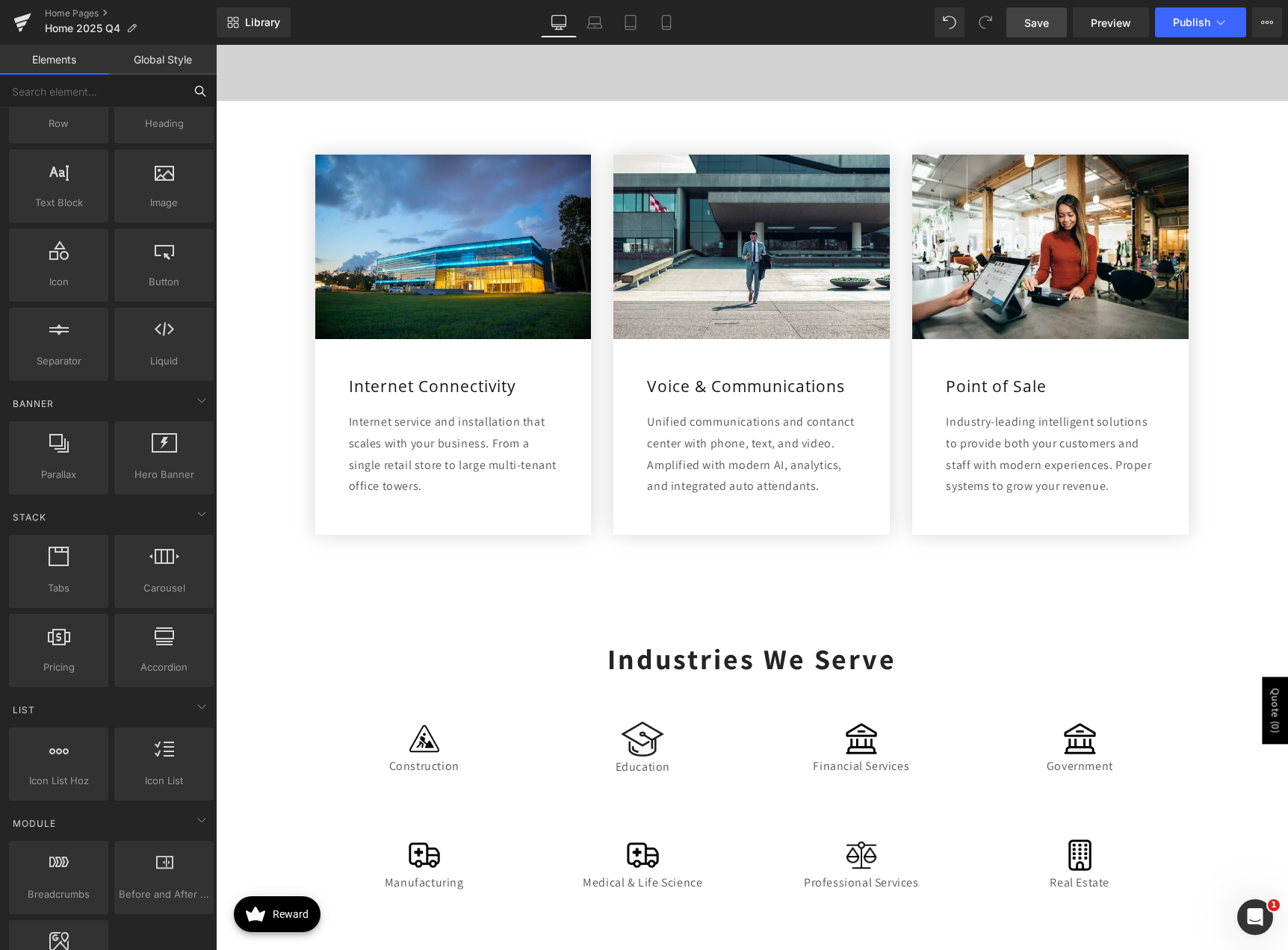
click at [101, 94] on input "text" at bounding box center [92, 91] width 184 height 33
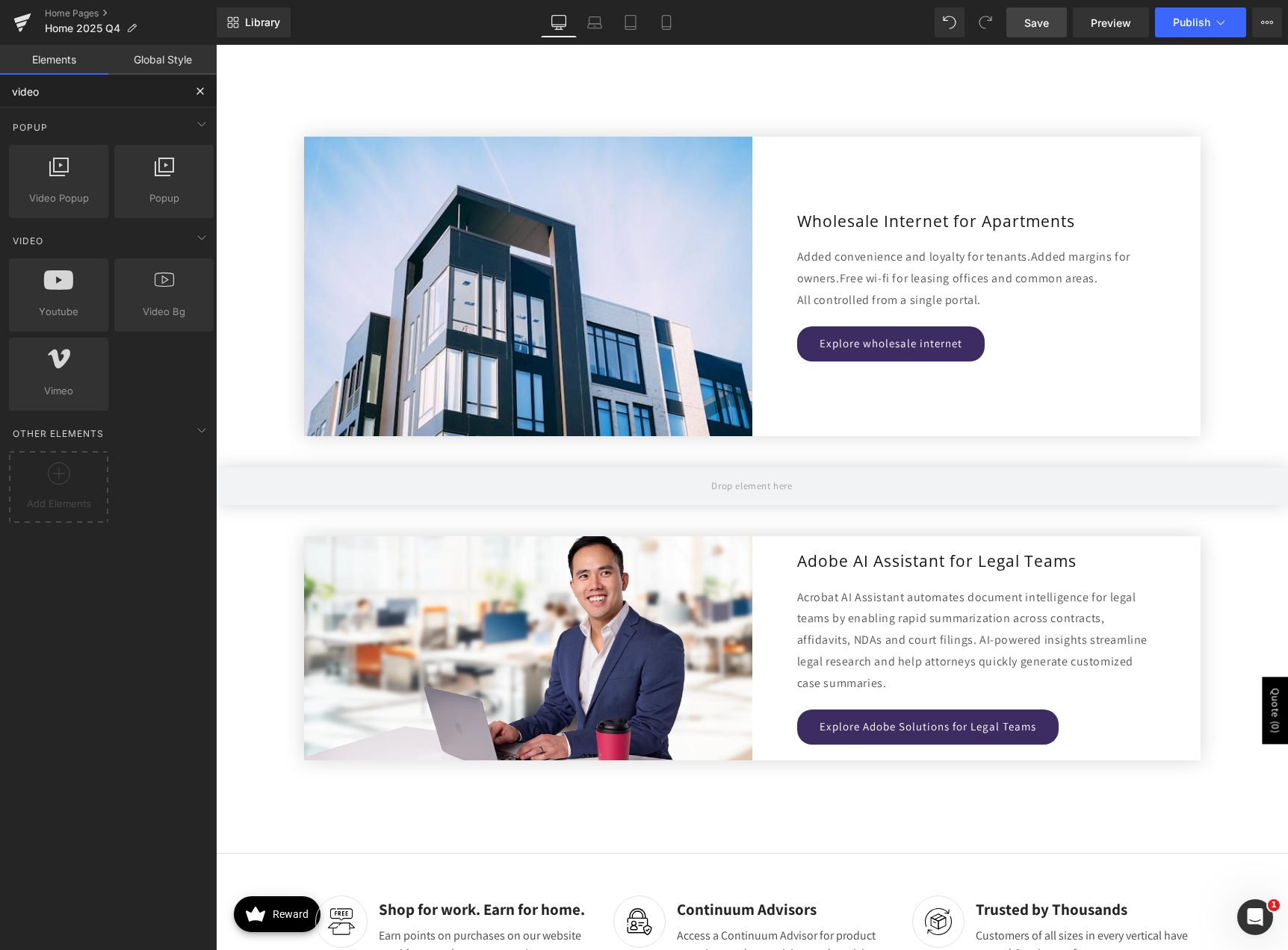
scroll to position [1792, 0]
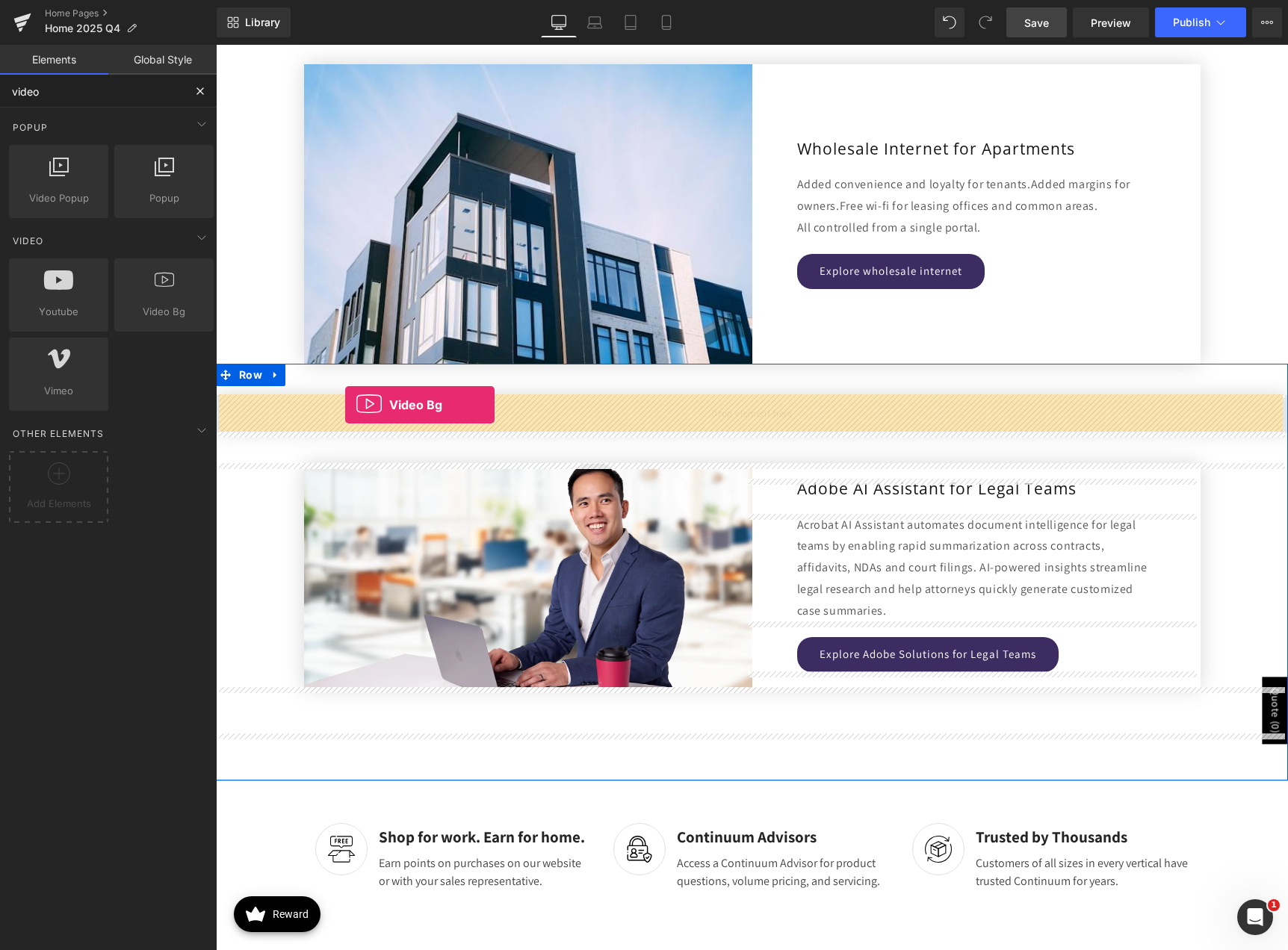
drag, startPoint x: 378, startPoint y: 348, endPoint x: 345, endPoint y: 405, distance: 65.9
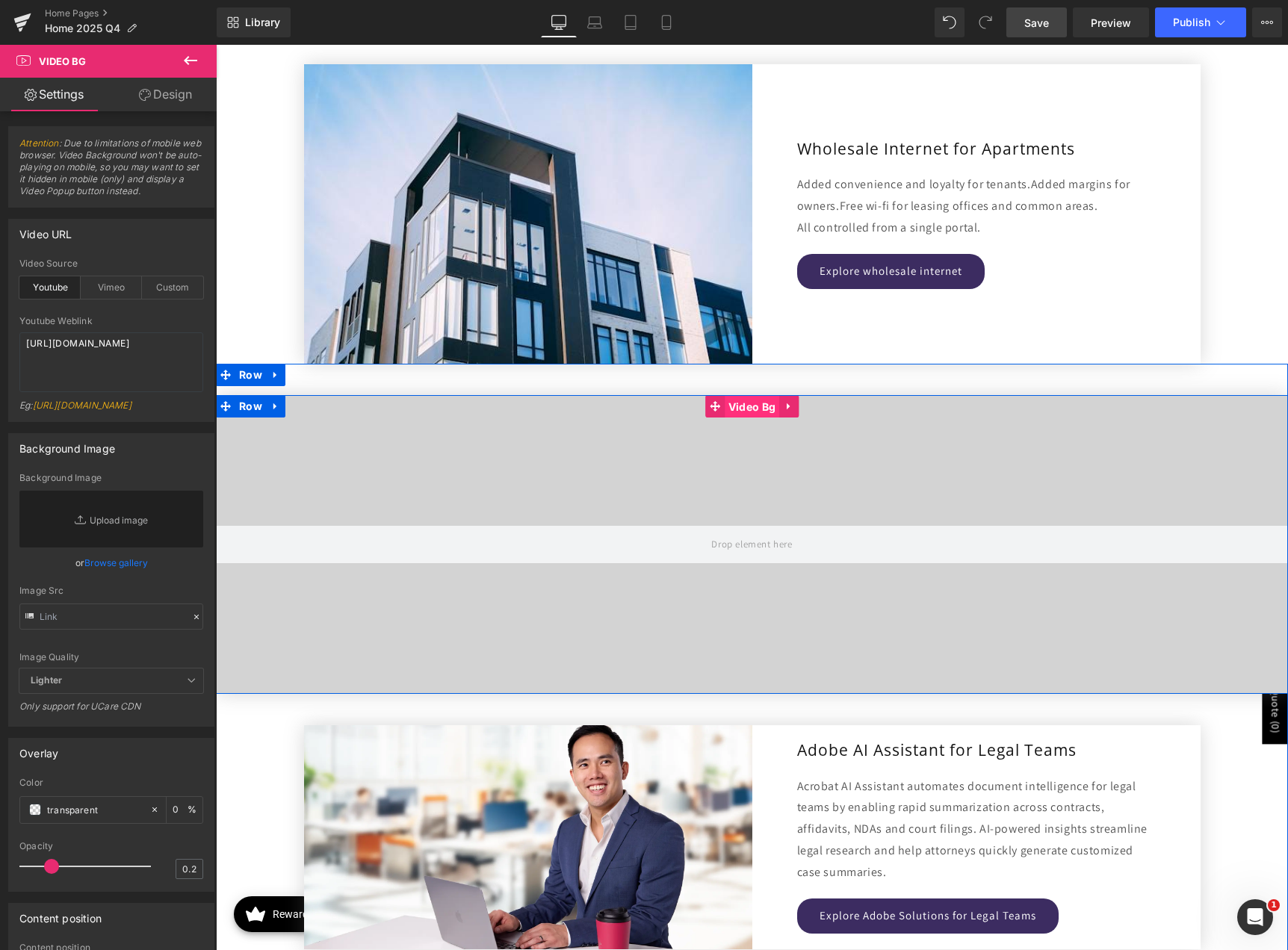
click at [754, 406] on span "Video Bg" at bounding box center [751, 407] width 54 height 23
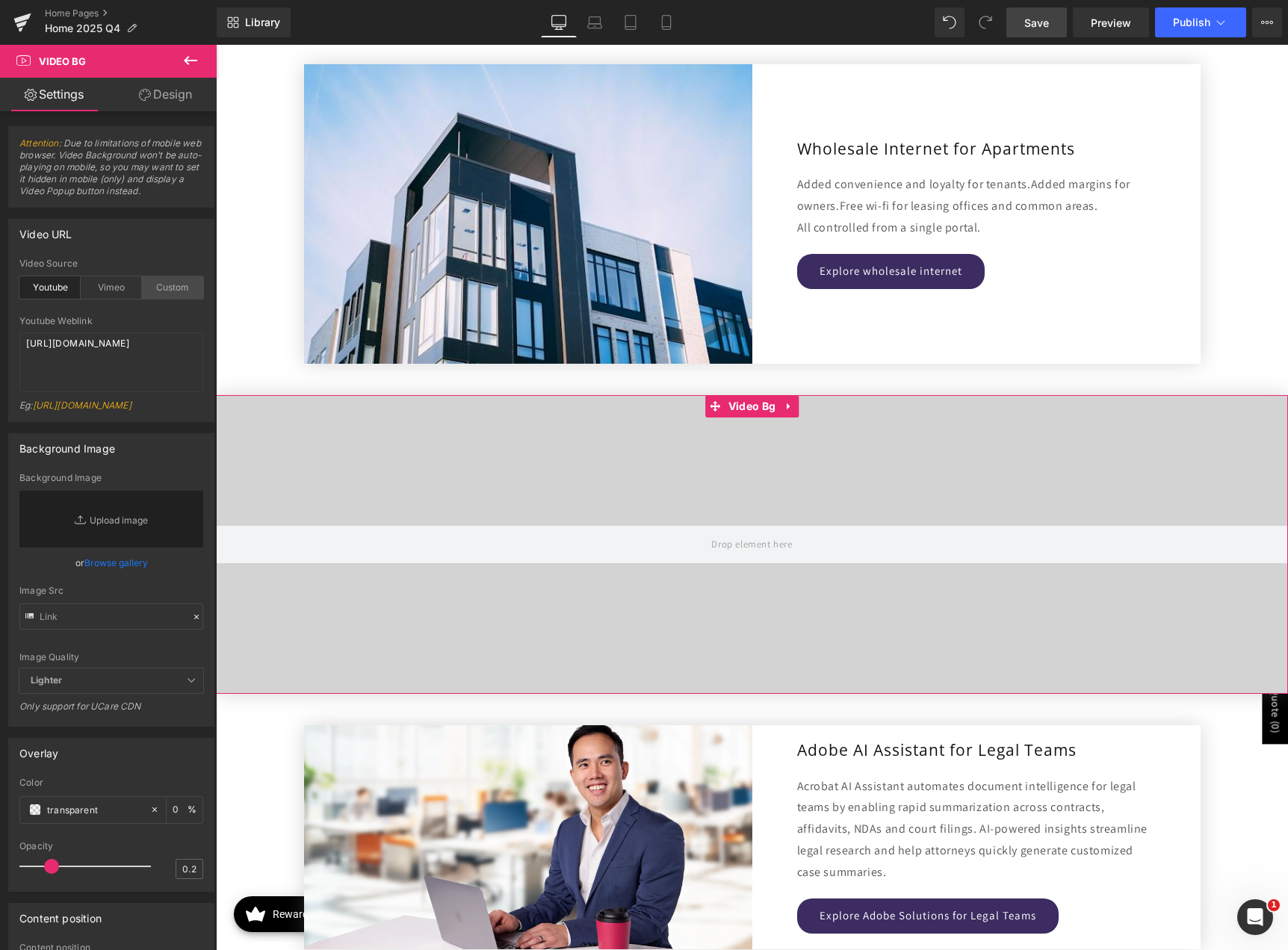
click at [173, 290] on div "Custom" at bounding box center [172, 288] width 61 height 23
click at [156, 371] on textarea "[URL][DOMAIN_NAME]" at bounding box center [111, 362] width 184 height 60
click at [161, 376] on textarea "[URL][DOMAIN_NAME]" at bounding box center [111, 362] width 184 height 60
paste textarea "videos/c/o/v/bf30ffafecf8417db4d135489f30f3bf.mp4"
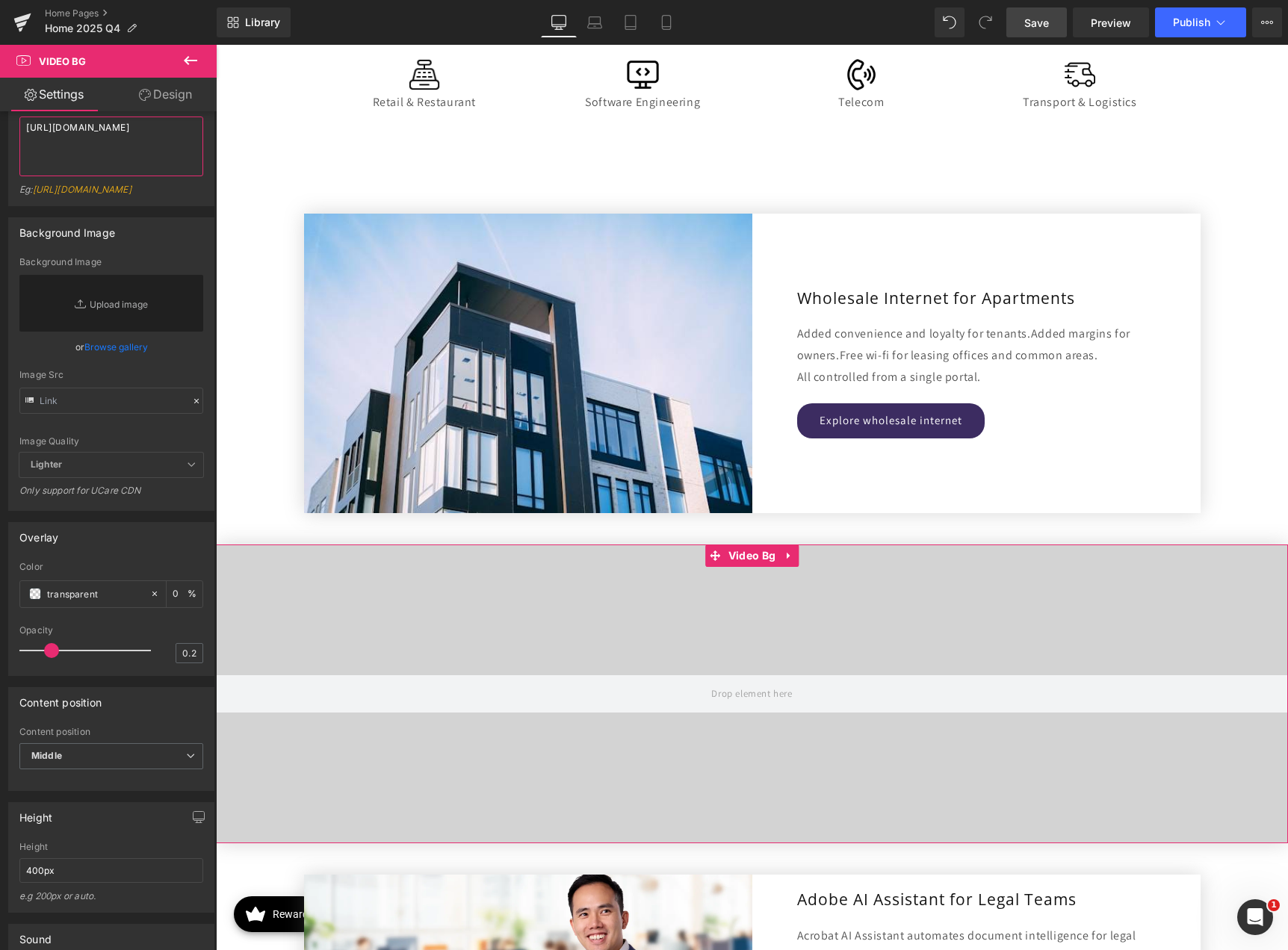
scroll to position [224, 0]
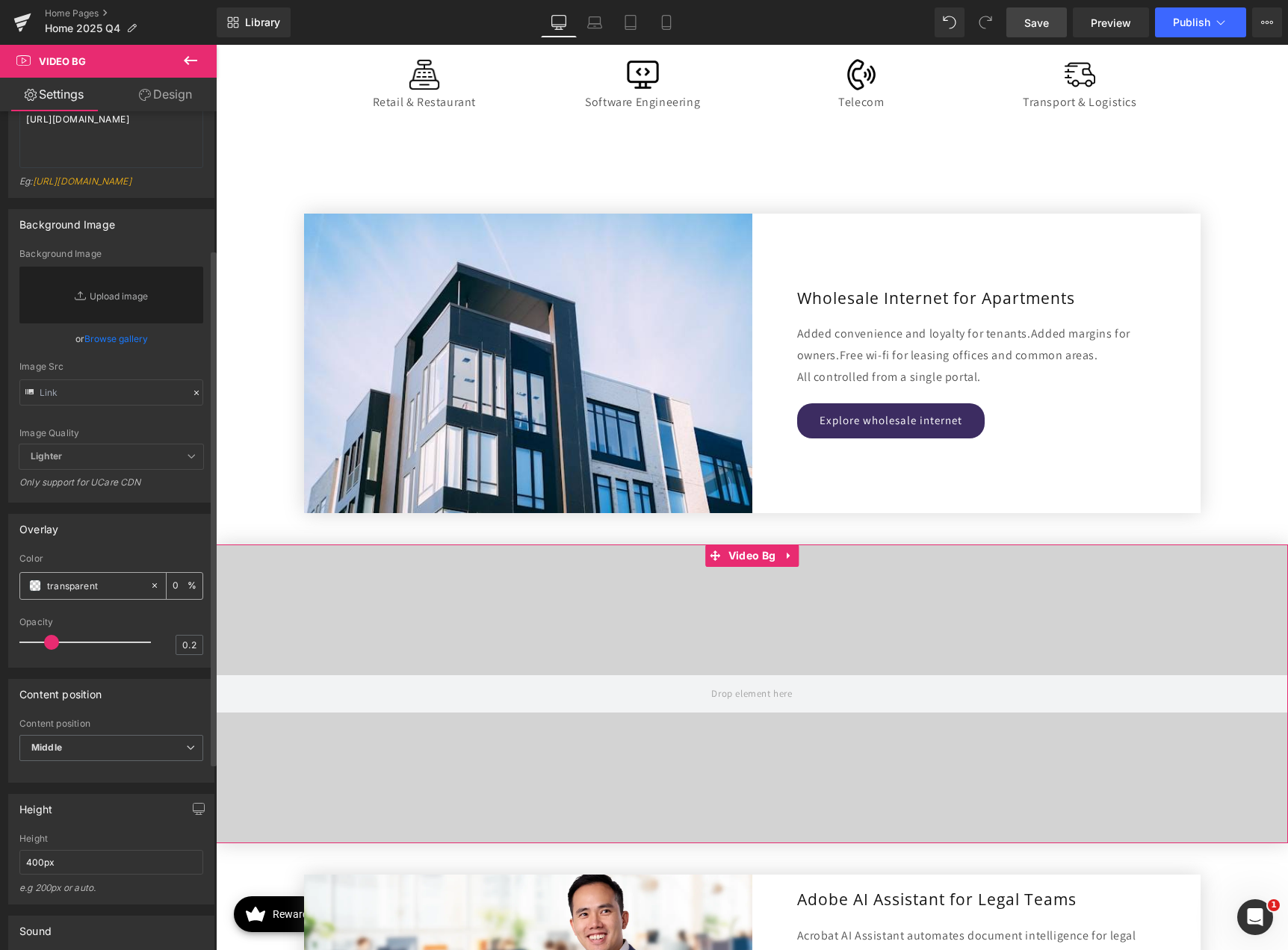
click at [152, 588] on icon at bounding box center [154, 585] width 4 height 4
click at [39, 592] on span at bounding box center [35, 586] width 12 height 12
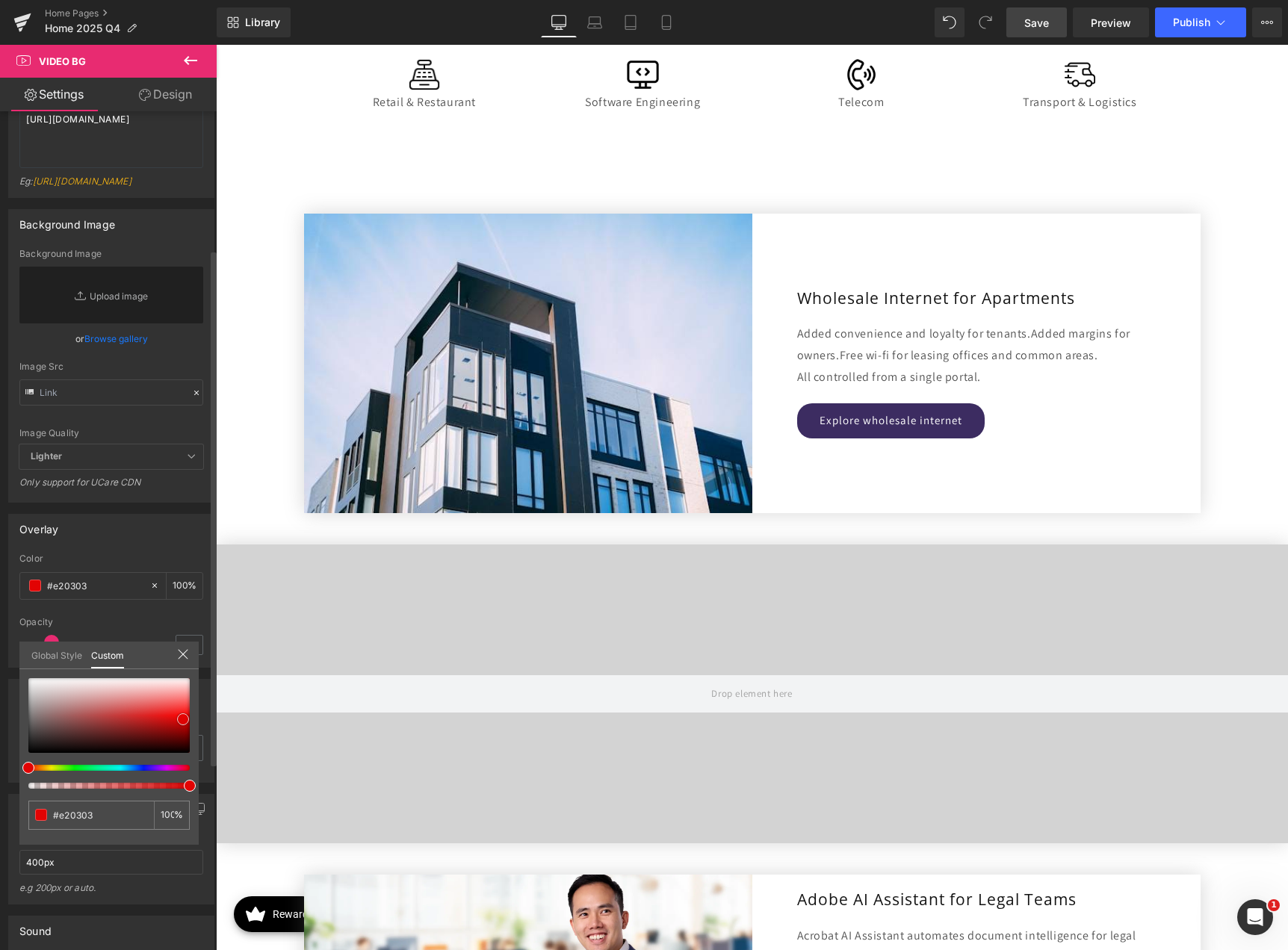
drag, startPoint x: 68, startPoint y: 726, endPoint x: 183, endPoint y: 719, distance: 115.2
click at [183, 719] on div at bounding box center [109, 714] width 161 height 74
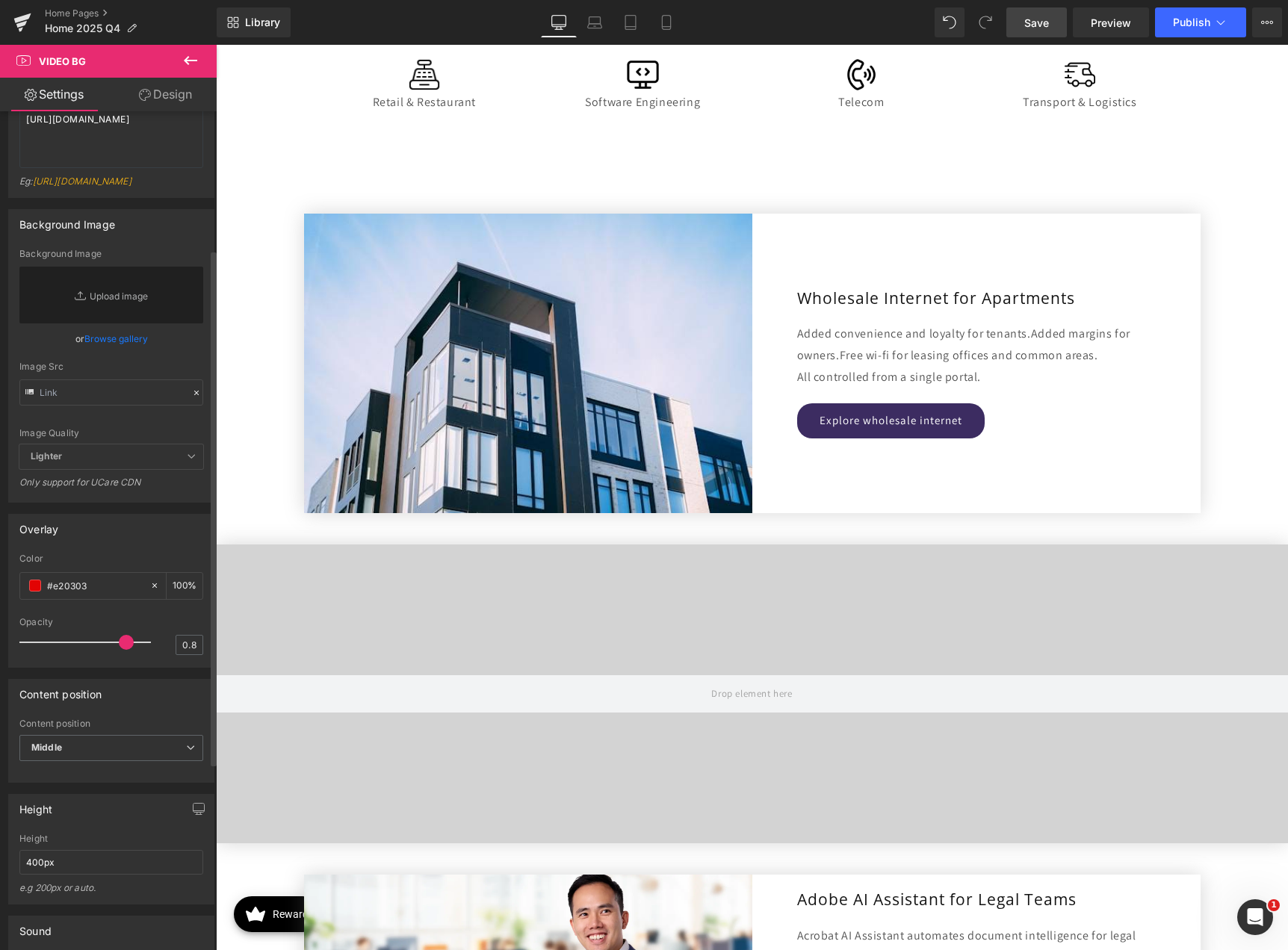
drag, startPoint x: 53, startPoint y: 678, endPoint x: 129, endPoint y: 679, distance: 76.0
click at [129, 658] on div at bounding box center [89, 642] width 124 height 30
click at [150, 591] on icon at bounding box center [155, 586] width 11 height 11
click at [150, 543] on div "Overlay" at bounding box center [111, 529] width 205 height 28
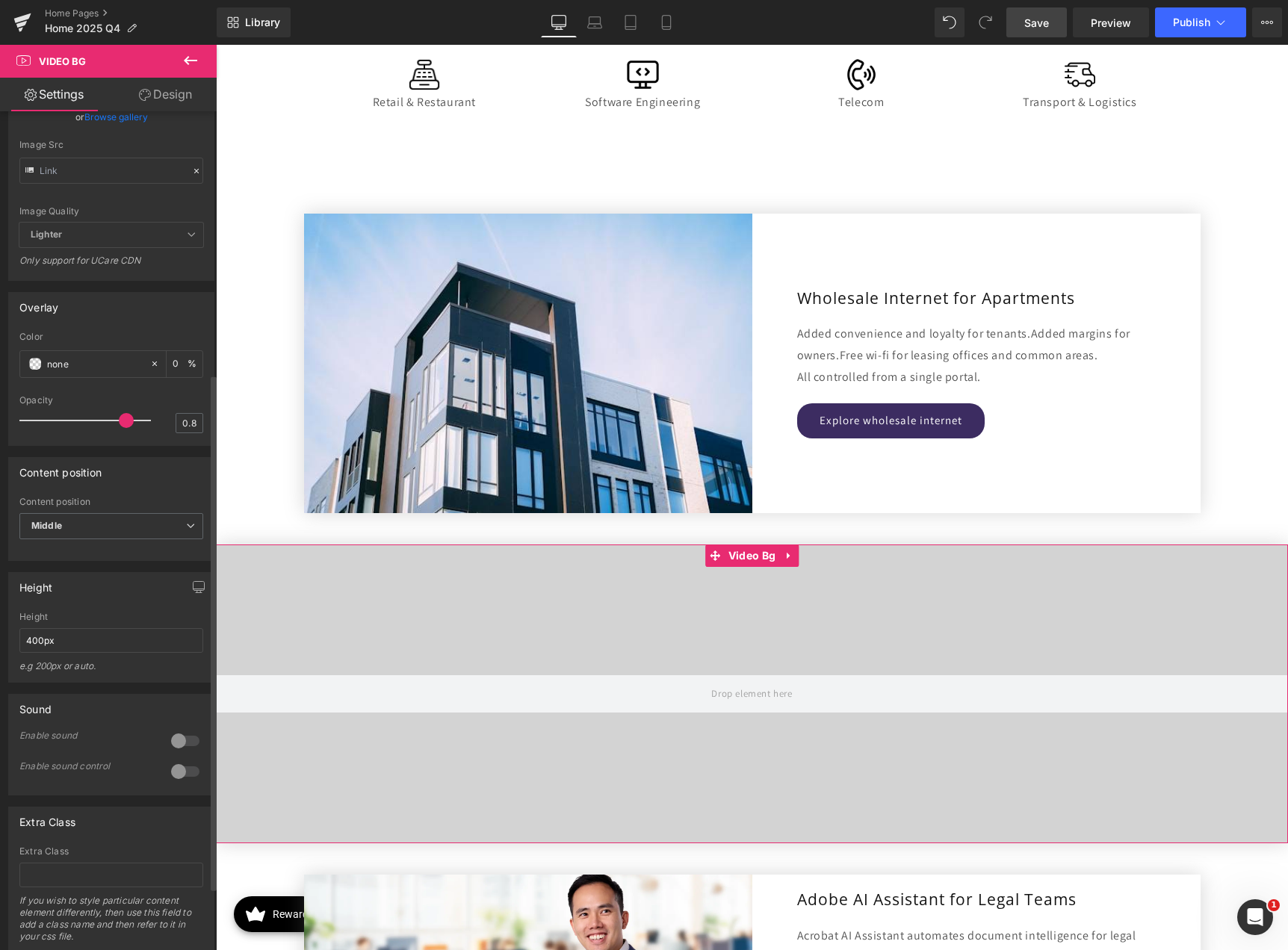
scroll to position [448, 0]
click at [94, 651] on input "400px" at bounding box center [111, 638] width 184 height 25
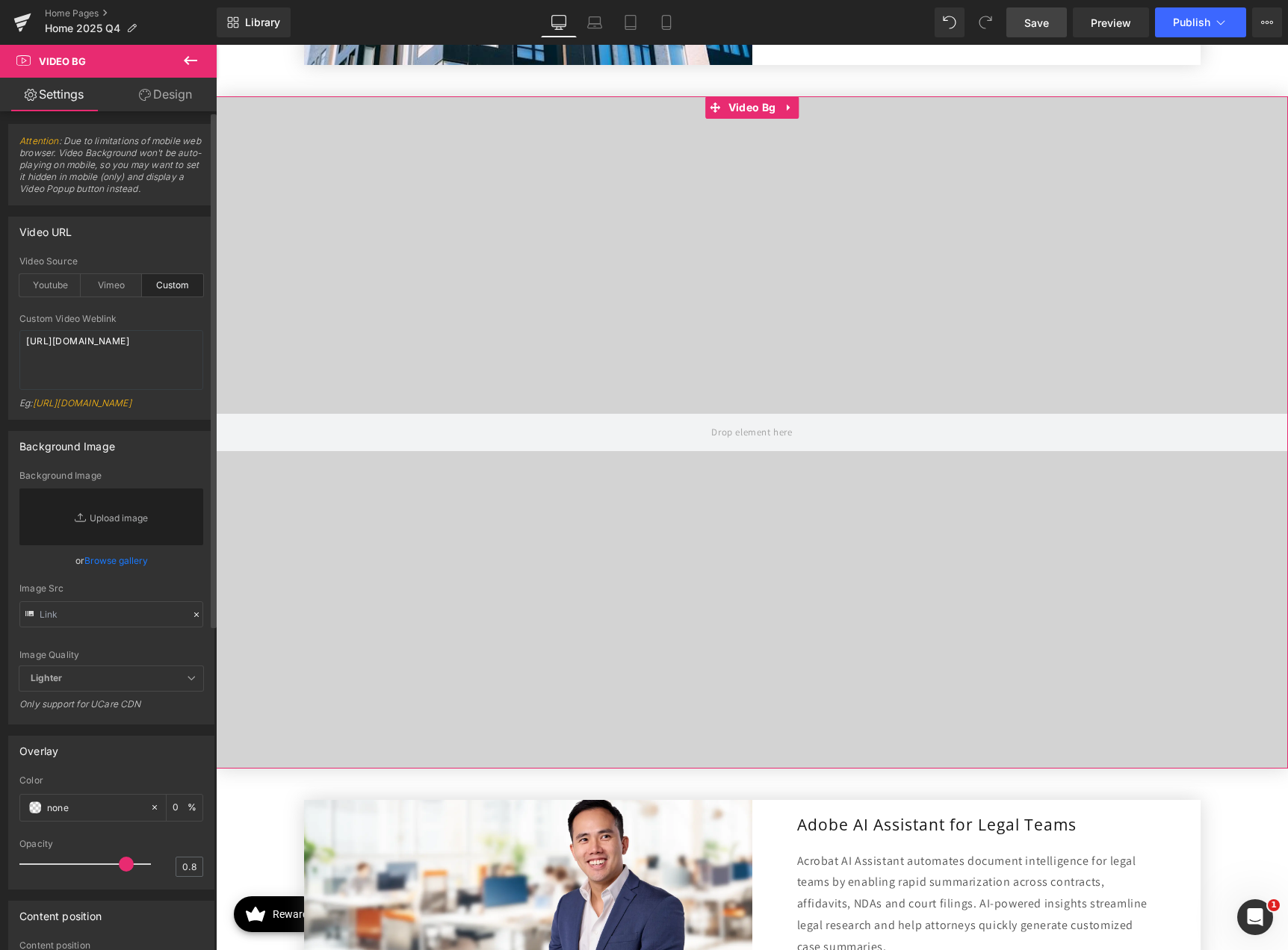
scroll to position [0, 0]
click at [167, 104] on link "Design" at bounding box center [165, 95] width 109 height 33
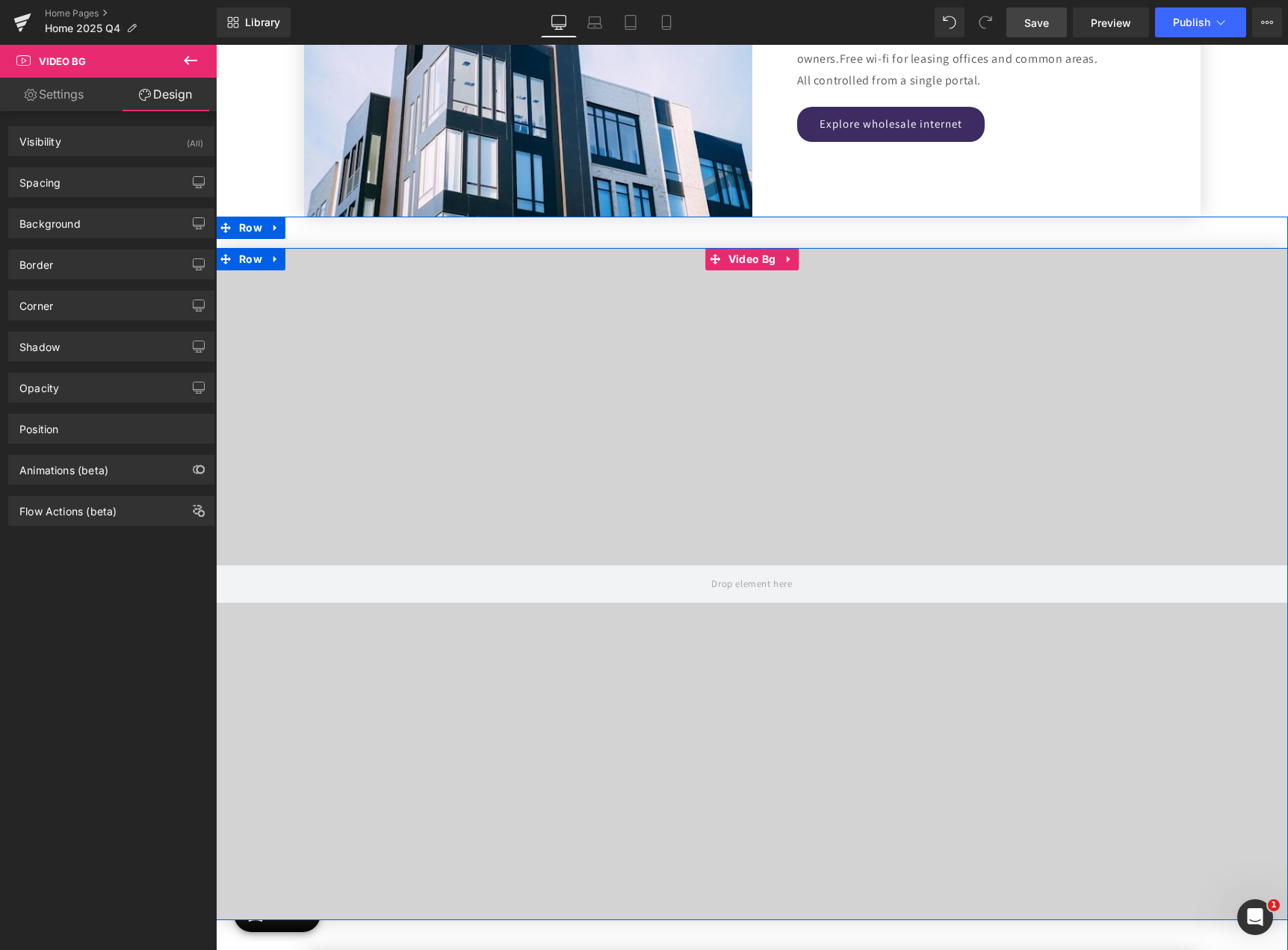
scroll to position [1942, 0]
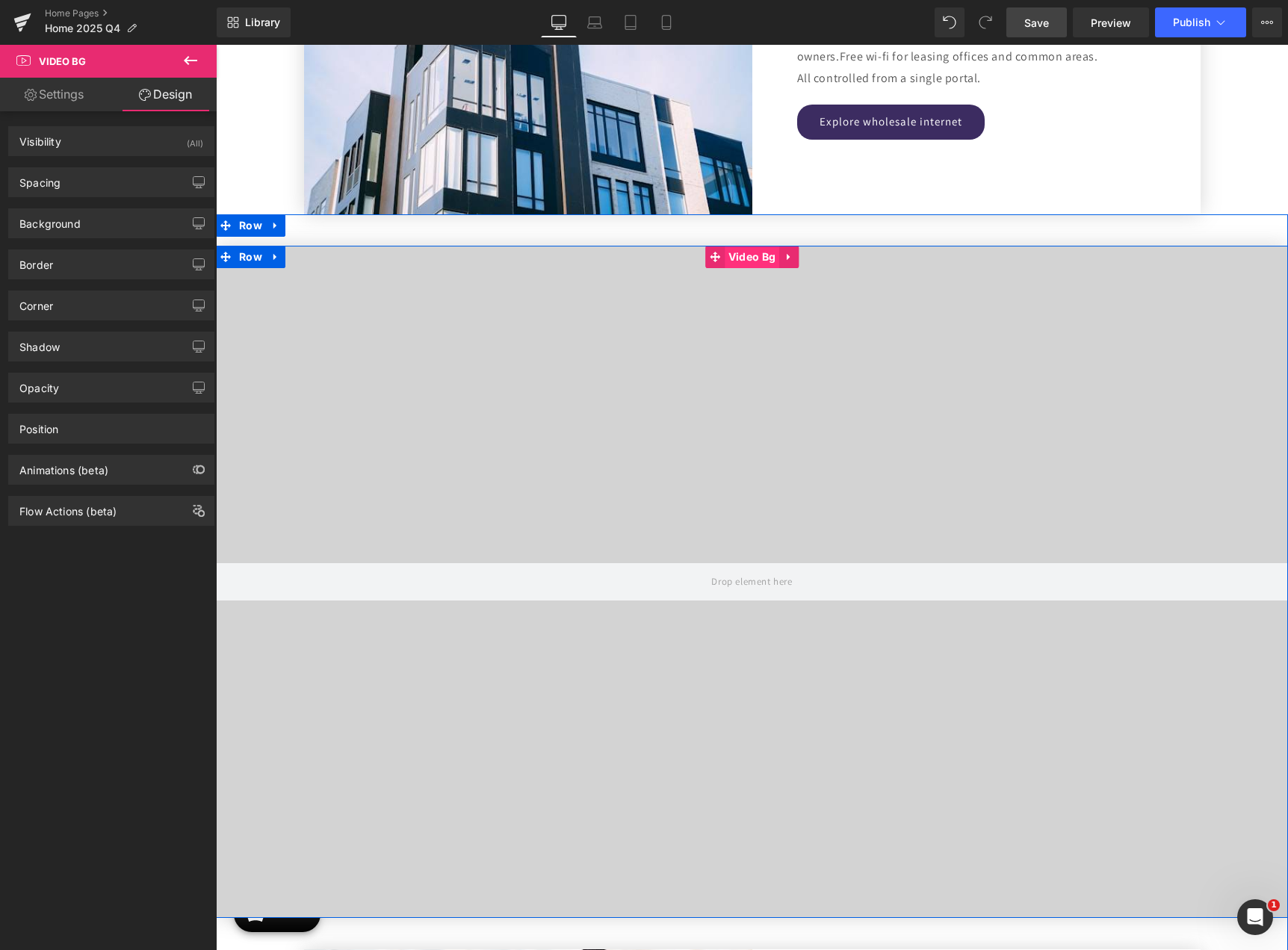
click at [741, 257] on span "Video Bg" at bounding box center [751, 257] width 54 height 23
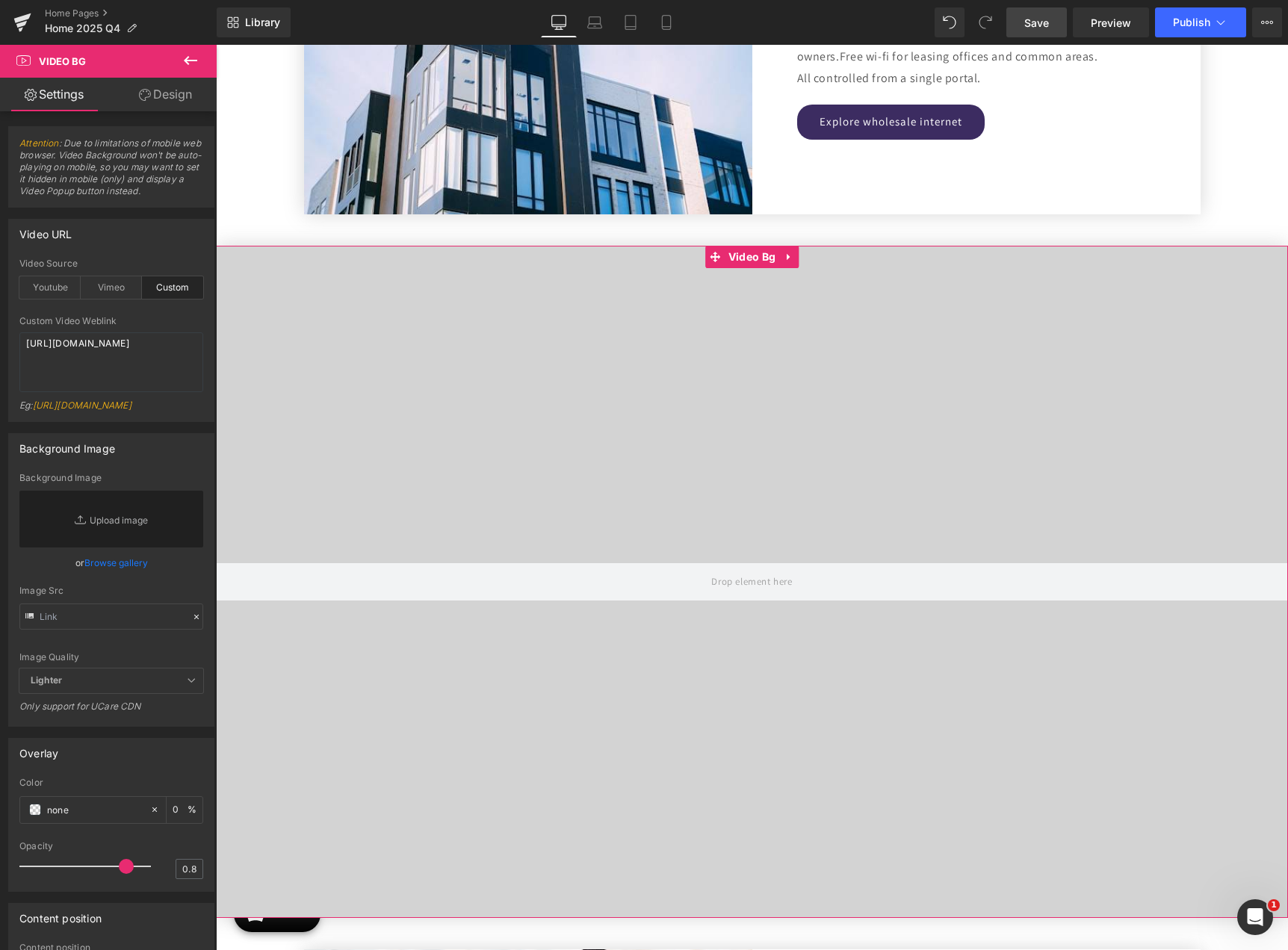
click at [184, 97] on link "Design" at bounding box center [165, 95] width 109 height 33
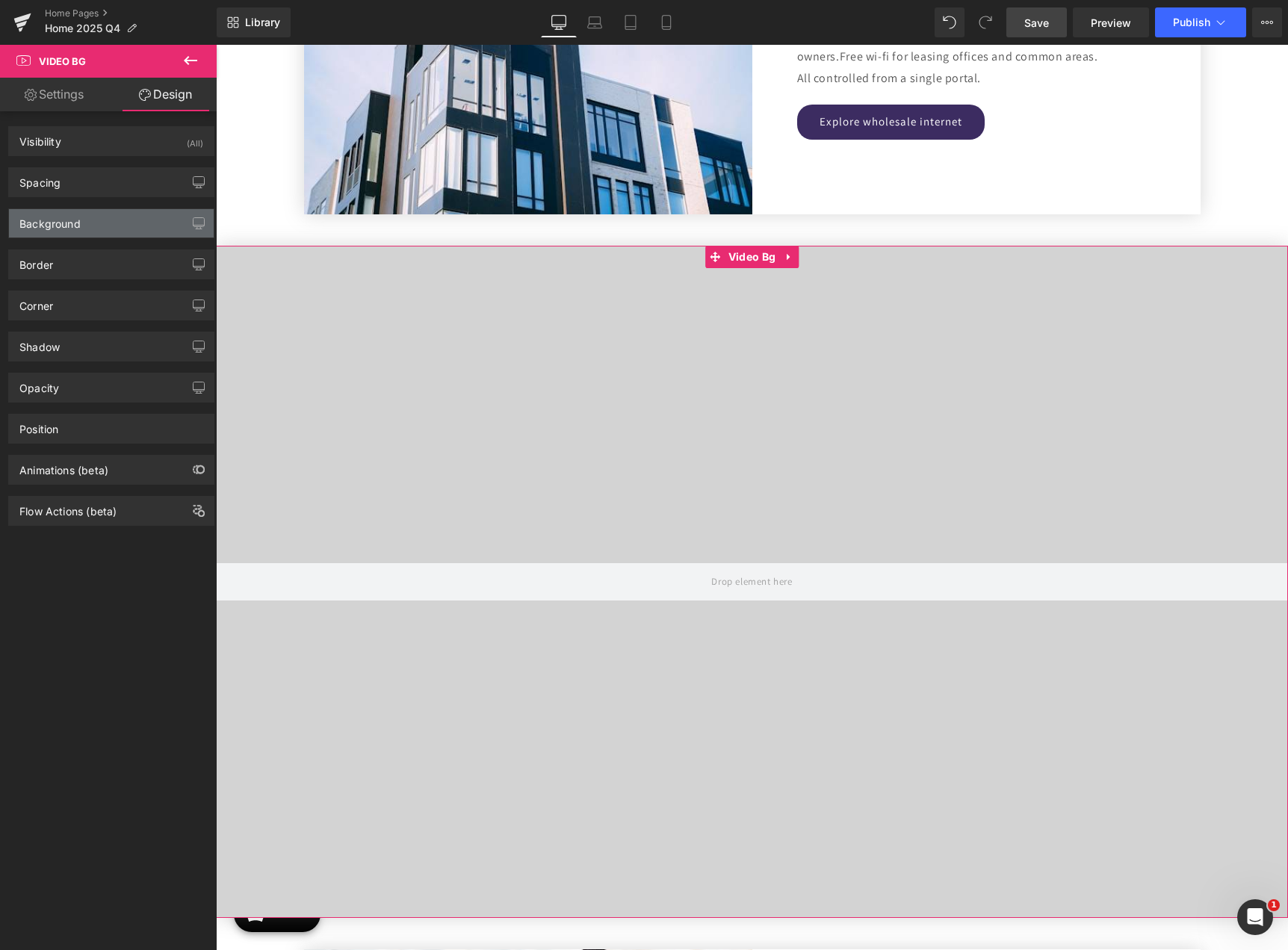
click at [92, 224] on div "Background" at bounding box center [111, 223] width 205 height 28
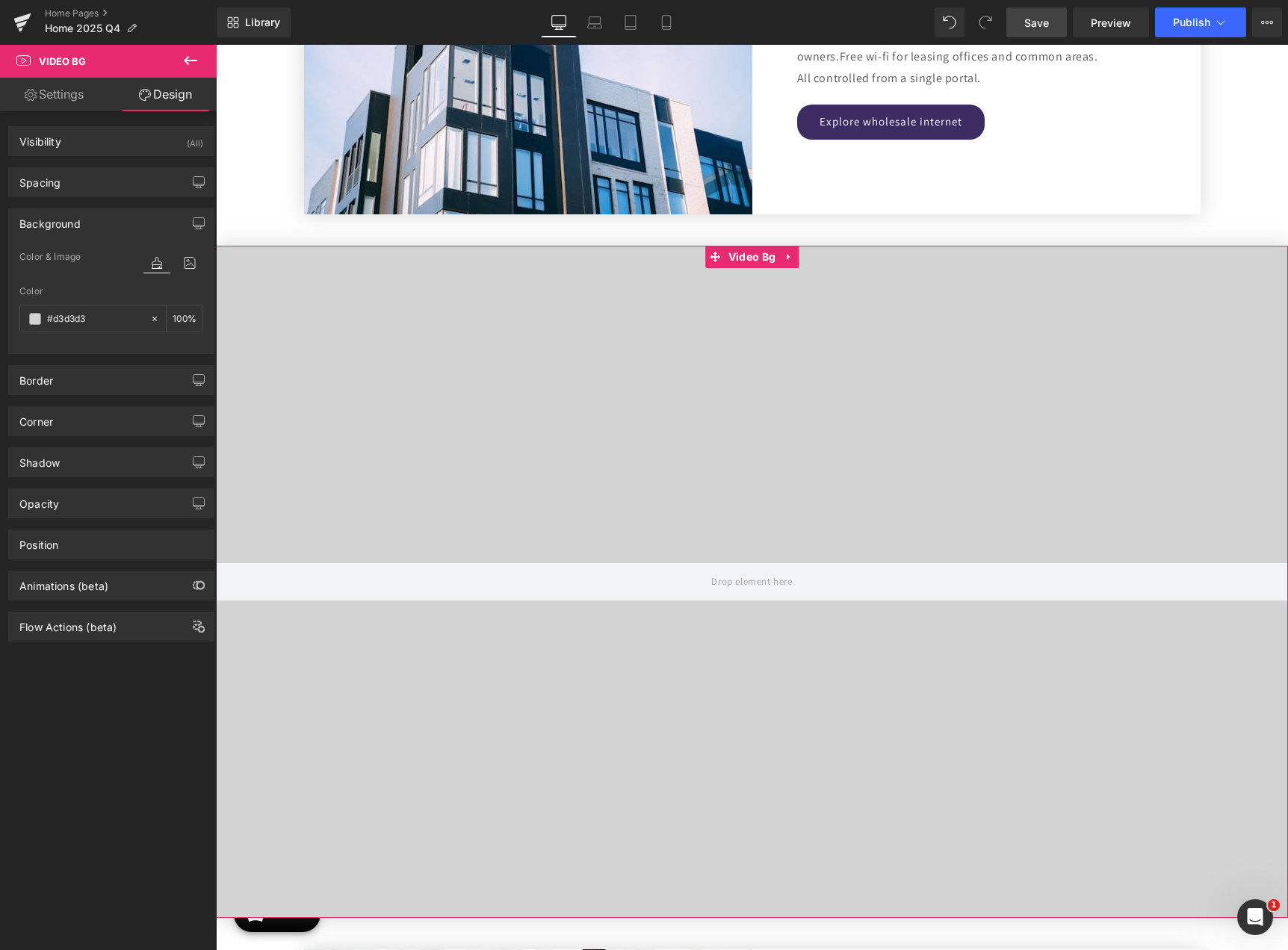
click at [158, 704] on div "Visibility (All) 0|0|0|0 1 Show on Desktop 1 Show on Laptop 1 Show on Tablet 1 …" at bounding box center [111, 534] width 223 height 846
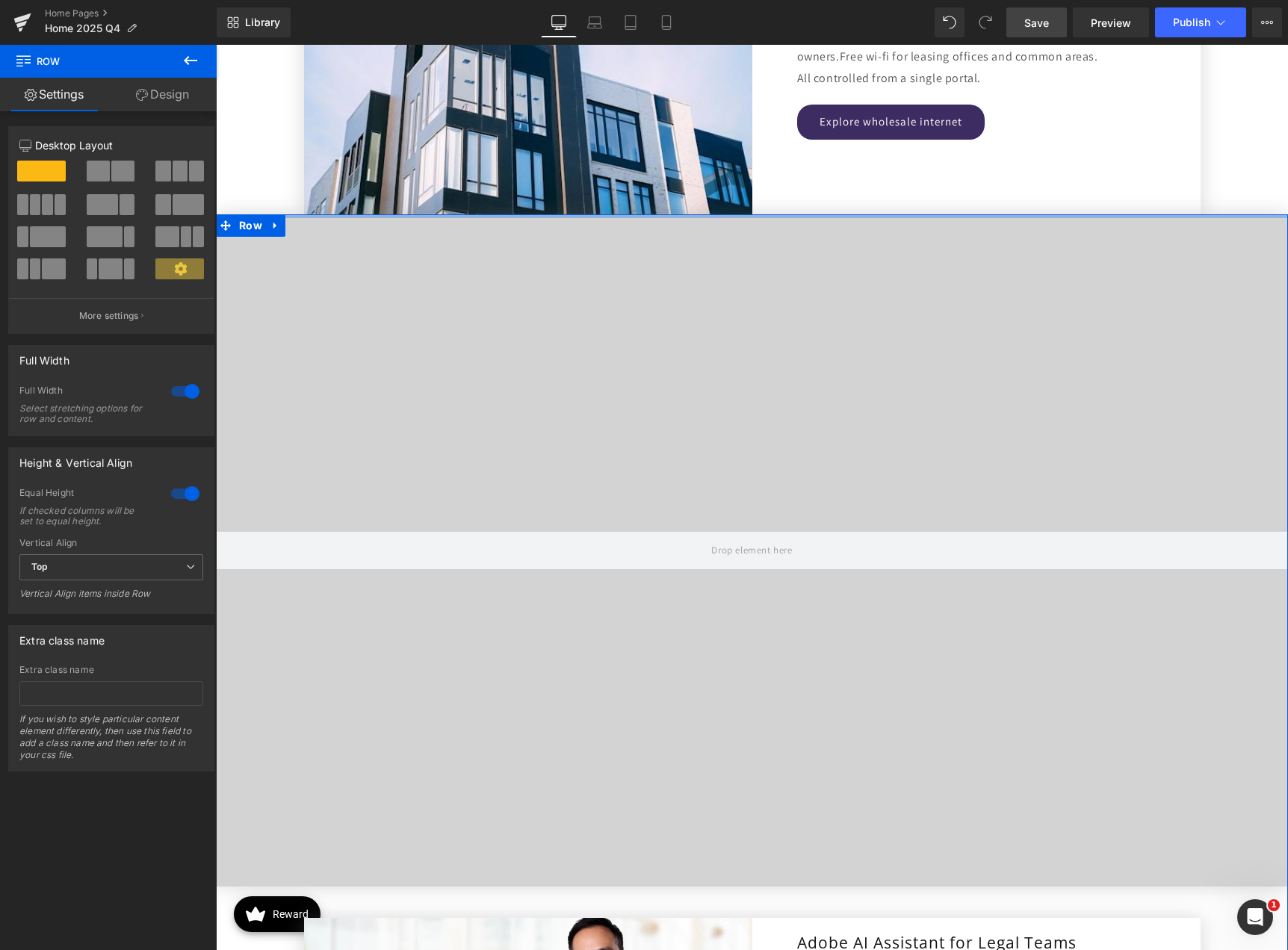
drag, startPoint x: 756, startPoint y: 240, endPoint x: 769, endPoint y: 201, distance: 41.1
click at [769, 201] on div "All the technology solutions to grow your business in ways that matter. Heading…" at bounding box center [752, 92] width 1072 height 3716
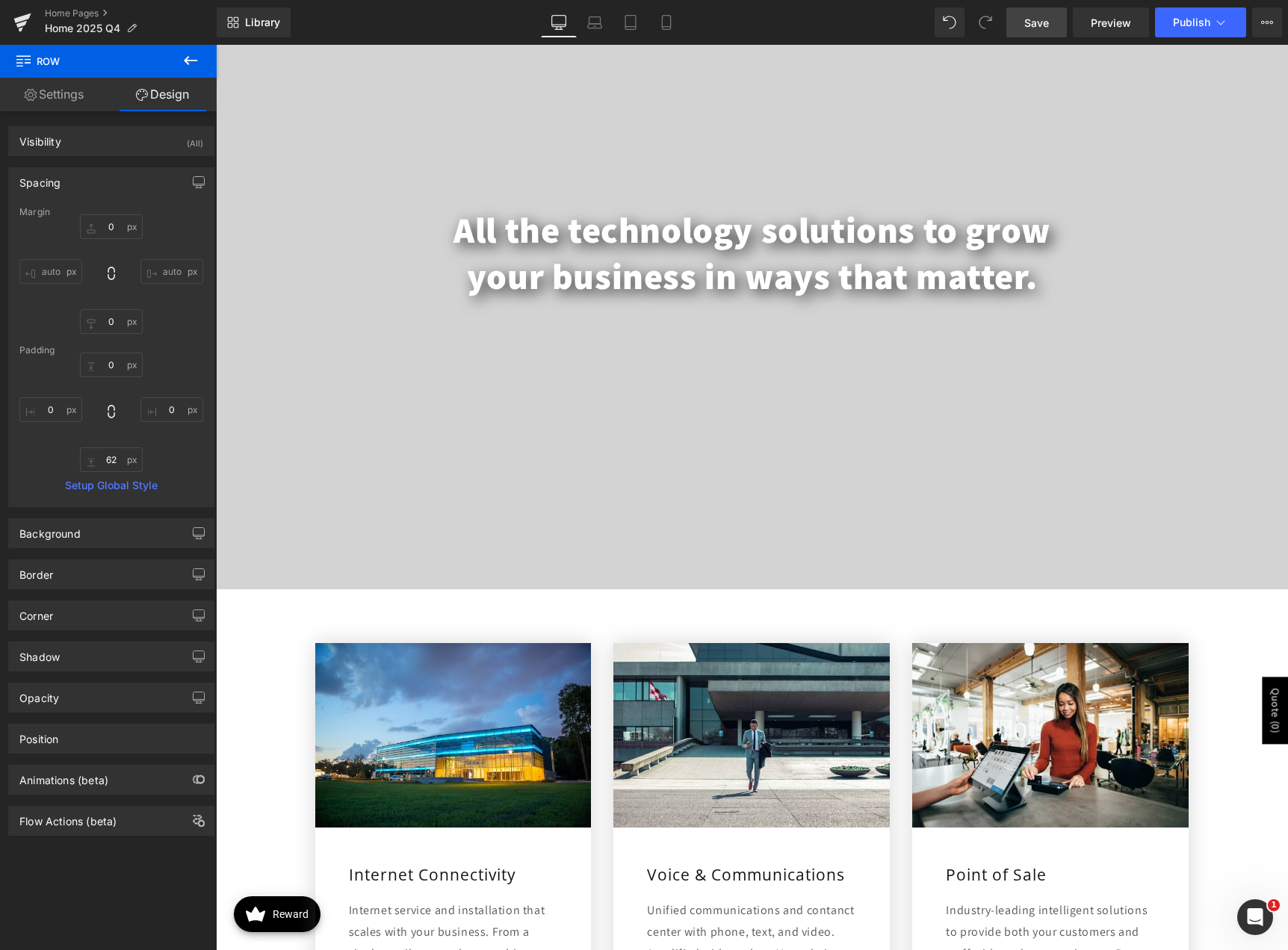
scroll to position [0, 0]
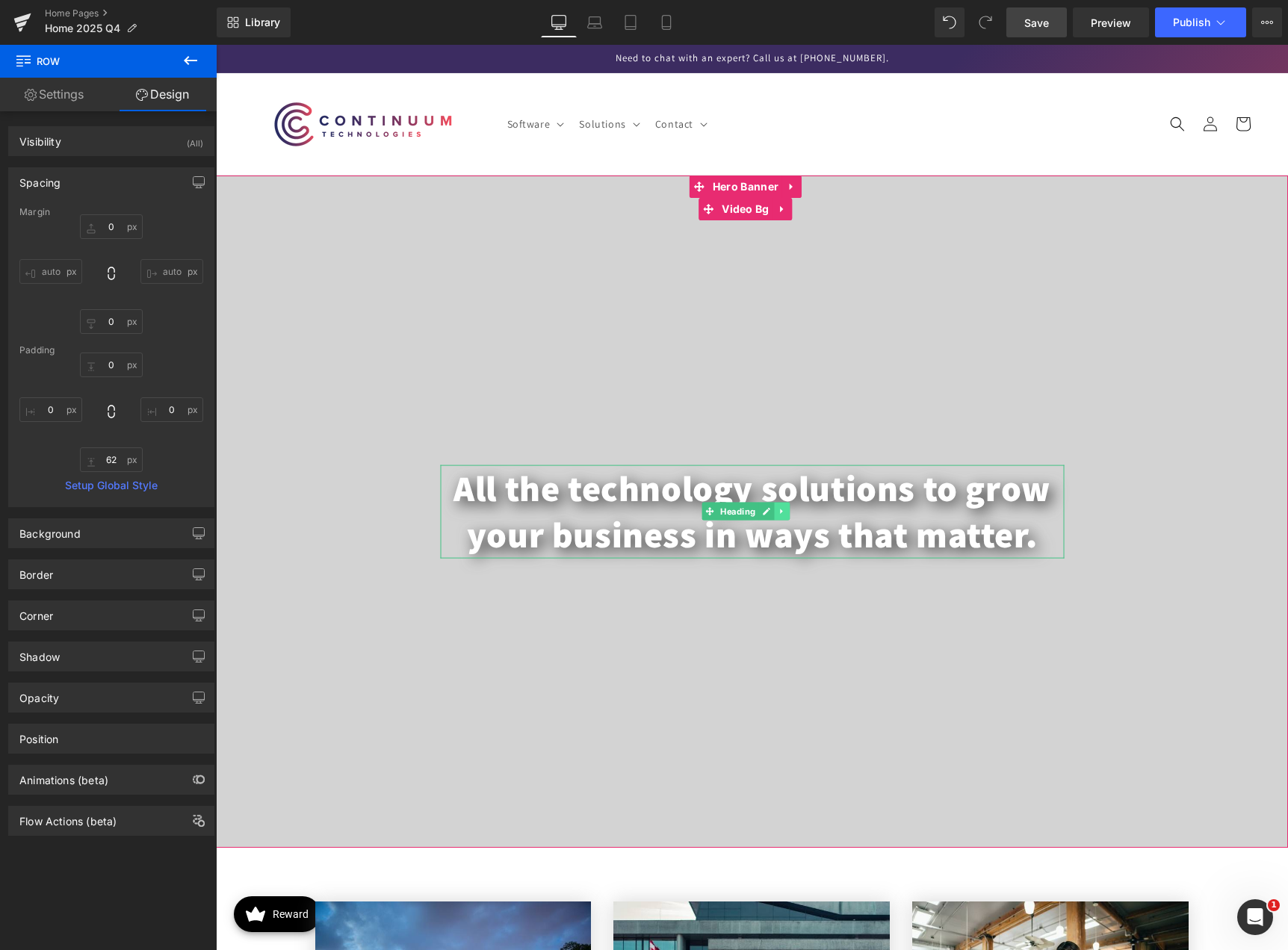
click at [780, 510] on icon at bounding box center [781, 511] width 3 height 5
click at [771, 513] on icon at bounding box center [773, 510] width 8 height 8
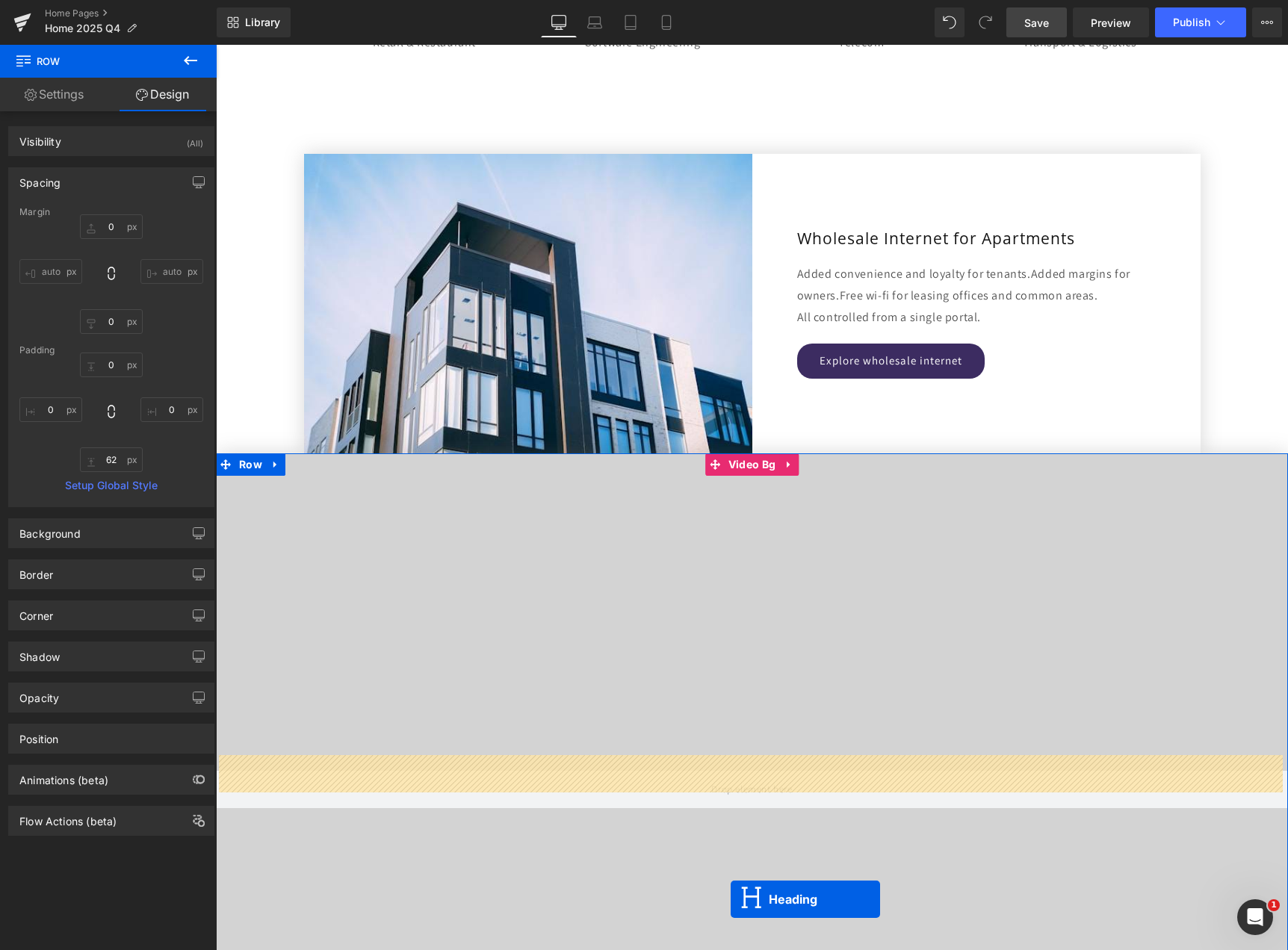
scroll to position [1792, 0]
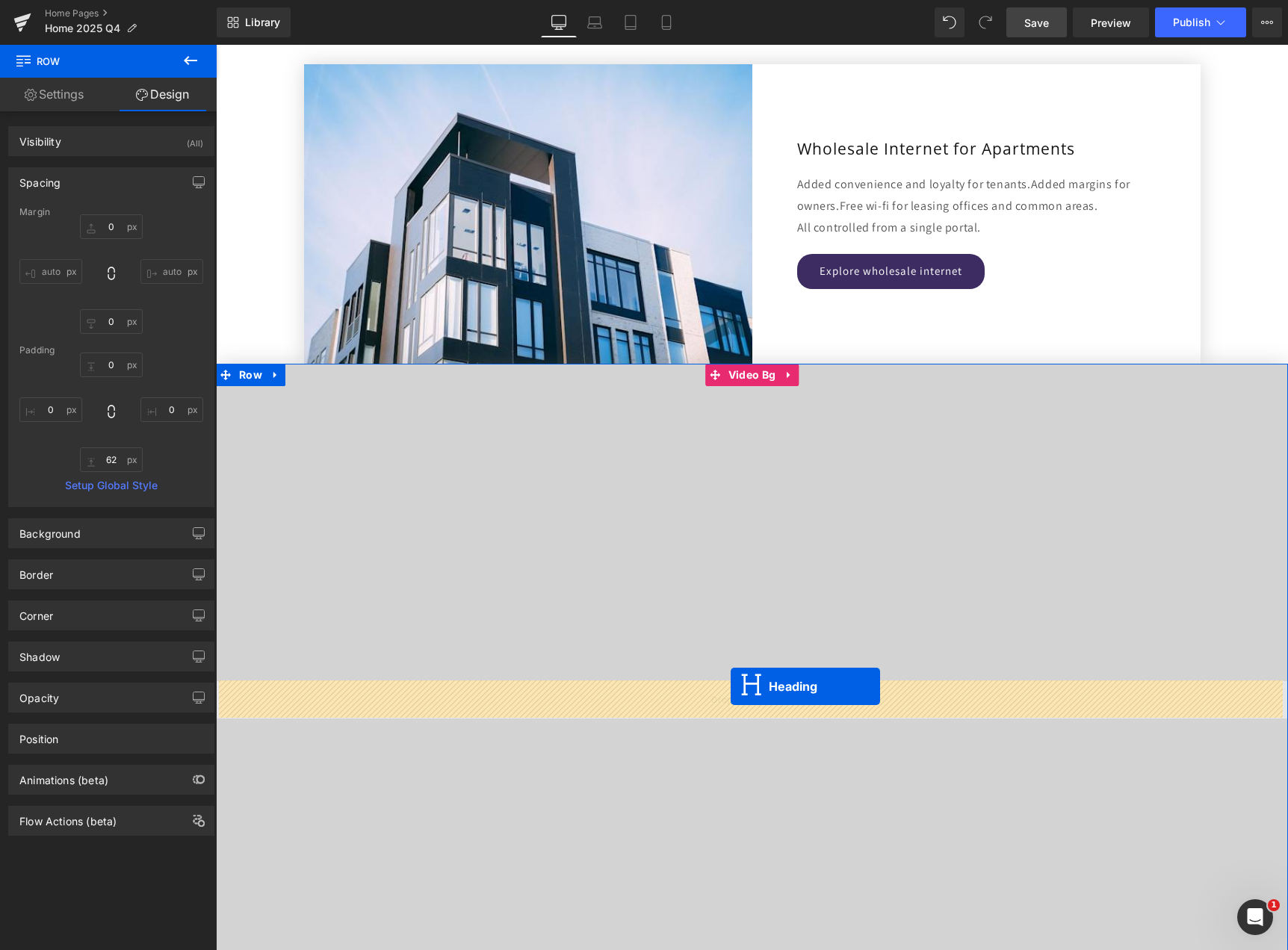
drag, startPoint x: 711, startPoint y: 557, endPoint x: 730, endPoint y: 686, distance: 130.4
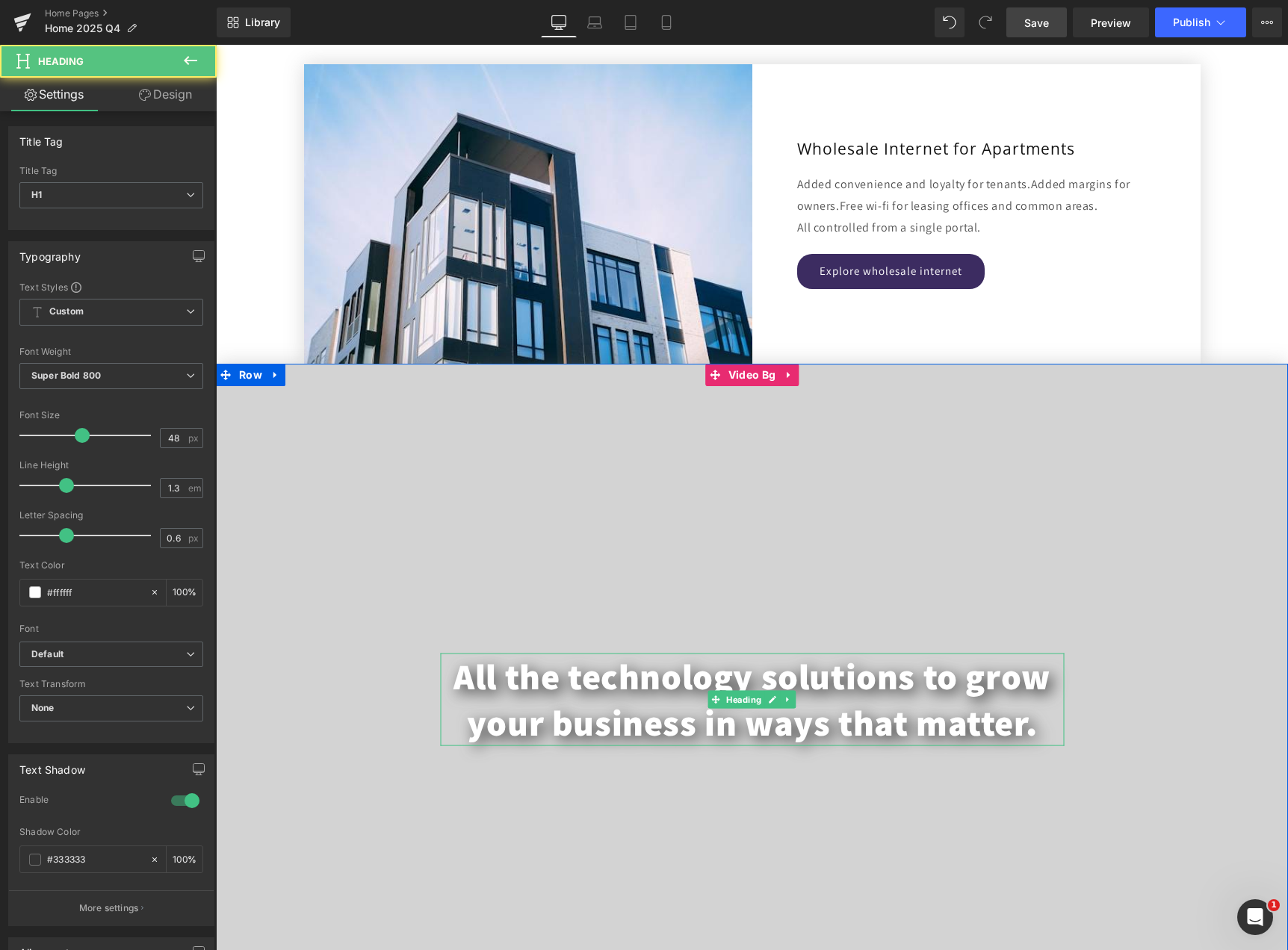
click at [625, 682] on h1 "All the technology solutions to grow your business in ways that matter." at bounding box center [751, 699] width 623 height 94
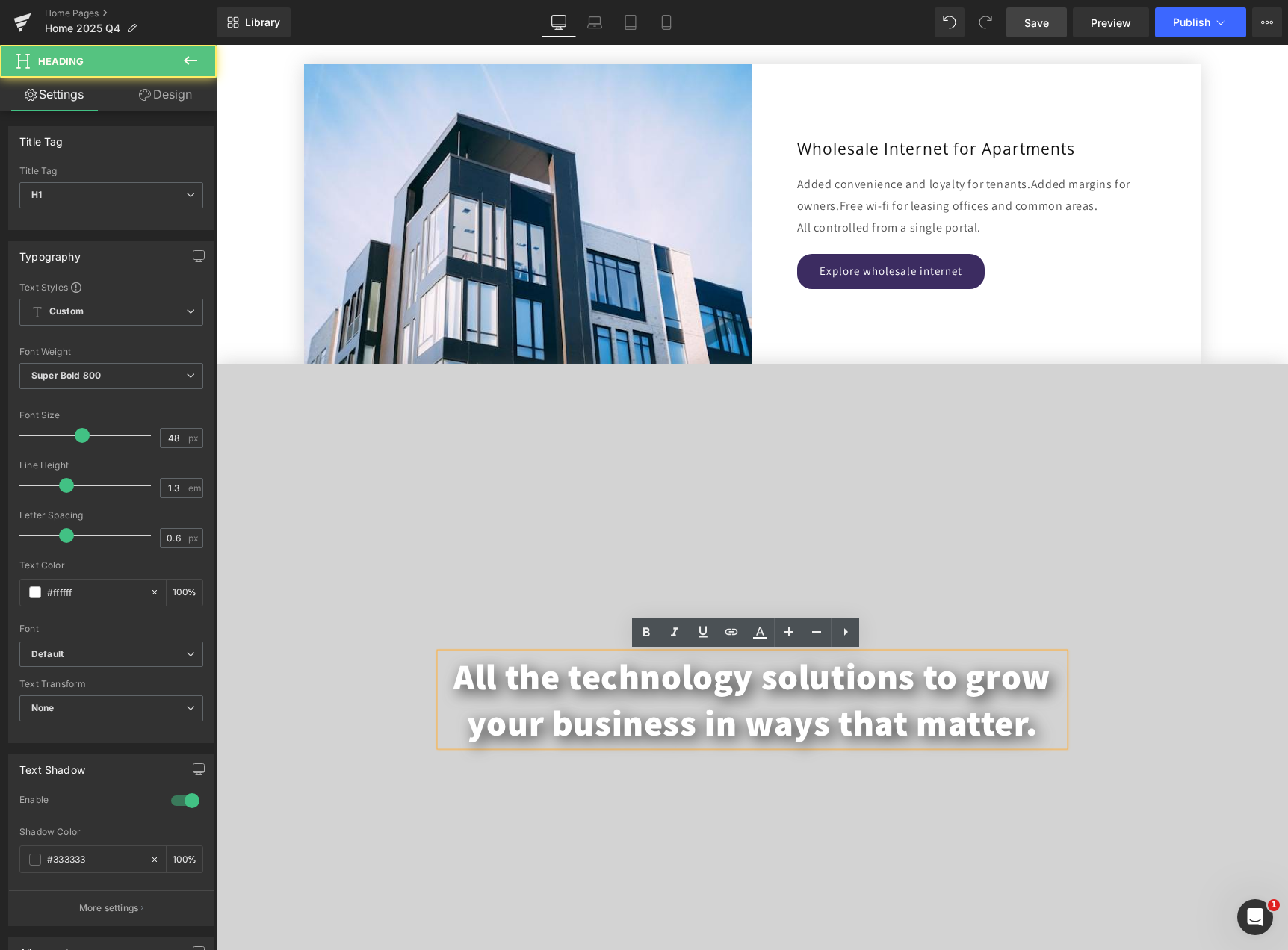
click at [630, 720] on h1 "All the technology solutions to grow your business in ways that matter." at bounding box center [751, 699] width 623 height 94
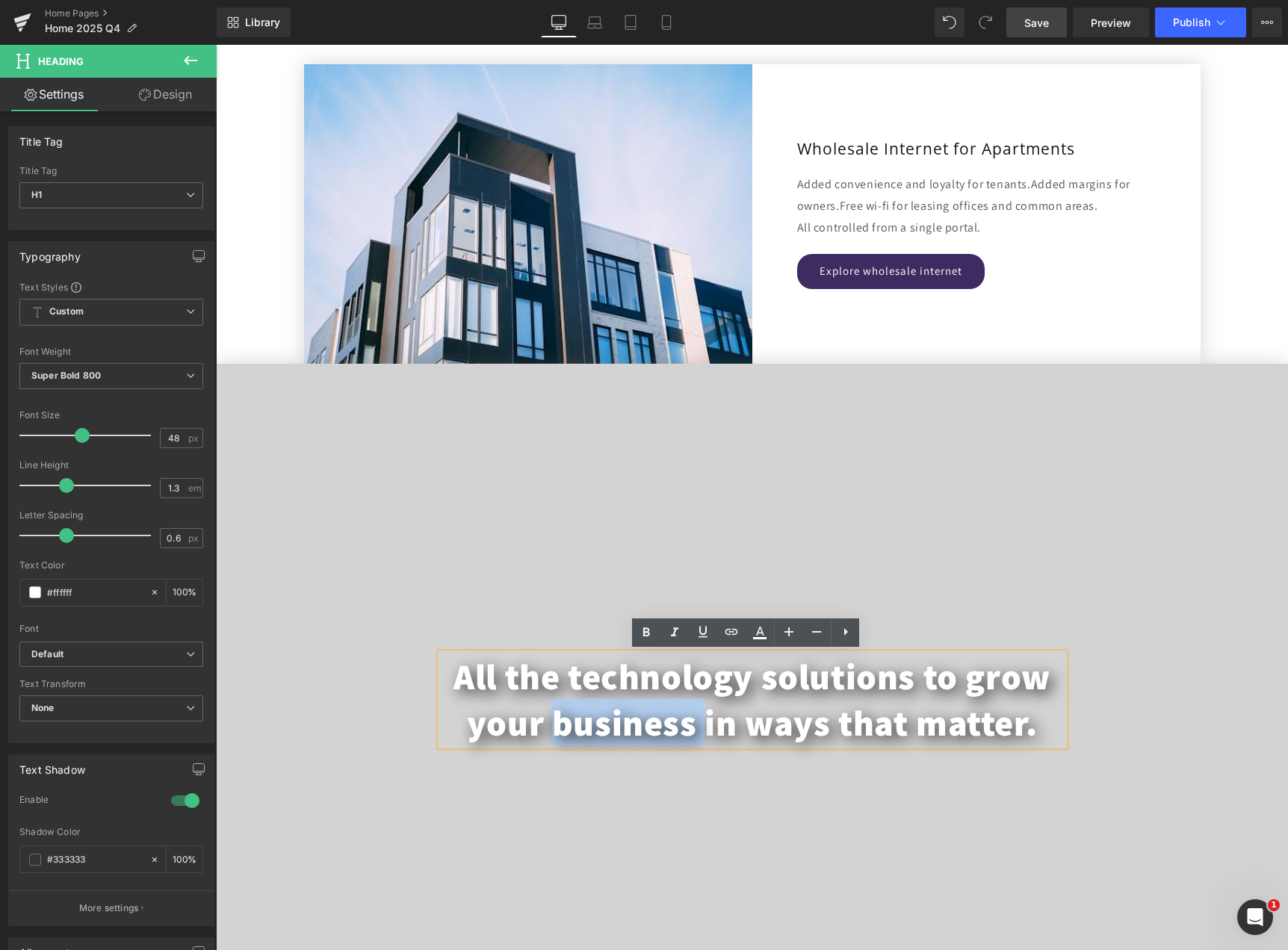
click at [630, 720] on h1 "All the technology solutions to grow your business in ways that matter." at bounding box center [751, 699] width 623 height 94
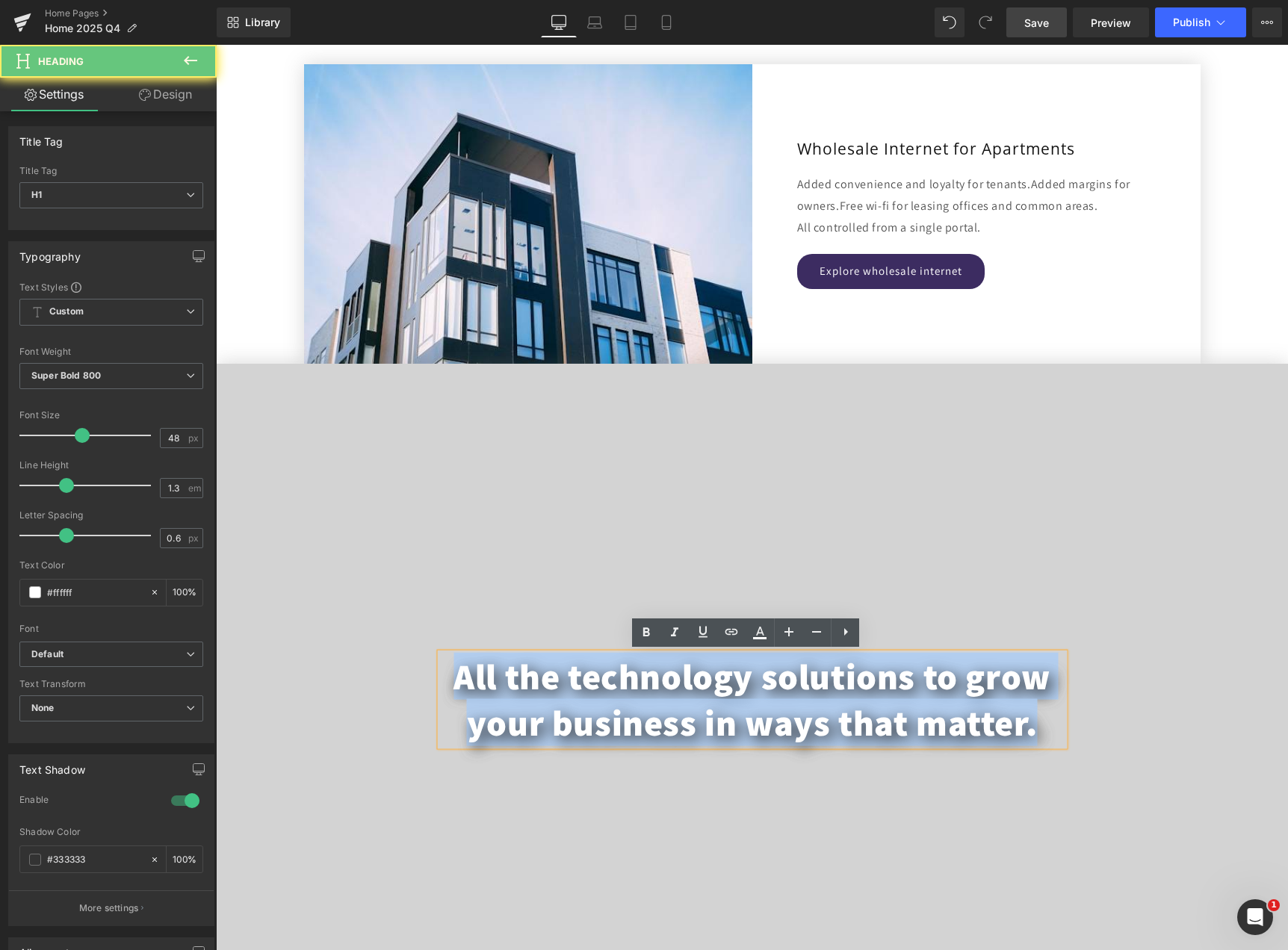
click at [630, 720] on h1 "All the technology solutions to grow your business in ways that matter." at bounding box center [751, 699] width 623 height 94
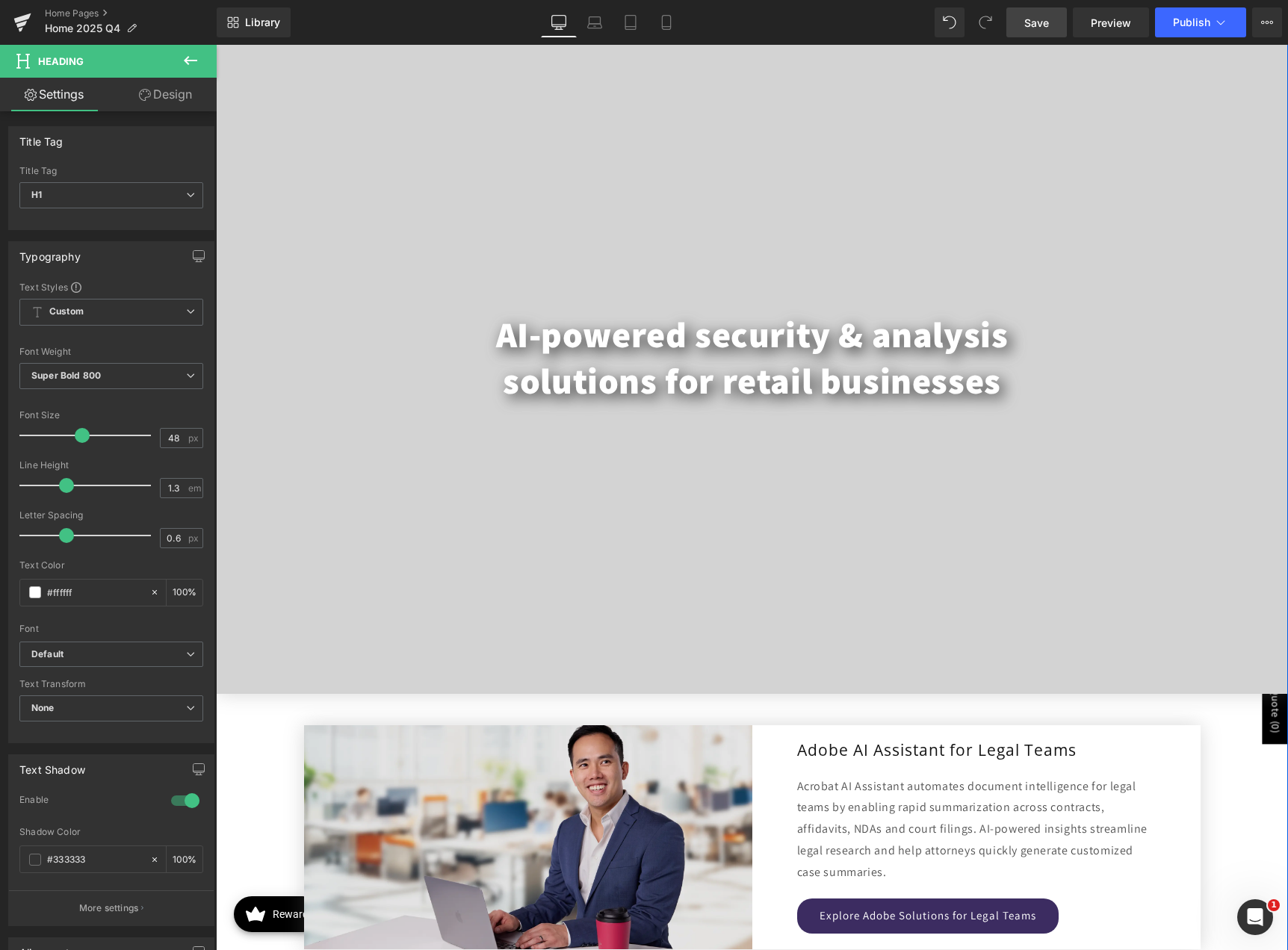
scroll to position [2390, 0]
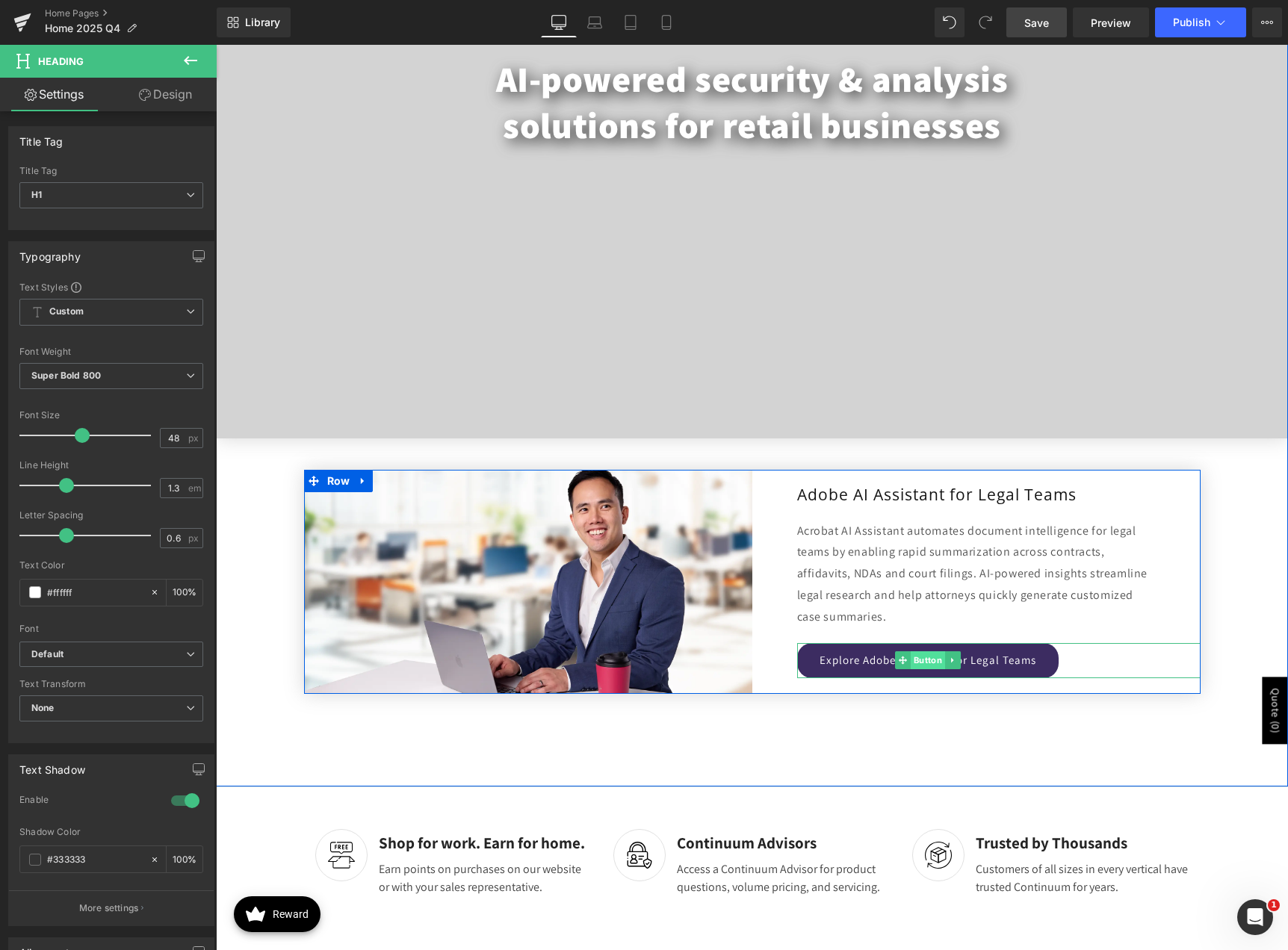
click at [922, 660] on span "Button" at bounding box center [926, 660] width 34 height 18
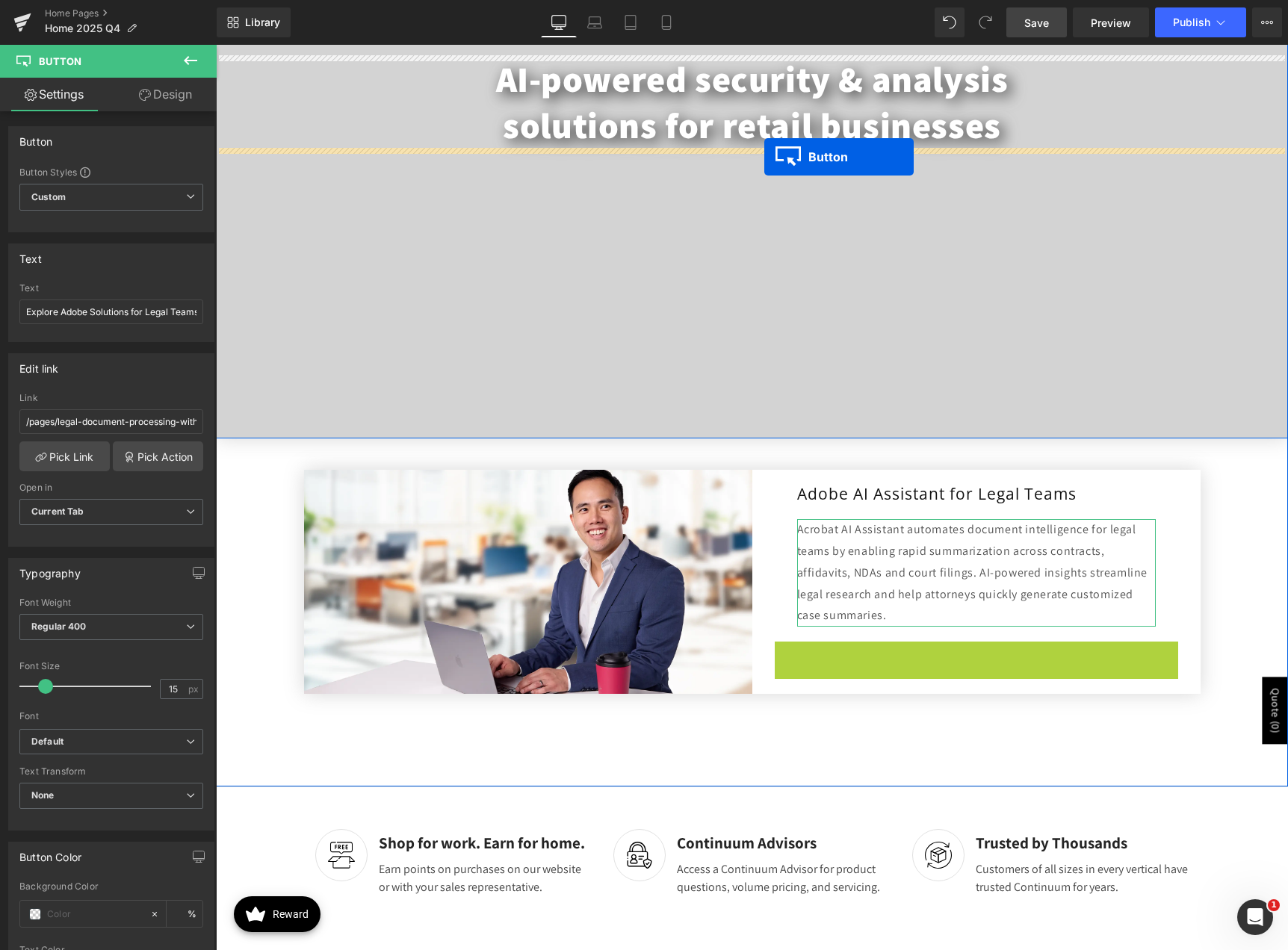
drag, startPoint x: 899, startPoint y: 663, endPoint x: 764, endPoint y: 157, distance: 523.7
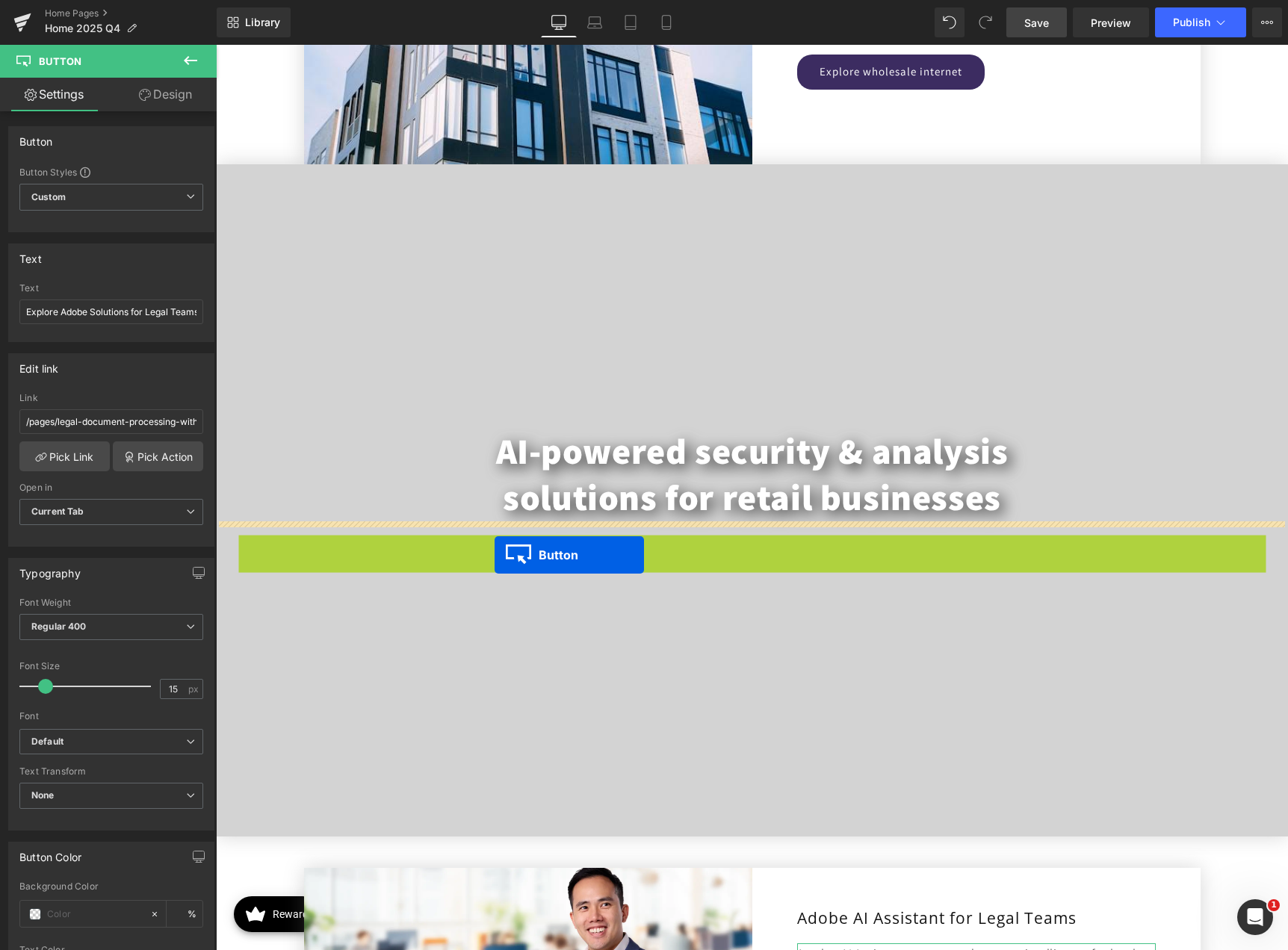
scroll to position [1990, 0]
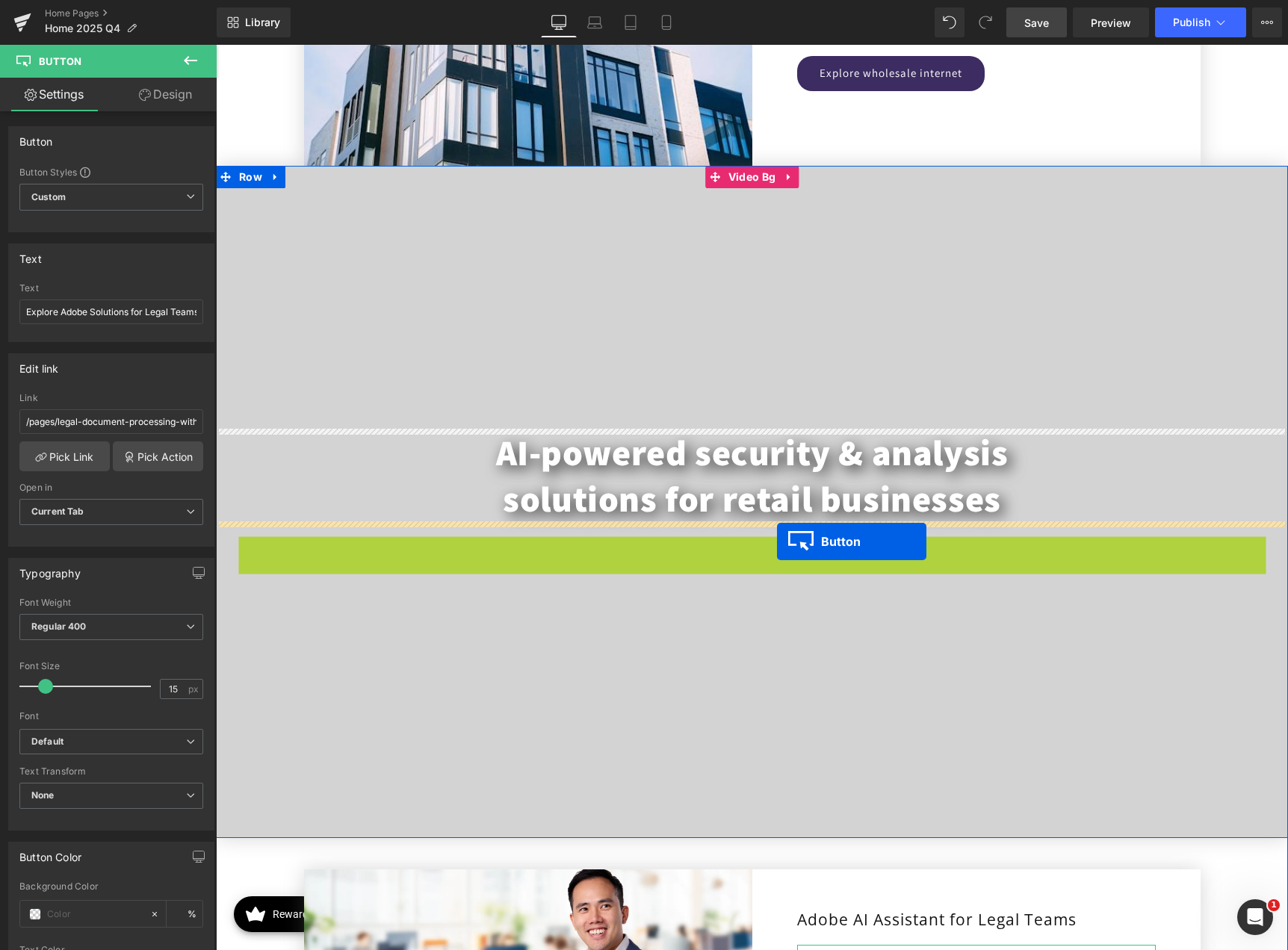
drag, startPoint x: 362, startPoint y: 555, endPoint x: 777, endPoint y: 541, distance: 415.2
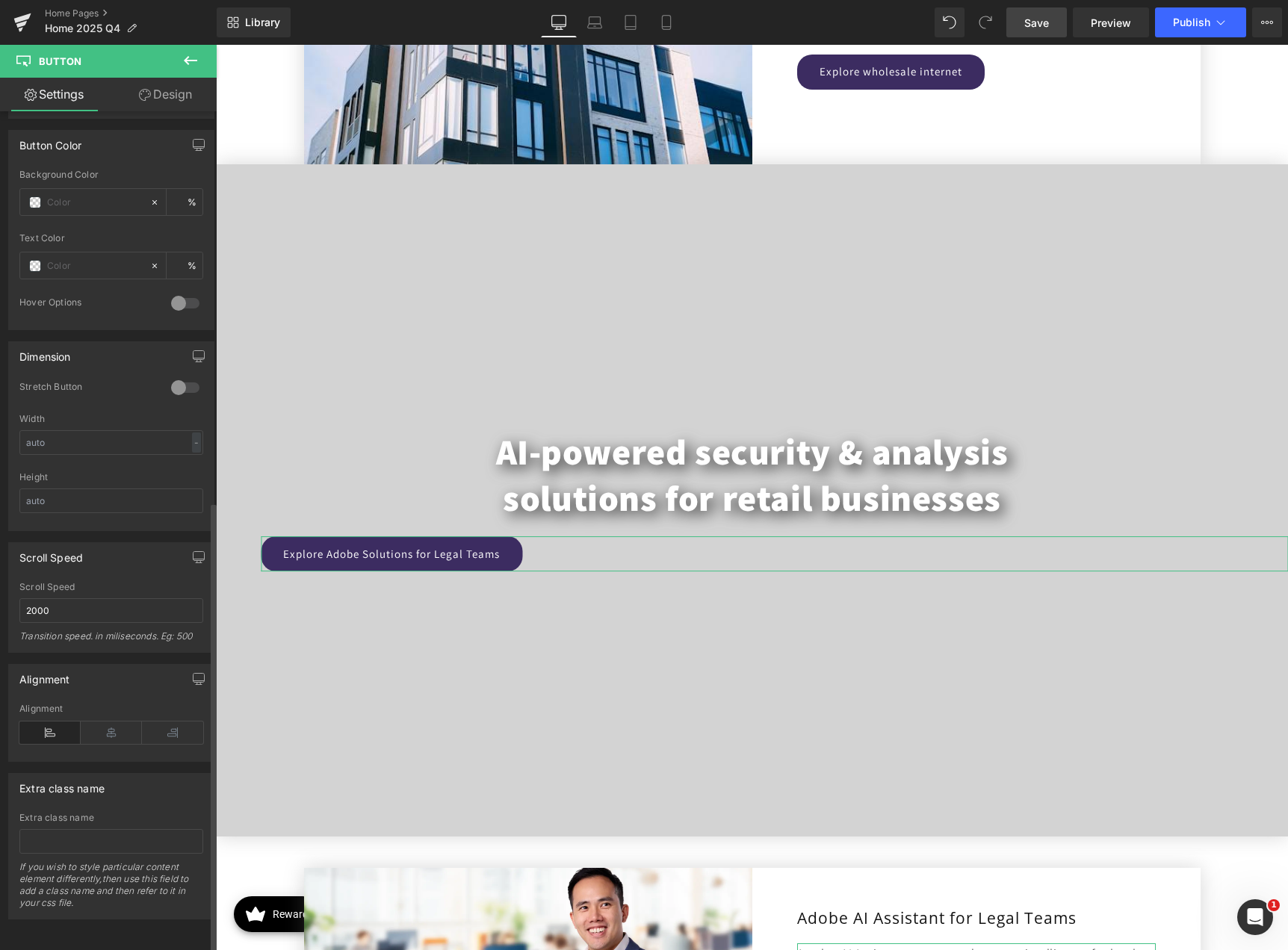
scroll to position [724, 0]
click at [104, 721] on icon at bounding box center [111, 733] width 61 height 23
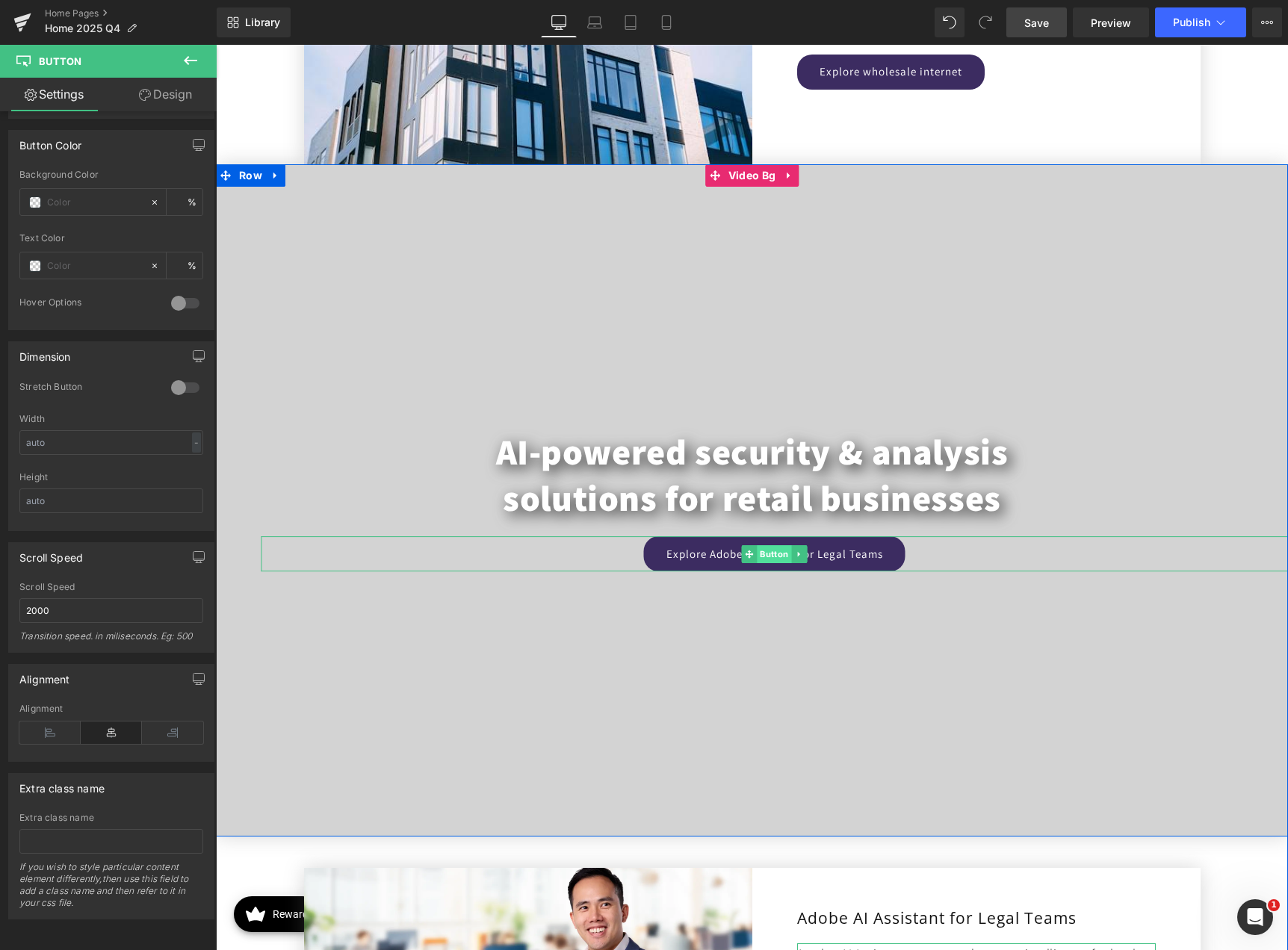
click at [764, 551] on span "Button" at bounding box center [773, 554] width 34 height 18
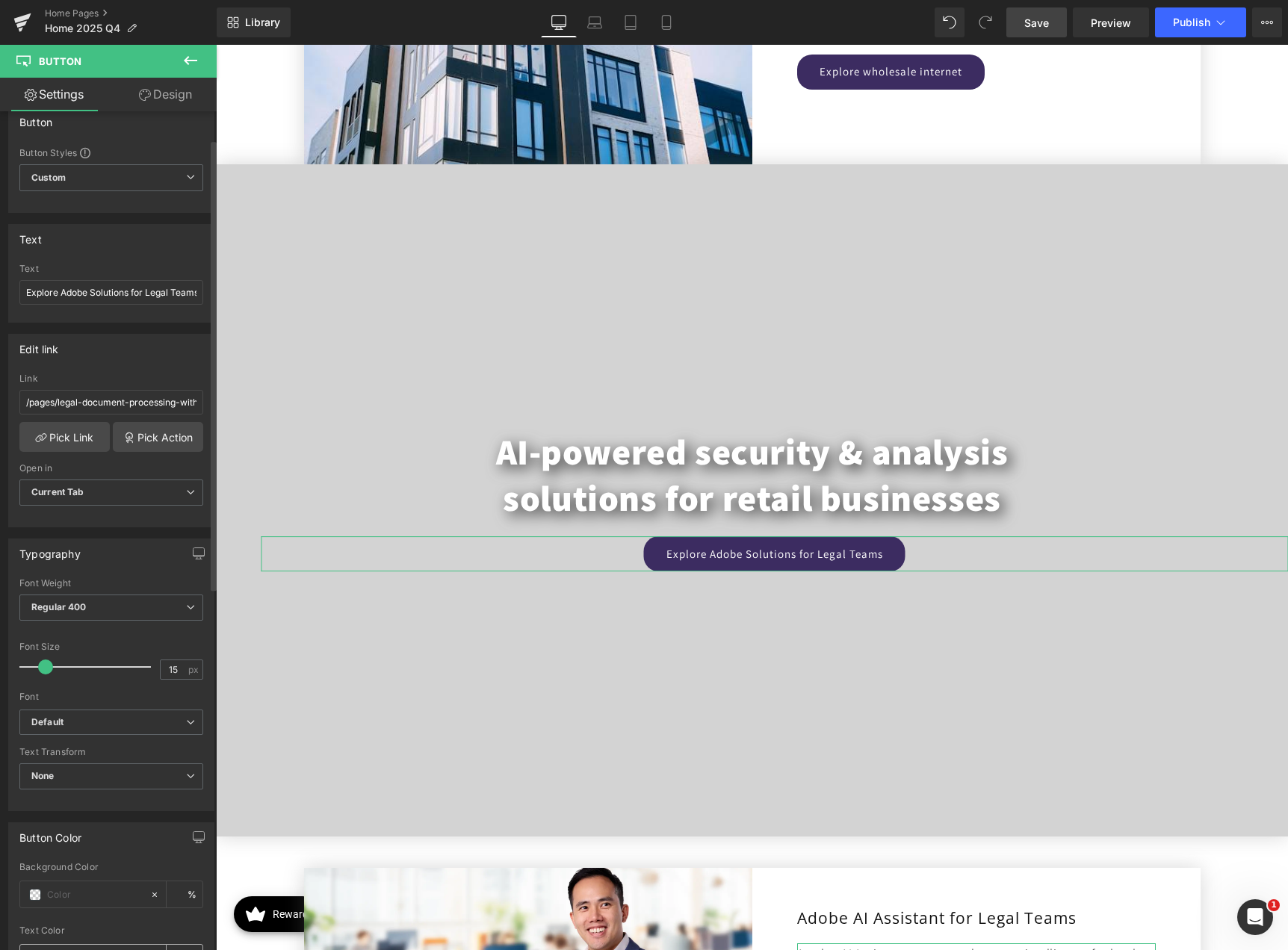
scroll to position [0, 0]
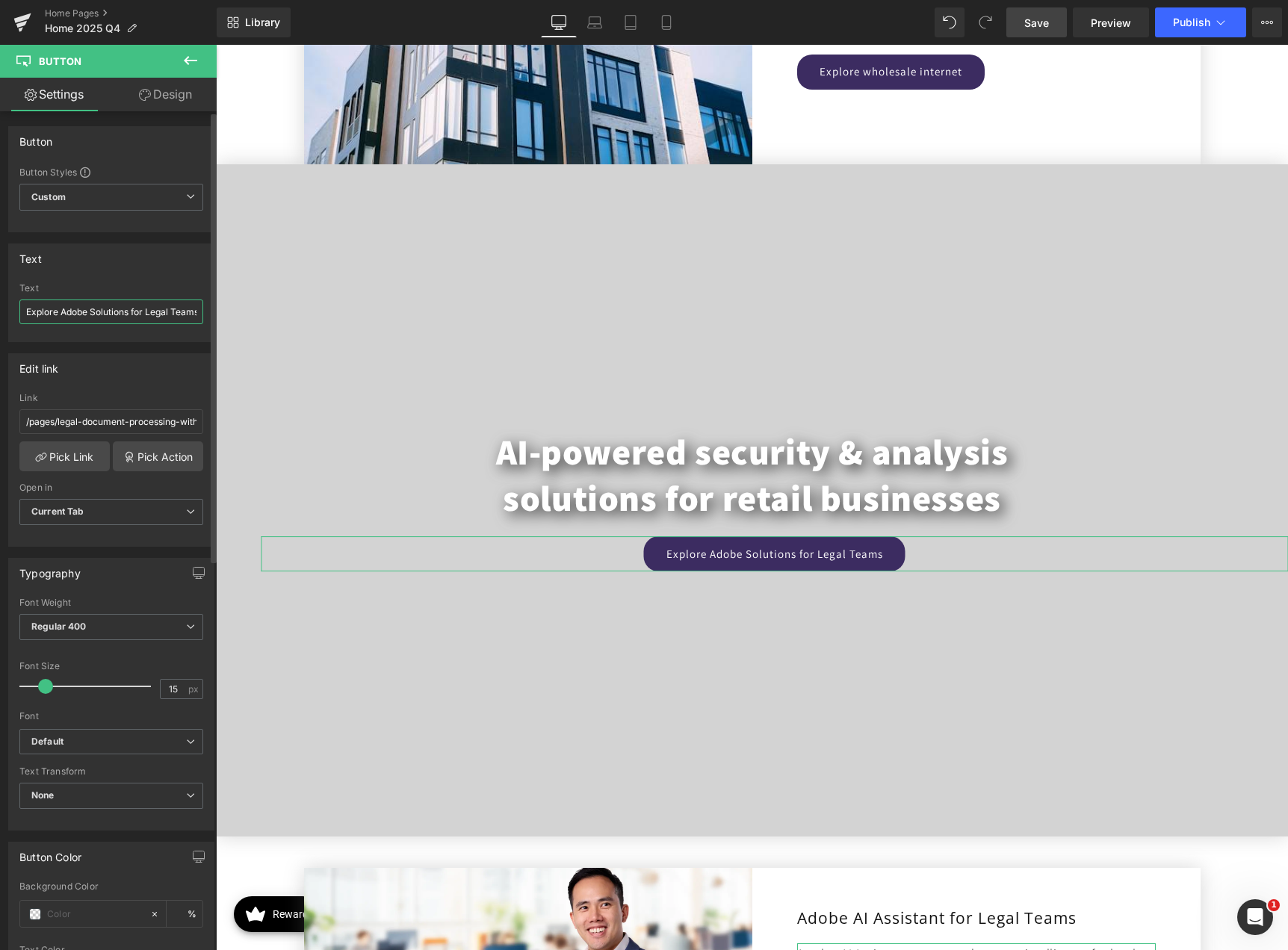
click at [115, 312] on input "Explore Adobe Solutions for Legal Teams" at bounding box center [111, 312] width 184 height 25
click at [131, 629] on span "Regular 400" at bounding box center [111, 627] width 184 height 26
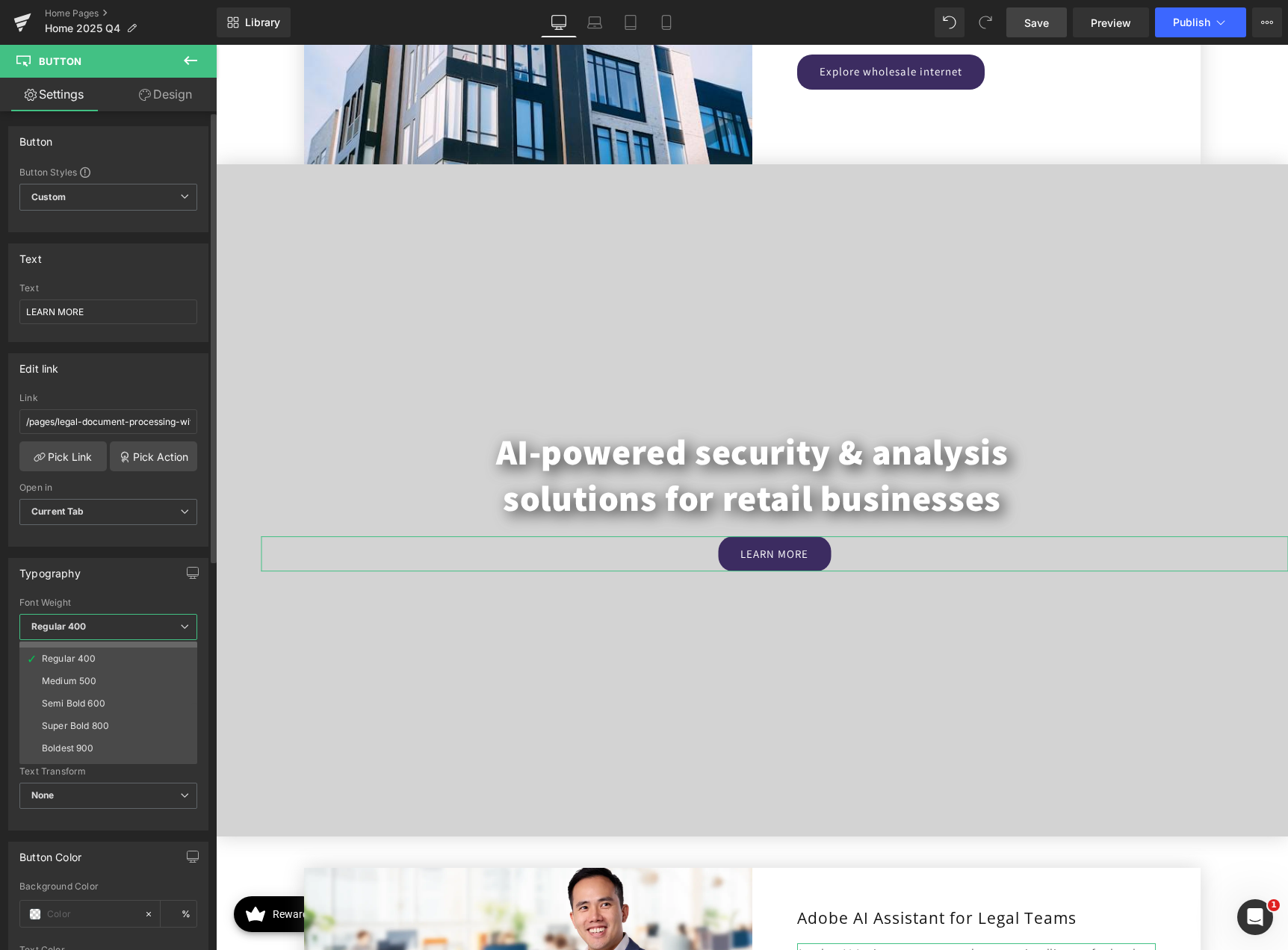
scroll to position [124, 0]
click at [119, 687] on li "Boldest 900" at bounding box center [111, 686] width 185 height 23
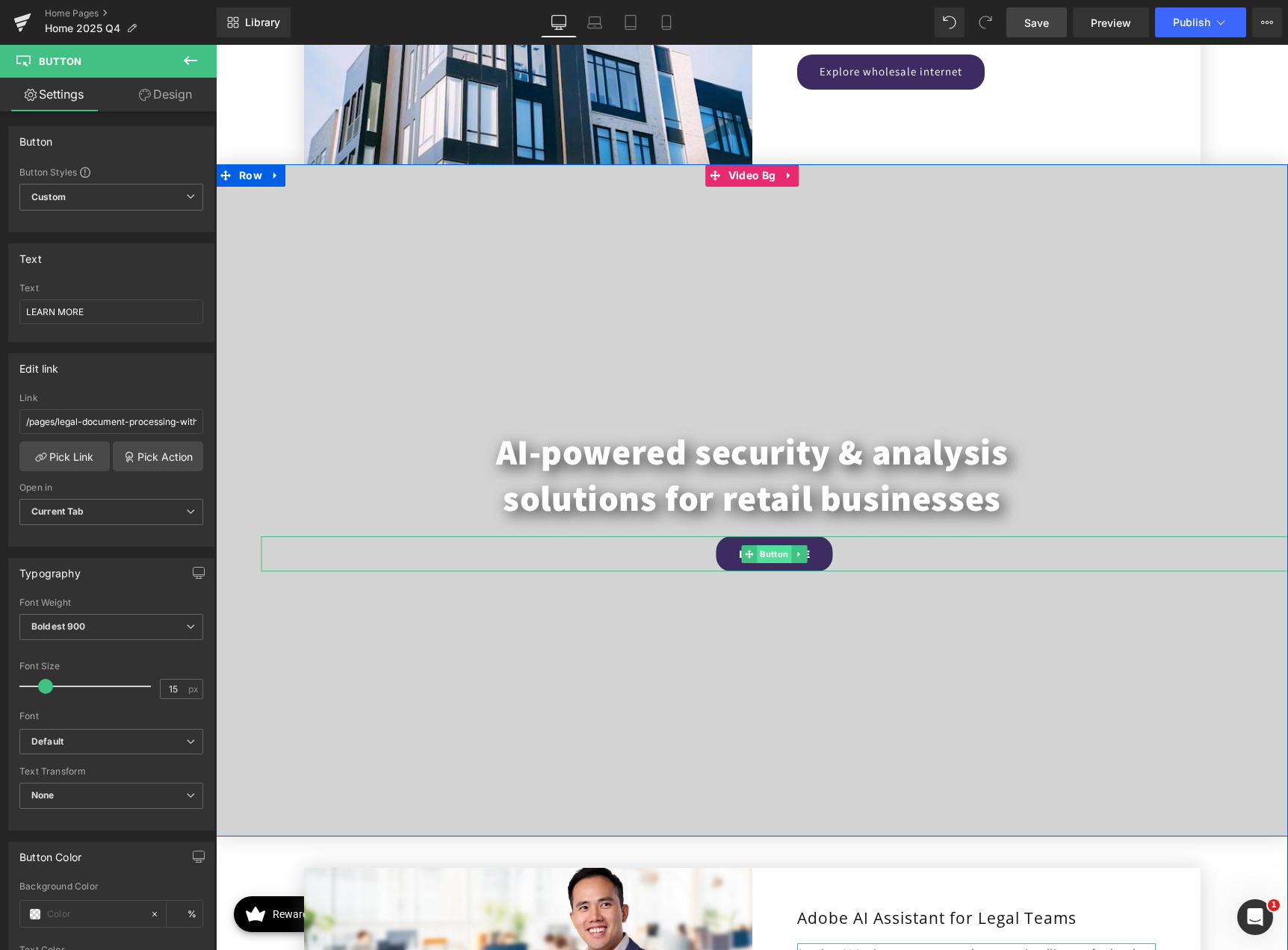
click at [759, 552] on span "Button" at bounding box center [773, 554] width 34 height 18
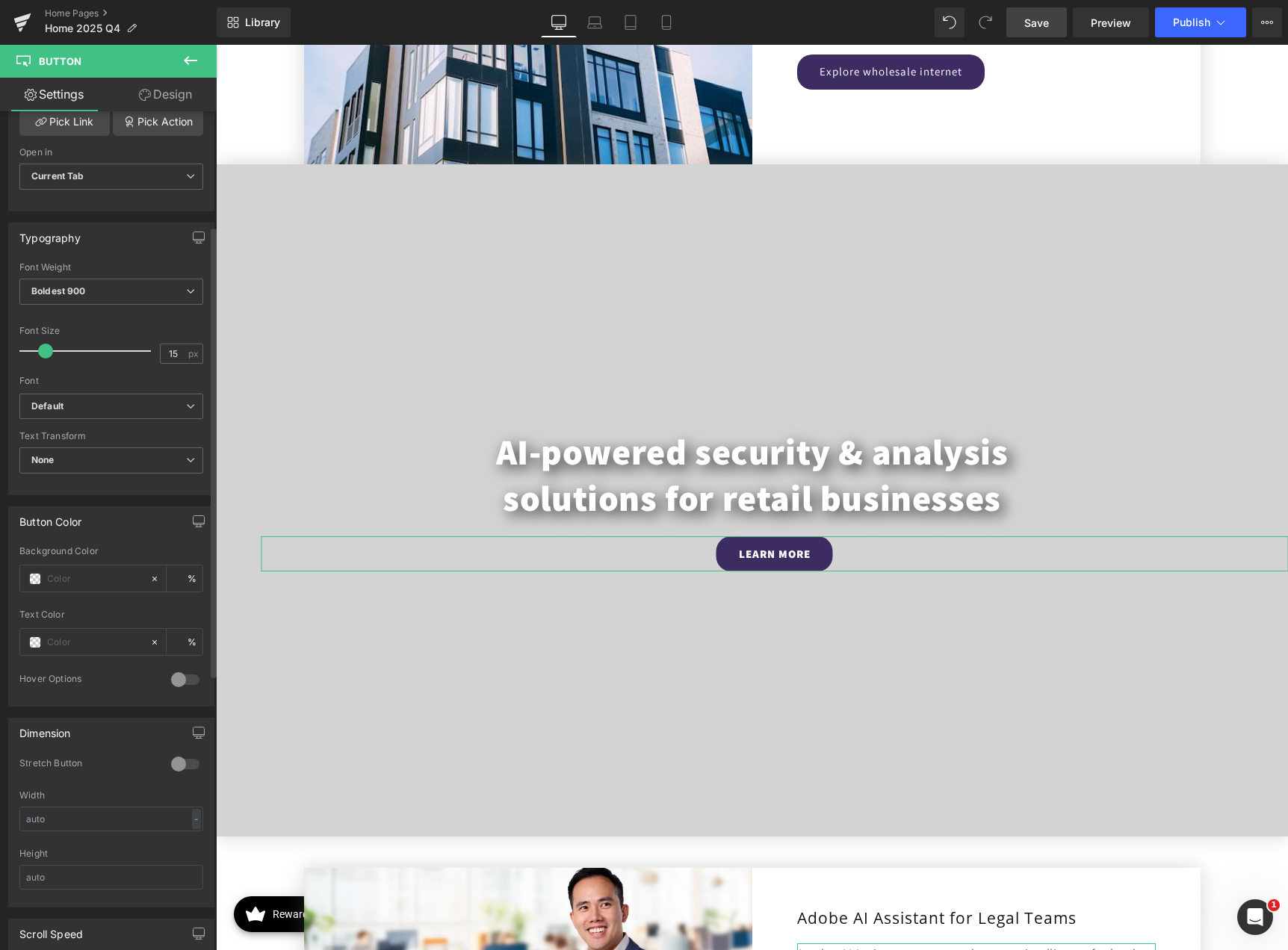
scroll to position [373, 0]
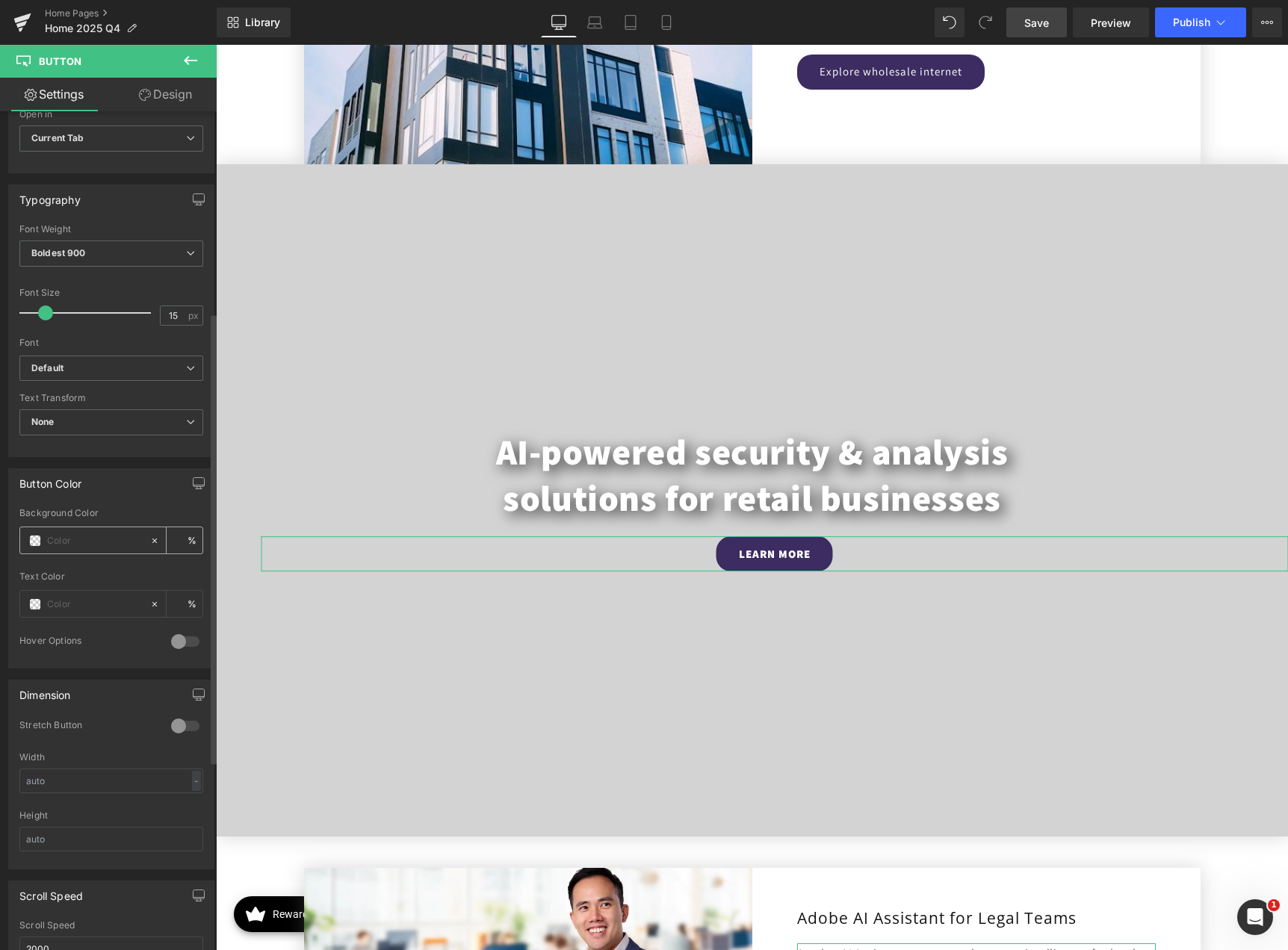
click at [32, 543] on span at bounding box center [35, 541] width 12 height 12
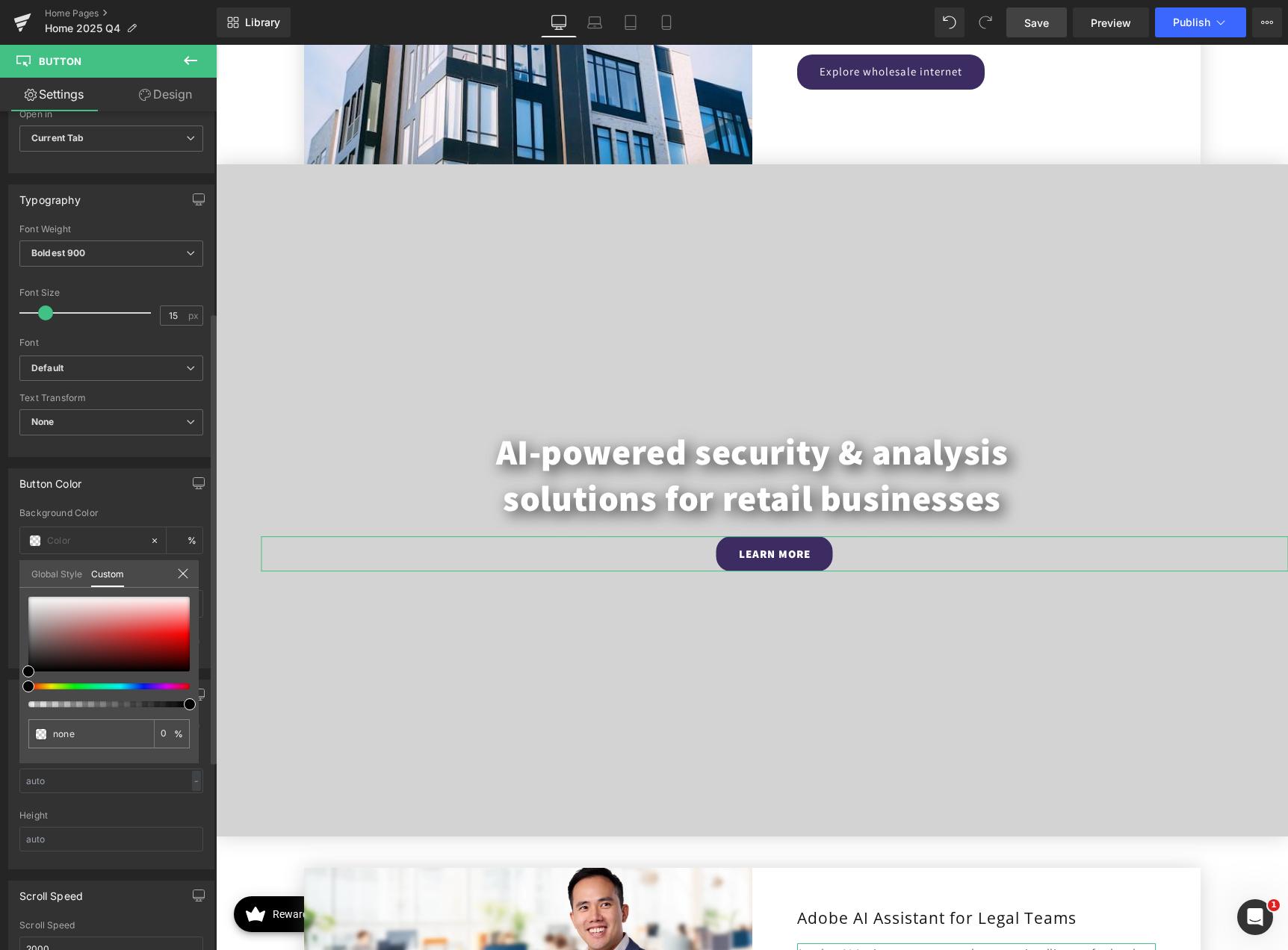
click at [48, 571] on link "Global Style" at bounding box center [57, 573] width 51 height 25
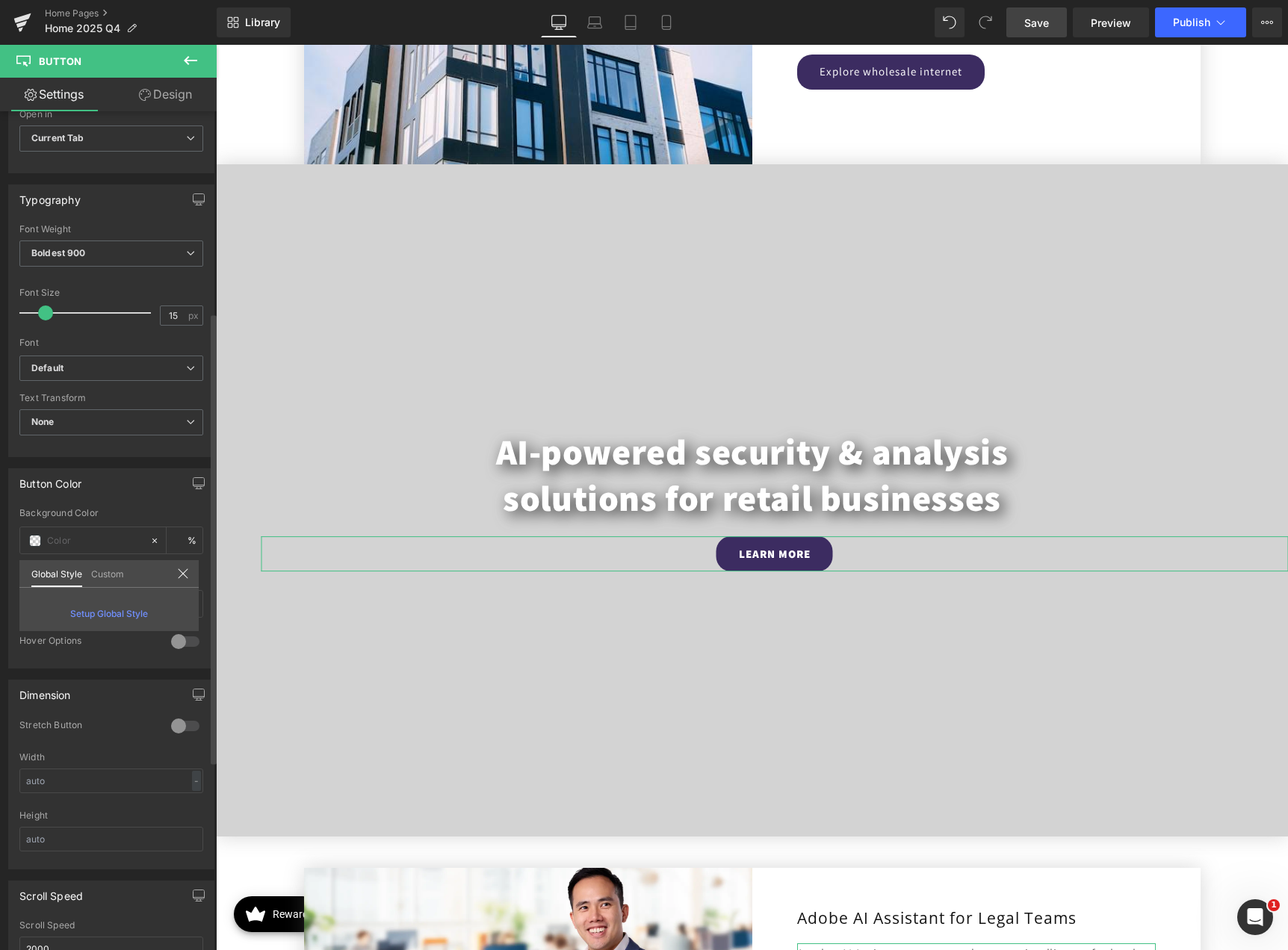
click at [109, 573] on link "Custom" at bounding box center [108, 573] width 33 height 25
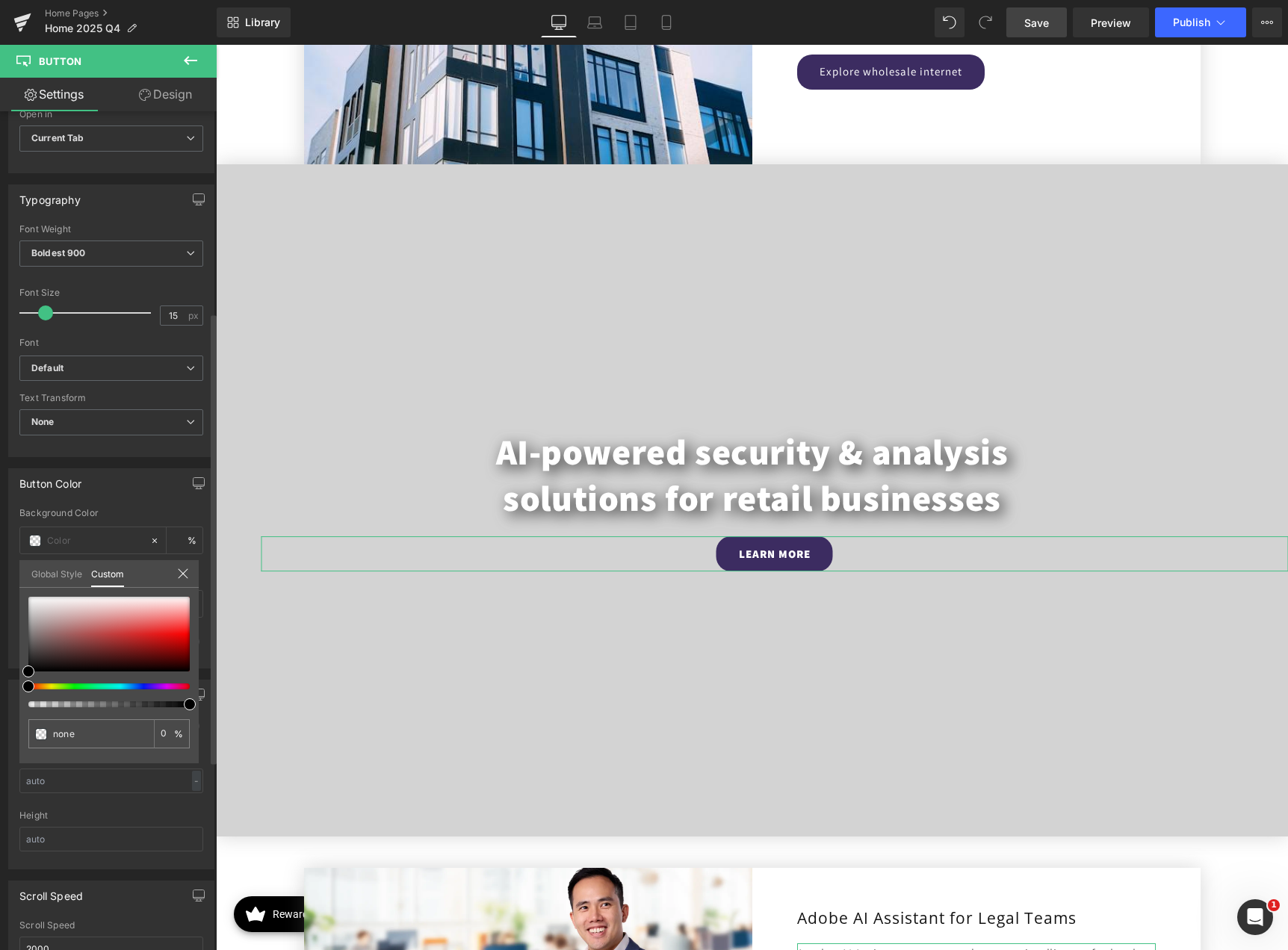
click at [54, 574] on link "Global Style" at bounding box center [57, 573] width 51 height 25
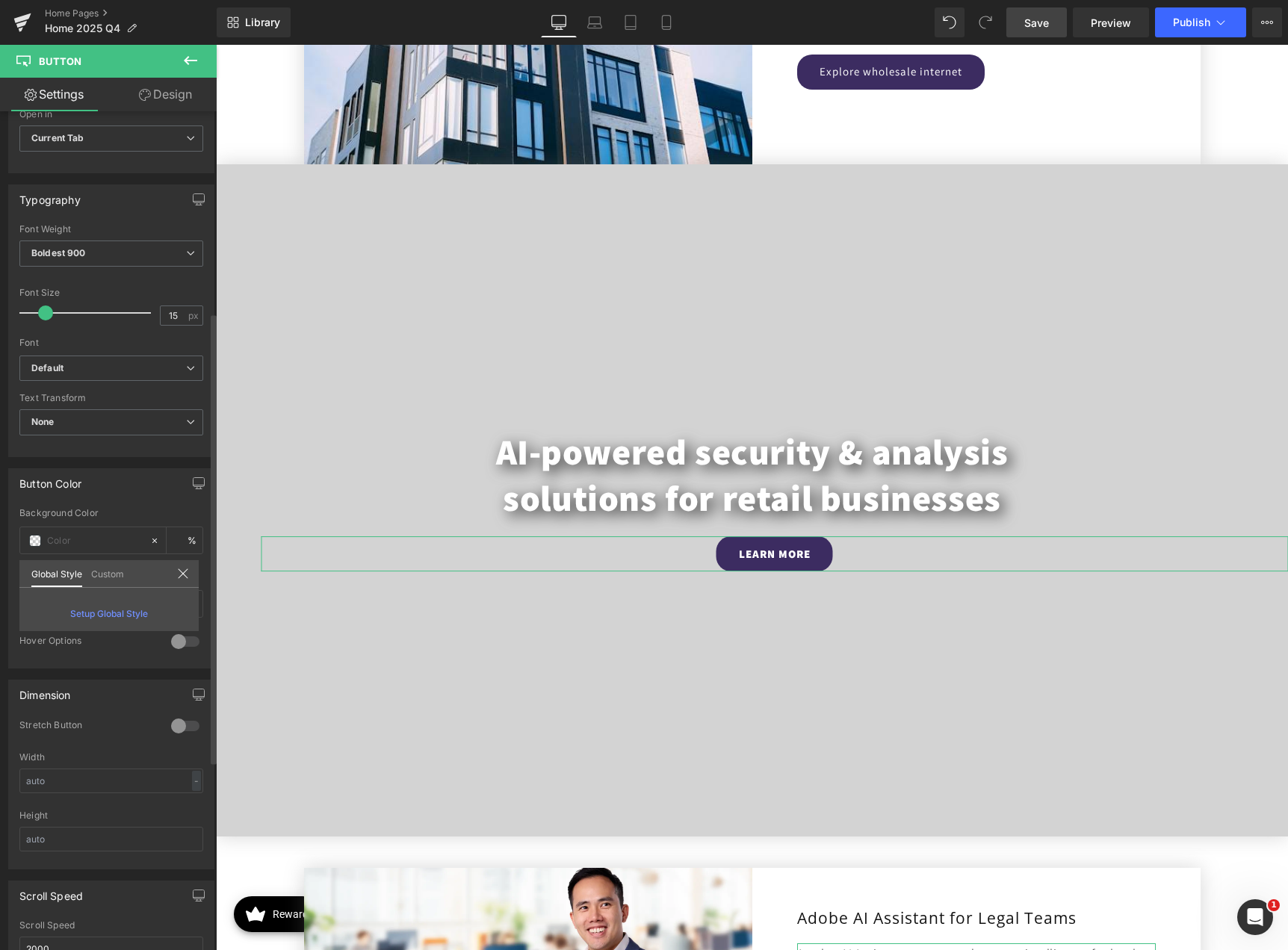
click at [187, 575] on icon at bounding box center [183, 574] width 12 height 12
click at [1052, 22] on link "Save" at bounding box center [1036, 23] width 60 height 30
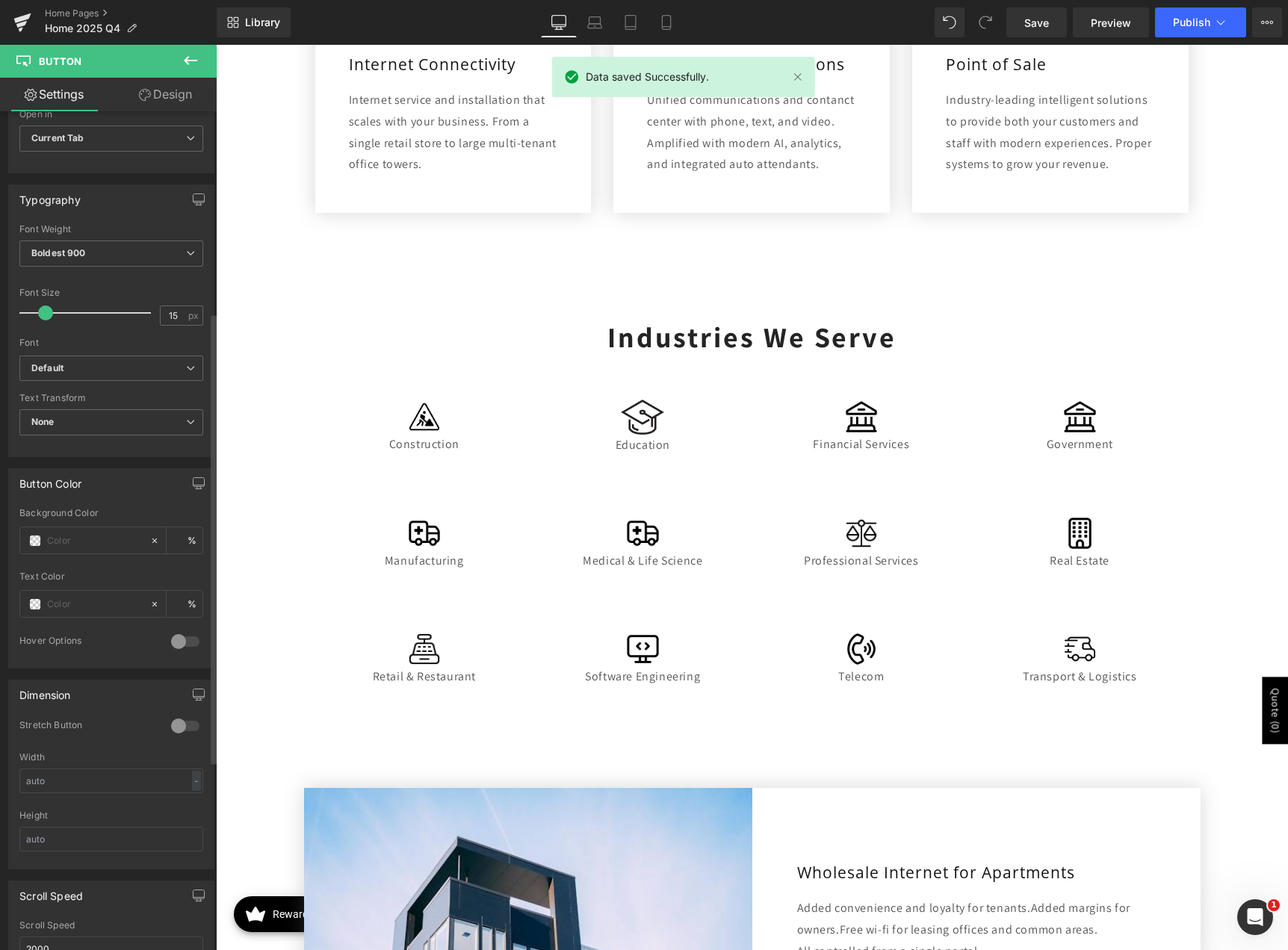
scroll to position [1095, 0]
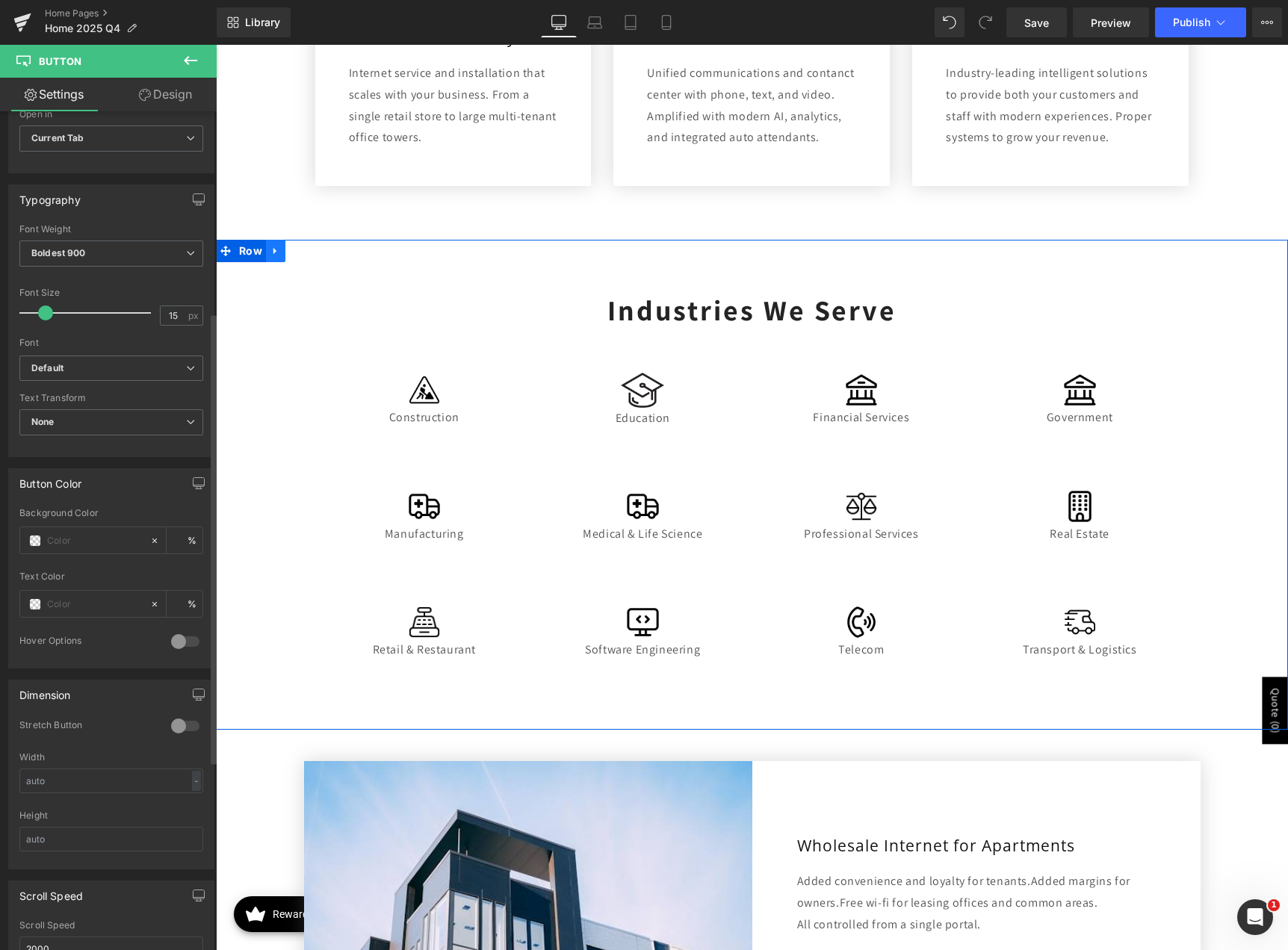
click at [271, 250] on icon at bounding box center [276, 251] width 11 height 11
click at [309, 253] on icon at bounding box center [314, 251] width 11 height 11
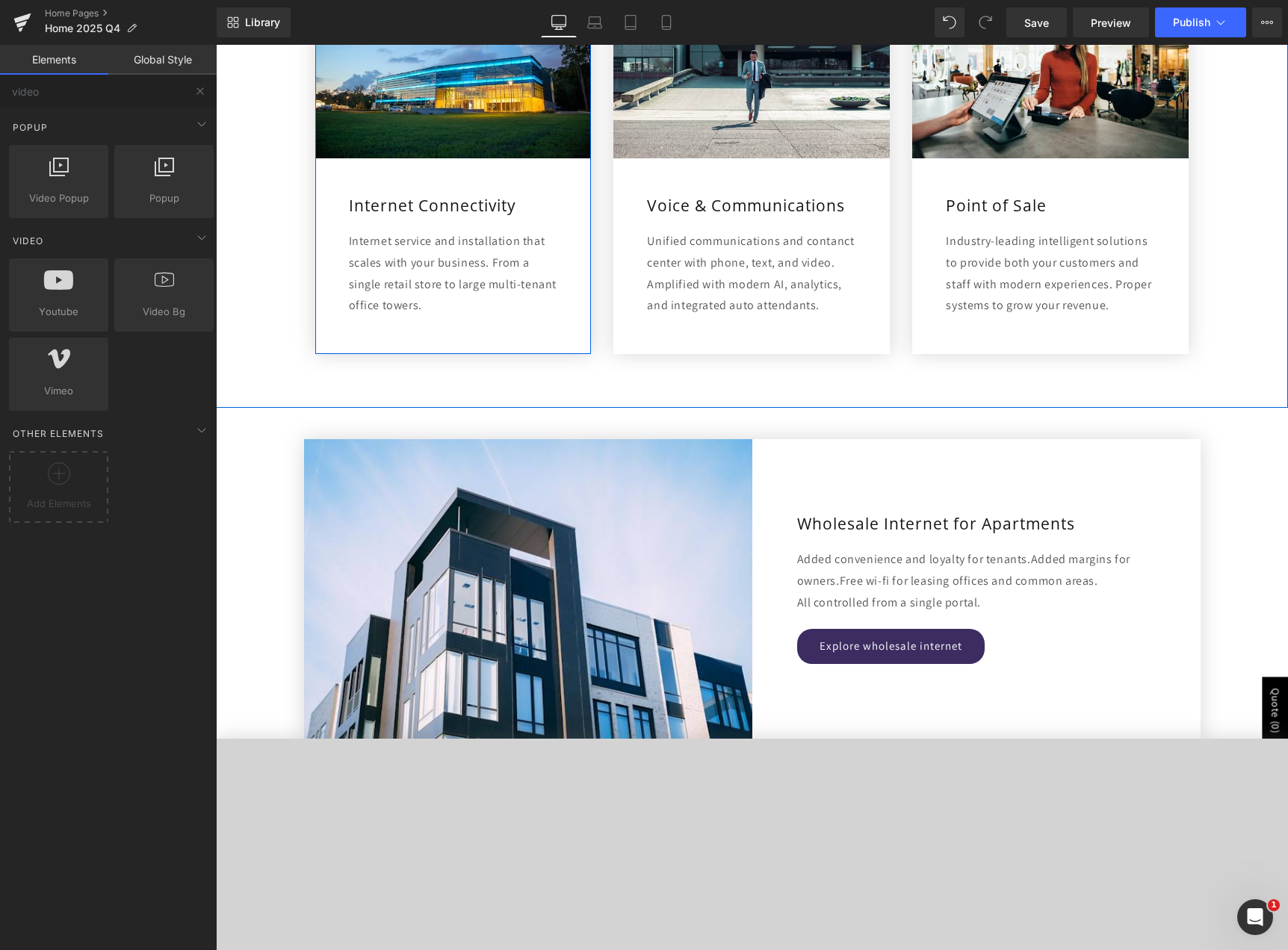
scroll to position [1021, 0]
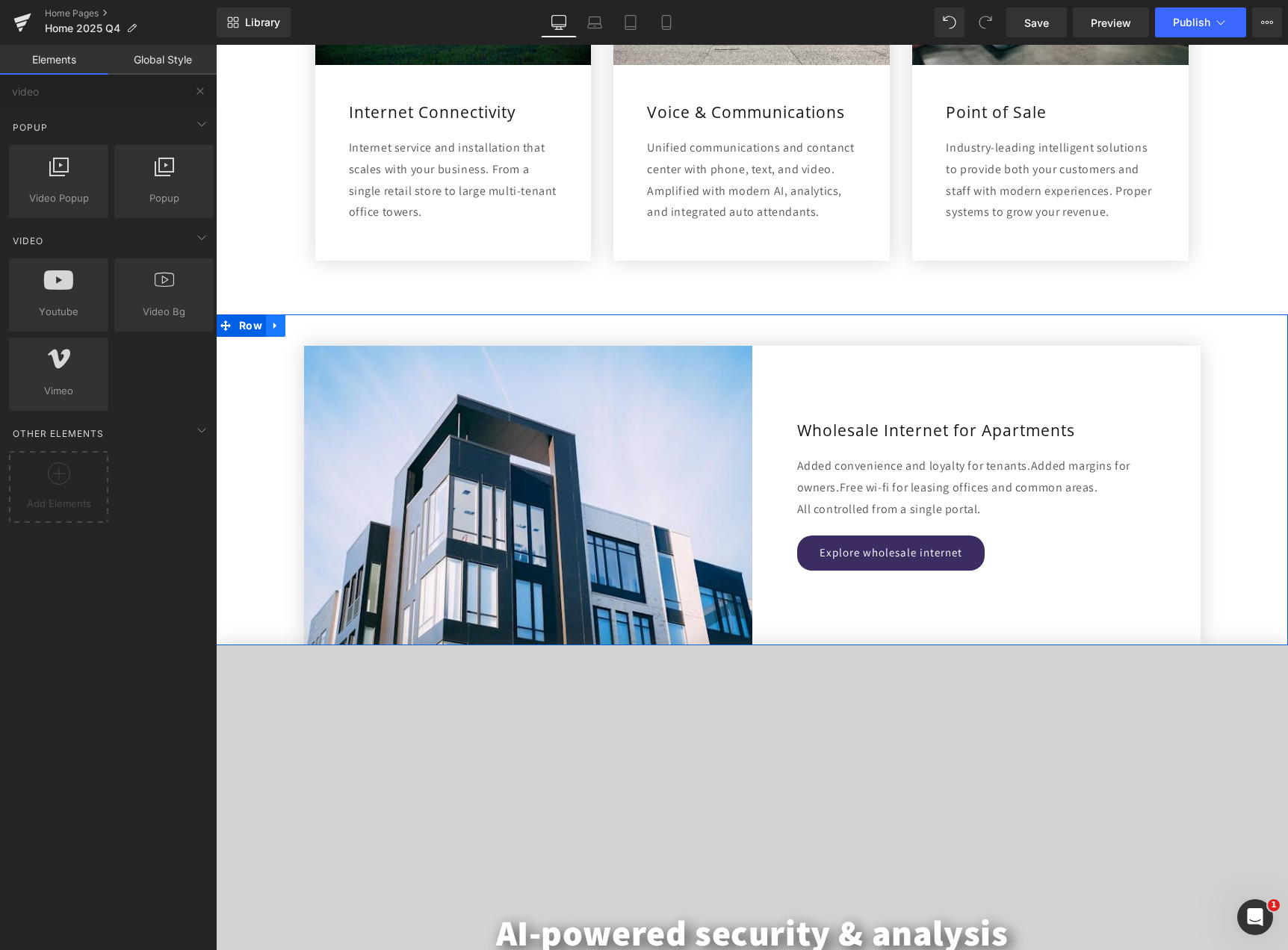
click at [274, 333] on link at bounding box center [276, 326] width 19 height 23
click at [309, 331] on icon at bounding box center [314, 326] width 11 height 11
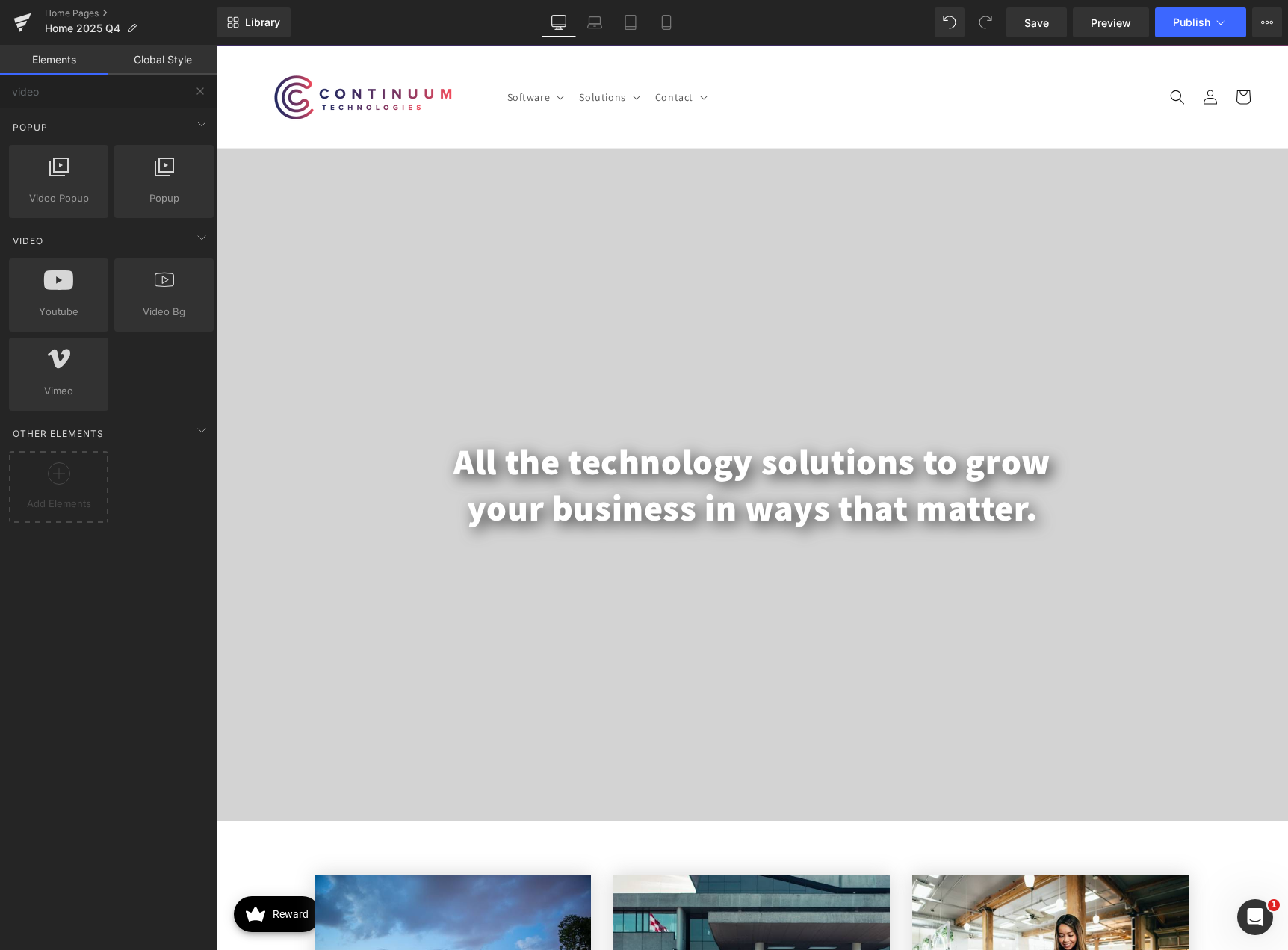
scroll to position [0, 0]
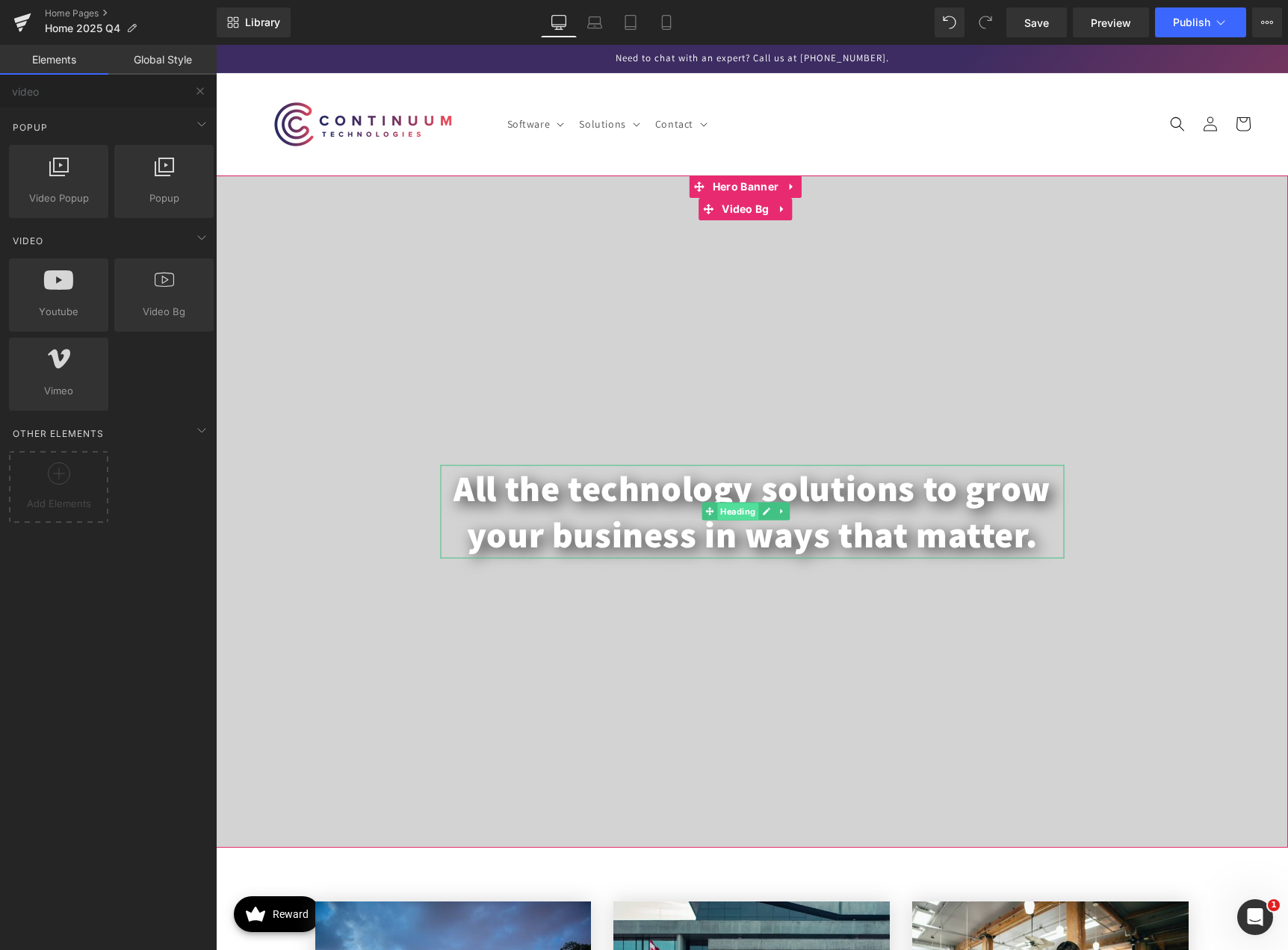
click at [711, 509] on link "Heading" at bounding box center [729, 511] width 57 height 18
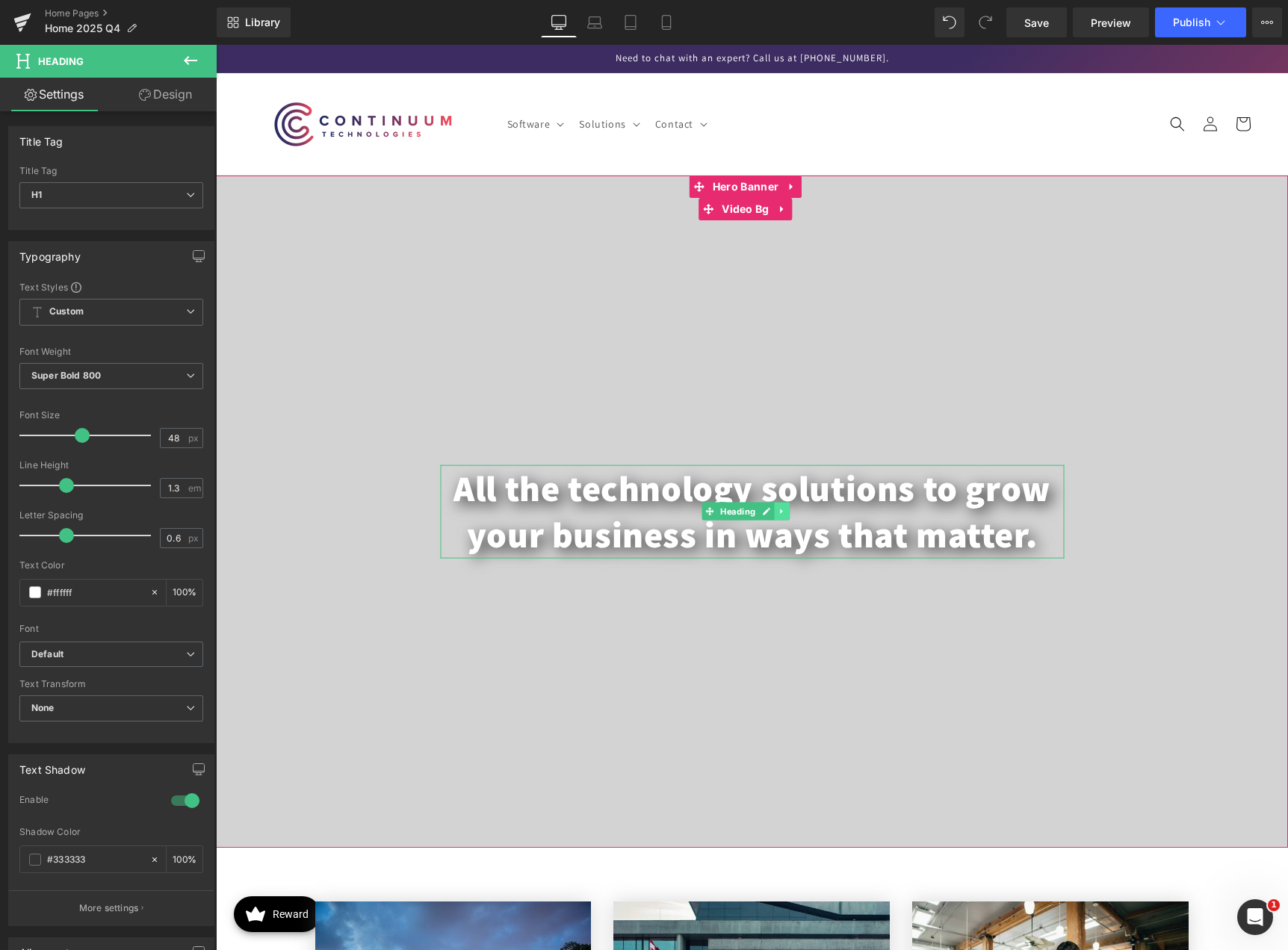
click at [778, 512] on icon at bounding box center [781, 511] width 8 height 9
click at [777, 512] on icon at bounding box center [773, 510] width 8 height 8
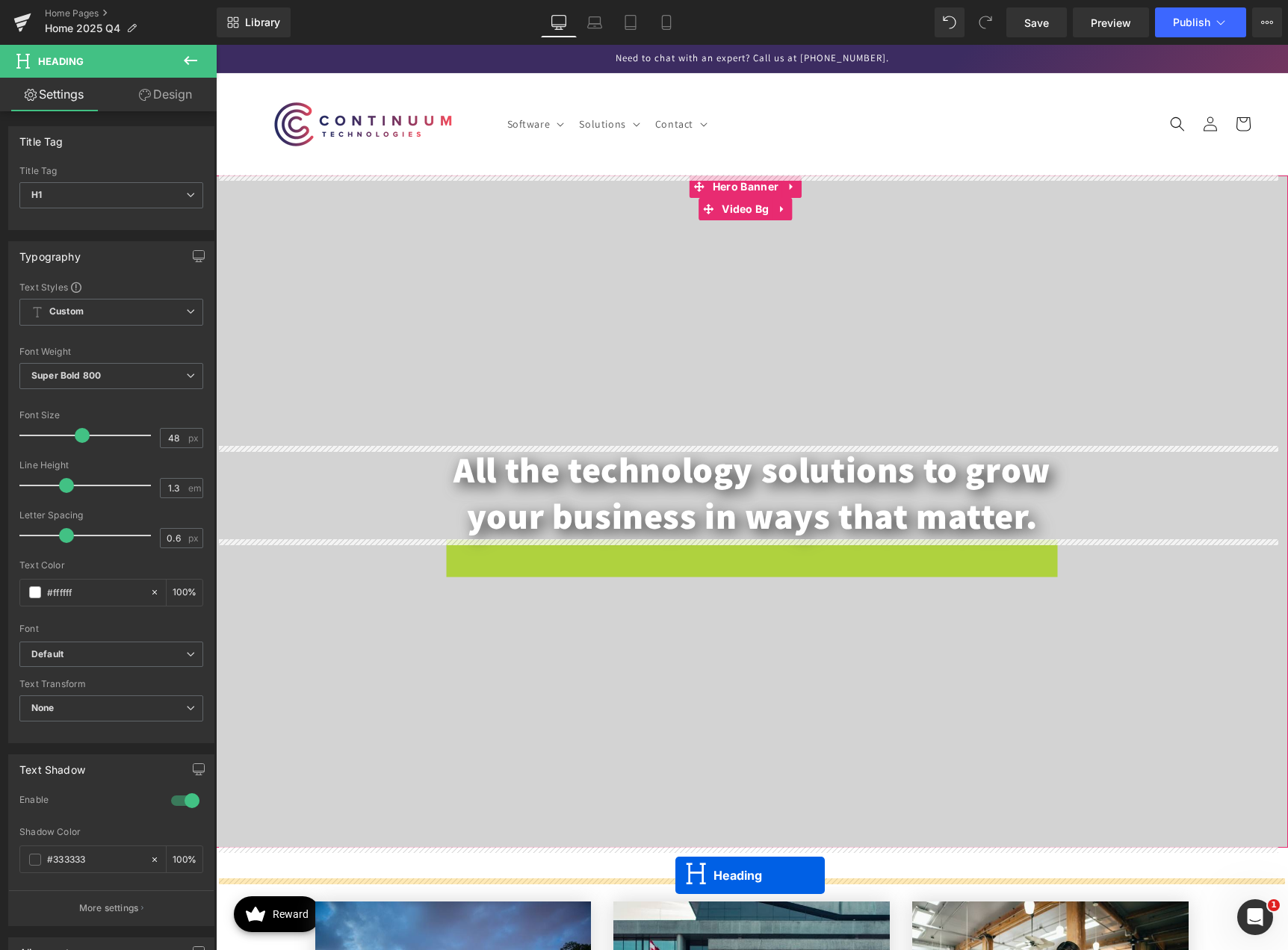
drag, startPoint x: 711, startPoint y: 556, endPoint x: 675, endPoint y: 876, distance: 322.0
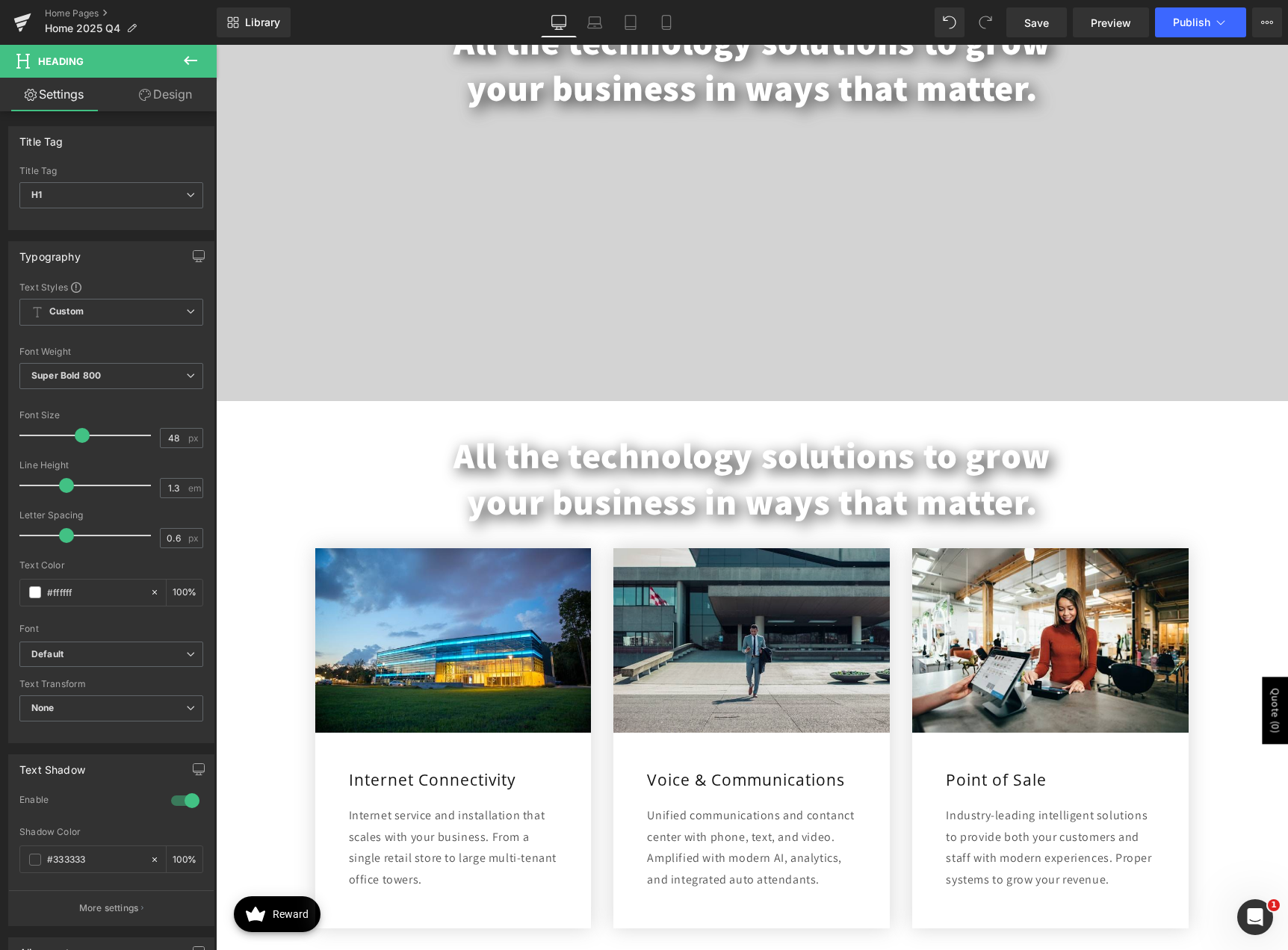
scroll to position [448, 0]
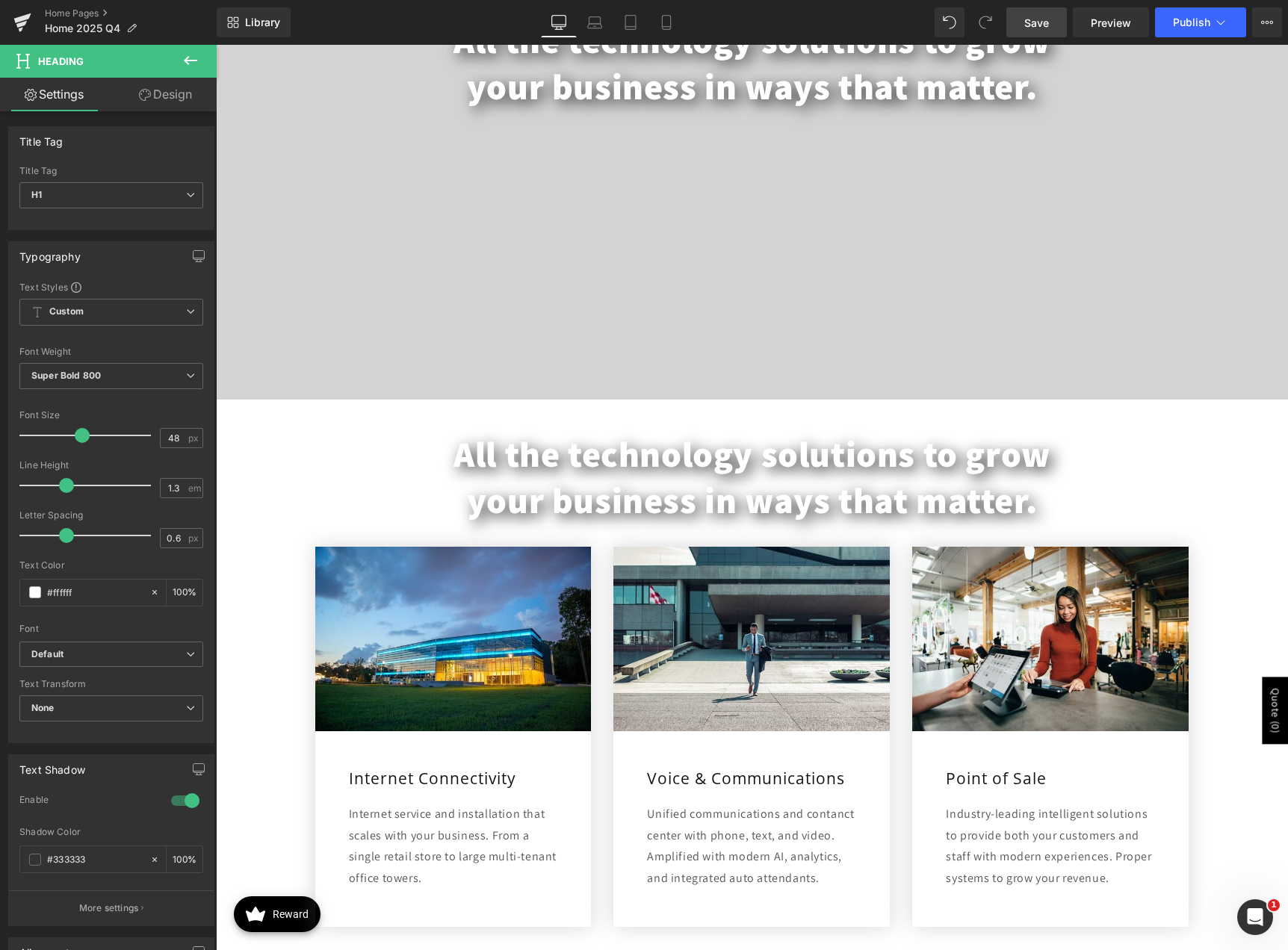
click at [1038, 18] on span "Save" at bounding box center [1036, 23] width 25 height 16
click at [201, 60] on button at bounding box center [191, 61] width 53 height 33
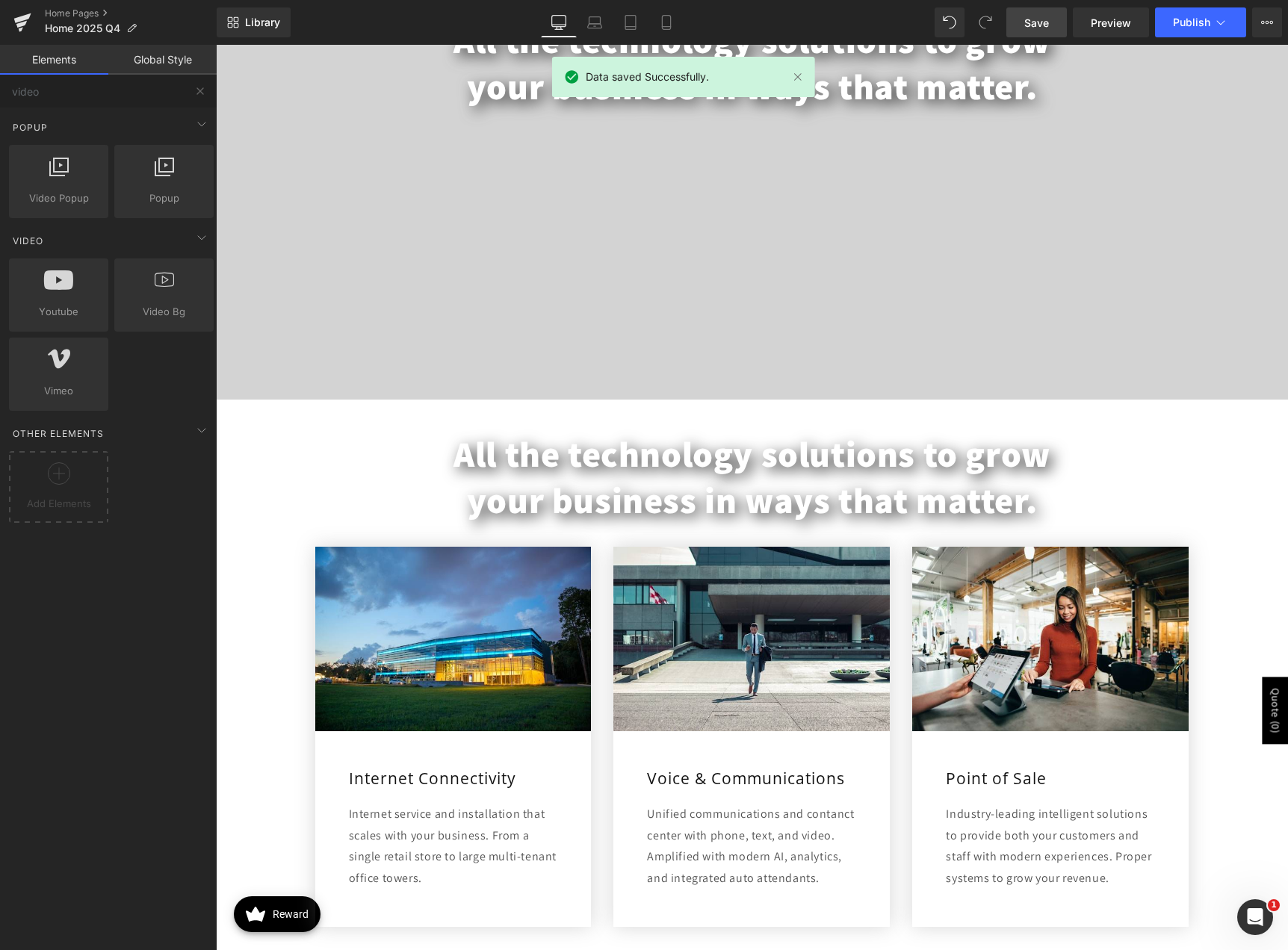
click at [197, 63] on link "Global Style" at bounding box center [163, 60] width 109 height 30
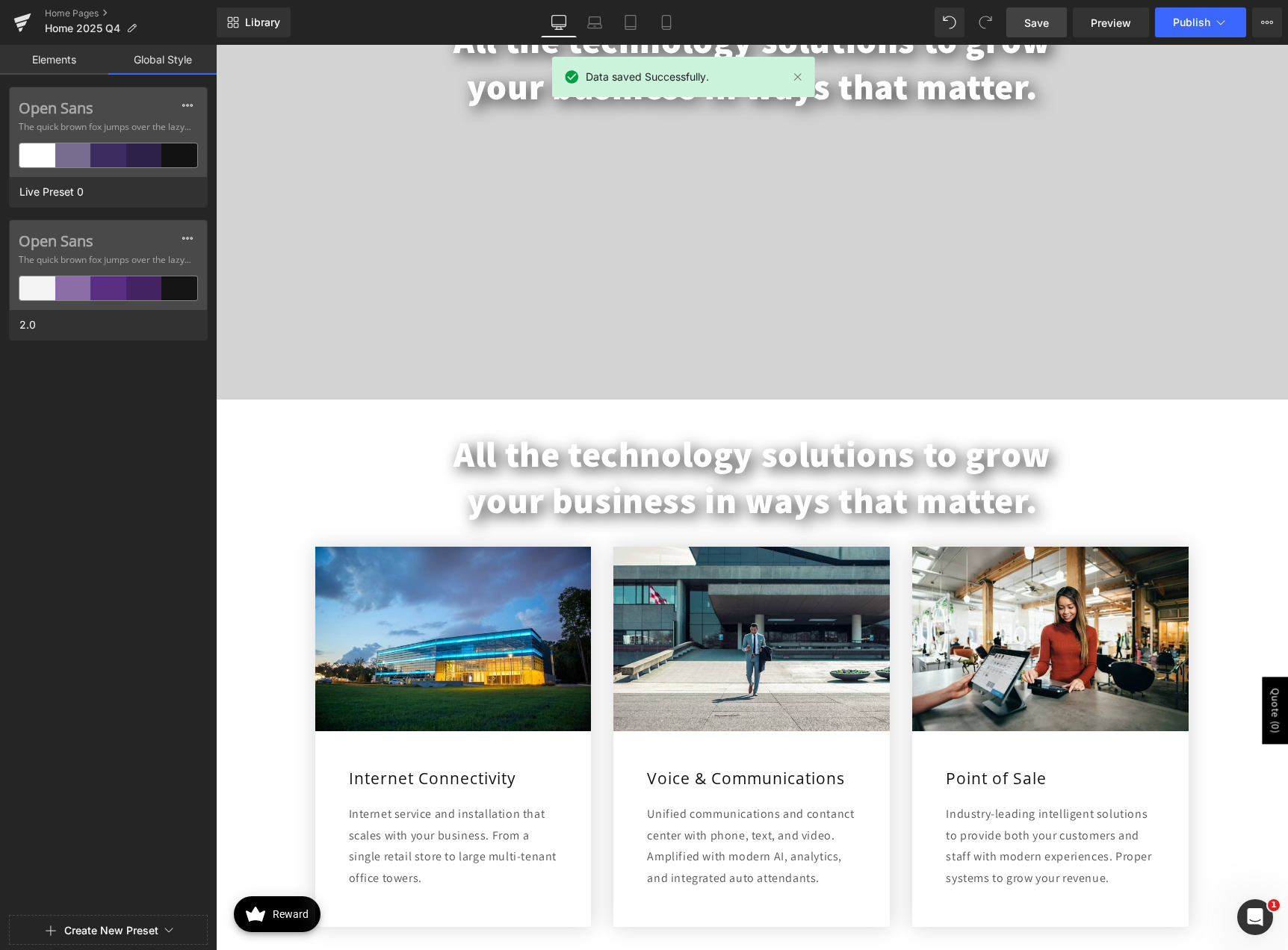
click at [60, 64] on link "Elements" at bounding box center [54, 60] width 109 height 30
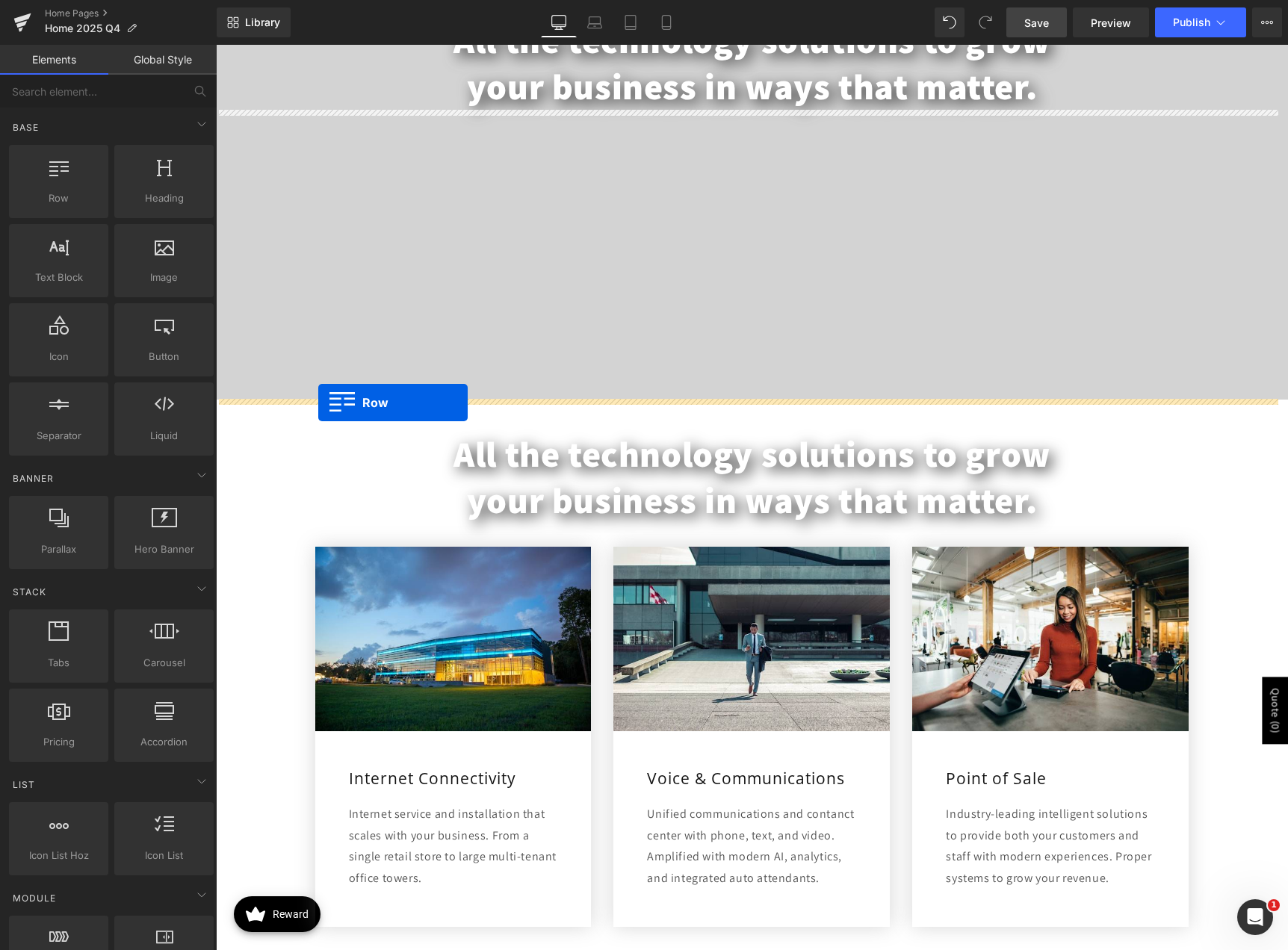
drag, startPoint x: 282, startPoint y: 223, endPoint x: 318, endPoint y: 403, distance: 183.6
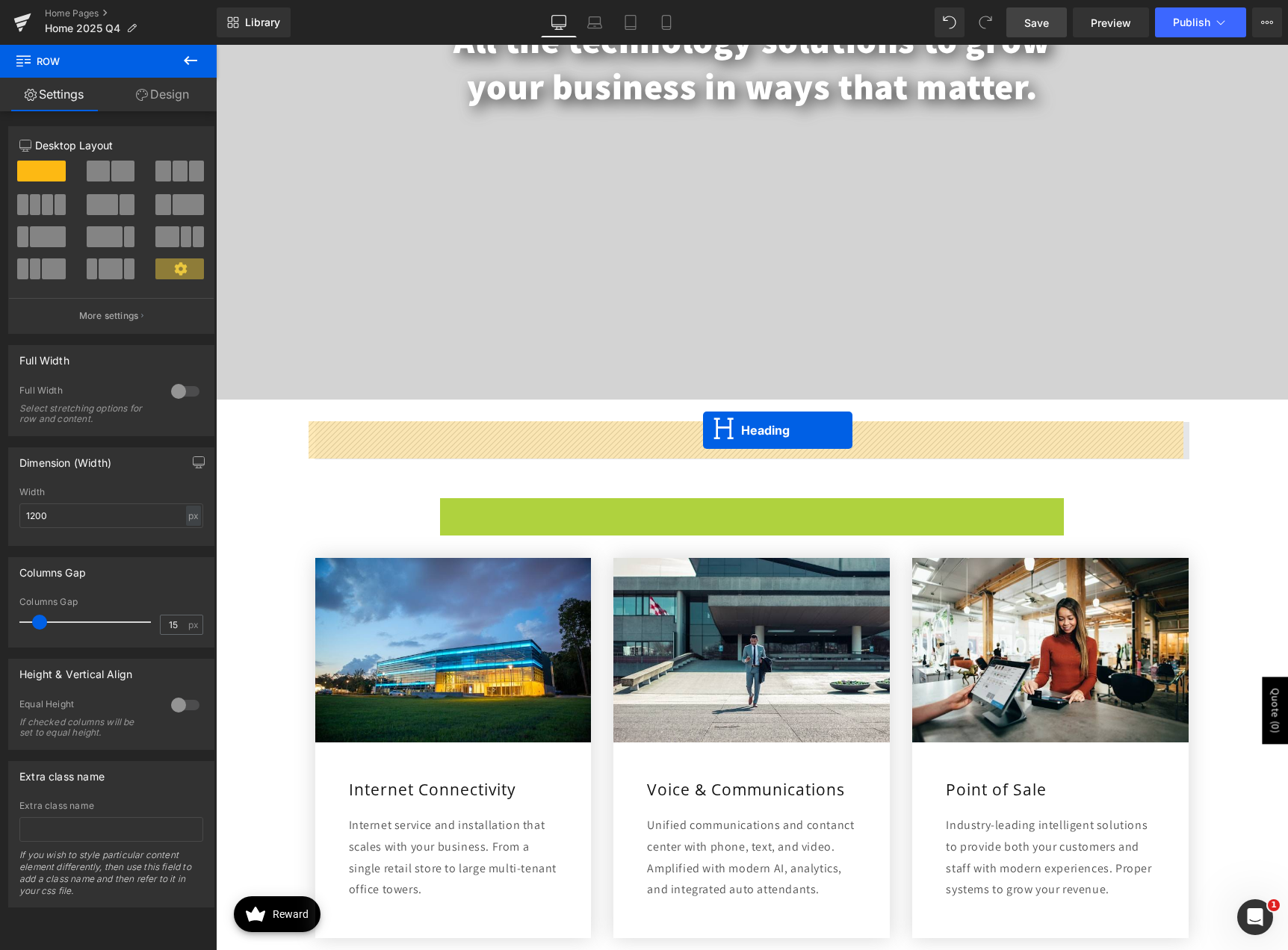
drag, startPoint x: 714, startPoint y: 545, endPoint x: 703, endPoint y: 430, distance: 115.5
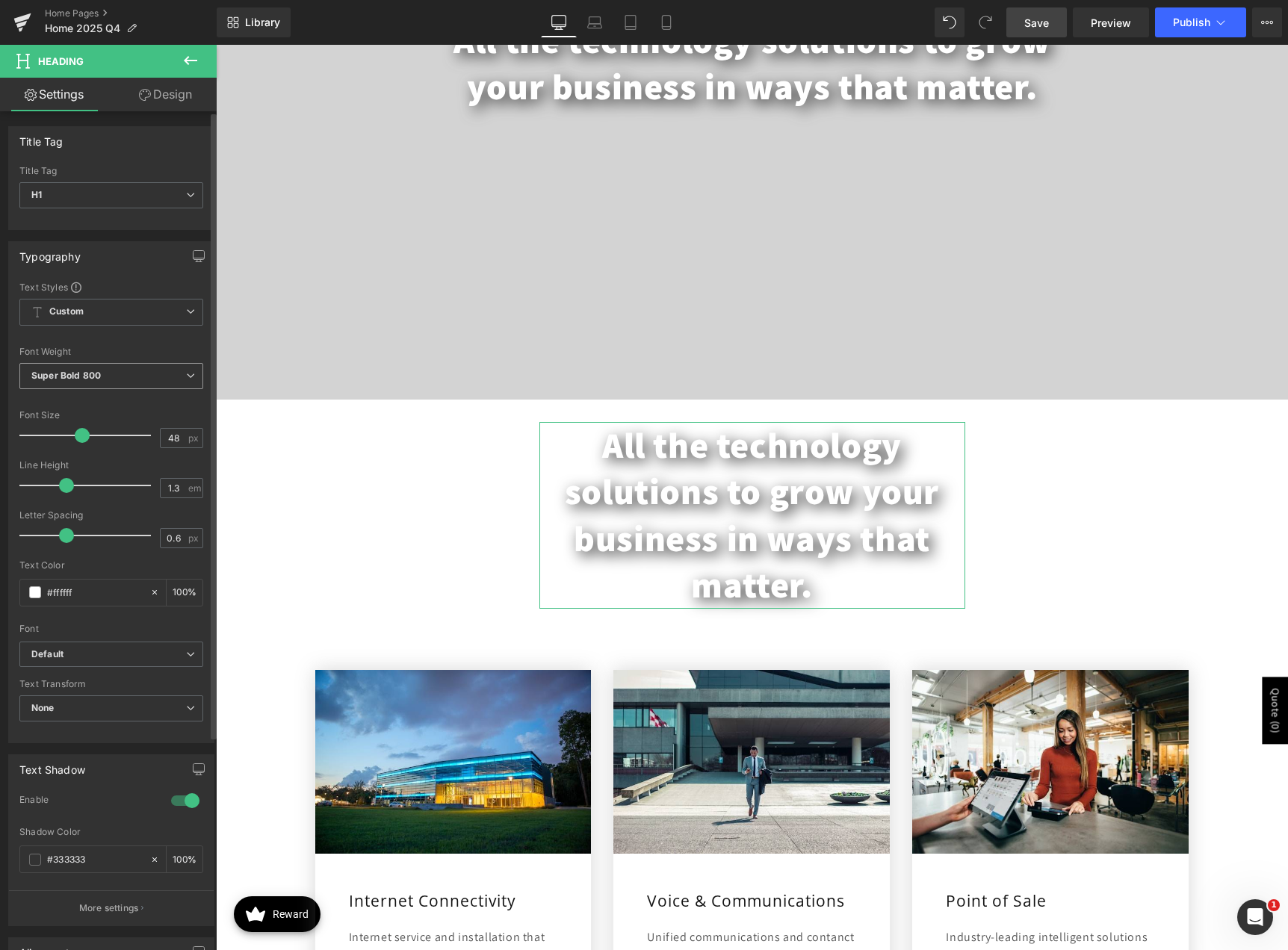
click at [123, 389] on span "Super Bold 800" at bounding box center [111, 376] width 184 height 26
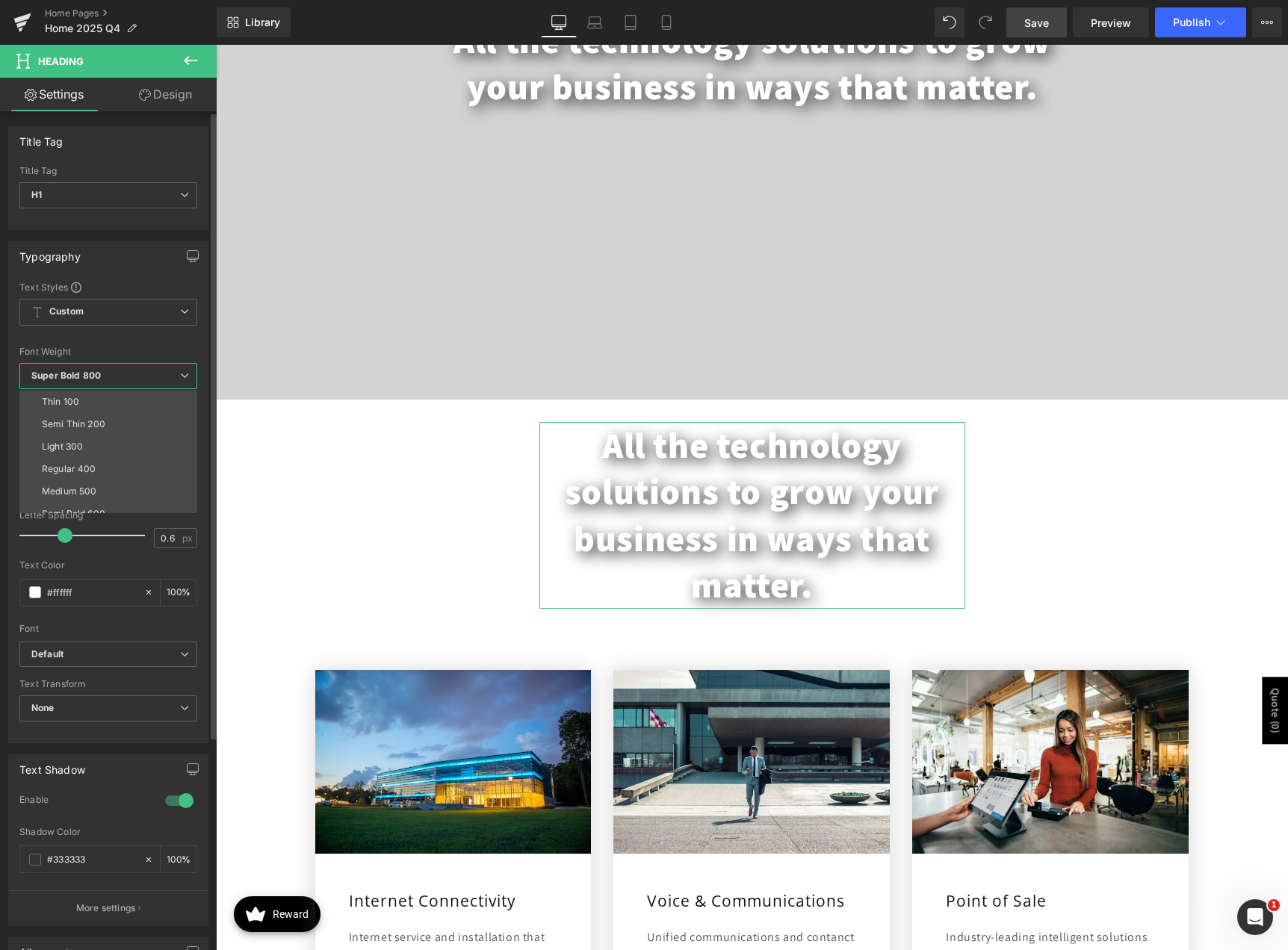
click at [167, 345] on div "Font Default Open Sans Roboto Slab [PERSON_NAME] Assistant Roboto Default Defau…" at bounding box center [108, 461] width 178 height 361
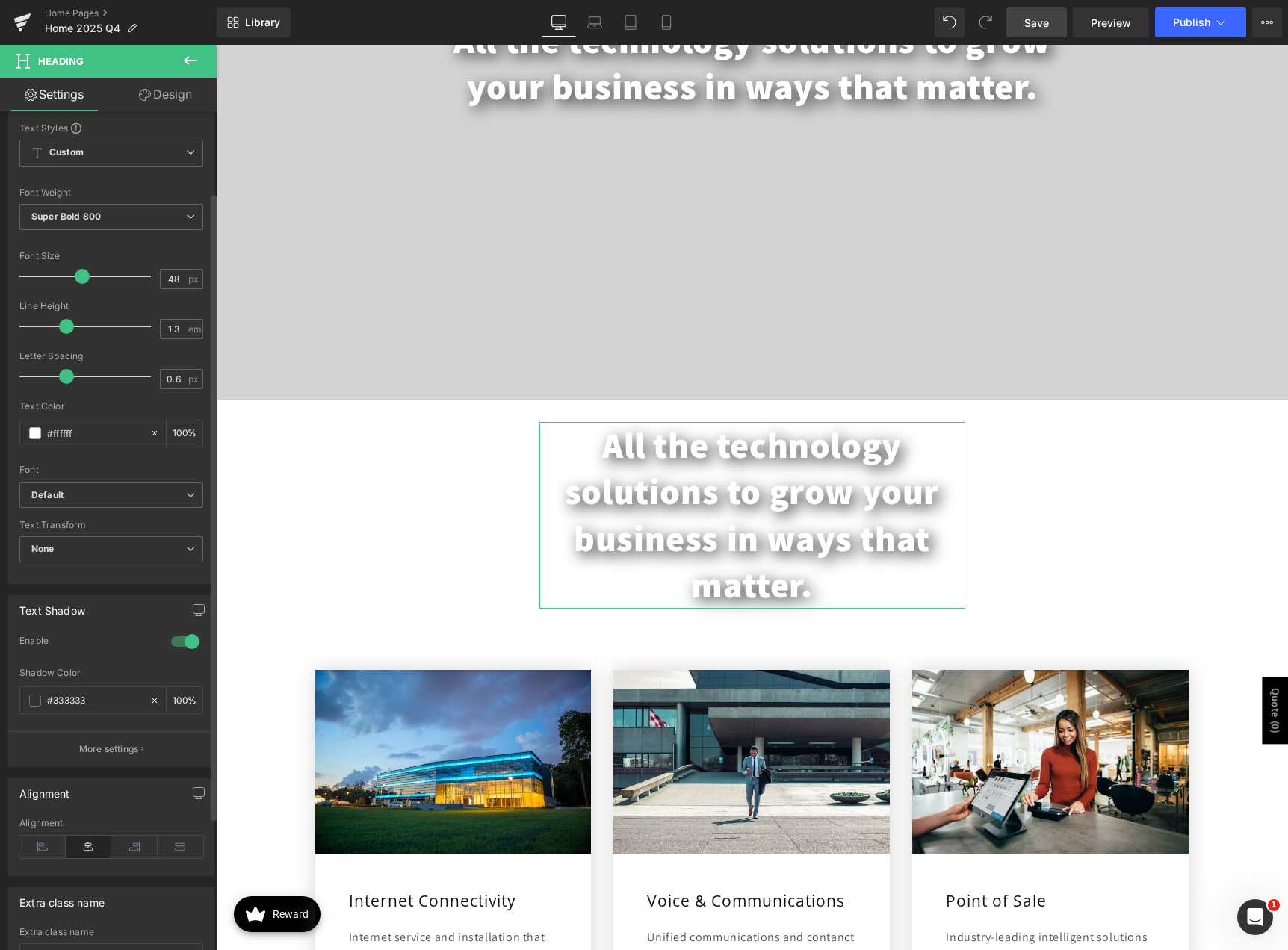
scroll to position [0, 0]
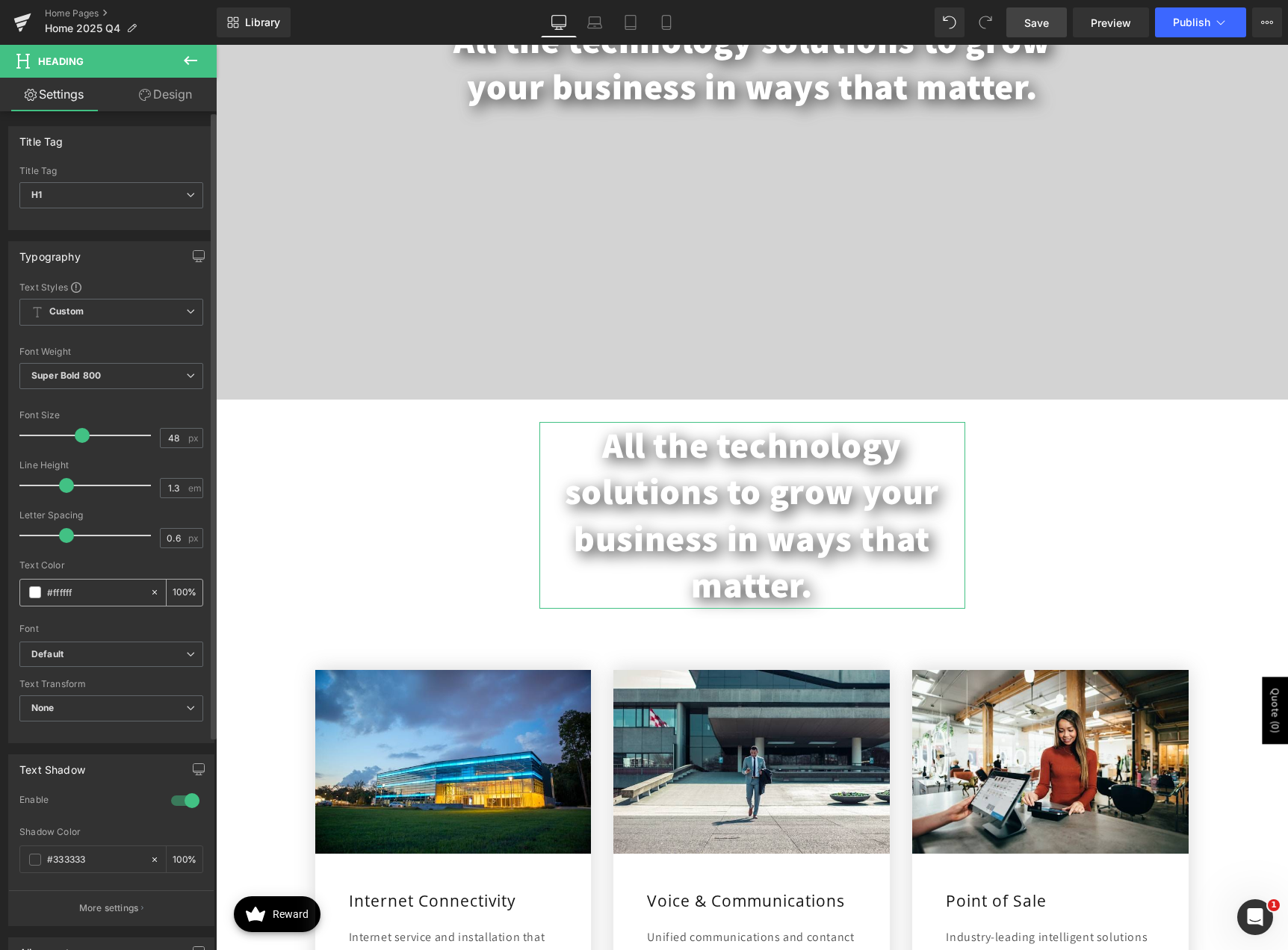
click at [151, 592] on icon at bounding box center [155, 592] width 11 height 11
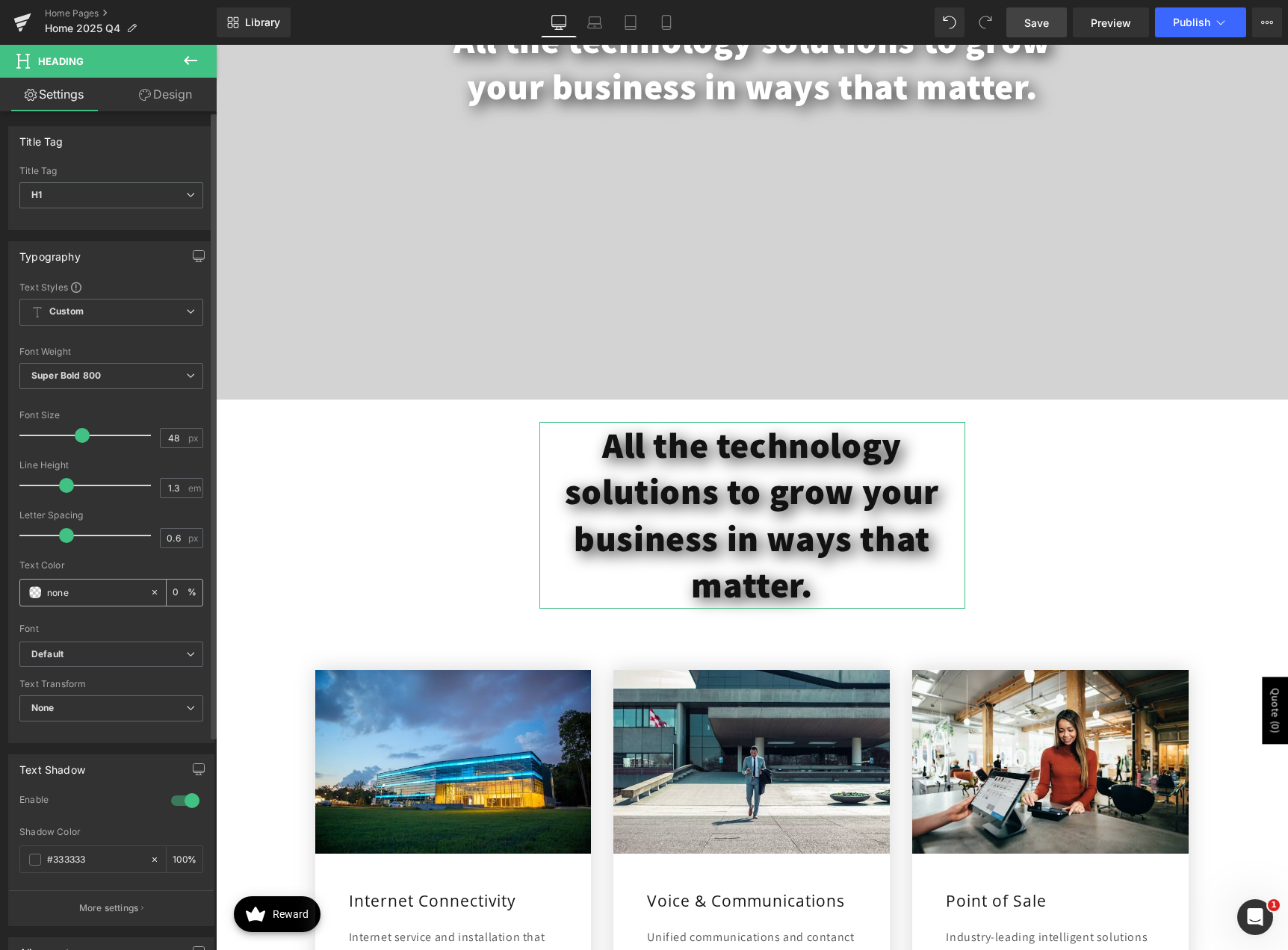
click at [38, 597] on span at bounding box center [35, 593] width 12 height 12
click at [179, 799] on div at bounding box center [185, 800] width 36 height 24
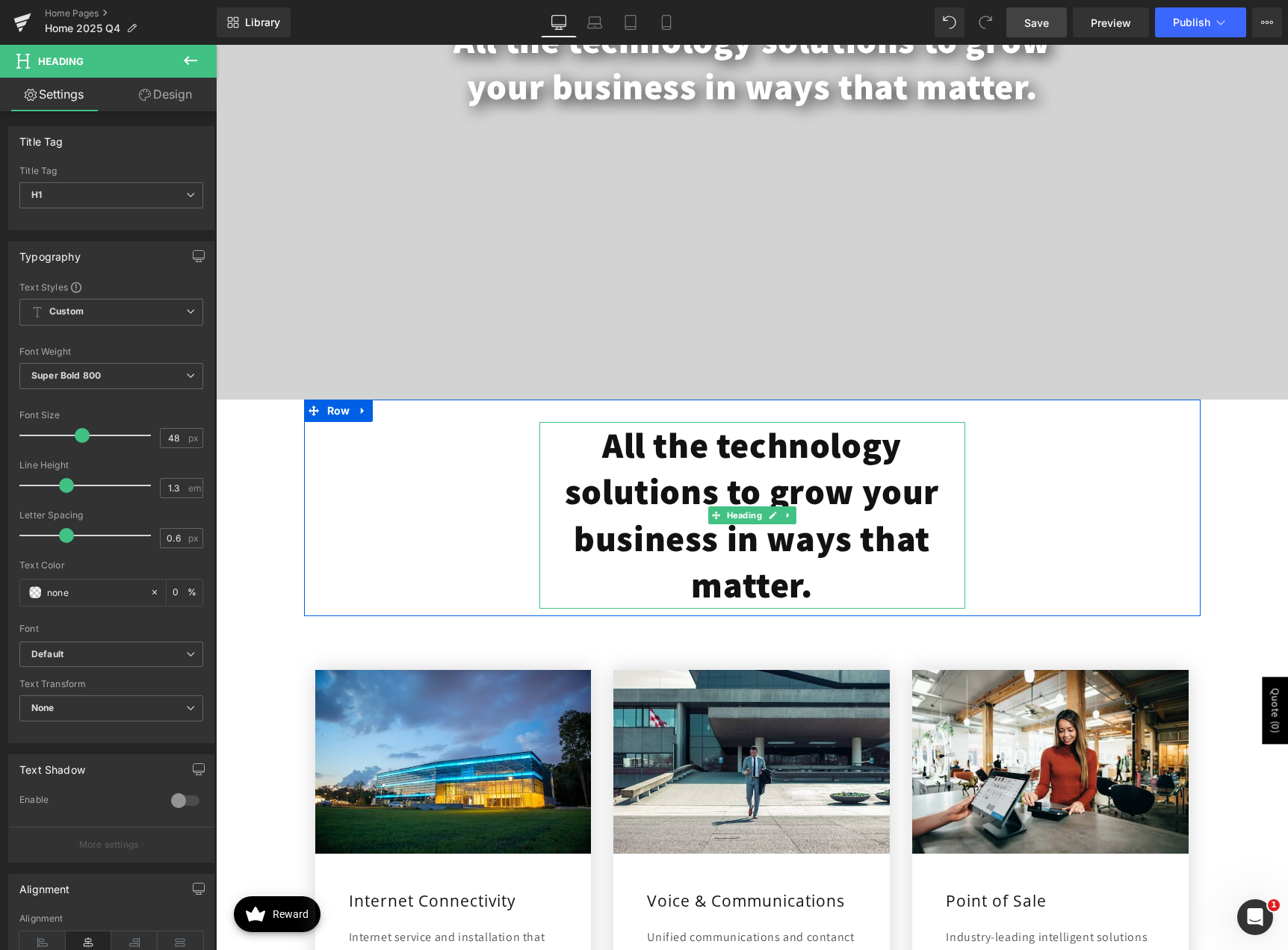
click at [687, 534] on h1 "All the technology solutions to grow your business in ways that matter." at bounding box center [752, 515] width 426 height 186
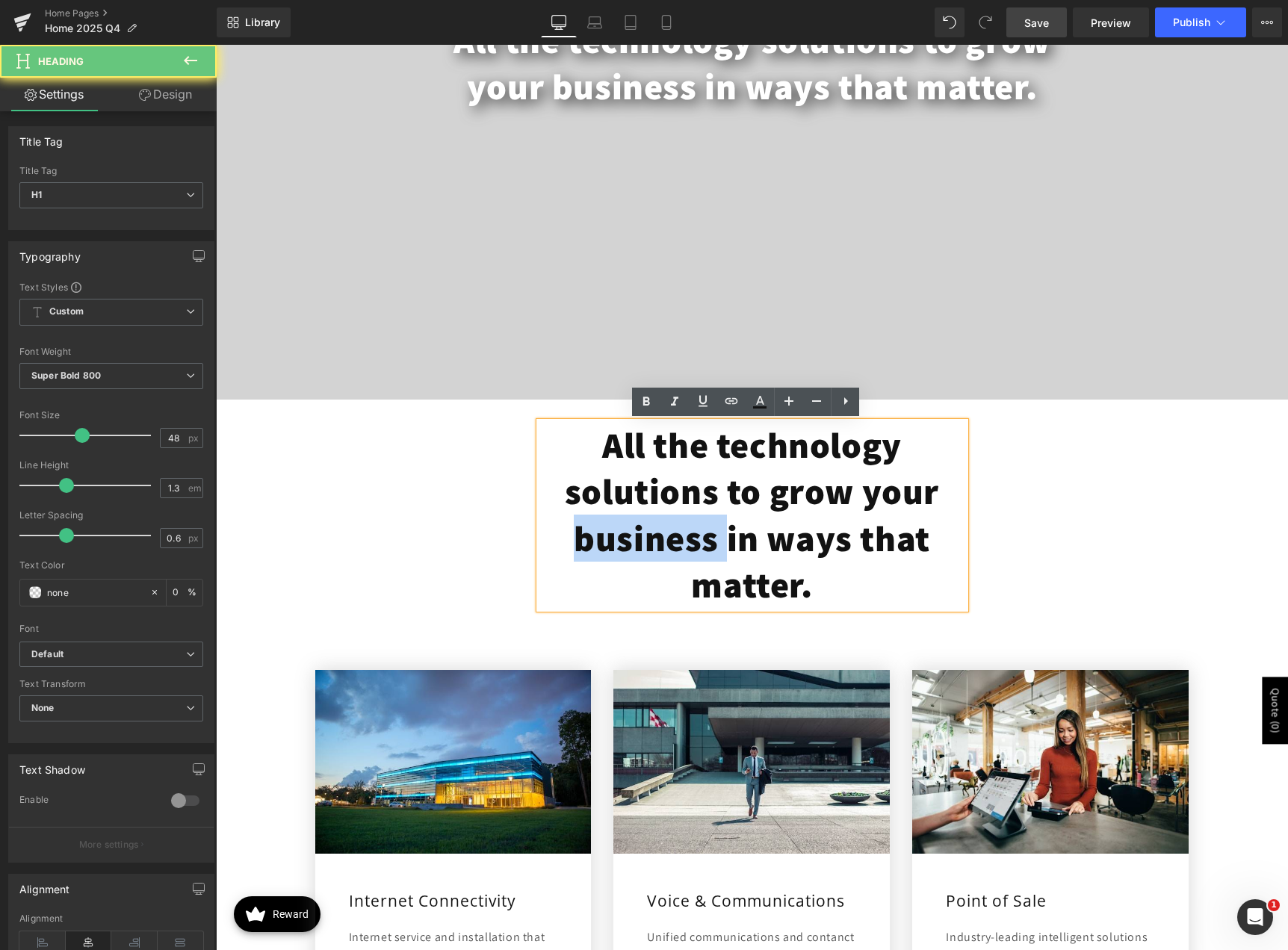
click at [687, 534] on h1 "All the technology solutions to grow your business in ways that matter." at bounding box center [752, 515] width 426 height 186
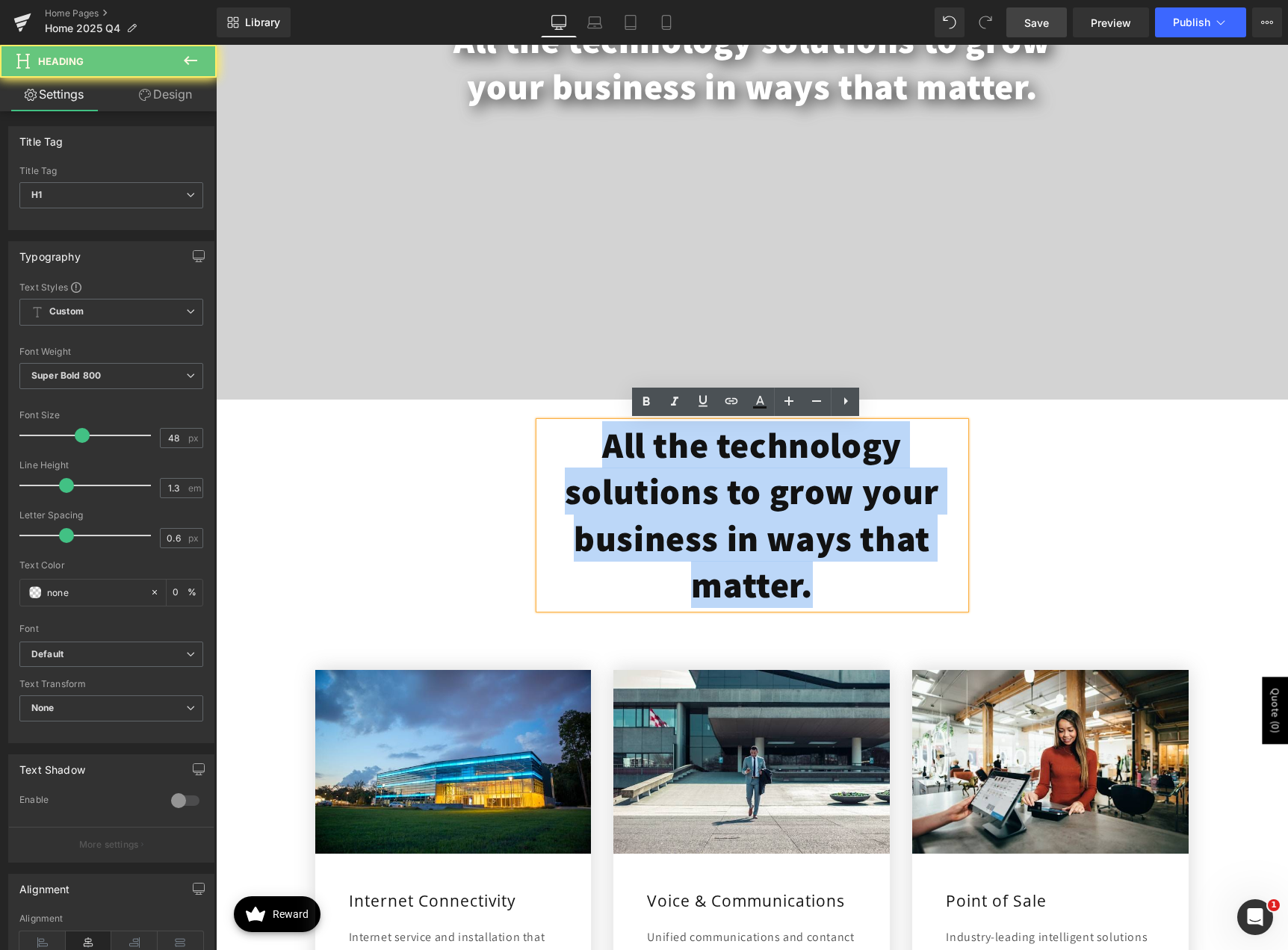
click at [687, 534] on h1 "All the technology solutions to grow your business in ways that matter." at bounding box center [752, 515] width 426 height 186
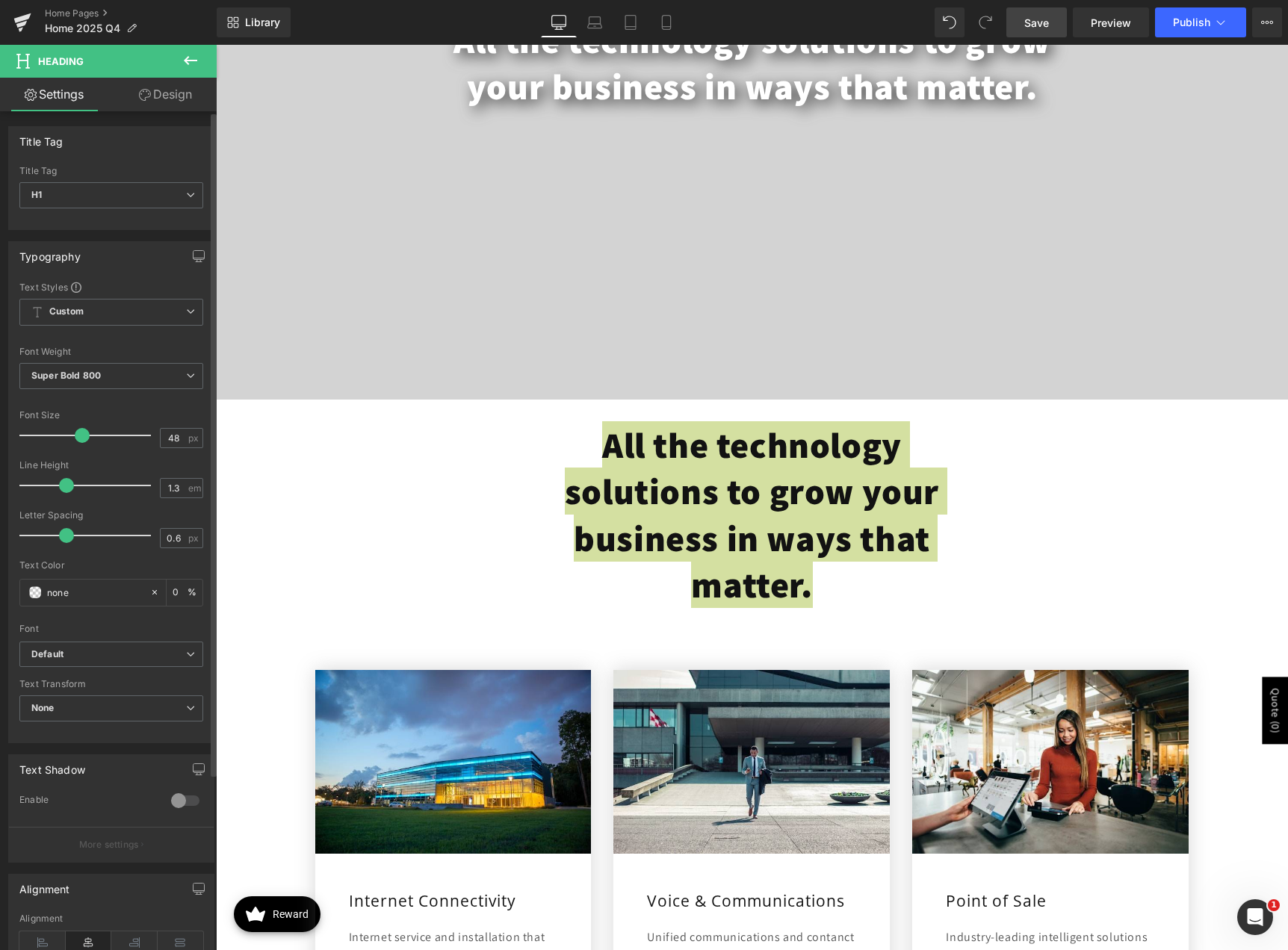
click at [116, 362] on div "Font Weight Super Bold 800 Thin 100 Semi Thin 200 Light 300 Regular 400 Medium …" at bounding box center [111, 376] width 184 height 60
click at [193, 369] on span "Super Bold 800" at bounding box center [111, 376] width 184 height 26
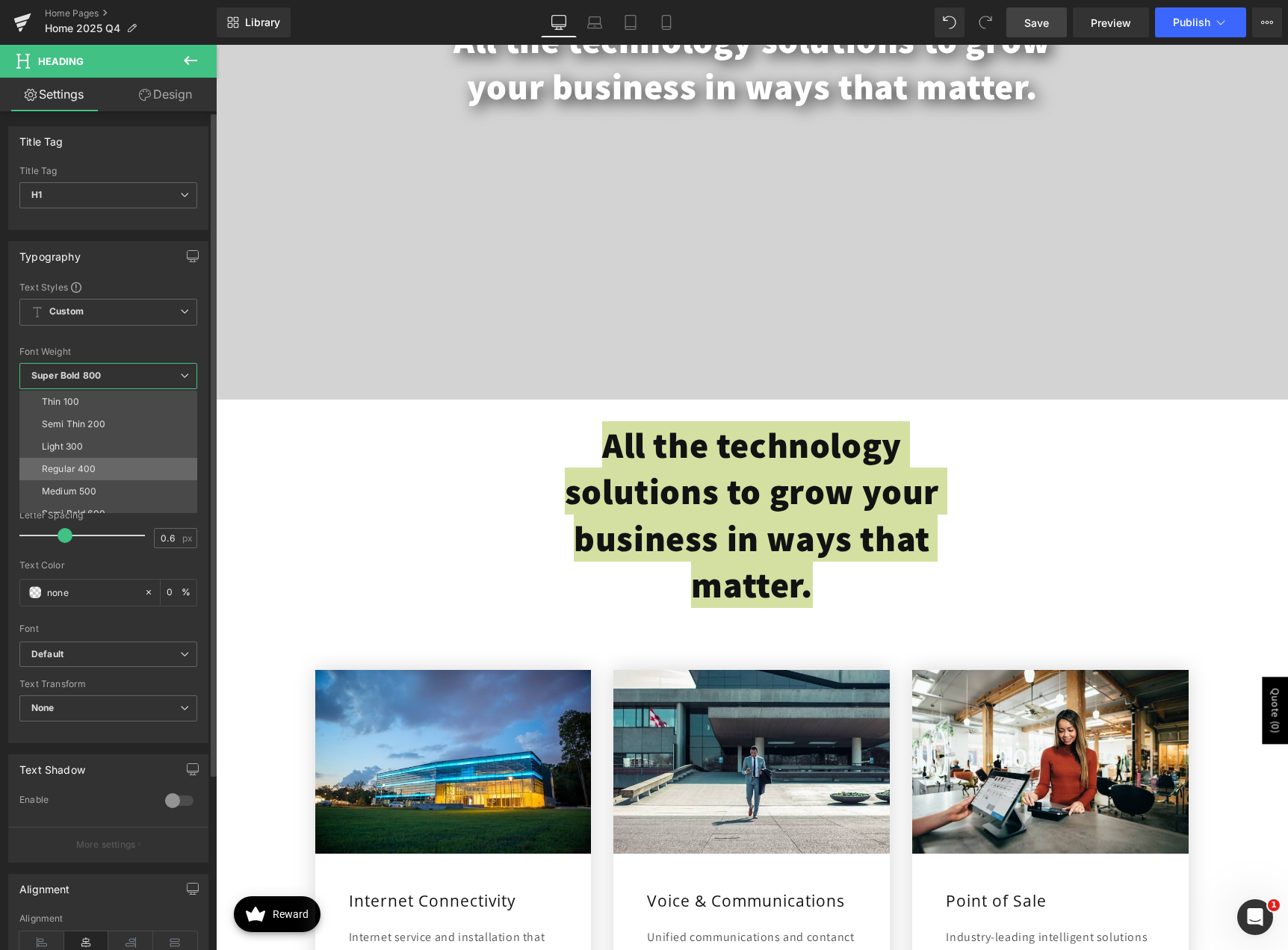
click at [137, 465] on li "Regular 400" at bounding box center [111, 469] width 185 height 23
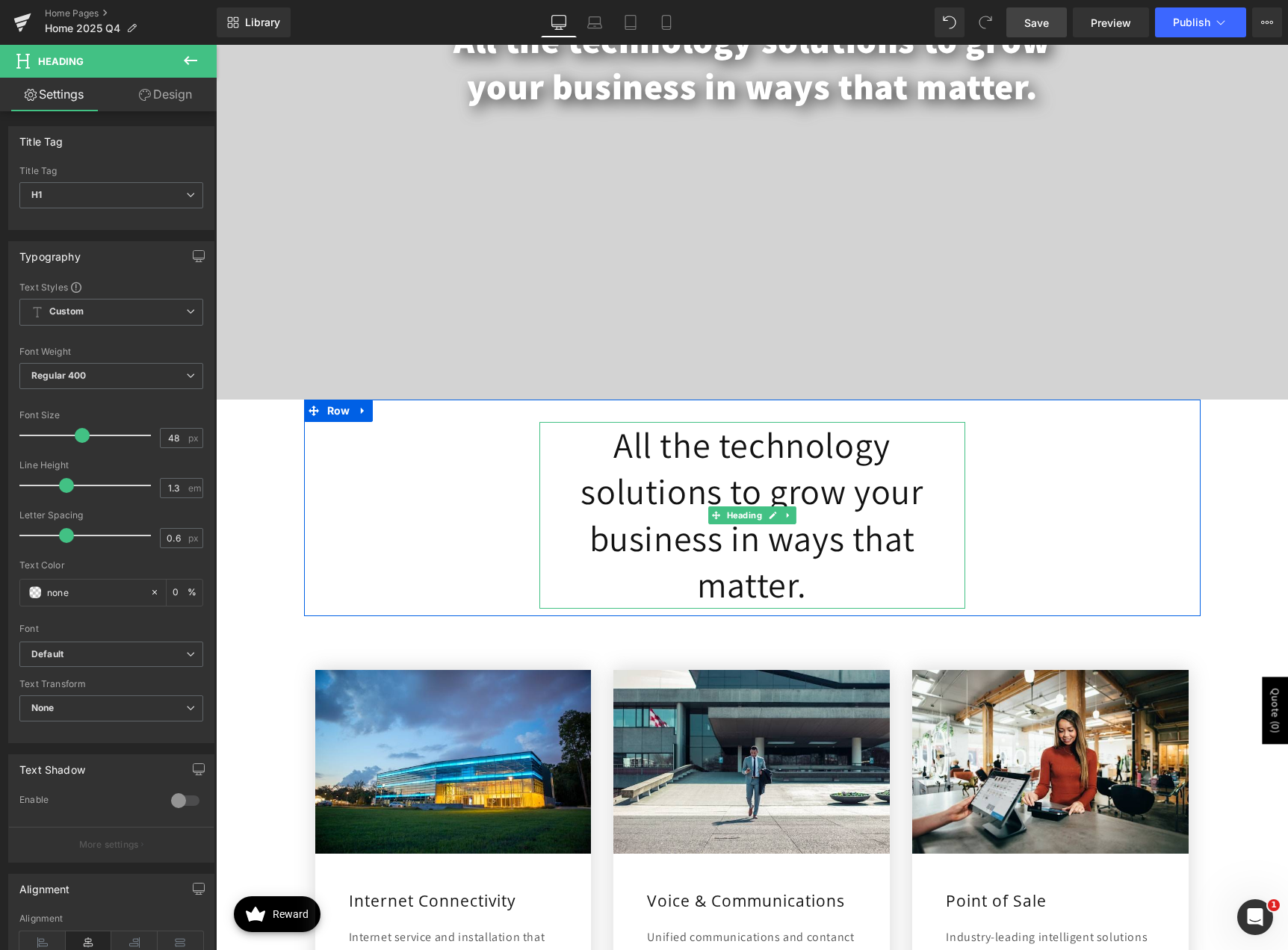
click at [610, 494] on h1 "All the technology solutions to grow your business in ways that matter." at bounding box center [752, 515] width 426 height 186
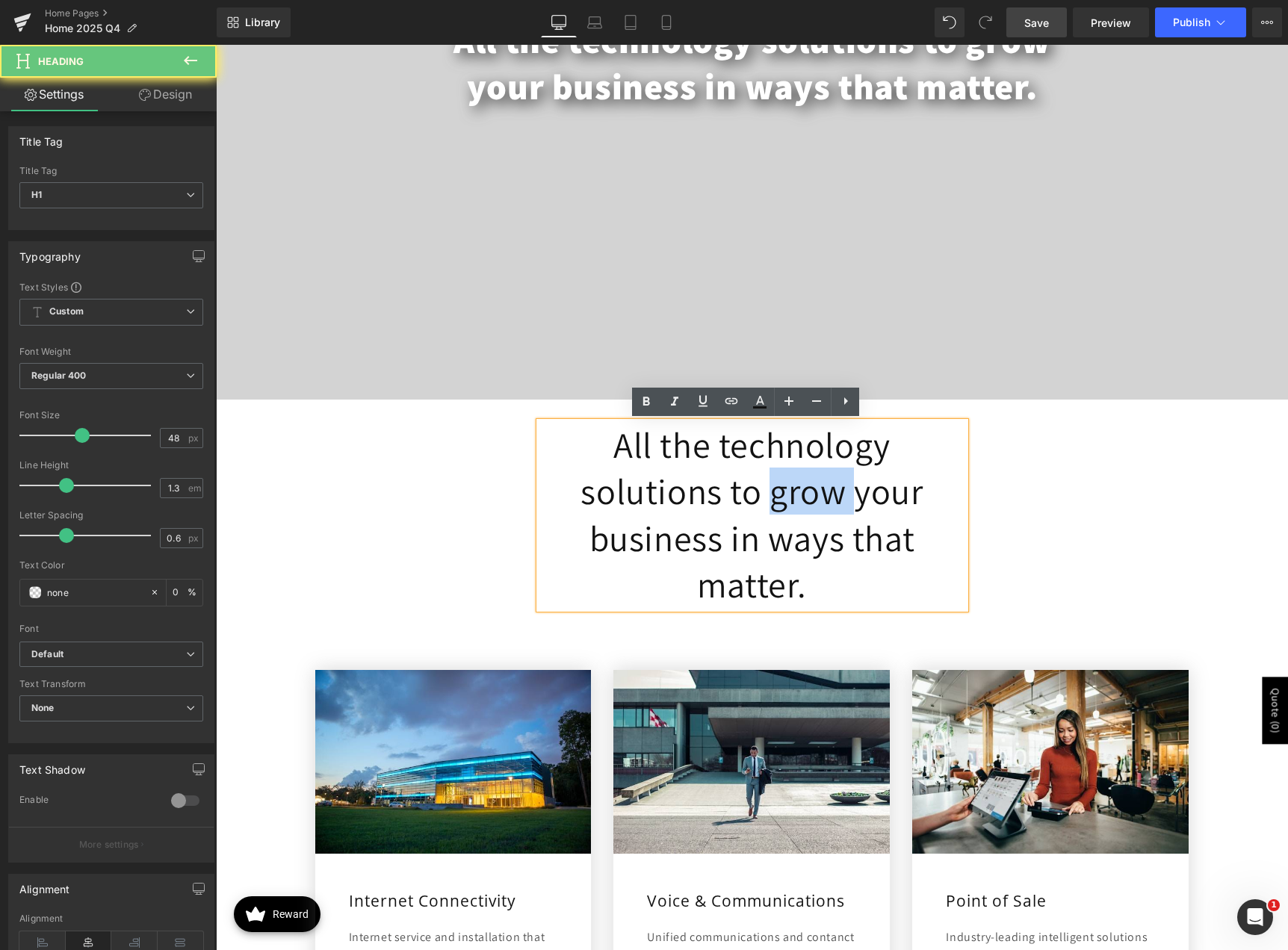
click at [610, 494] on h1 "All the technology solutions to grow your business in ways that matter." at bounding box center [752, 515] width 426 height 186
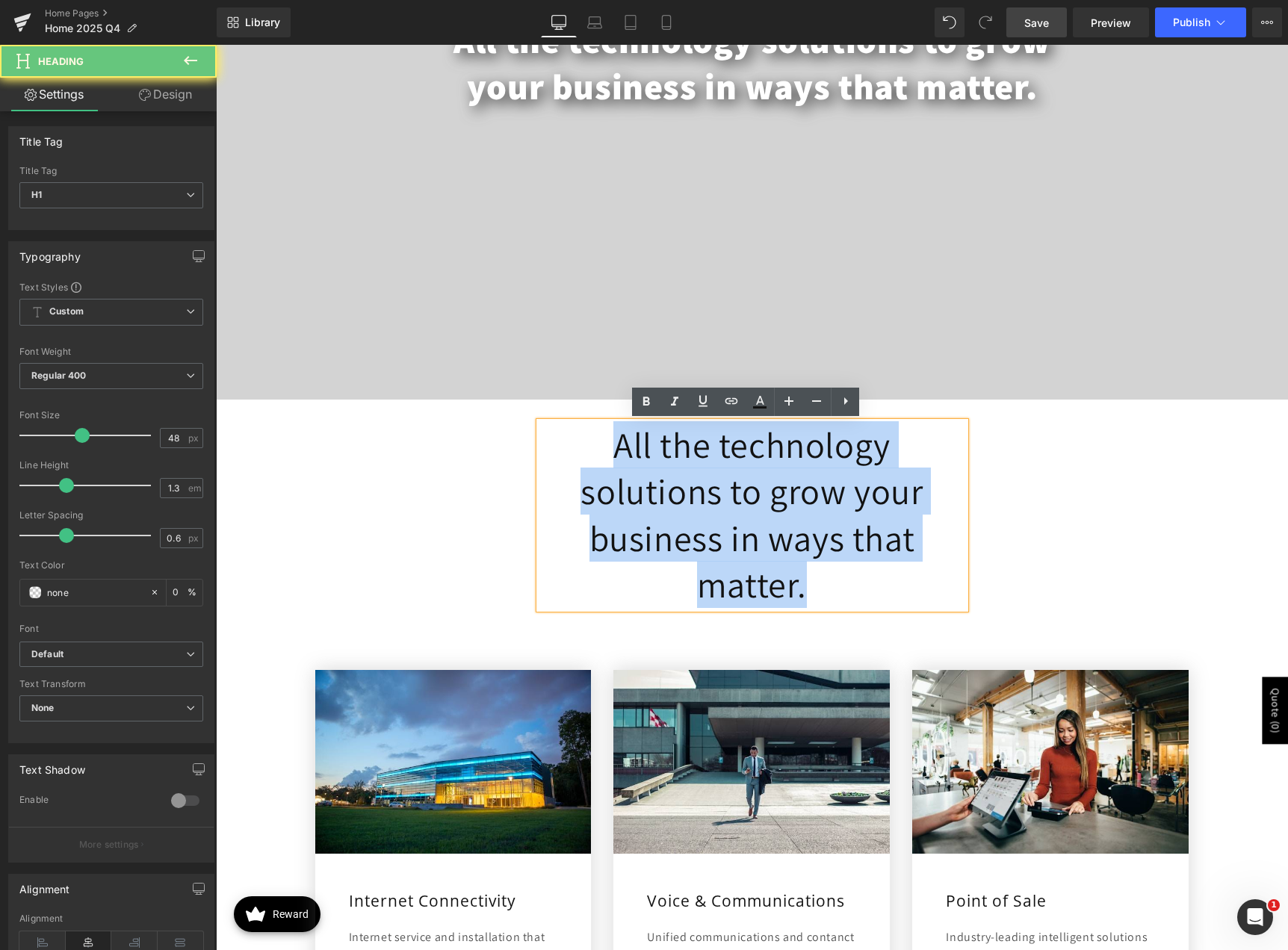
click at [610, 494] on h1 "All the technology solutions to grow your business in ways that matter." at bounding box center [752, 515] width 426 height 186
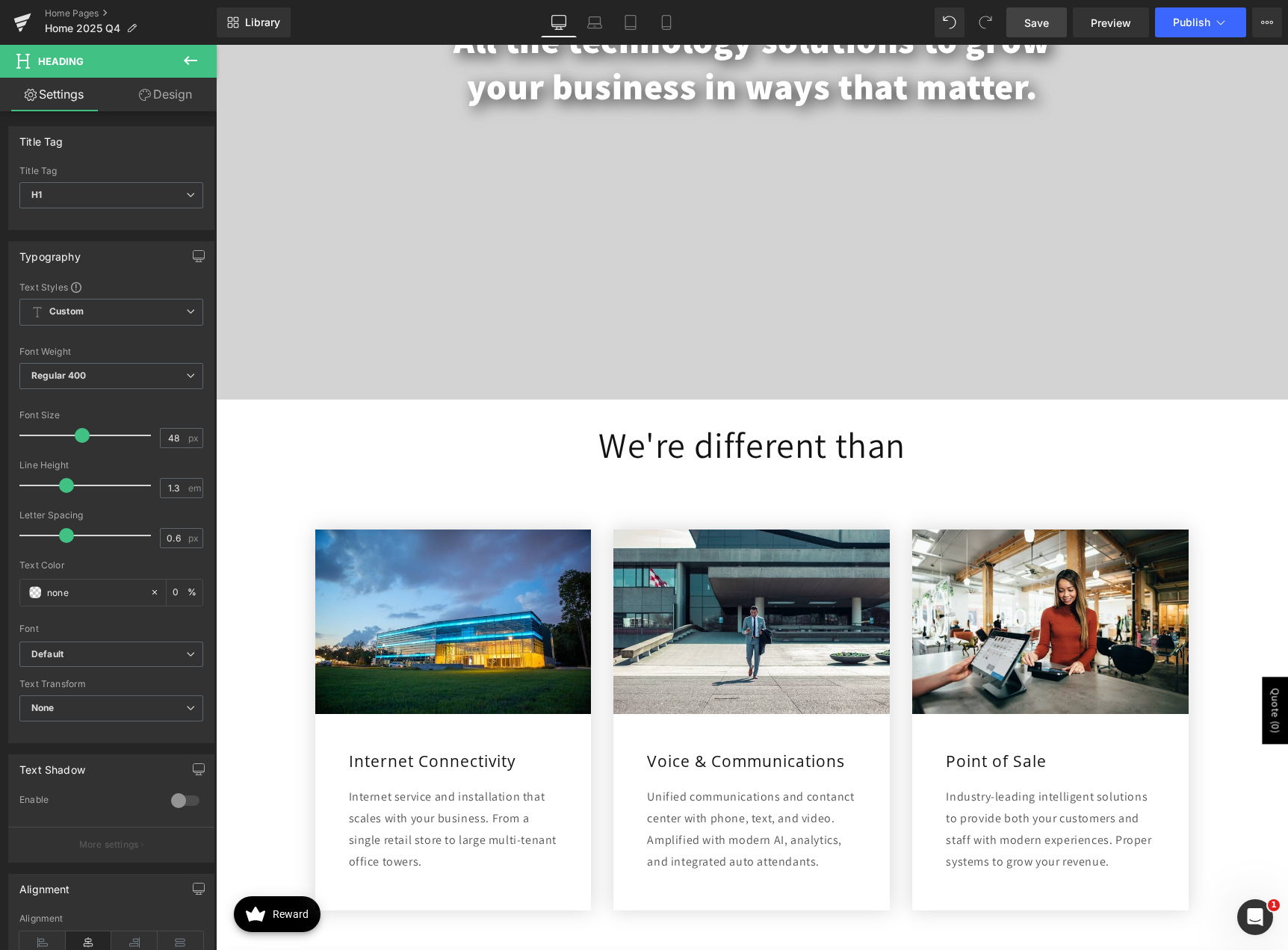
click at [178, 102] on link "Design" at bounding box center [165, 95] width 109 height 33
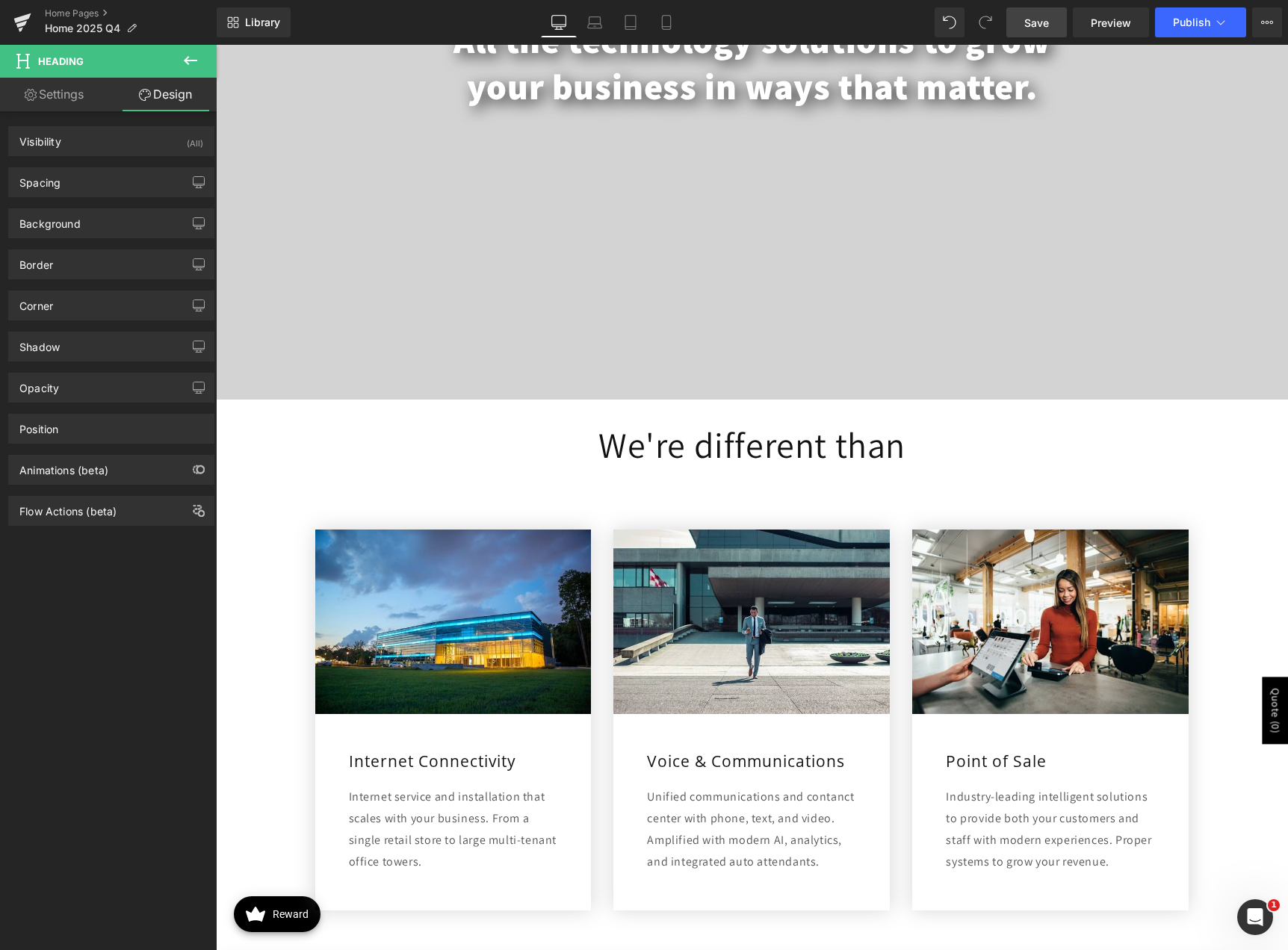
click at [70, 95] on link "Settings" at bounding box center [54, 95] width 109 height 33
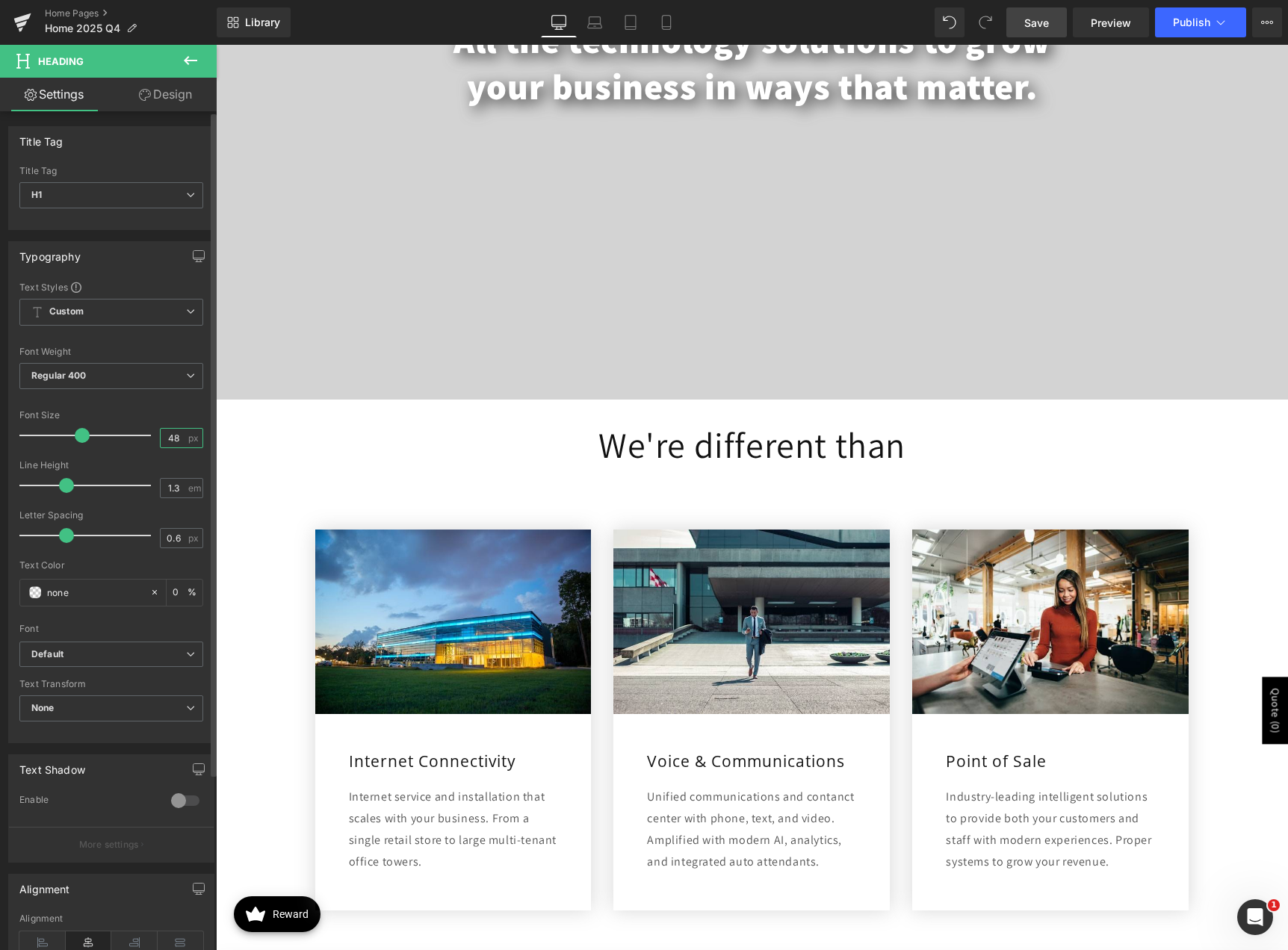
click at [165, 433] on input "48" at bounding box center [173, 438] width 26 height 18
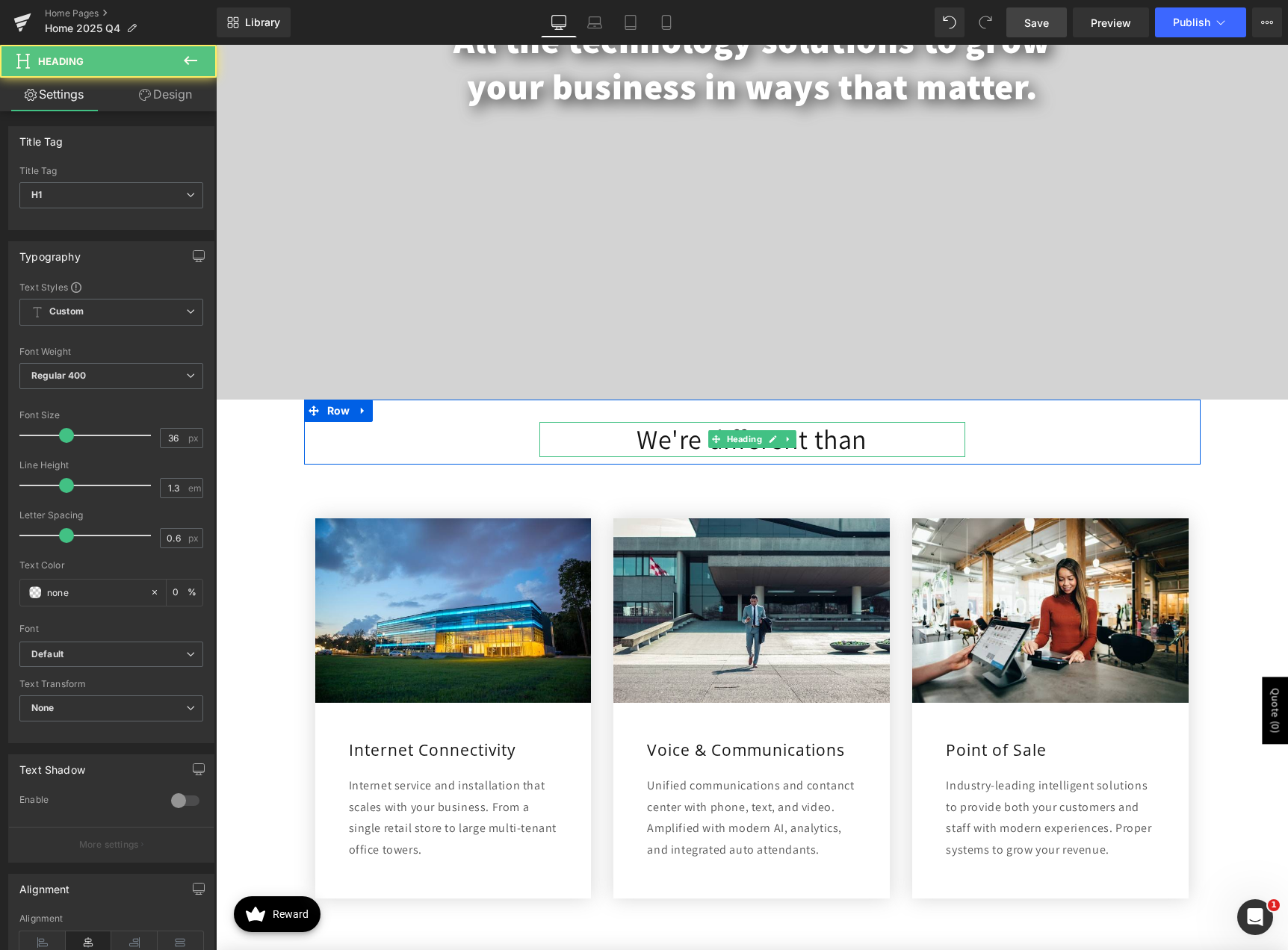
click at [660, 440] on h1 "We're different than" at bounding box center [752, 440] width 426 height 35
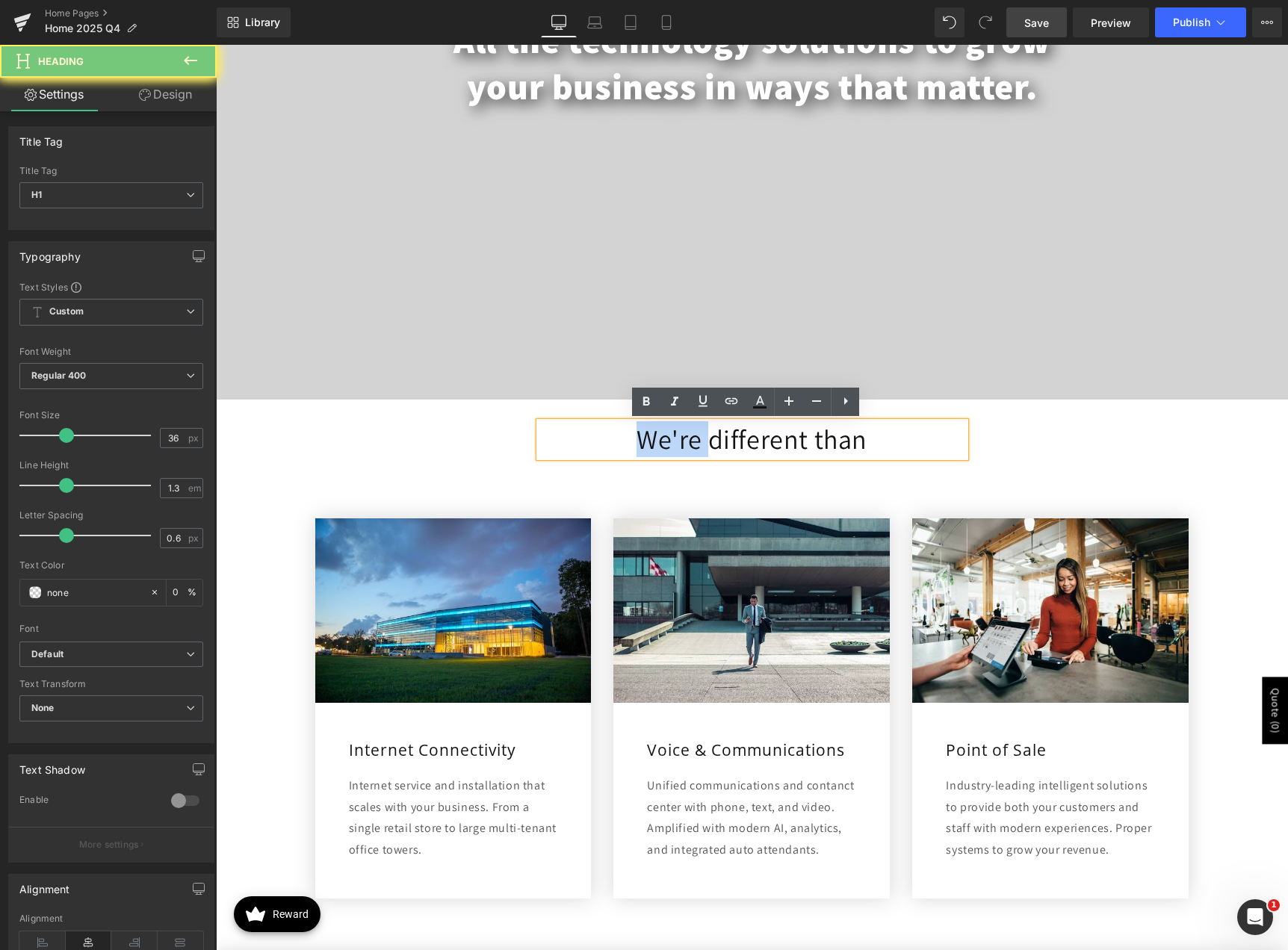
click at [660, 440] on h1 "We're different than" at bounding box center [752, 440] width 426 height 35
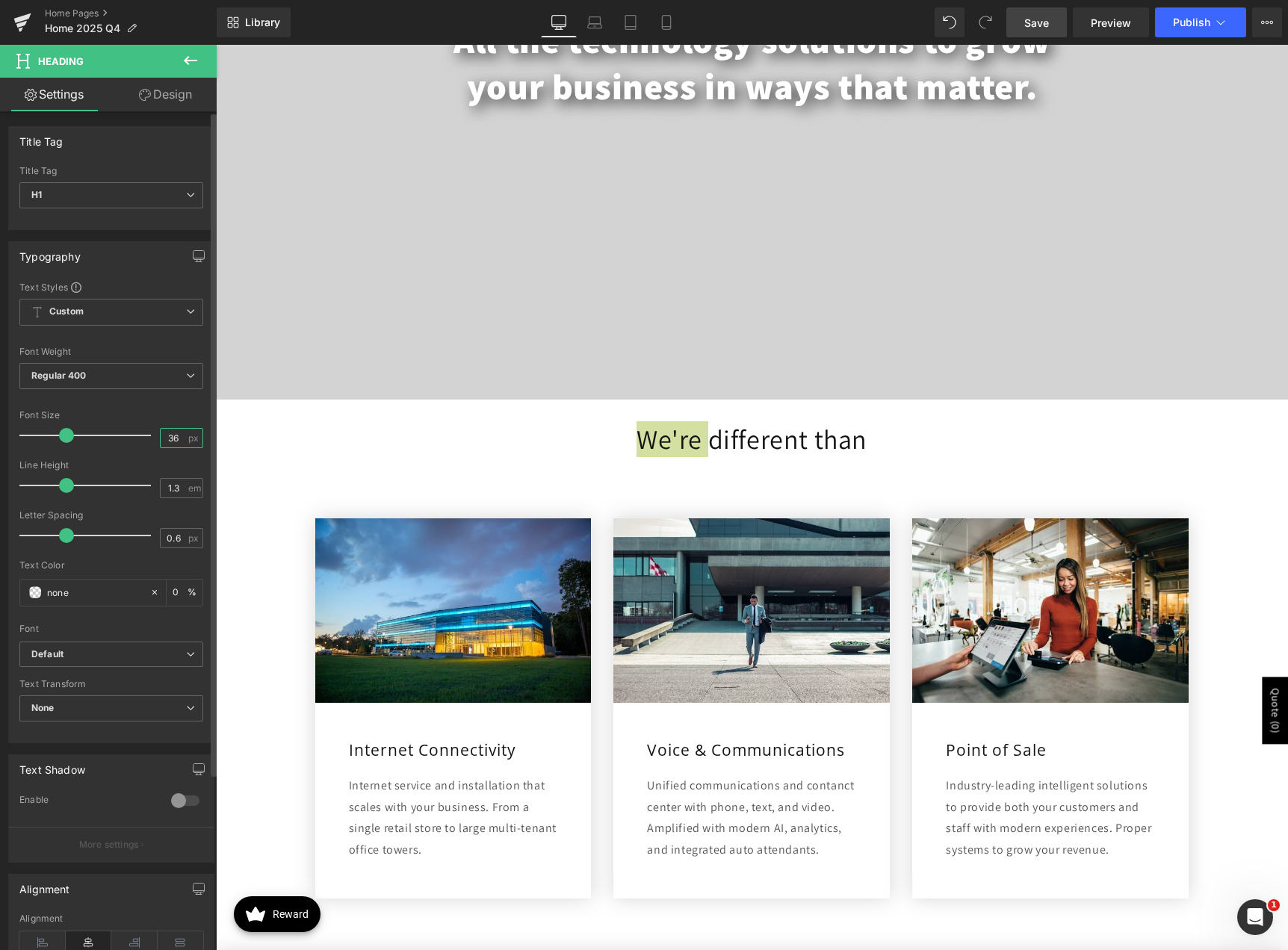
click at [165, 434] on input "36" at bounding box center [173, 438] width 26 height 18
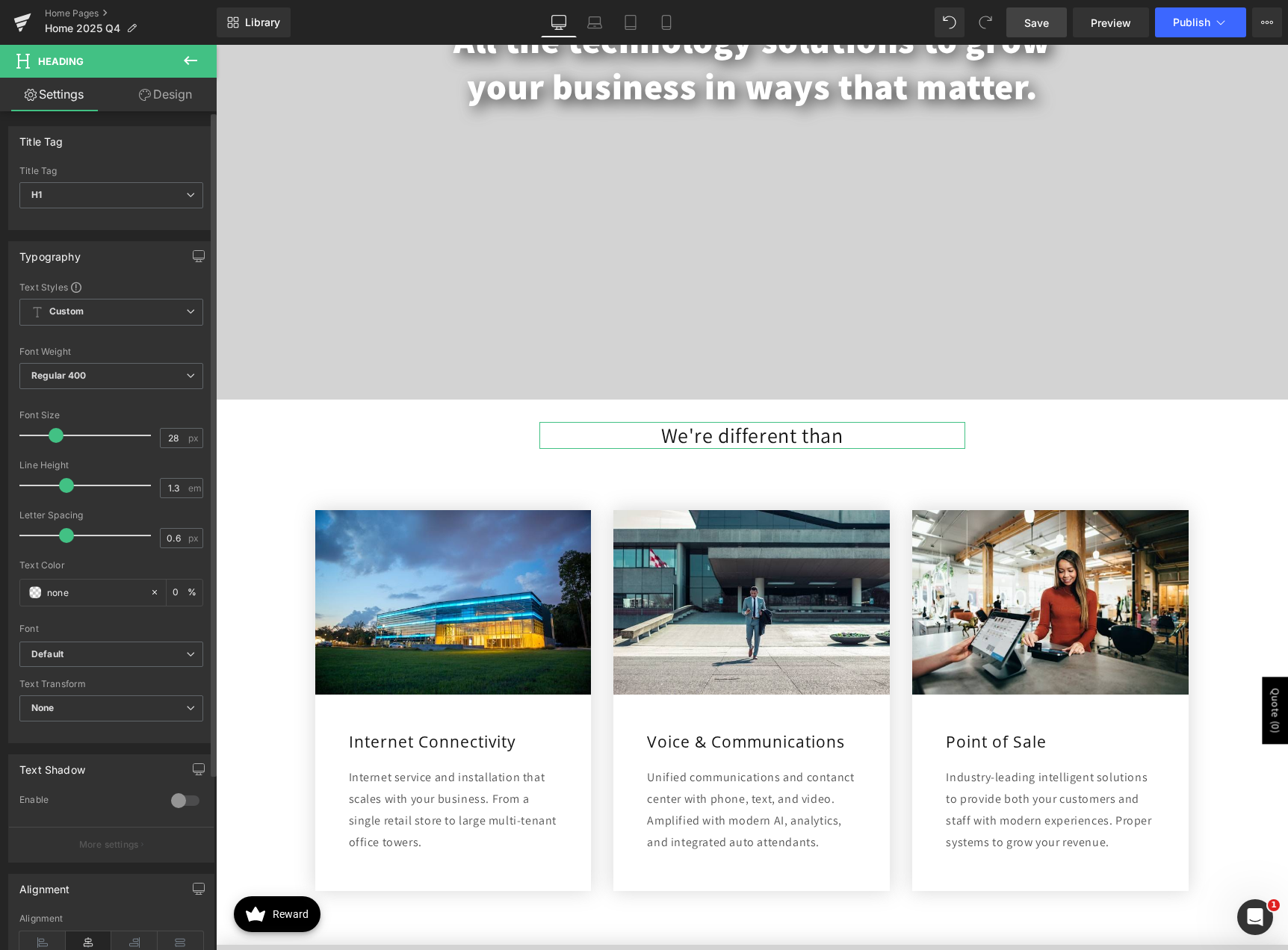
click at [124, 400] on div at bounding box center [111, 401] width 184 height 10
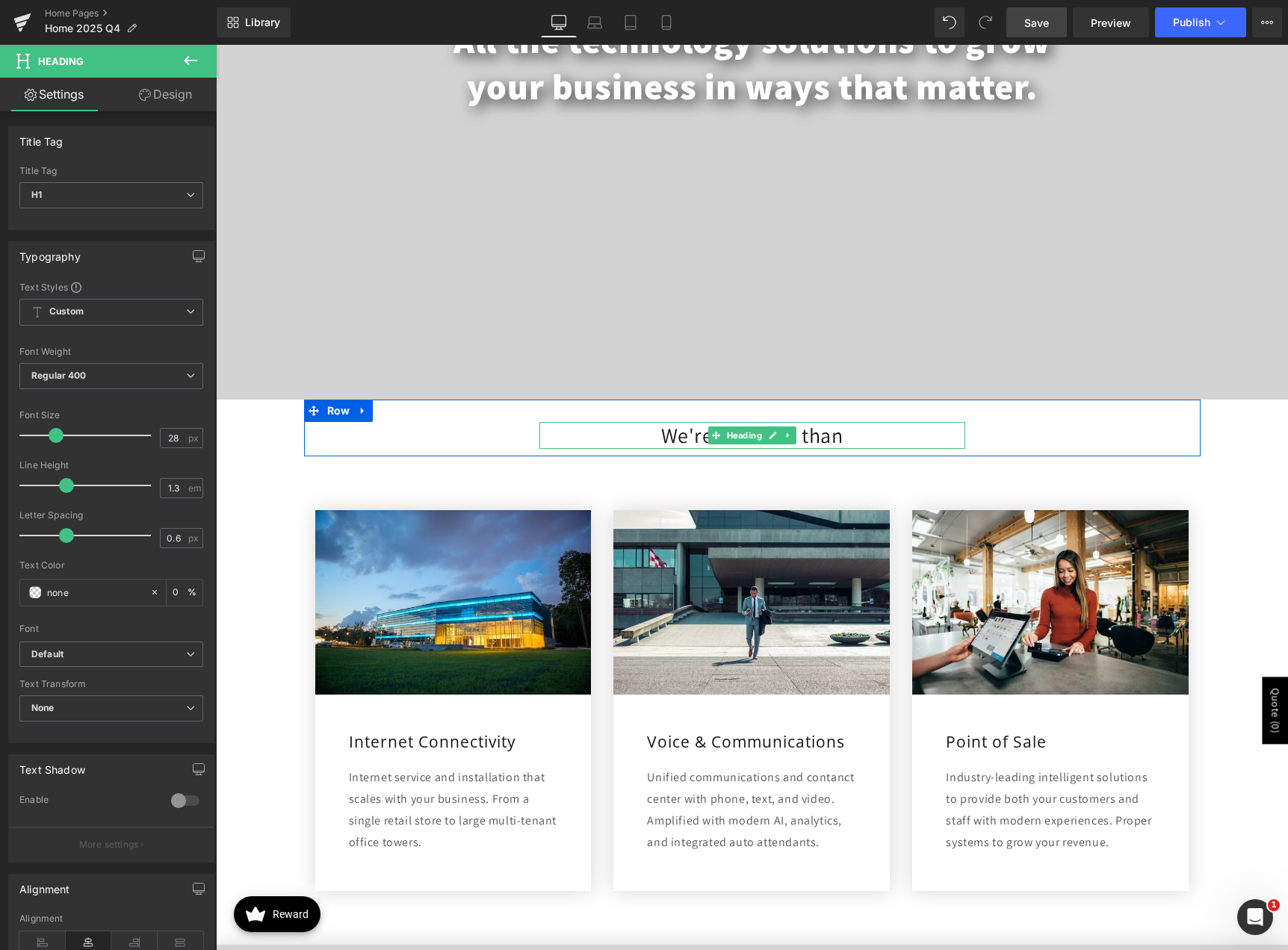
click at [673, 435] on h1 "We're different than" at bounding box center [752, 435] width 426 height 27
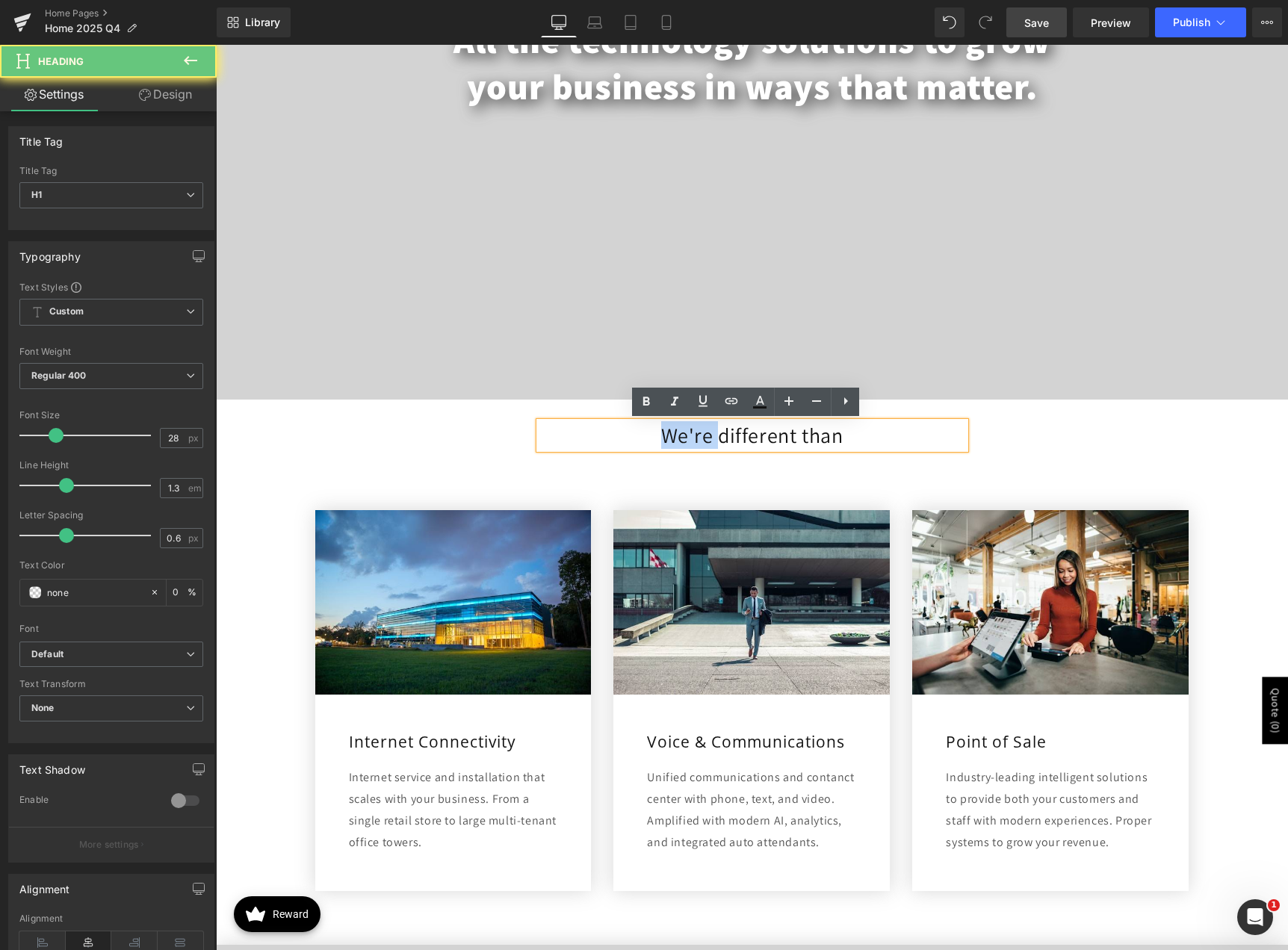
click at [673, 435] on h1 "We're different than" at bounding box center [752, 435] width 426 height 27
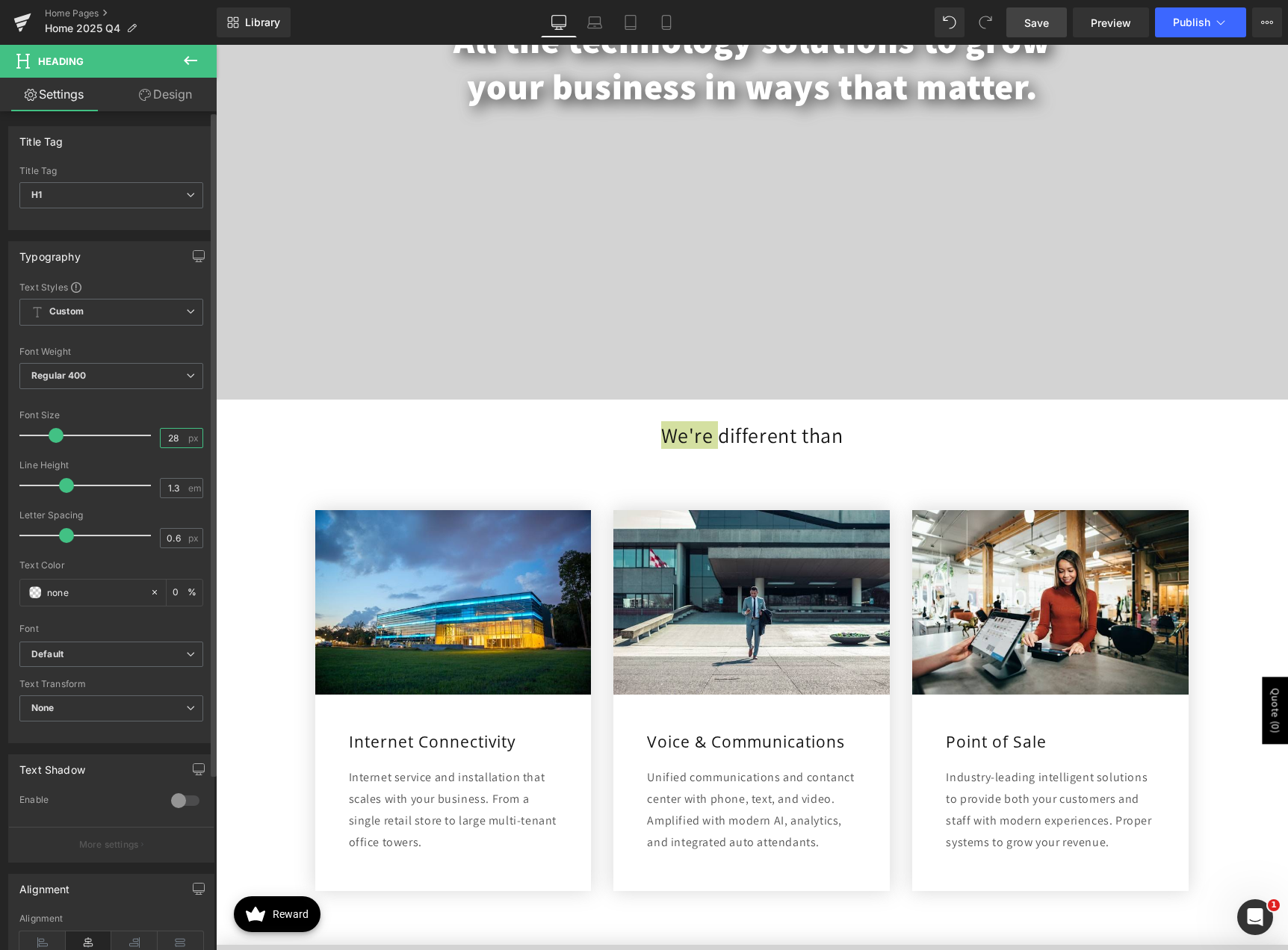
click at [165, 440] on input "28" at bounding box center [173, 438] width 26 height 18
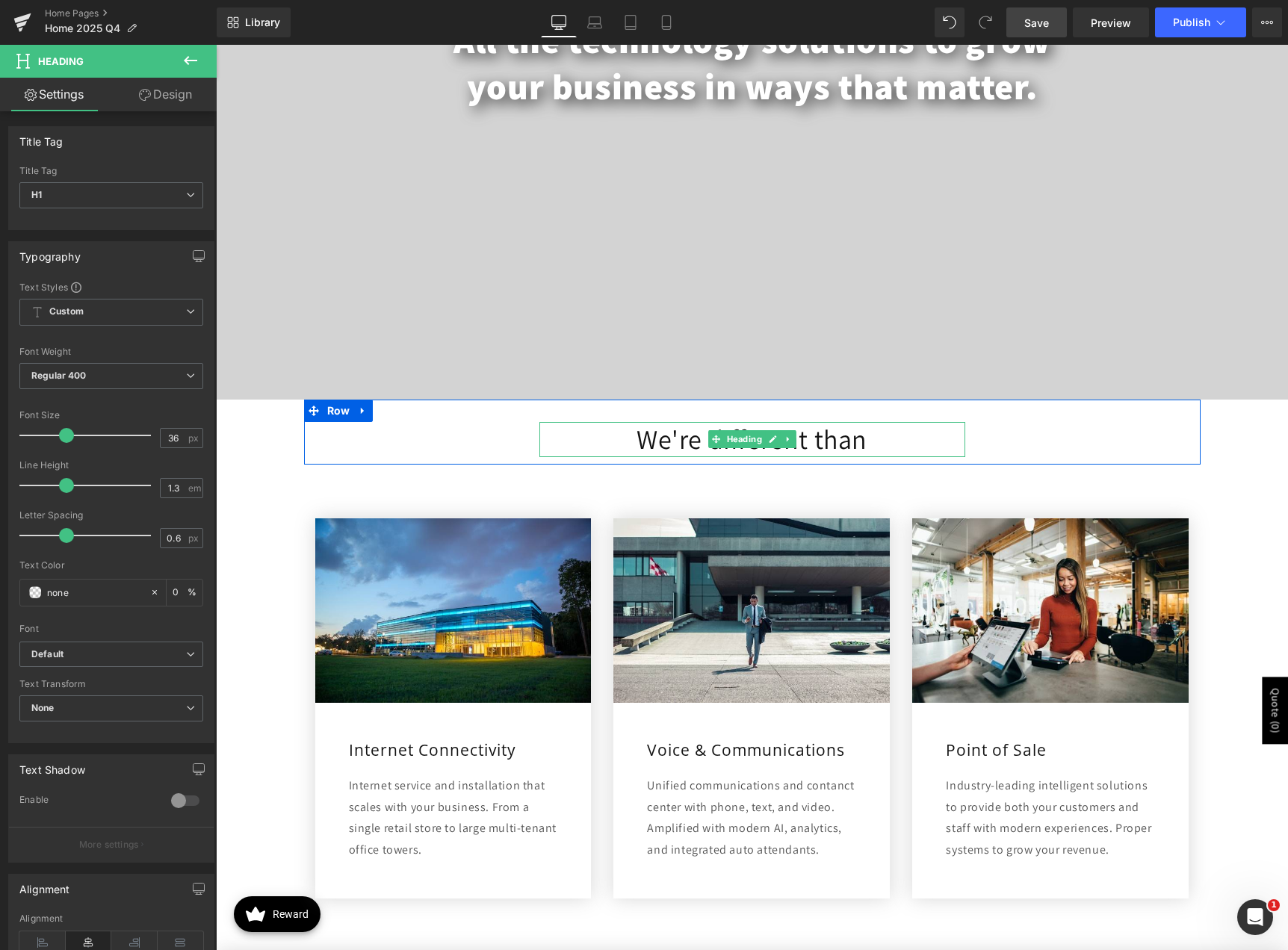
click at [856, 436] on h1 "We're different than" at bounding box center [752, 440] width 426 height 35
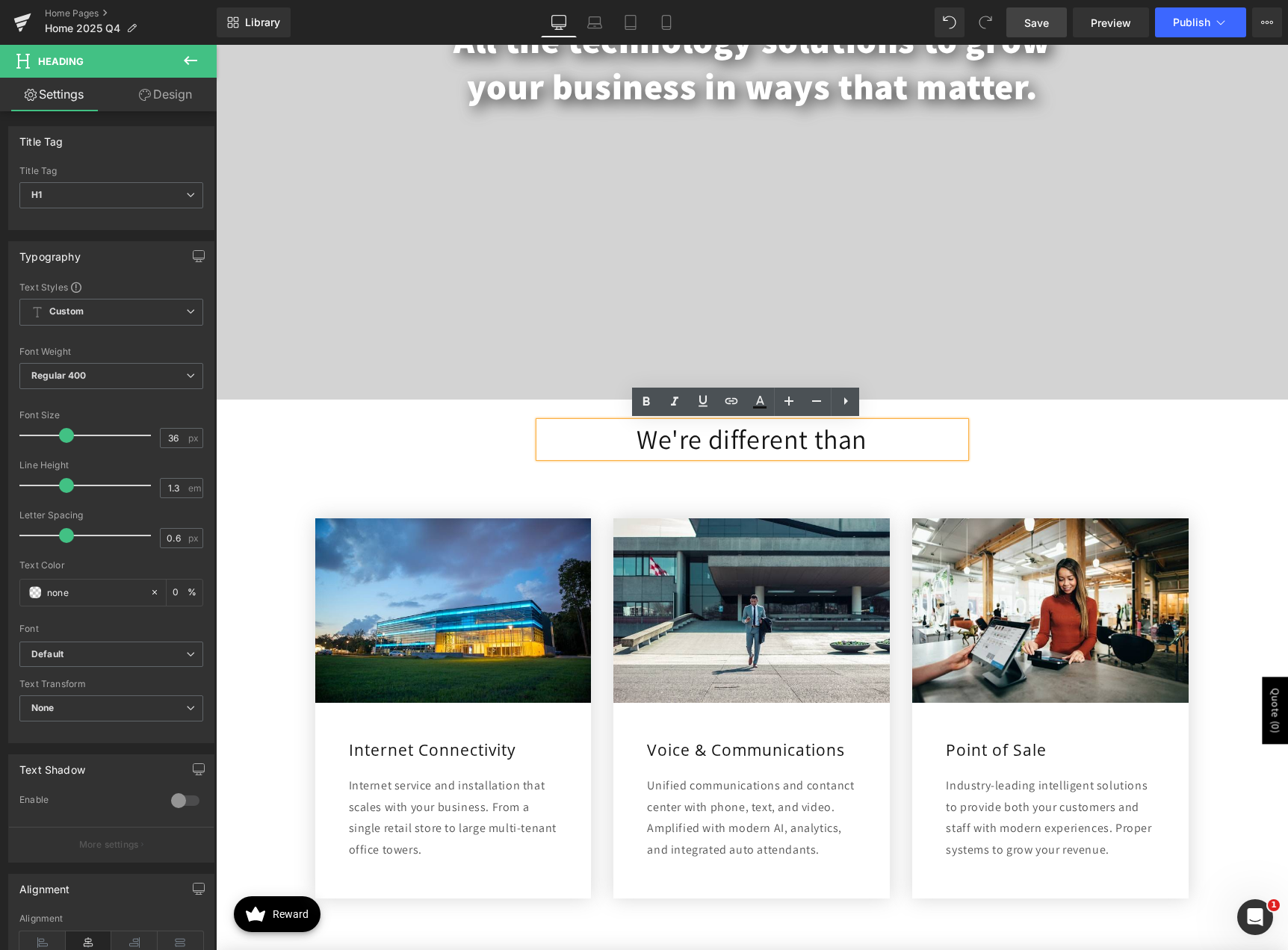
click at [152, 101] on link "Design" at bounding box center [165, 95] width 109 height 33
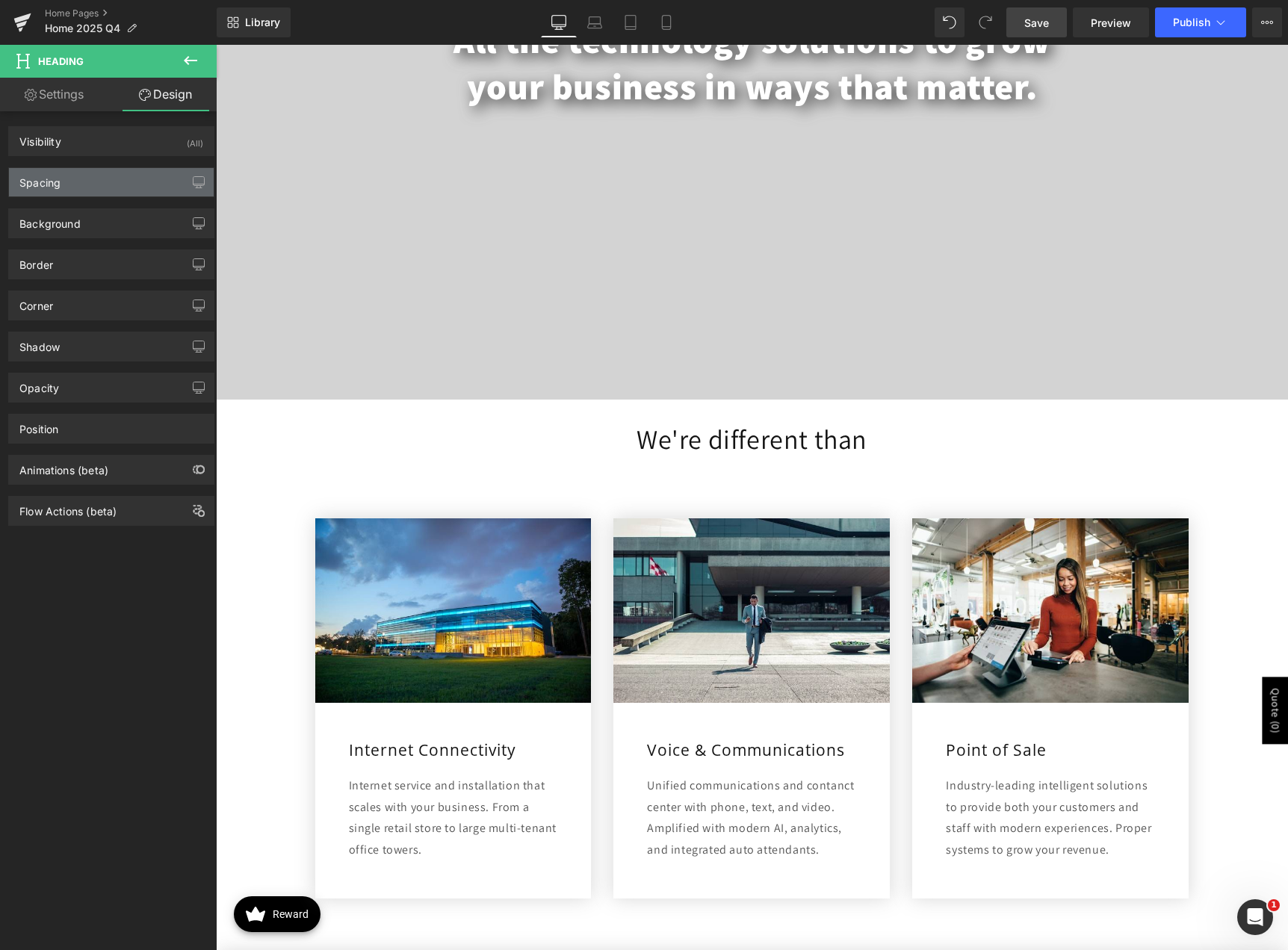
click at [69, 179] on div "Spacing" at bounding box center [111, 182] width 205 height 28
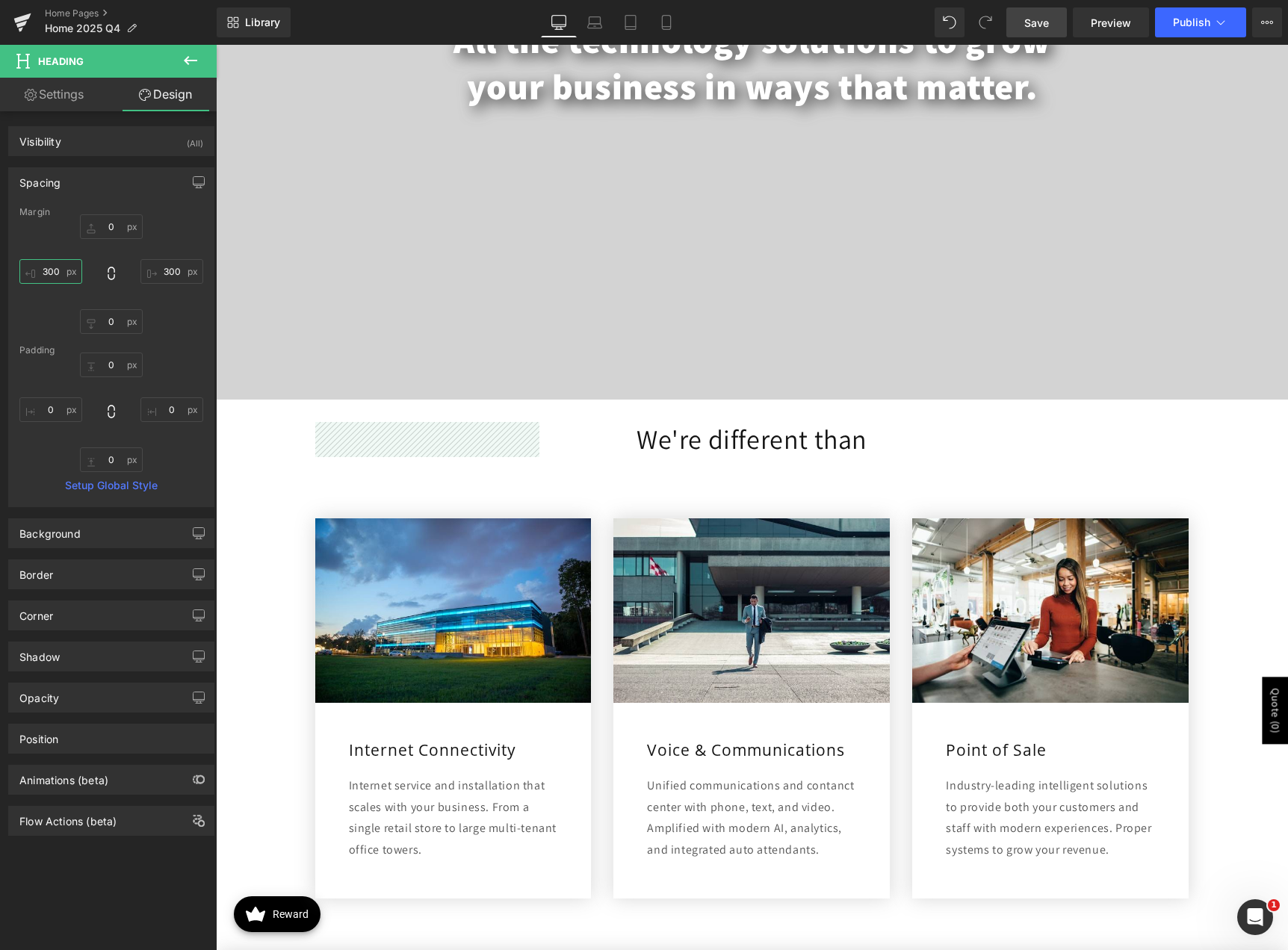
click at [50, 271] on input "300" at bounding box center [51, 271] width 63 height 25
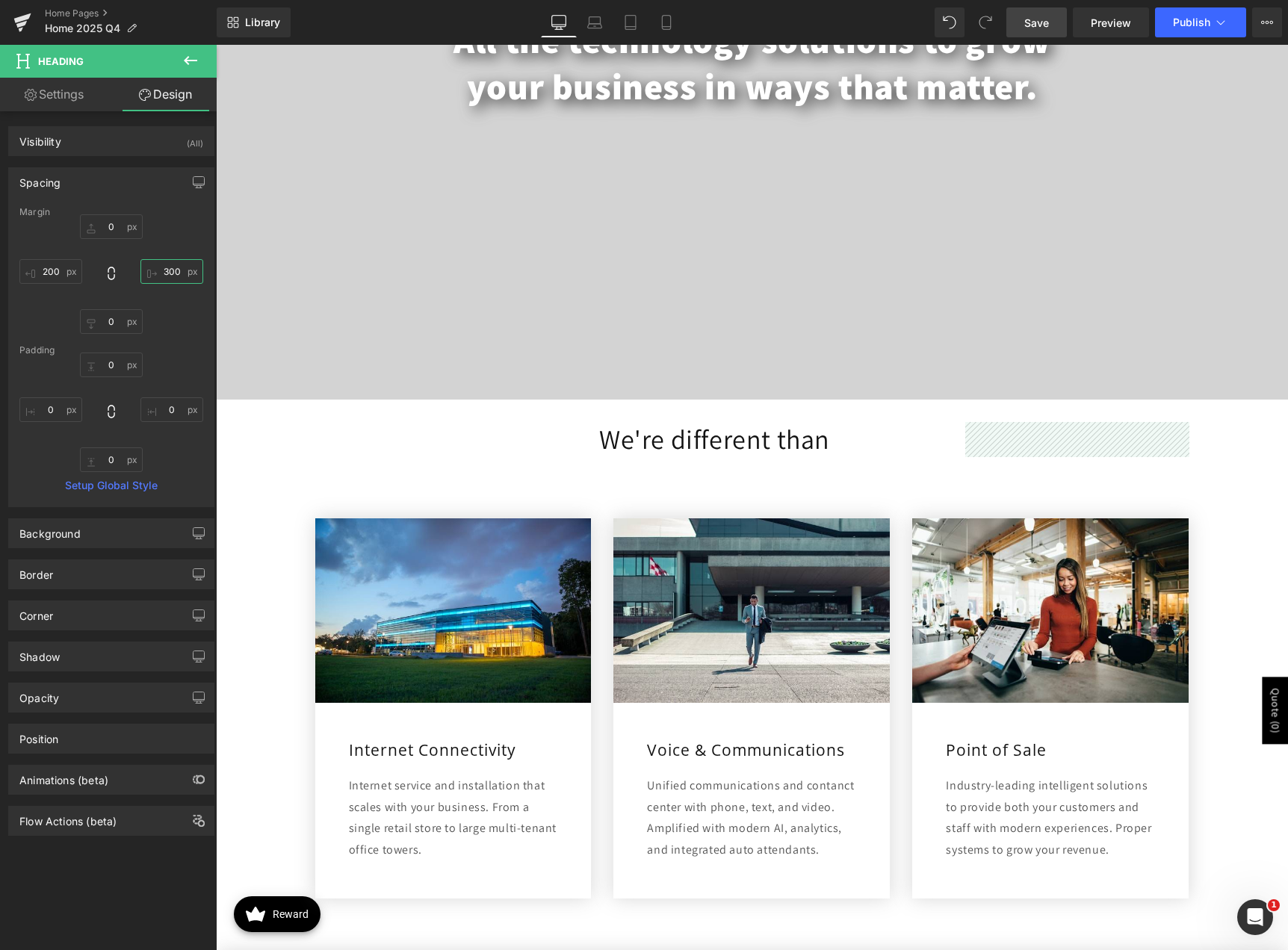
click at [170, 274] on input "300" at bounding box center [172, 271] width 63 height 25
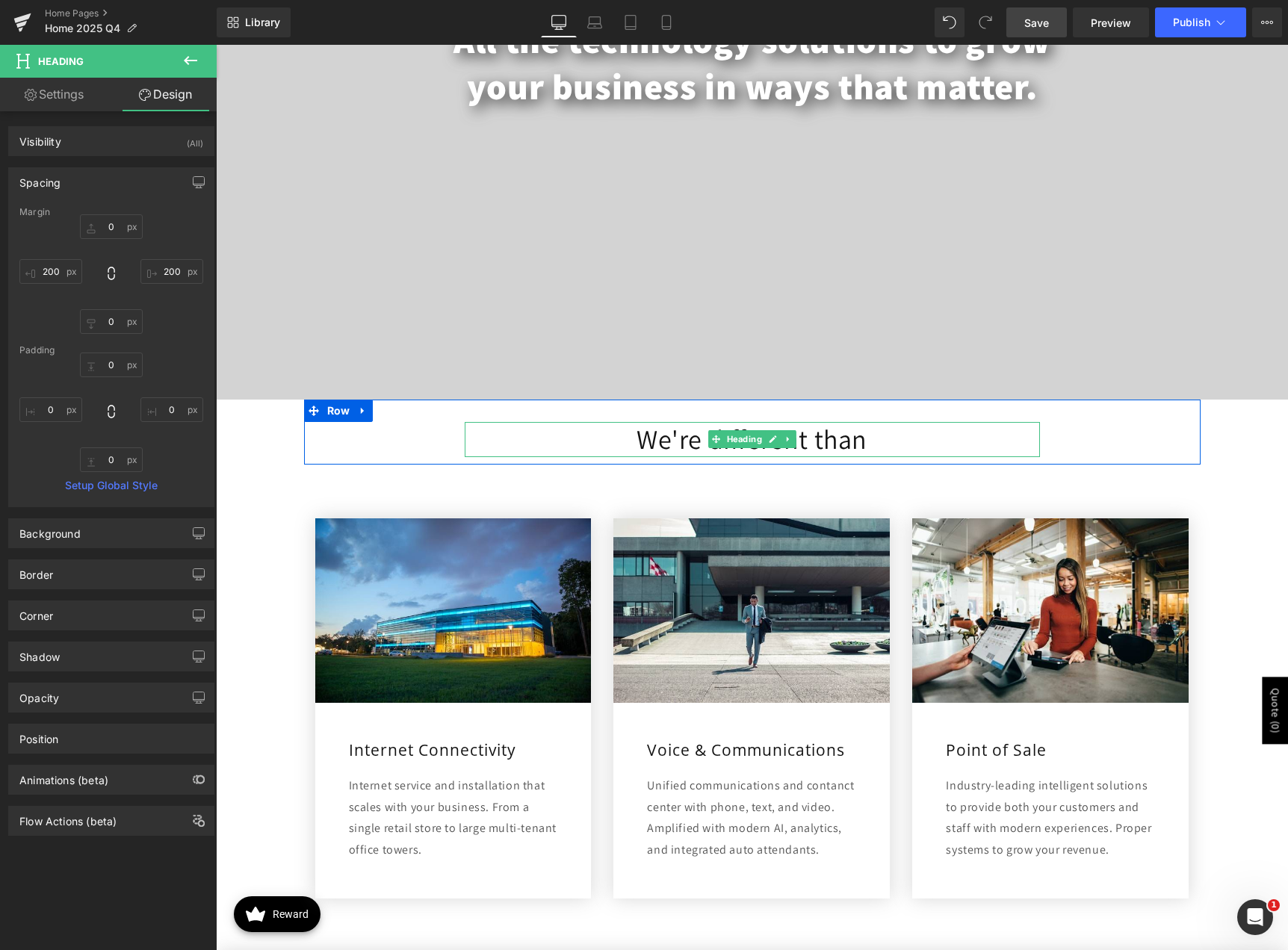
click at [861, 434] on h1 "We're different than" at bounding box center [752, 440] width 575 height 35
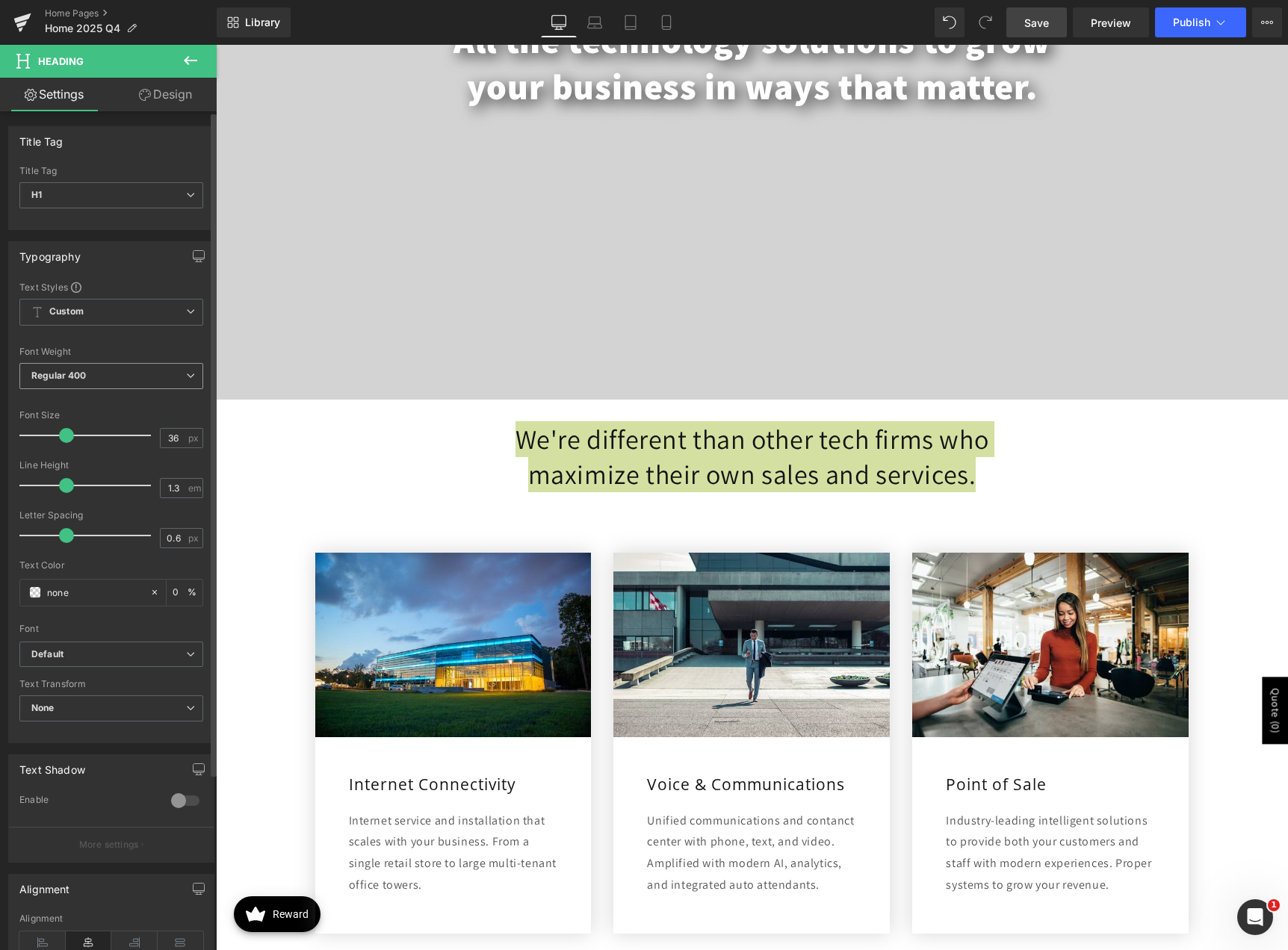
click at [130, 376] on span "Regular 400" at bounding box center [111, 376] width 184 height 26
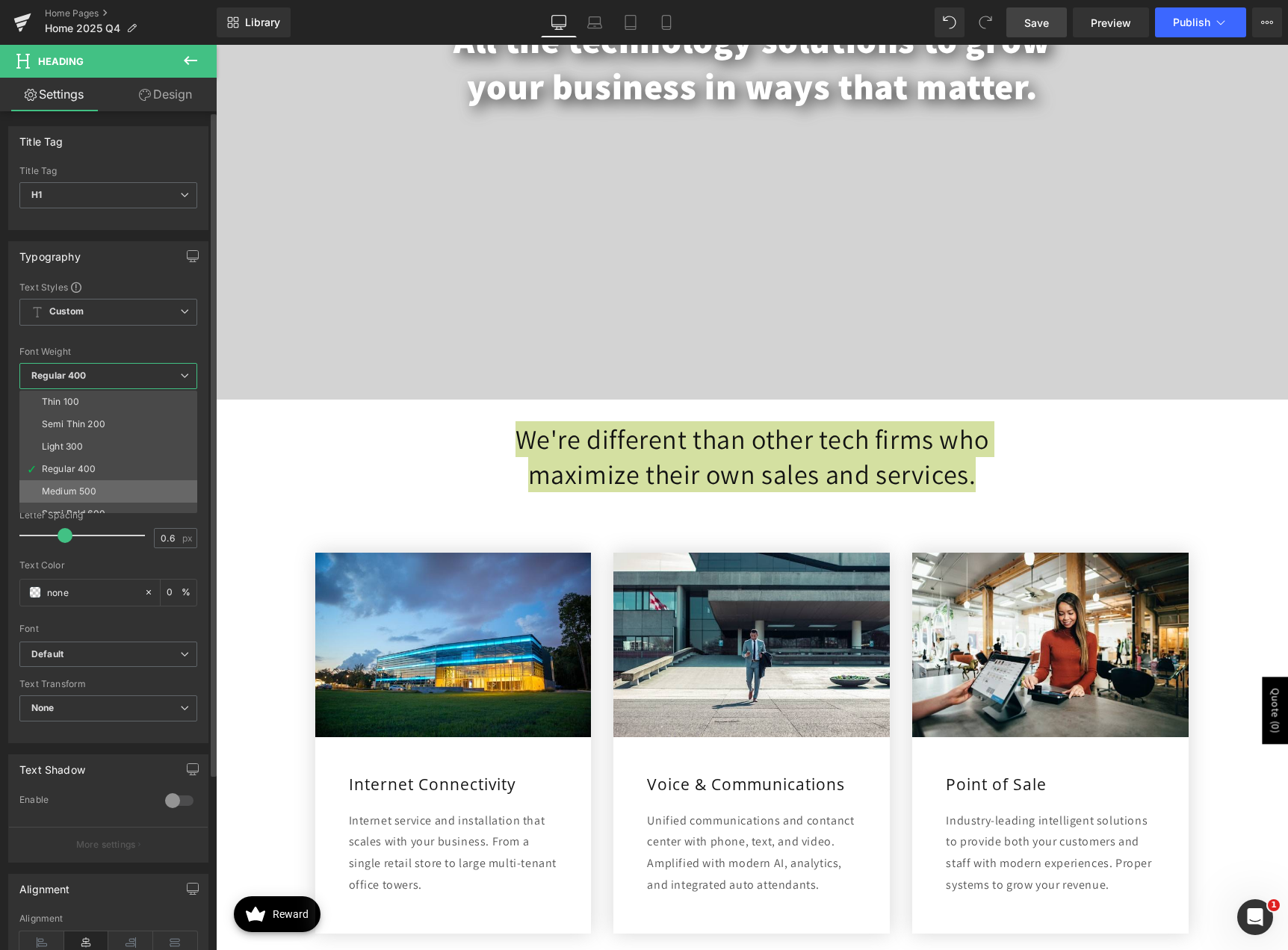
click at [130, 482] on li "Medium 500" at bounding box center [111, 491] width 185 height 23
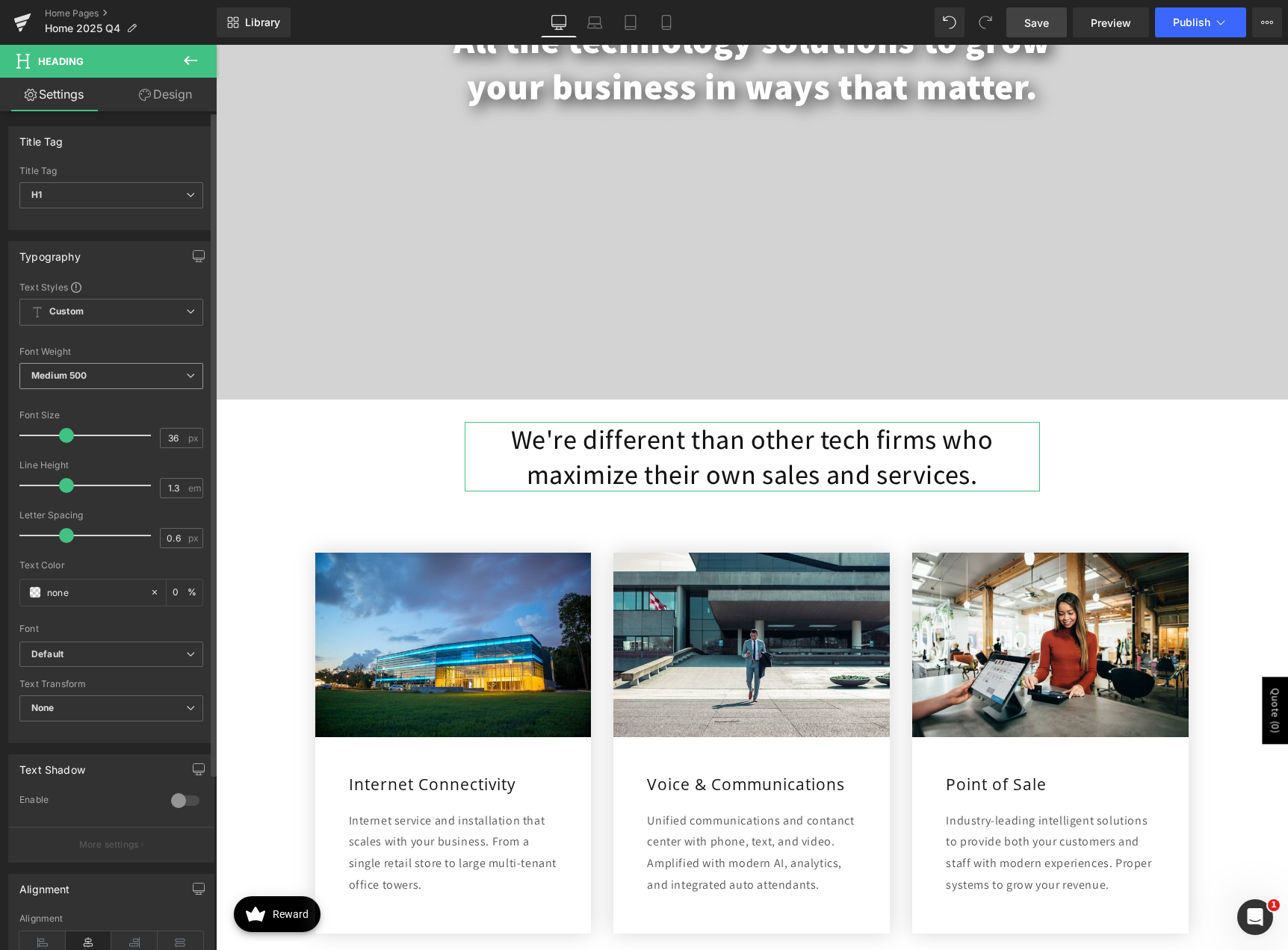
click at [186, 378] on icon at bounding box center [190, 376] width 9 height 9
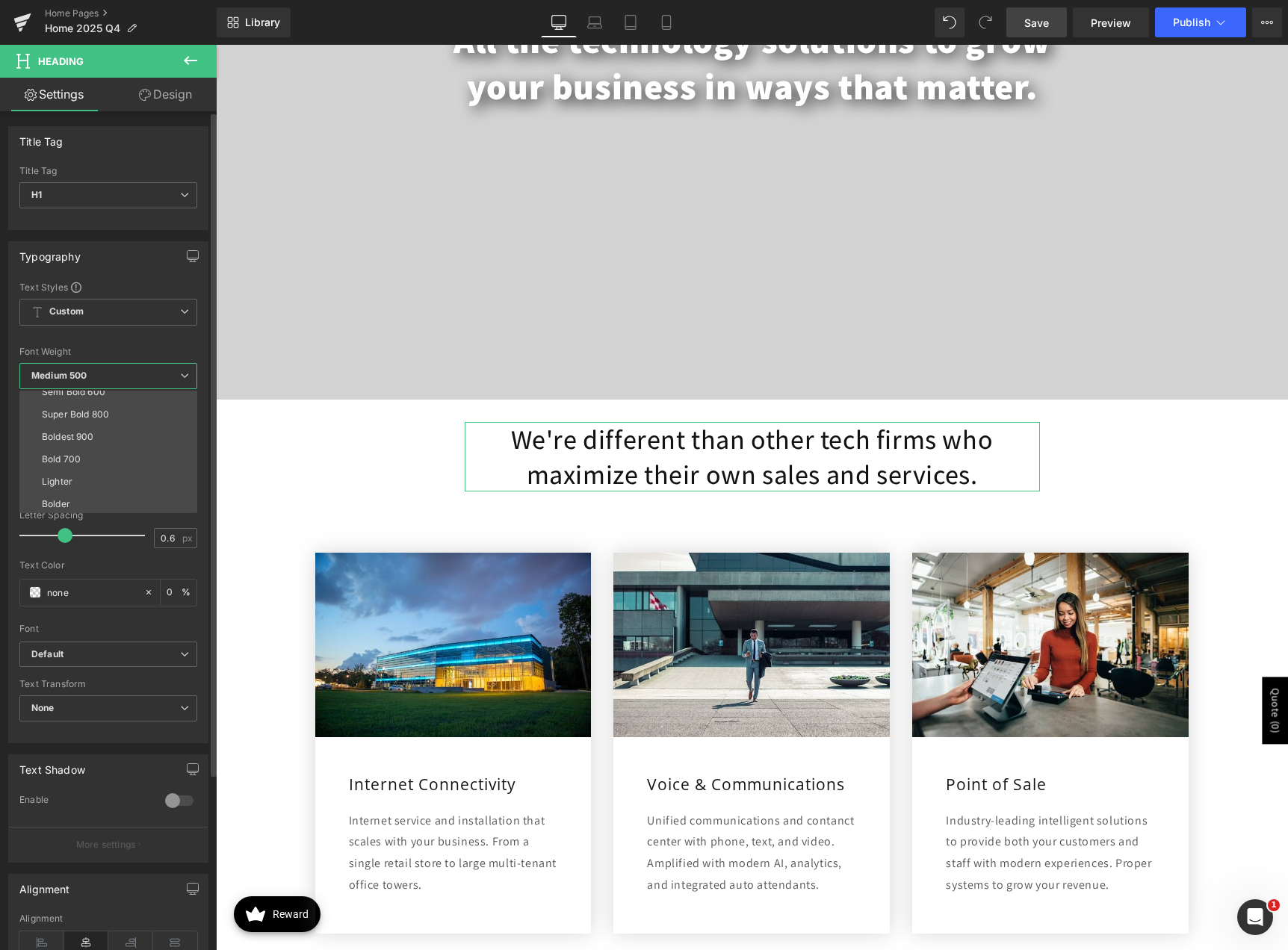
scroll to position [124, 0]
click at [129, 414] on li "Super Bold 800" at bounding box center [111, 412] width 185 height 23
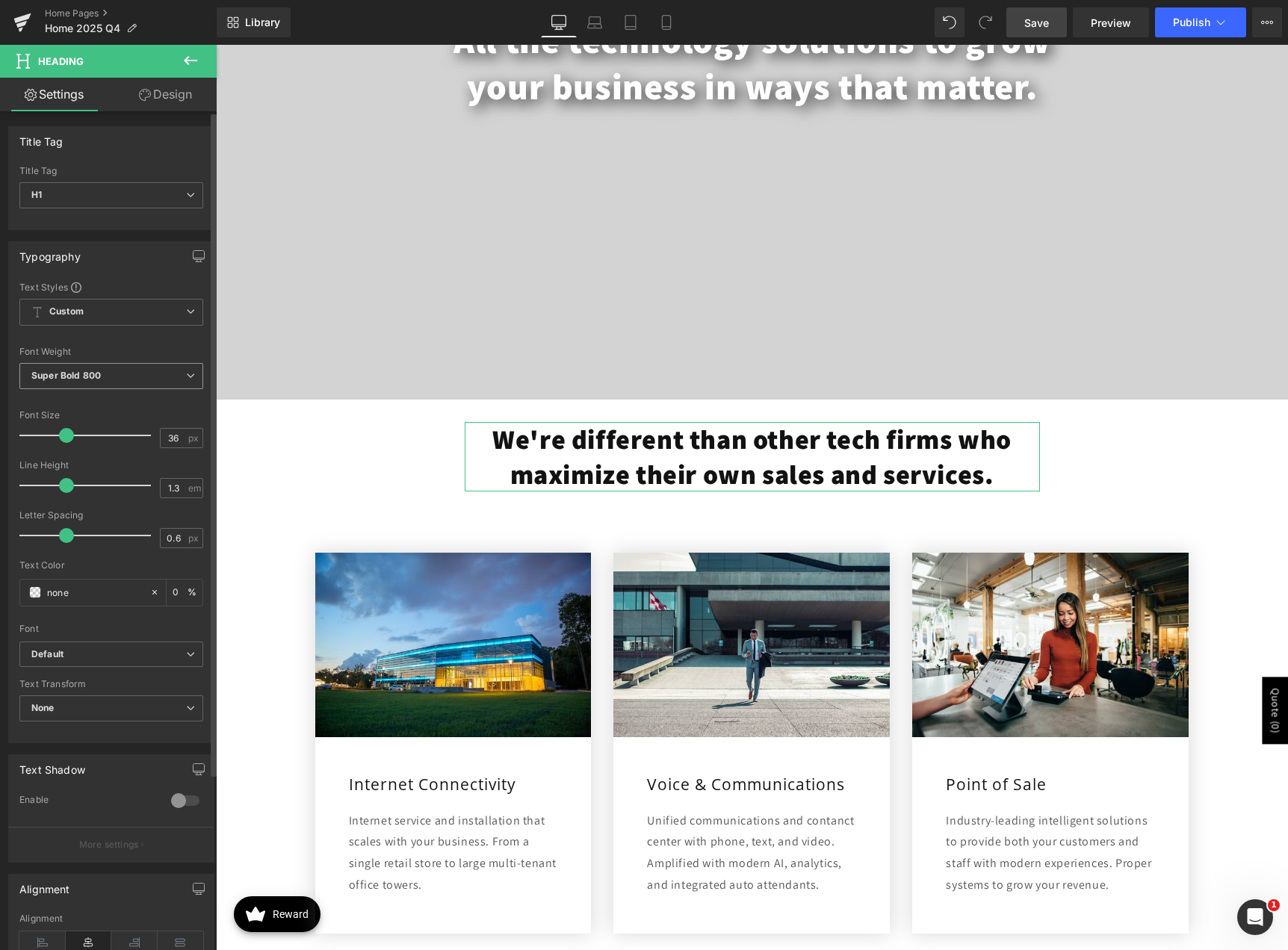
click at [189, 376] on icon at bounding box center [190, 376] width 9 height 9
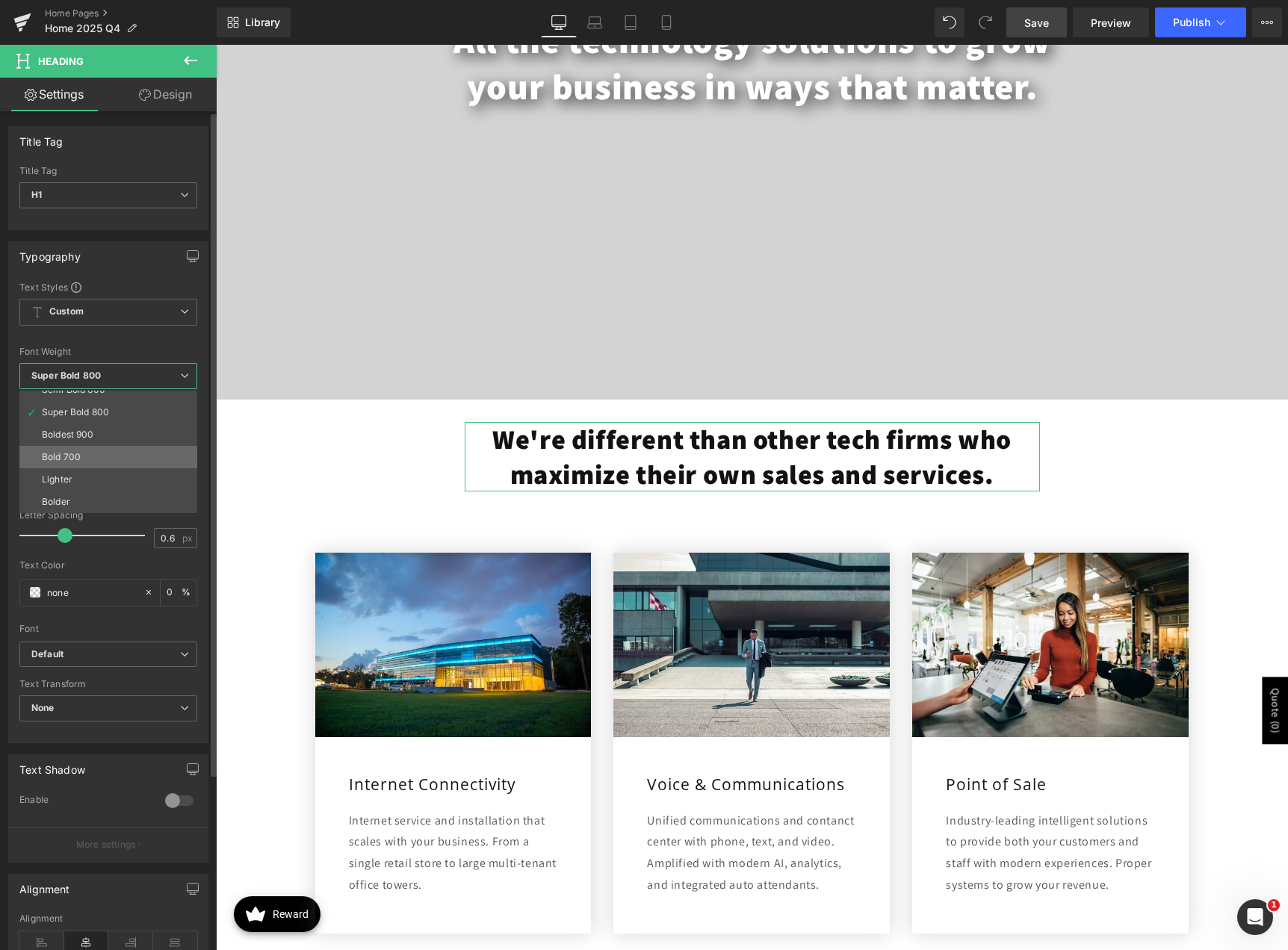
click at [140, 449] on li "Bold 700" at bounding box center [111, 457] width 185 height 23
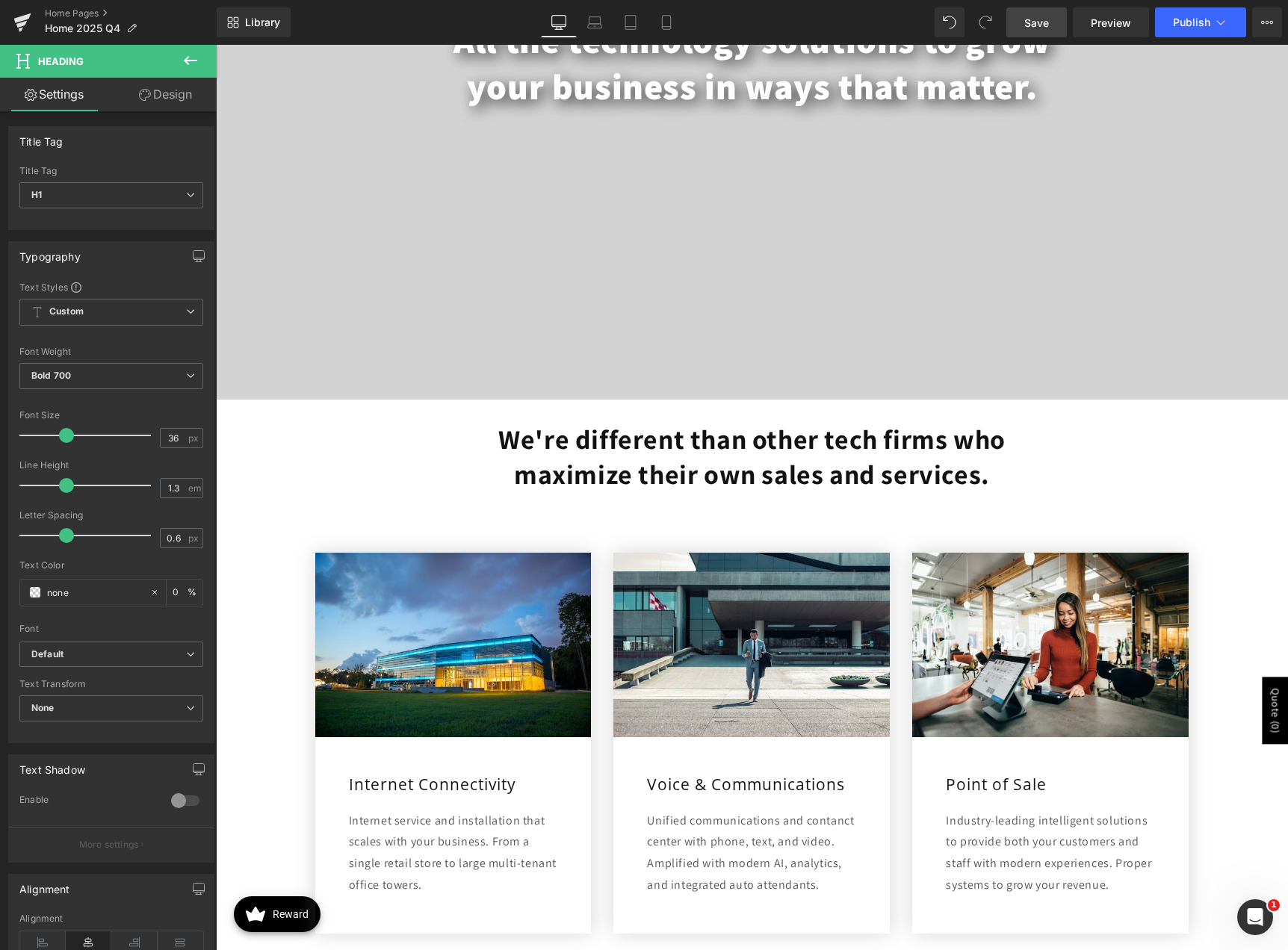
click at [1038, 22] on span "Save" at bounding box center [1036, 23] width 25 height 16
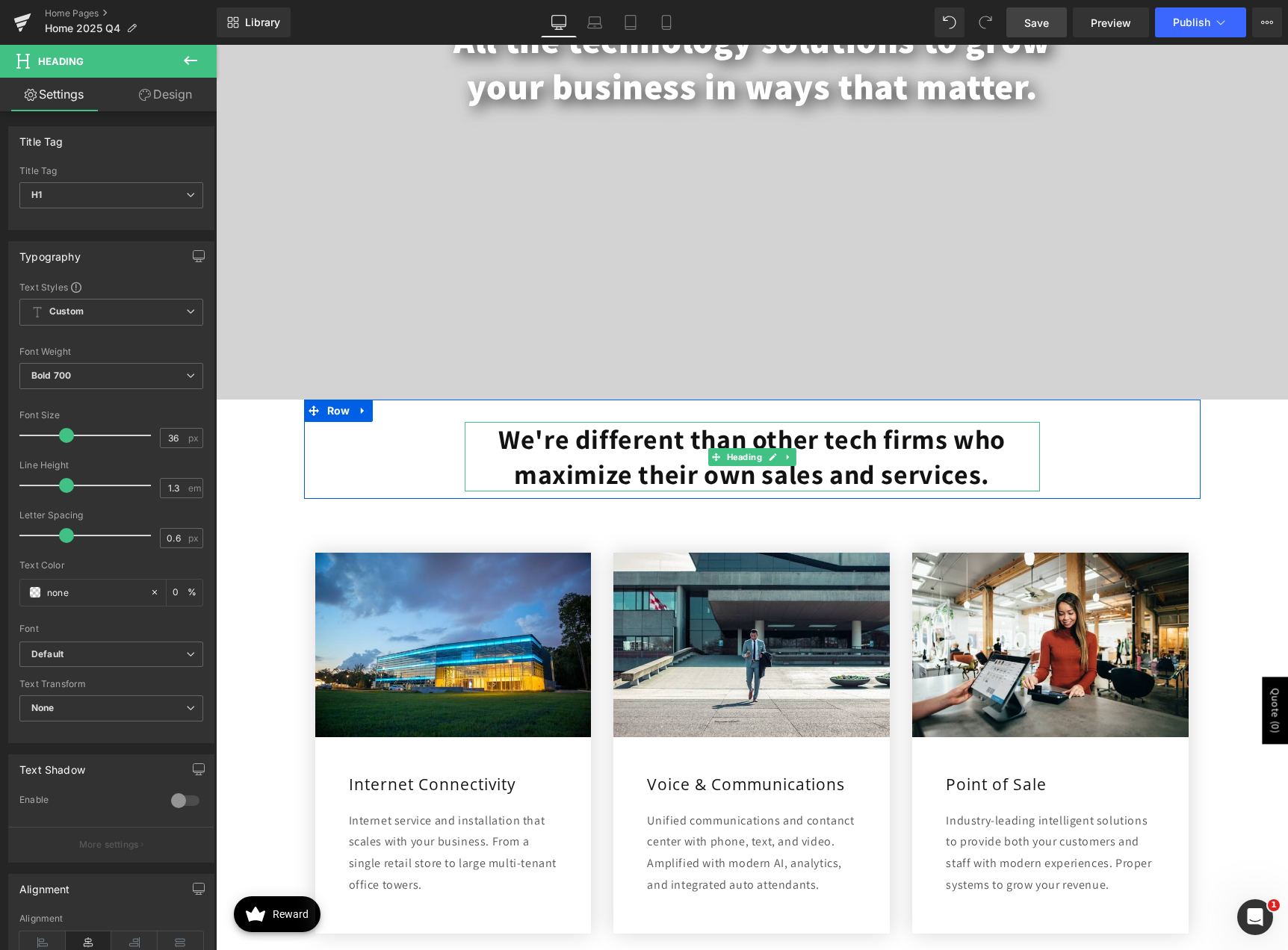
click at [902, 469] on h1 "We're different than other tech firms who maximize their own sales and services." at bounding box center [752, 457] width 575 height 70
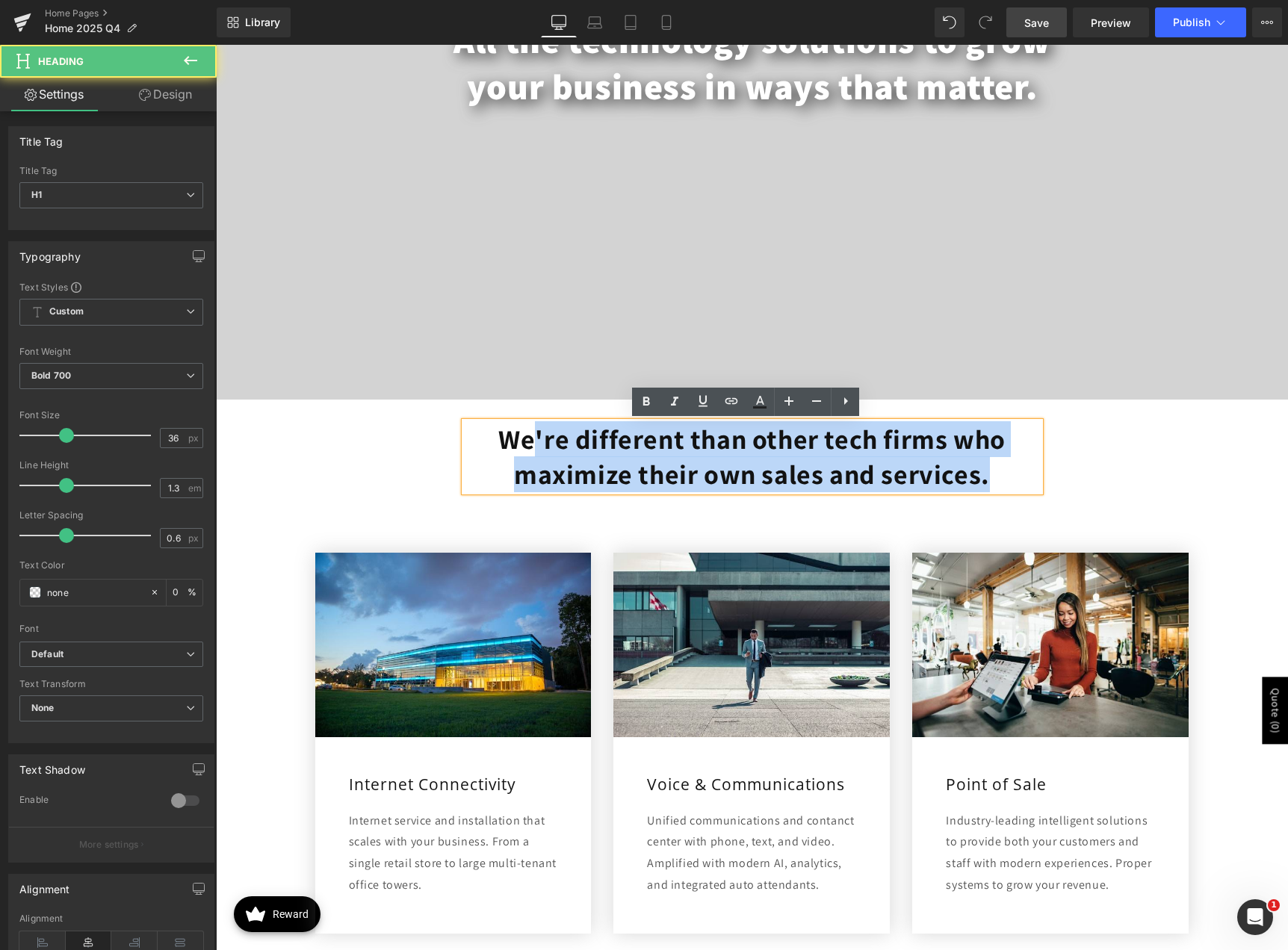
drag, startPoint x: 531, startPoint y: 435, endPoint x: 1021, endPoint y: 487, distance: 492.8
click at [1021, 487] on h1 "We're different than other tech firms who maximize their own sales and services." at bounding box center [752, 457] width 575 height 70
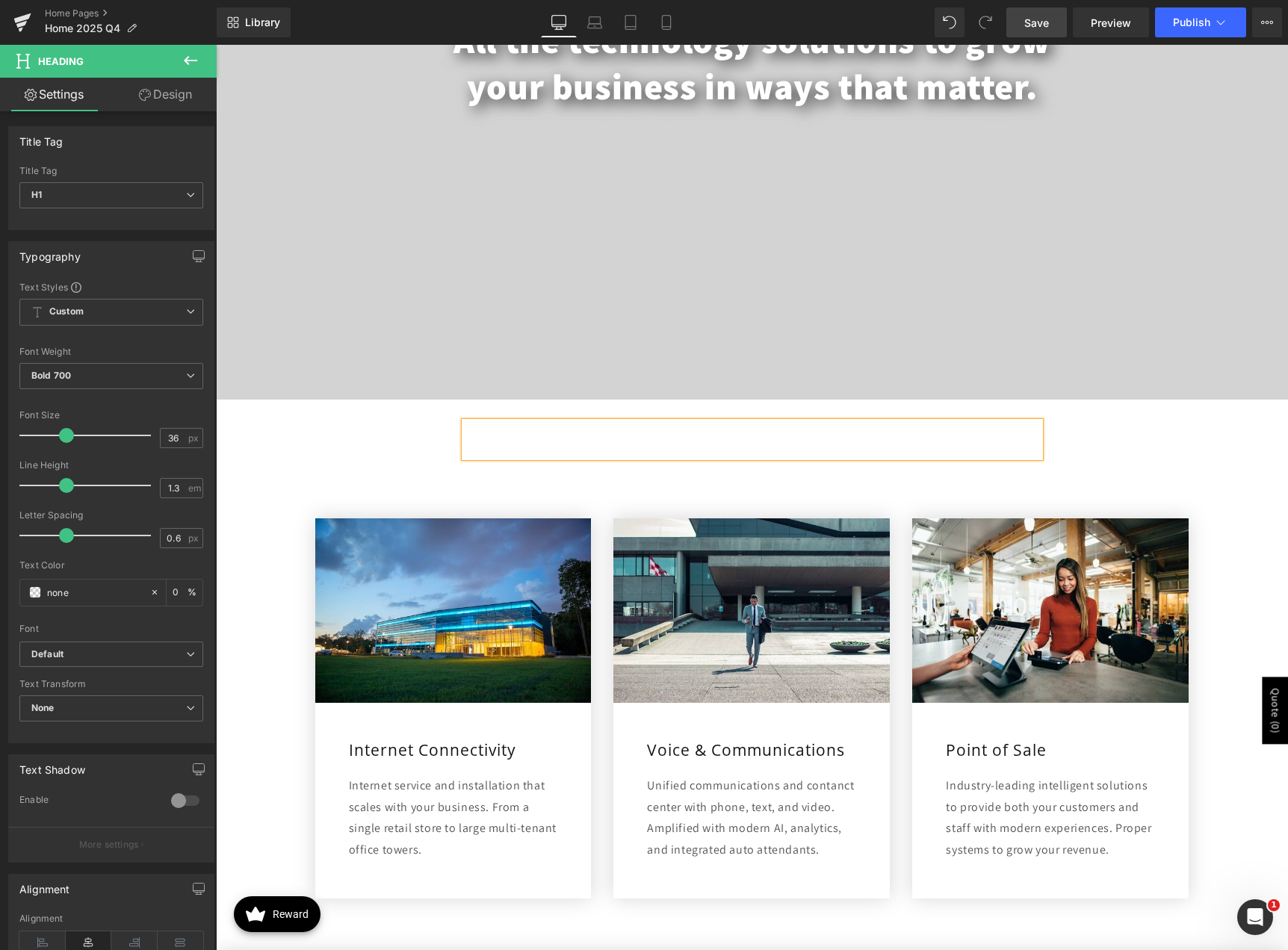
click at [827, 442] on h1 at bounding box center [752, 440] width 575 height 35
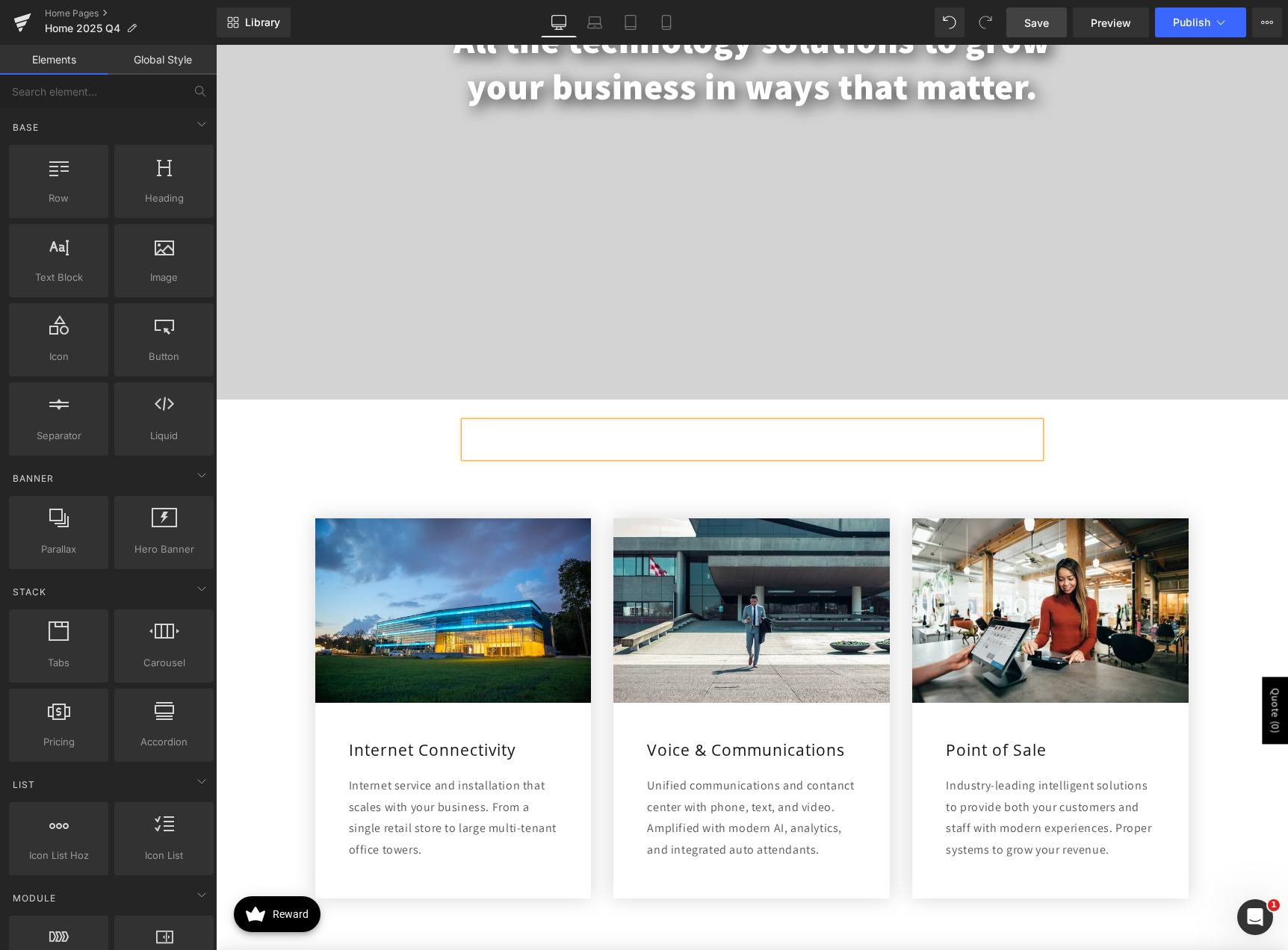
click at [414, 445] on div "Heading" at bounding box center [752, 440] width 897 height 35
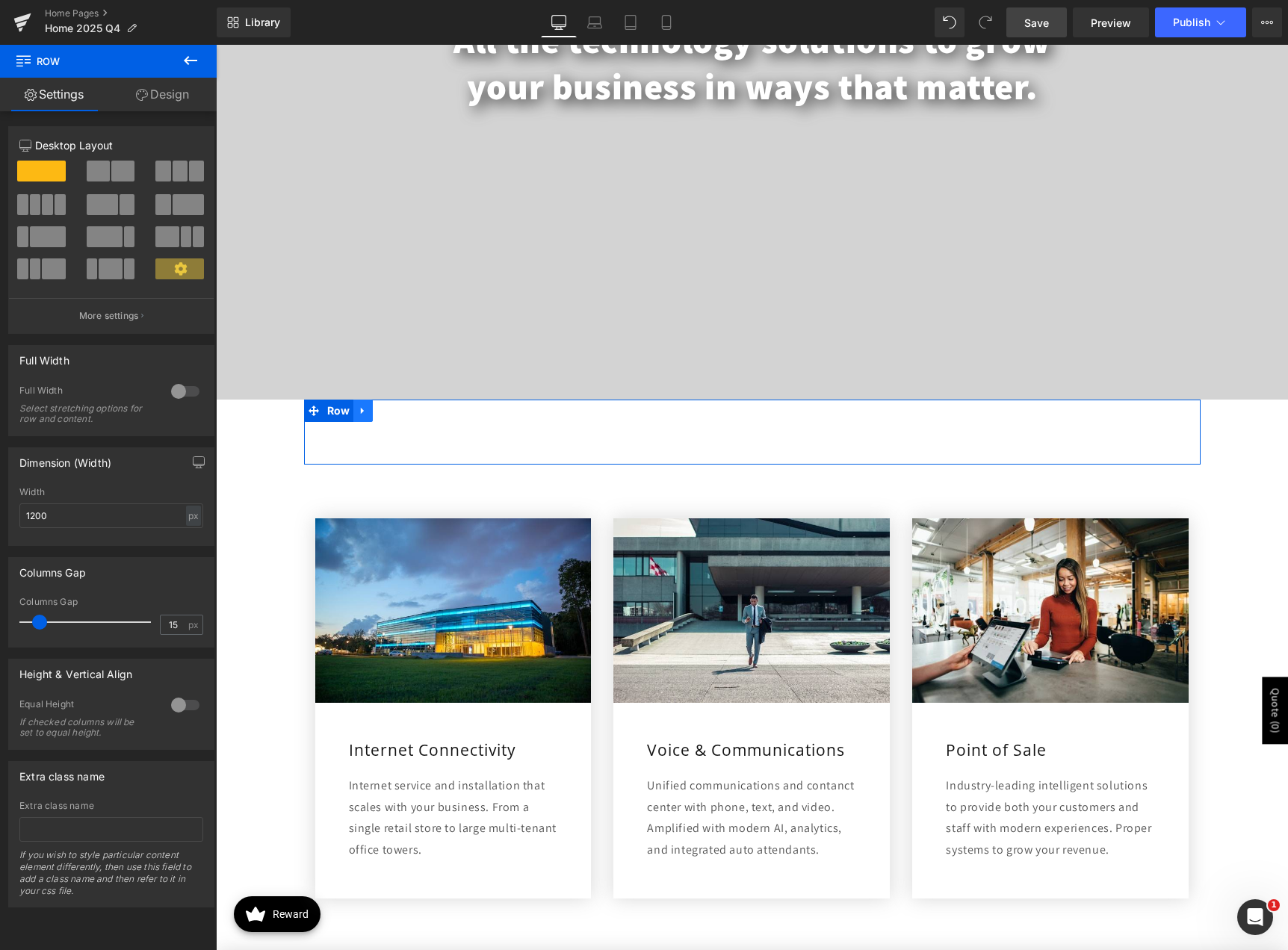
click at [358, 412] on icon at bounding box center [363, 410] width 11 height 11
click at [400, 412] on icon at bounding box center [402, 411] width 11 height 11
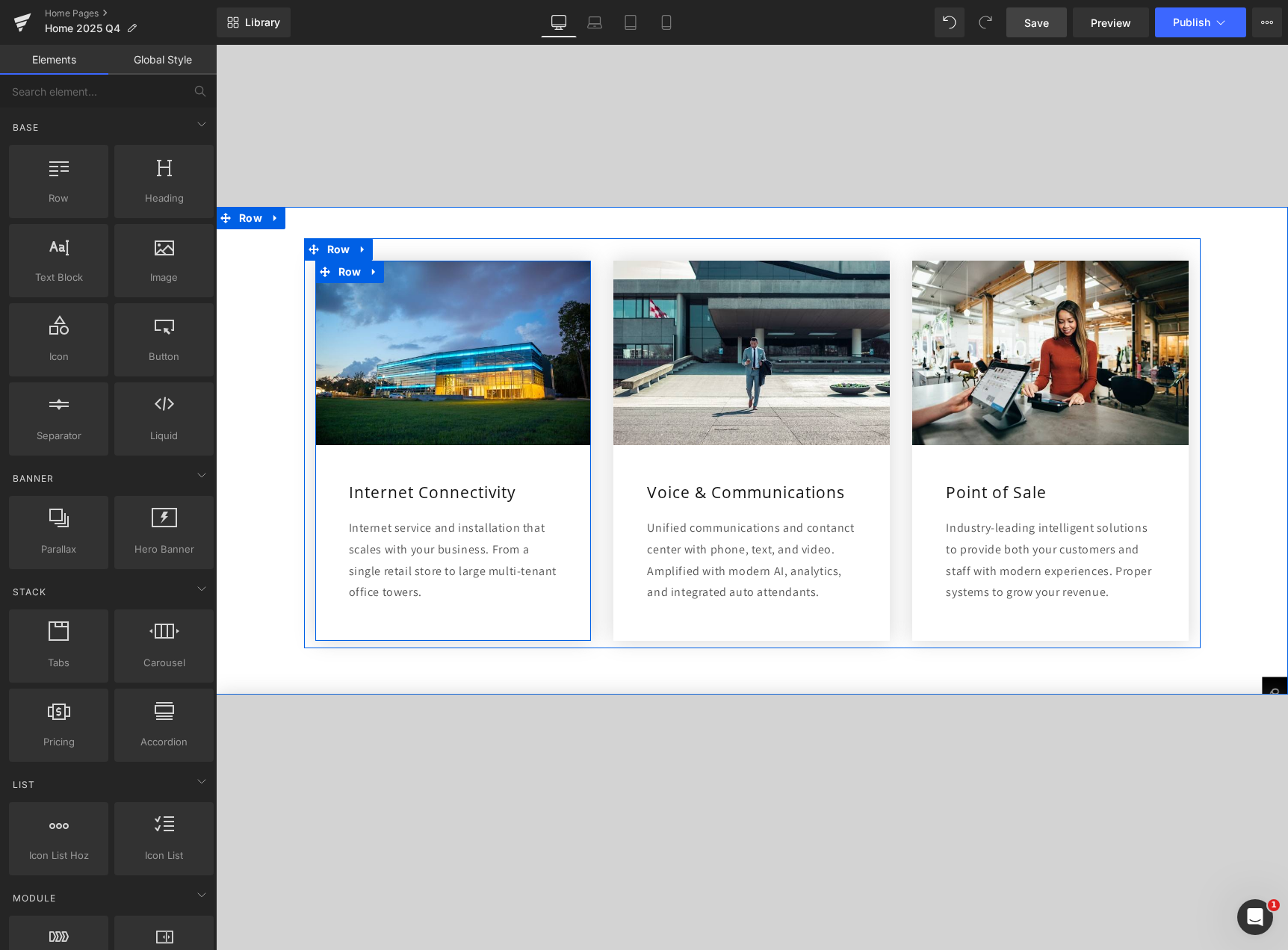
scroll to position [672, 0]
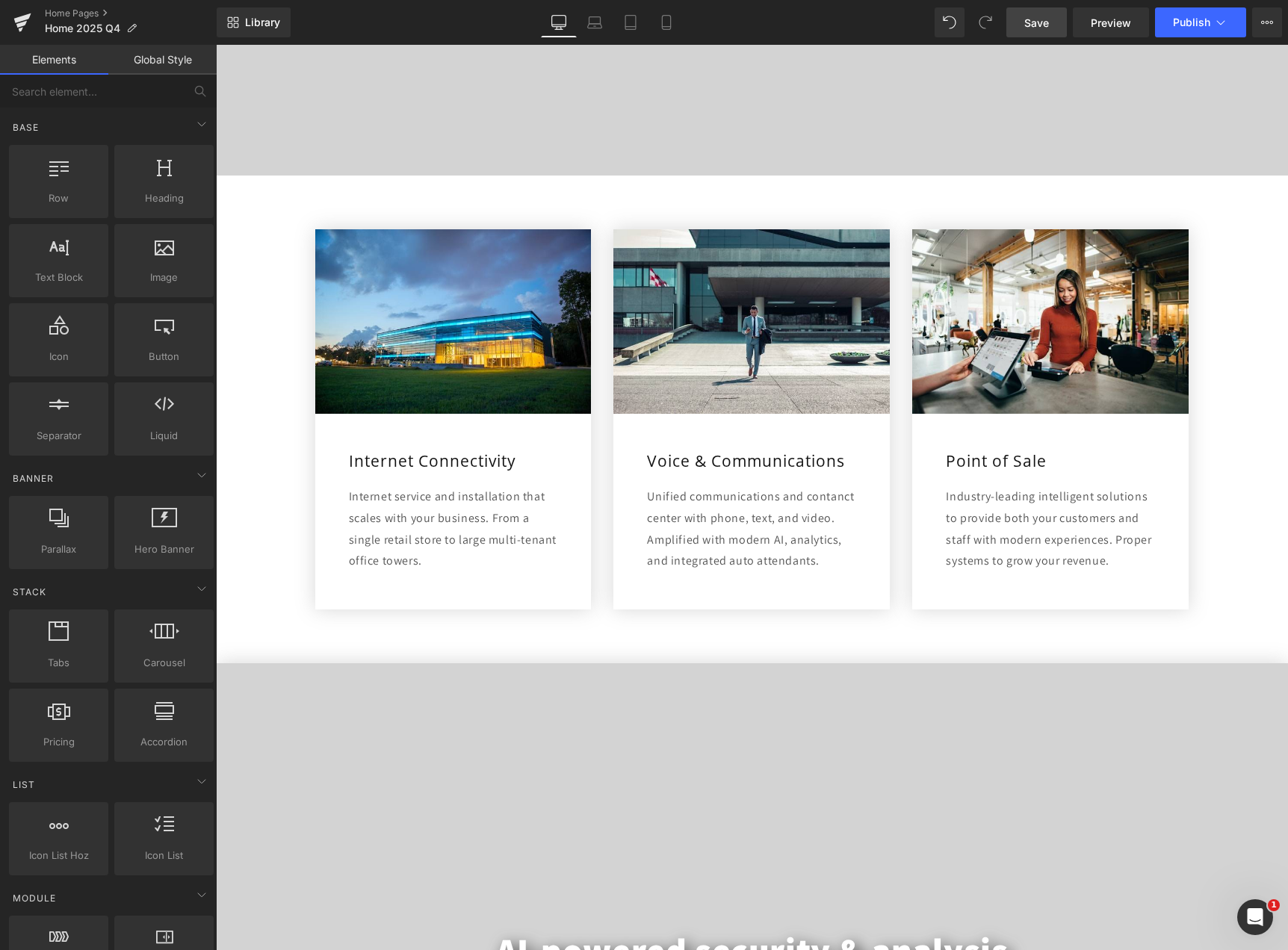
click at [369, 704] on video at bounding box center [752, 961] width 1195 height 597
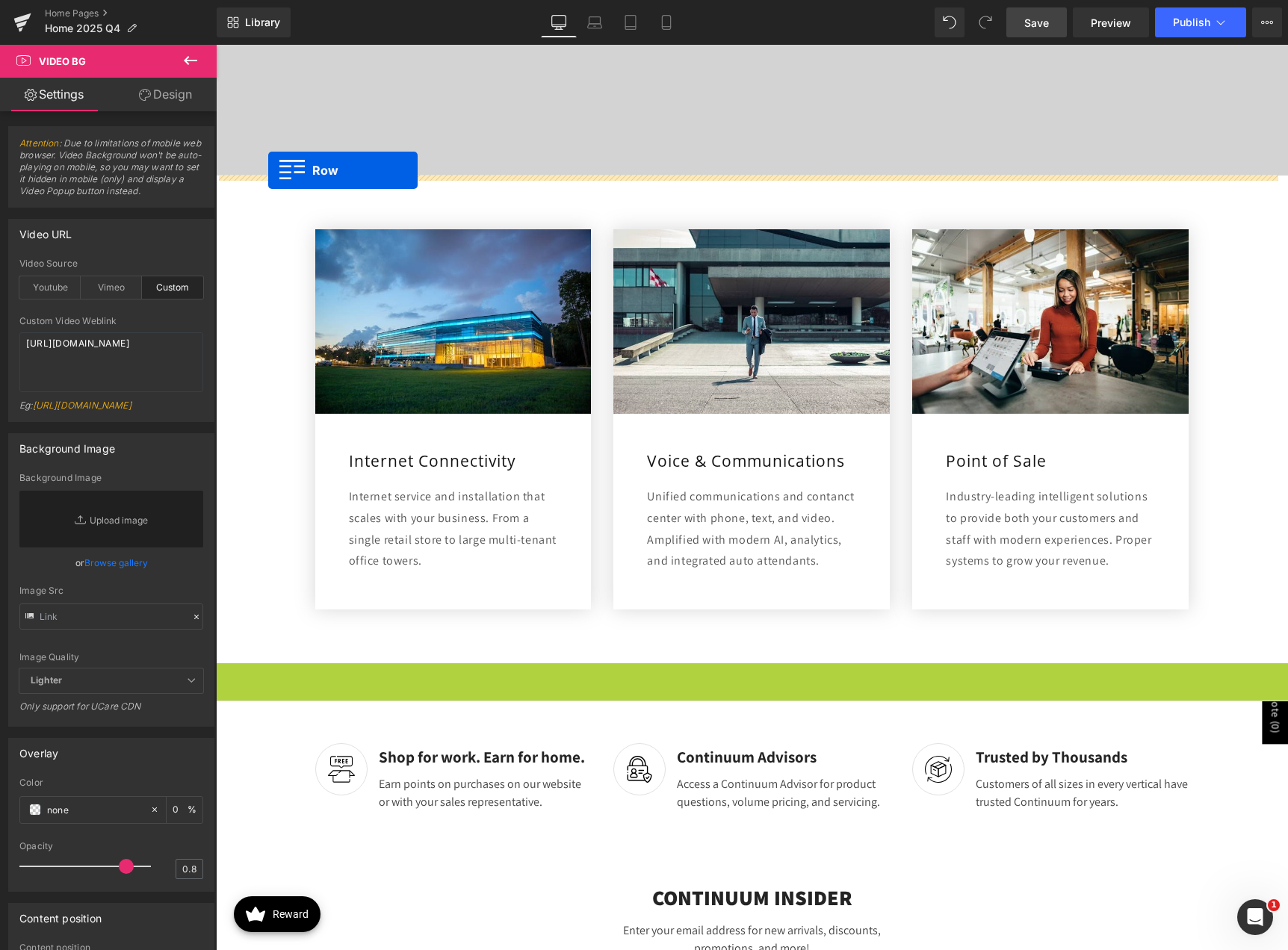
drag, startPoint x: 228, startPoint y: 674, endPoint x: 268, endPoint y: 170, distance: 505.6
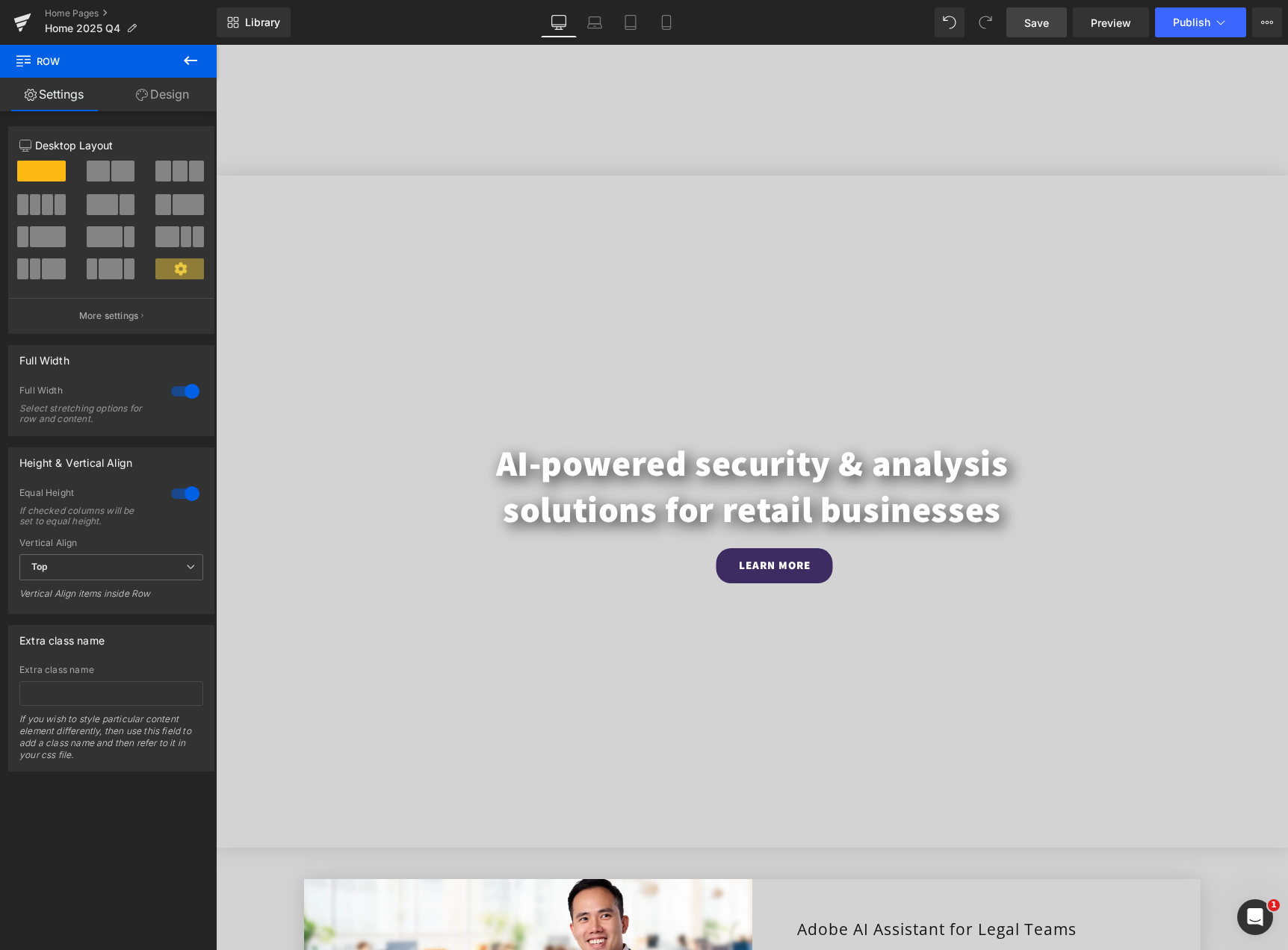
click at [1024, 36] on link "Save" at bounding box center [1036, 23] width 60 height 30
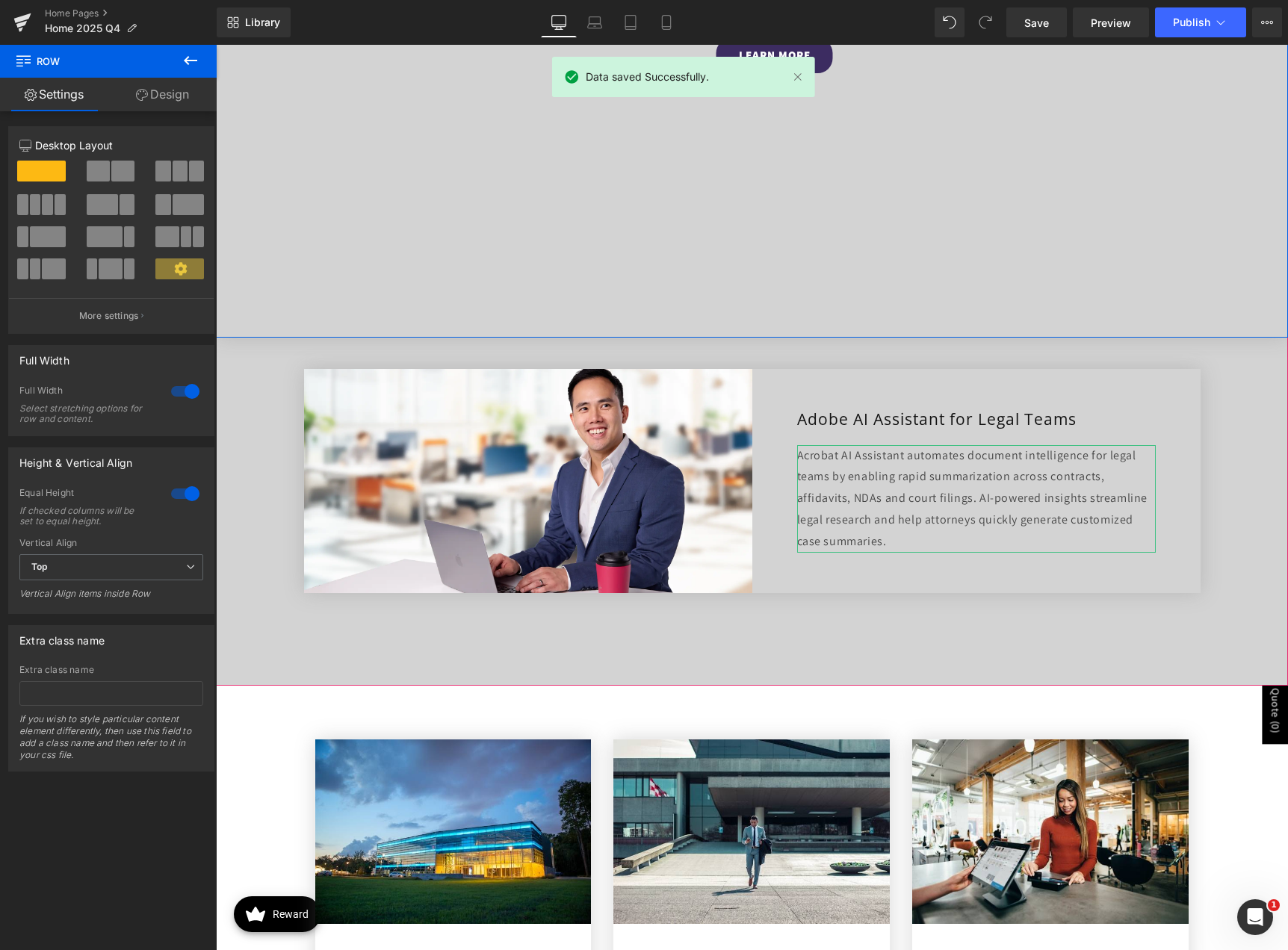
scroll to position [1195, 0]
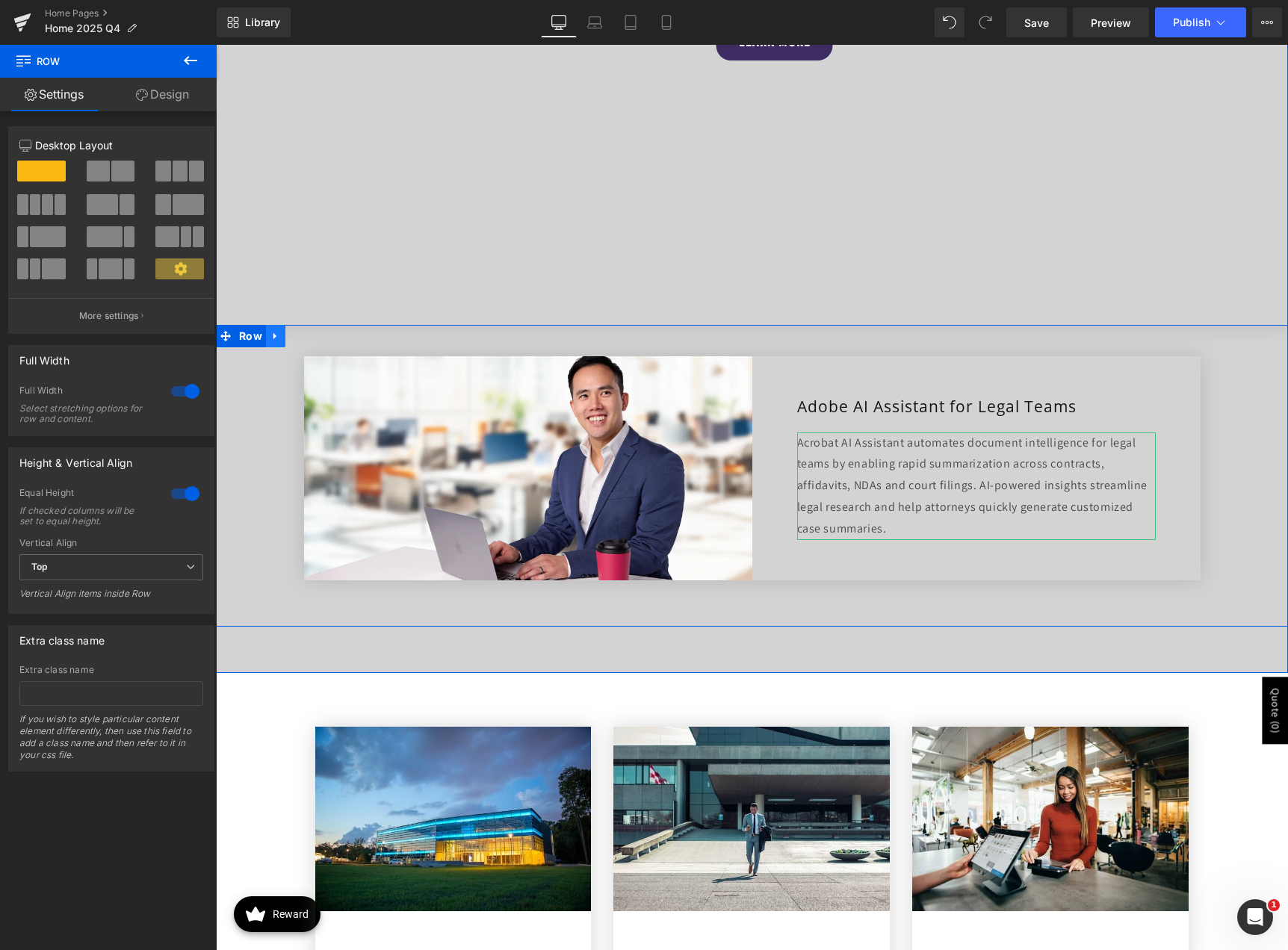
click at [273, 333] on icon at bounding box center [274, 336] width 3 height 7
click at [309, 334] on icon at bounding box center [314, 336] width 11 height 11
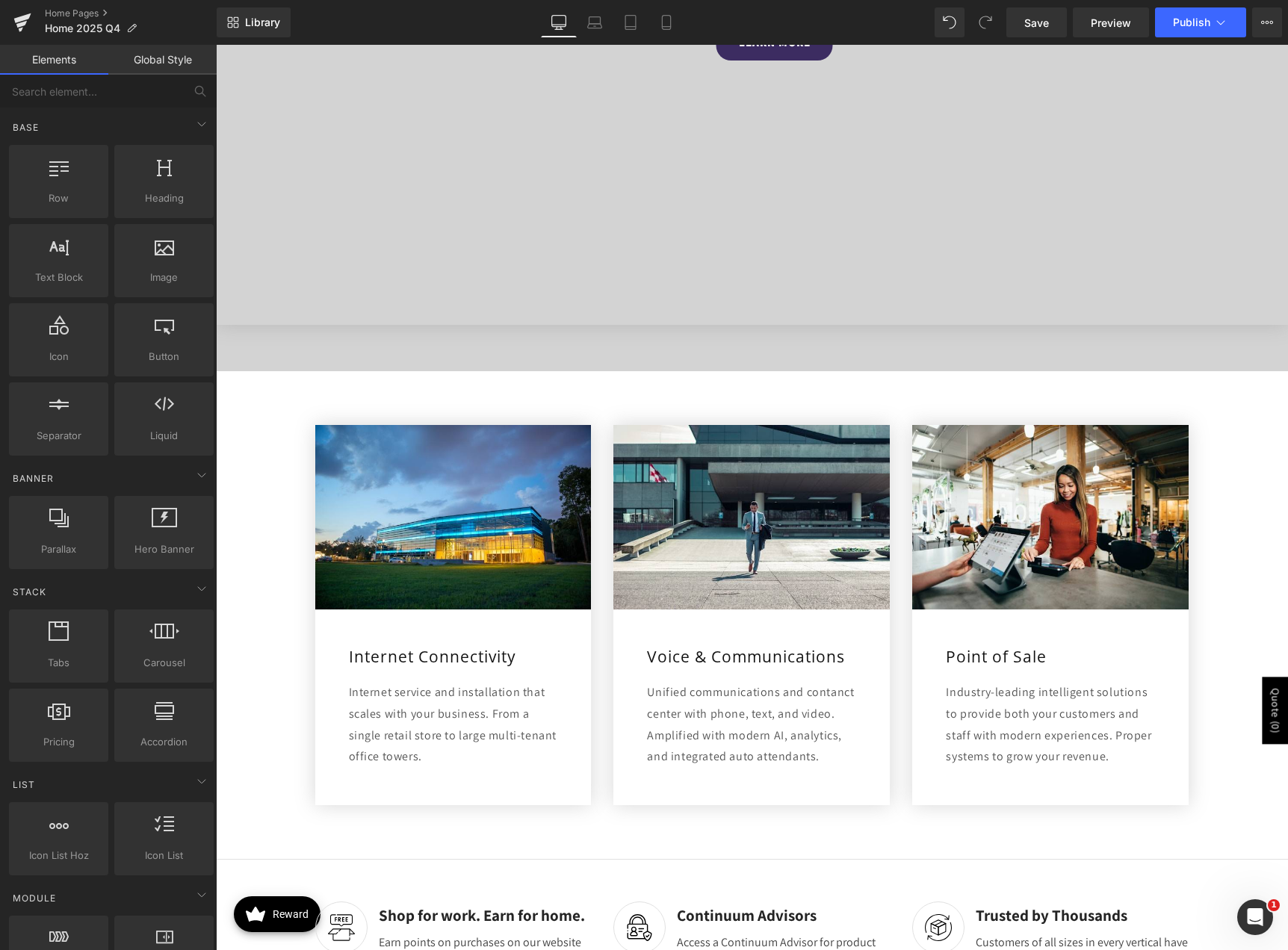
click at [261, 418] on div "Image Internet Connectivity Heading Internet service and installation that scal…" at bounding box center [752, 608] width 1072 height 410
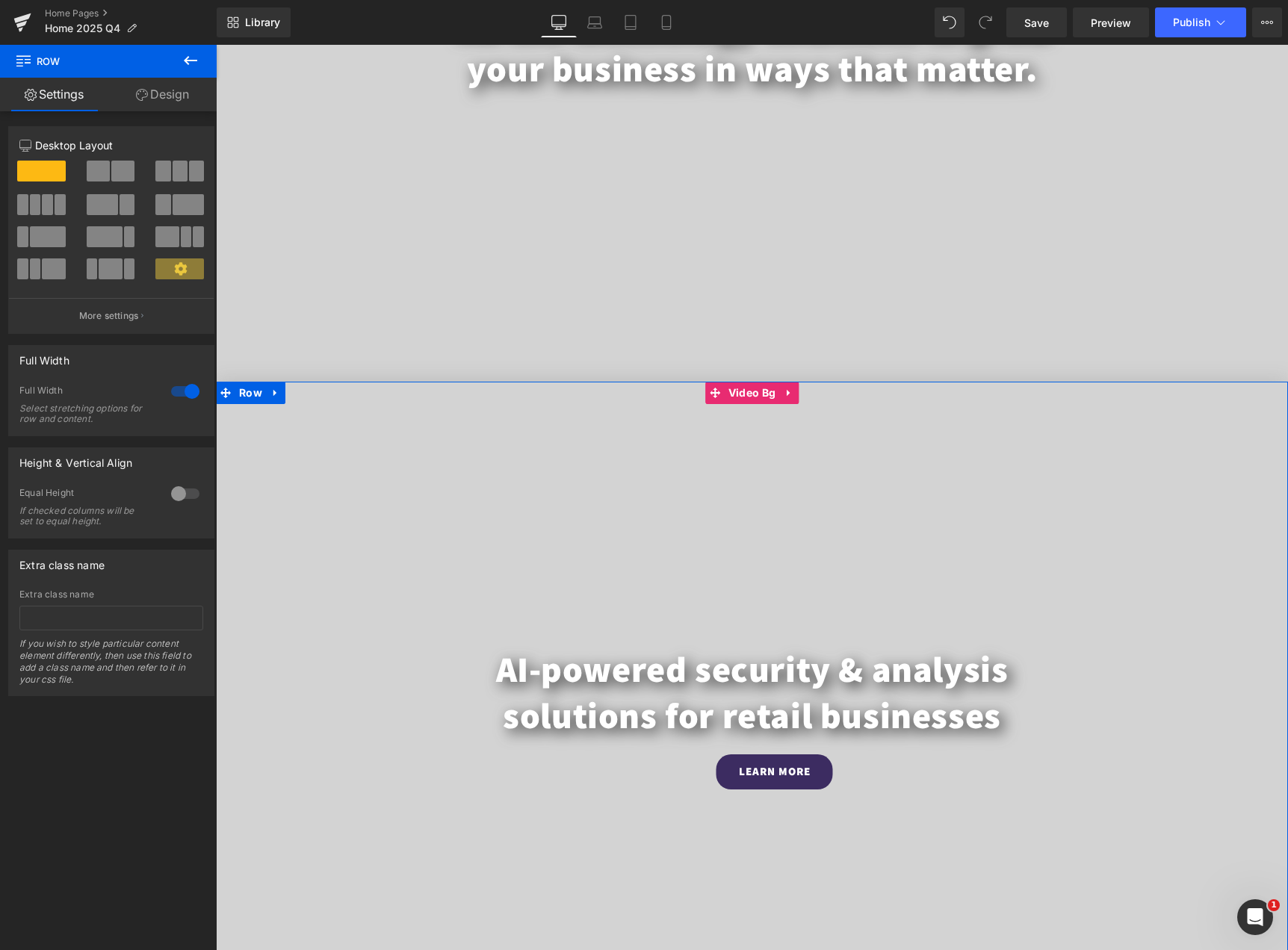
scroll to position [597, 0]
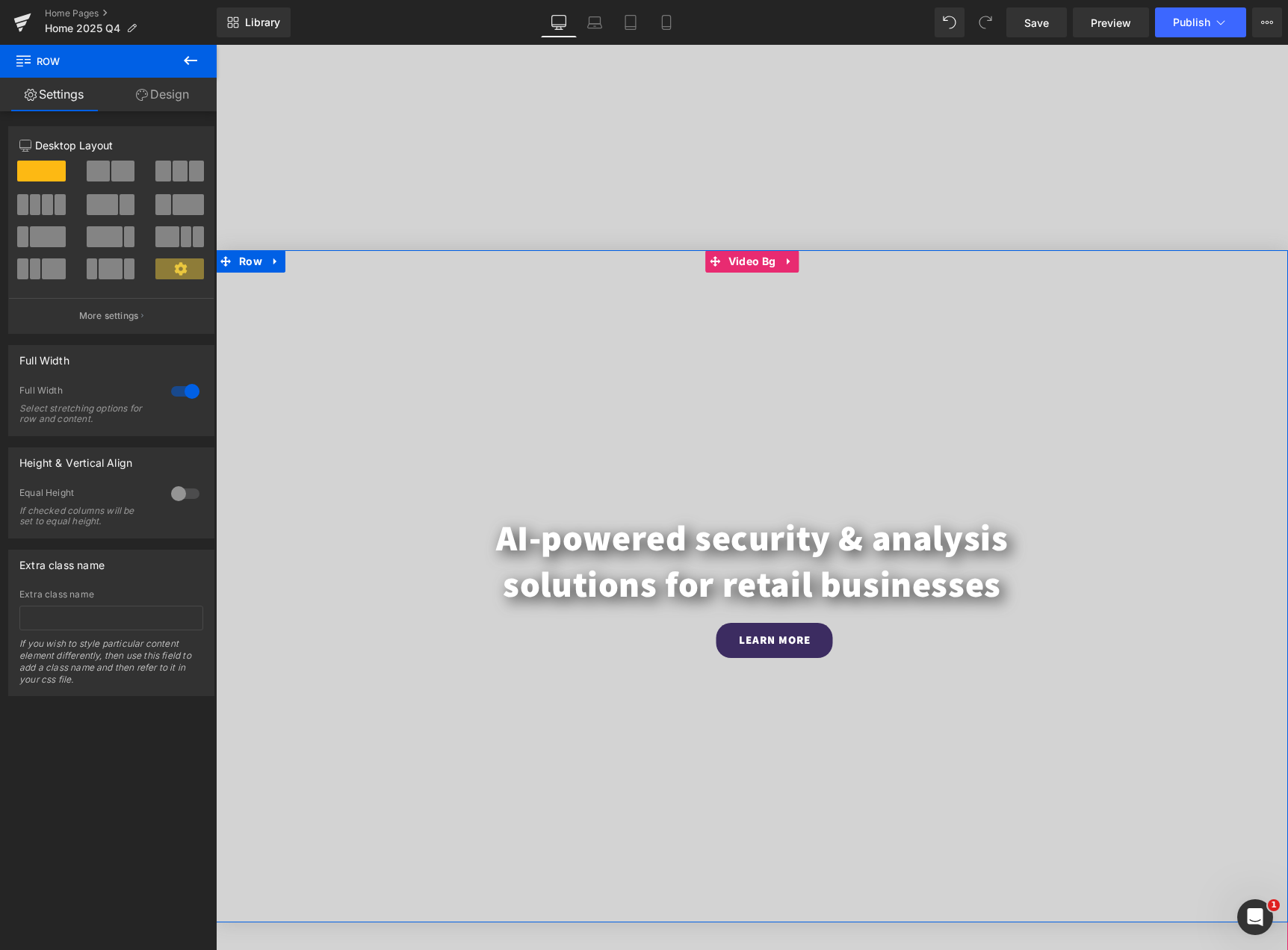
click at [345, 375] on video at bounding box center [752, 549] width 1195 height 597
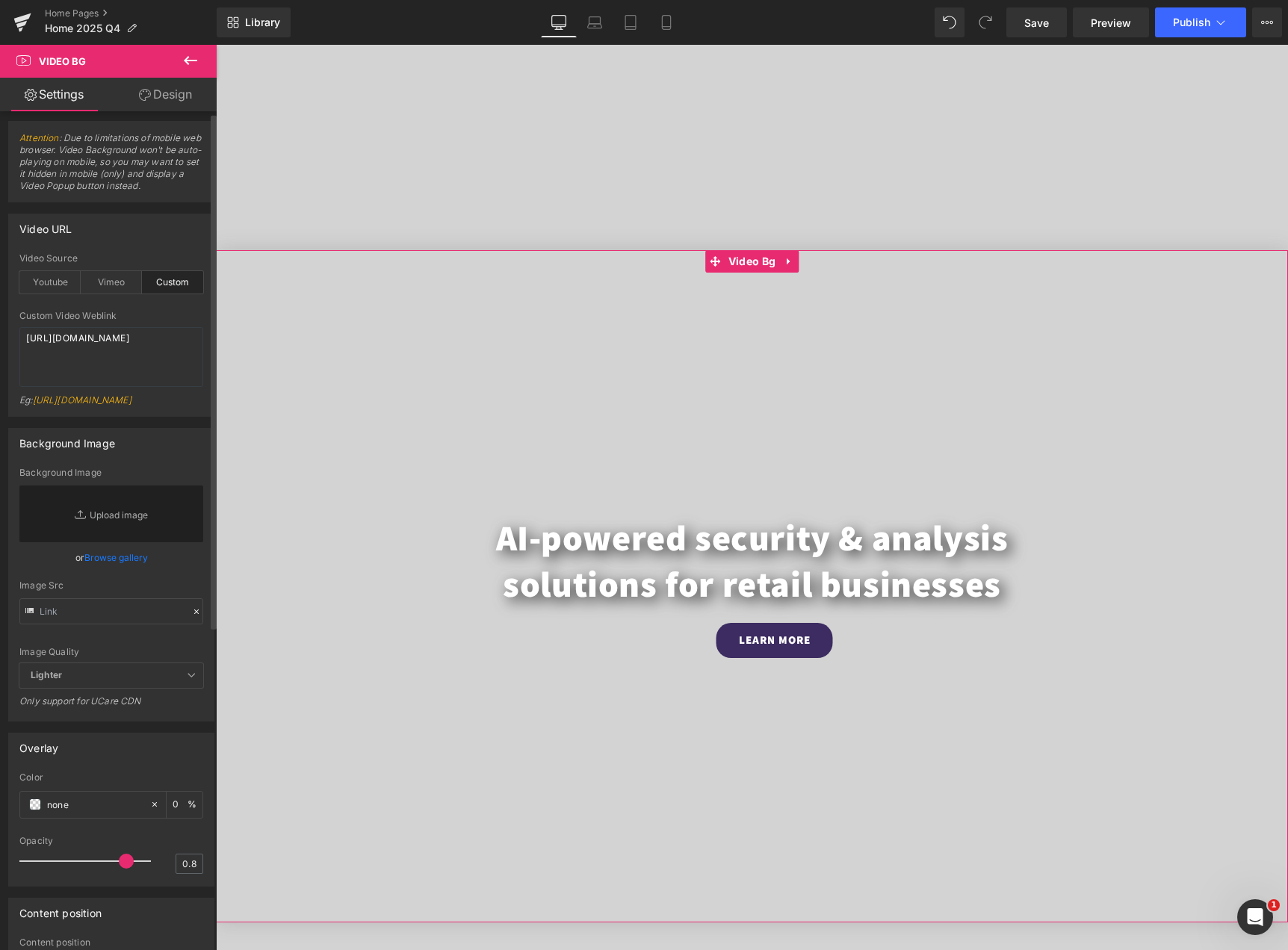
scroll to position [0, 0]
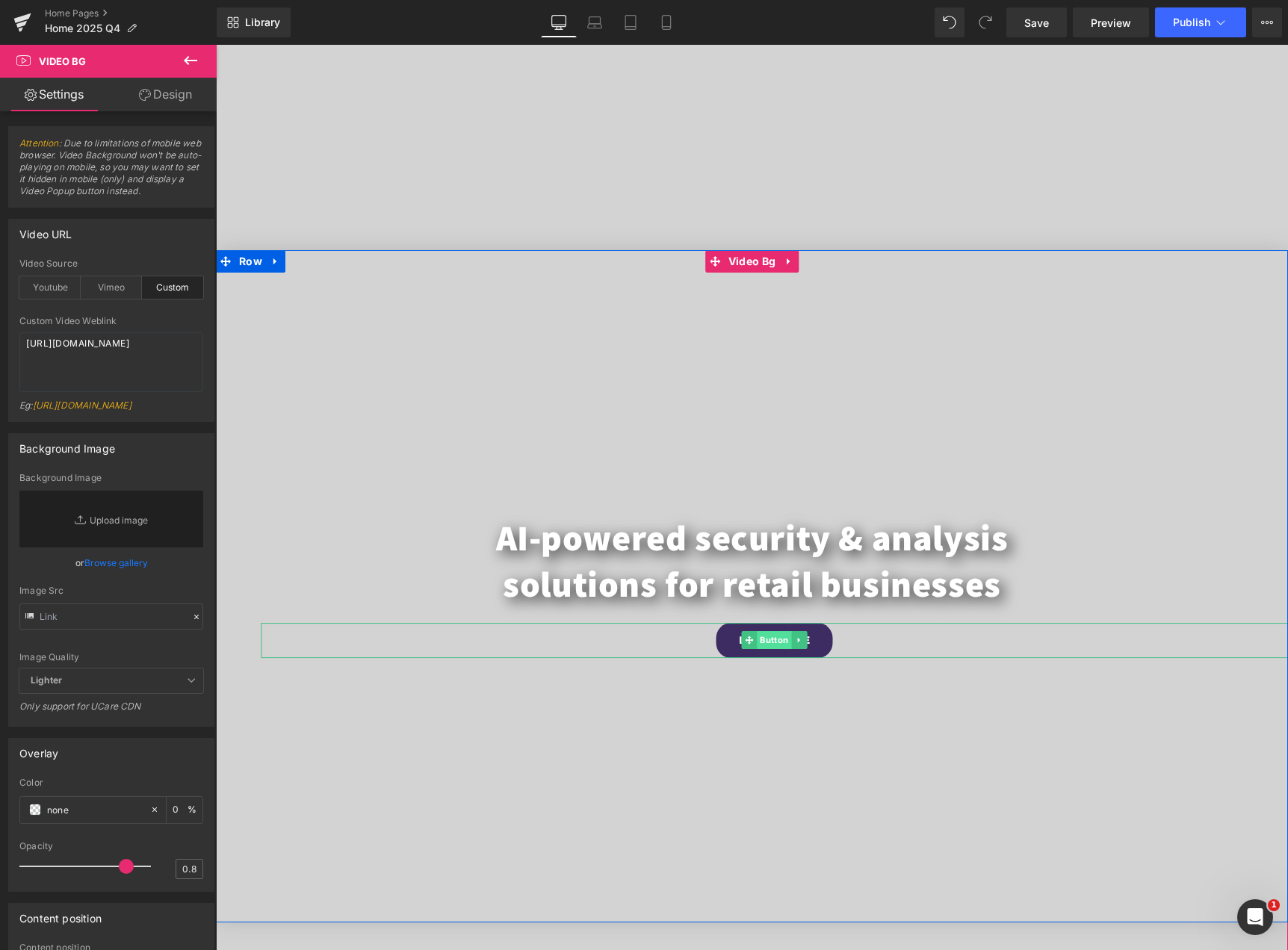
click at [757, 637] on span "Button" at bounding box center [773, 640] width 34 height 18
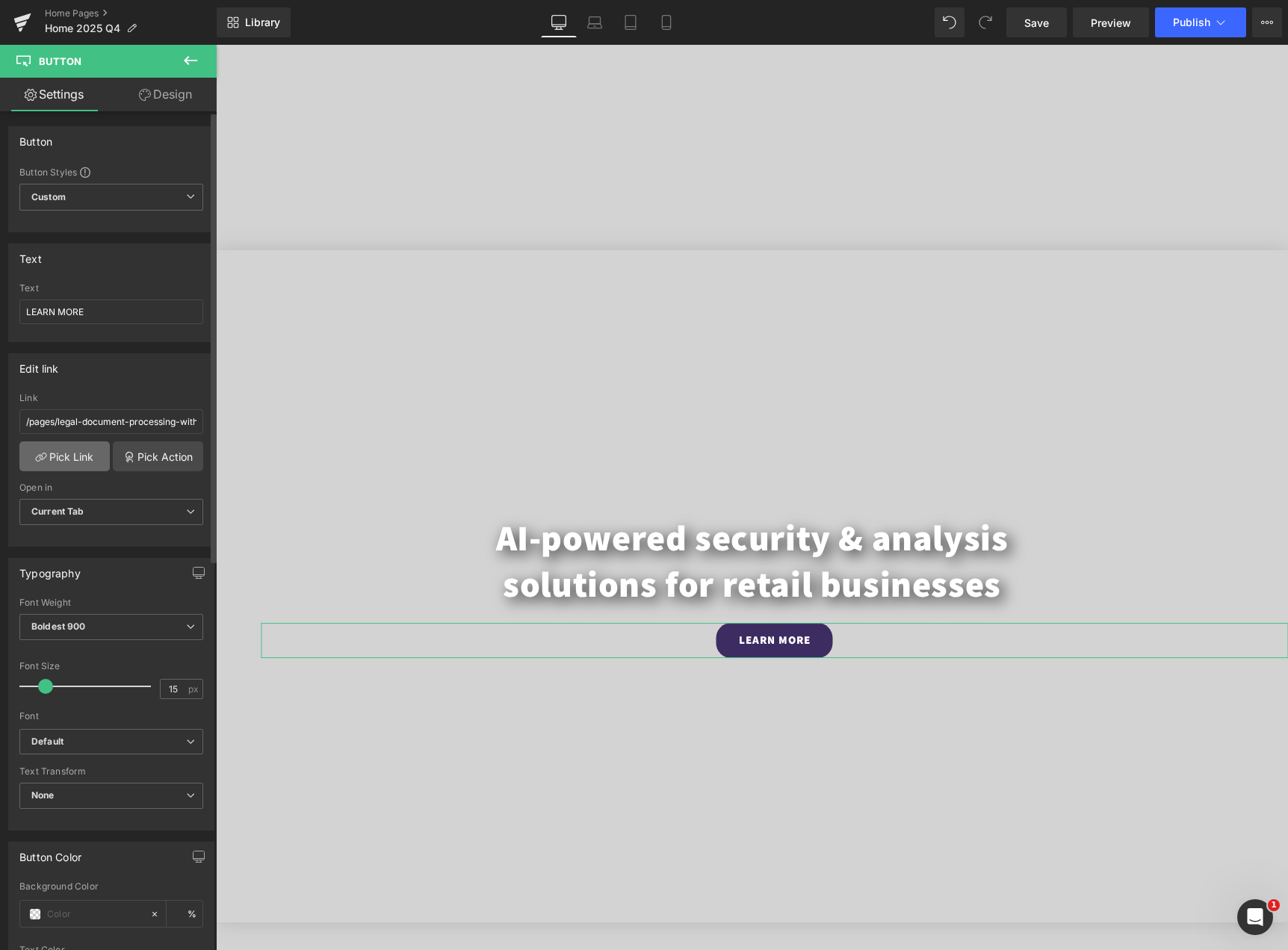
click at [81, 465] on link "Pick Link" at bounding box center [64, 456] width 90 height 30
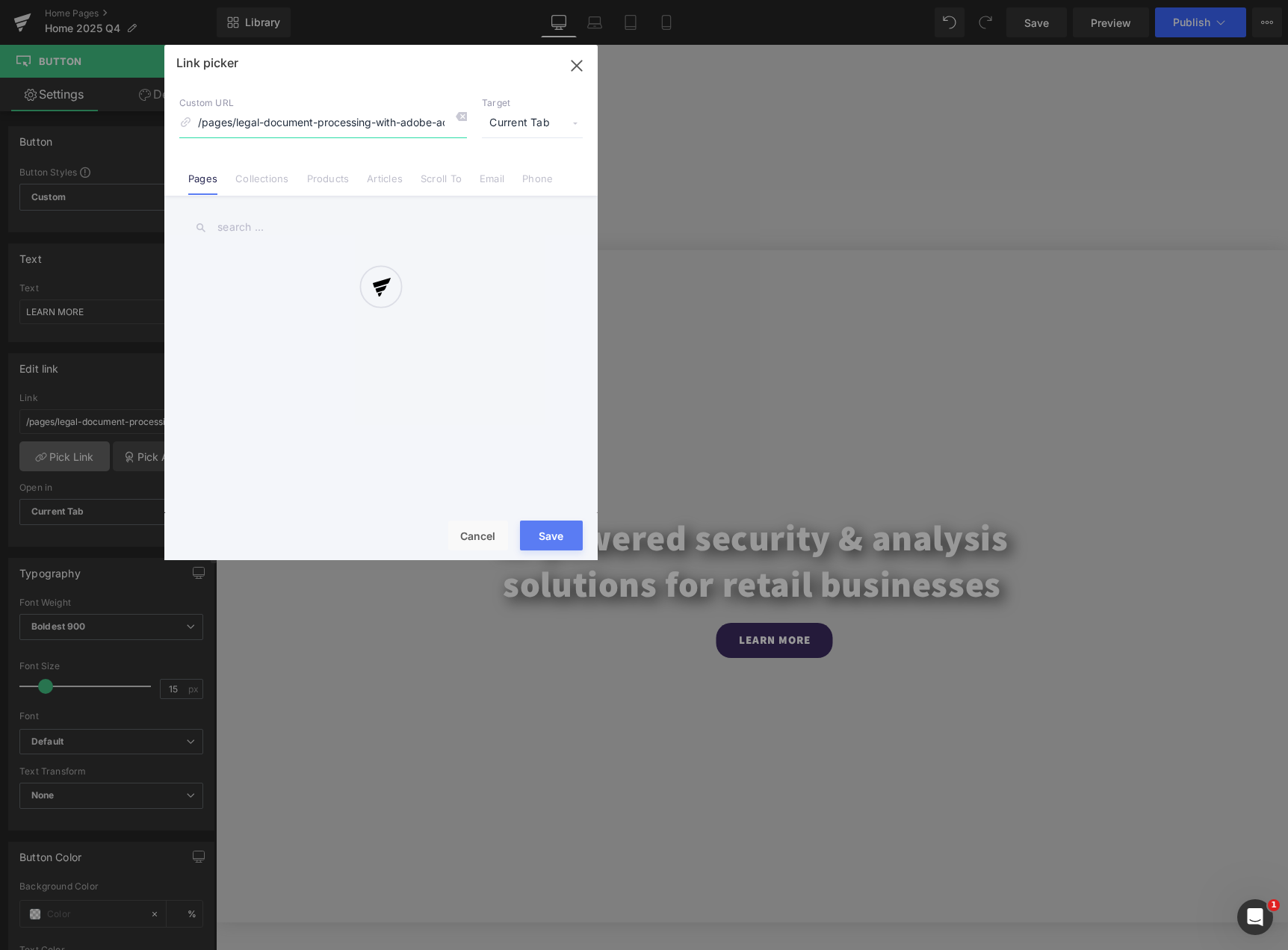
scroll to position [0, 80]
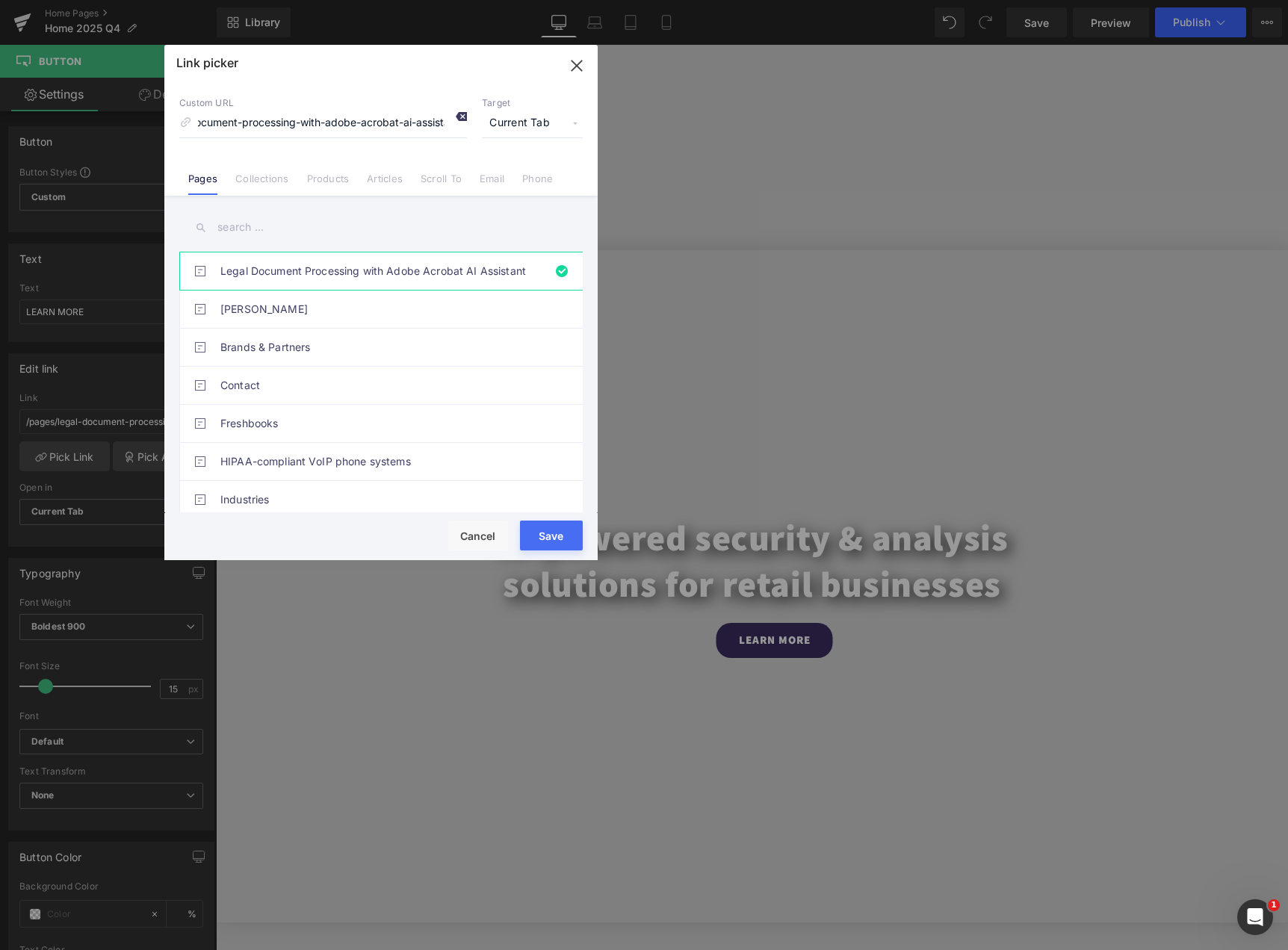
click at [457, 116] on icon at bounding box center [461, 116] width 12 height 12
click at [397, 123] on input at bounding box center [323, 123] width 287 height 28
click at [233, 236] on input "text" at bounding box center [381, 228] width 404 height 33
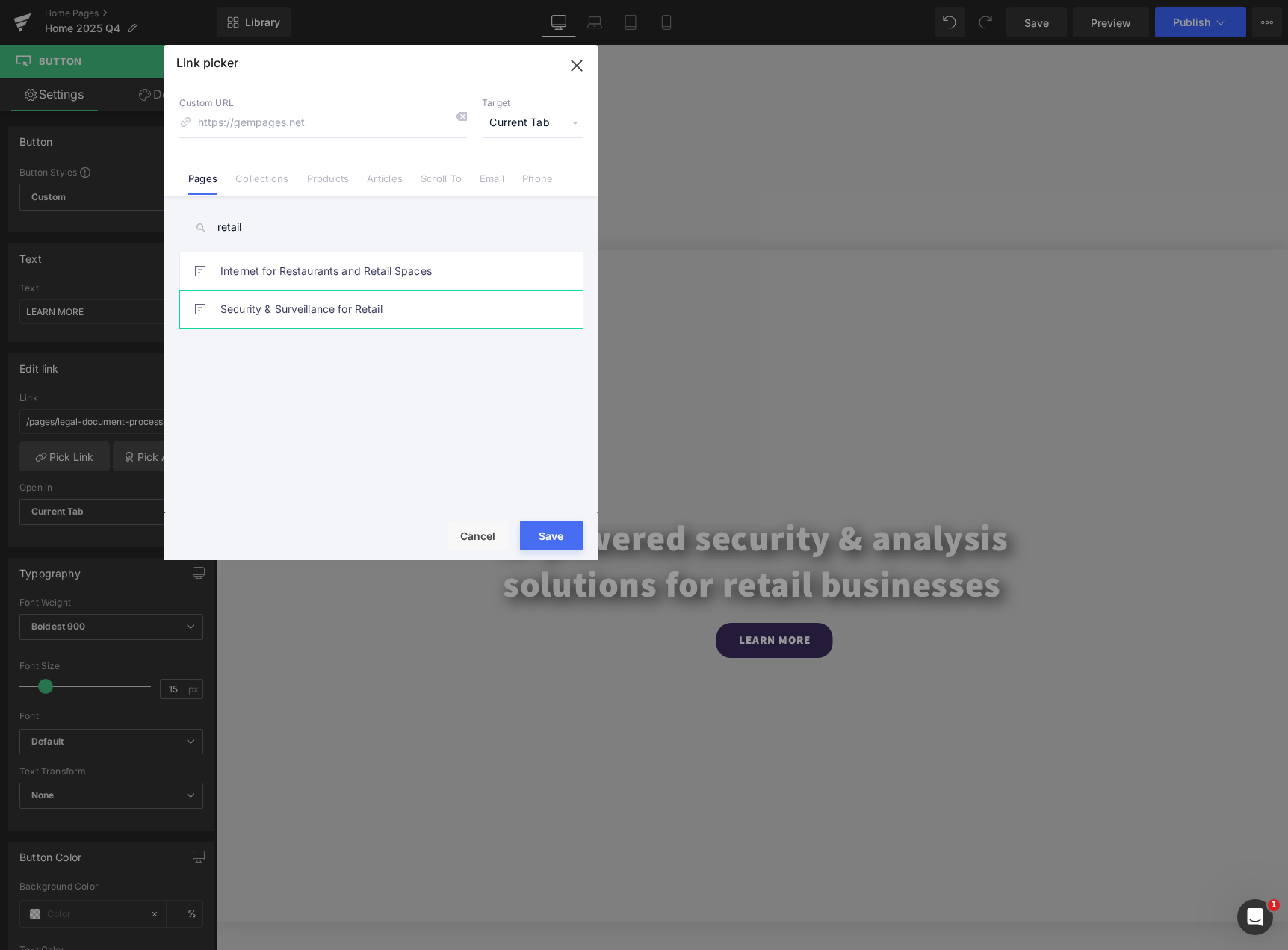
click at [451, 322] on link "Security & Surveillance for Retail" at bounding box center [384, 309] width 328 height 38
click at [553, 538] on button "Save" at bounding box center [552, 536] width 63 height 30
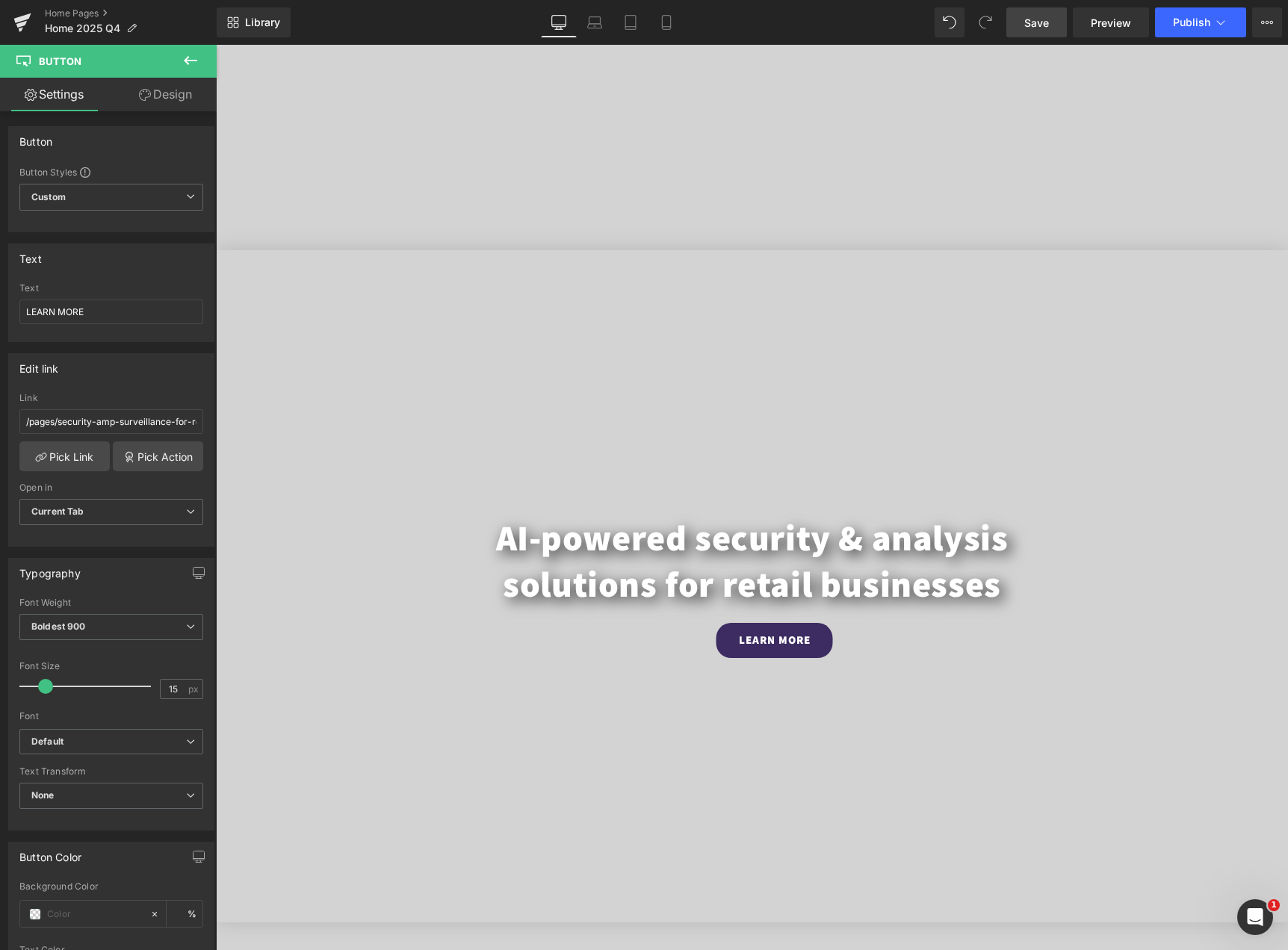
click at [1026, 18] on span "Save" at bounding box center [1036, 23] width 25 height 16
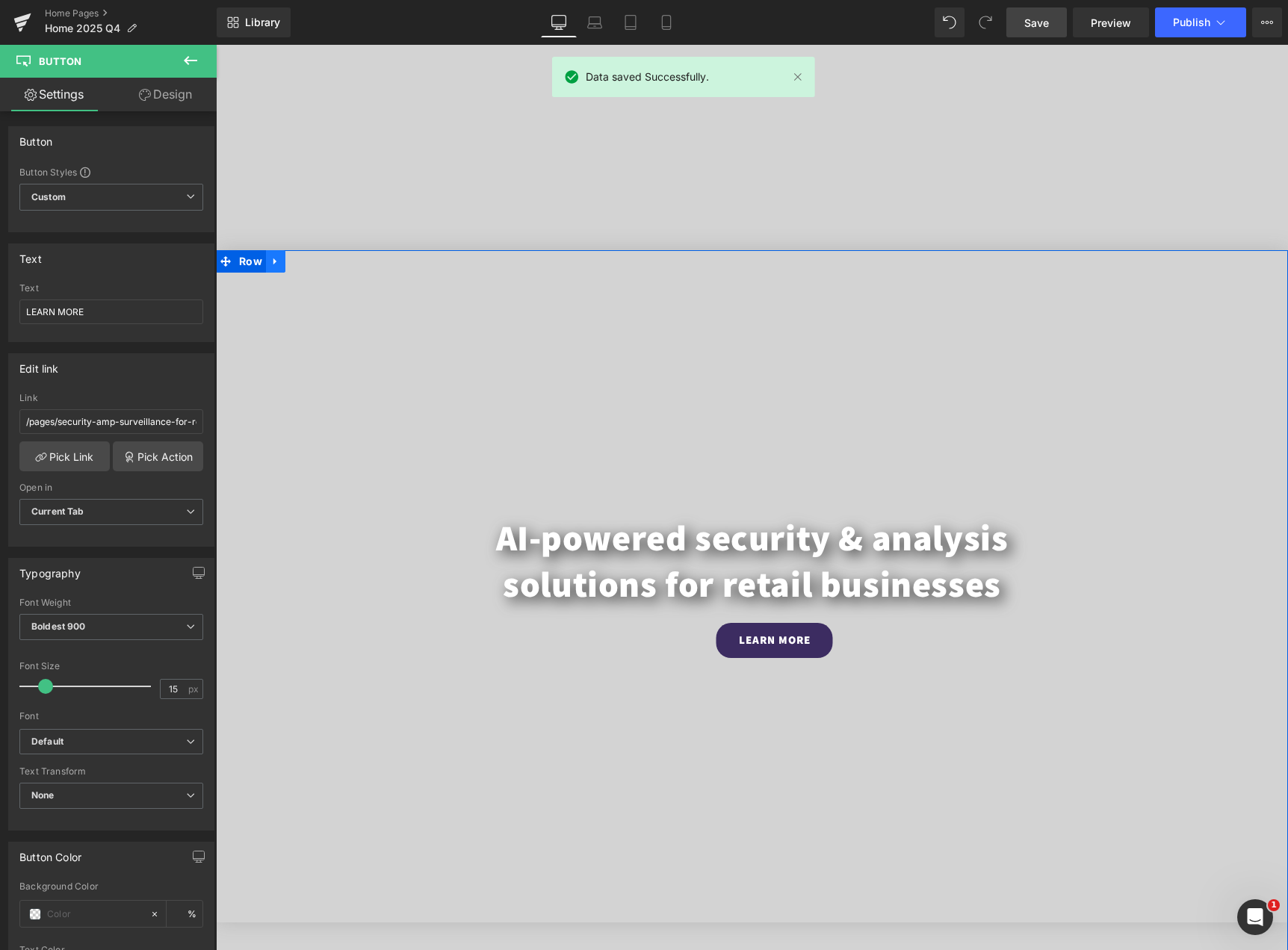
click at [273, 261] on icon at bounding box center [274, 262] width 3 height 7
click at [293, 262] on link at bounding box center [295, 262] width 19 height 23
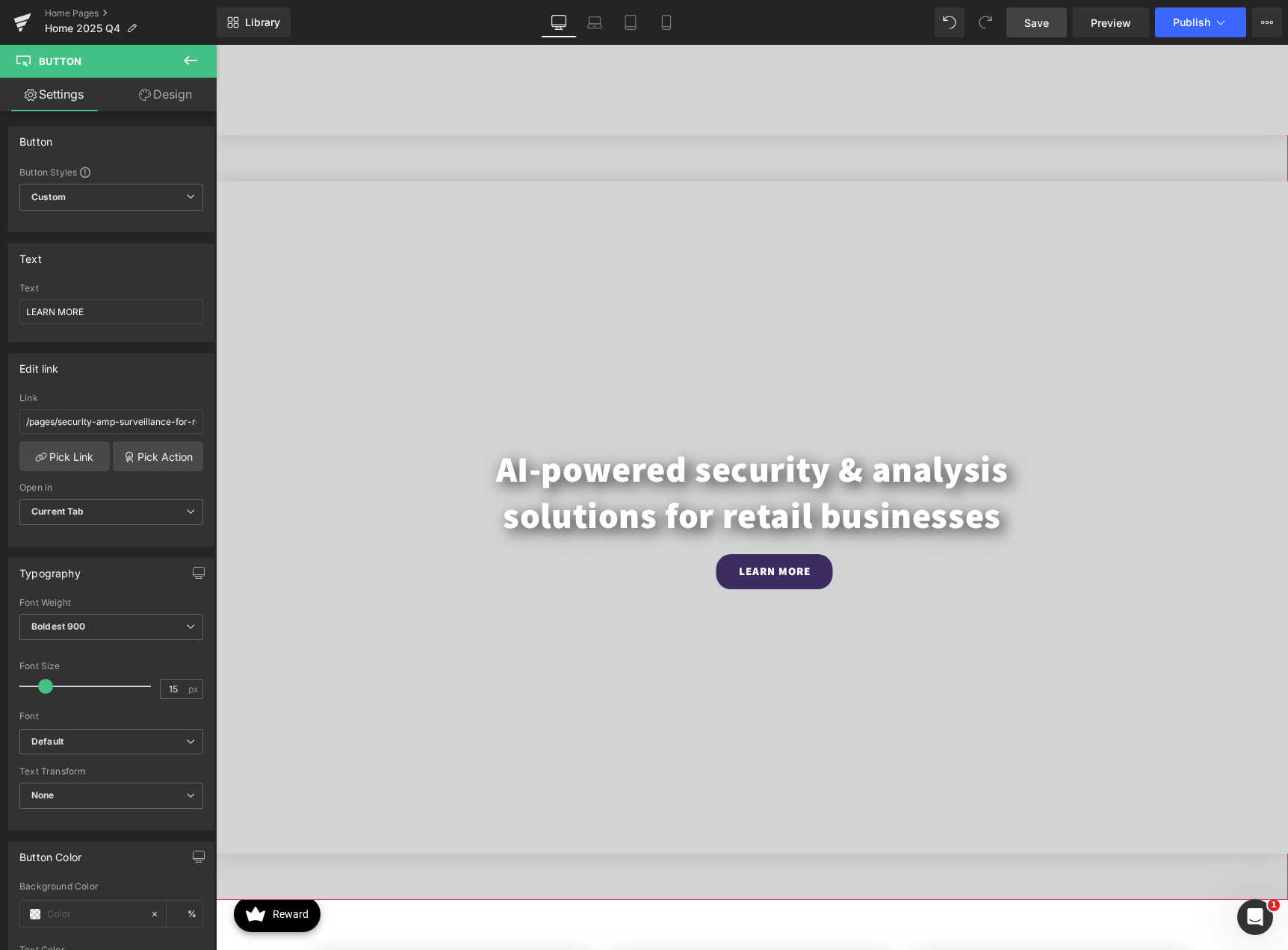
scroll to position [1460, 0]
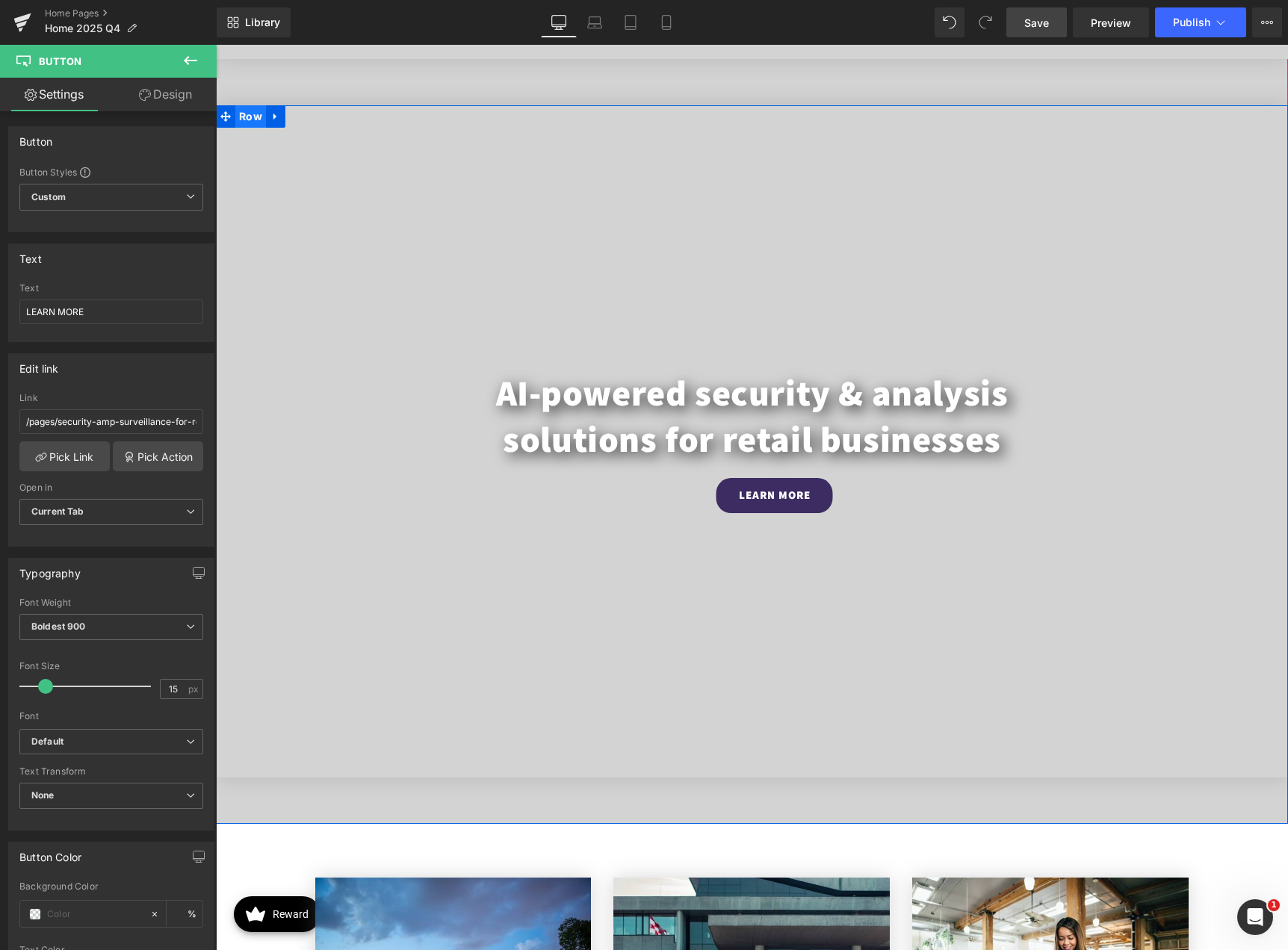
click at [238, 117] on span "Row" at bounding box center [250, 116] width 31 height 23
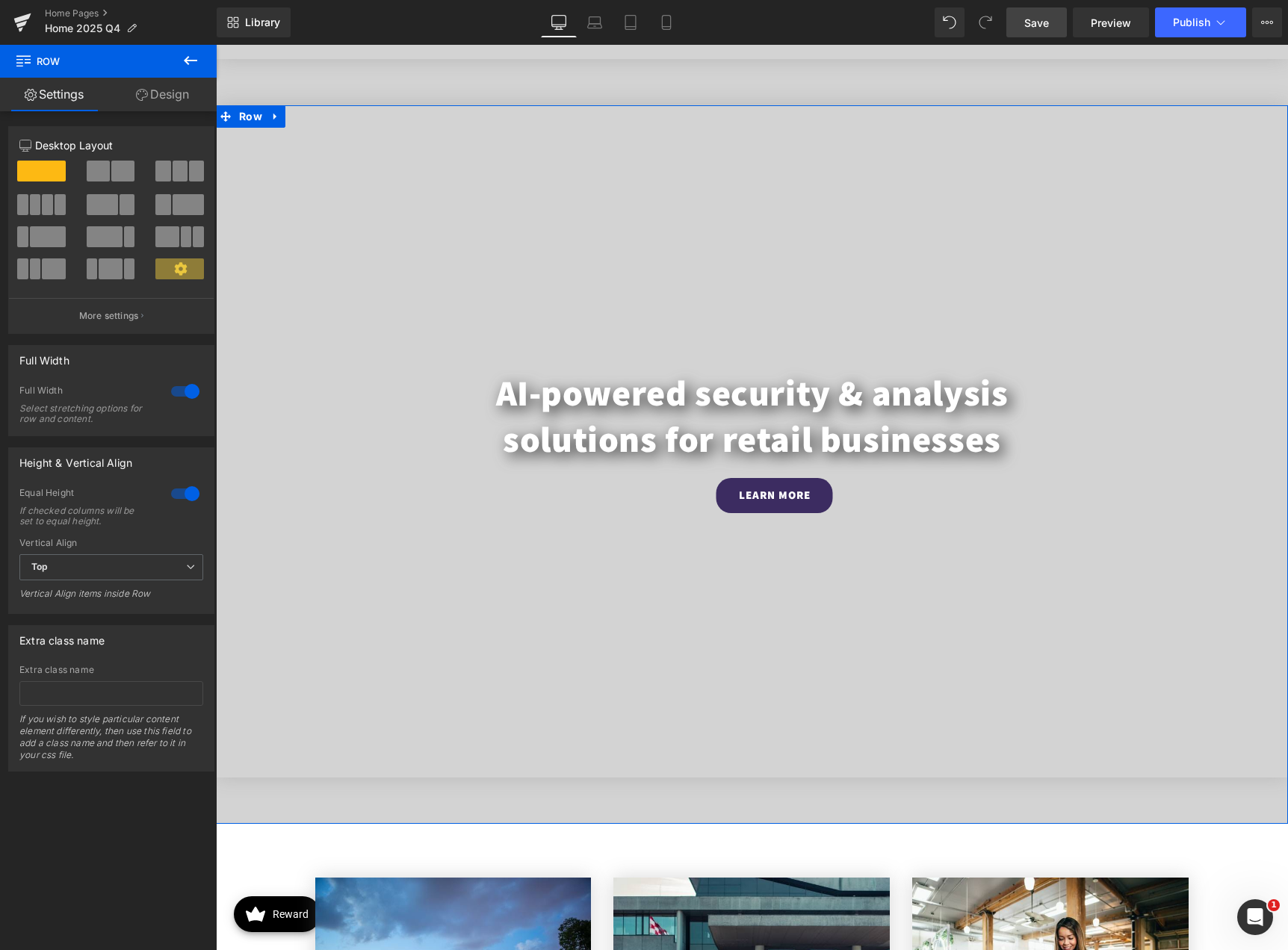
click at [165, 100] on link "Design" at bounding box center [163, 95] width 109 height 33
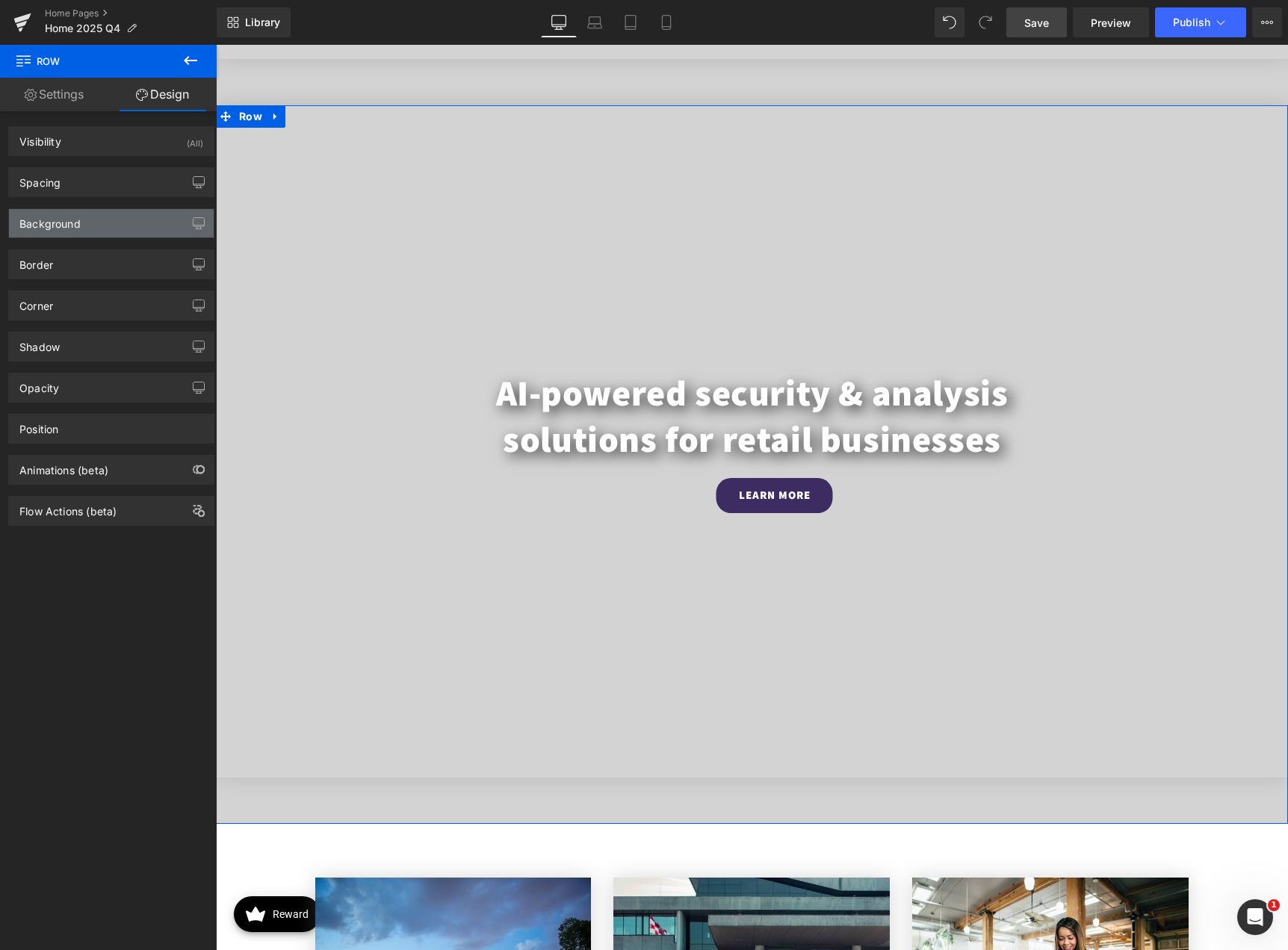
click at [116, 214] on div "Background" at bounding box center [111, 223] width 205 height 28
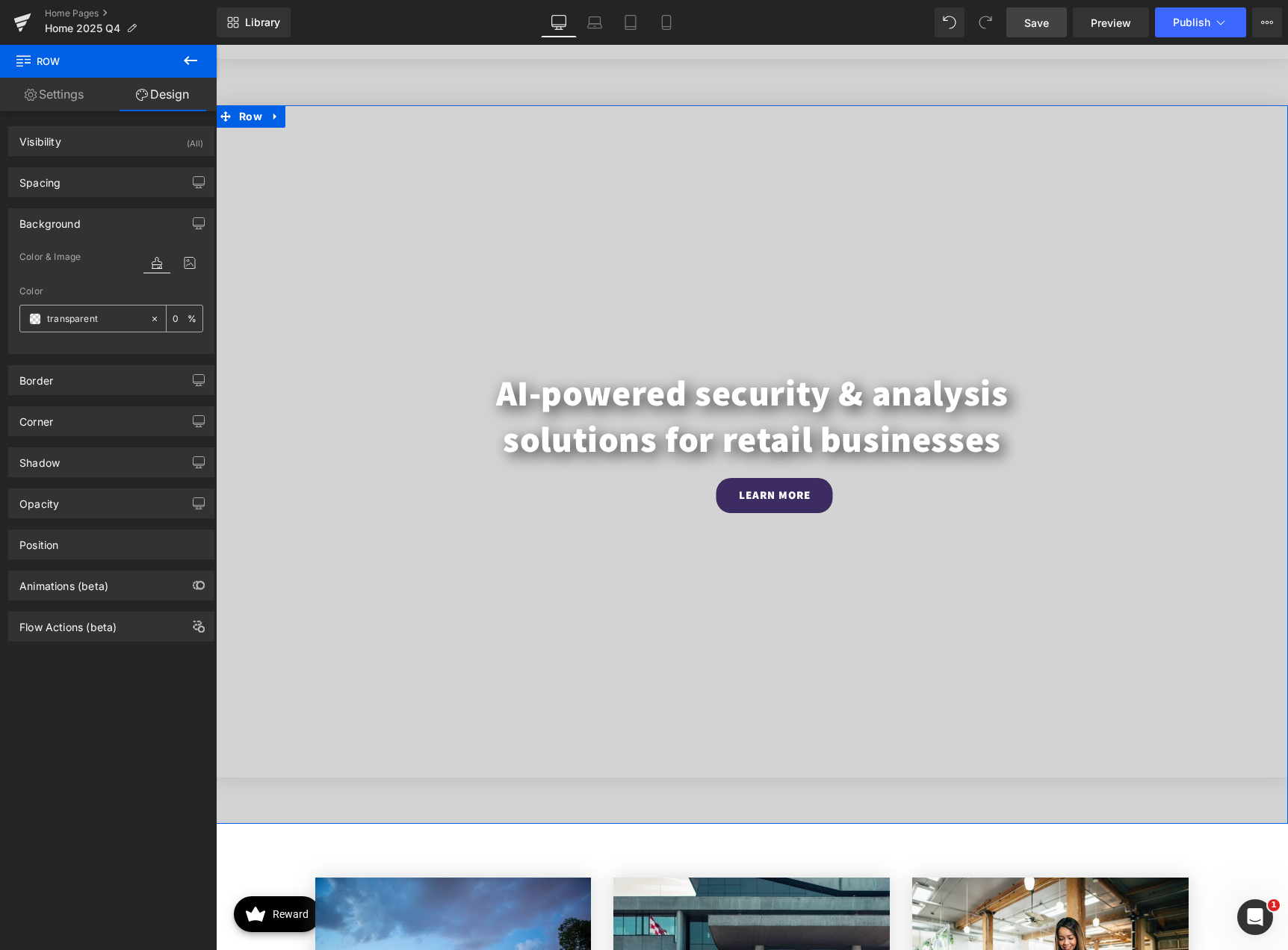
click at [98, 317] on input "transparent" at bounding box center [95, 319] width 95 height 17
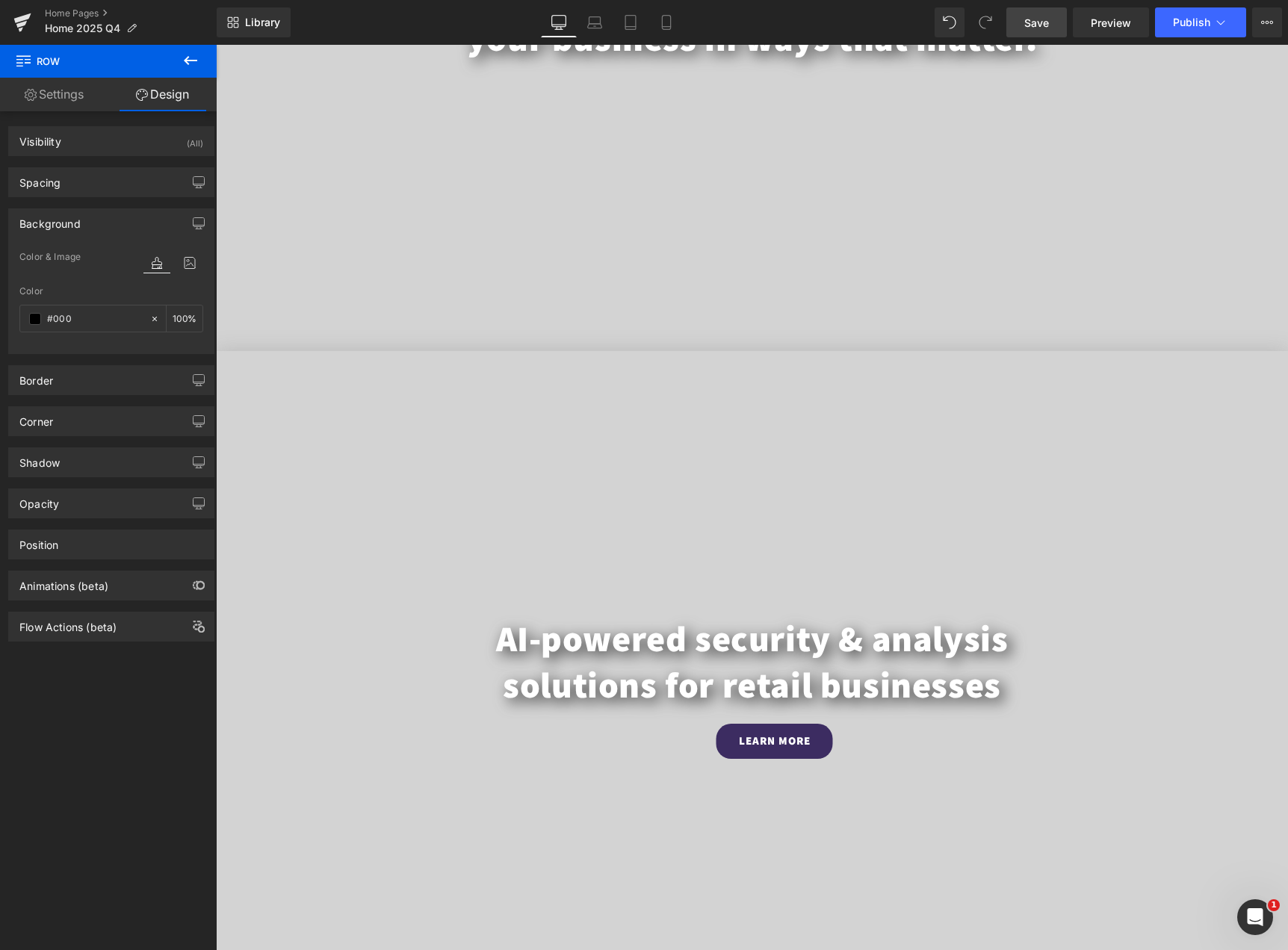
scroll to position [490, 0]
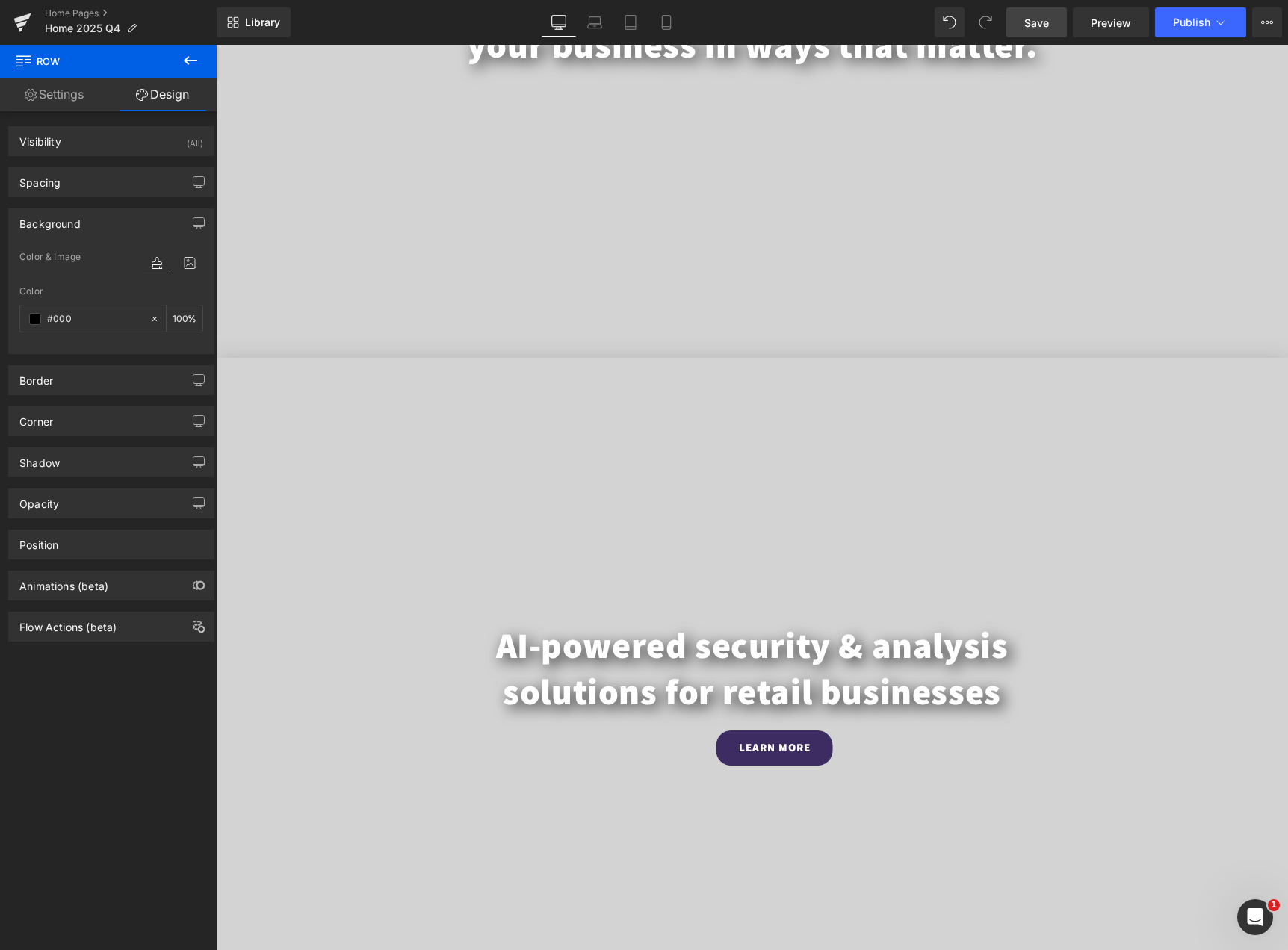
click at [404, 419] on video at bounding box center [752, 657] width 1195 height 597
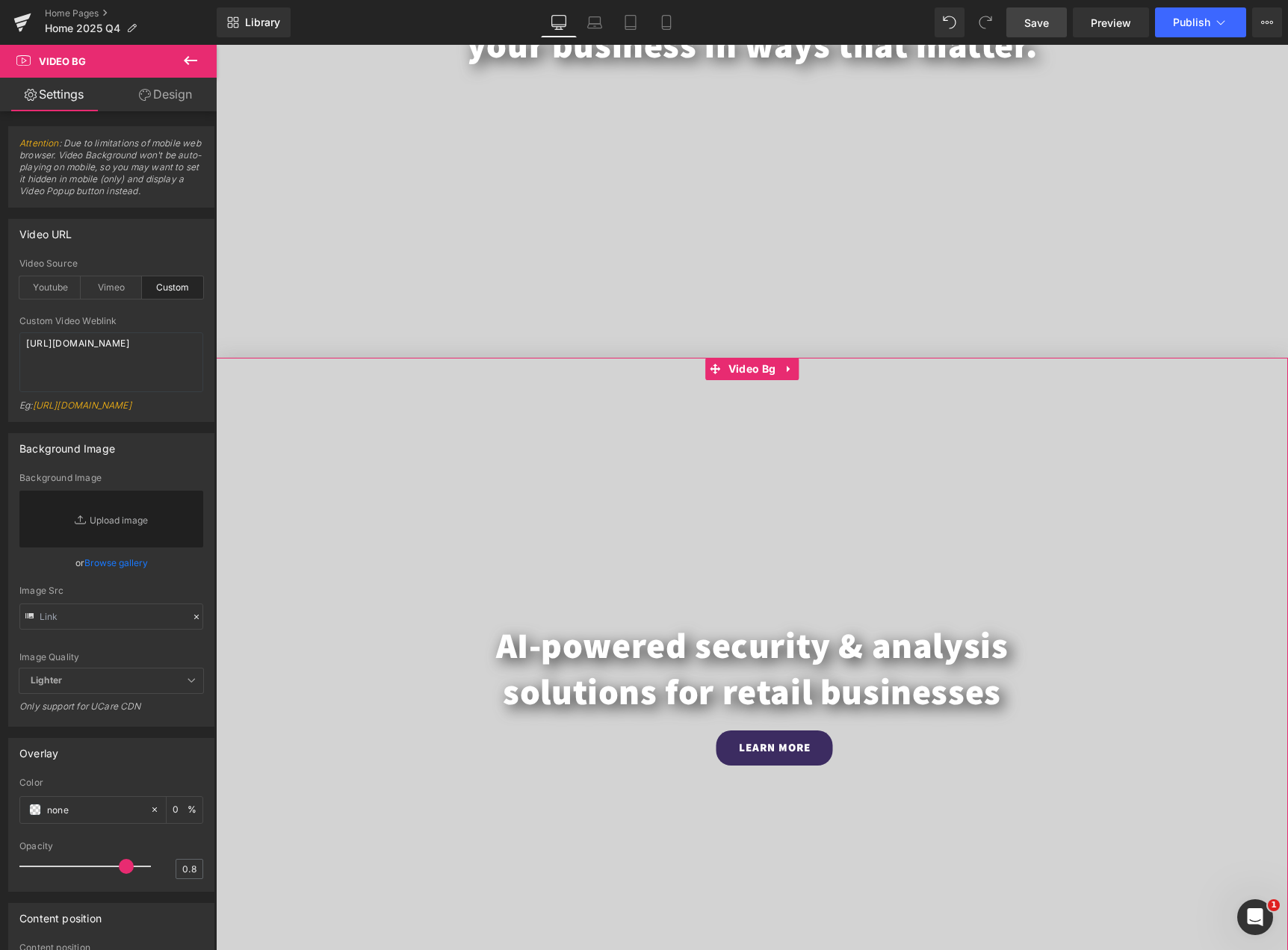
click at [154, 101] on link "Design" at bounding box center [165, 95] width 109 height 33
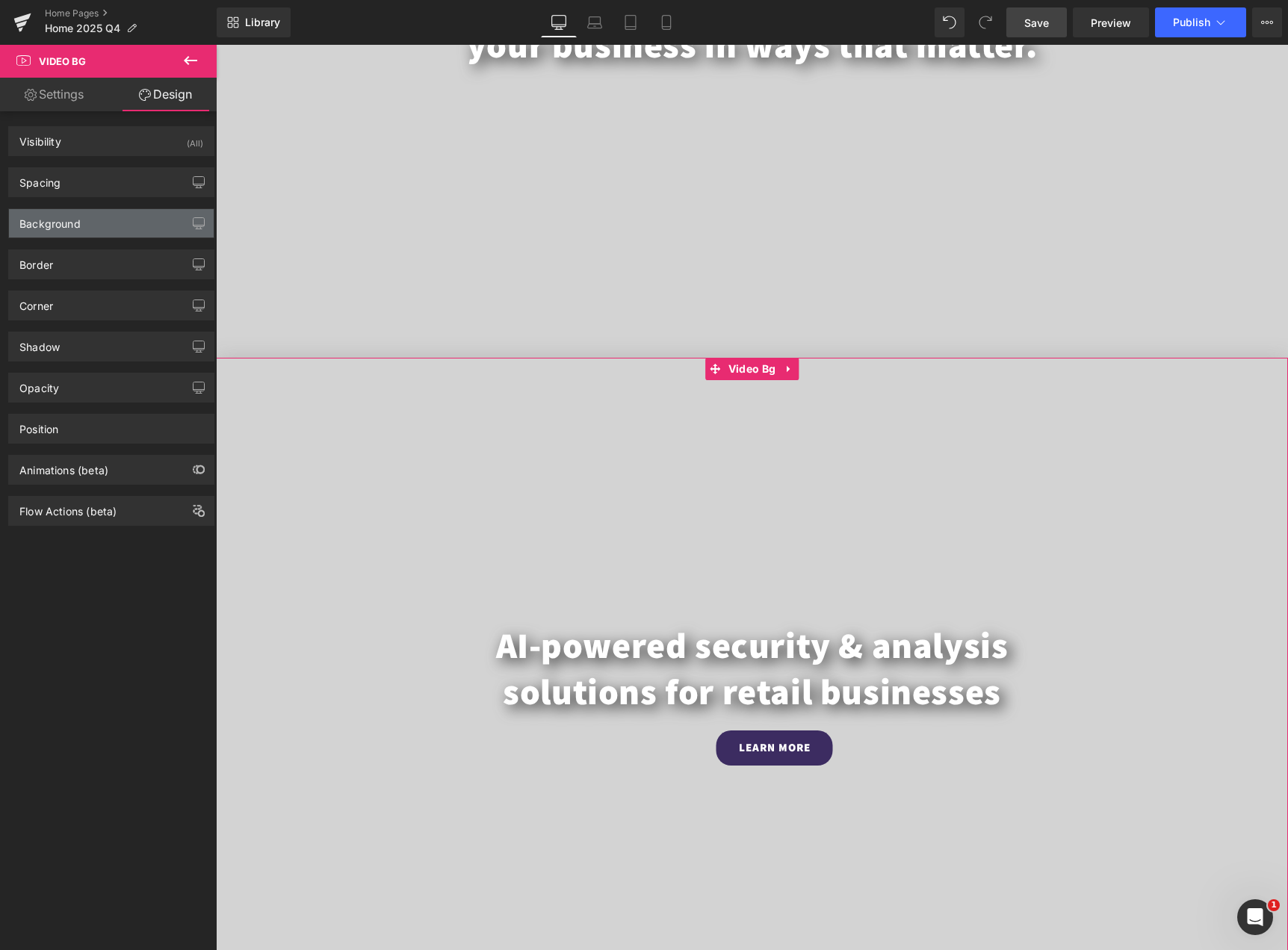
click at [97, 223] on div "Background" at bounding box center [111, 223] width 205 height 28
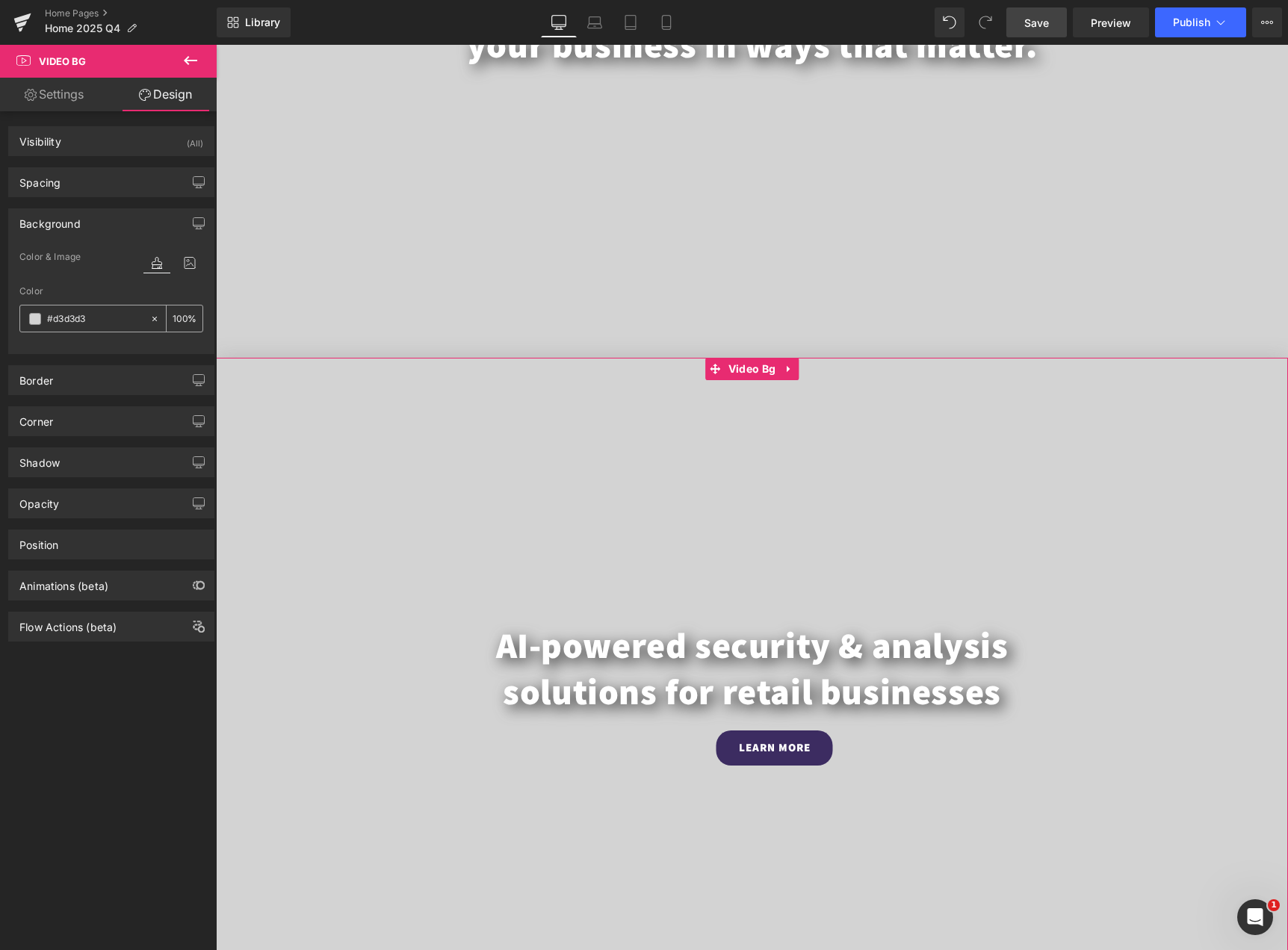
click at [91, 313] on input "#d3d3d3" at bounding box center [95, 319] width 95 height 17
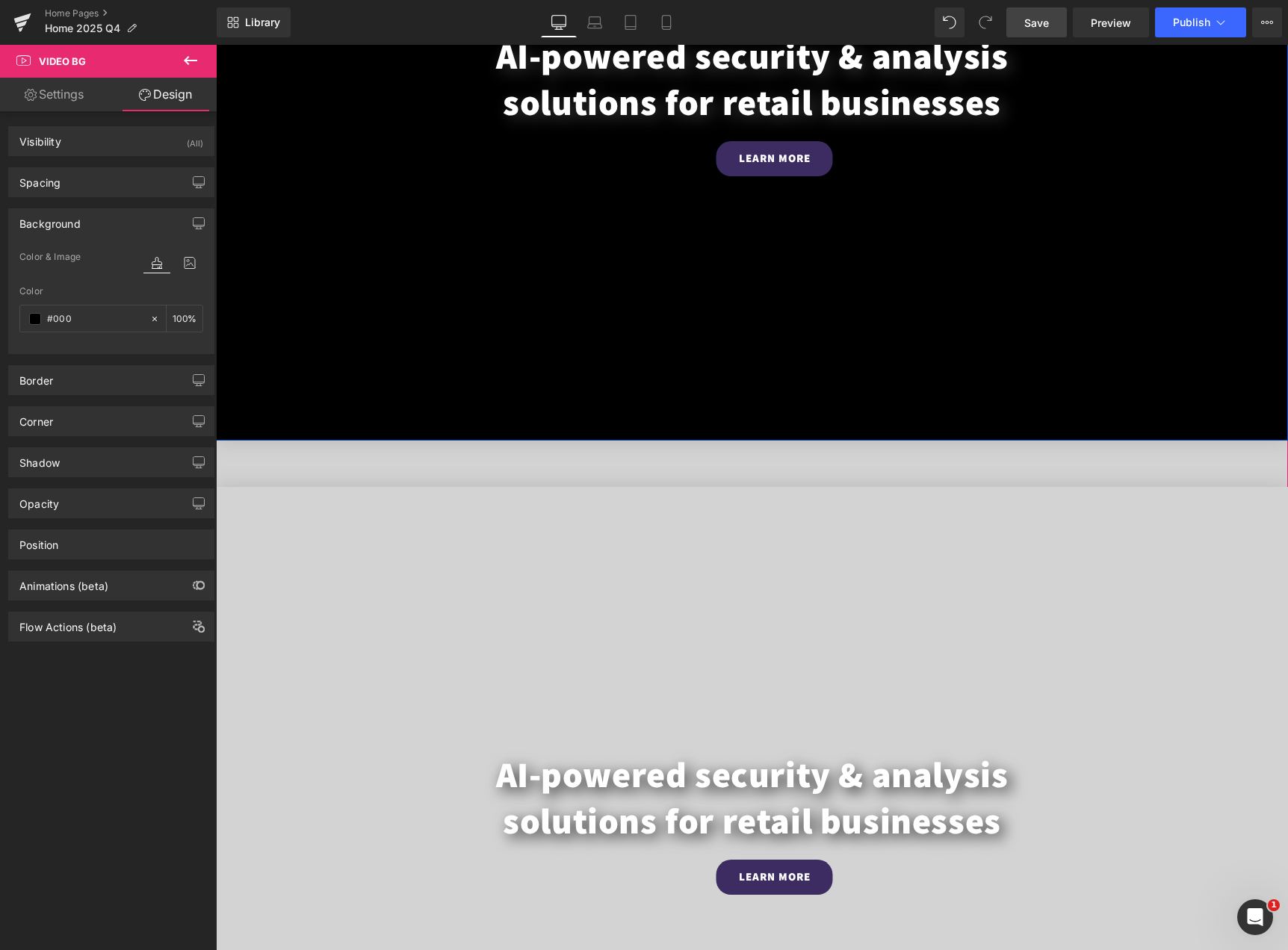
scroll to position [1087, 0]
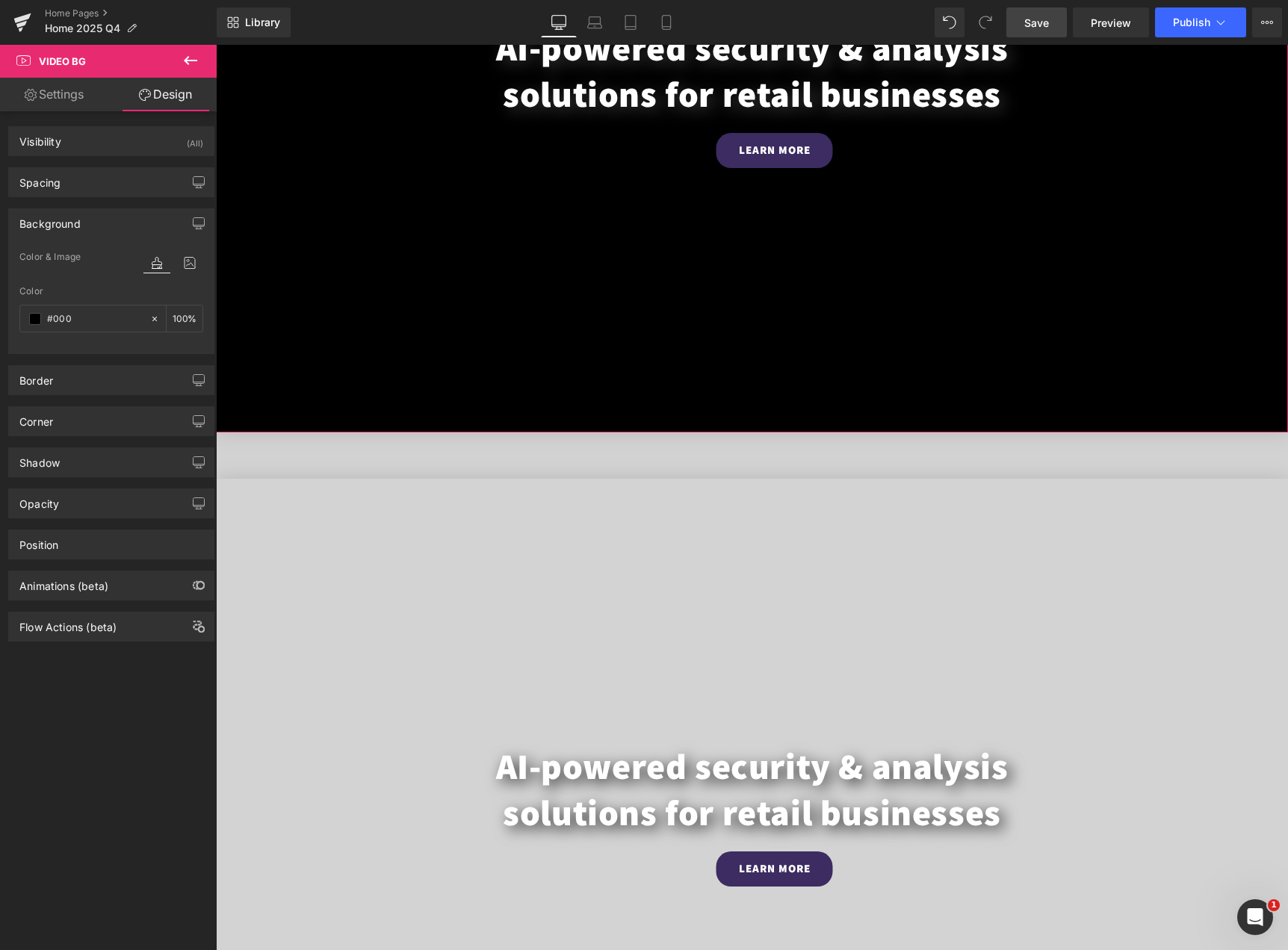
click at [113, 351] on div "Color & Image color rgb(0, 0, 0) Color #000 100 % Image Replace Image Upload im…" at bounding box center [111, 300] width 205 height 105
click at [89, 322] on input "#000" at bounding box center [95, 319] width 95 height 17
click at [96, 320] on input "#000" at bounding box center [95, 319] width 95 height 17
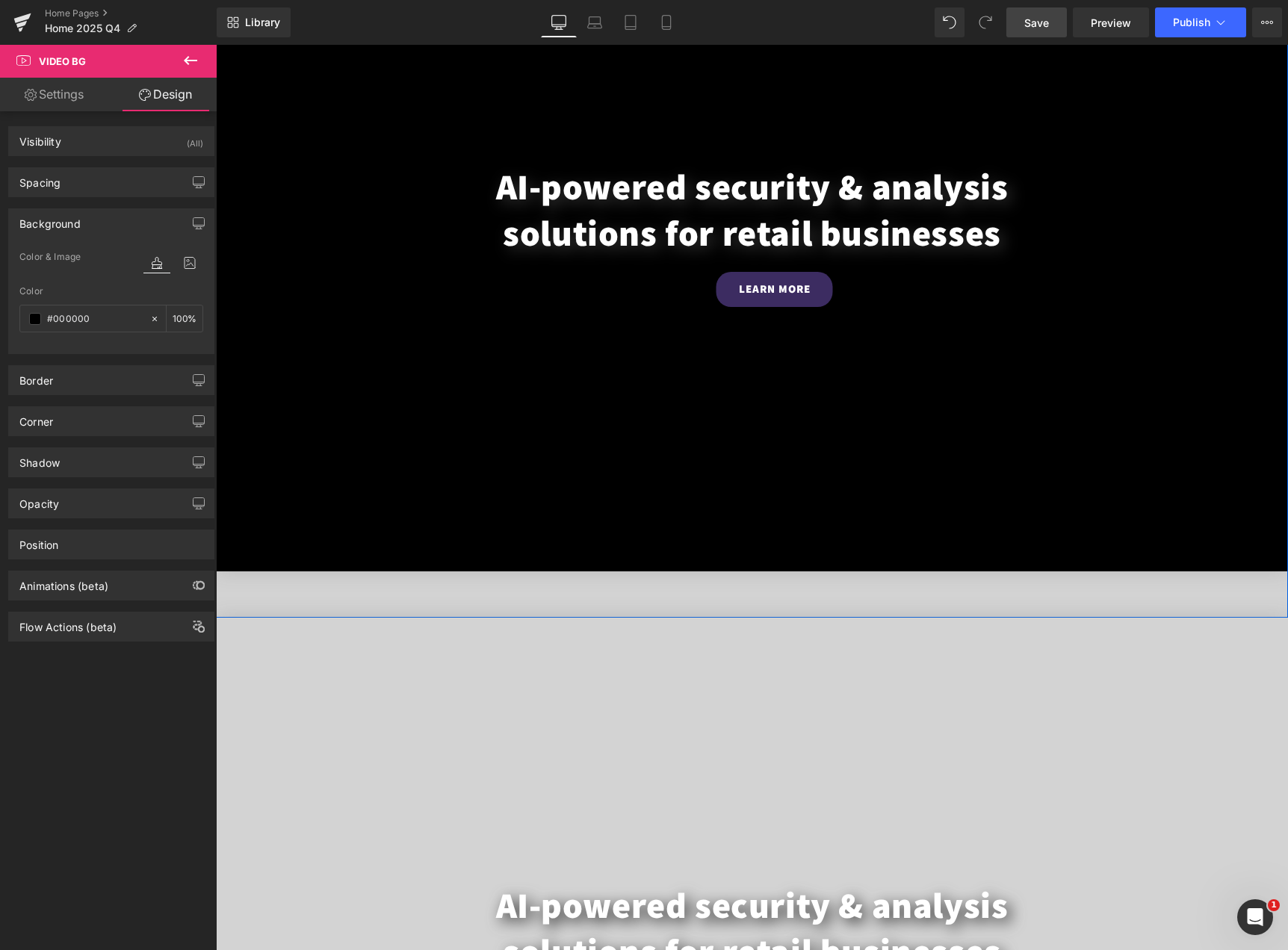
scroll to position [1460, 0]
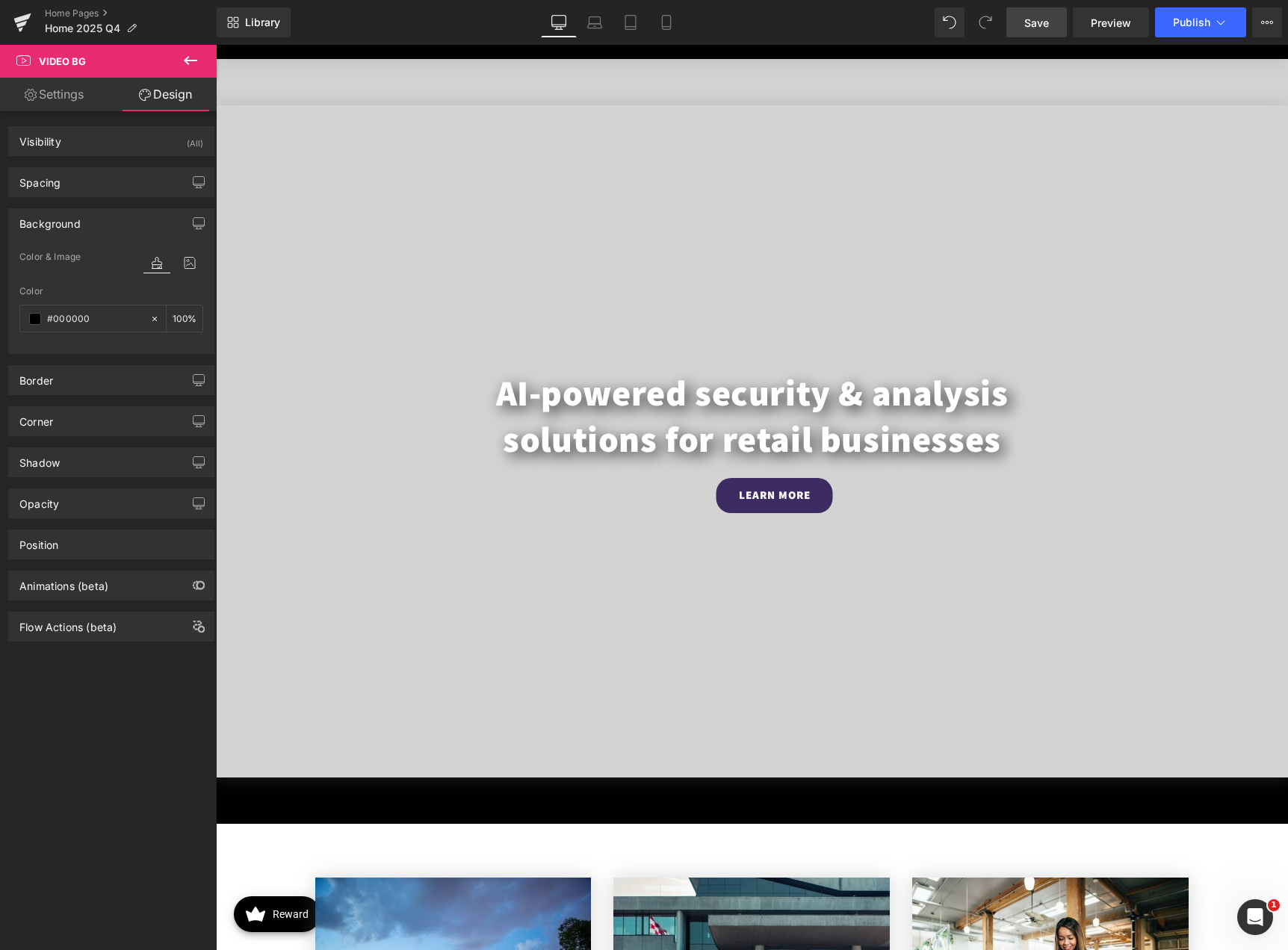
click at [1041, 33] on link "Save" at bounding box center [1036, 23] width 60 height 30
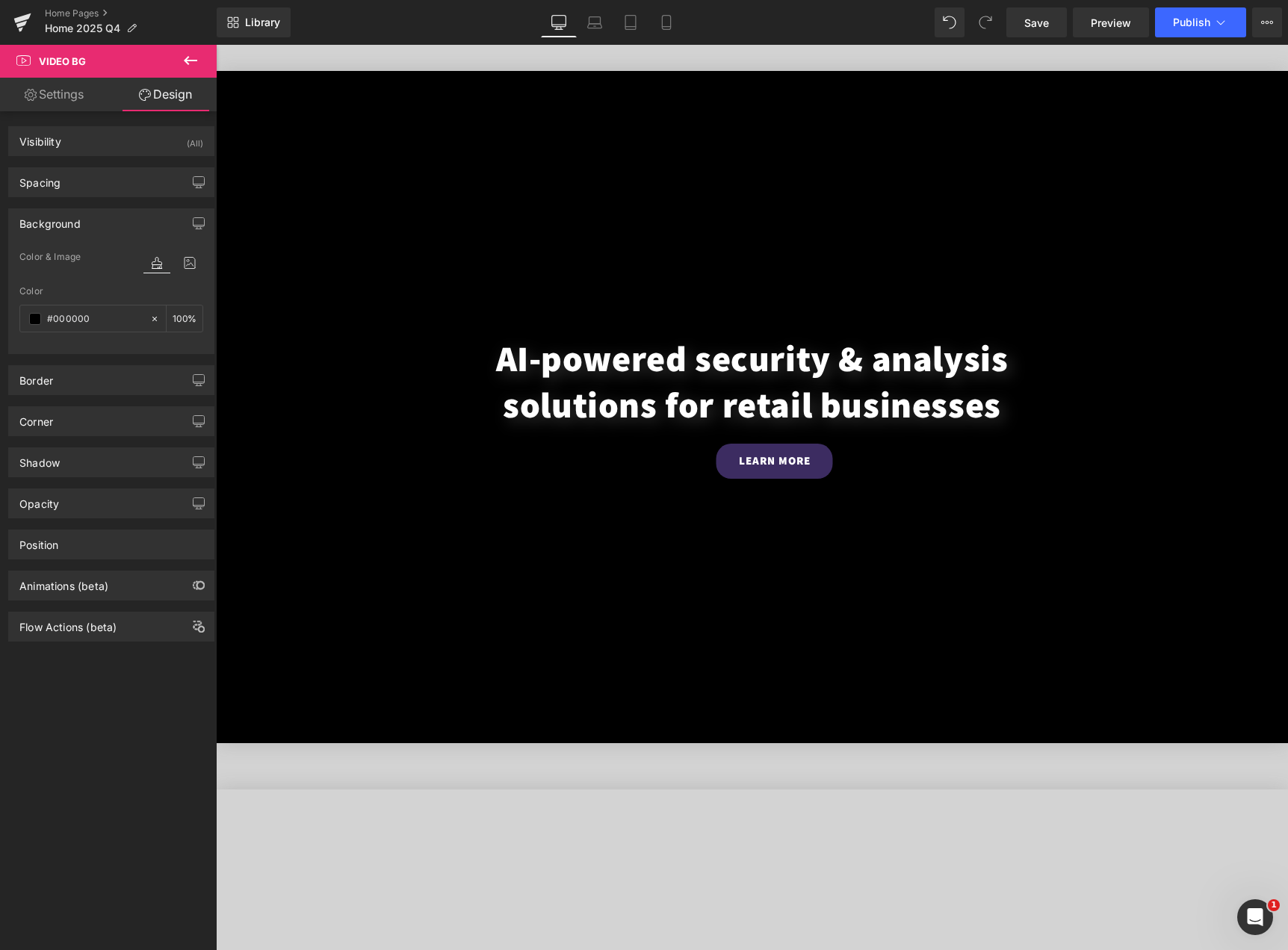
scroll to position [789, 0]
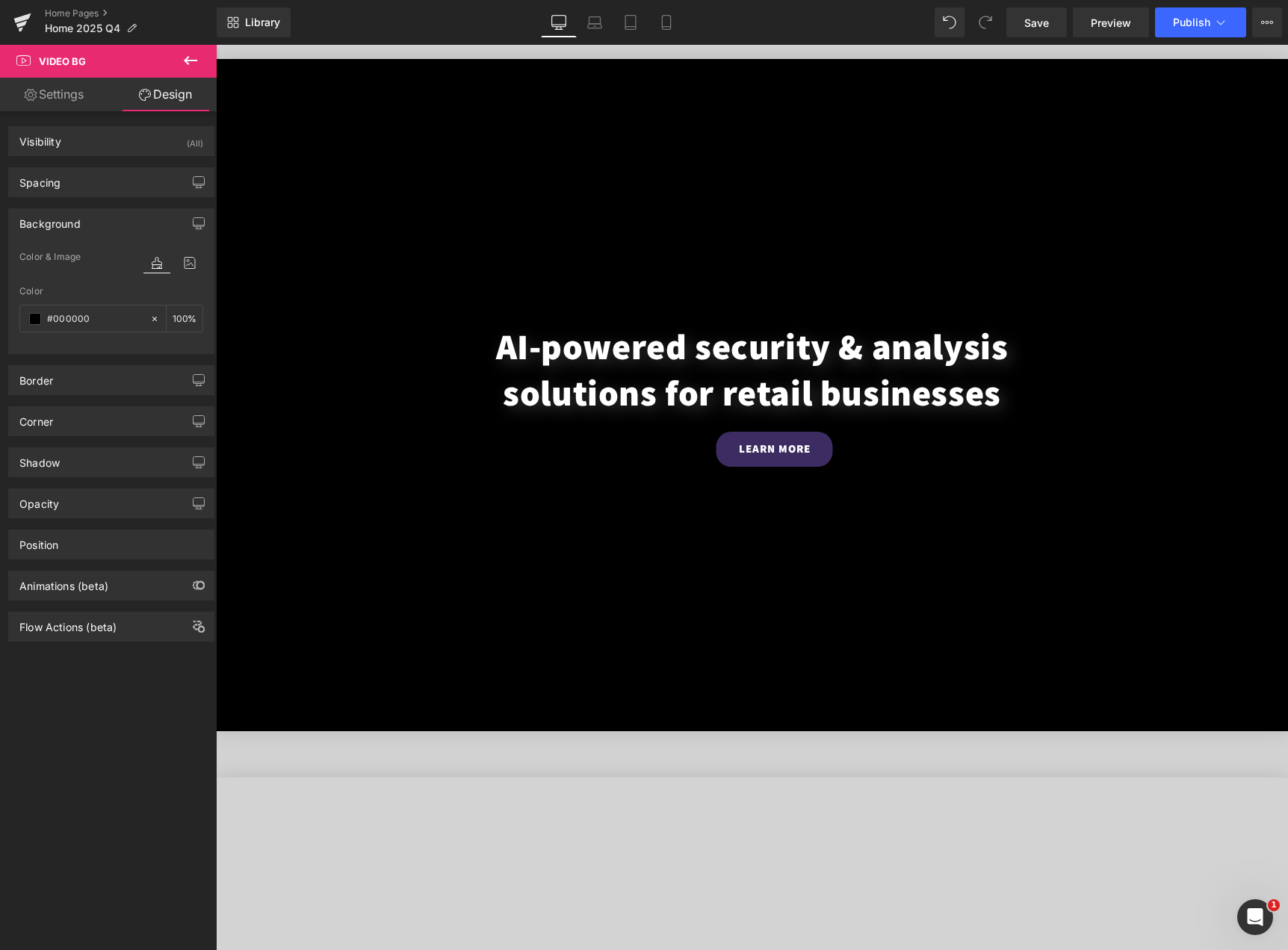
click at [478, 751] on div "AI-powered security & analysis solutions for retail businesses Heading LEARN MO…" at bounding box center [752, 418] width 1072 height 719
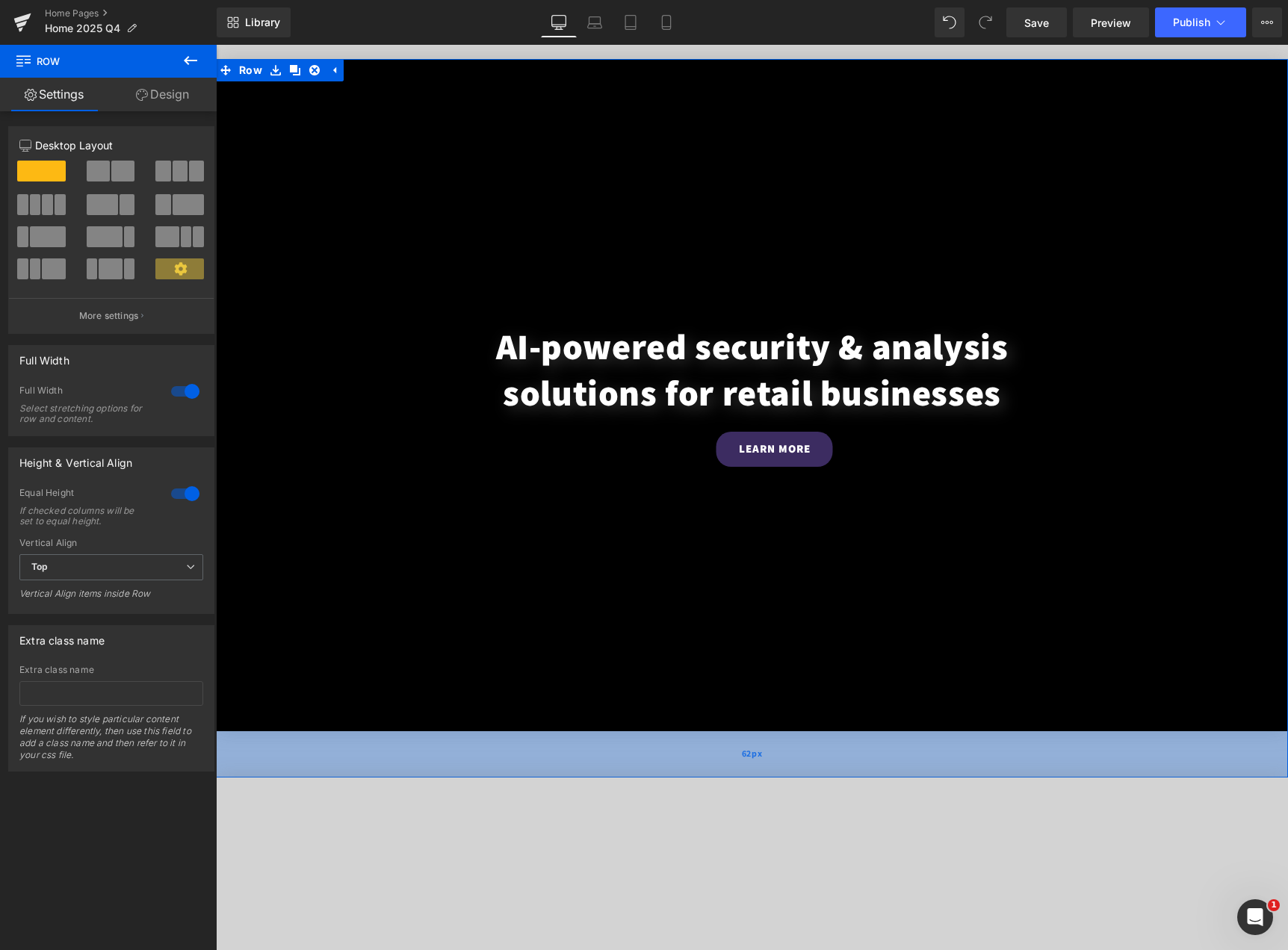
click at [574, 757] on div "62px" at bounding box center [752, 754] width 1072 height 46
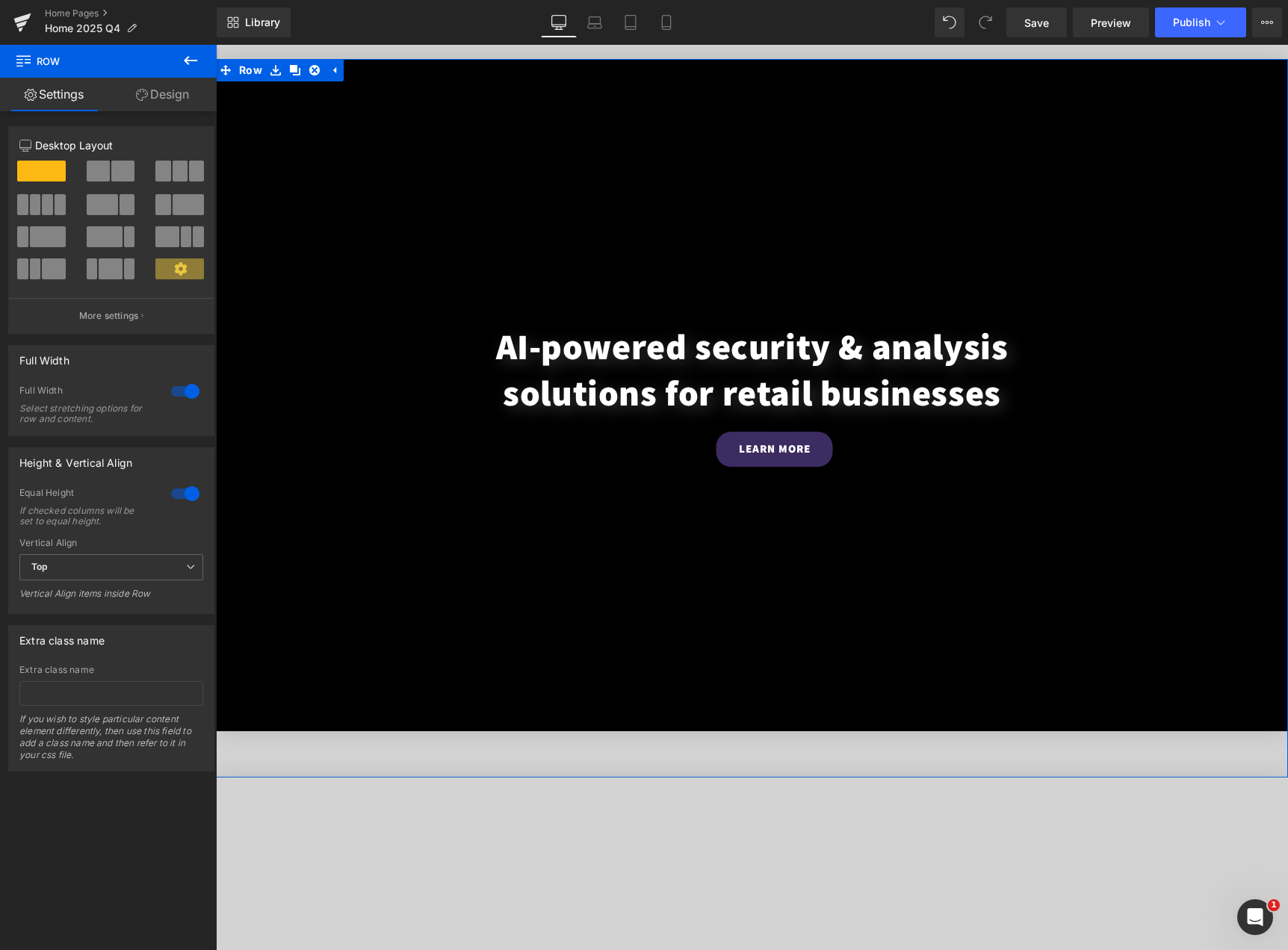
click at [178, 95] on link "Design" at bounding box center [163, 95] width 109 height 33
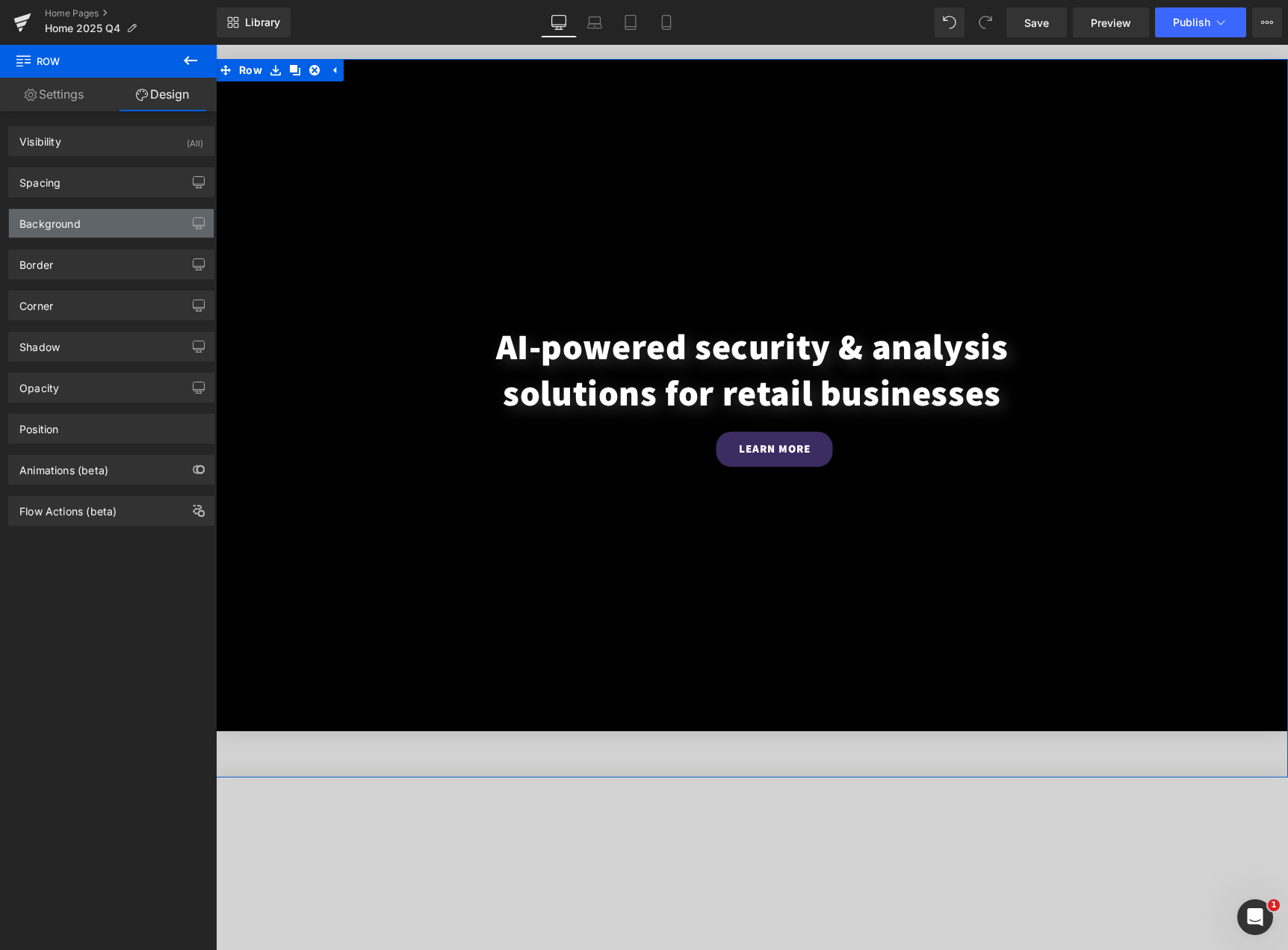
click at [106, 231] on div "Background" at bounding box center [111, 223] width 205 height 28
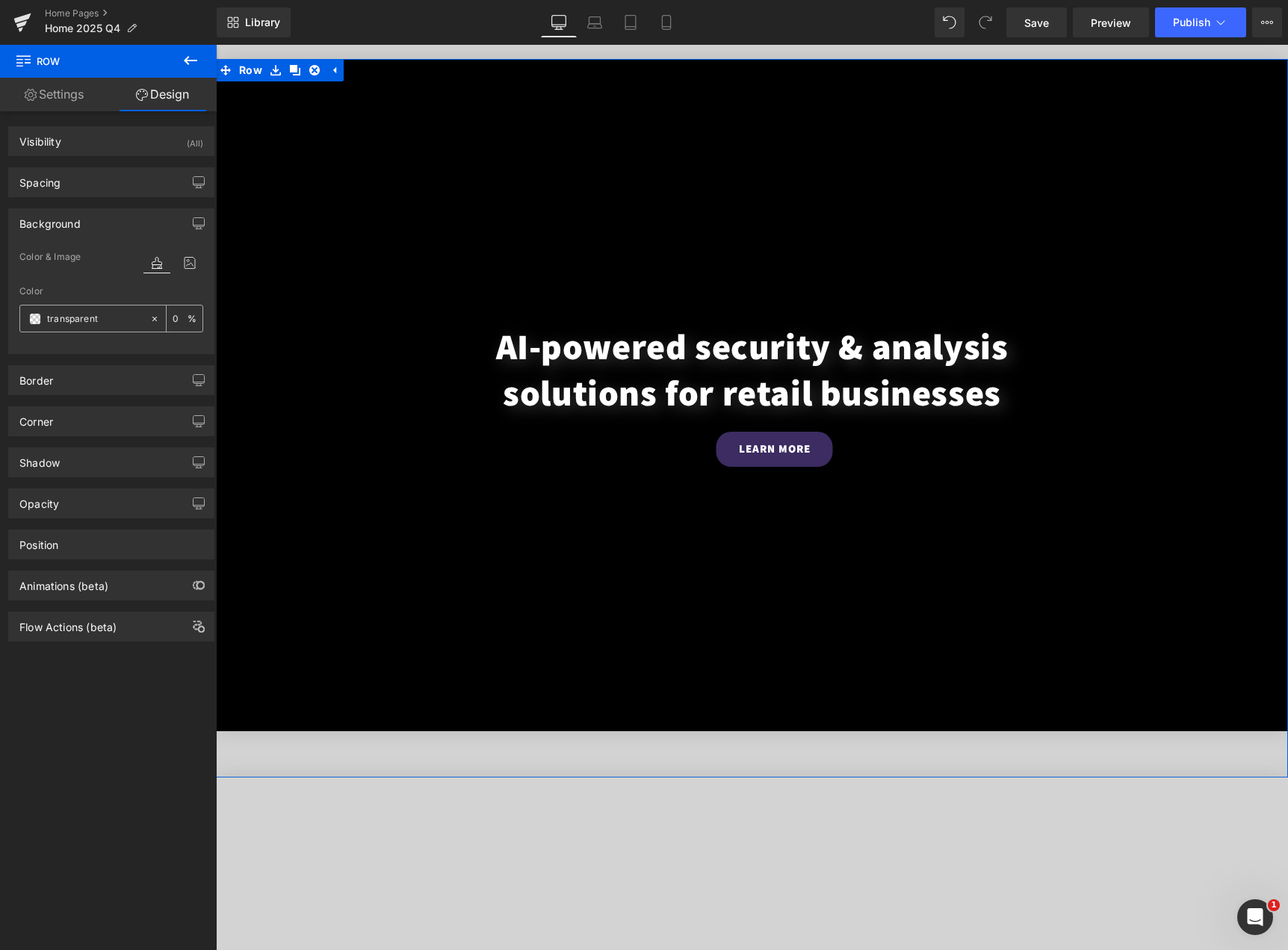
click at [95, 320] on input "transparent" at bounding box center [95, 319] width 95 height 17
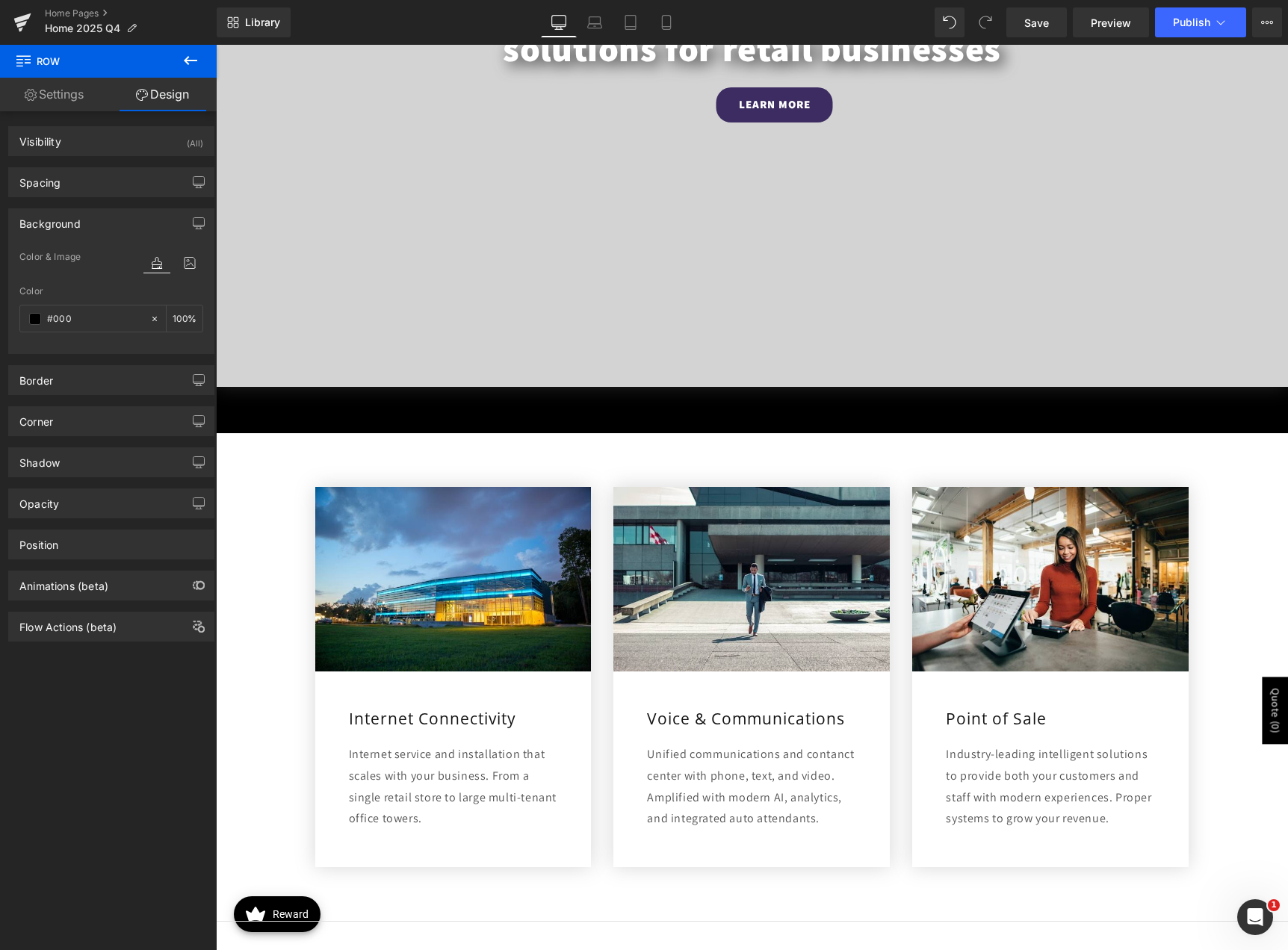
scroll to position [2207, 0]
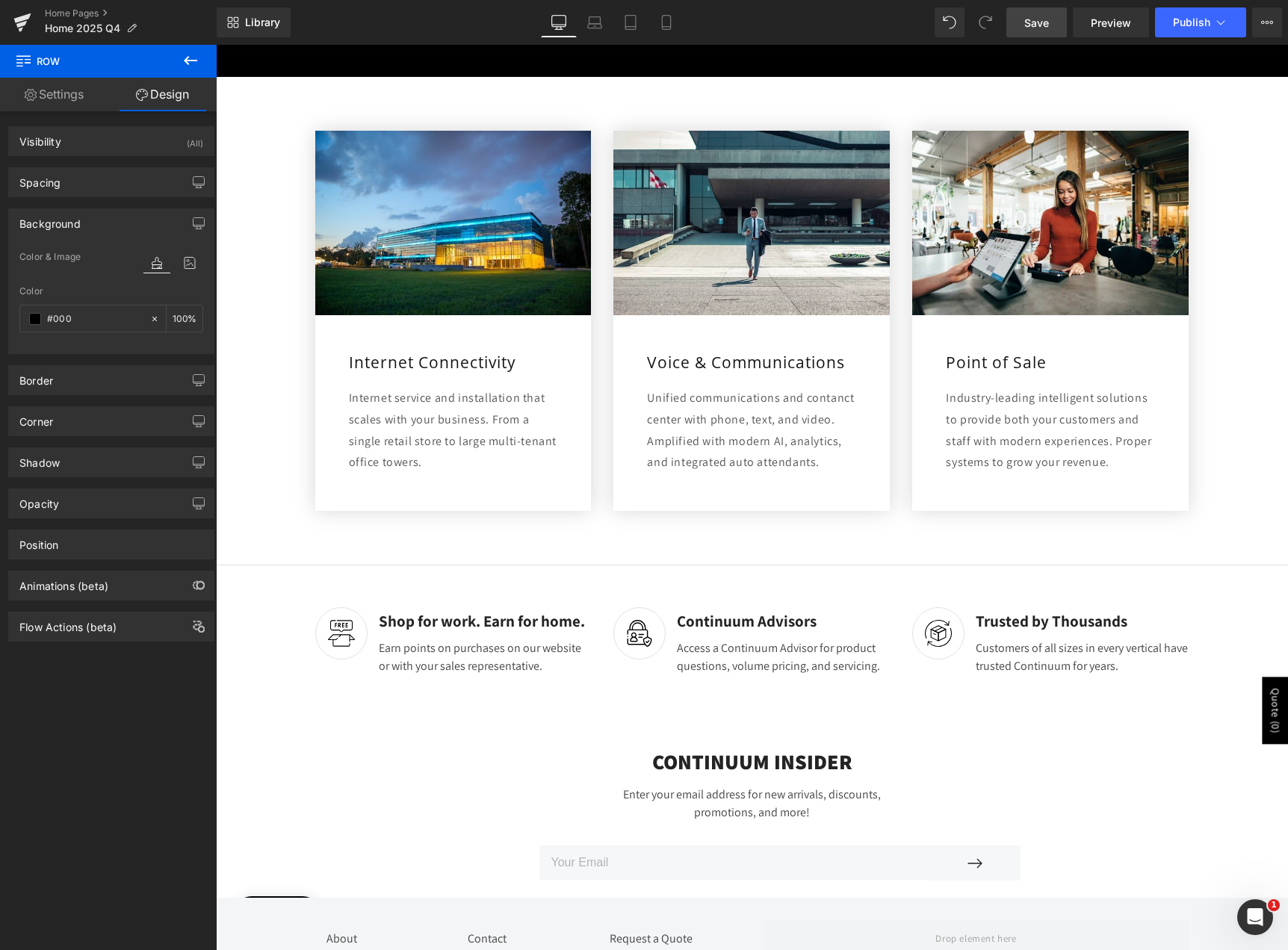
click at [1055, 29] on link "Save" at bounding box center [1036, 23] width 60 height 30
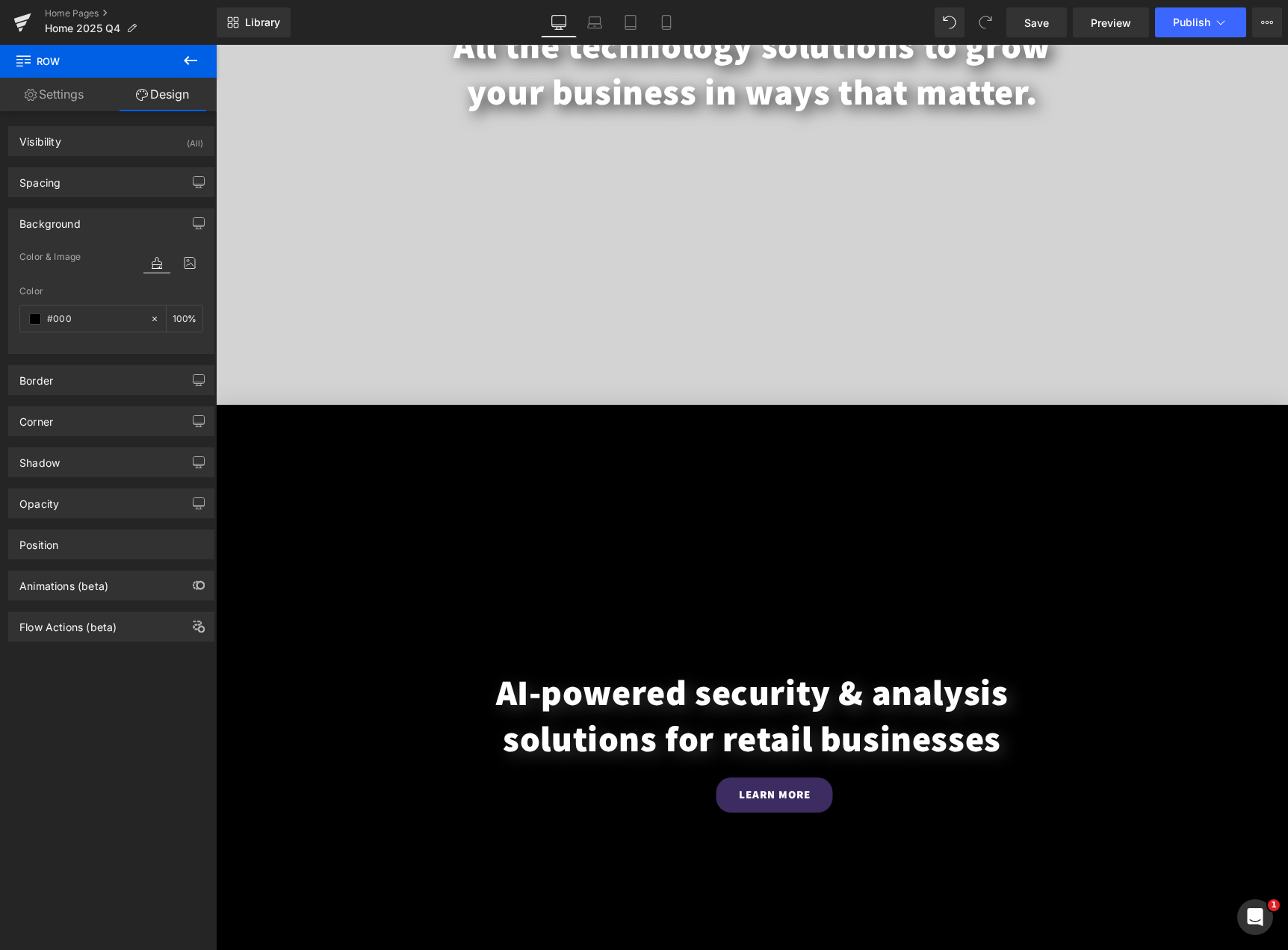
scroll to position [597, 0]
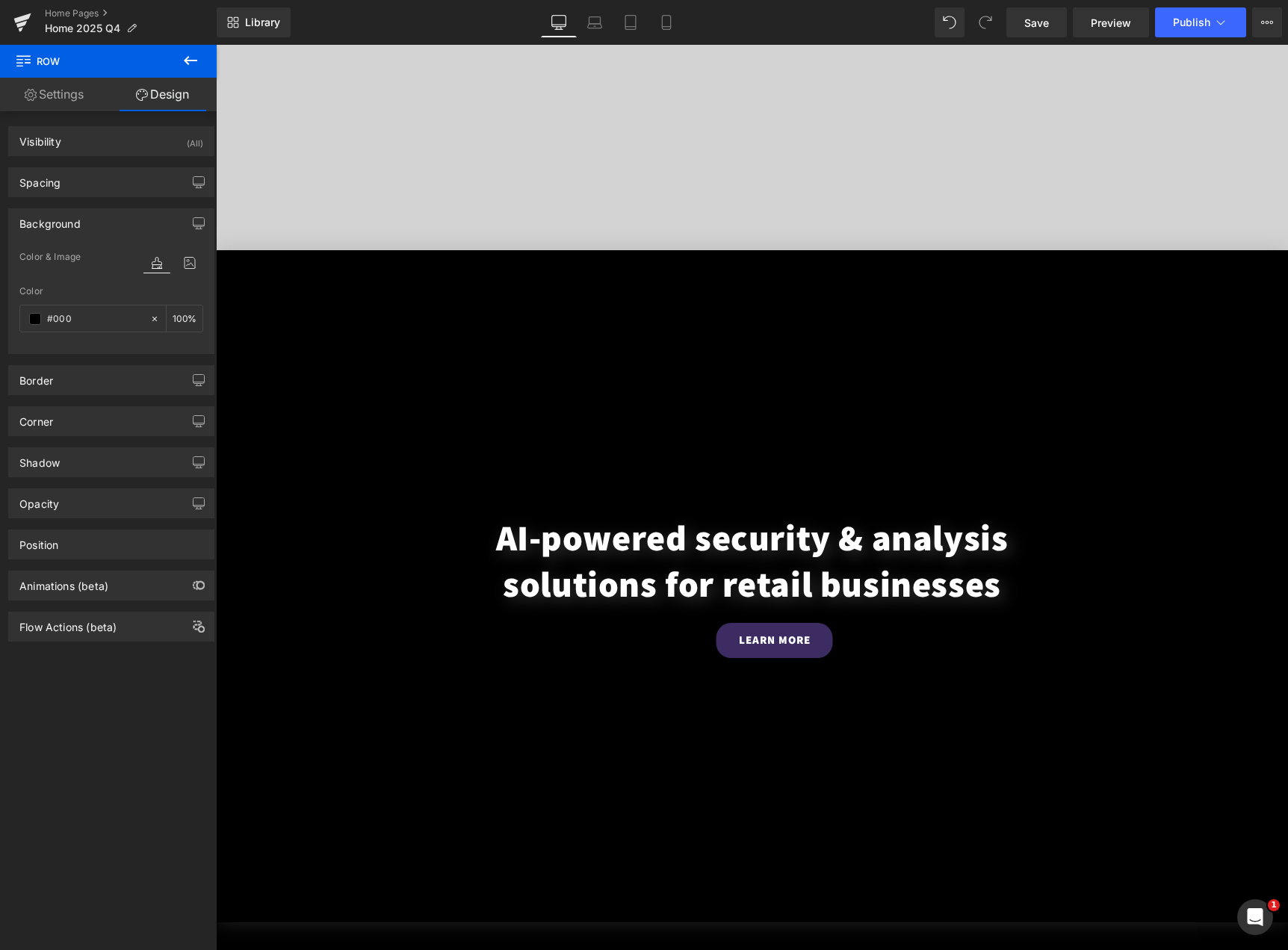
click at [597, 608] on span "AI-powered security & analysis solutions for retail businesses Heading LEARN MO…" at bounding box center [752, 587] width 1072 height 144
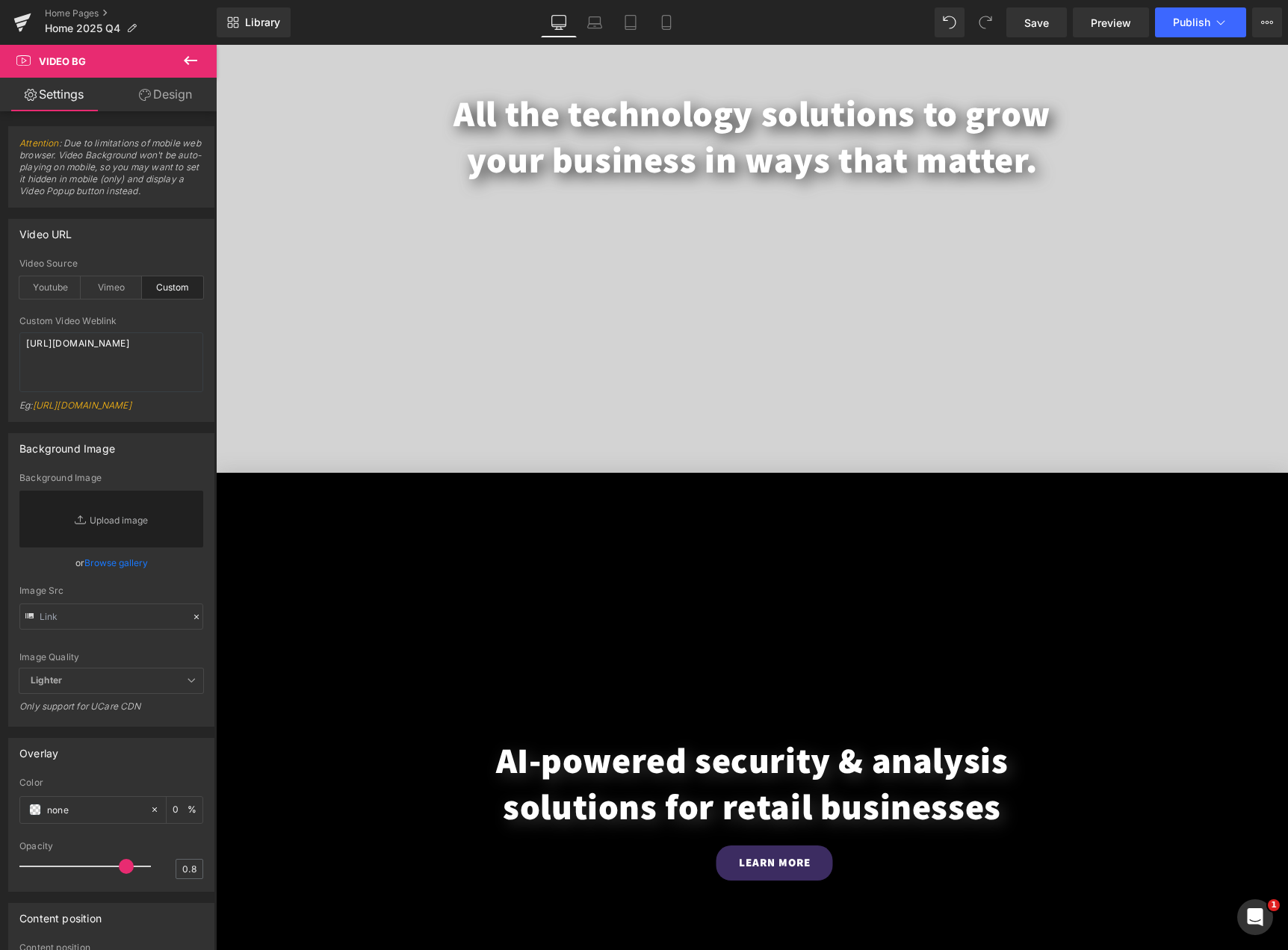
scroll to position [373, 0]
